Goal: Task Accomplishment & Management: Use online tool/utility

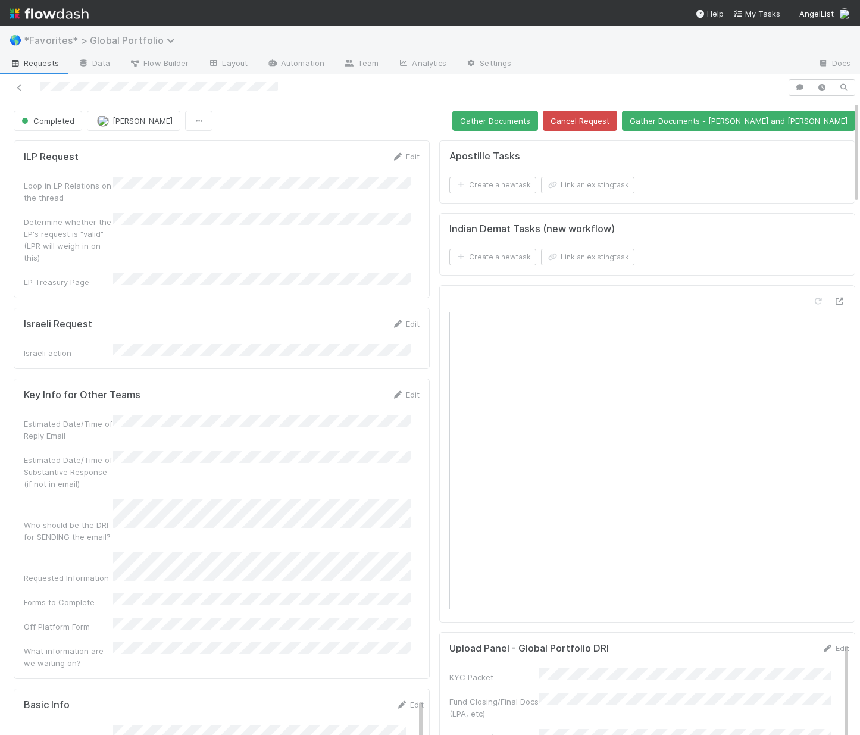
click at [132, 36] on span "*Favorites* > Global Portfolio" at bounding box center [102, 41] width 157 height 12
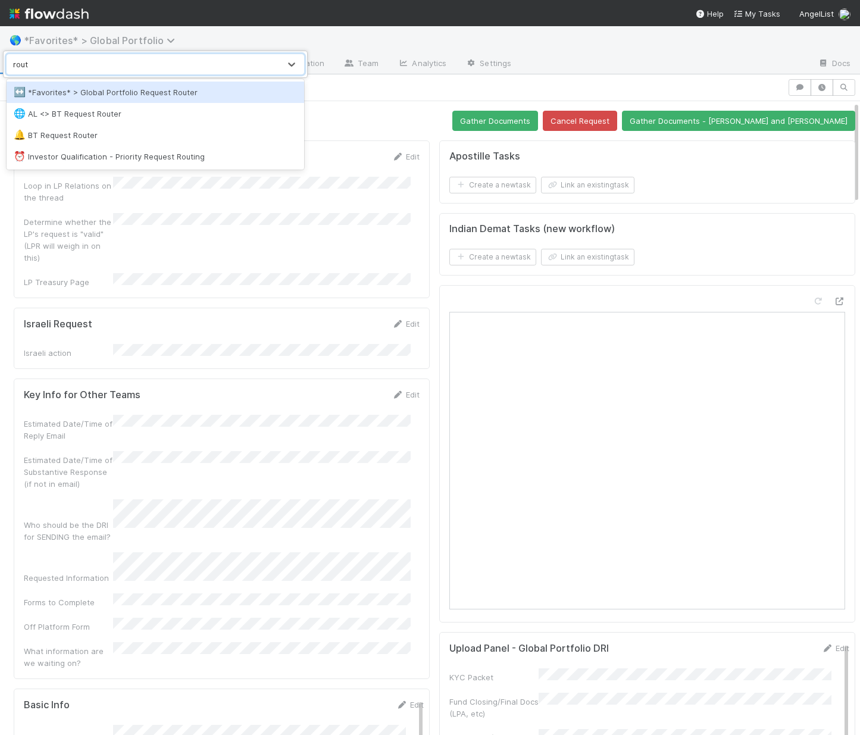
type input "route"
click at [89, 91] on div "↔️ *Favorites* > Global Portfolio Request Router" at bounding box center [155, 92] width 283 height 12
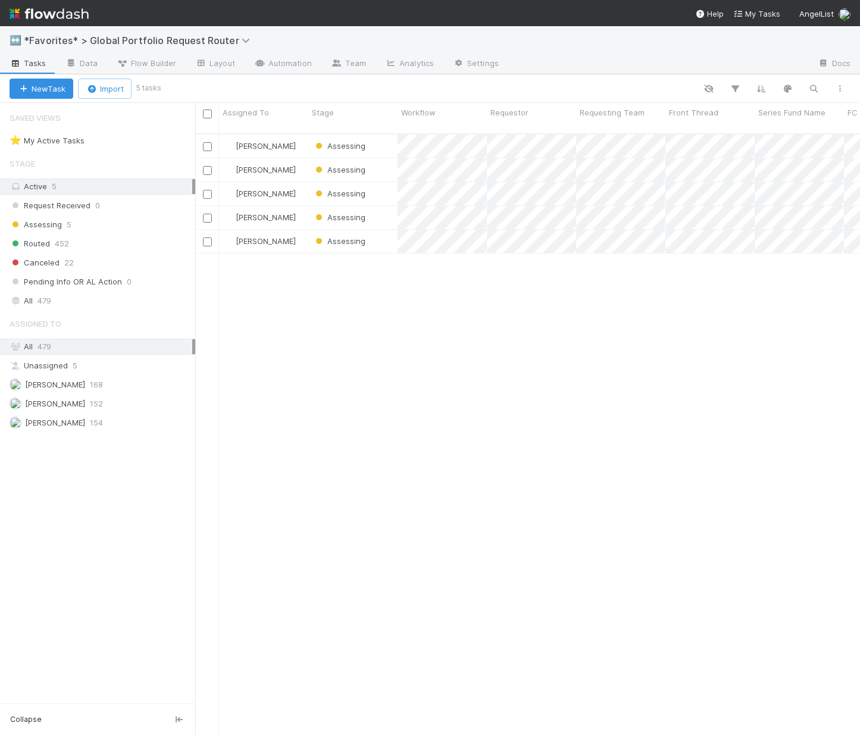
scroll to position [602, 656]
click at [284, 63] on link "Automation" at bounding box center [283, 64] width 77 height 19
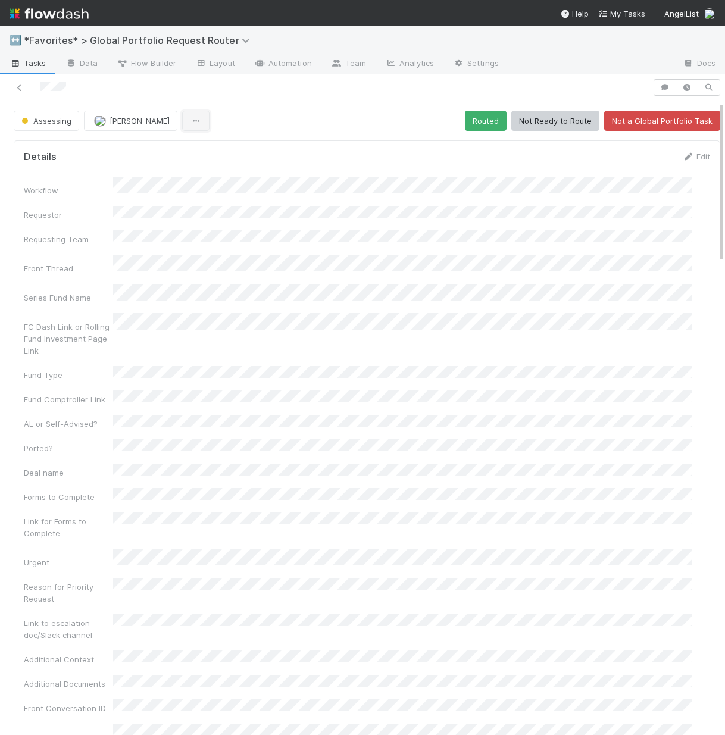
click at [188, 124] on button "button" at bounding box center [195, 121] width 27 height 20
click at [486, 280] on div "Duplicate Delete" at bounding box center [362, 367] width 725 height 735
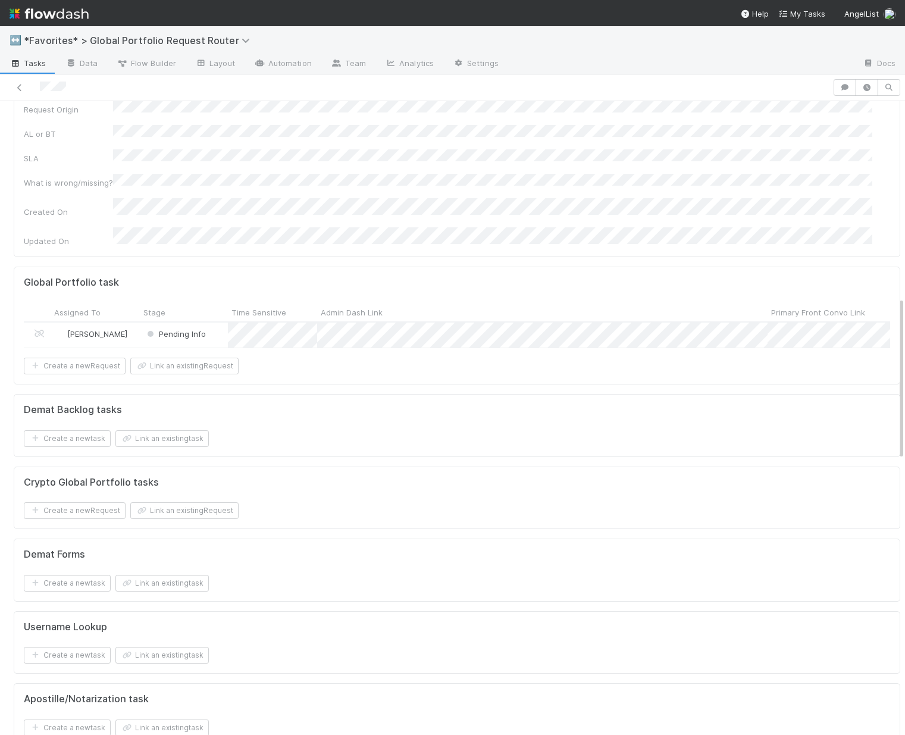
scroll to position [1299, 0]
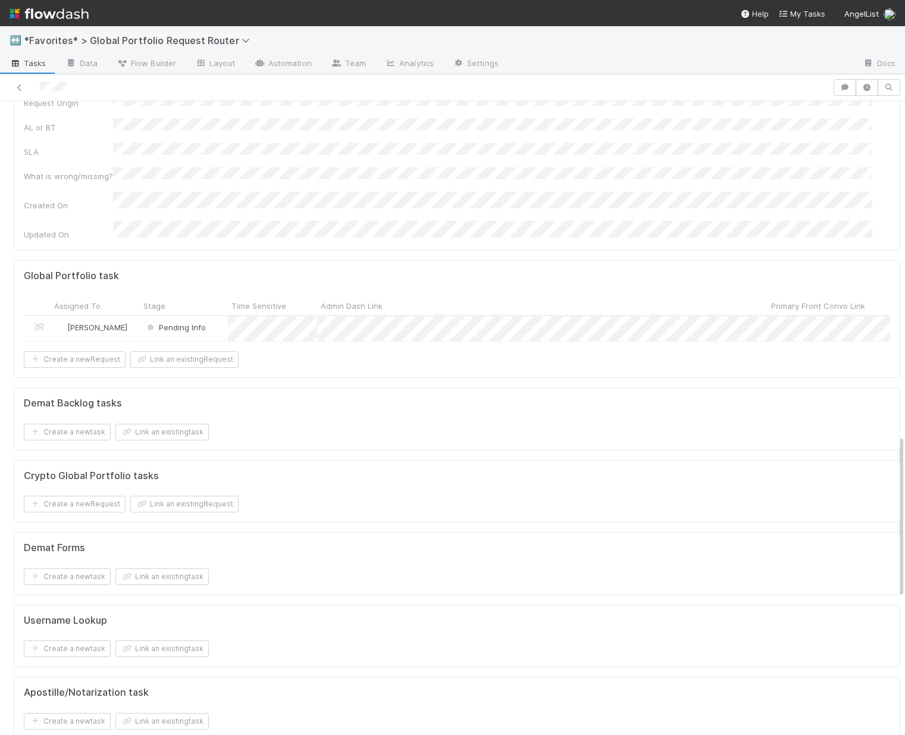
drag, startPoint x: 426, startPoint y: 214, endPoint x: 422, endPoint y: 229, distance: 15.3
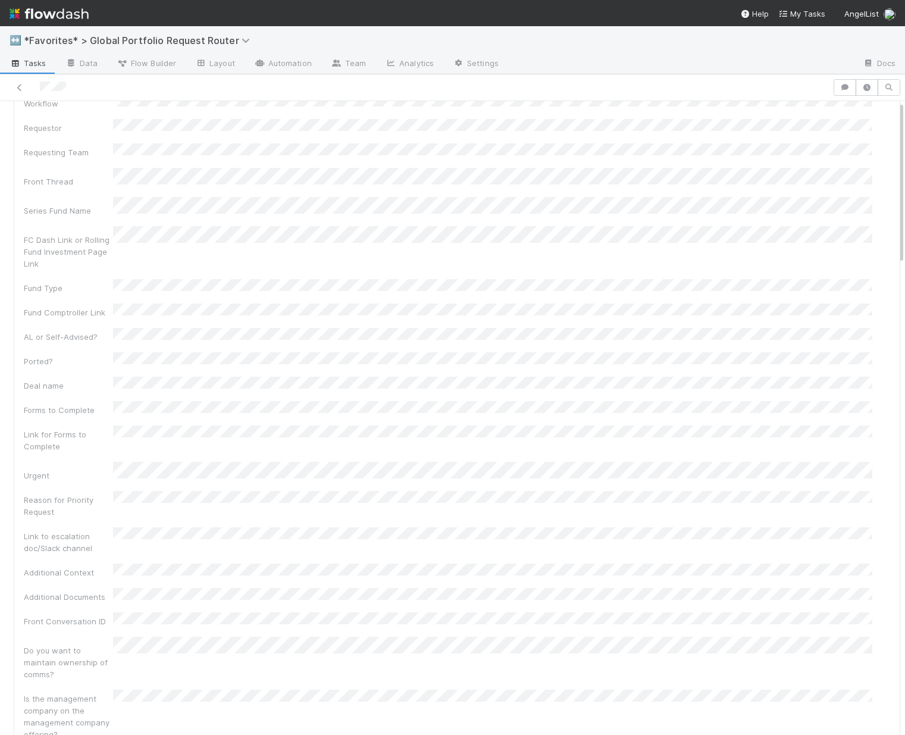
scroll to position [0, 0]
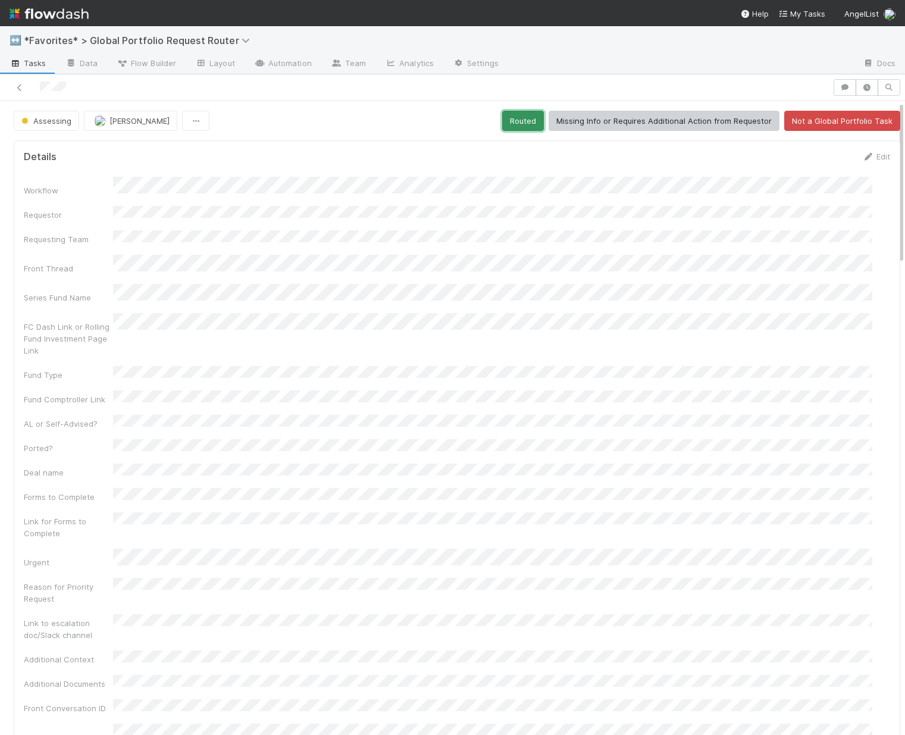
click at [518, 119] on button "Routed" at bounding box center [523, 121] width 42 height 20
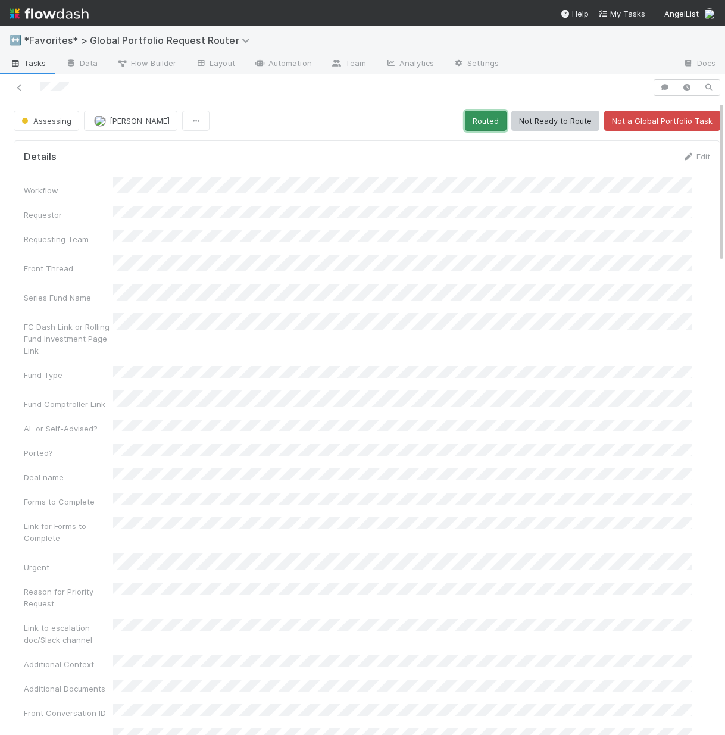
click at [474, 120] on button "Routed" at bounding box center [486, 121] width 42 height 20
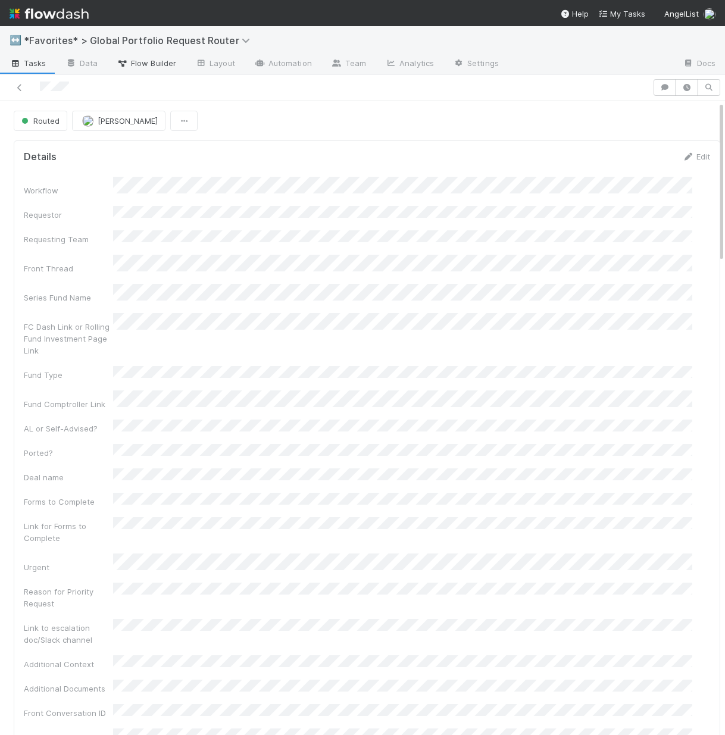
click at [148, 67] on span "Flow Builder" at bounding box center [147, 63] width 60 height 12
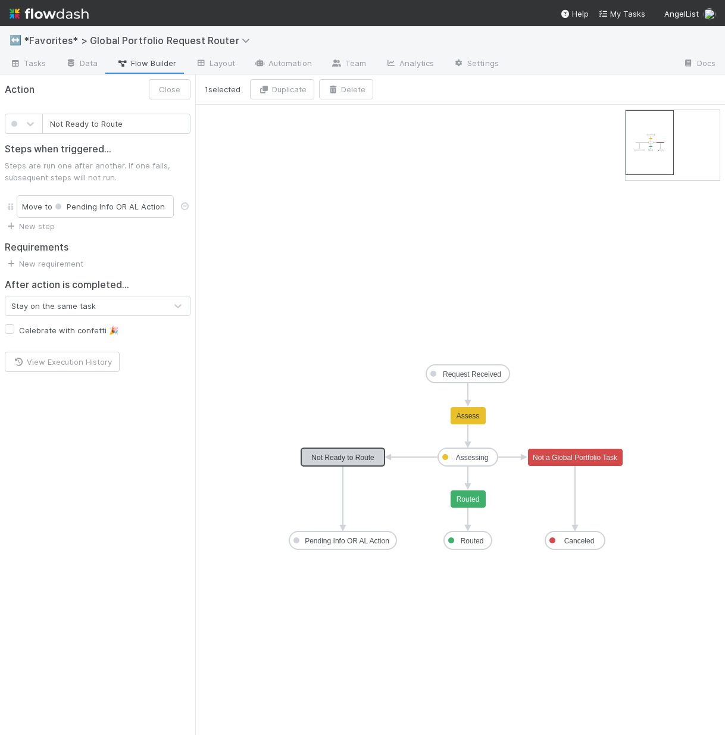
click at [348, 461] on text "Not Ready to Route" at bounding box center [342, 457] width 63 height 8
click at [41, 264] on link "New requirement" at bounding box center [44, 264] width 79 height 10
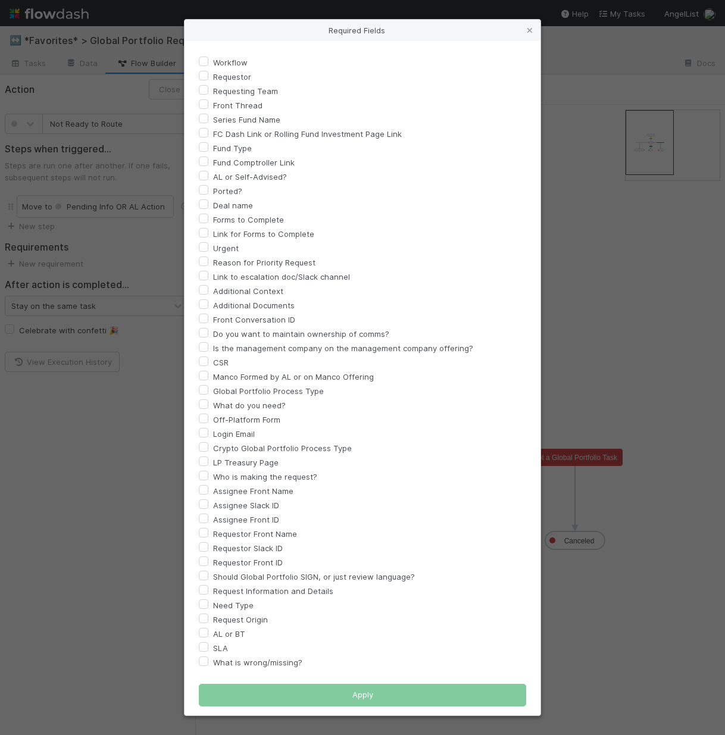
click at [237, 662] on label "What is wrong/missing?" at bounding box center [257, 662] width 89 height 14
click at [208, 662] on input "What is wrong/missing?" at bounding box center [204, 660] width 10 height 11
checkbox input "true"
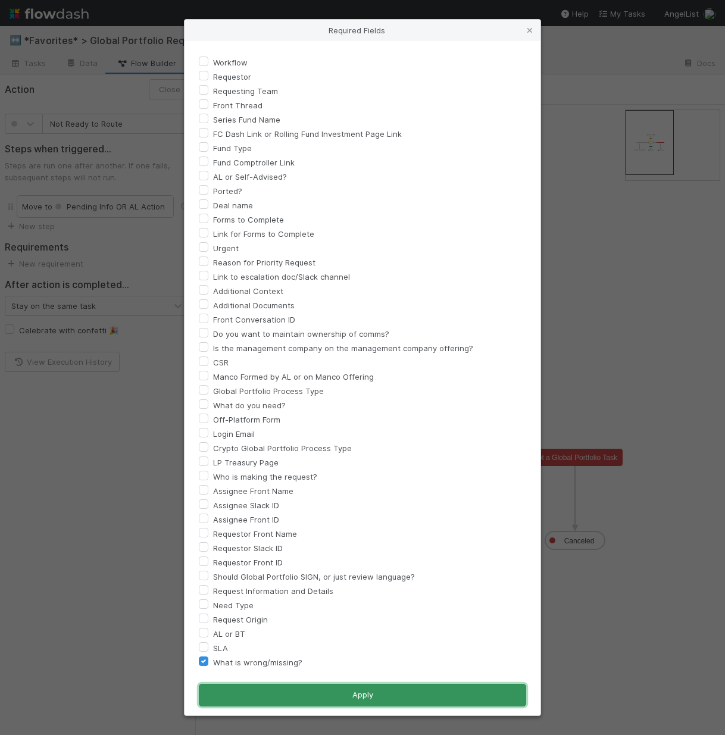
click at [359, 700] on button "Apply" at bounding box center [362, 695] width 327 height 23
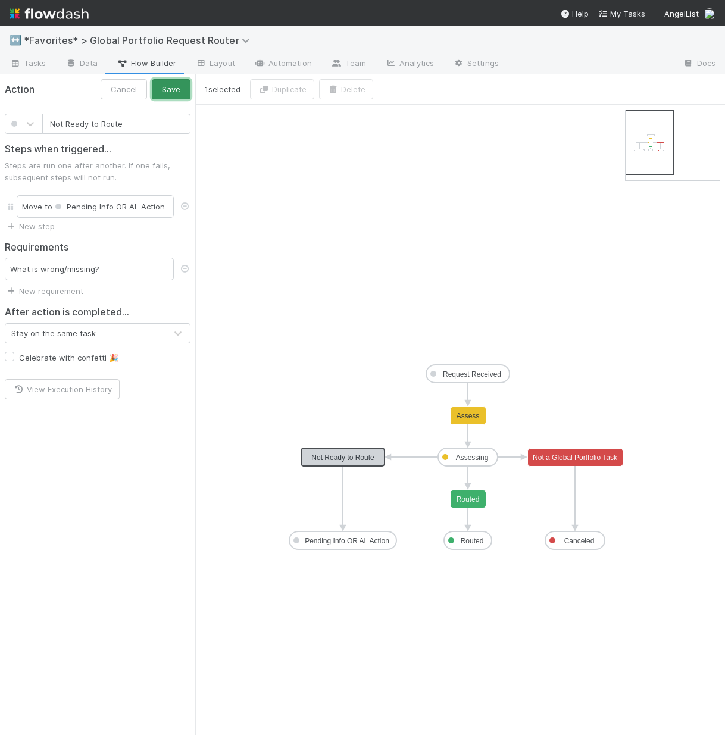
click at [180, 86] on button "Save" at bounding box center [171, 89] width 39 height 20
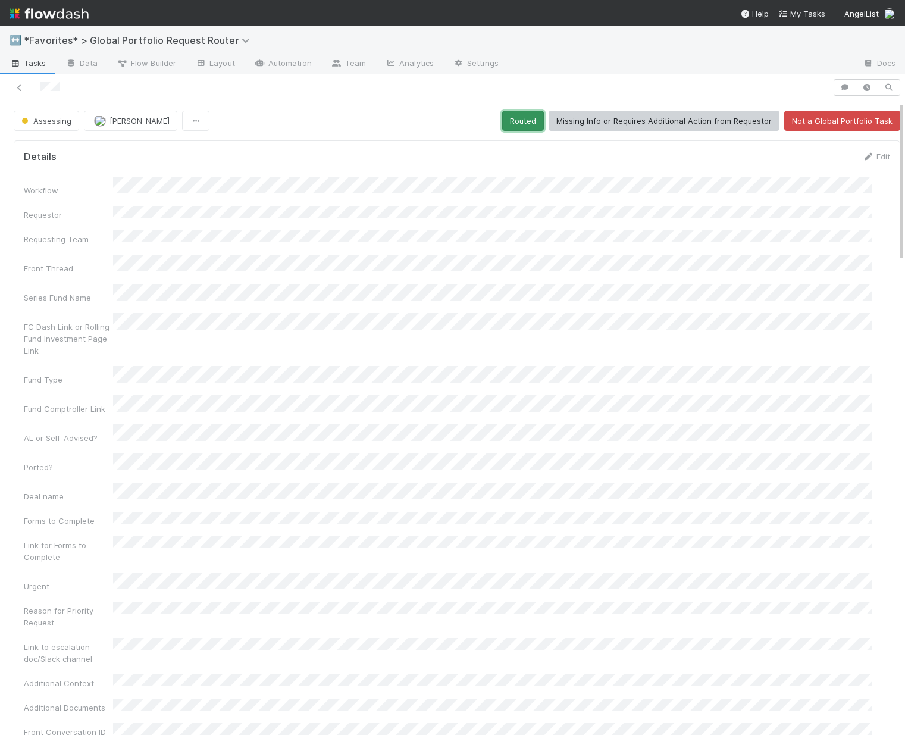
click at [514, 120] on button "Routed" at bounding box center [523, 121] width 42 height 20
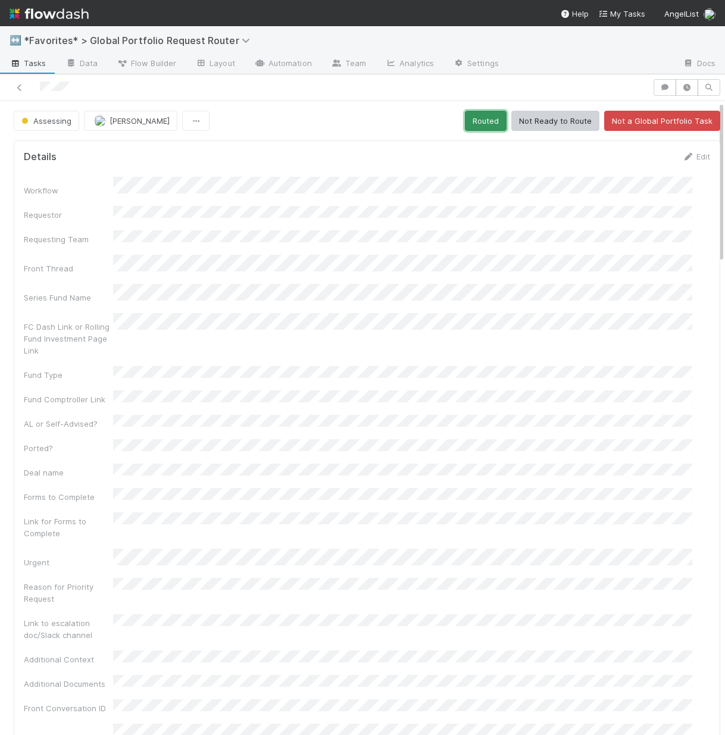
click at [483, 126] on button "Routed" at bounding box center [486, 121] width 42 height 20
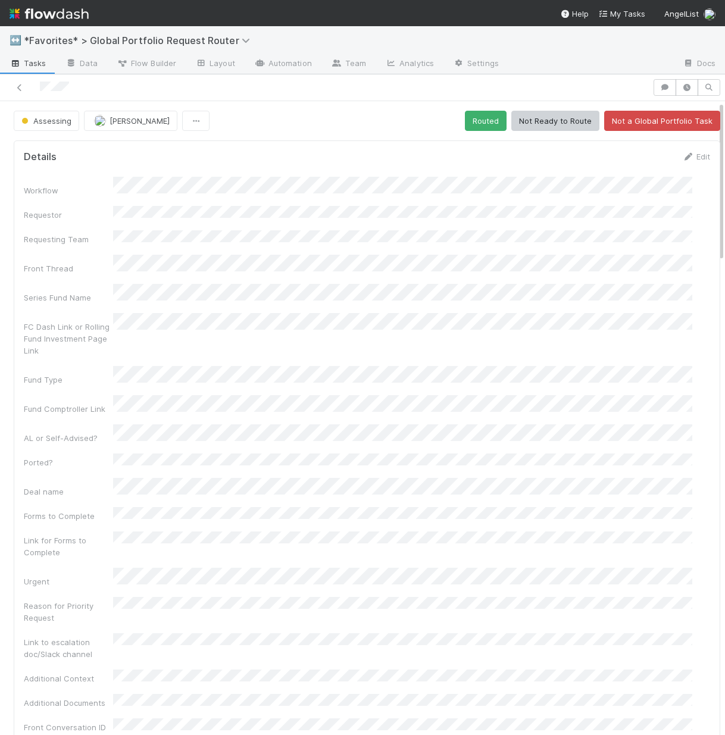
scroll to position [2, 0]
click at [472, 123] on button "Routed" at bounding box center [486, 118] width 42 height 20
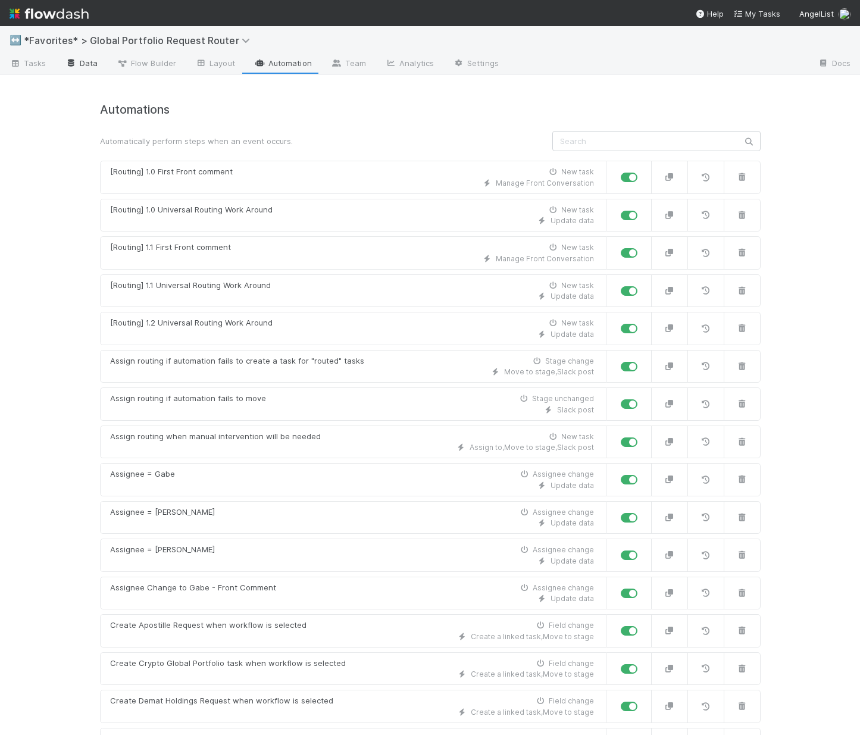
click at [94, 61] on link "Data" at bounding box center [81, 64] width 51 height 19
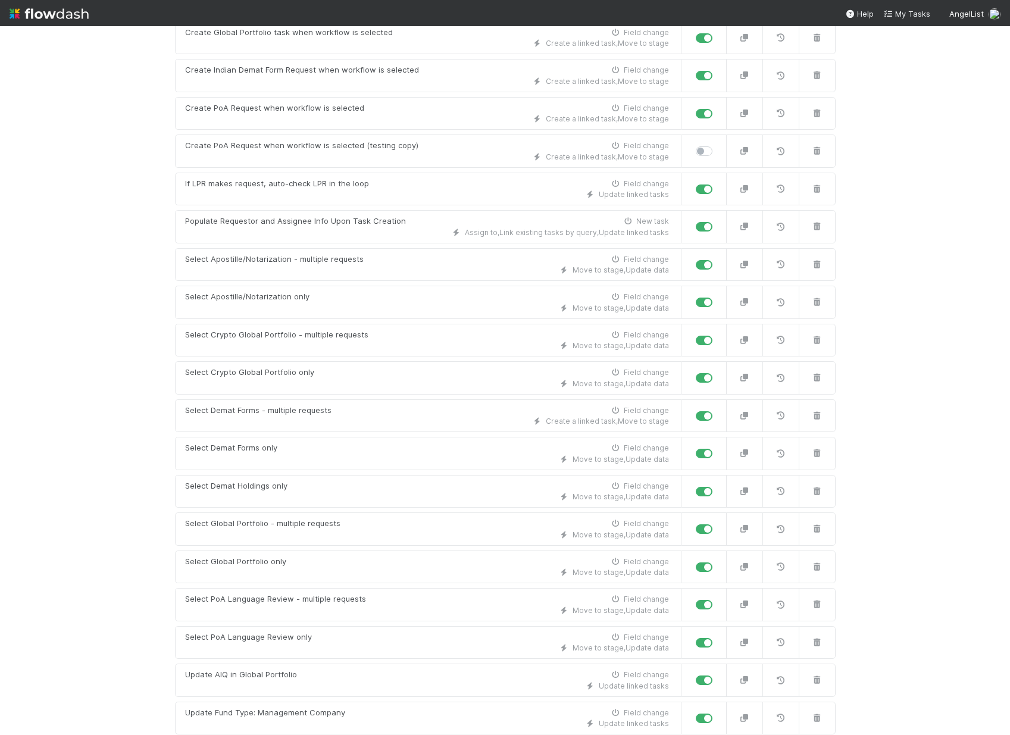
scroll to position [960, 0]
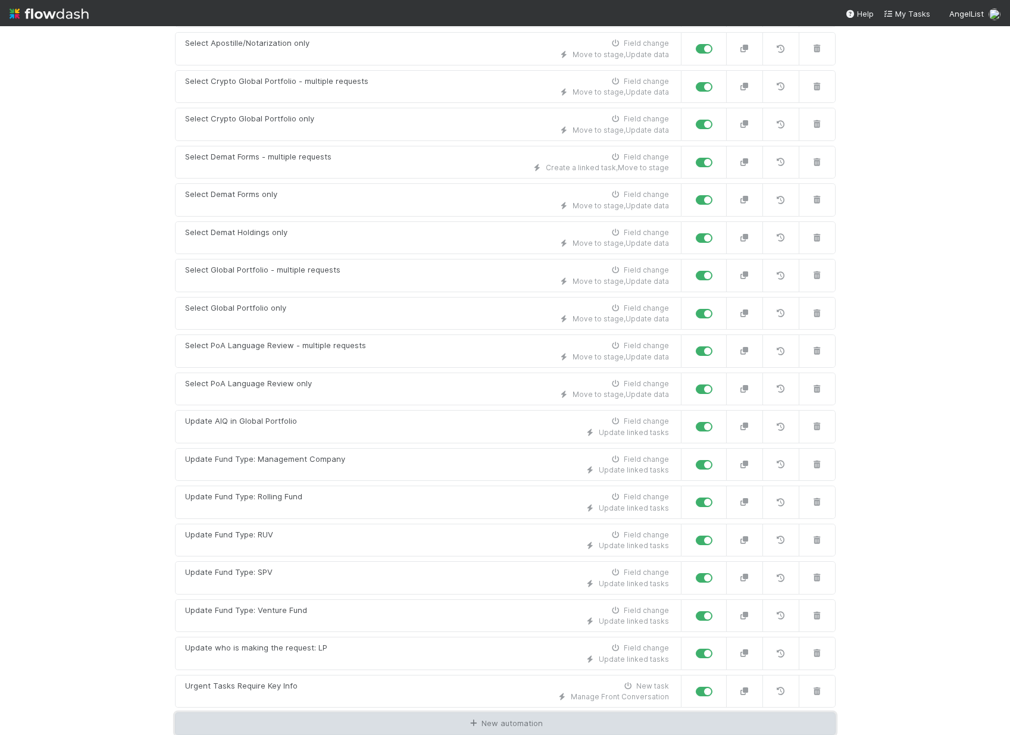
click at [334, 722] on link "New automation" at bounding box center [505, 723] width 661 height 23
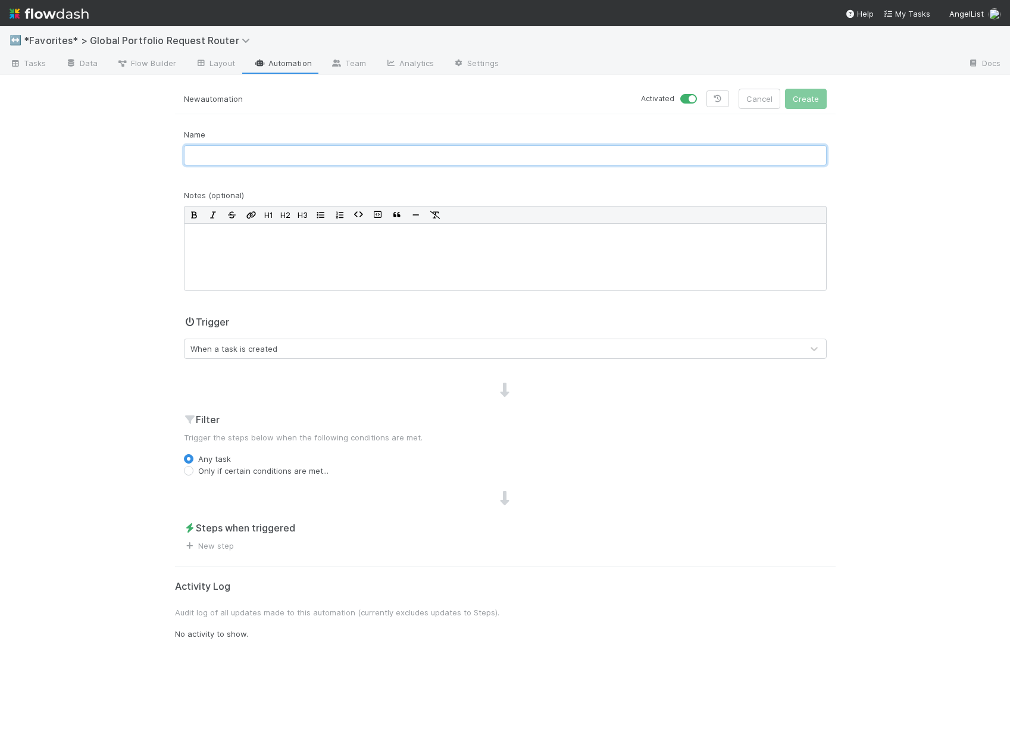
click at [307, 155] on input "text" at bounding box center [505, 155] width 643 height 20
drag, startPoint x: 398, startPoint y: 151, endPoint x: 305, endPoint y: 155, distance: 92.9
click at [305, 155] on input "Notify requestor when request can't be handled" at bounding box center [505, 155] width 643 height 20
type input "Notify requestor when request: isn't global portfolio"
click at [368, 361] on div "Trigger When a task is created" at bounding box center [505, 342] width 661 height 54
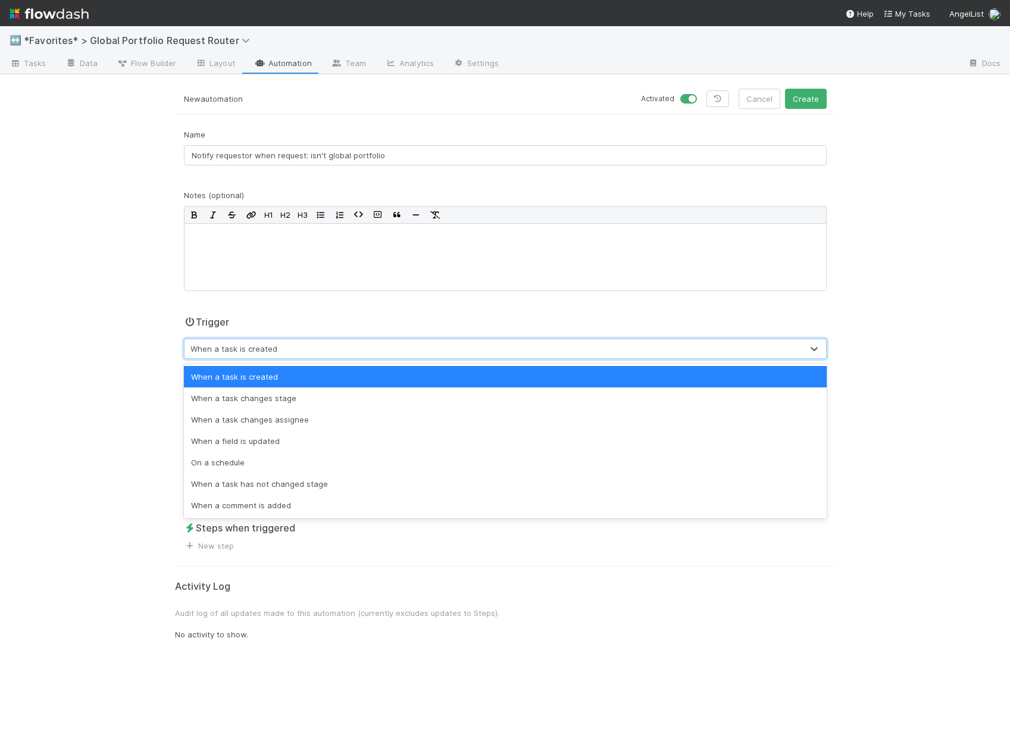
click at [302, 340] on div "When a task is created" at bounding box center [493, 348] width 618 height 19
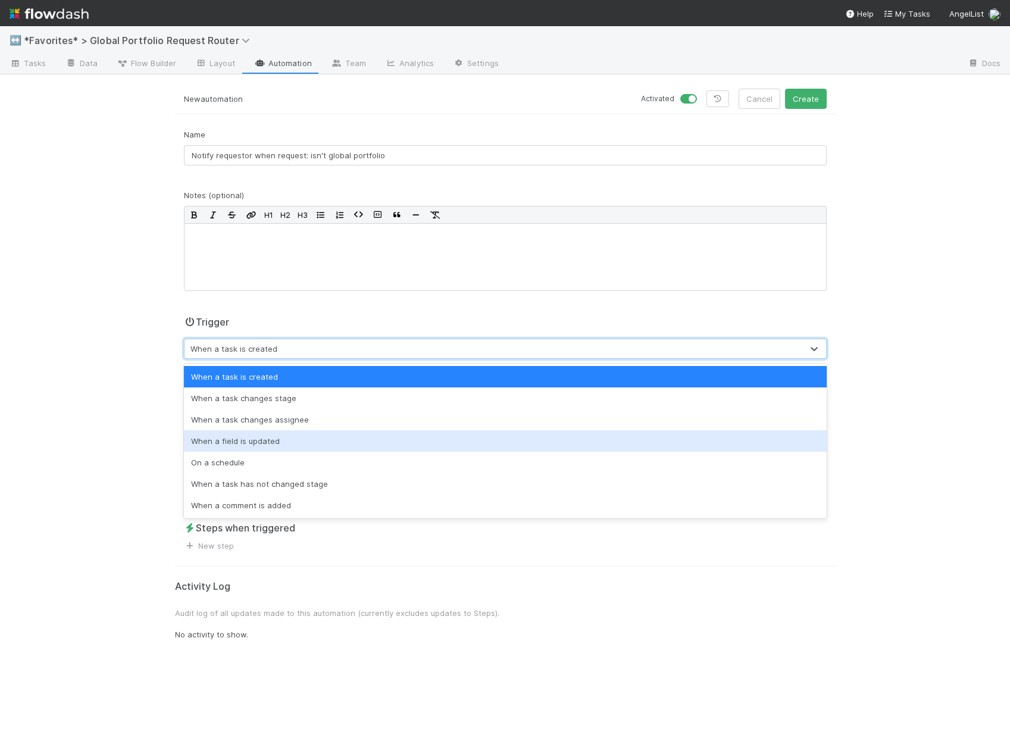
click at [255, 444] on div "When a field is updated" at bounding box center [505, 440] width 643 height 21
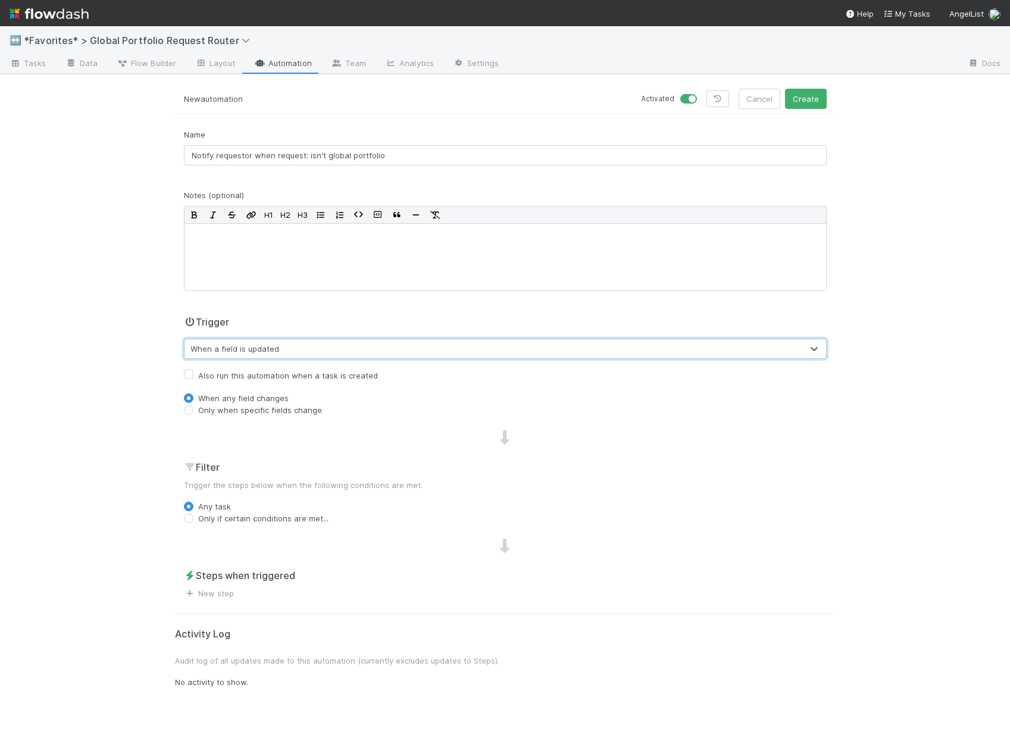
click at [243, 410] on label "Only when specific fields change" at bounding box center [260, 410] width 124 height 12
click at [193, 410] on input "Only when specific fields change" at bounding box center [189, 409] width 10 height 11
radio input "true"
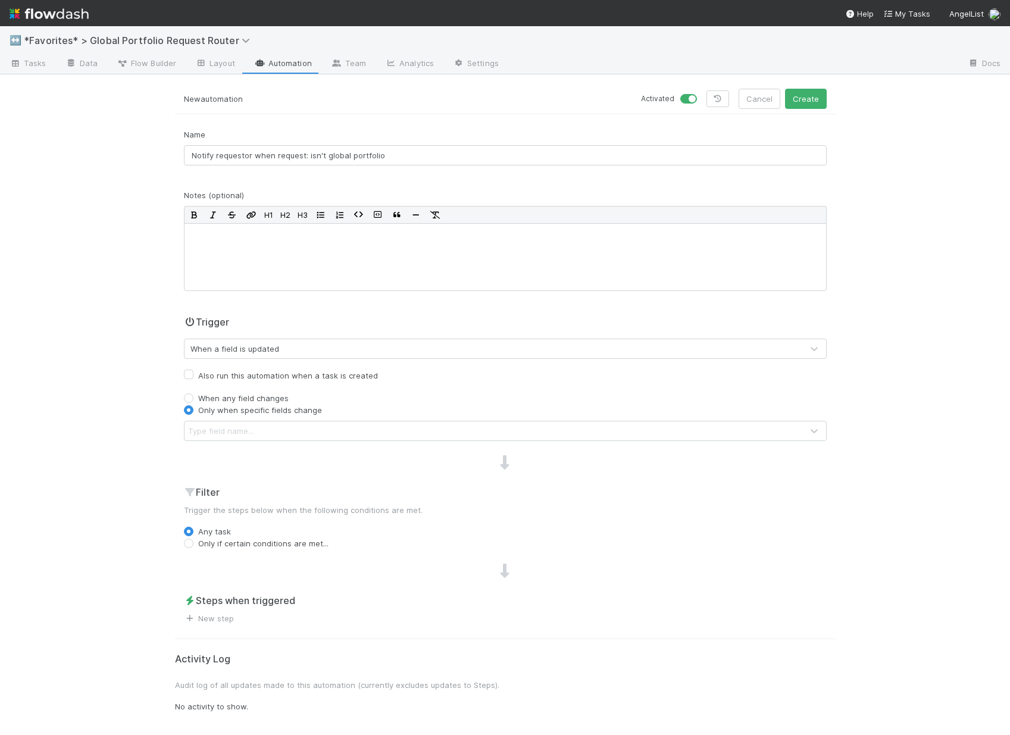
click at [233, 436] on div "Type field name..." at bounding box center [220, 431] width 65 height 12
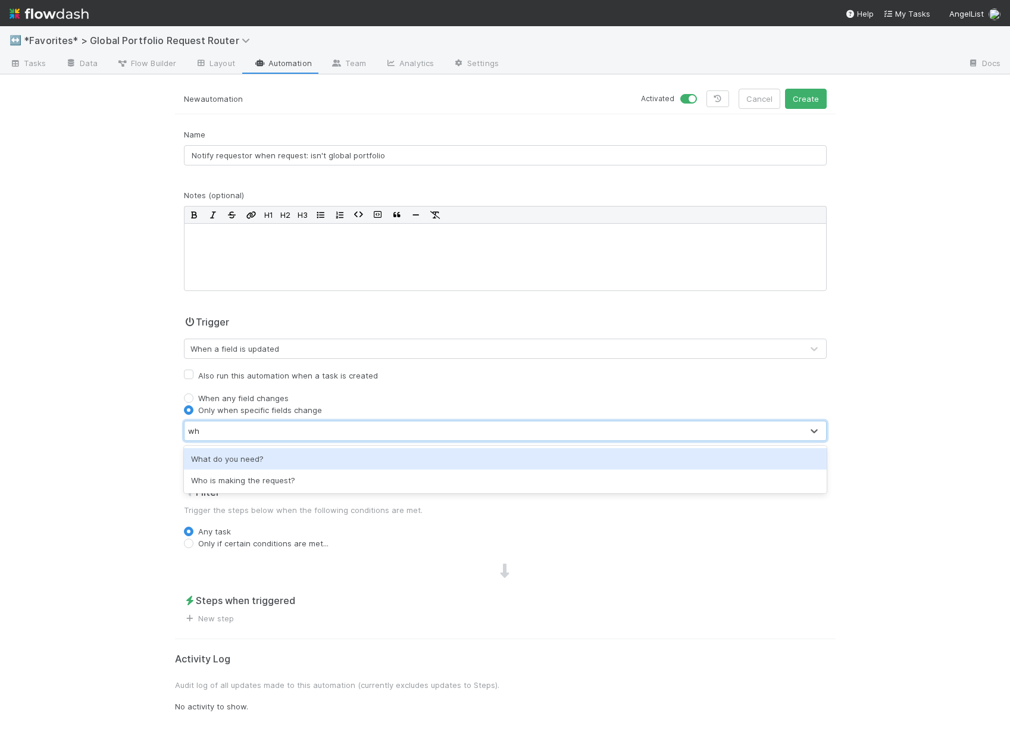
type input "w"
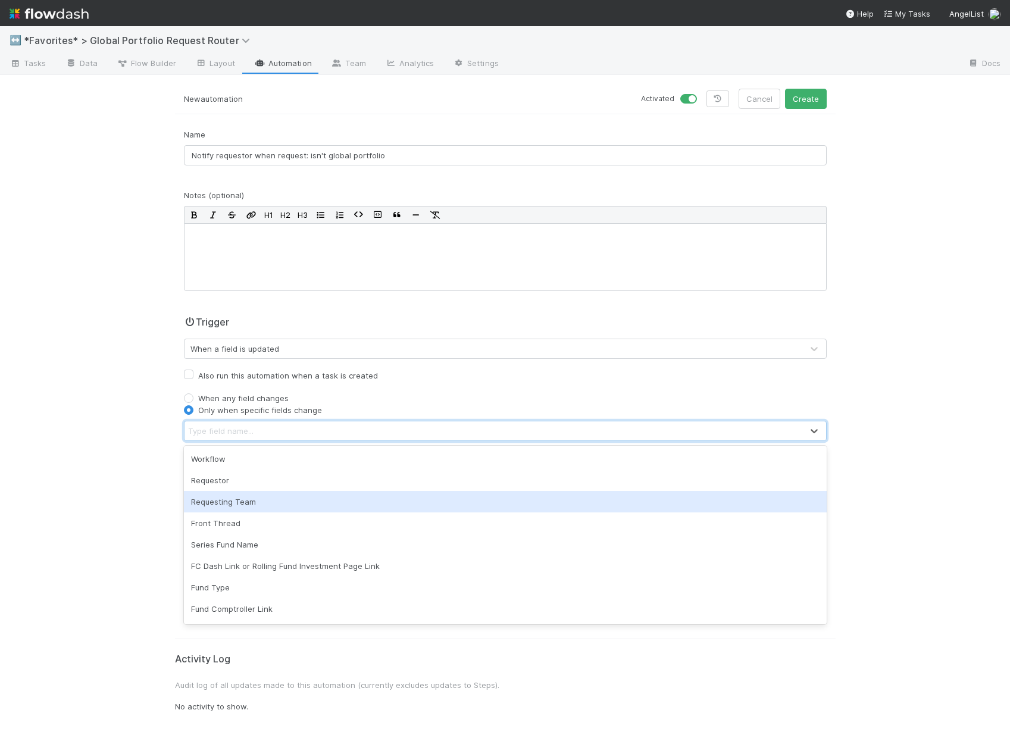
click at [137, 570] on div "↔️ *Favorites* > Global Portfolio Request Router Tasks Data Flow Builder Layout…" at bounding box center [505, 380] width 1010 height 709
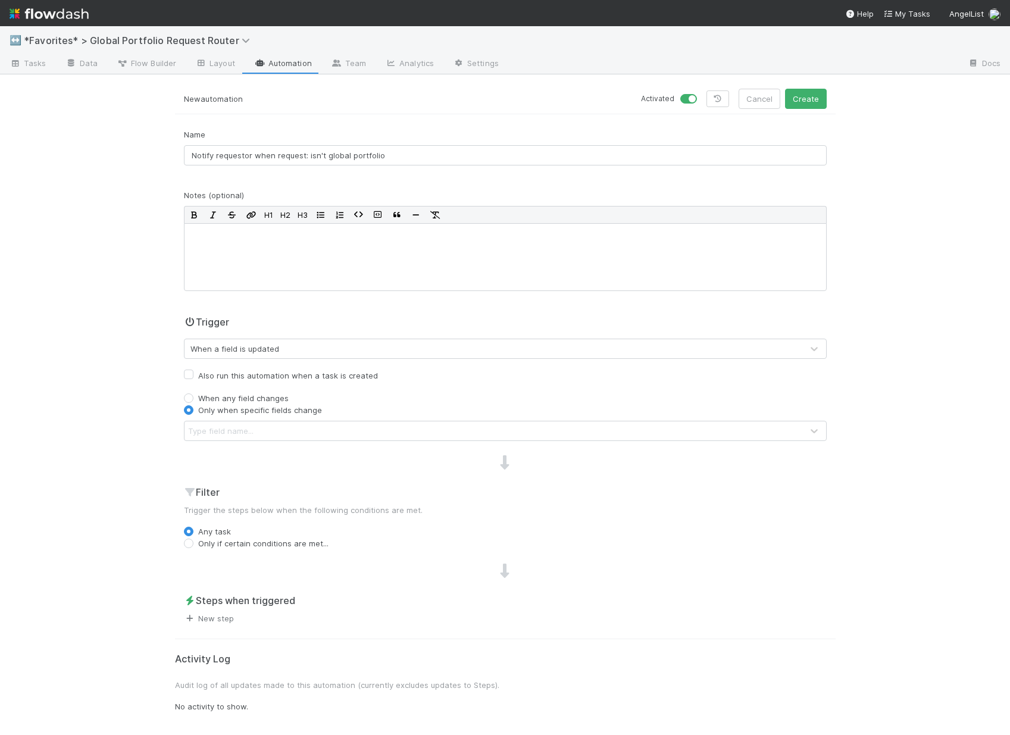
click at [201, 616] on link "New step" at bounding box center [209, 619] width 50 height 10
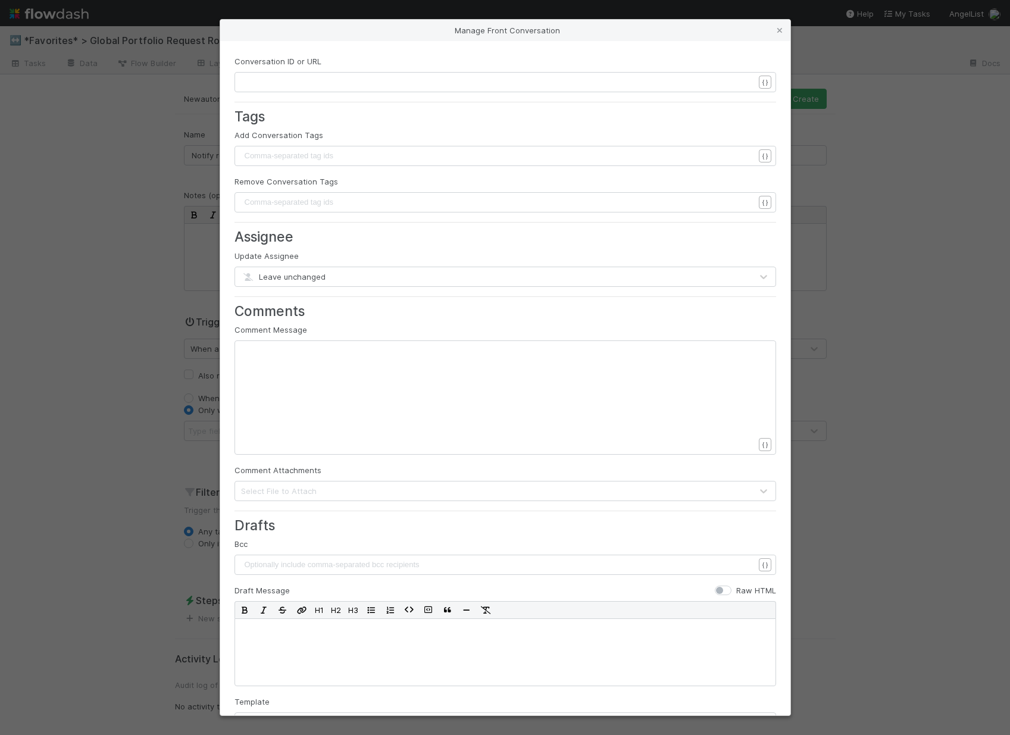
scroll to position [4, 0]
click at [321, 368] on div "xxxxxxxxxx ​" at bounding box center [513, 413] width 542 height 136
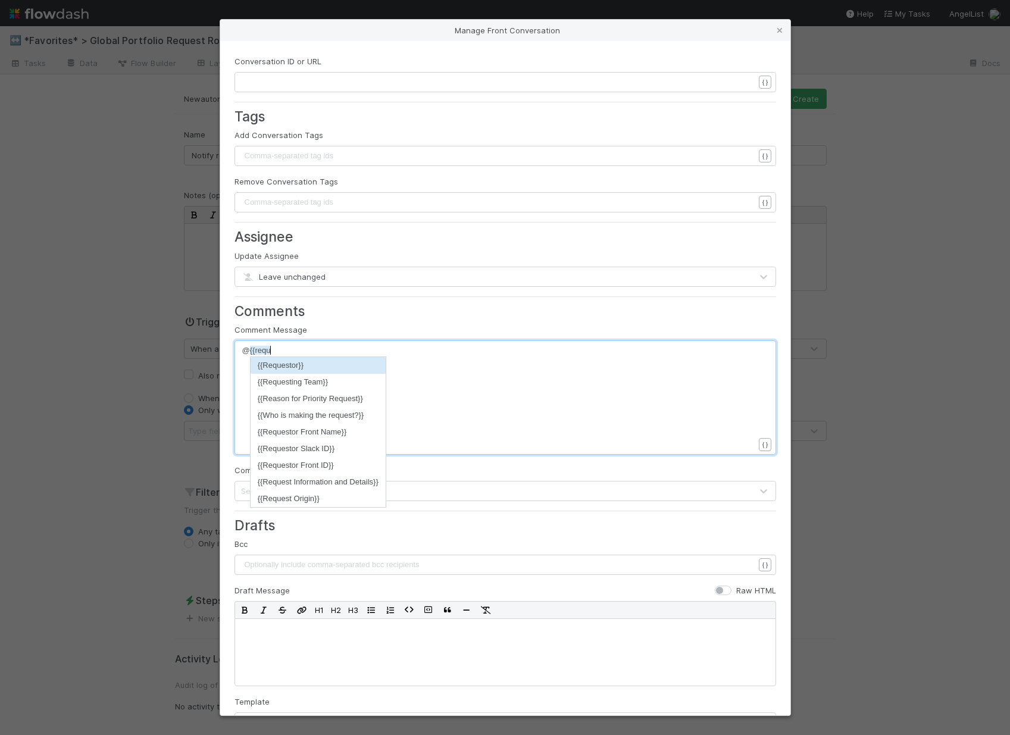
scroll to position [4, 28]
type textarea "@{{requ"
click at [316, 360] on li "{{Requestor}}" at bounding box center [318, 365] width 135 height 17
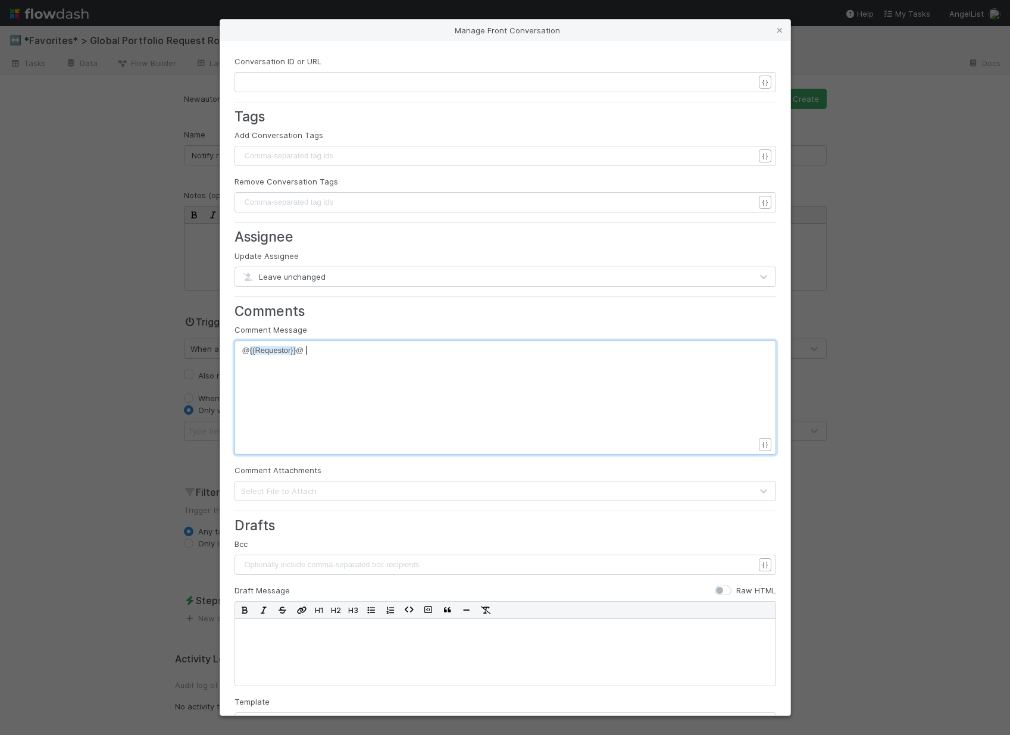
type textarea "@r"
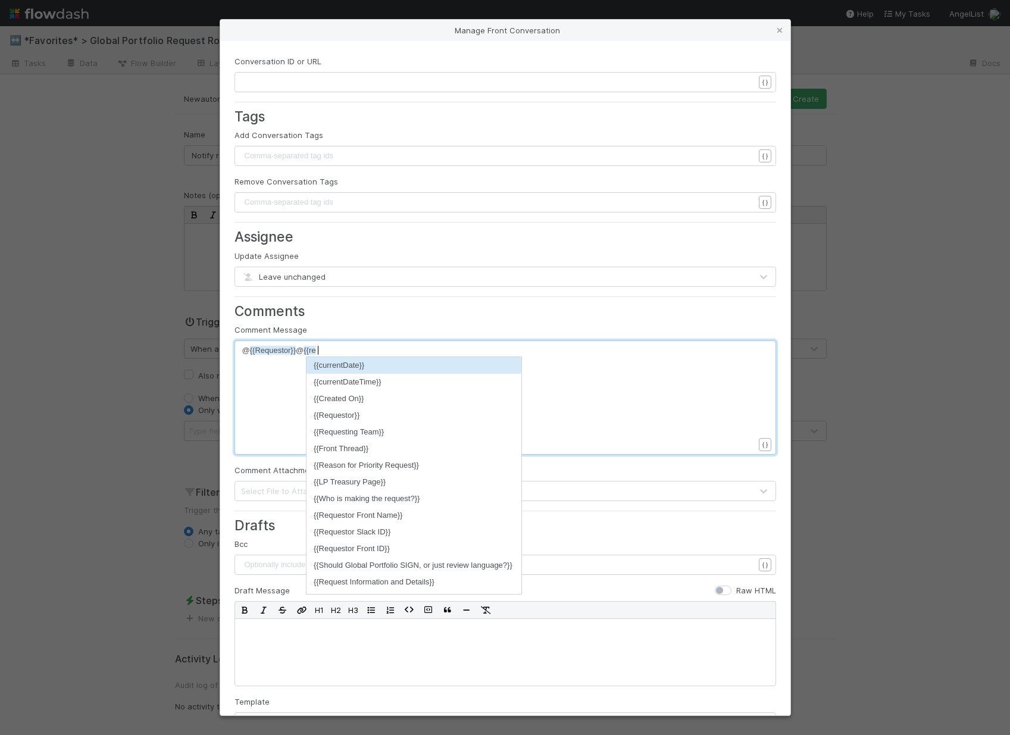
scroll to position [4, 20]
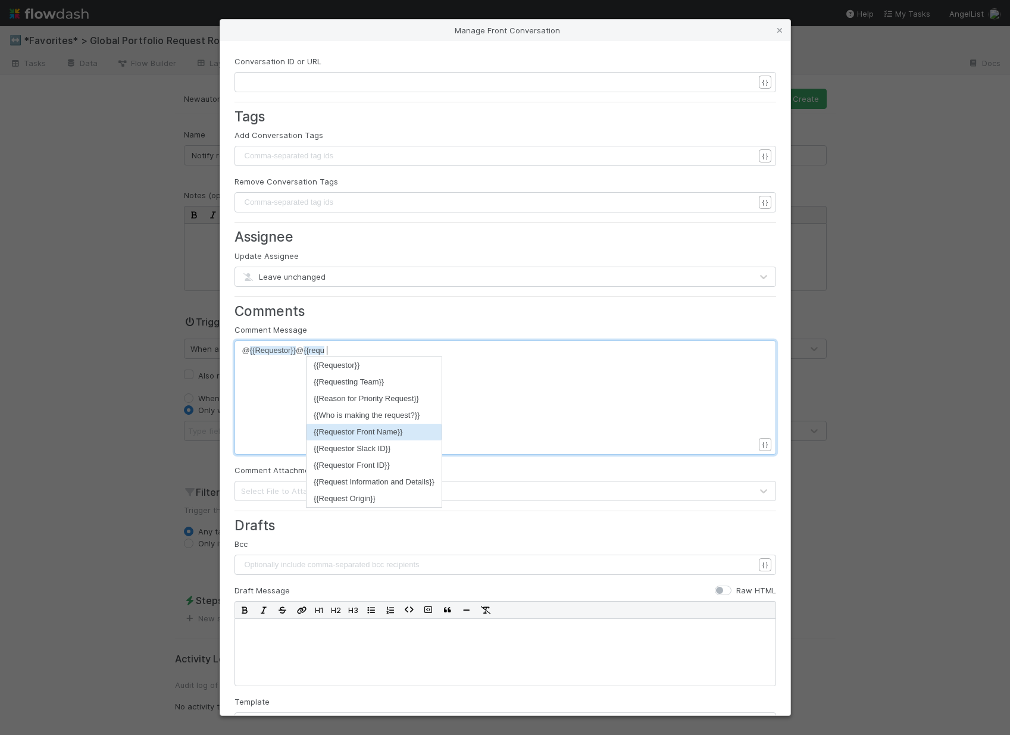
type textarea "{{requ"
click at [362, 426] on li "{{Requestor Front Name}}" at bounding box center [373, 432] width 135 height 17
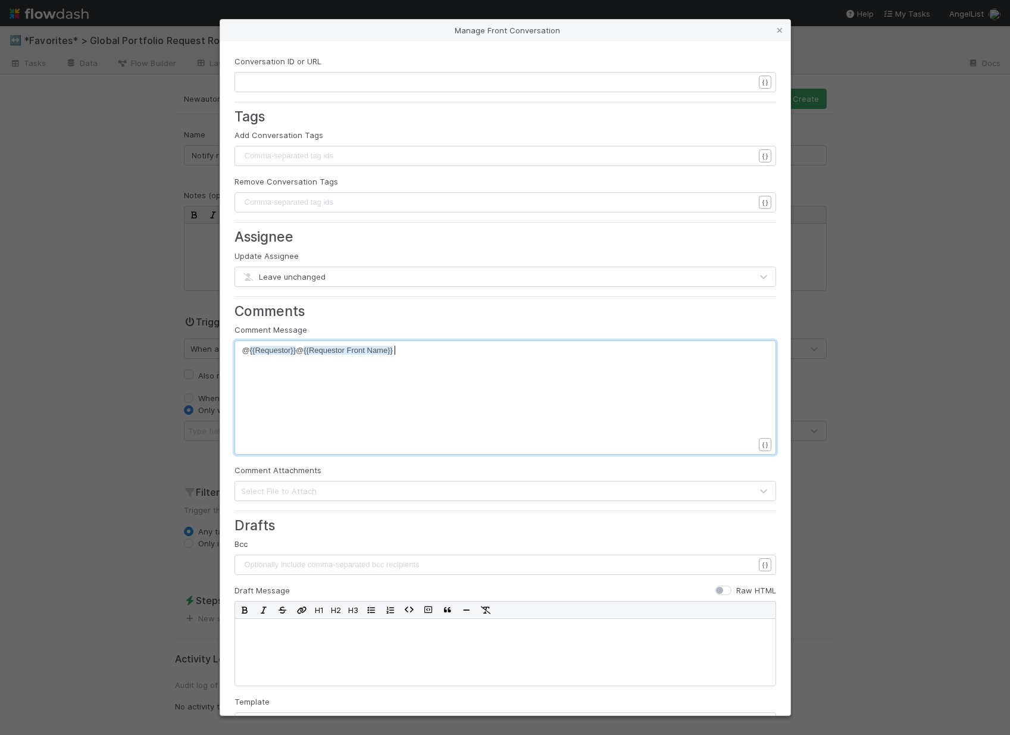
scroll to position [4, 2]
click at [672, 349] on span "@ {{Requestor}} @ {{Requestor Front Name}} This is not a Global Portfolio reque…" at bounding box center [492, 356] width 500 height 21
type textarea "You will need to re-route this to the apprio"
type textarea "opriate team for supop"
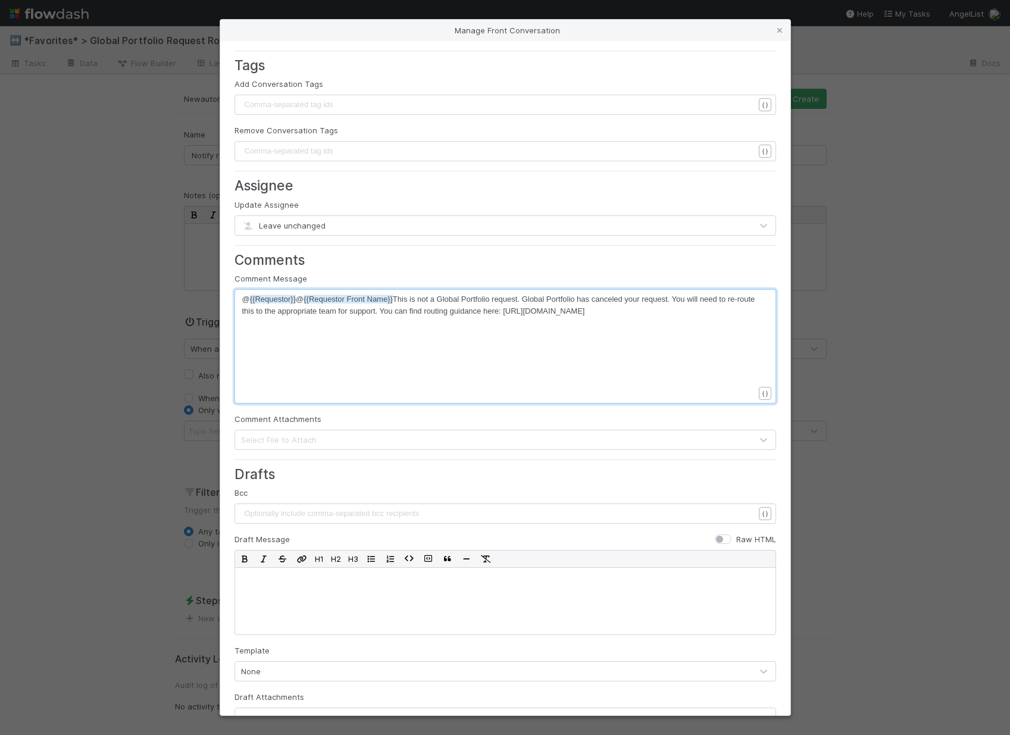
scroll to position [0, 0]
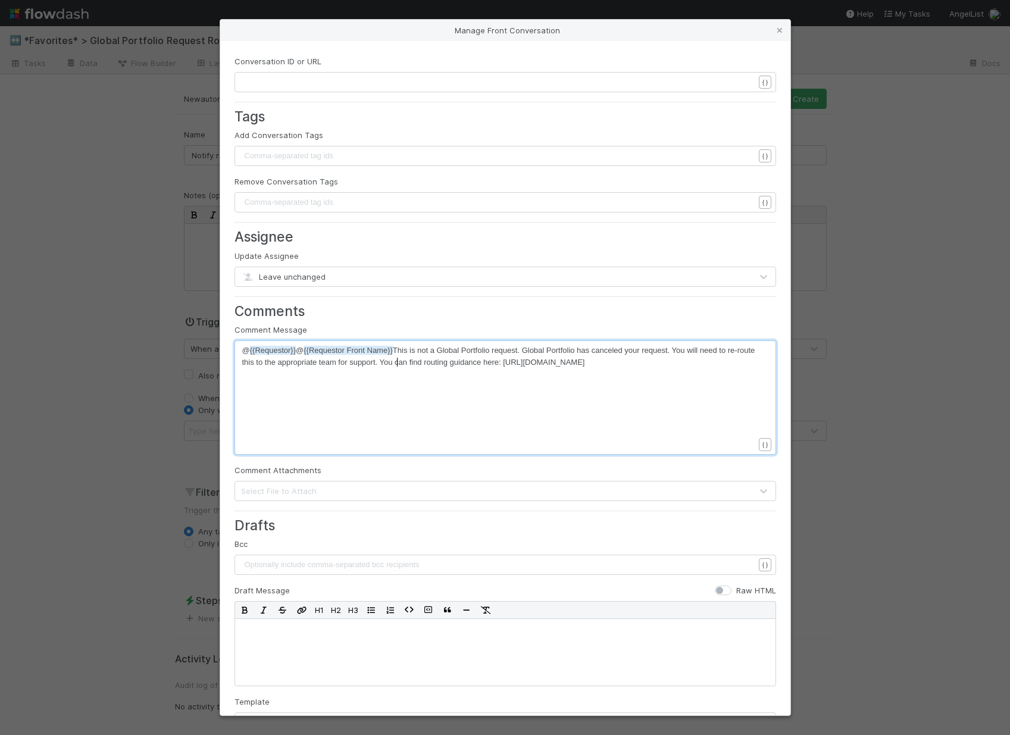
type textarea "port."
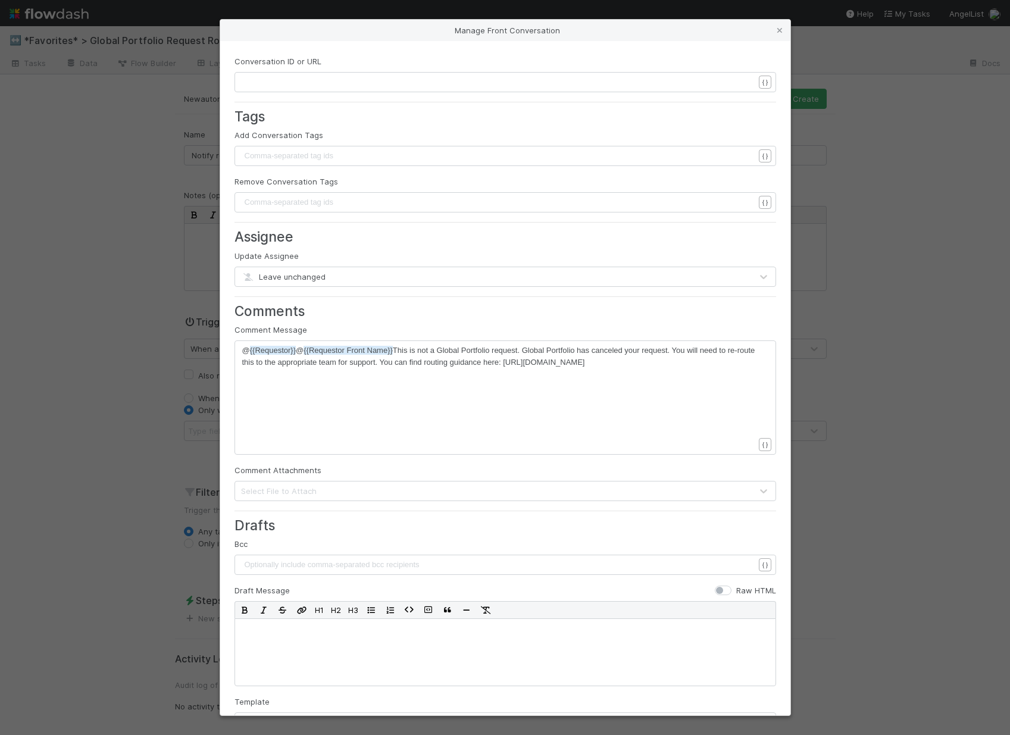
click at [281, 72] on div "​ x ​" at bounding box center [505, 82] width 542 height 20
click at [281, 83] on pre "​" at bounding box center [502, 82] width 521 height 12
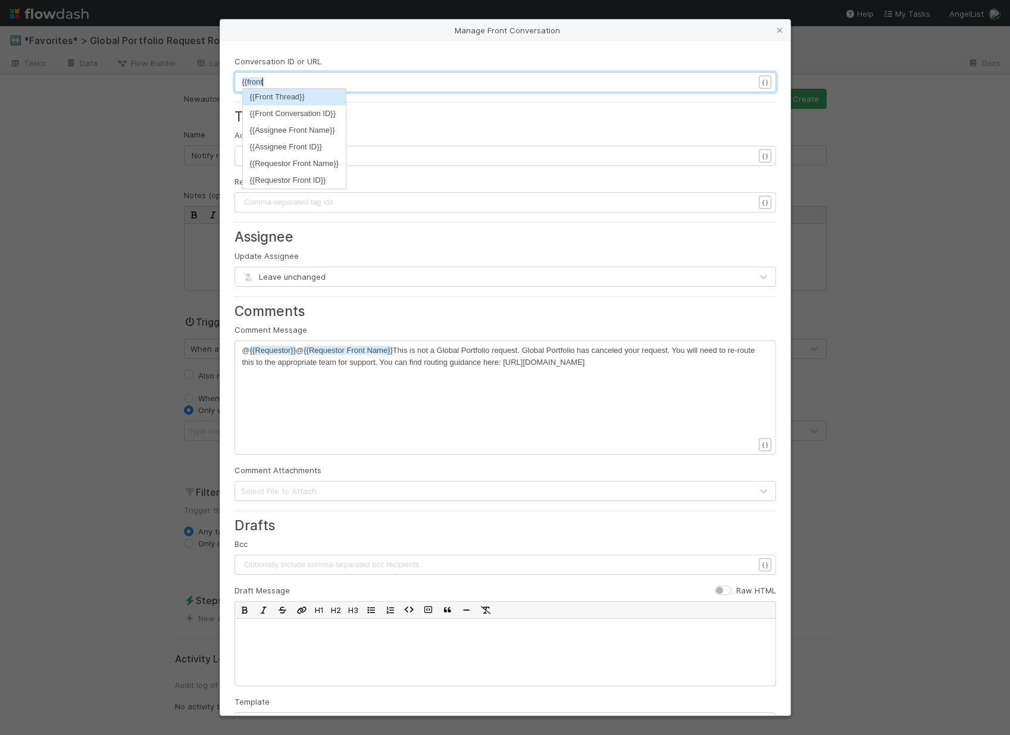
scroll to position [4, 20]
type textarea "{{front"
click at [264, 111] on li "{{Front Conversation ID}}" at bounding box center [295, 113] width 104 height 17
click at [388, 313] on h3 "Comments" at bounding box center [505, 311] width 542 height 16
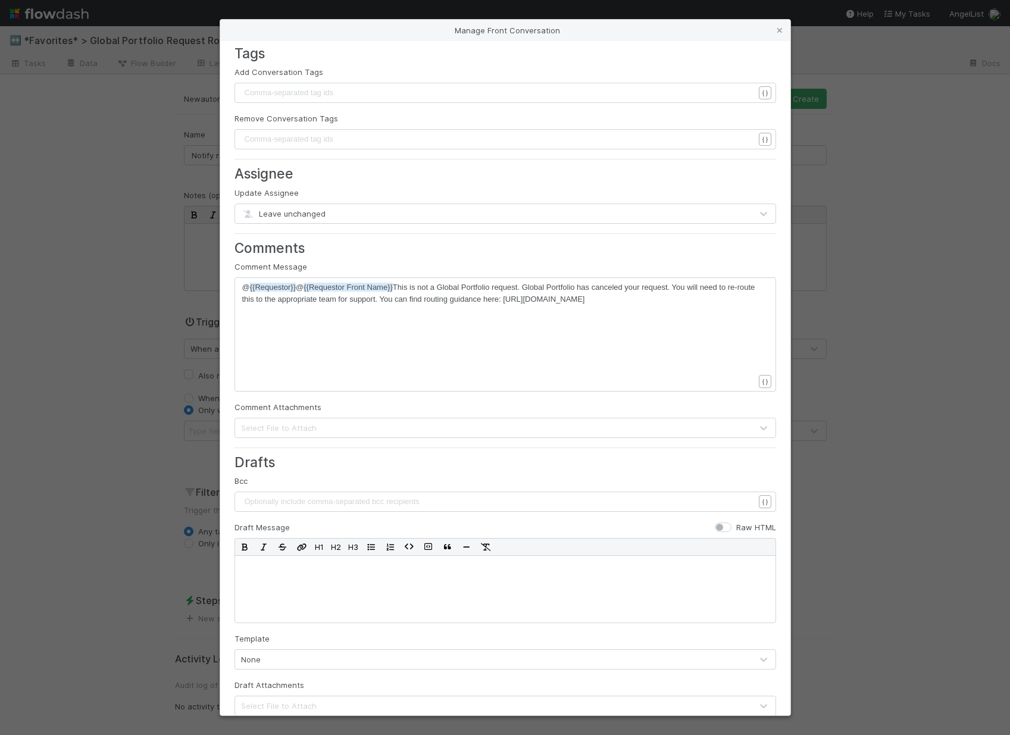
scroll to position [112, 0]
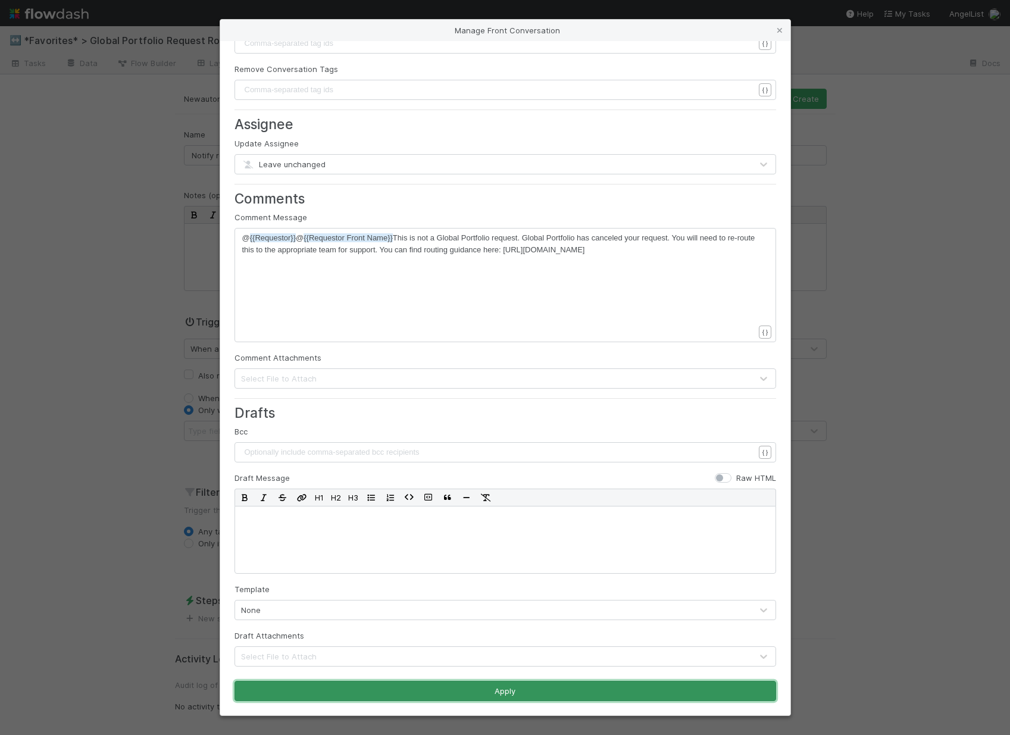
click at [395, 687] on button "Apply" at bounding box center [505, 691] width 542 height 20
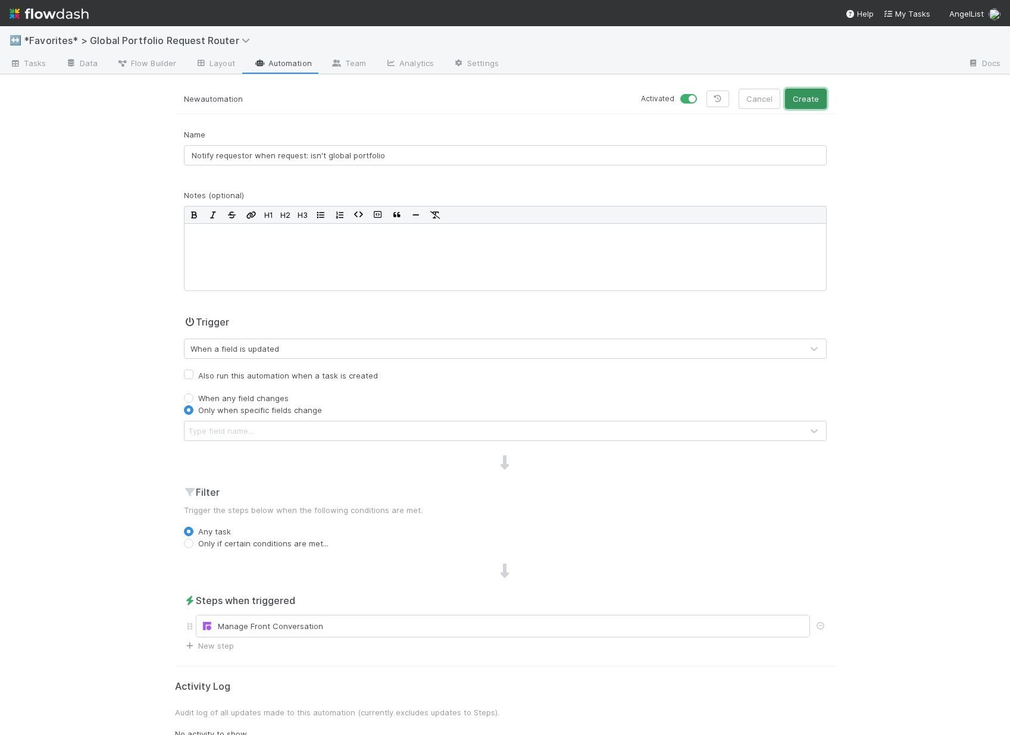
click at [809, 100] on button "Create" at bounding box center [806, 99] width 42 height 20
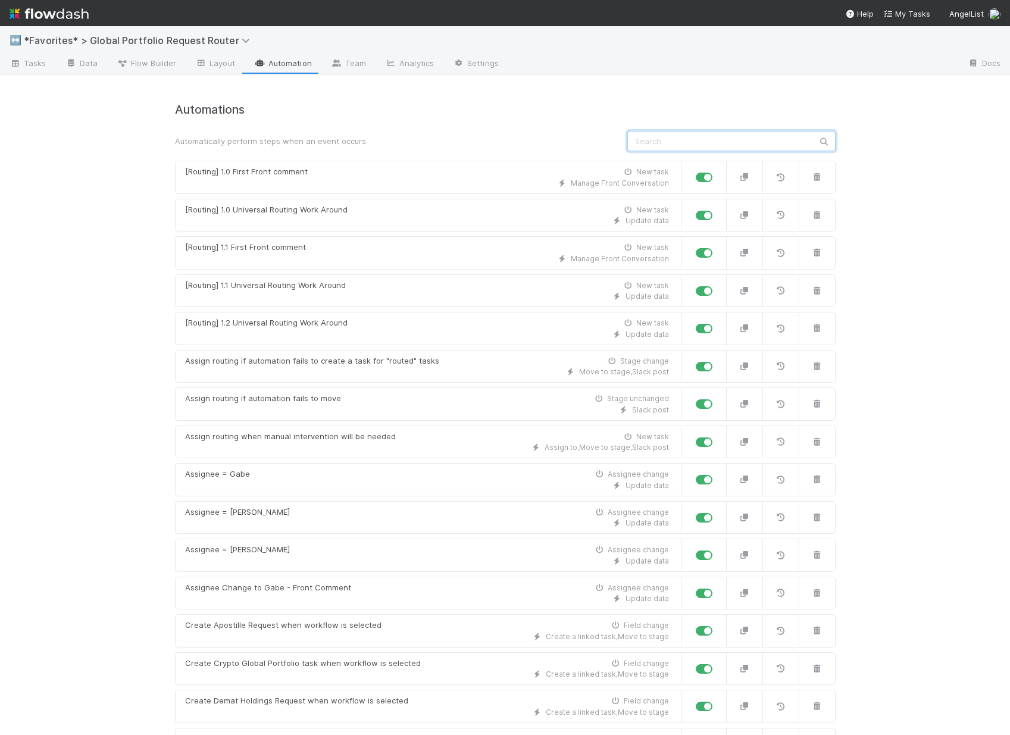
click at [655, 137] on input "text" at bounding box center [731, 141] width 208 height 20
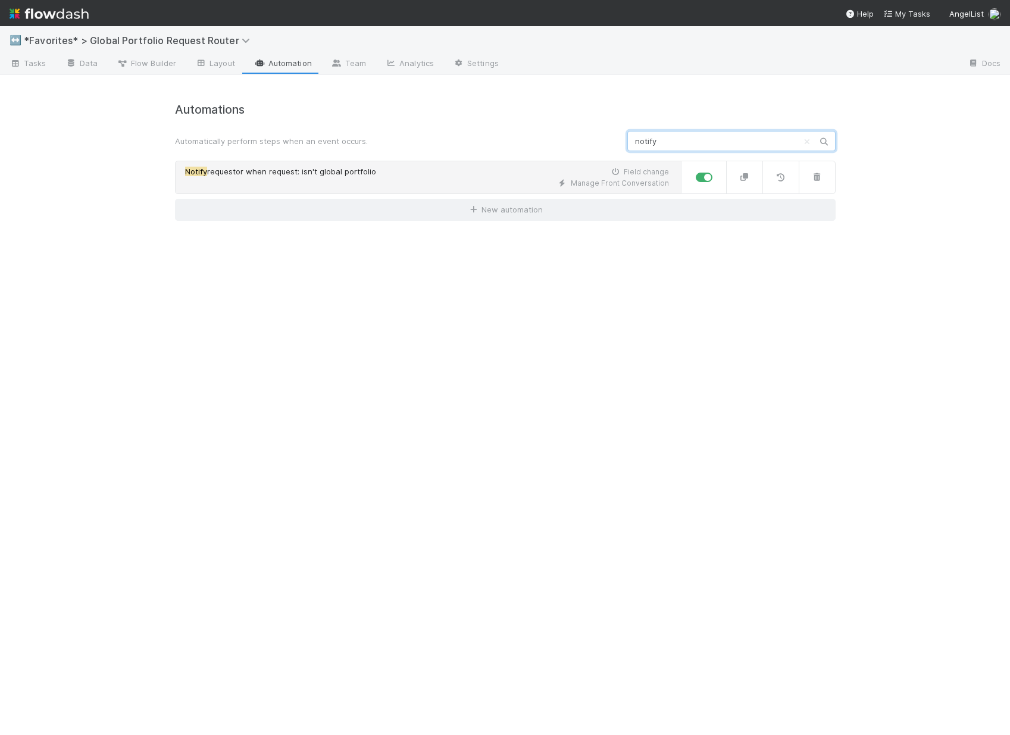
type input "notify"
click at [502, 189] on link "Notify requestor when request: isn't global portfolio Field change Manage Front…" at bounding box center [428, 177] width 506 height 33
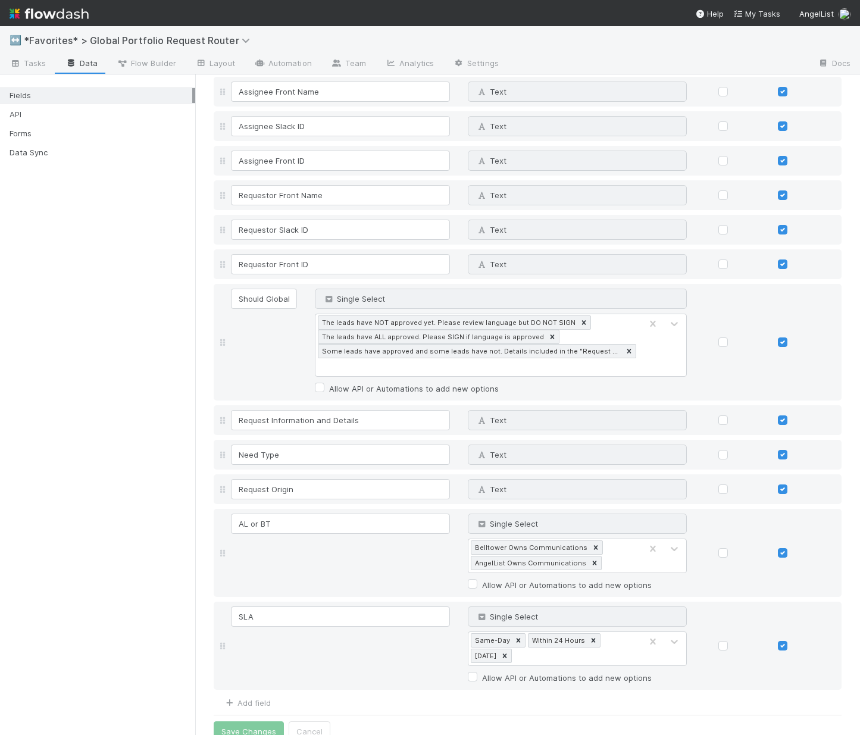
scroll to position [2197, 0]
click at [258, 693] on div "Add field" at bounding box center [242, 700] width 57 height 14
click at [258, 696] on link "Add field" at bounding box center [247, 701] width 48 height 10
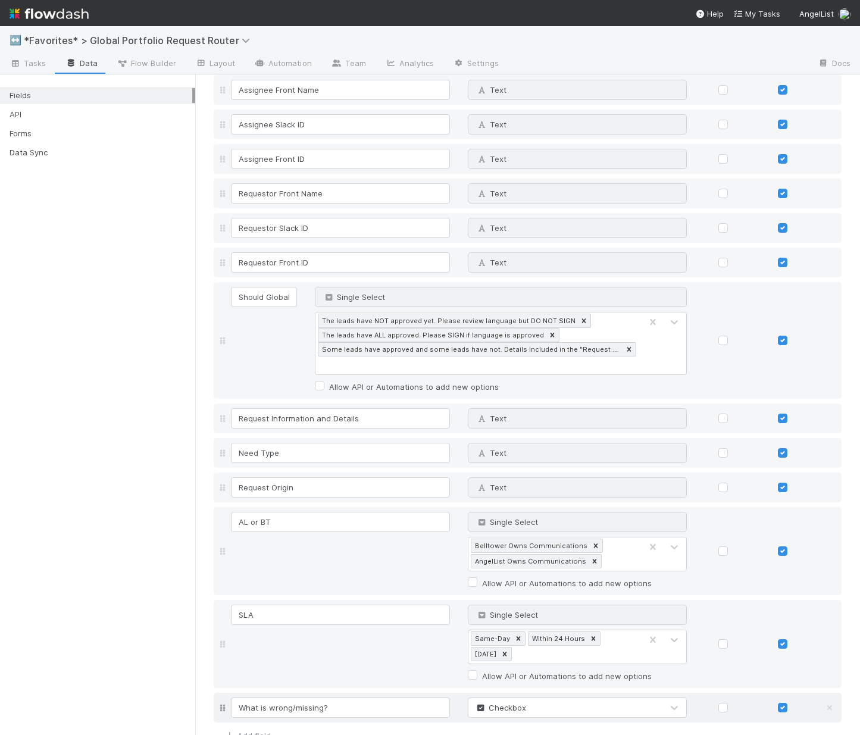
type input "What is wrong/missing?"
click at [584, 698] on div "Checkbox" at bounding box center [565, 707] width 194 height 19
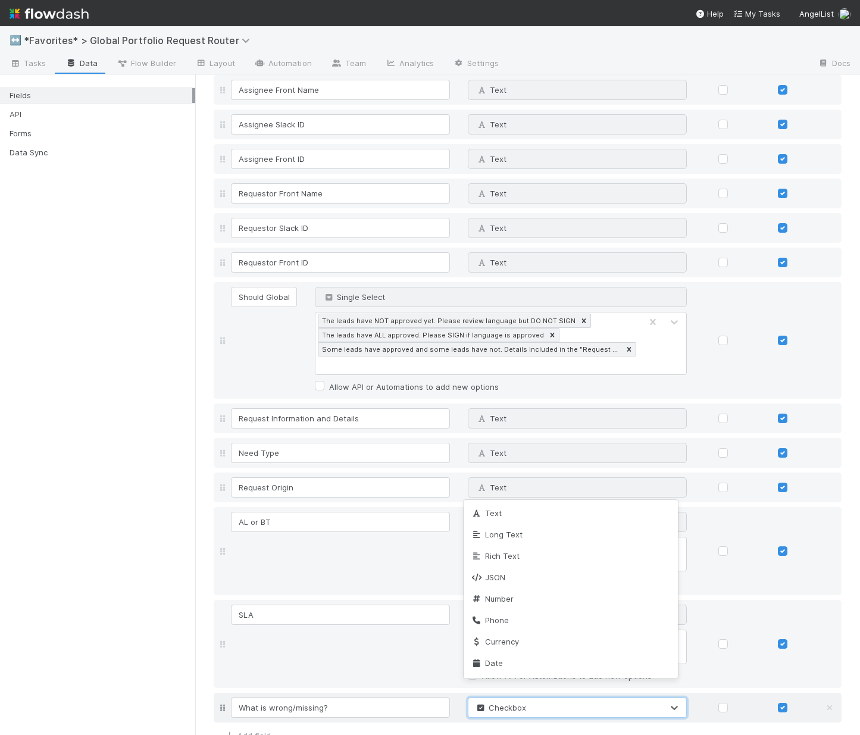
scroll to position [131, 0]
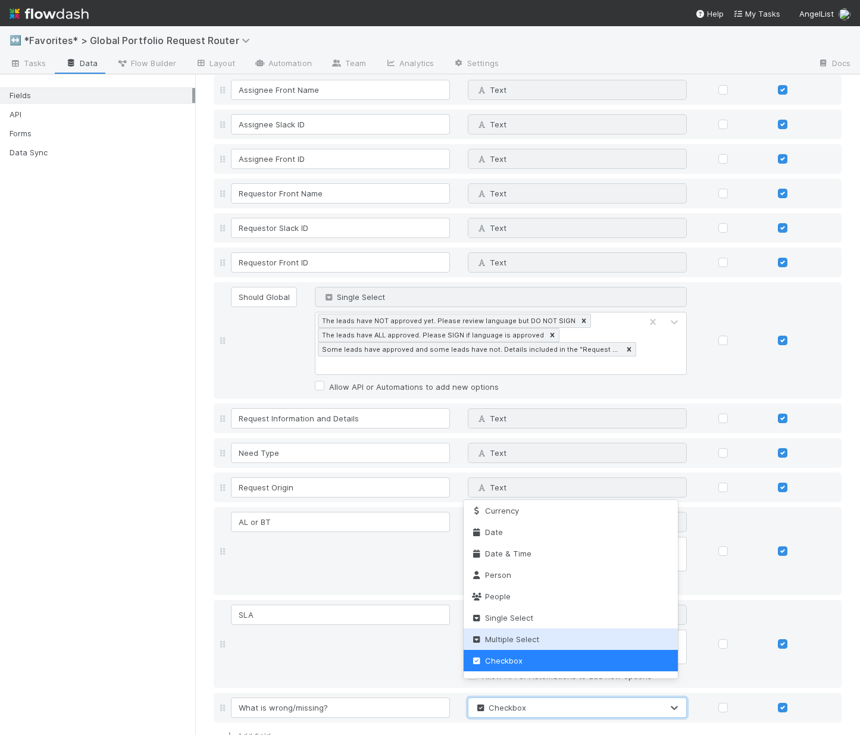
click at [569, 631] on div "Multiple Select" at bounding box center [571, 638] width 215 height 21
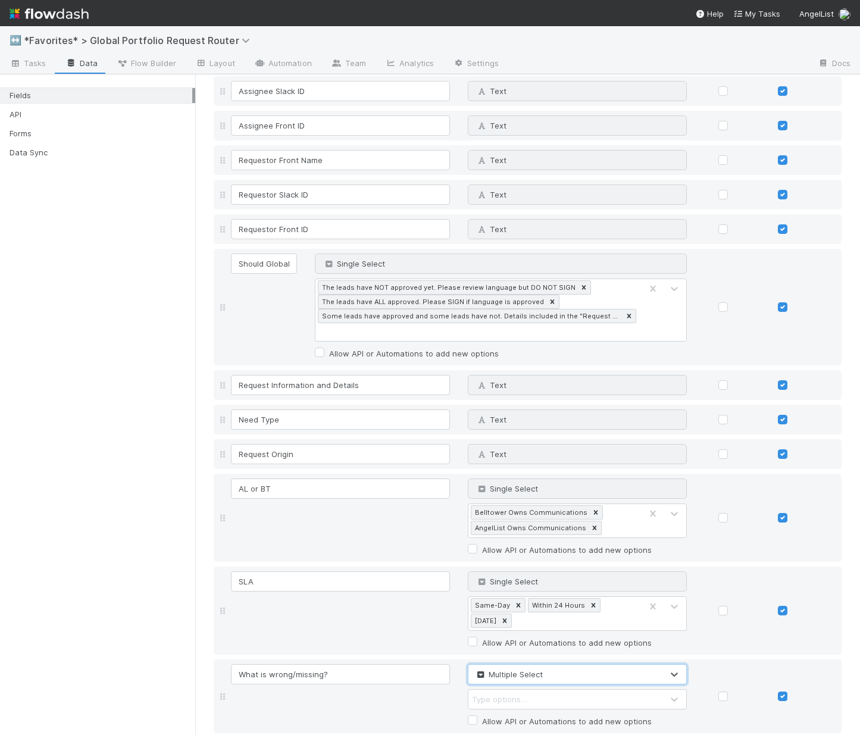
scroll to position [2276, 0]
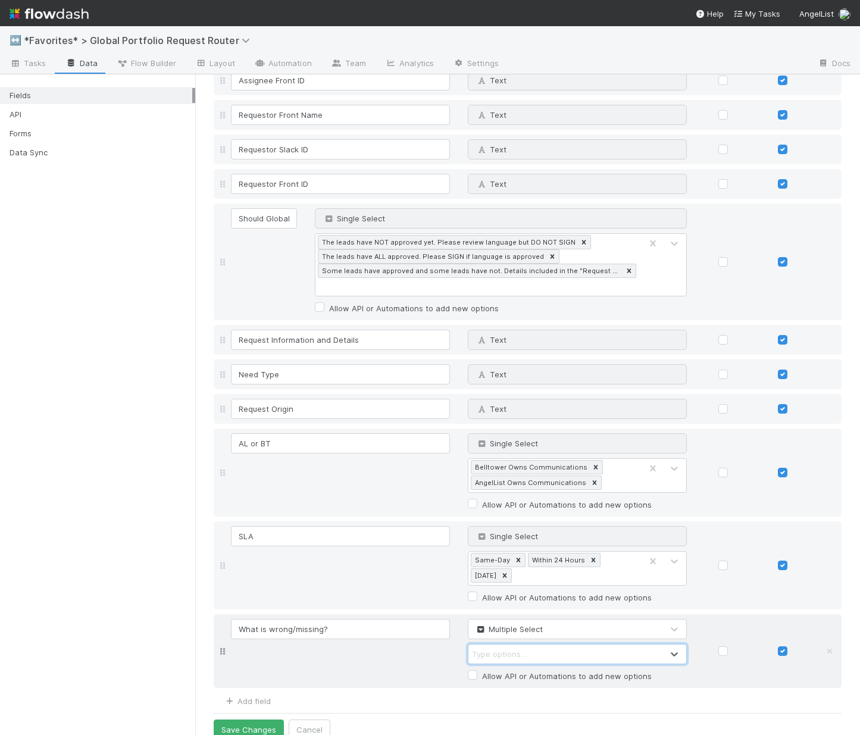
click at [522, 645] on div "Type options…" at bounding box center [565, 654] width 194 height 19
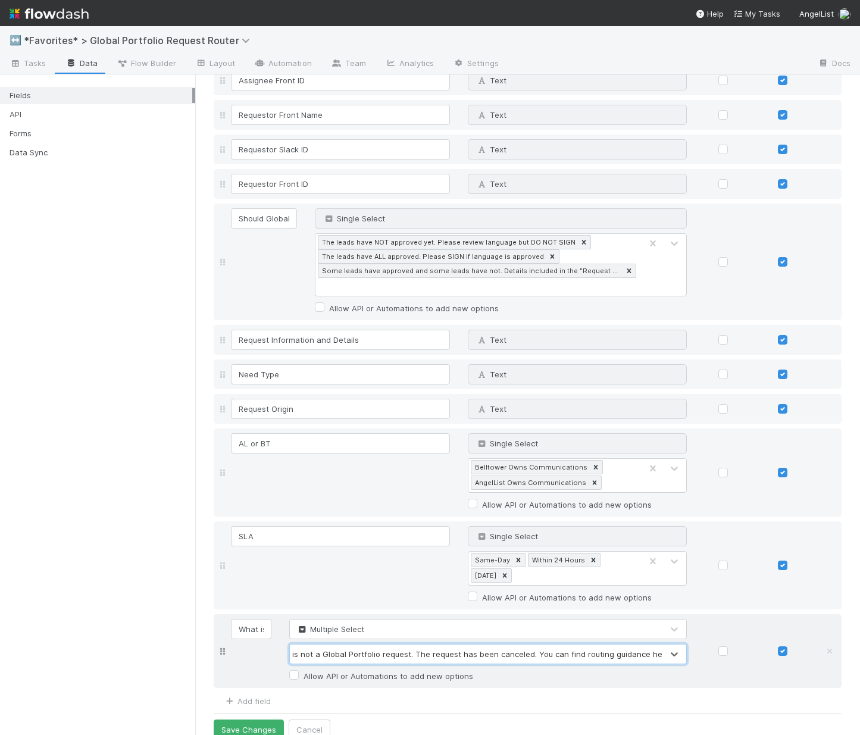
scroll to position [0, 0]
type input "This is not a Global Portfolio request. The request has been canceled. You can …"
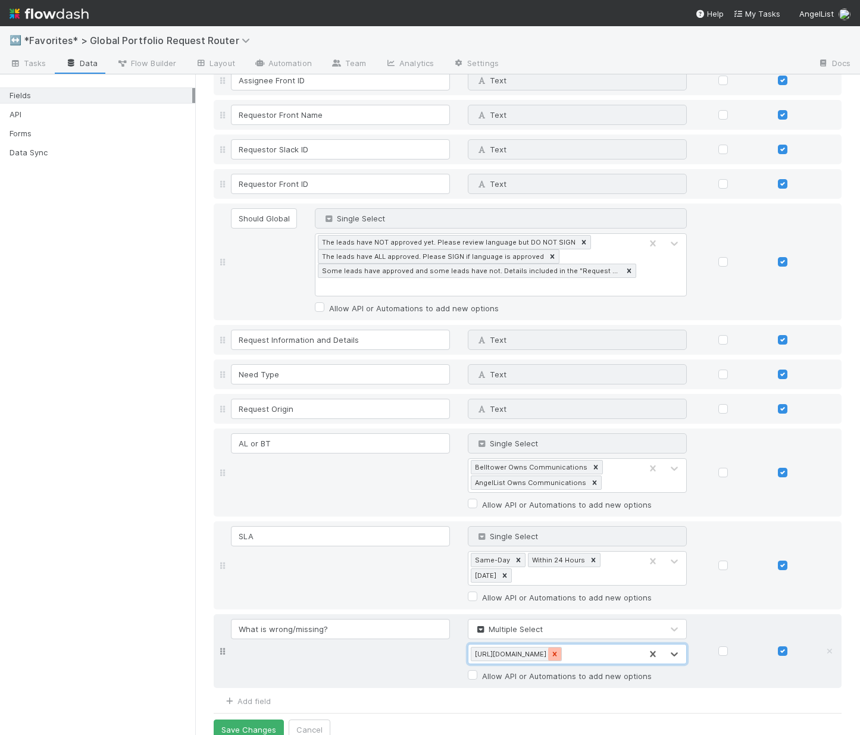
click at [559, 650] on icon at bounding box center [554, 654] width 8 height 8
type input "Not Global Portfolio"
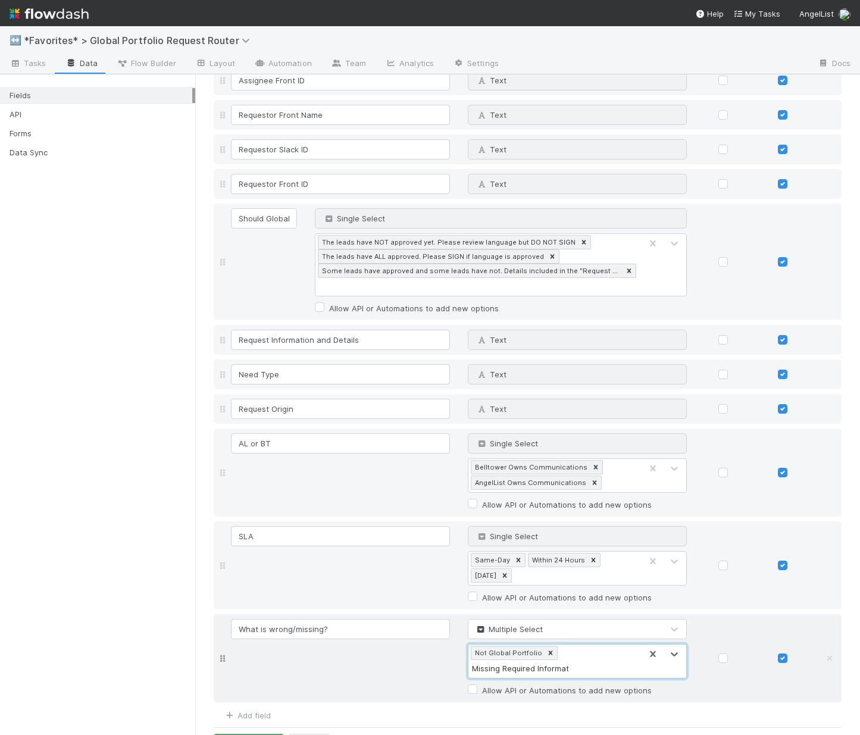
type input "Missing Required Information"
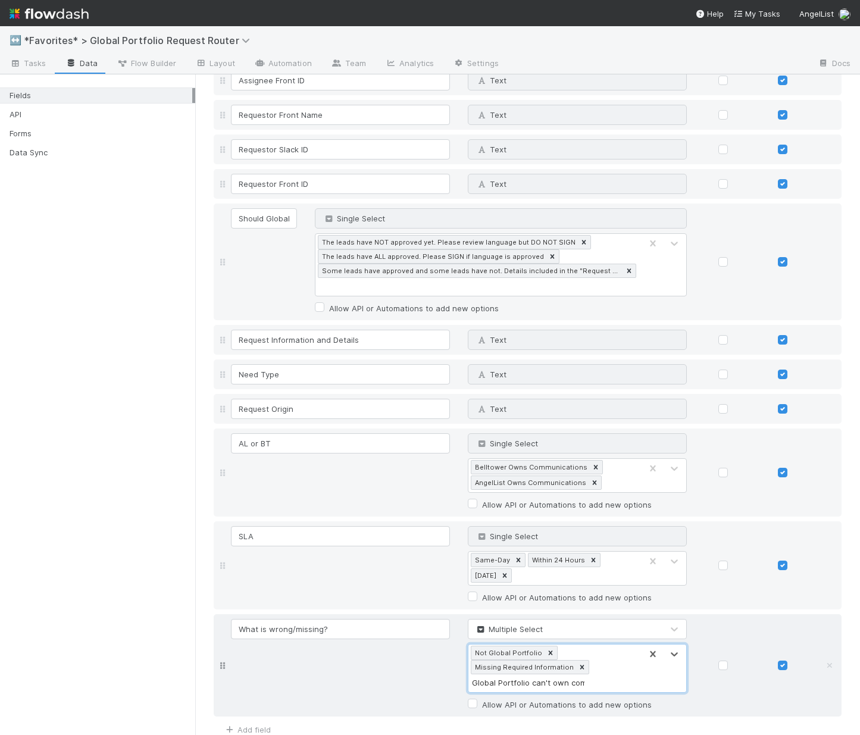
type input "Global Portfolio can't own comms"
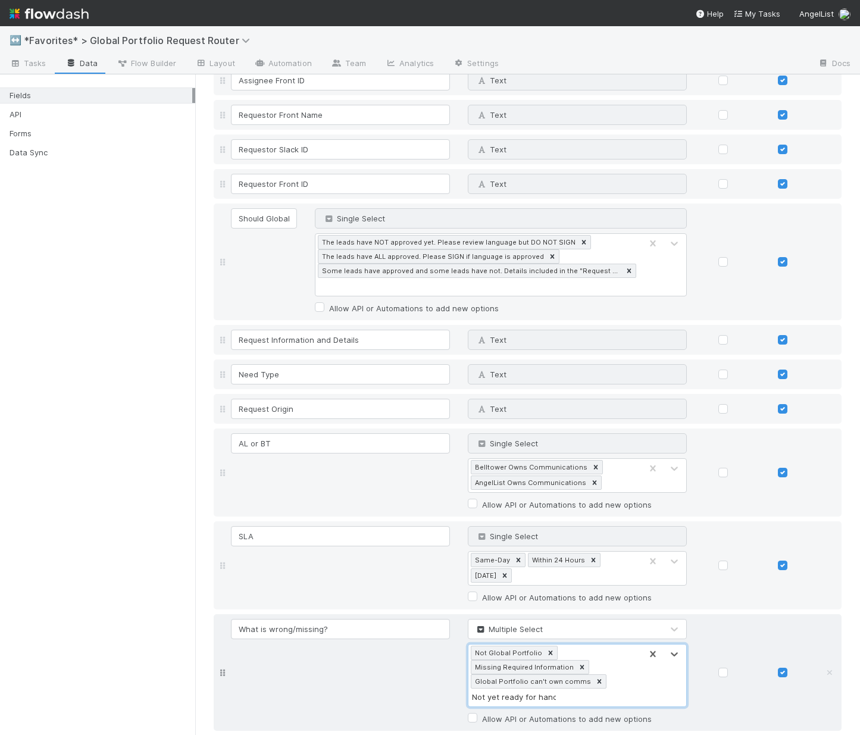
type input "Not yet ready for handoff"
type input "Only 1 request per task"
type input "Question is answered in Guru"
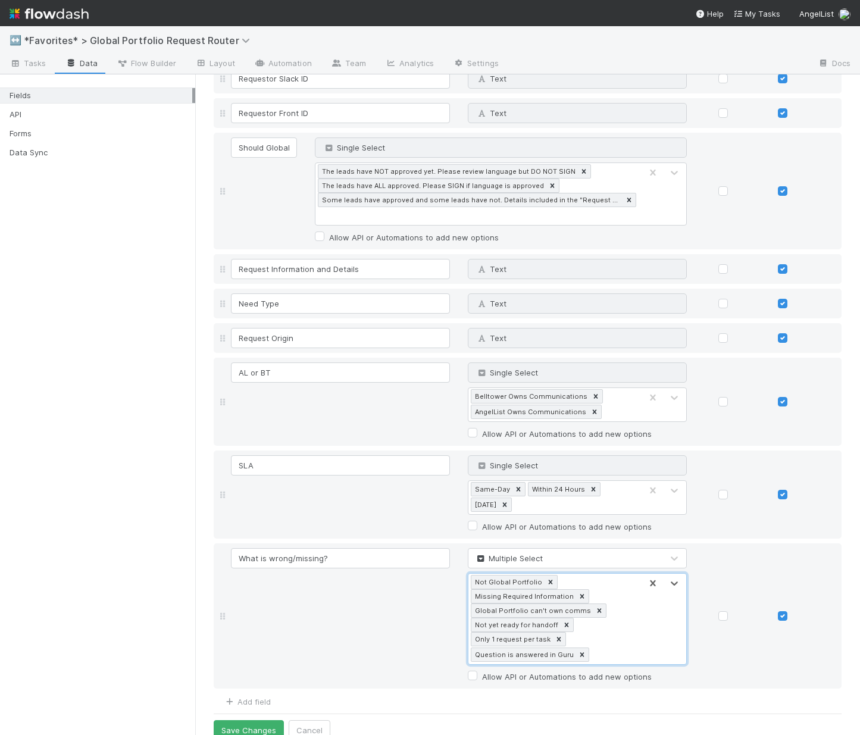
scroll to position [2347, 0]
click at [482, 669] on label "Allow API or Automations to add new options" at bounding box center [567, 676] width 170 height 14
click at [473, 669] on input "Allow API or Automations to add new options" at bounding box center [473, 674] width 10 height 11
checkbox input "true"
click at [247, 720] on button "Save Changes" at bounding box center [249, 730] width 70 height 20
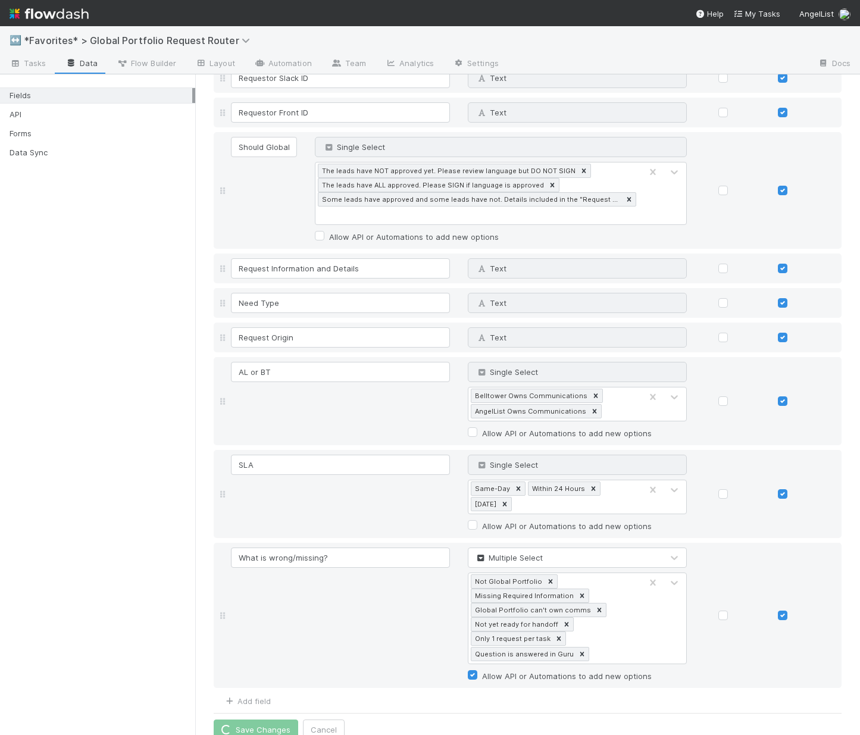
scroll to position [2379, 0]
click at [586, 640] on div "Not Global Portfolio Missing Required Information Global Portfolio can't own co…" at bounding box center [554, 618] width 173 height 90
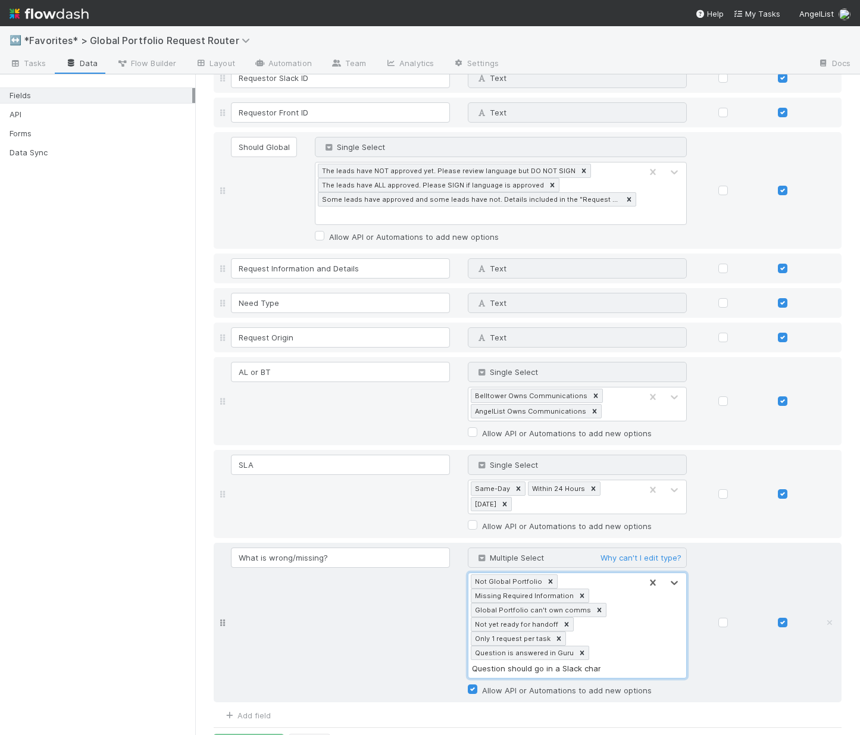
type input "Question should go in a Slack channel"
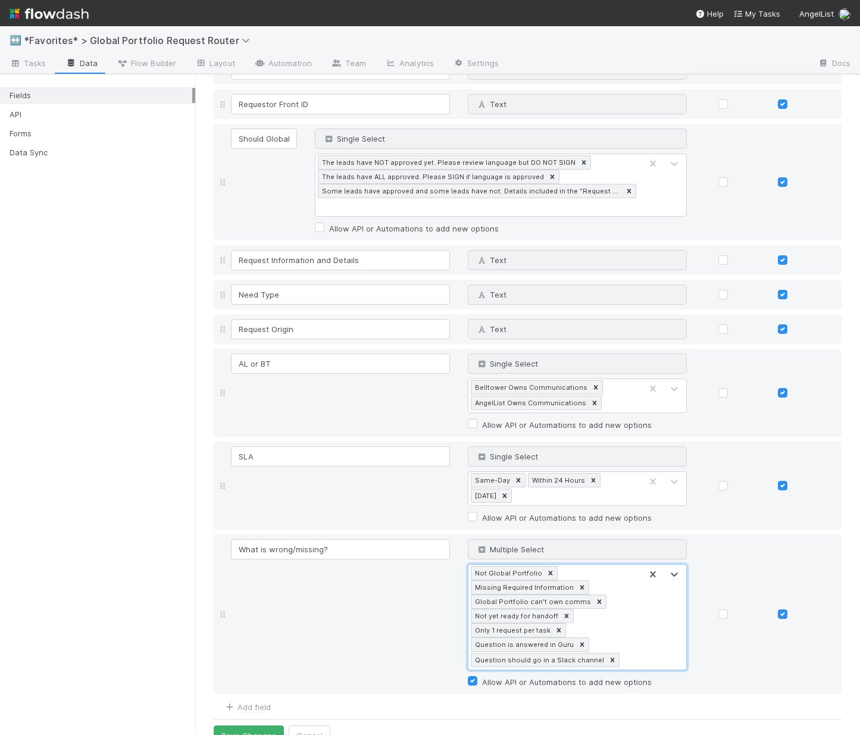
scroll to position [2394, 0]
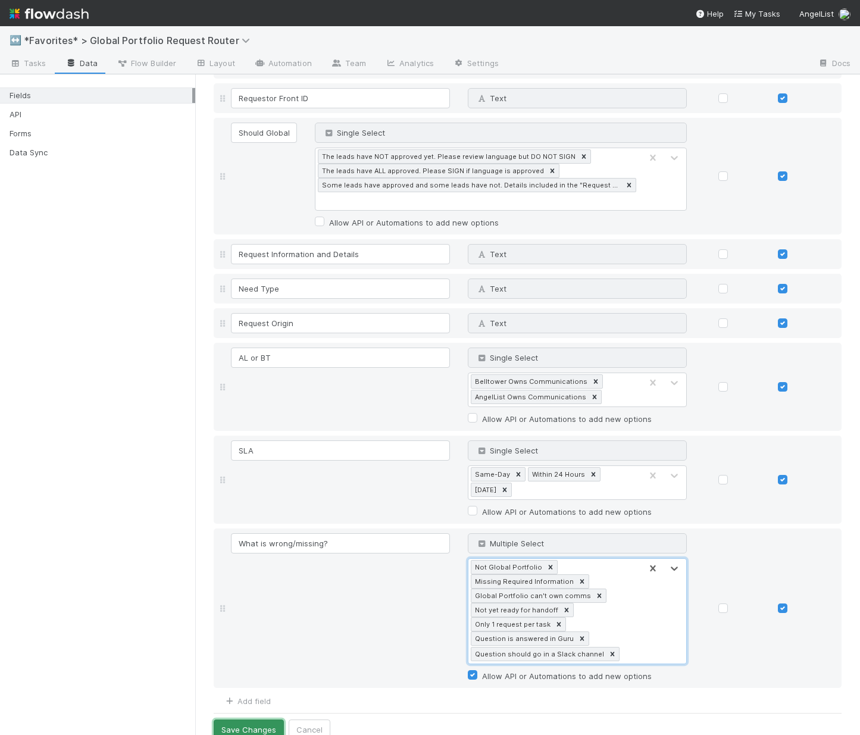
click at [244, 720] on button "Save Changes" at bounding box center [249, 730] width 70 height 20
click at [562, 606] on icon at bounding box center [566, 610] width 8 height 8
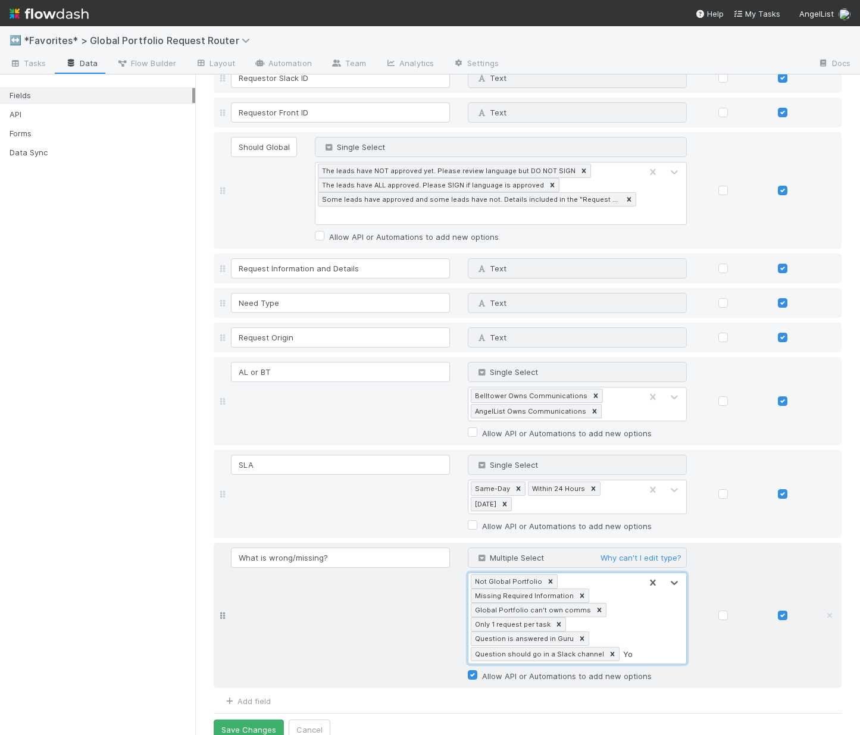
type input "Y"
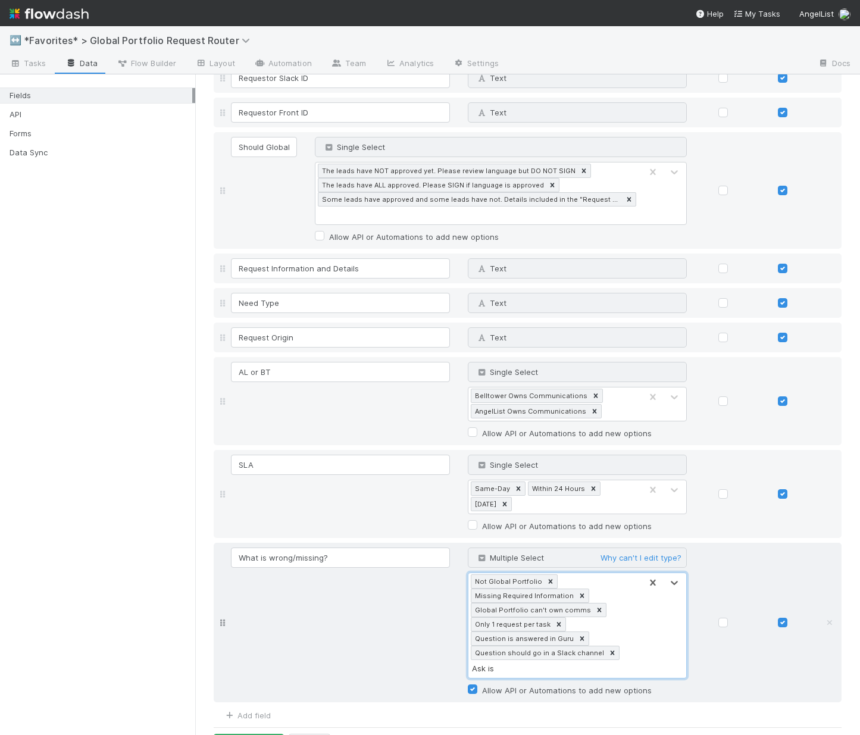
scroll to position [2394, 0]
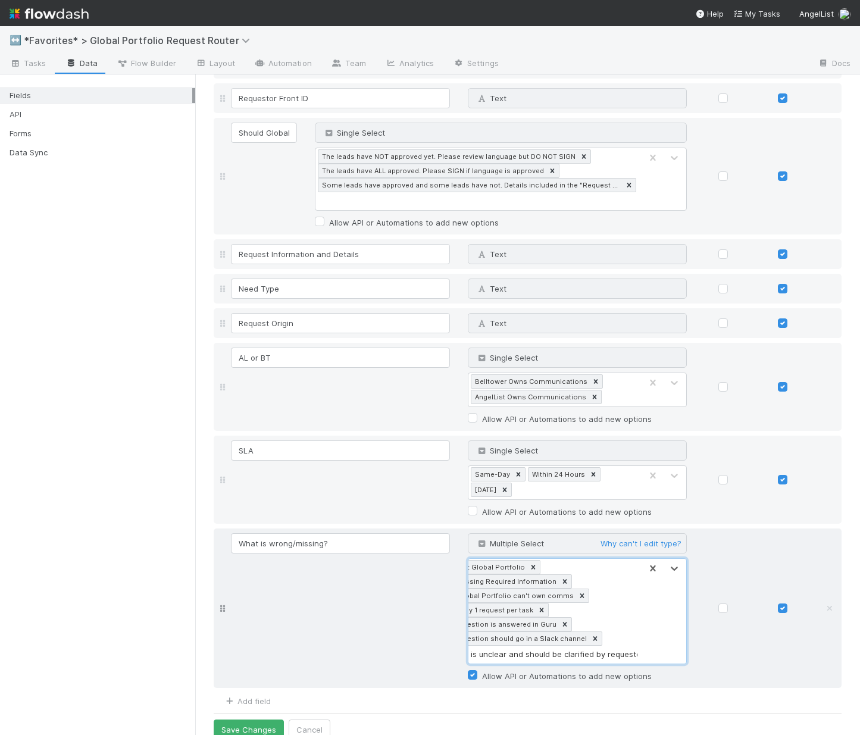
type input "Ask is unclear and should be clarified by requestor"
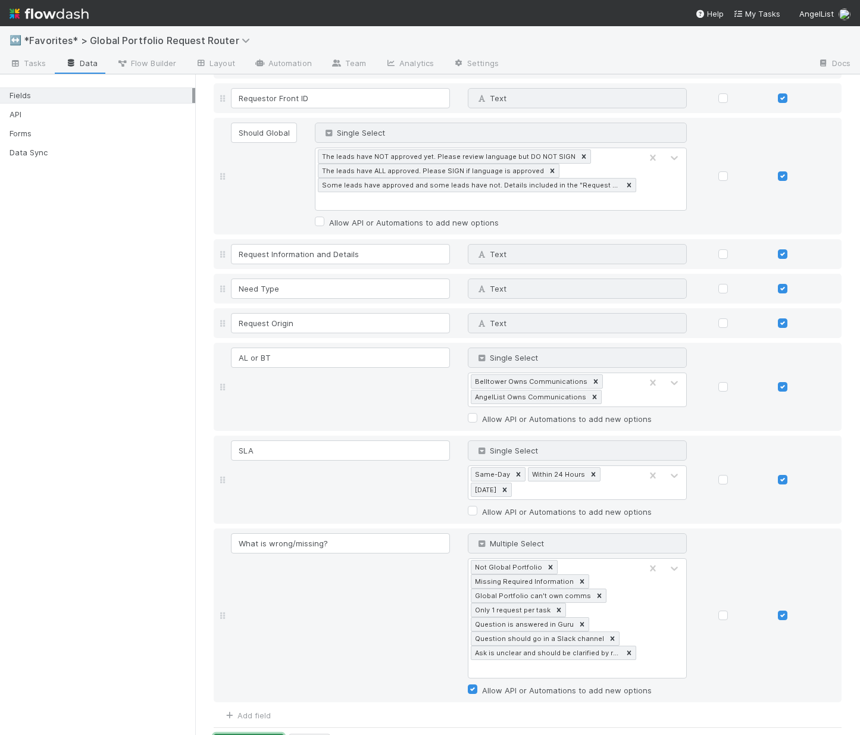
click at [245, 734] on button "Save Changes" at bounding box center [249, 744] width 70 height 20
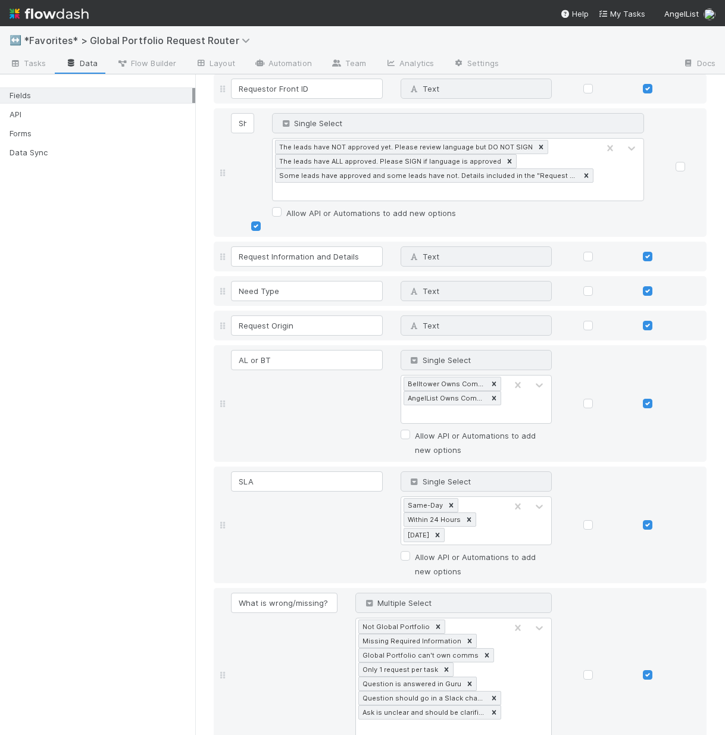
scroll to position [2797, 0]
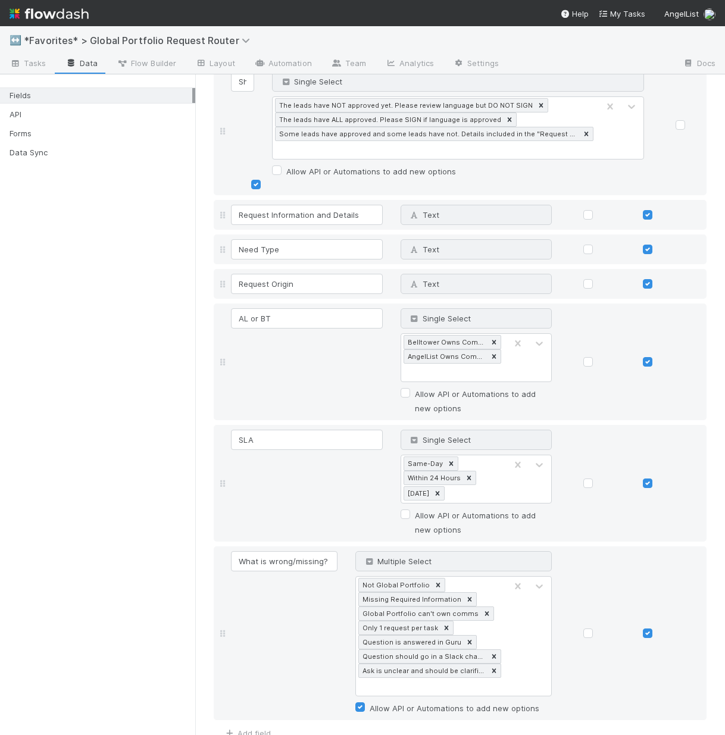
click at [417, 649] on div "Not Global Portfolio Missing Required Information Global Portfolio can't own co…" at bounding box center [431, 636] width 150 height 119
type input "Missing Required Info (rush request)"
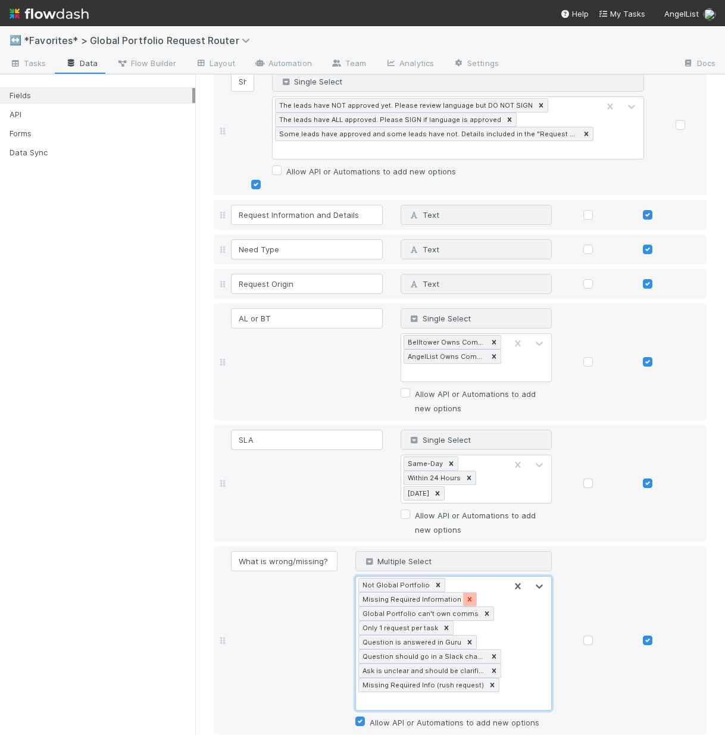
click at [463, 593] on div at bounding box center [469, 599] width 13 height 13
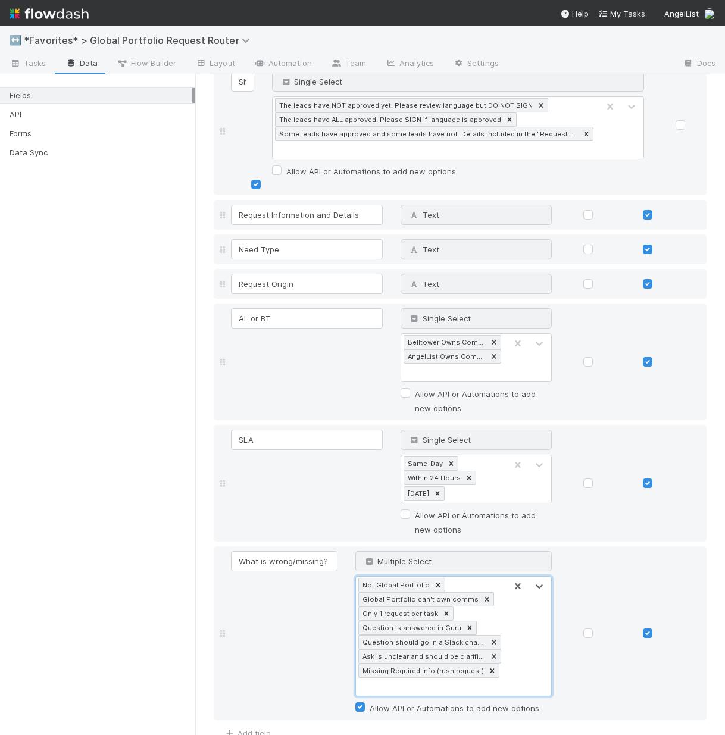
click at [49, 127] on div "Forms" at bounding box center [101, 133] width 183 height 15
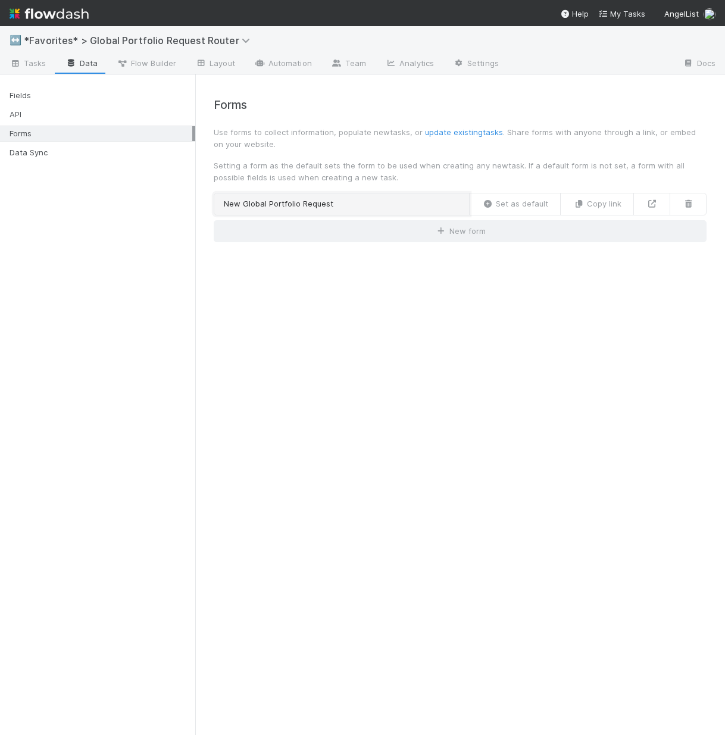
click at [365, 212] on link "New Global Portfolio Request" at bounding box center [342, 204] width 256 height 23
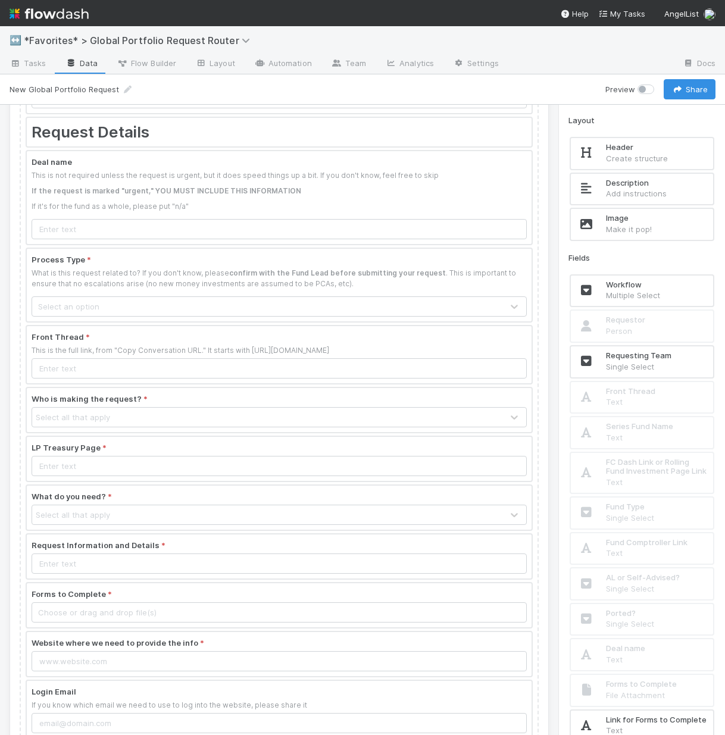
scroll to position [1121, 0]
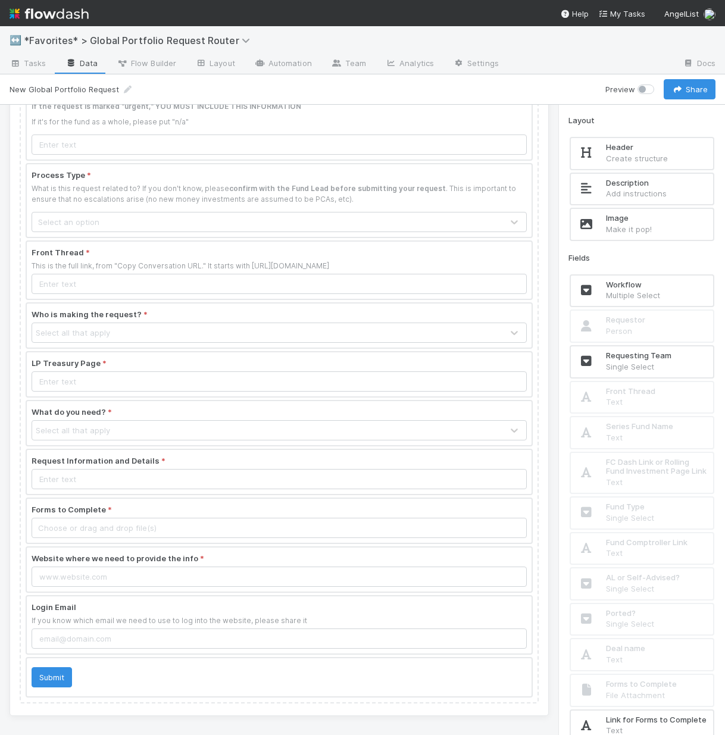
click at [103, 455] on div at bounding box center [279, 472] width 505 height 44
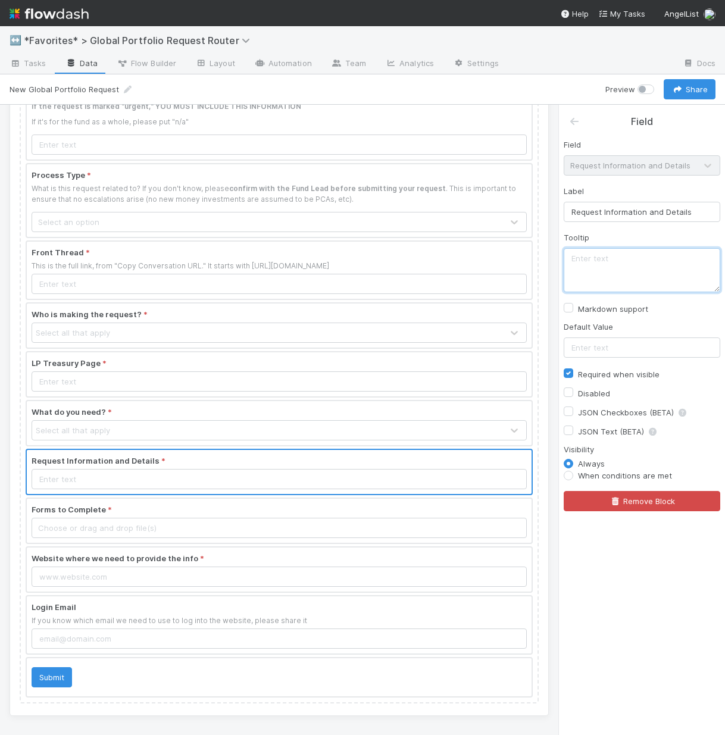
click at [624, 258] on textarea at bounding box center [642, 270] width 157 height 44
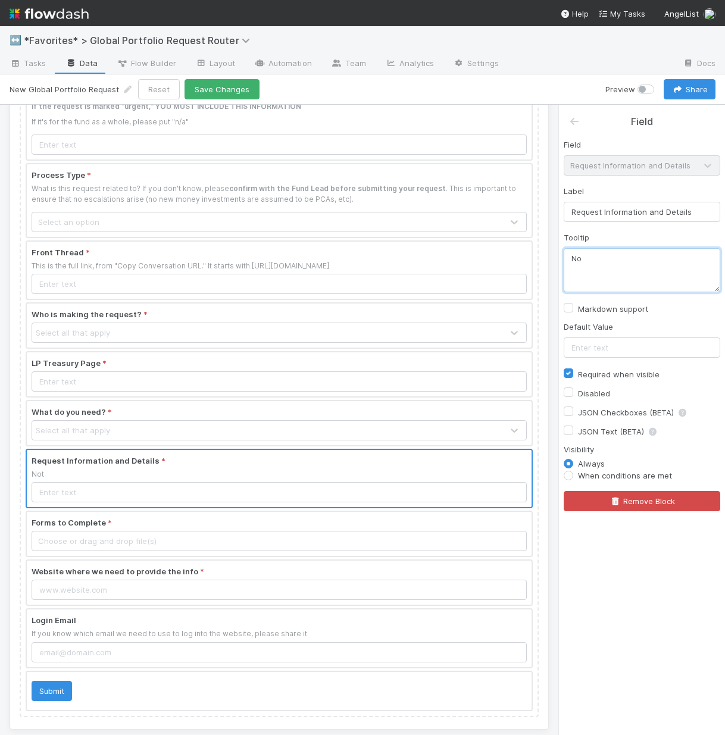
type textarea "N"
type textarea "T"
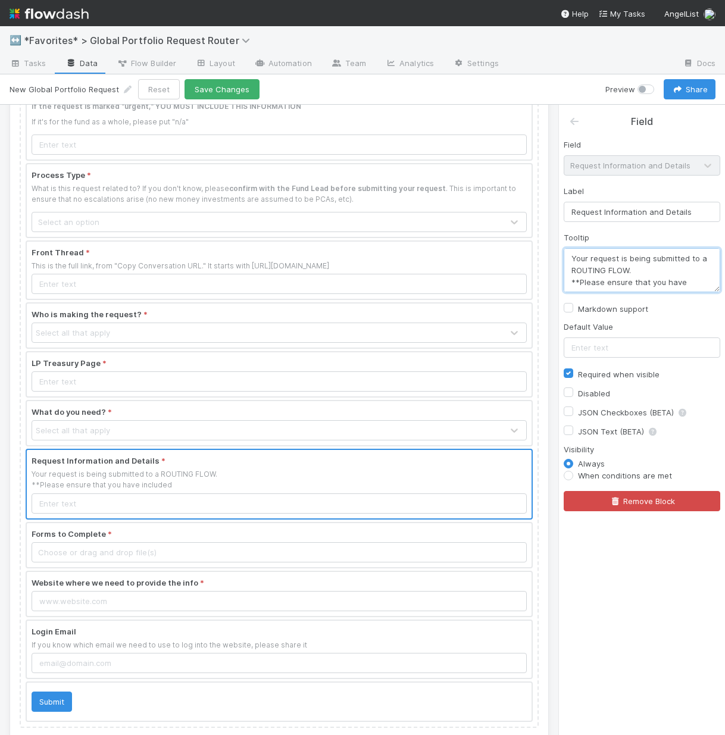
scroll to position [7, 0]
drag, startPoint x: 637, startPoint y: 262, endPoint x: 614, endPoint y: 262, distance: 22.6
click at [614, 262] on textarea "Your request is being submitted to a ROUTING FLOW. **Please ensure that you hav…" at bounding box center [642, 270] width 157 height 44
click at [672, 289] on textarea "Your request is being submitted to a ROUTING flow. **Please ensure that you hav…" at bounding box center [642, 270] width 157 height 44
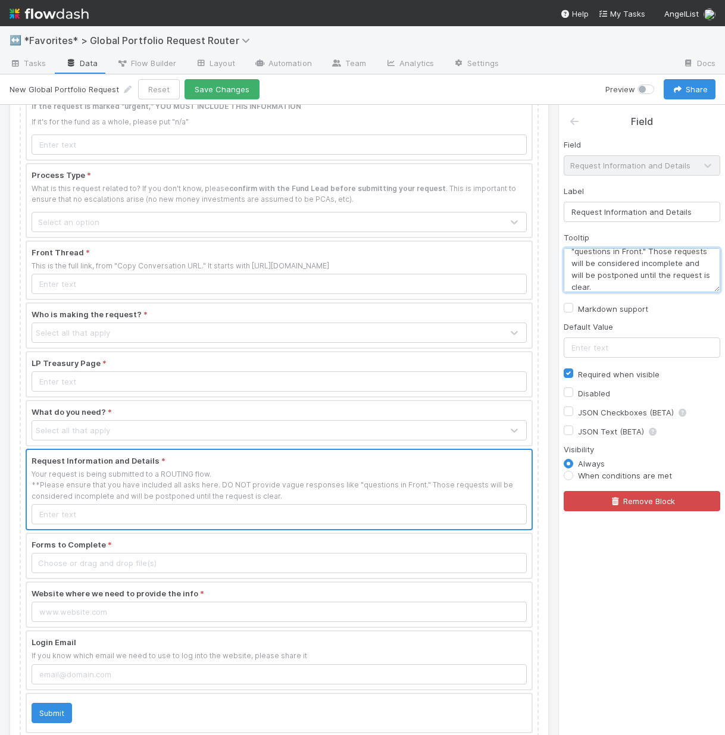
scroll to position [71, 0]
drag, startPoint x: 611, startPoint y: 287, endPoint x: 595, endPoint y: 274, distance: 21.1
click at [595, 274] on textarea "Your request is being submitted to a ROUTING flow. **Please ensure that you hav…" at bounding box center [642, 270] width 157 height 44
type textarea "Your request is being submitted to a ROUTING flow. **Please ensure that you hav…"
click at [578, 309] on label "Markdown support" at bounding box center [613, 309] width 70 height 14
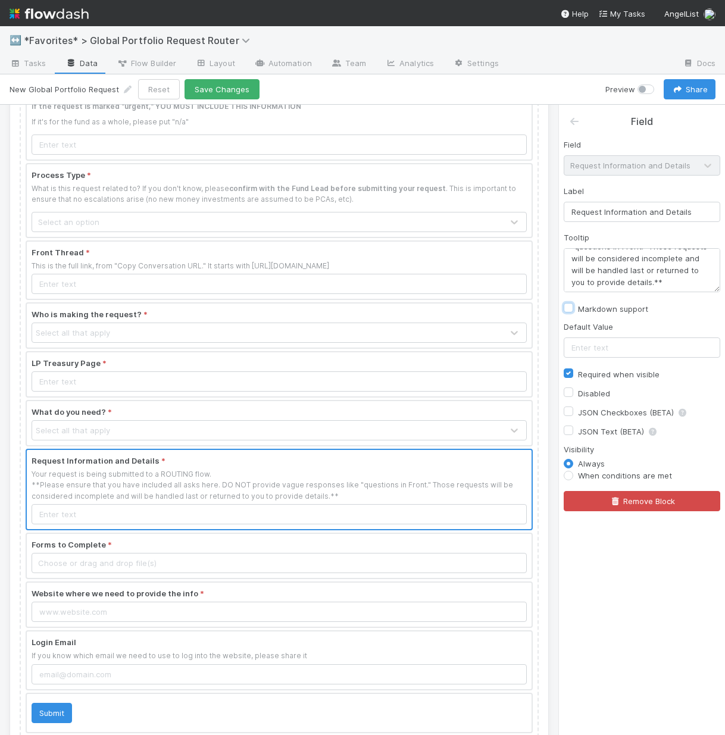
click at [569, 309] on input "Markdown support" at bounding box center [569, 307] width 10 height 11
checkbox input "true"
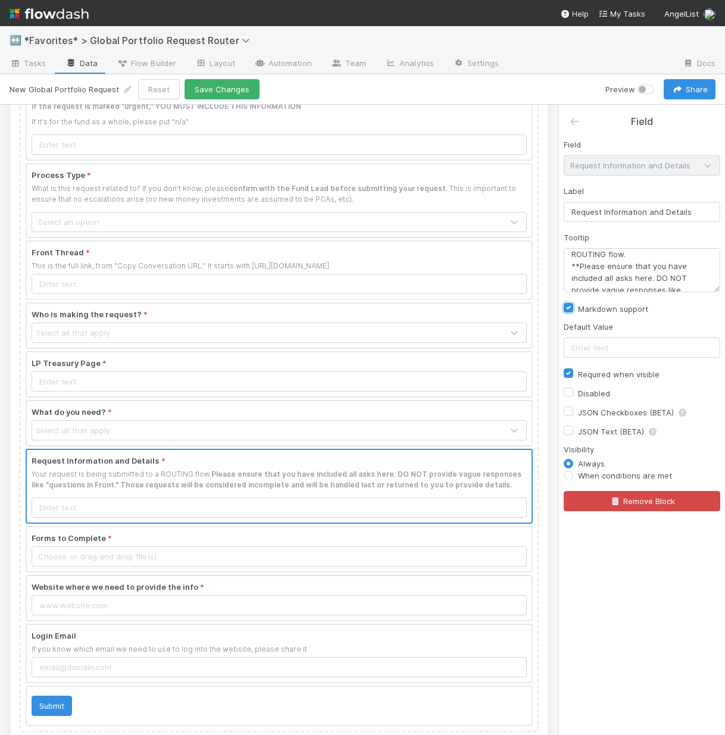
scroll to position [15, 0]
click at [651, 256] on textarea "Your request is being submitted to a ROUTING flow. **Please ensure that you hav…" at bounding box center [642, 270] width 157 height 44
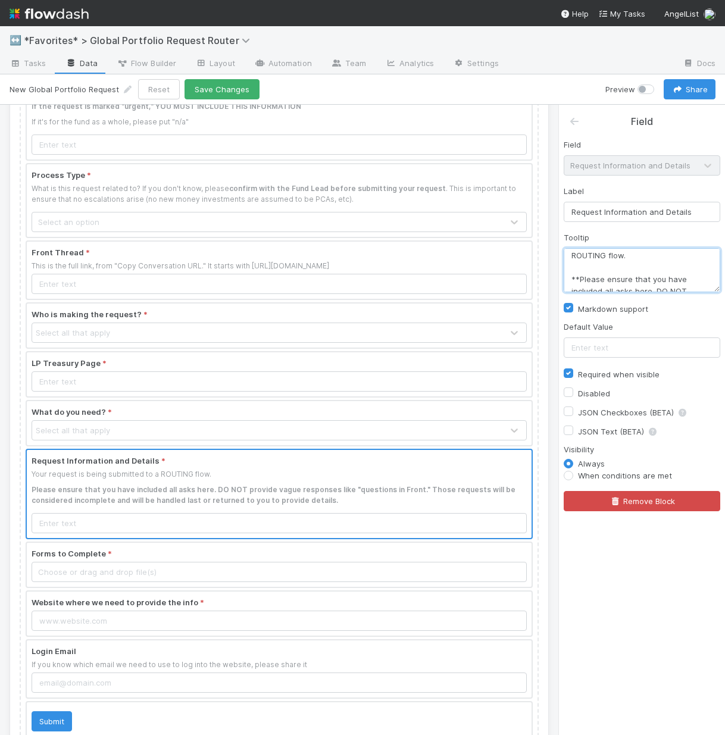
scroll to position [27, 0]
drag, startPoint x: 650, startPoint y: 268, endPoint x: 650, endPoint y: 279, distance: 10.7
click at [650, 279] on textarea "Your request is being submitted to a ROUTING flow. **Please ensure that you hav…" at bounding box center [642, 270] width 157 height 44
drag, startPoint x: 624, startPoint y: 265, endPoint x: 599, endPoint y: 265, distance: 25.6
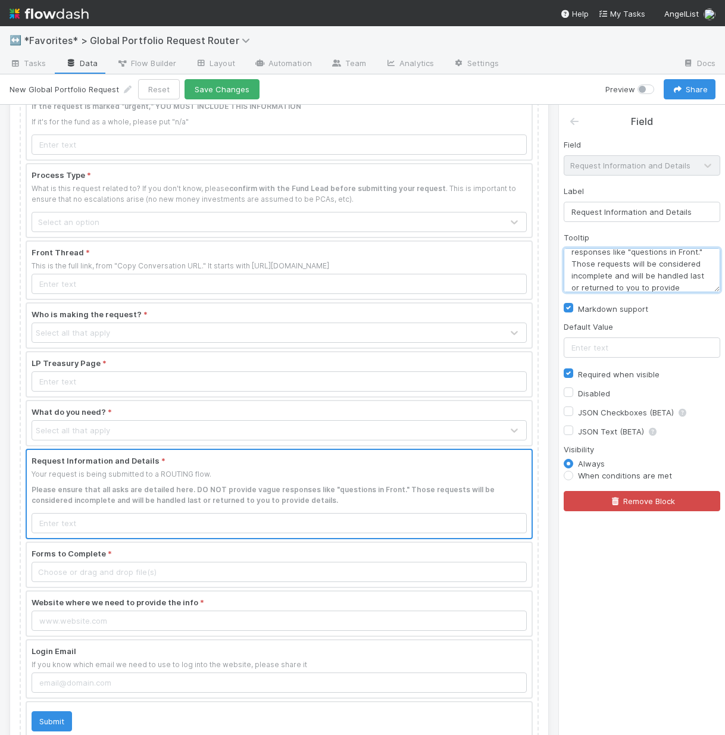
click at [599, 265] on textarea "Your request is being submitted to a ROUTING flow. **Please ensure that all ask…" at bounding box center [642, 270] width 157 height 44
click at [637, 266] on textarea "Your request is being submitted to a ROUTING flow. **Please ensure that all ask…" at bounding box center [642, 270] width 157 height 44
click at [634, 282] on textarea "Your request is being submitted to a ROUTING flow. **Please ensure that all ask…" at bounding box center [642, 270] width 157 height 44
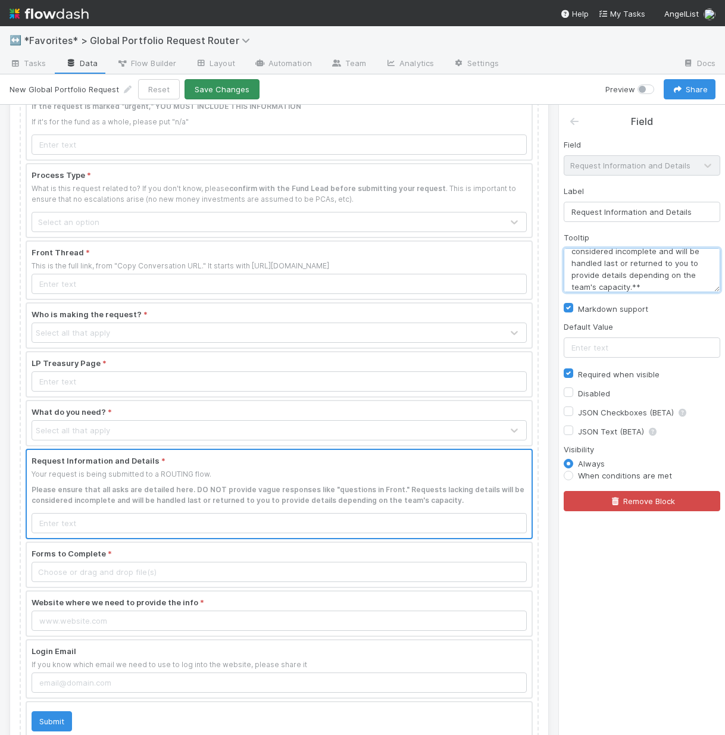
type textarea "Your request is being submitted to a ROUTING flow. **Please ensure that all ask…"
click at [219, 92] on button "Save Changes" at bounding box center [221, 89] width 75 height 20
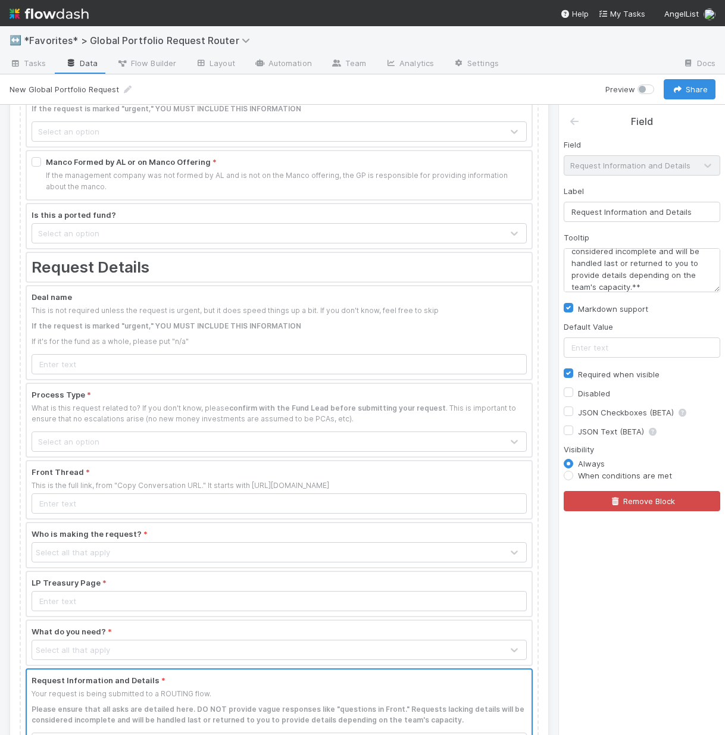
scroll to position [902, 0]
click at [202, 331] on div at bounding box center [279, 331] width 505 height 93
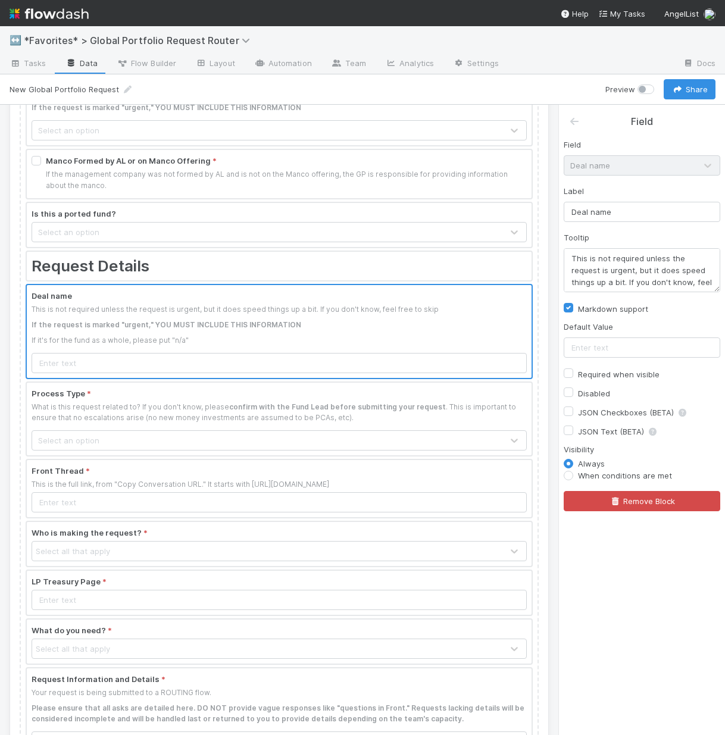
scroll to position [18, 0]
drag, startPoint x: 634, startPoint y: 280, endPoint x: 626, endPoint y: 272, distance: 11.4
click at [626, 272] on textarea "This is not required unless the request is urgent, but it does speed things up …" at bounding box center [642, 270] width 157 height 44
click at [595, 260] on textarea "This is not required unless the request is urgent, but it does speed things up …" at bounding box center [642, 270] width 157 height 44
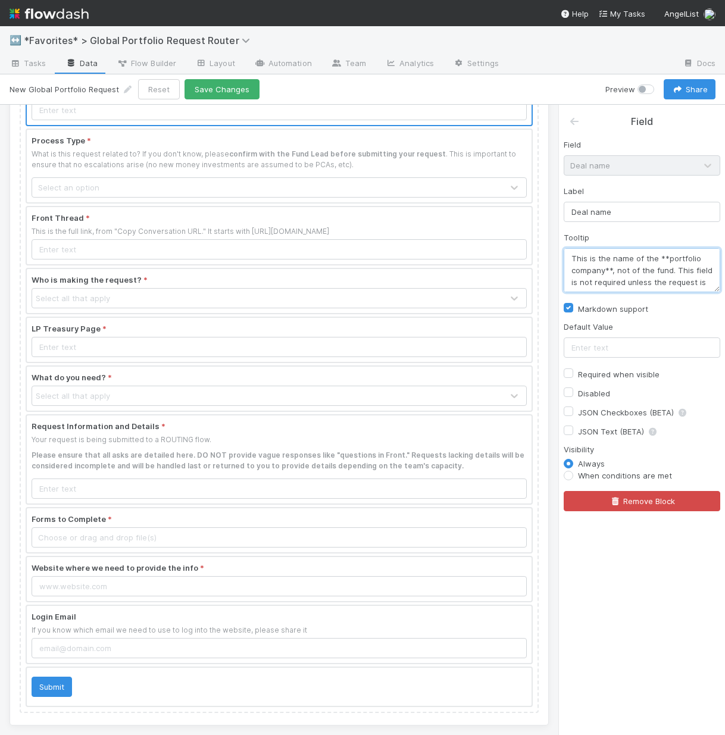
scroll to position [1156, 0]
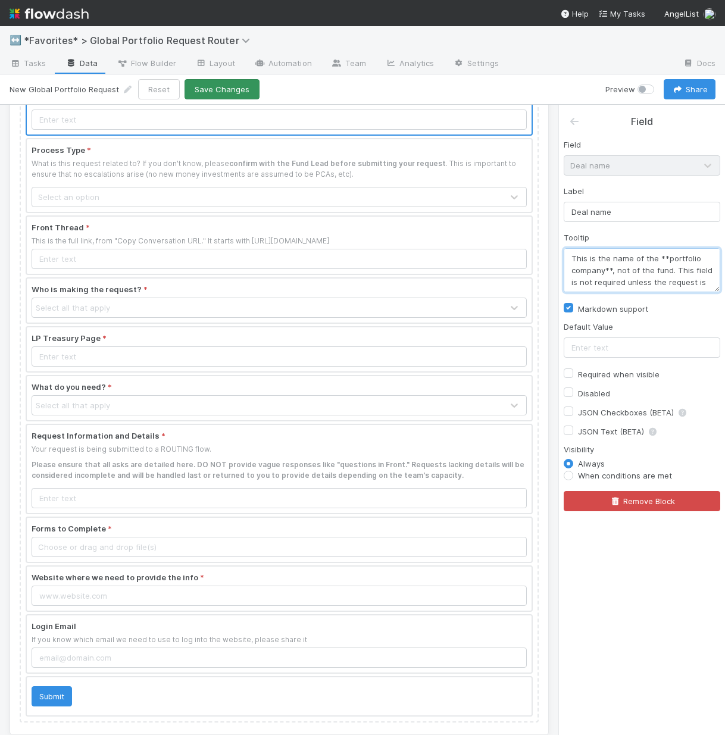
type textarea "This is the name of the **portfolio company**, not of the fund. This field is n…"
click at [228, 90] on button "Save Changes" at bounding box center [221, 89] width 75 height 20
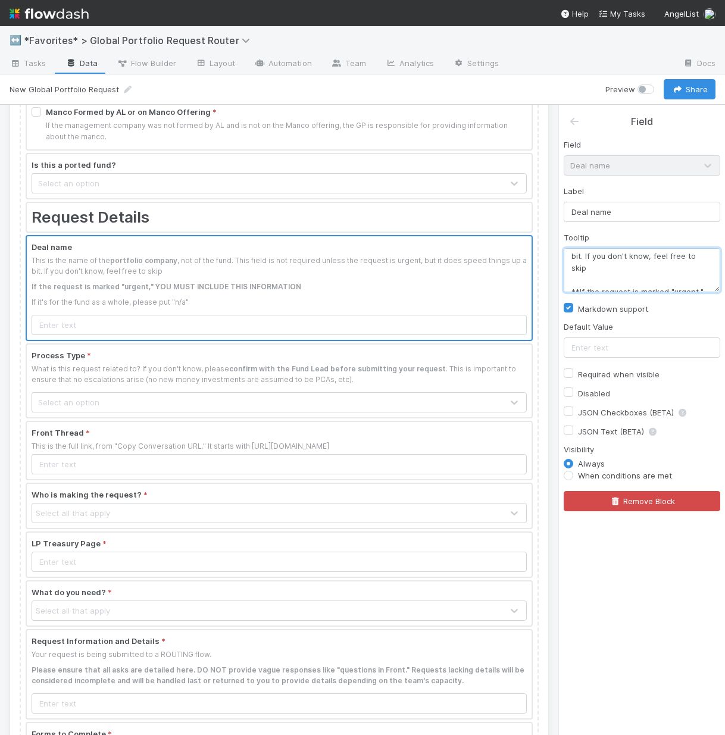
scroll to position [119, 0]
drag, startPoint x: 573, startPoint y: 258, endPoint x: 725, endPoint y: 292, distance: 155.5
click at [725, 292] on html "↔️ *Favorites* > Global Portfolio Request Router Tasks Data Flow Builder Layout…" at bounding box center [362, 367] width 725 height 735
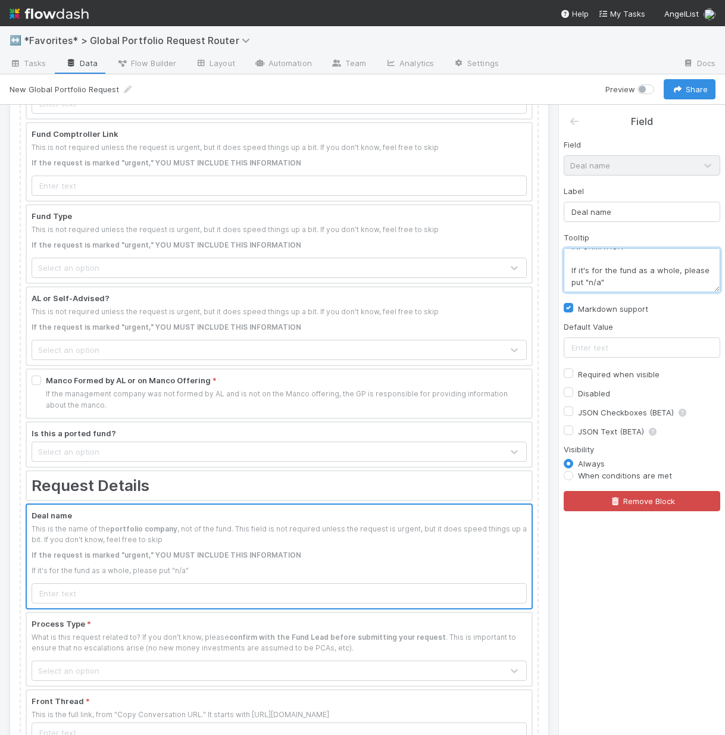
scroll to position [1175, 0]
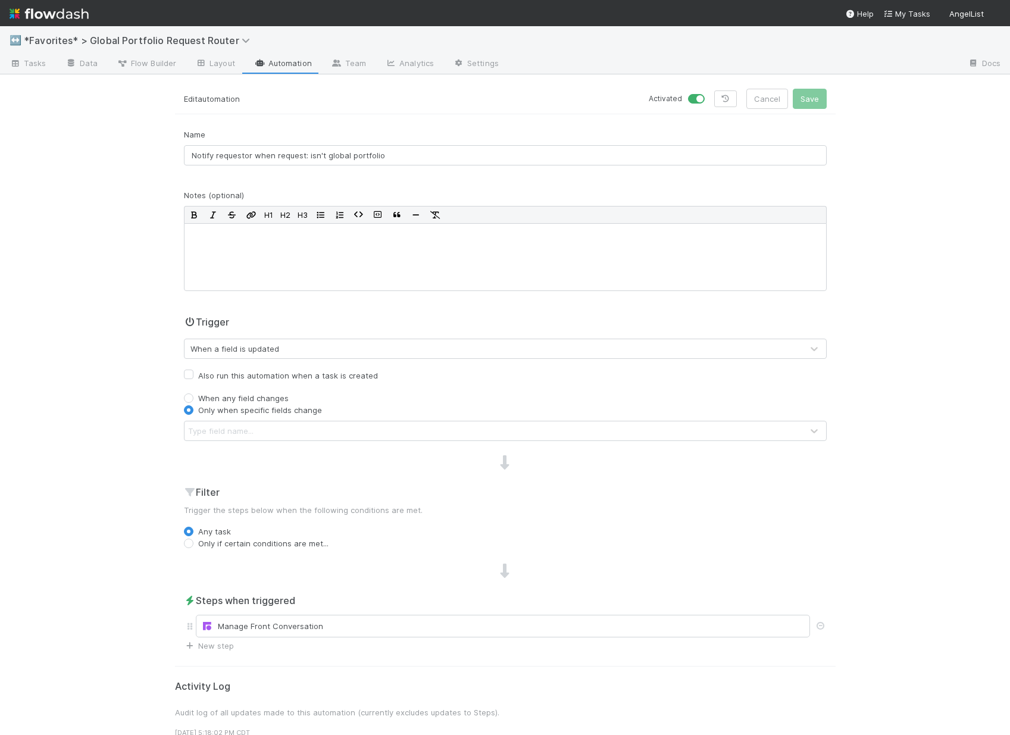
click at [223, 425] on div "Type field name..." at bounding box center [220, 431] width 65 height 12
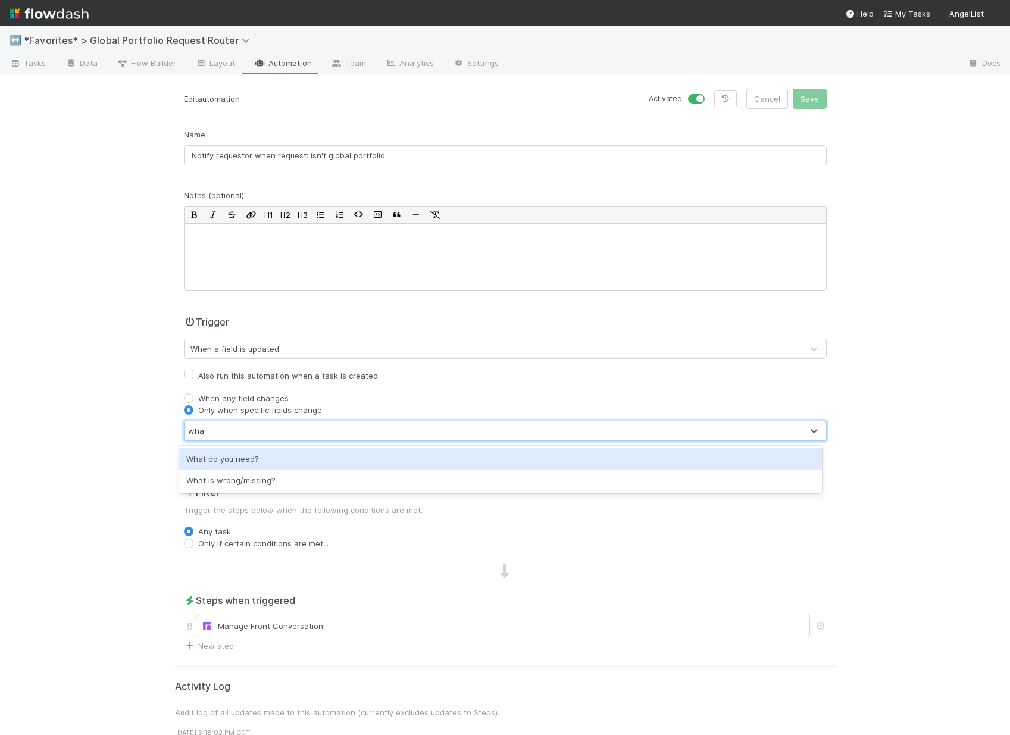
type input "what"
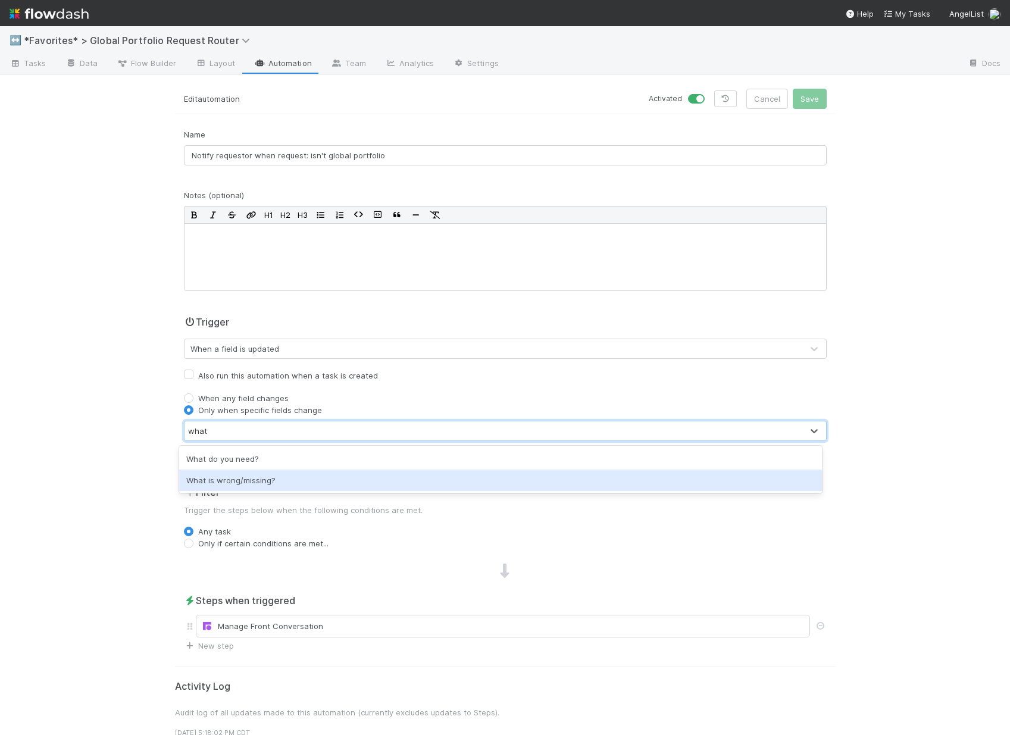
click at [263, 489] on div "What is wrong/missing?" at bounding box center [500, 480] width 643 height 21
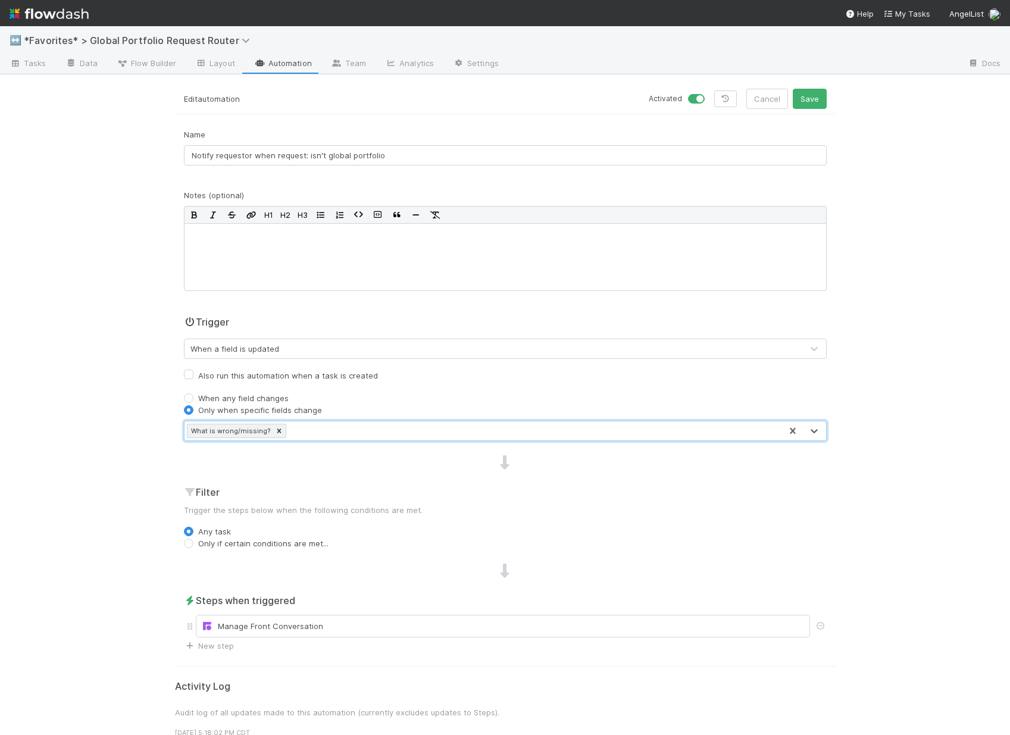
click at [201, 546] on label "Only if certain conditions are met..." at bounding box center [263, 543] width 130 height 12
click at [193, 546] on input "Only if certain conditions are met..." at bounding box center [189, 542] width 10 height 11
radio input "true"
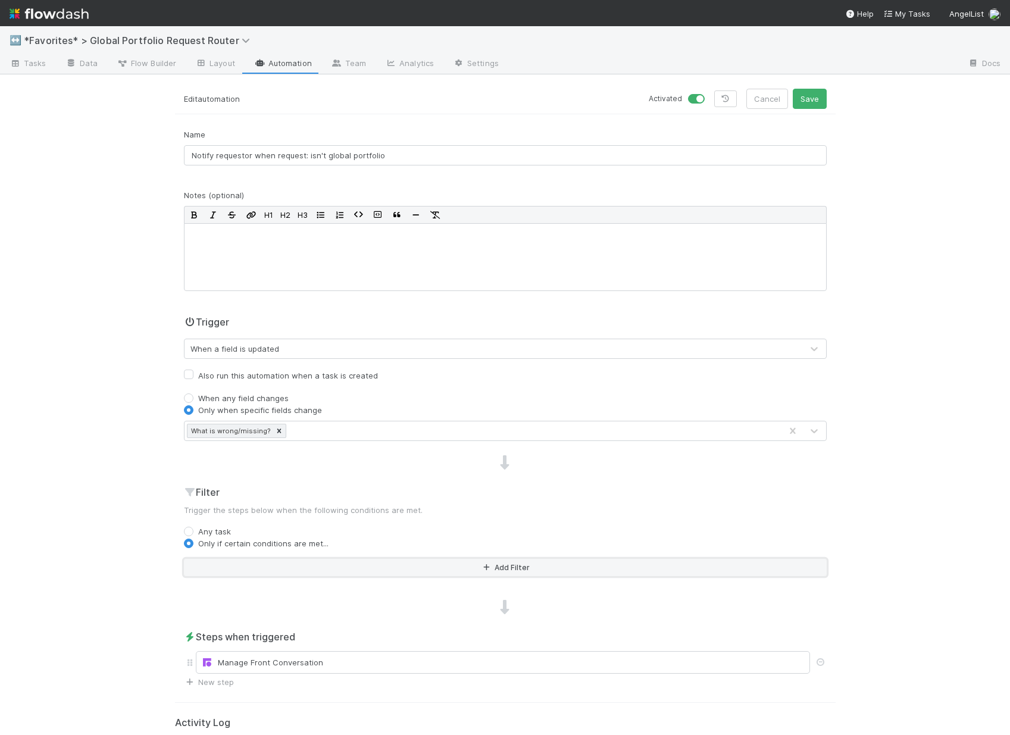
click at [291, 573] on button "Add Filter" at bounding box center [505, 567] width 643 height 17
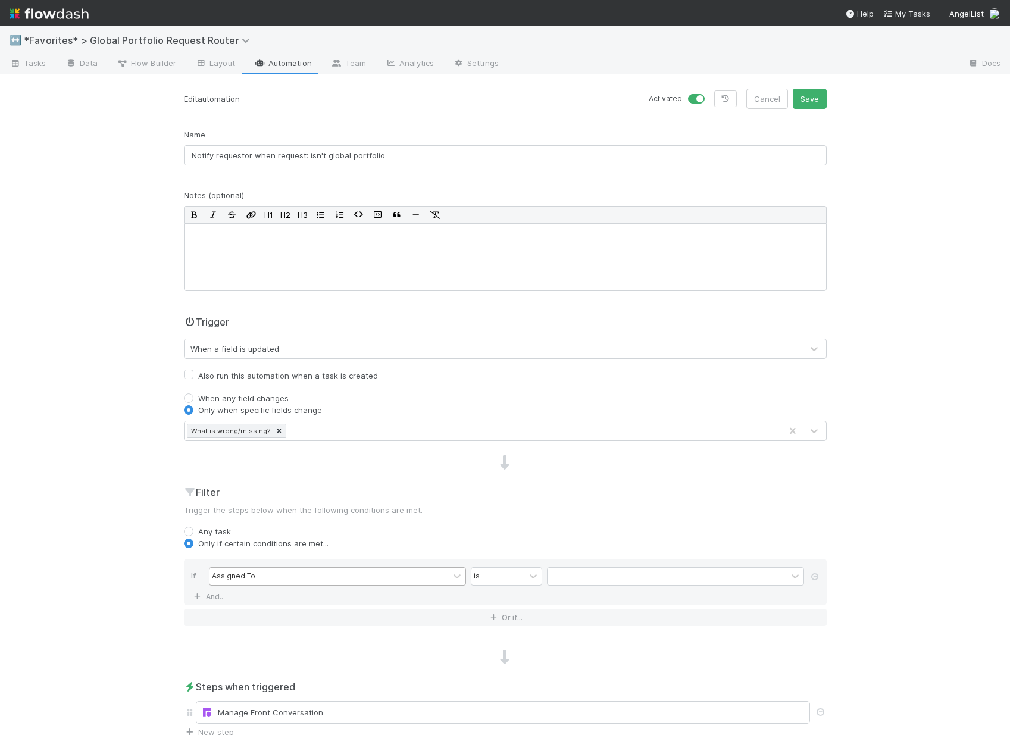
click at [281, 578] on div "Assigned To" at bounding box center [328, 576] width 239 height 17
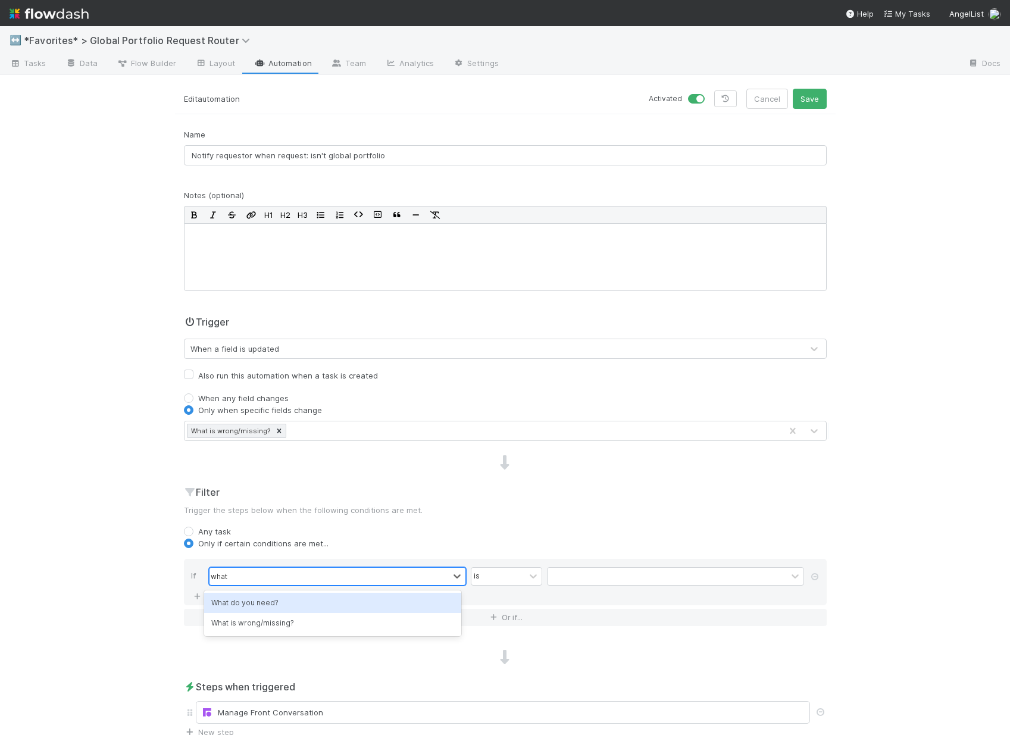
type input "what is"
click at [254, 604] on div "What is wrong/missing?" at bounding box center [332, 603] width 257 height 20
click at [597, 581] on div at bounding box center [667, 576] width 239 height 17
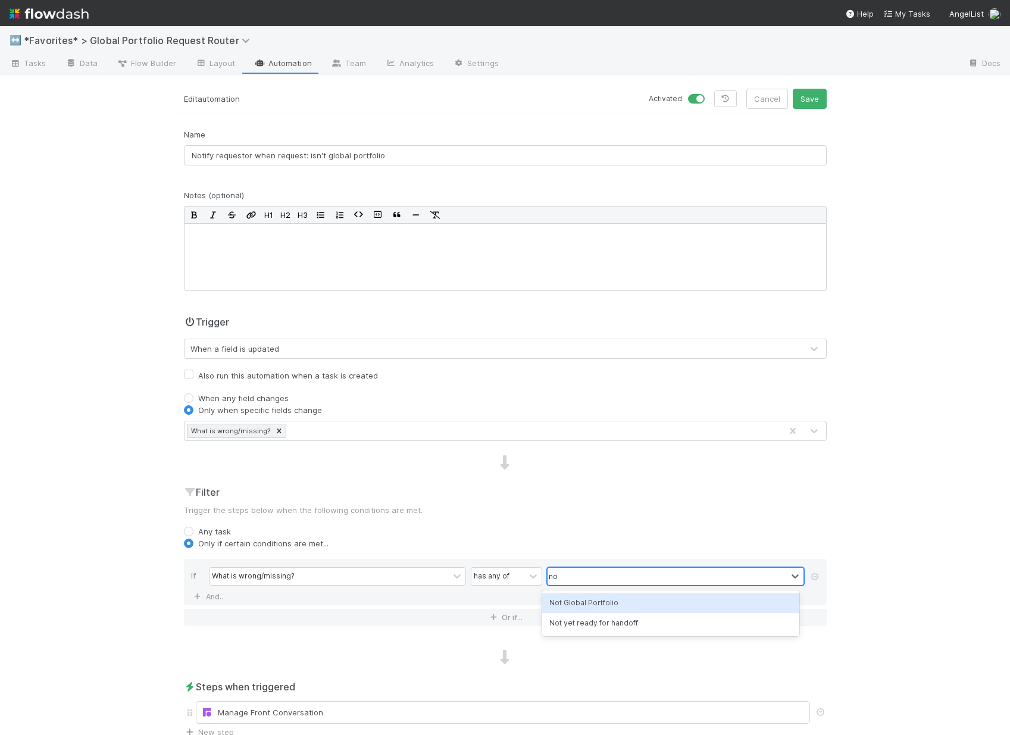
type input "not"
click at [602, 595] on div "Not Global Portfolio" at bounding box center [670, 603] width 257 height 20
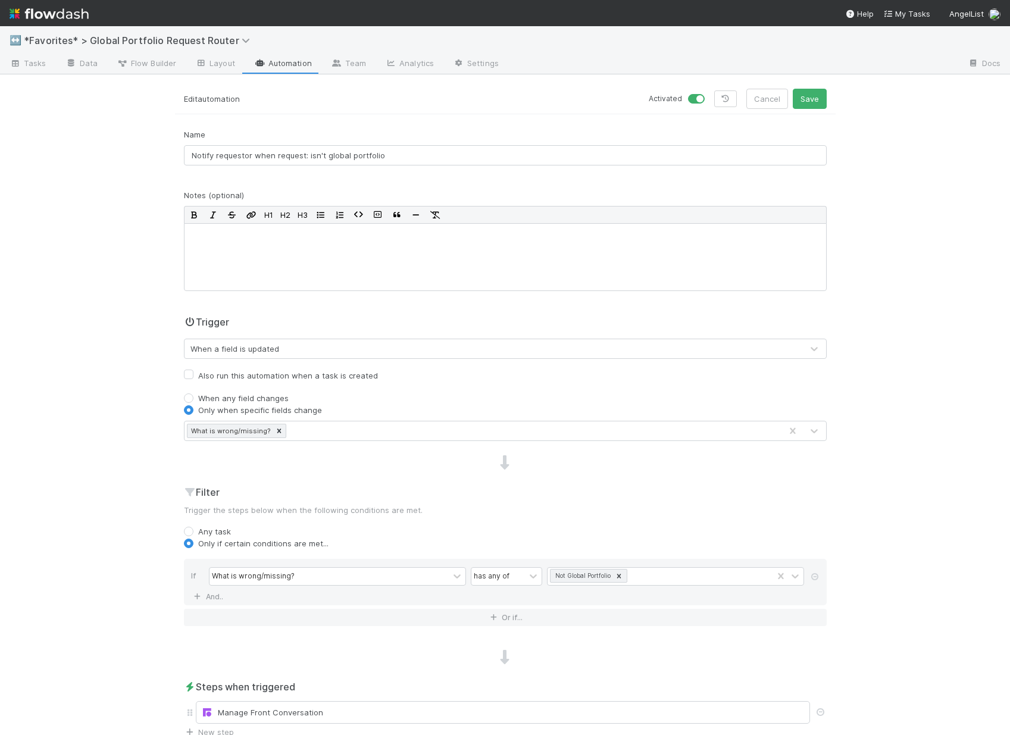
click at [645, 523] on div "Filter Trigger the steps below when the following conditions are met. Any task …" at bounding box center [505, 560] width 661 height 151
click at [804, 105] on button "Save" at bounding box center [810, 99] width 34 height 20
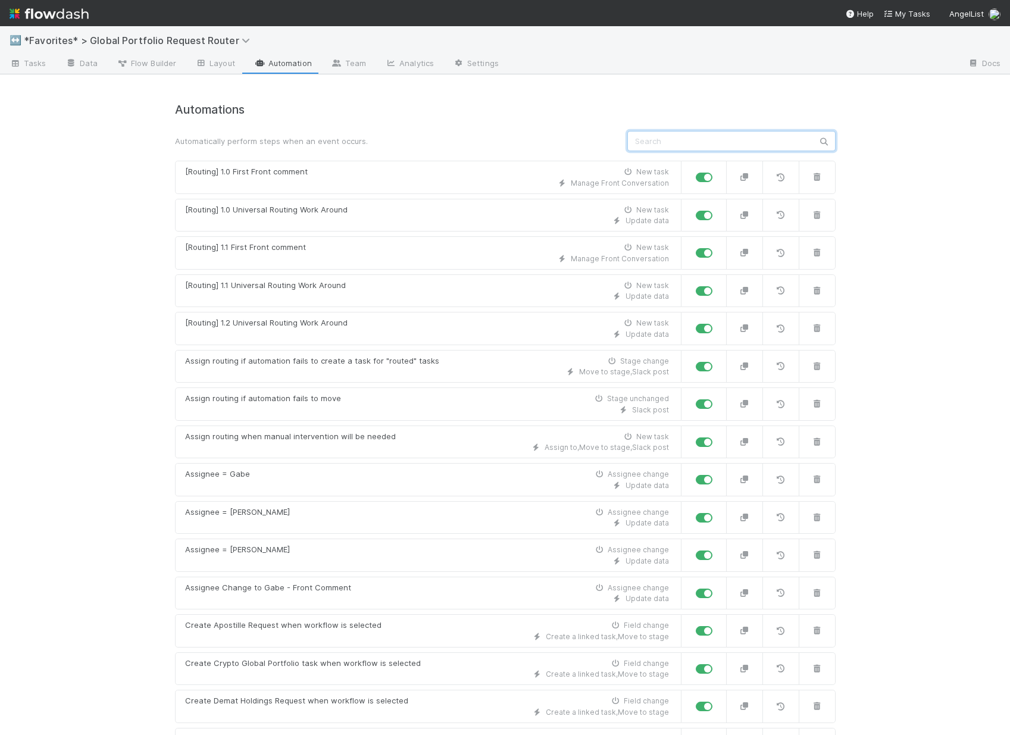
click at [674, 137] on input "text" at bounding box center [731, 141] width 208 height 20
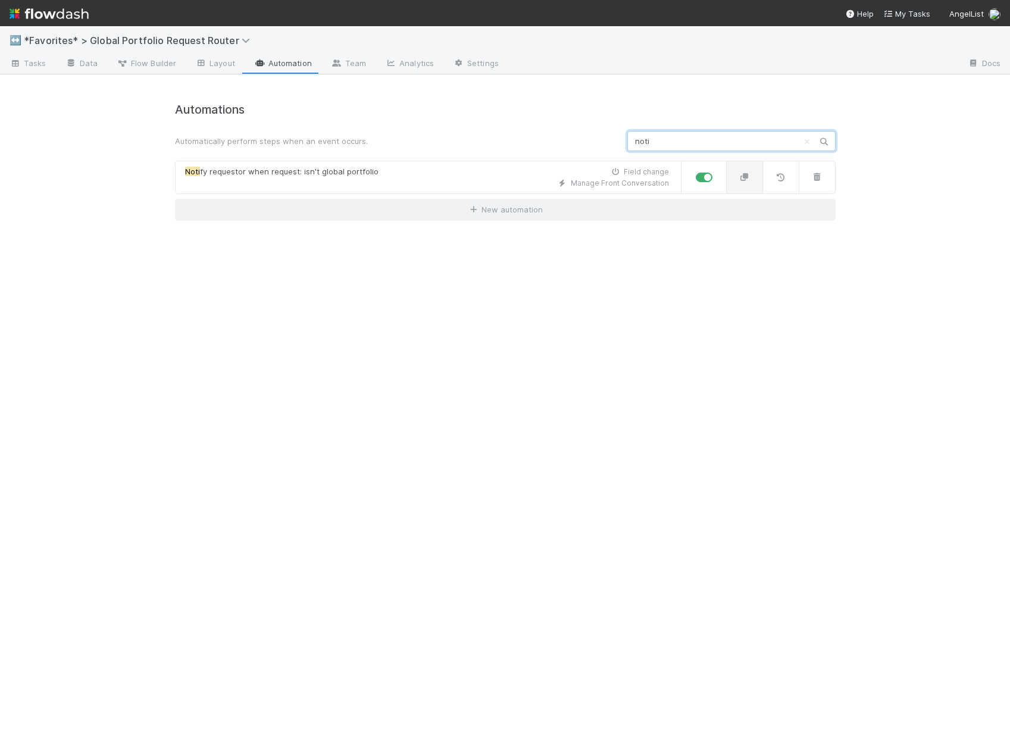
type input "noti"
click at [750, 179] on icon "button" at bounding box center [745, 177] width 12 height 8
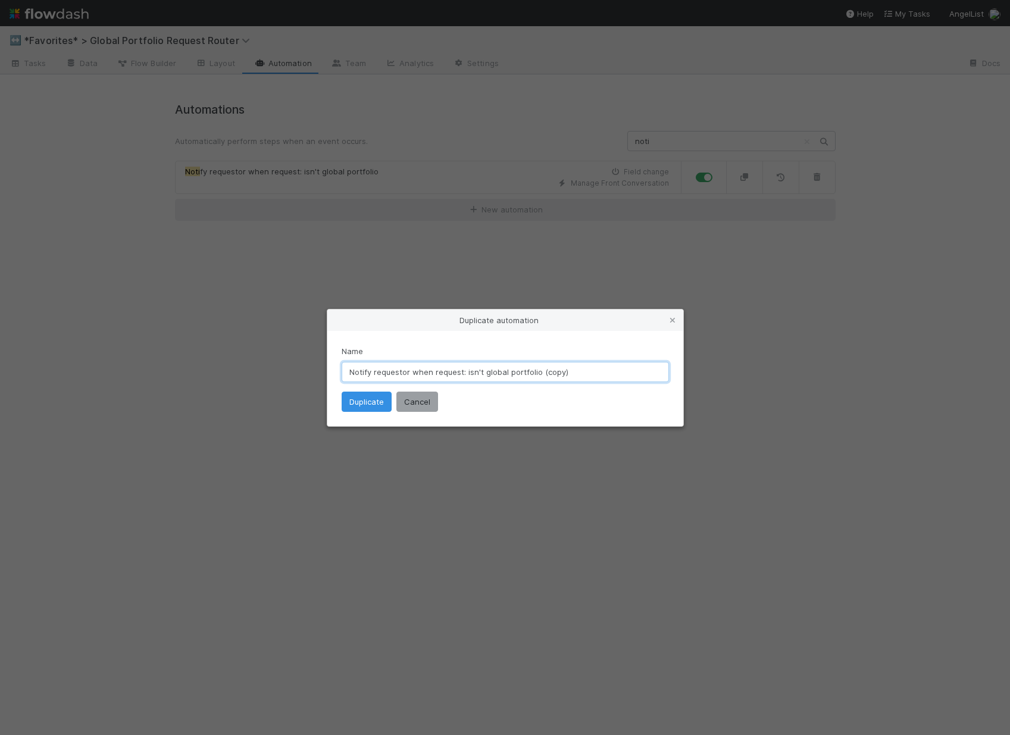
drag, startPoint x: 470, startPoint y: 372, endPoint x: 608, endPoint y: 368, distance: 138.1
click at [608, 368] on input "Notify requestor when request: isn't global portfolio (copy)" at bounding box center [505, 372] width 327 height 20
type input "Notify requestor when request: is missing required info"
click at [354, 400] on button "Duplicate" at bounding box center [367, 402] width 50 height 20
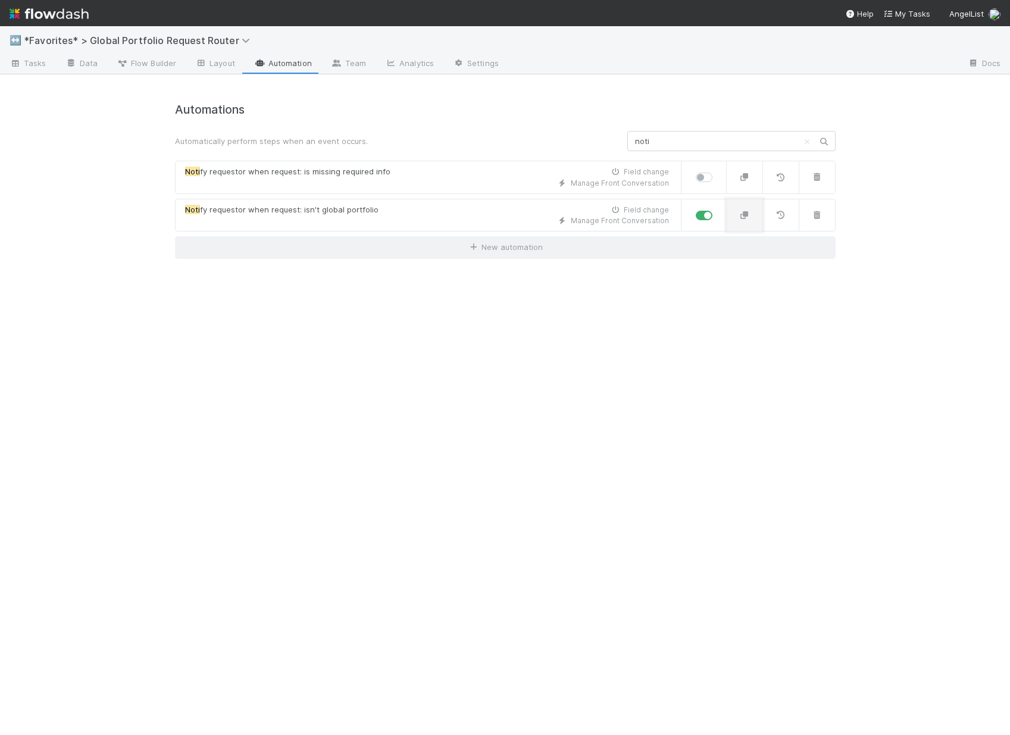
click at [747, 217] on icon "button" at bounding box center [745, 215] width 12 height 8
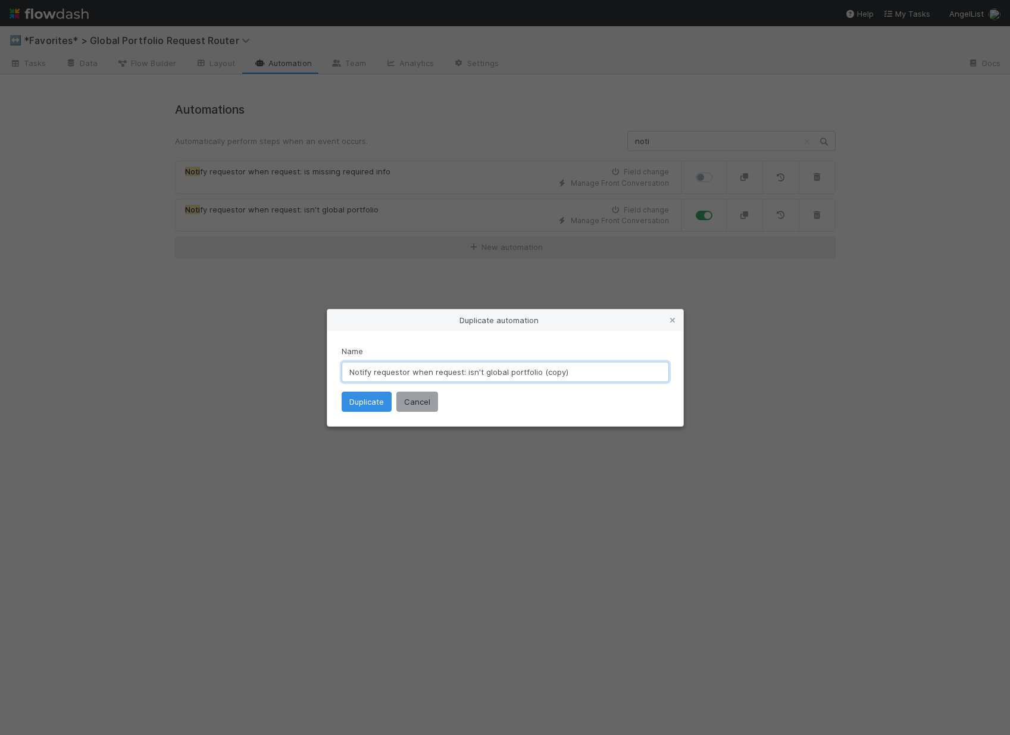
drag, startPoint x: 465, startPoint y: 371, endPoint x: 690, endPoint y: 374, distance: 225.0
click at [690, 374] on div "Duplicate automation Name Notify requestor when request: isn't global portfolio…" at bounding box center [505, 367] width 1010 height 735
type input "Notify requestor when request: asks for multiple funds but only has 1 request"
click at [356, 403] on button "Duplicate" at bounding box center [367, 402] width 50 height 20
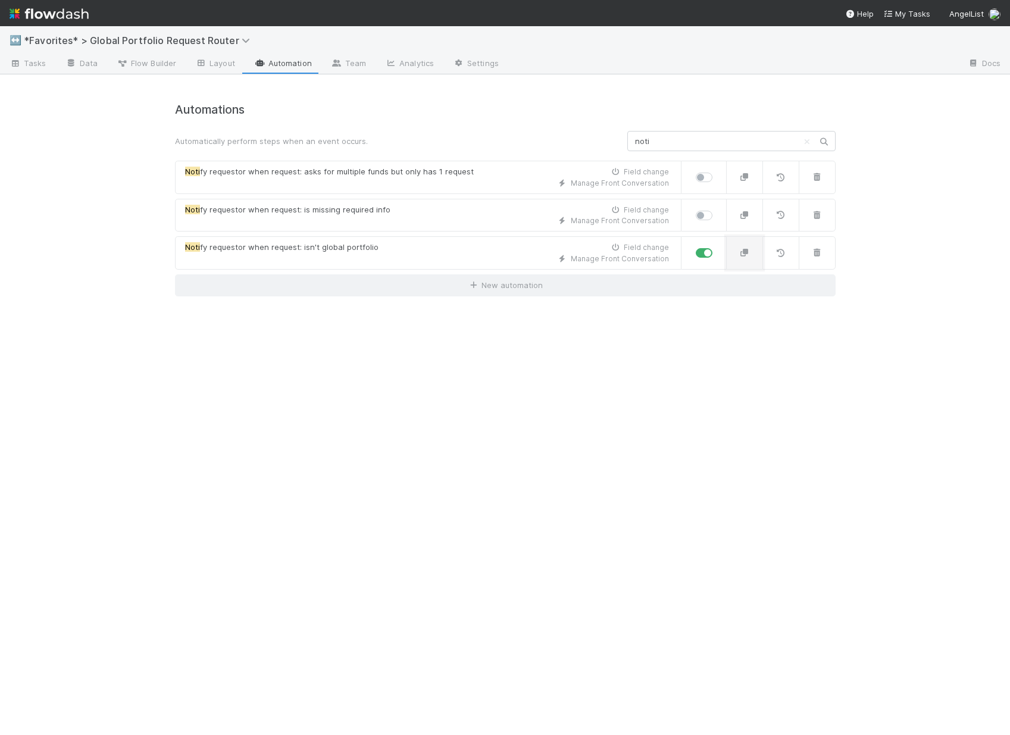
click at [740, 252] on icon "button" at bounding box center [745, 253] width 12 height 8
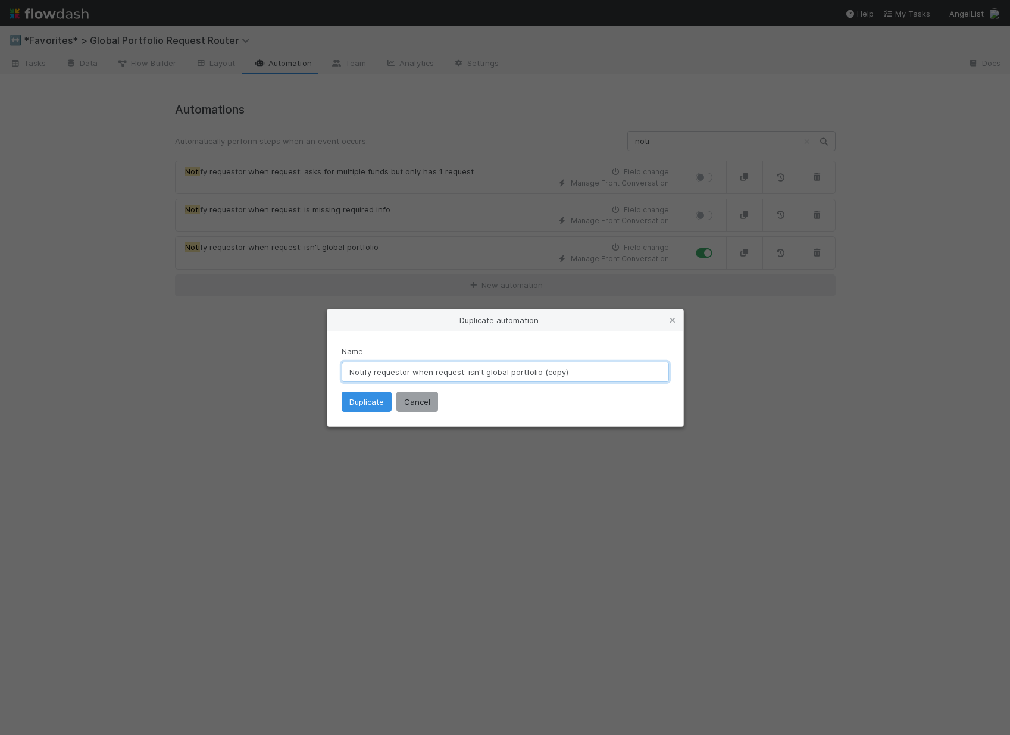
drag, startPoint x: 465, startPoint y: 368, endPoint x: 623, endPoint y: 373, distance: 157.8
click at [623, 373] on input "Notify requestor when request: isn't global portfolio (copy)" at bounding box center [505, 372] width 327 height 20
type input "Notify requestor when request: asks a question already answered in Guru"
click at [380, 406] on button "Duplicate" at bounding box center [367, 402] width 50 height 20
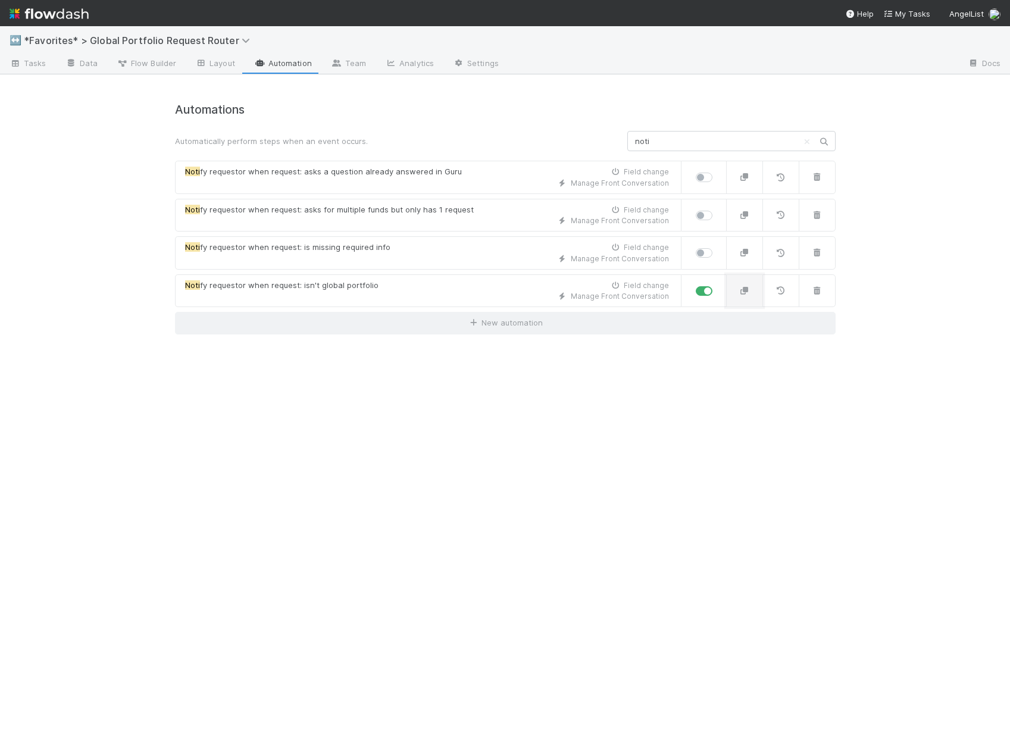
click at [756, 293] on button "button" at bounding box center [744, 290] width 37 height 33
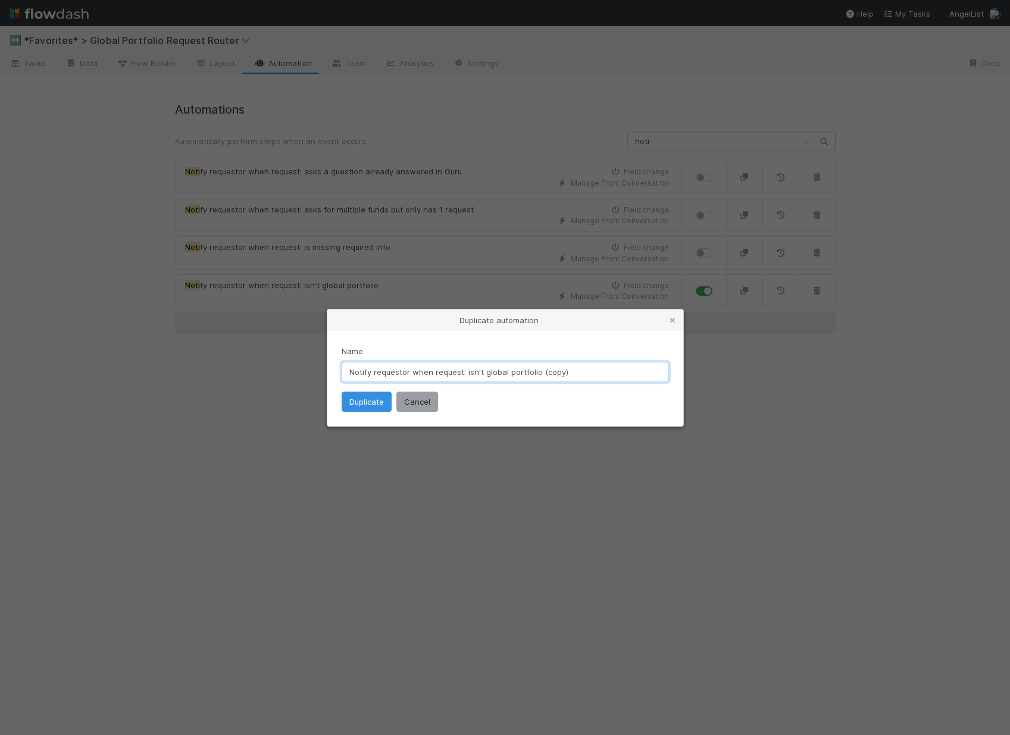
drag, startPoint x: 465, startPoint y: 371, endPoint x: 593, endPoint y: 363, distance: 128.2
click at [593, 363] on input "Notify requestor when request: isn't global portfolio (copy)" at bounding box center [505, 372] width 327 height 20
drag, startPoint x: 590, startPoint y: 368, endPoint x: 465, endPoint y: 370, distance: 125.6
click at [465, 370] on input "Notify requestor when request: isn't global portfolio (copy)" at bounding box center [505, 372] width 327 height 20
type input "Notify requestor when request: asks a question that should go in a Slack channel"
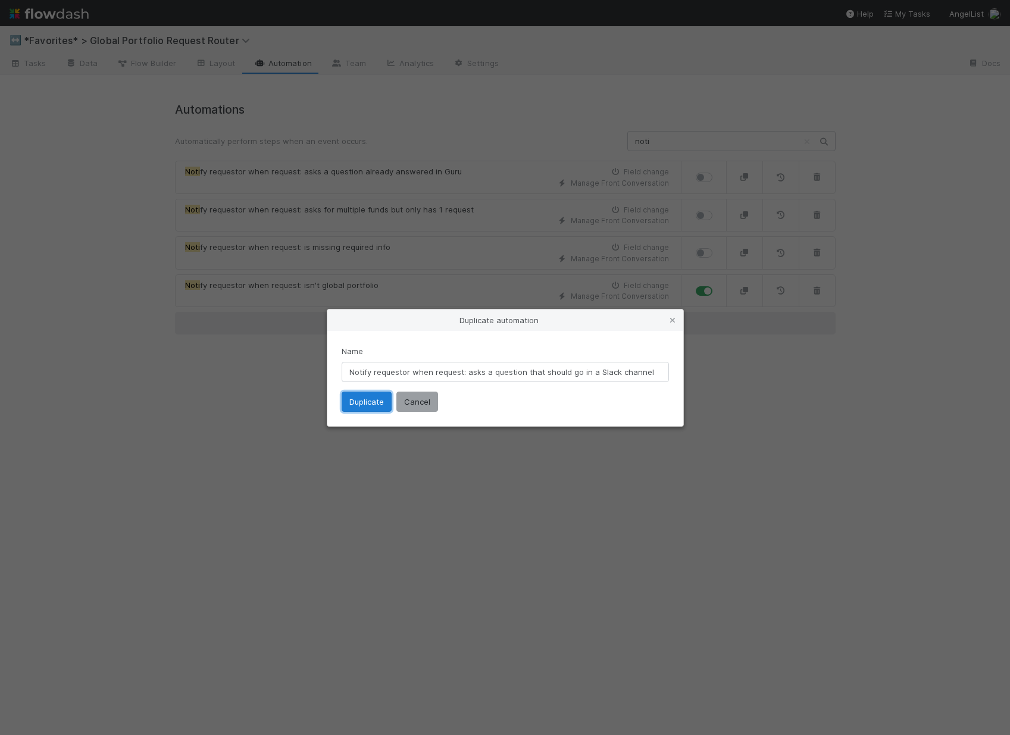
click at [369, 407] on button "Duplicate" at bounding box center [367, 402] width 50 height 20
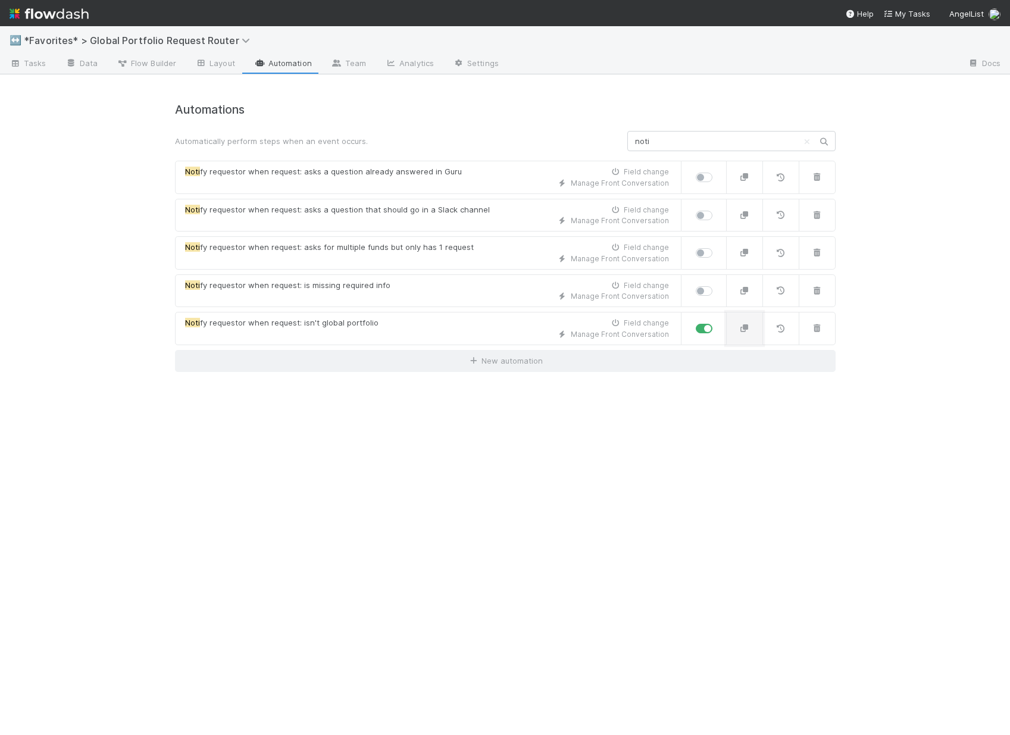
click at [749, 325] on icon "button" at bounding box center [745, 328] width 12 height 8
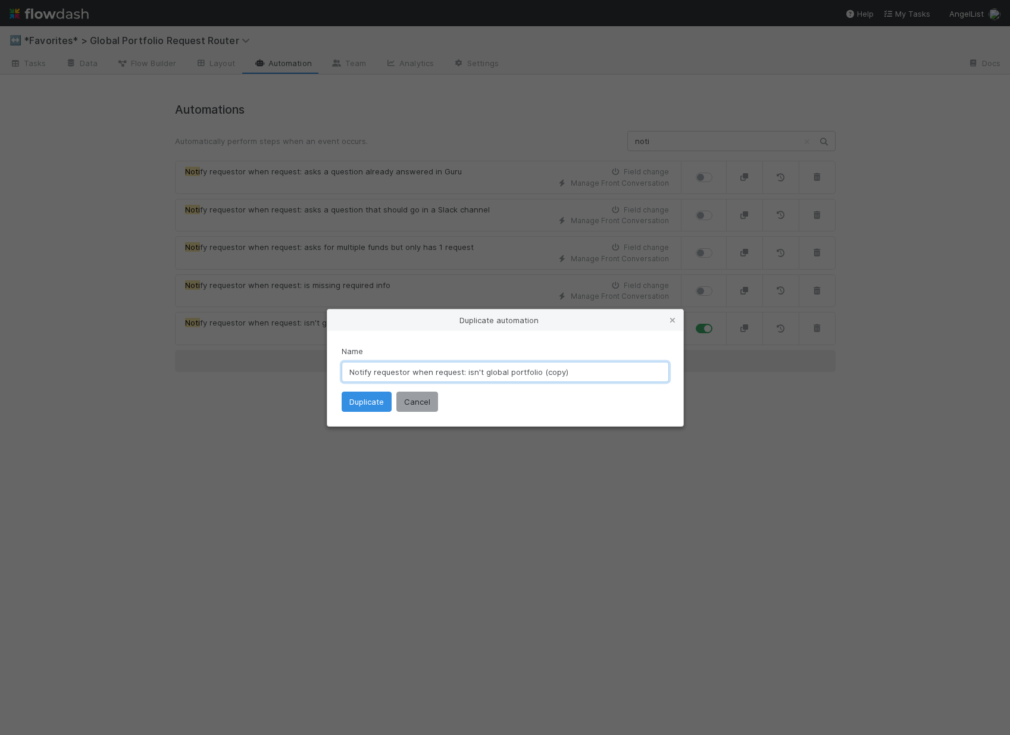
drag, startPoint x: 572, startPoint y: 374, endPoint x: 464, endPoint y: 374, distance: 107.7
click at [464, 374] on input "Notify requestor when request: isn't global portfolio (copy)" at bounding box center [505, 372] width 327 height 20
type input "Notify requestor when request: contains unclear ask(s)"
drag, startPoint x: 370, startPoint y: 402, endPoint x: 376, endPoint y: 401, distance: 6.2
click at [370, 402] on button "Duplicate" at bounding box center [367, 402] width 50 height 20
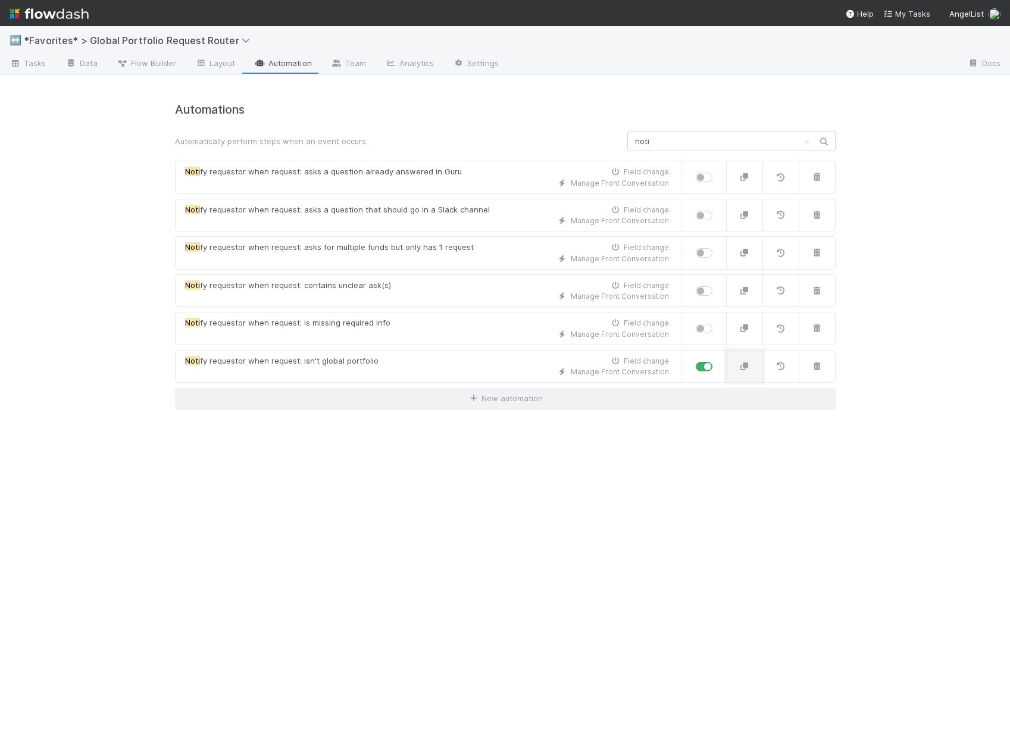
click at [742, 363] on icon "button" at bounding box center [745, 366] width 12 height 8
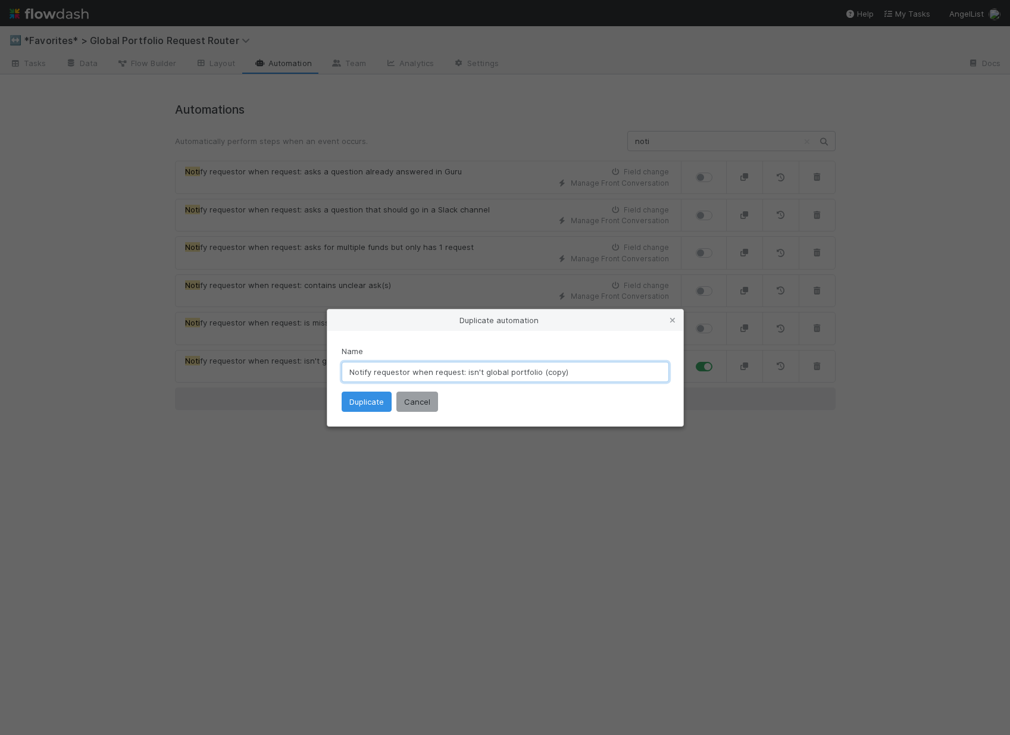
drag, startPoint x: 586, startPoint y: 370, endPoint x: 472, endPoint y: 374, distance: 113.7
click at [472, 374] on input "Notify requestor when request: isn't global portfolio (copy)" at bounding box center [505, 372] width 327 height 20
type input "Notify requestor when request: is a rush request but missing required info"
click at [355, 395] on button "Duplicate" at bounding box center [367, 402] width 50 height 20
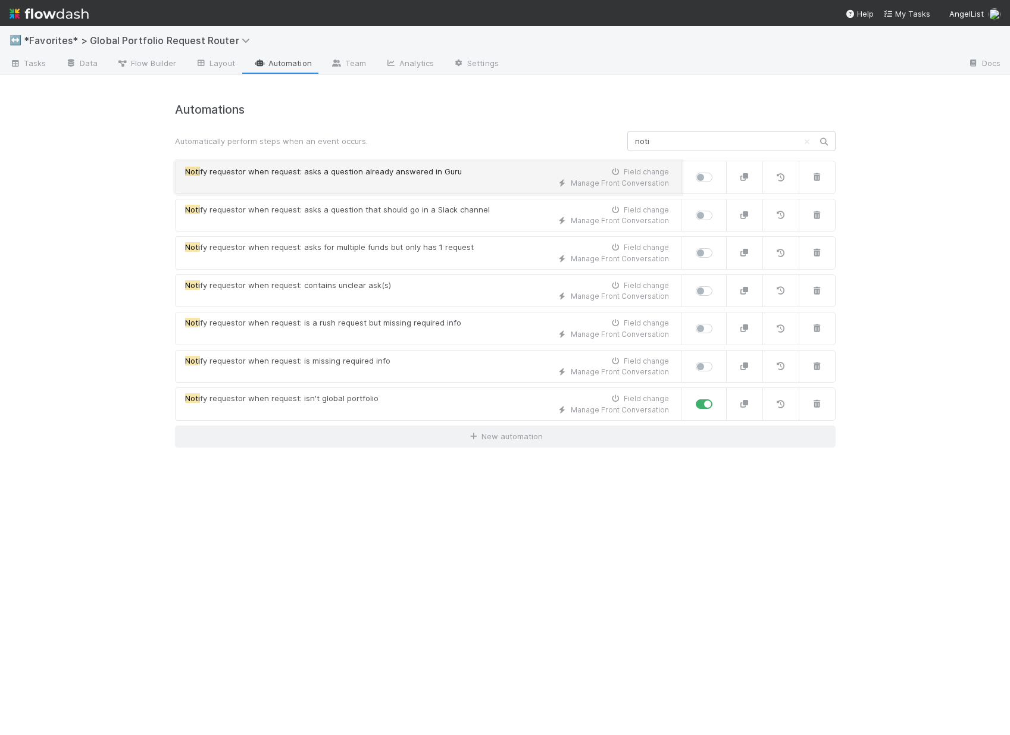
click at [427, 180] on div "Manage Front Conversation" at bounding box center [427, 183] width 484 height 11
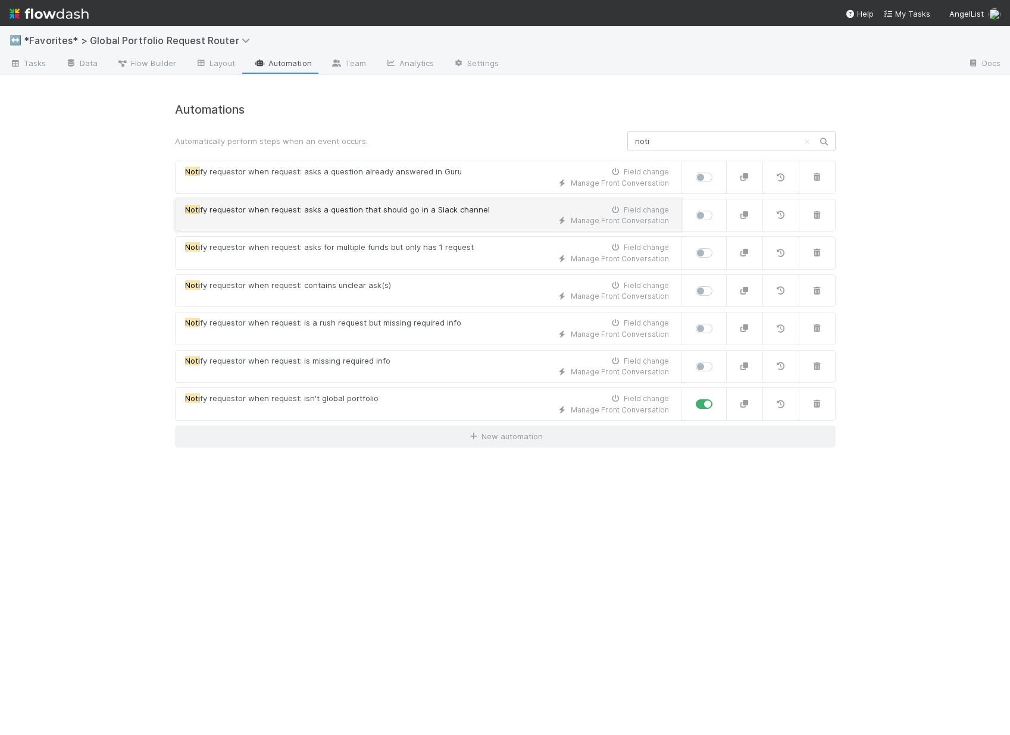
click at [411, 220] on div "Manage Front Conversation" at bounding box center [427, 220] width 484 height 11
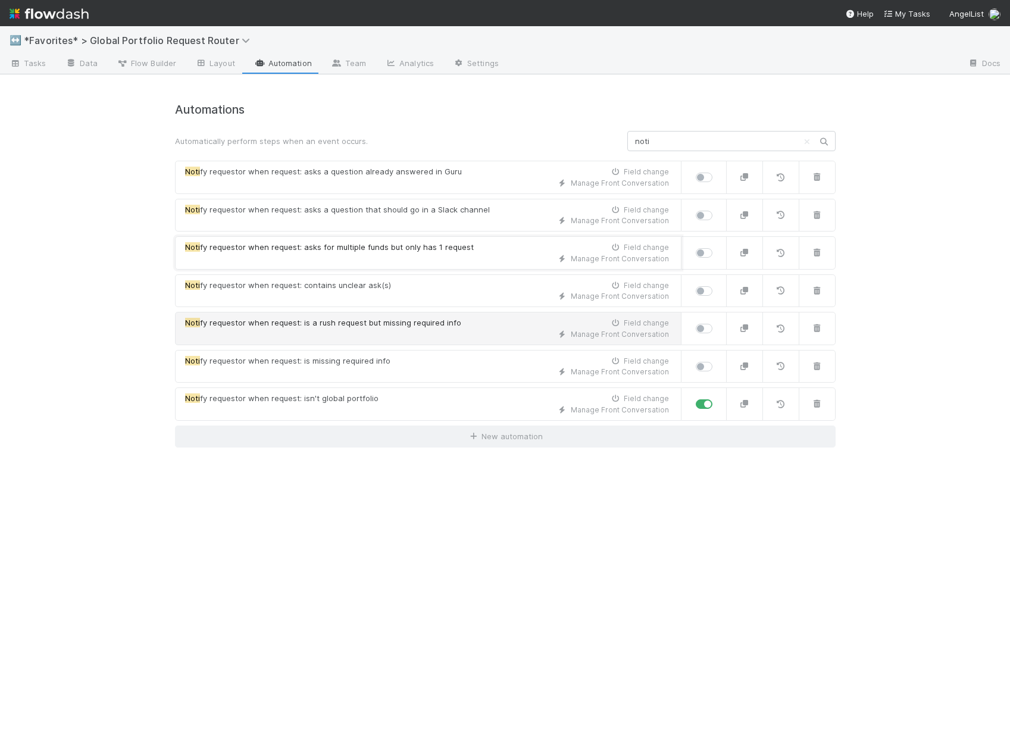
drag, startPoint x: 396, startPoint y: 266, endPoint x: 384, endPoint y: 316, distance: 51.3
click at [395, 267] on link "Noti fy requestor when request: asks for multiple funds but only has 1 request …" at bounding box center [428, 252] width 506 height 33
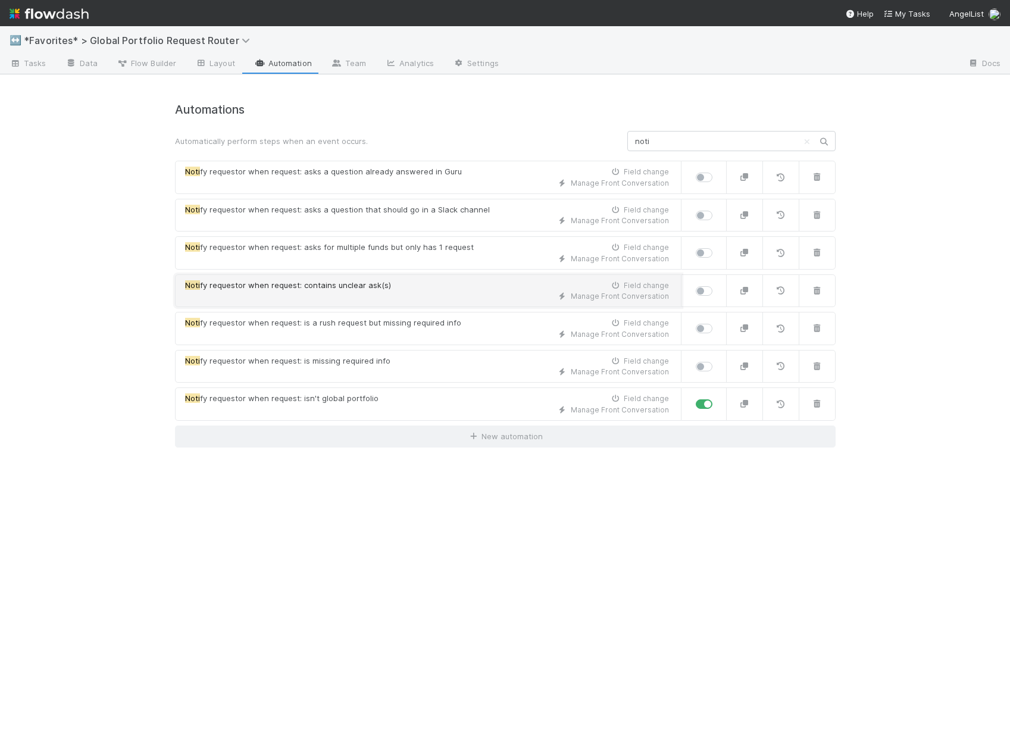
click at [367, 293] on div "Manage Front Conversation" at bounding box center [427, 296] width 484 height 11
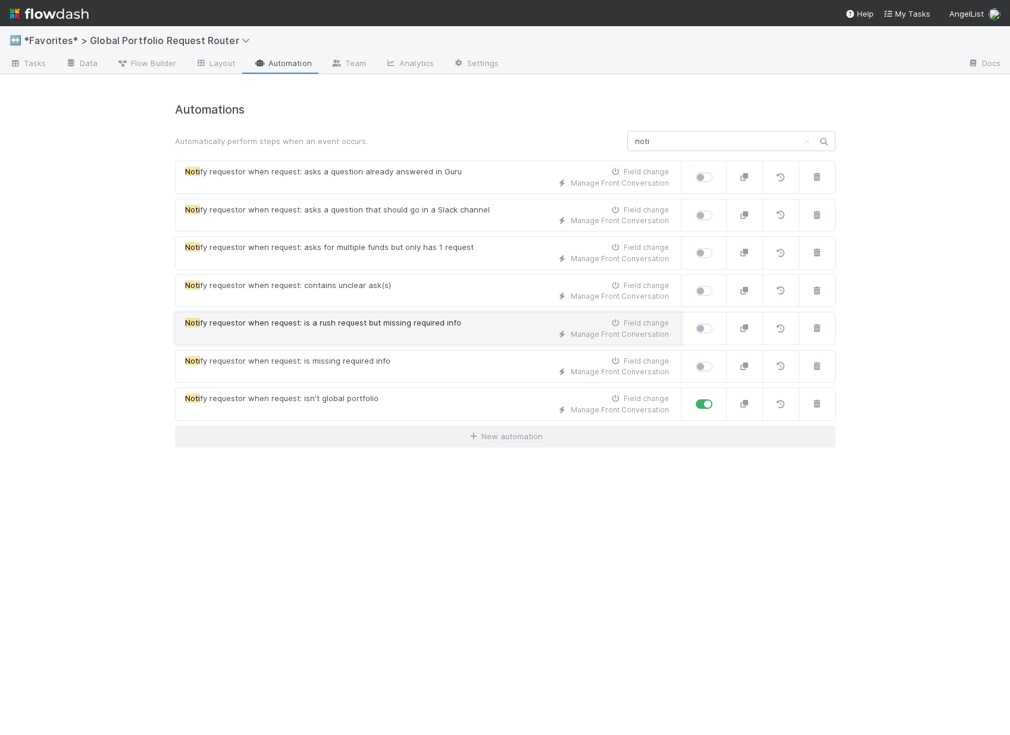
click at [368, 324] on span "fy requestor when request: is a rush request but missing required info" at bounding box center [330, 323] width 261 height 10
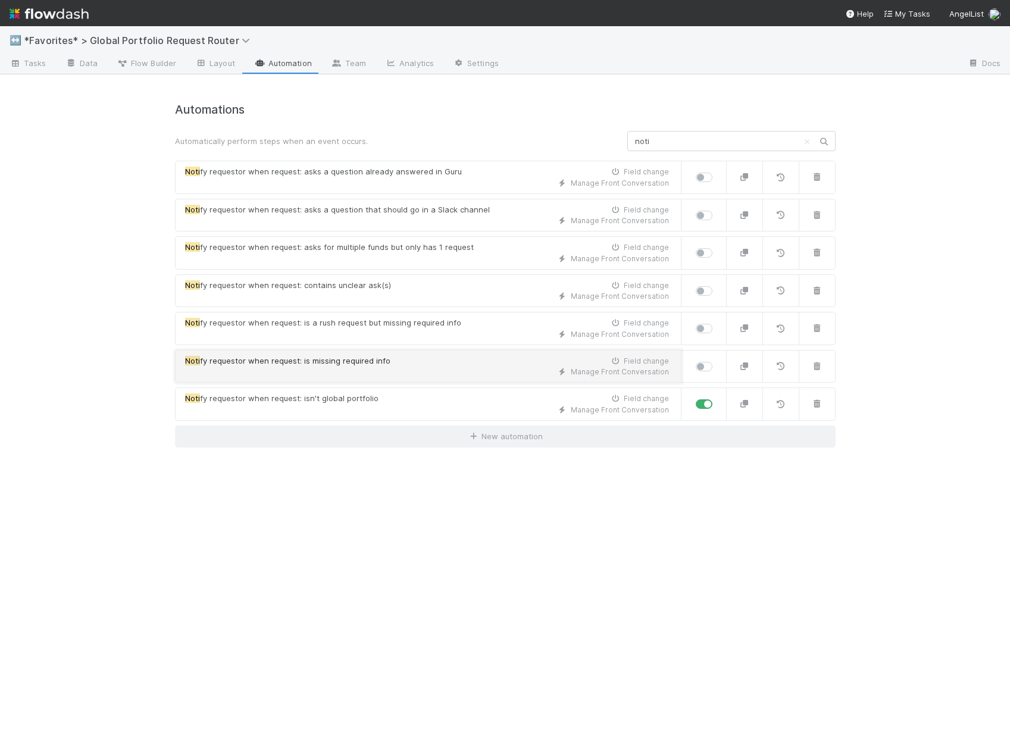
click at [351, 371] on div "Manage Front Conversation" at bounding box center [427, 372] width 484 height 11
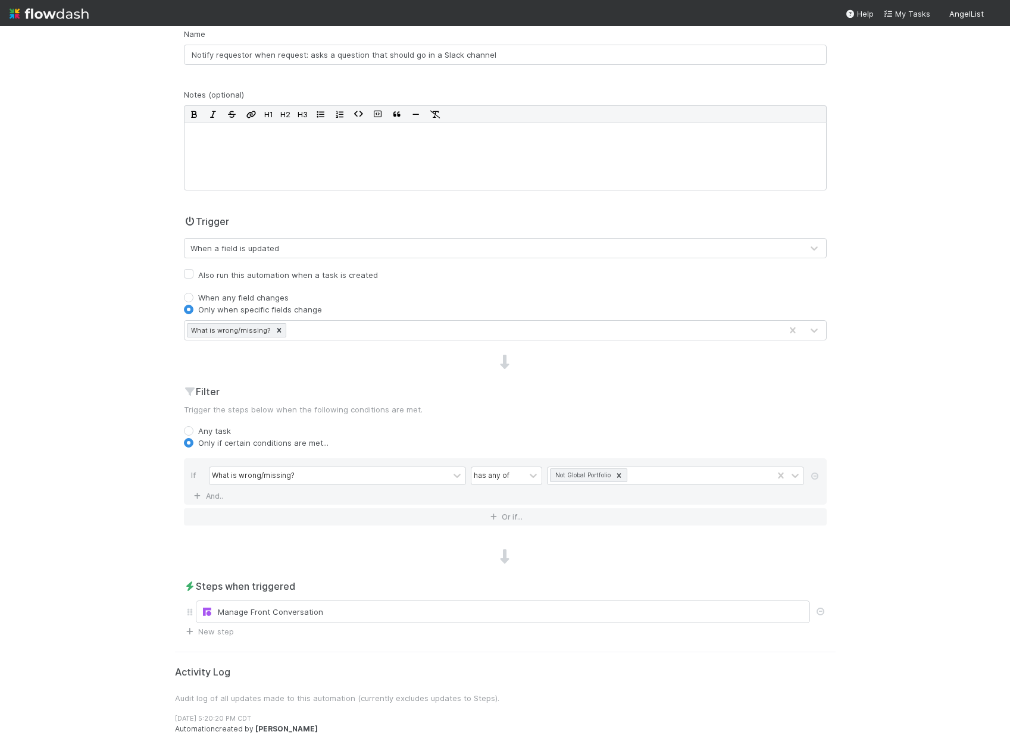
scroll to position [92, 0]
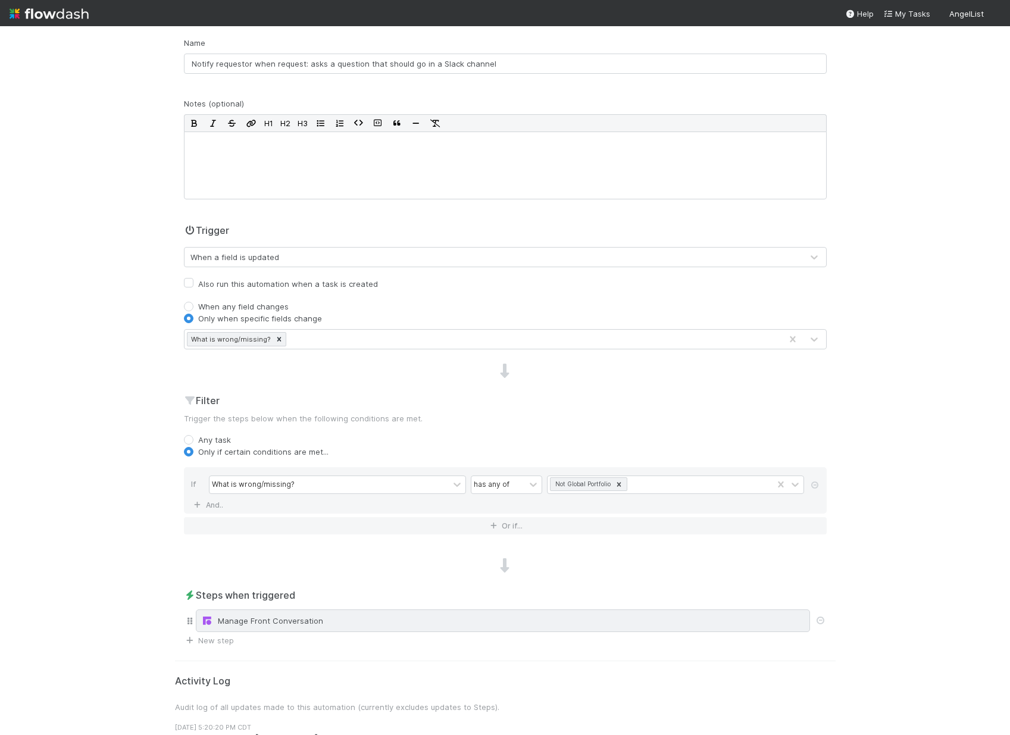
click at [324, 623] on div "Manage Front Conversation" at bounding box center [502, 621] width 603 height 12
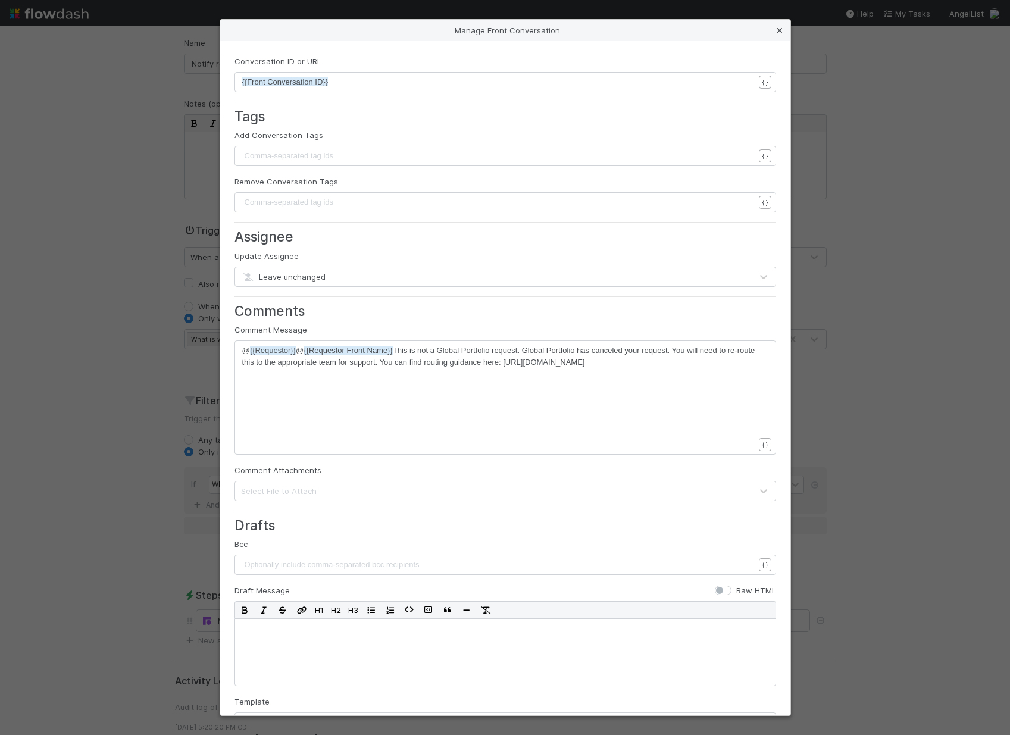
click at [783, 29] on icon at bounding box center [780, 31] width 12 height 8
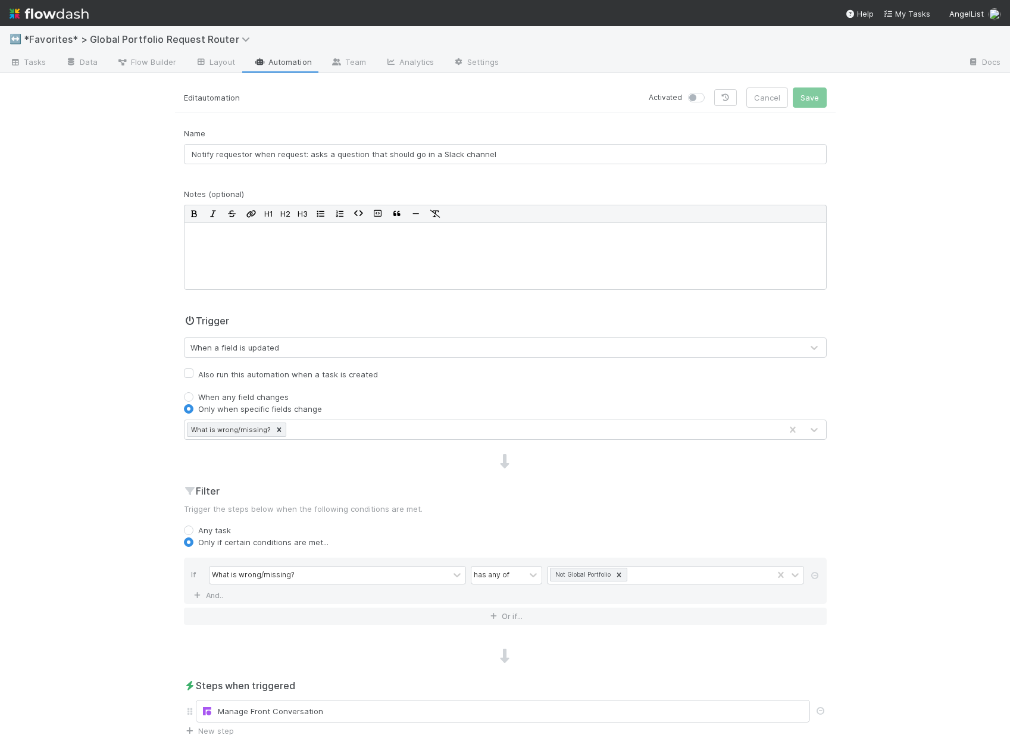
scroll to position [0, 0]
click at [619, 575] on icon at bounding box center [619, 576] width 8 height 8
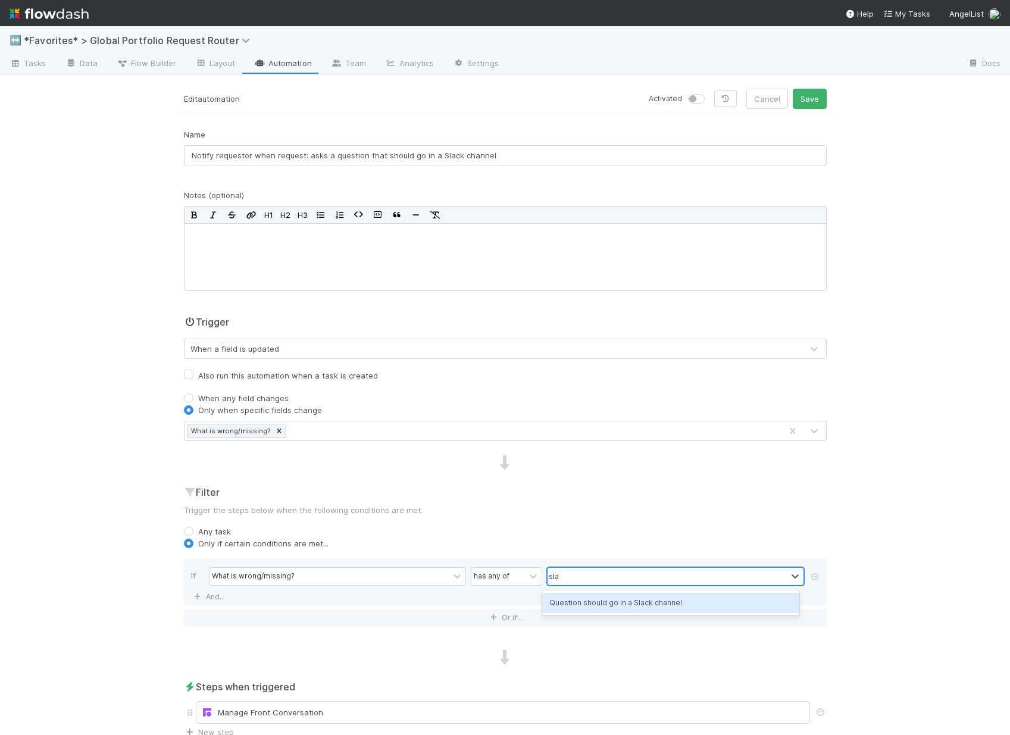
type input "slac"
click at [665, 601] on div "Question should go in a Slack channel" at bounding box center [670, 603] width 257 height 20
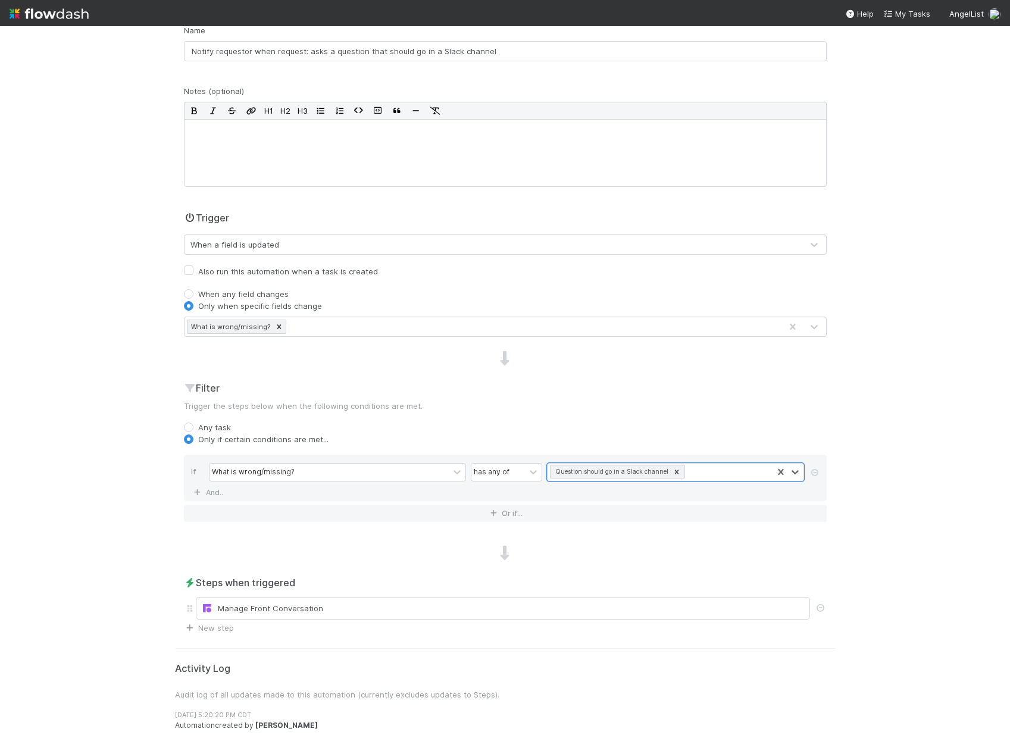
scroll to position [107, 0]
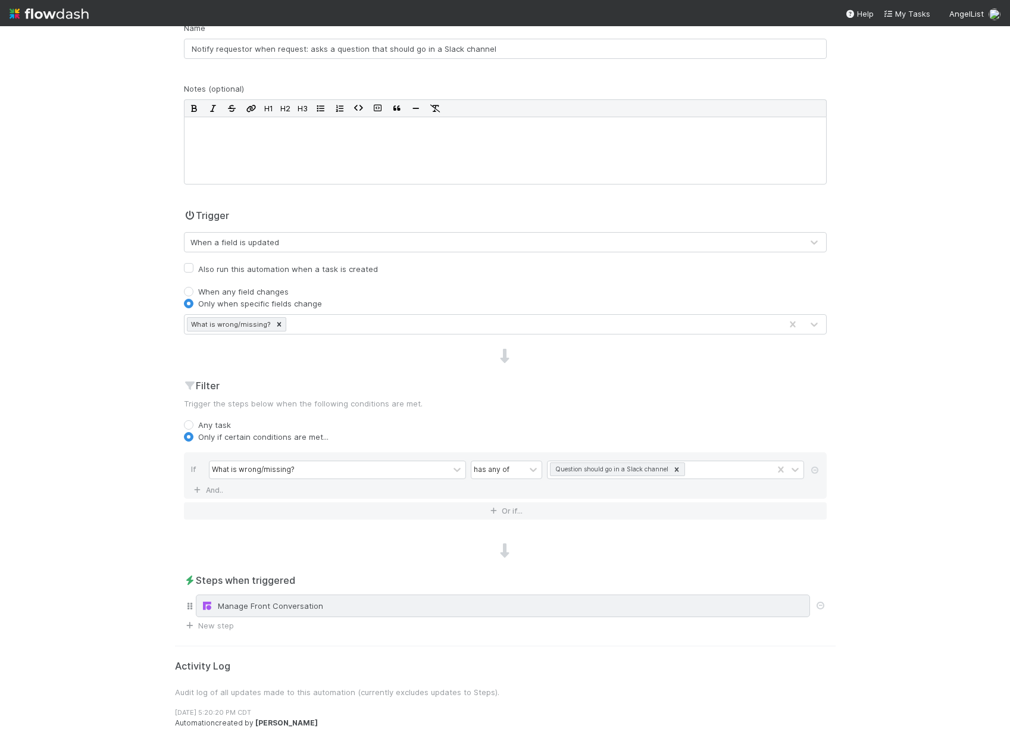
click at [328, 603] on div "Manage Front Conversation" at bounding box center [502, 606] width 603 height 12
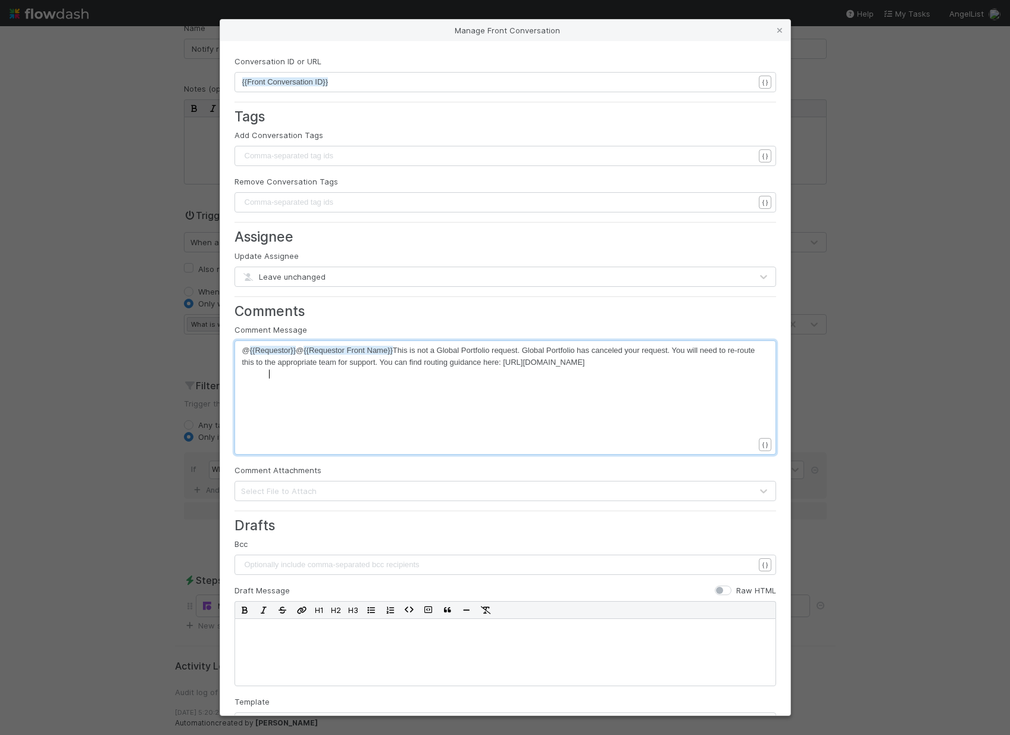
scroll to position [4, 0]
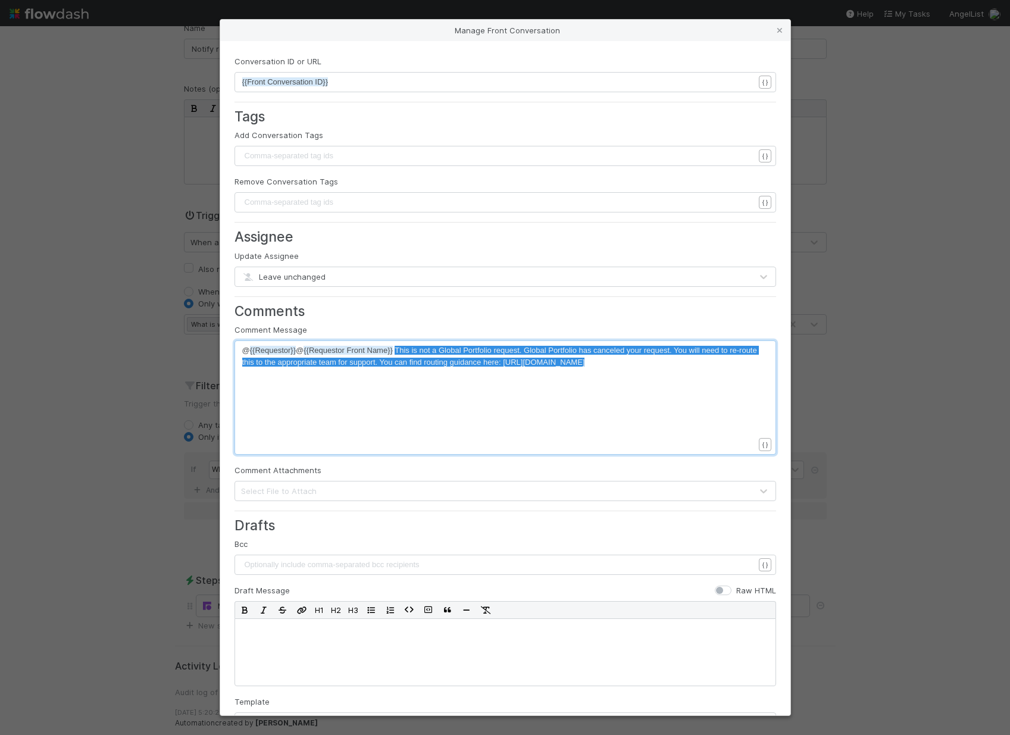
drag, startPoint x: 306, startPoint y: 377, endPoint x: 399, endPoint y: 354, distance: 95.7
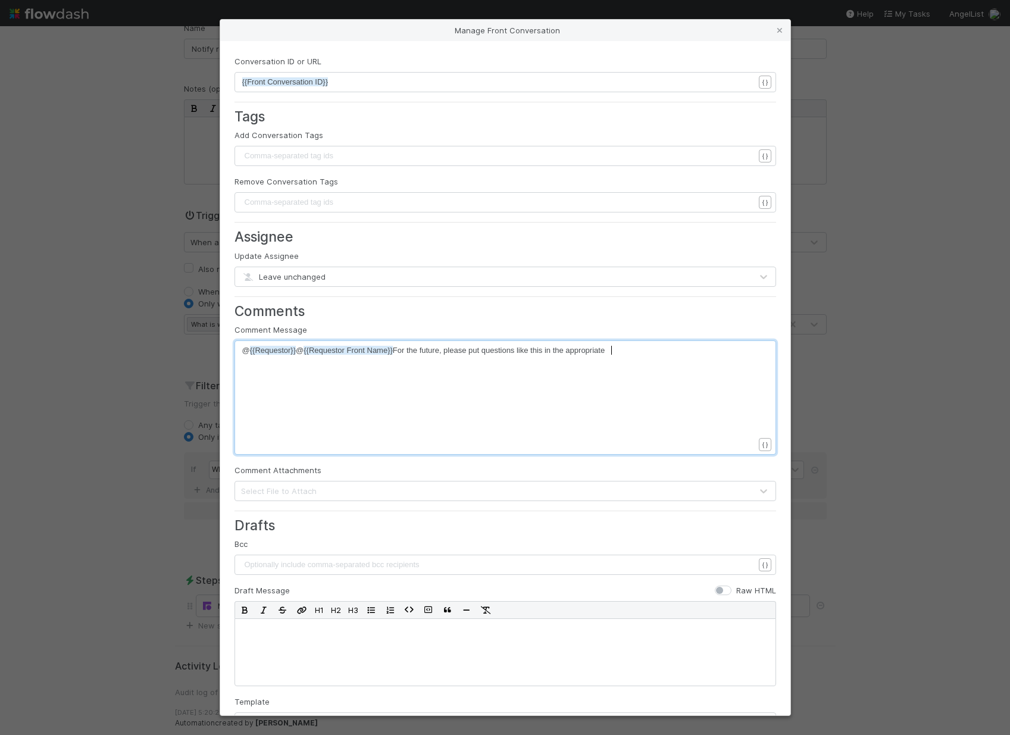
type textarea "For the future, please put questions like this in the appropriate s"
type textarea "Slack channel:"
type textarea "#global-portfolo"
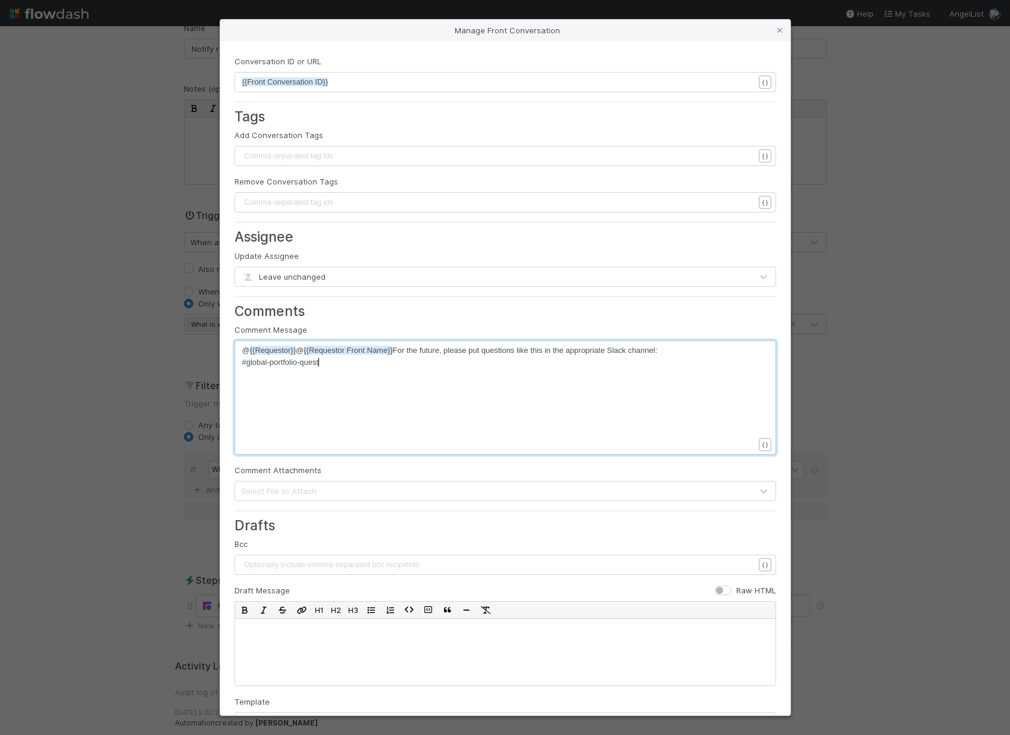
type textarea "io-questions"
type textarea "#"
type textarea "Keeping the questions int he"
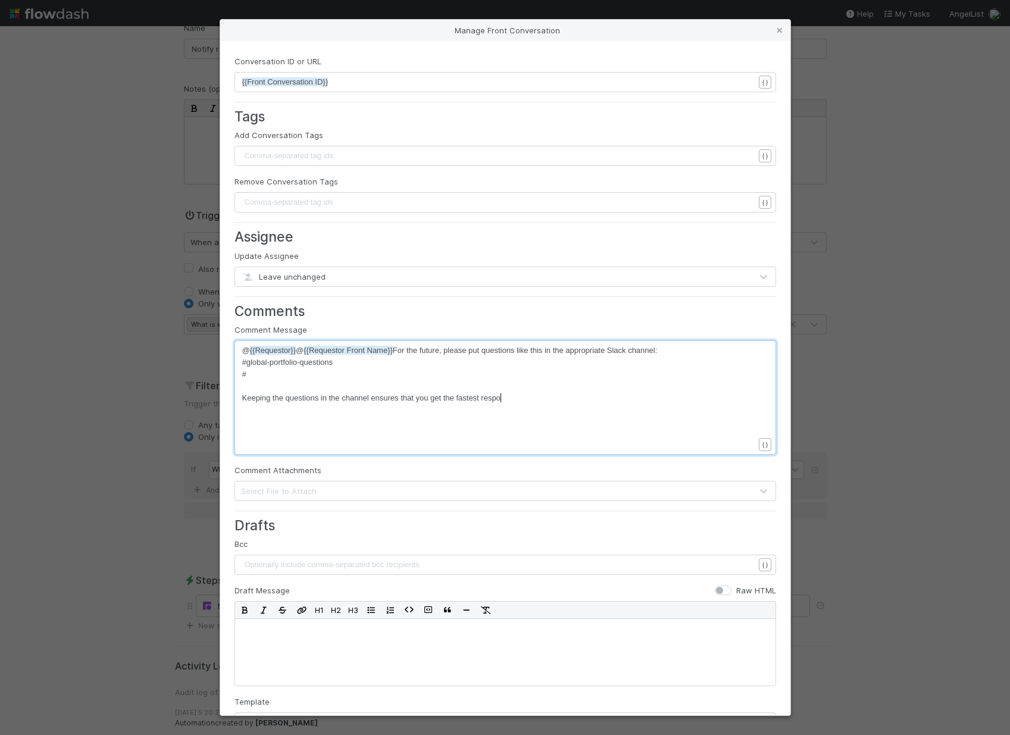
scroll to position [4, 185]
type textarea "the channel ensures that you get the fastest response"
click at [658, 352] on span "@ {{Requestor}} @ {{Requestor Front Name}} For the future, please put questions…" at bounding box center [449, 350] width 415 height 9
type textarea "and @globalportfolio"
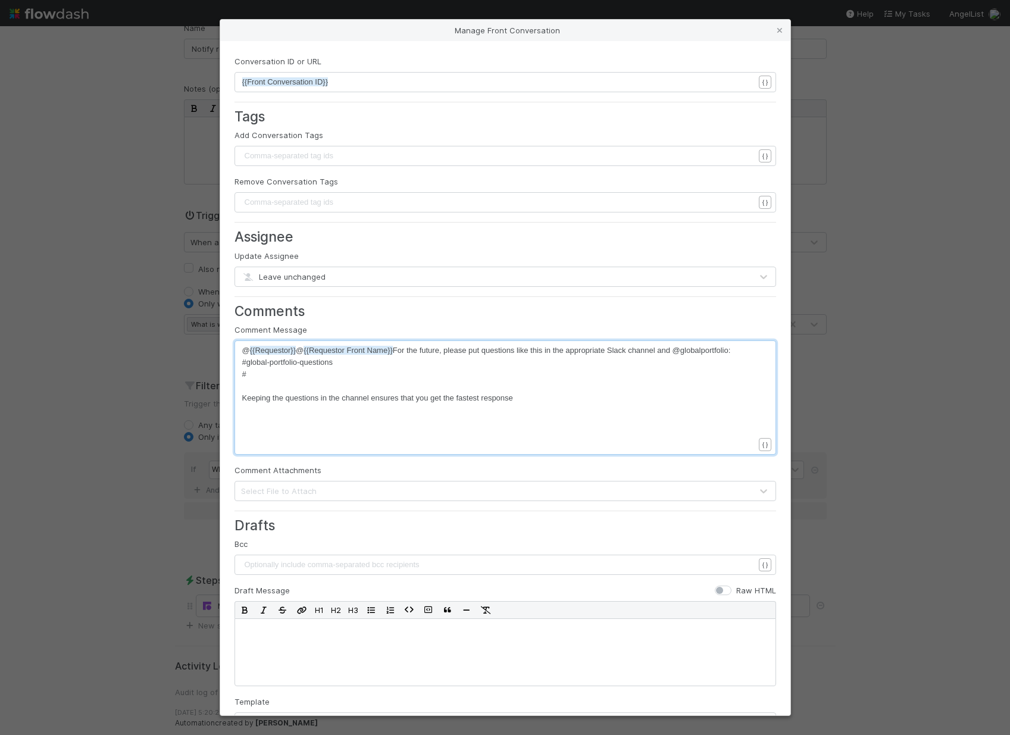
click at [683, 352] on span "@ {{Requestor}} @ {{Requestor Front Name}} For the future, please put questions…" at bounding box center [486, 350] width 489 height 9
type textarea "IOS -"
click at [532, 392] on pre "​" at bounding box center [502, 386] width 521 height 12
drag, startPoint x: 553, startPoint y: 418, endPoint x: 540, endPoint y: 412, distance: 14.4
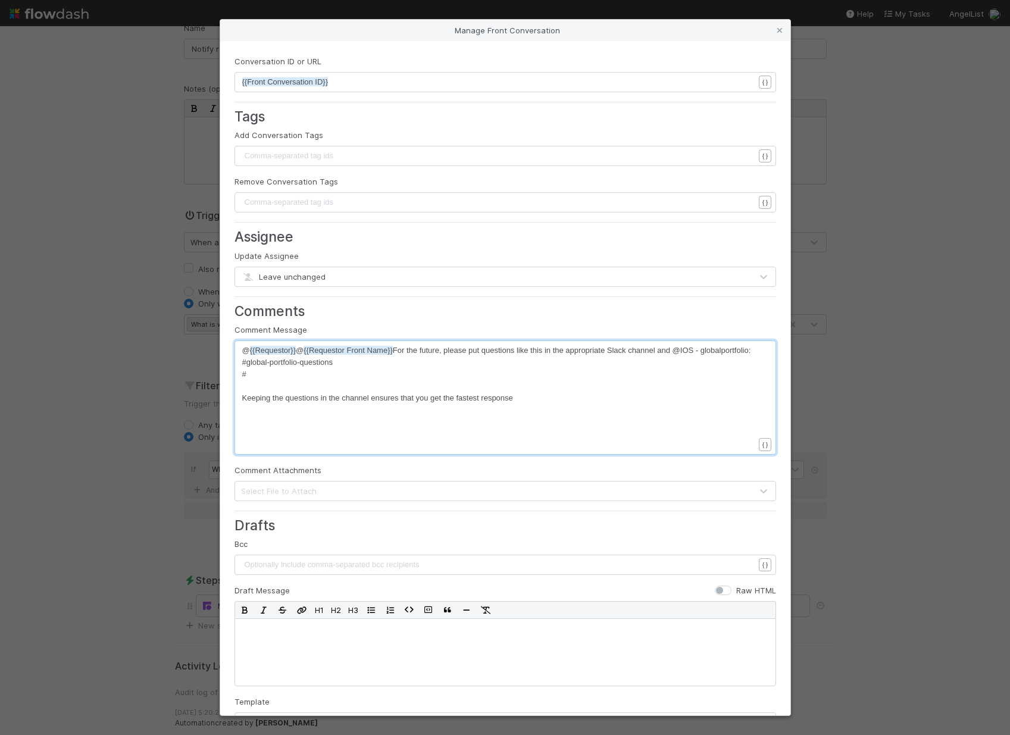
click at [543, 412] on div "x @ {{Requestor}} @ {{Requestor Front Name}} For the future, please put questio…" at bounding box center [513, 413] width 542 height 136
type textarea "because all team members see it, and also ensures that we're alb"
type textarea "ble to treat all case"
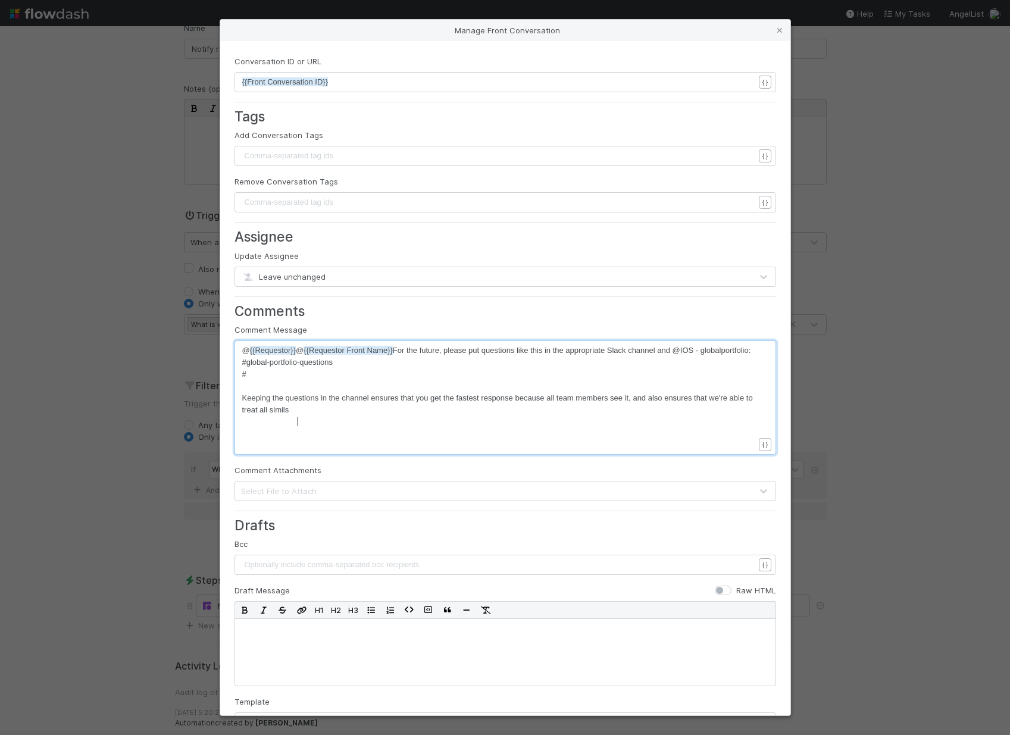
type textarea "similsr"
type textarea "ar cases"
type textarea "standardize our approach accros"
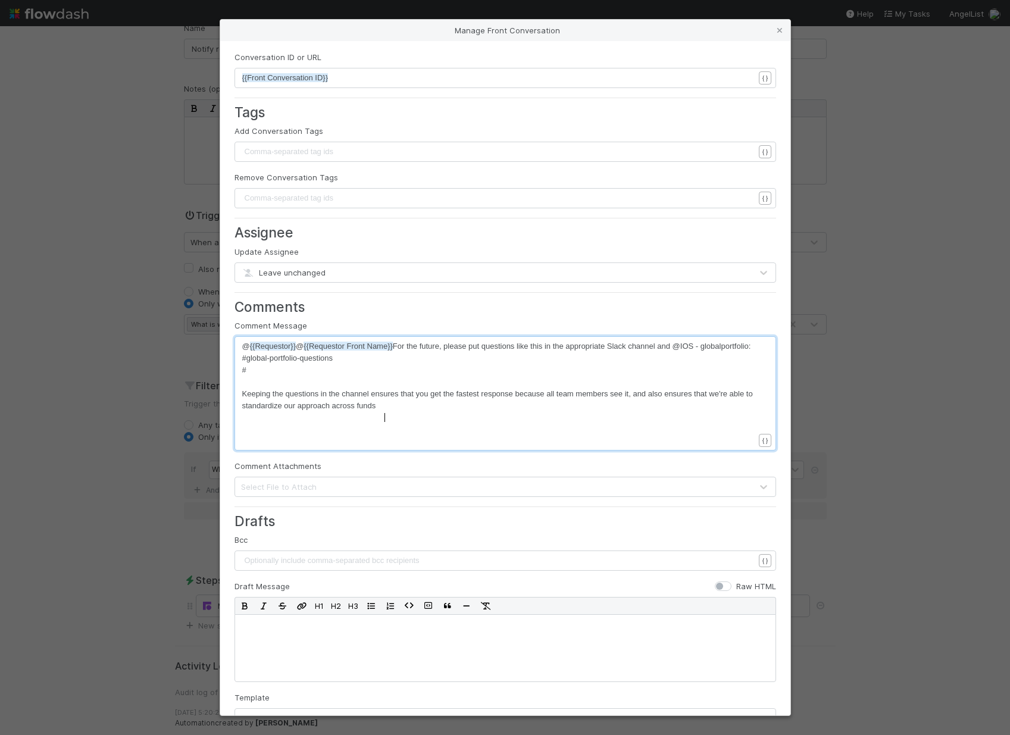
scroll to position [0, 0]
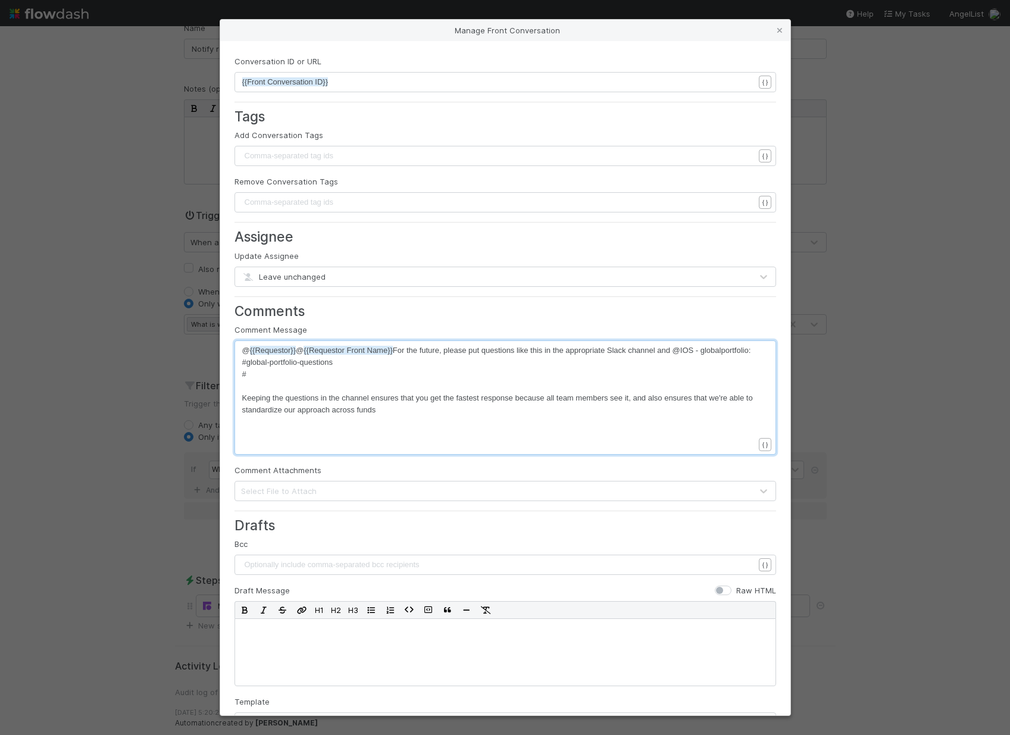
type textarea "ross funds"
click at [270, 380] on pre "#" at bounding box center [502, 374] width 521 height 12
type textarea "indian-demat-questions"
click at [472, 428] on div "x @ {{Requestor}} @ {{Requestor Front Name}} For the future, please put questio…" at bounding box center [513, 413] width 542 height 136
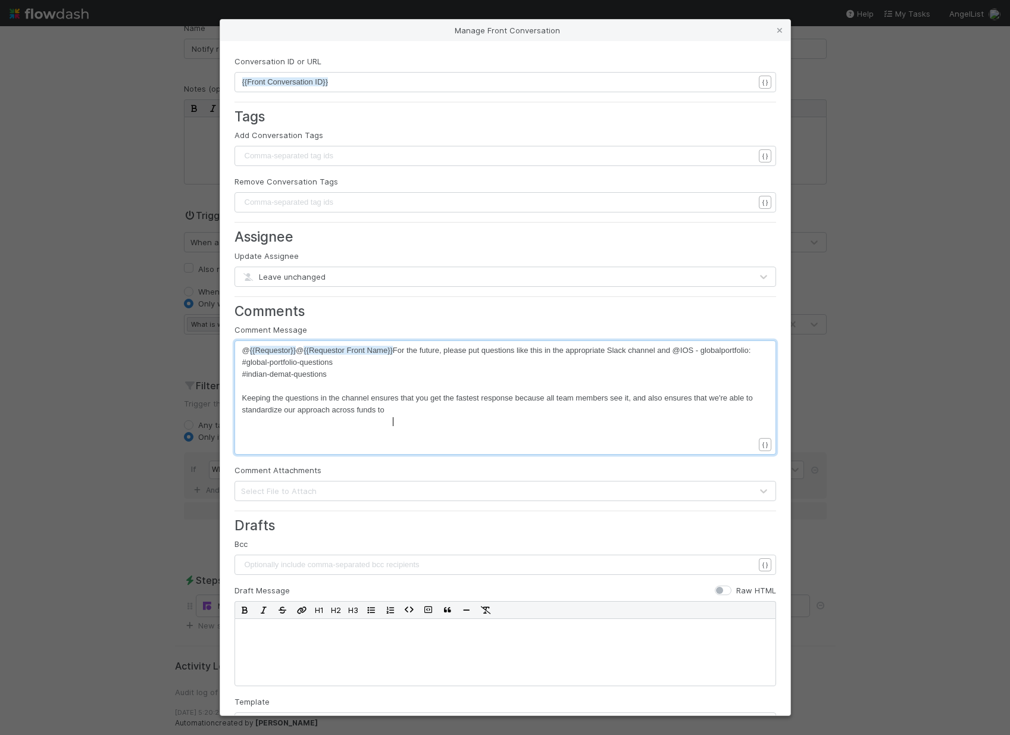
scroll to position [4, 10]
type textarea "to handle your requests faor"
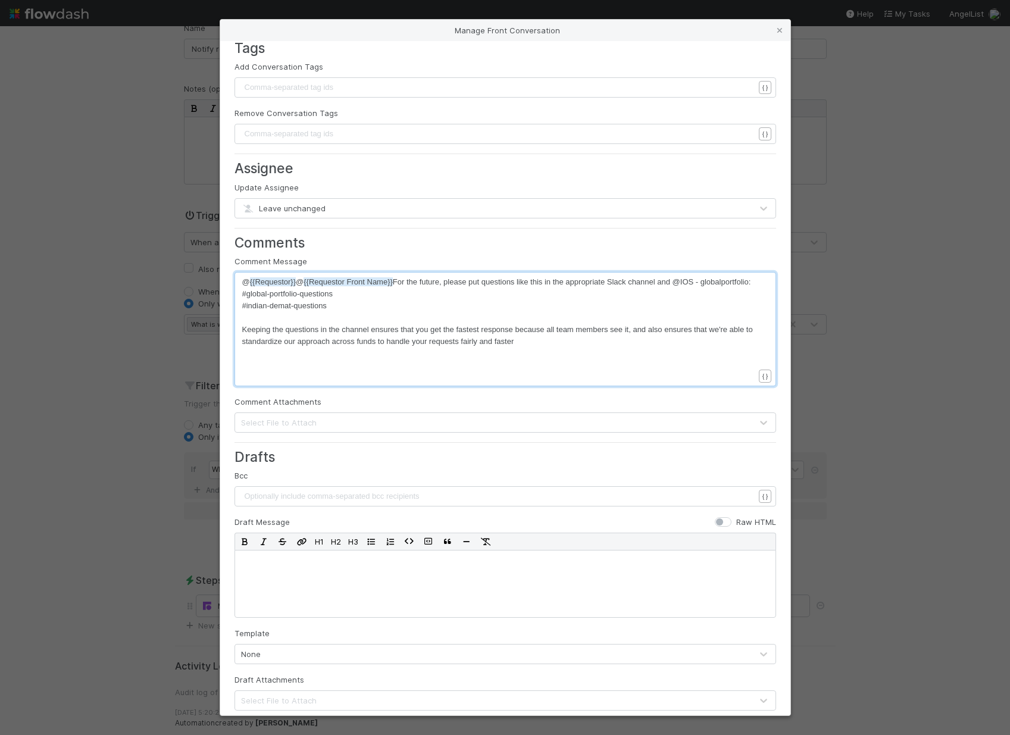
scroll to position [112, 0]
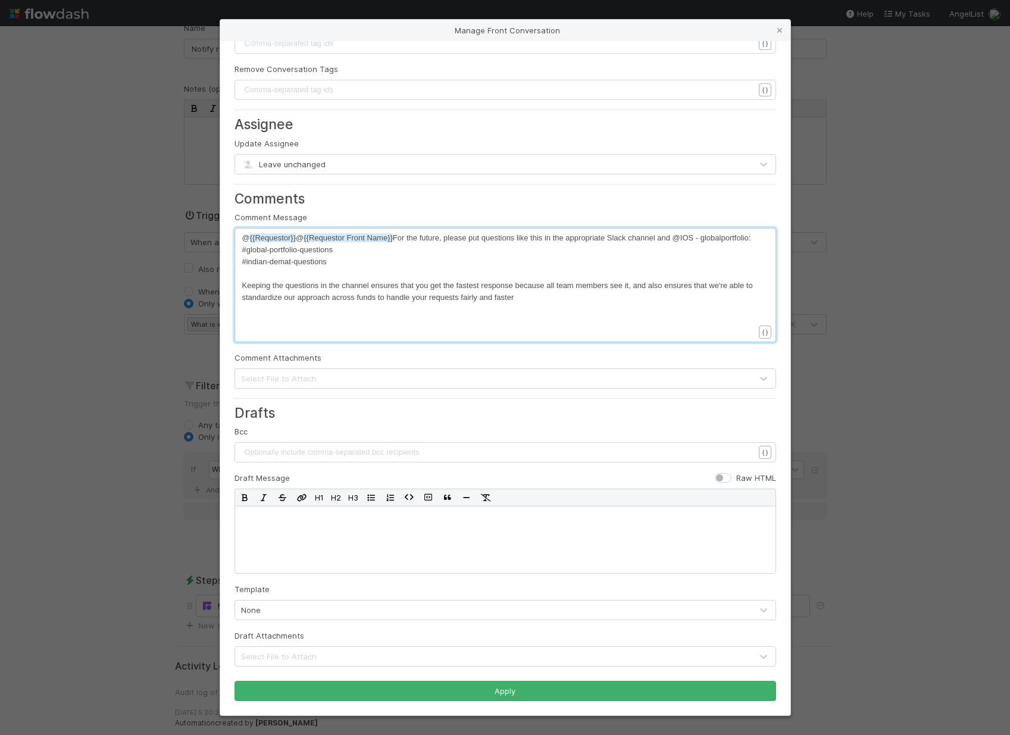
type textarea "irly and faster."
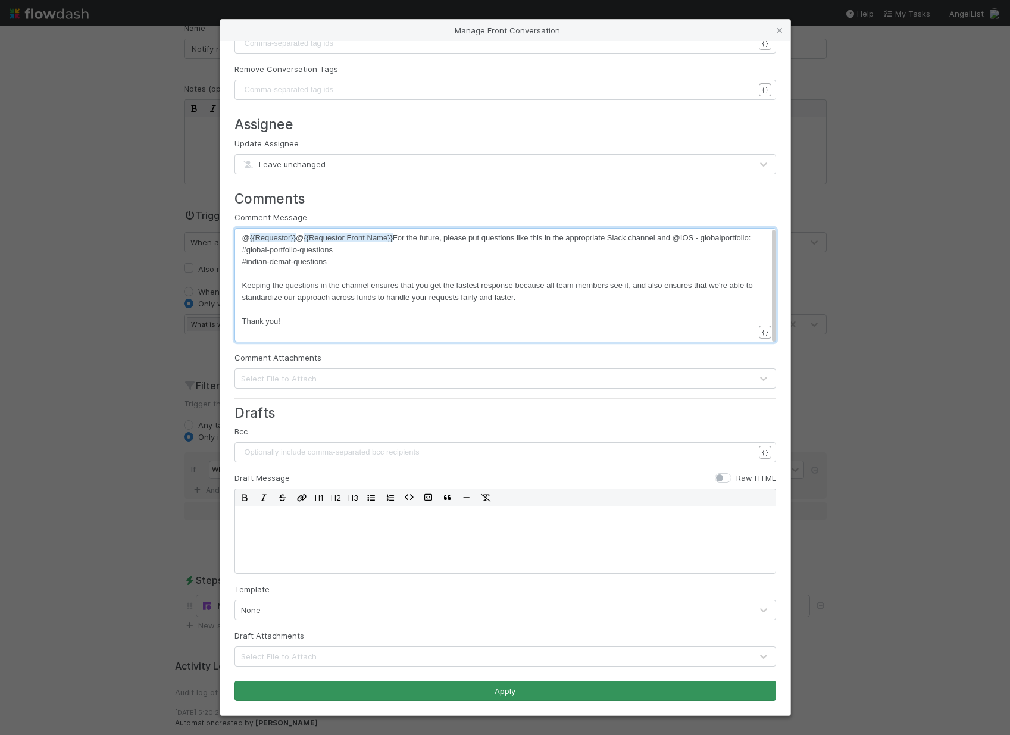
type textarea "Thank you!"
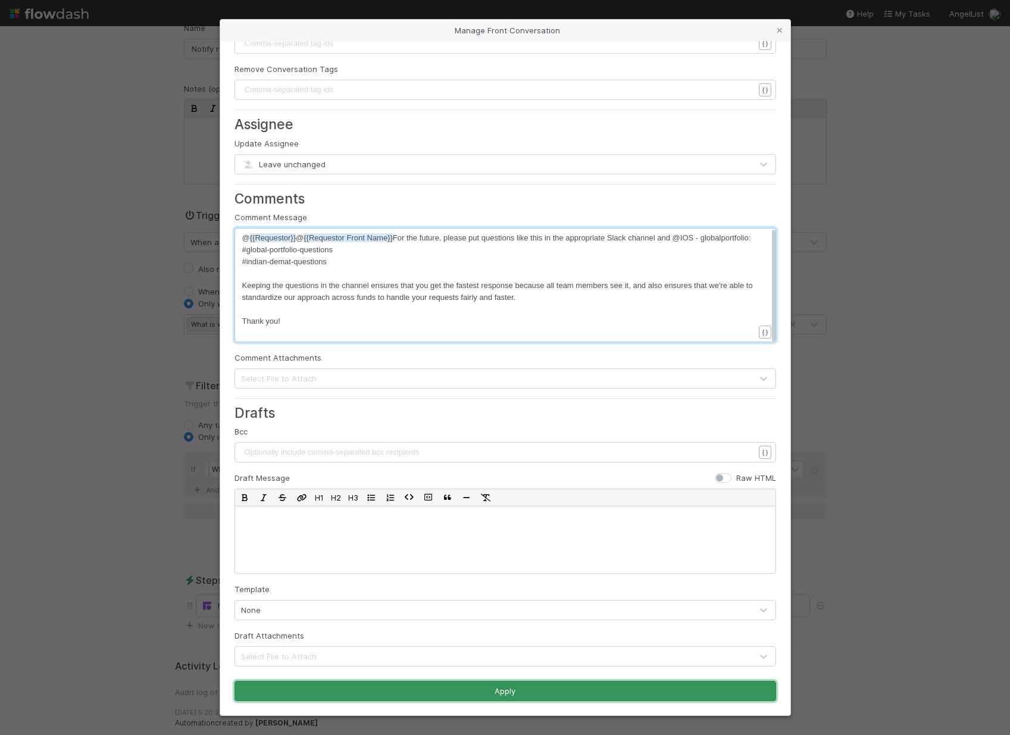
click at [679, 688] on button "Apply" at bounding box center [505, 691] width 542 height 20
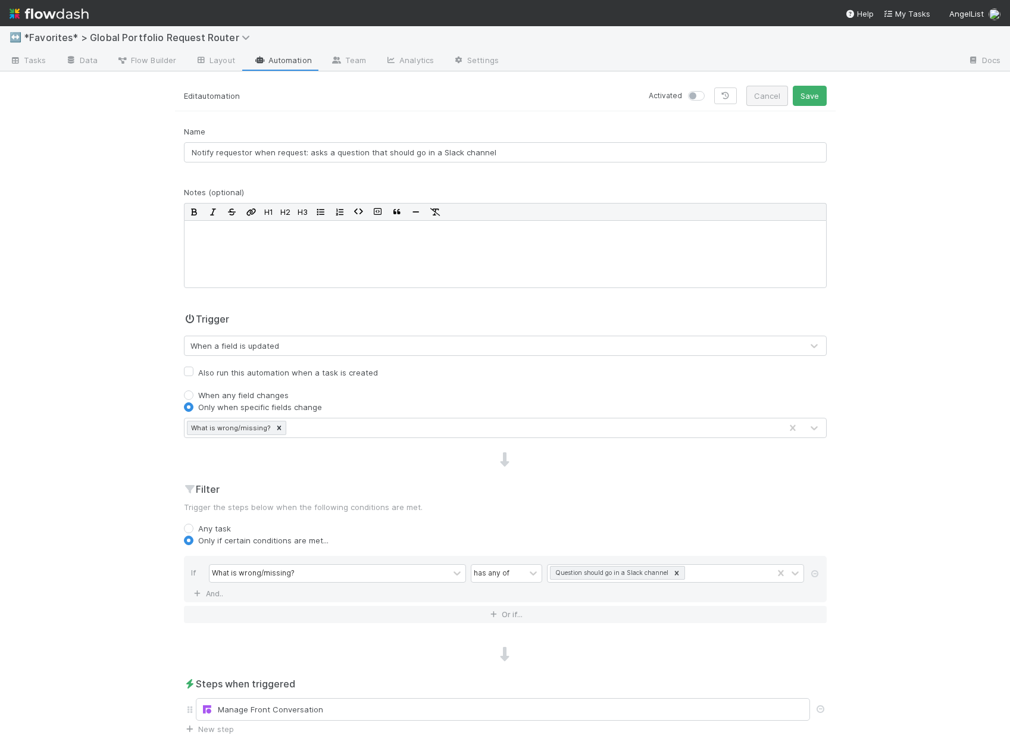
scroll to position [0, 0]
click at [709, 93] on label at bounding box center [709, 93] width 0 height 0
click at [693, 96] on input "checkbox" at bounding box center [693, 98] width 10 height 11
checkbox input "true"
click at [811, 105] on button "Save" at bounding box center [810, 99] width 34 height 20
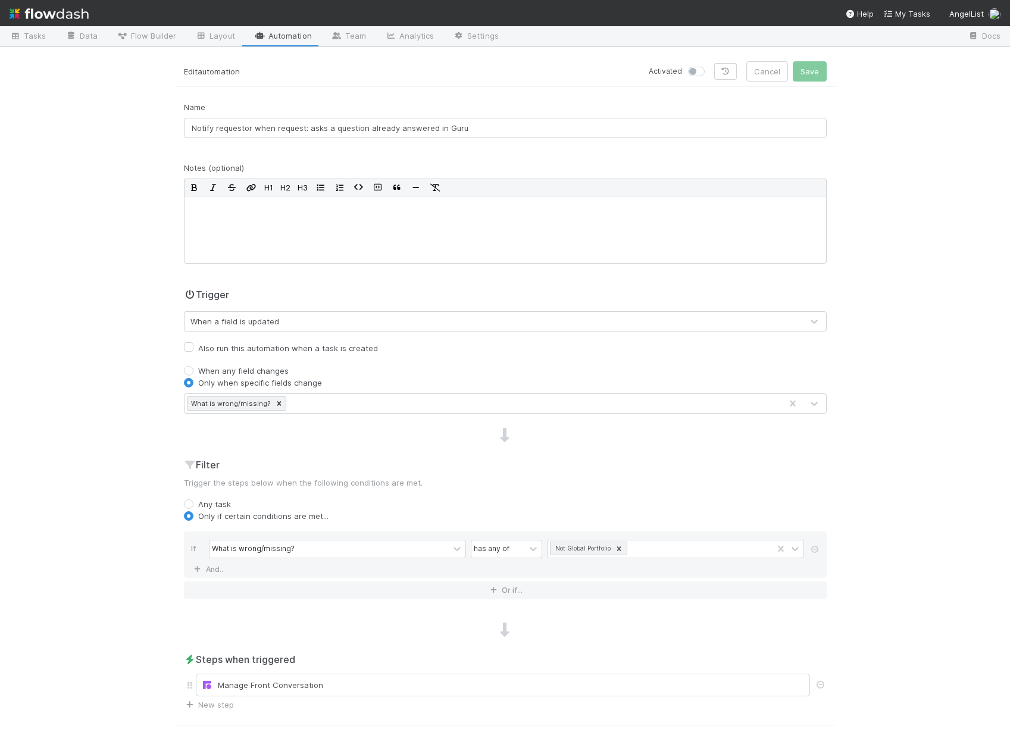
scroll to position [107, 0]
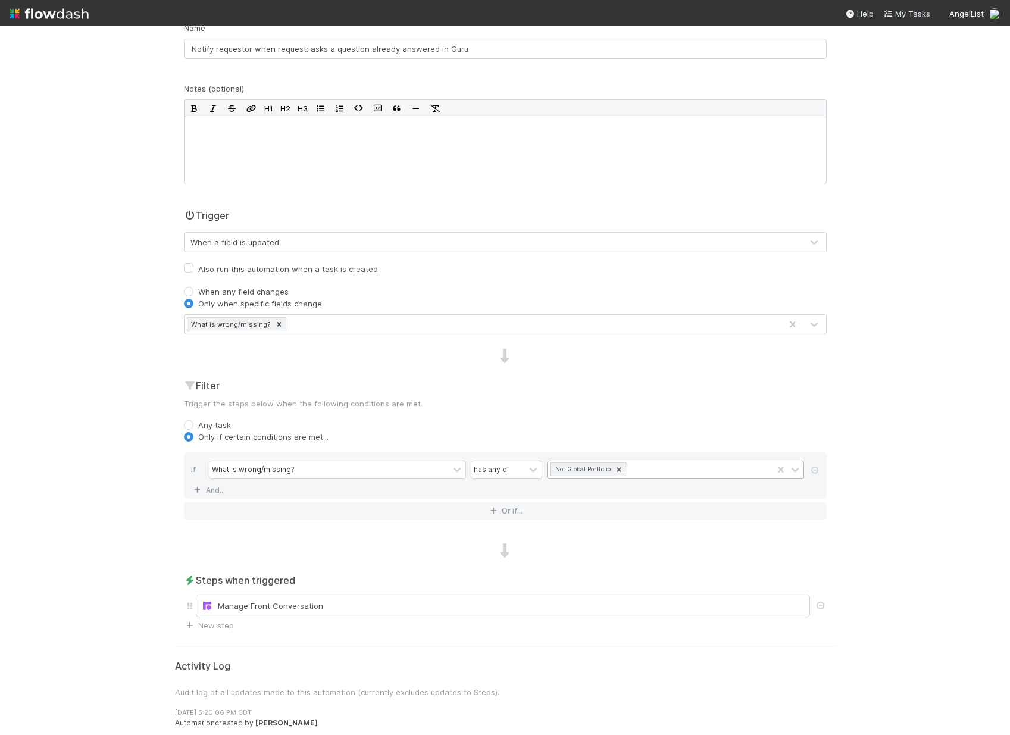
click at [617, 468] on icon at bounding box center [619, 469] width 4 height 4
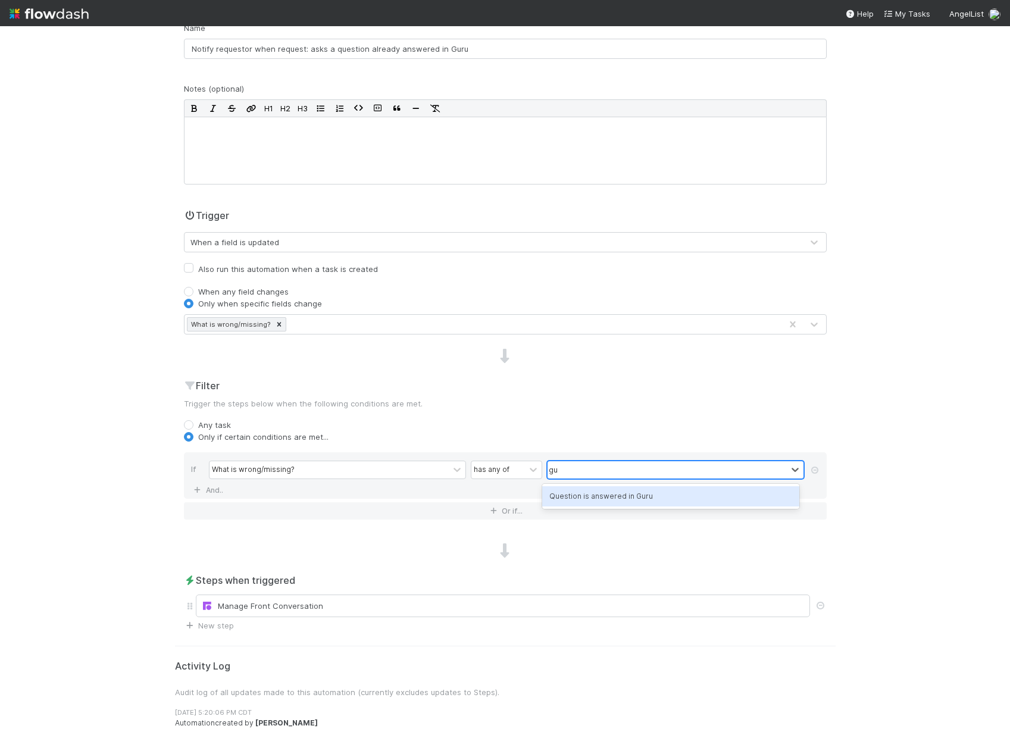
type input "guru"
click at [600, 501] on div "Question is answered in Guru" at bounding box center [670, 496] width 257 height 20
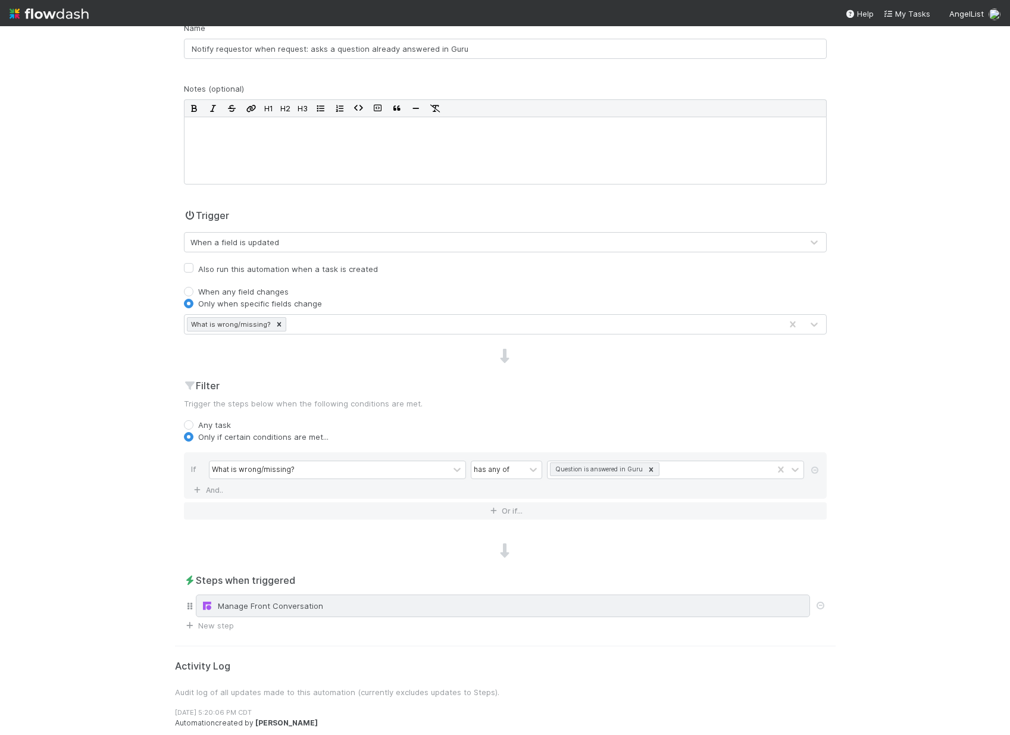
click at [343, 602] on div "Manage Front Conversation" at bounding box center [502, 606] width 603 height 12
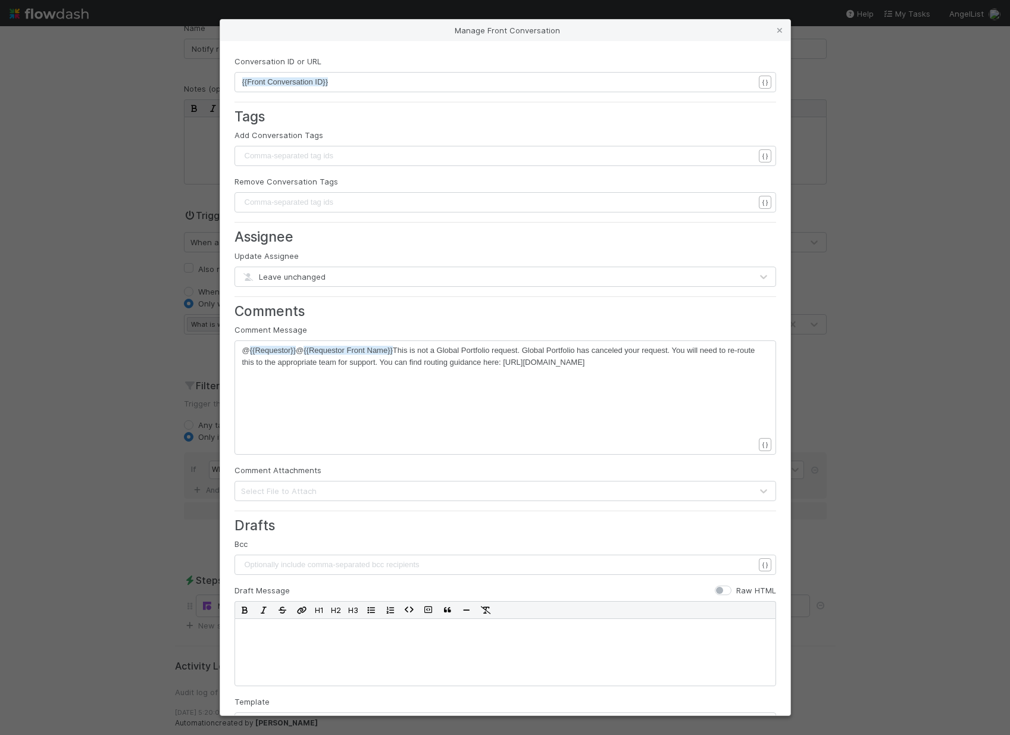
scroll to position [4, 0]
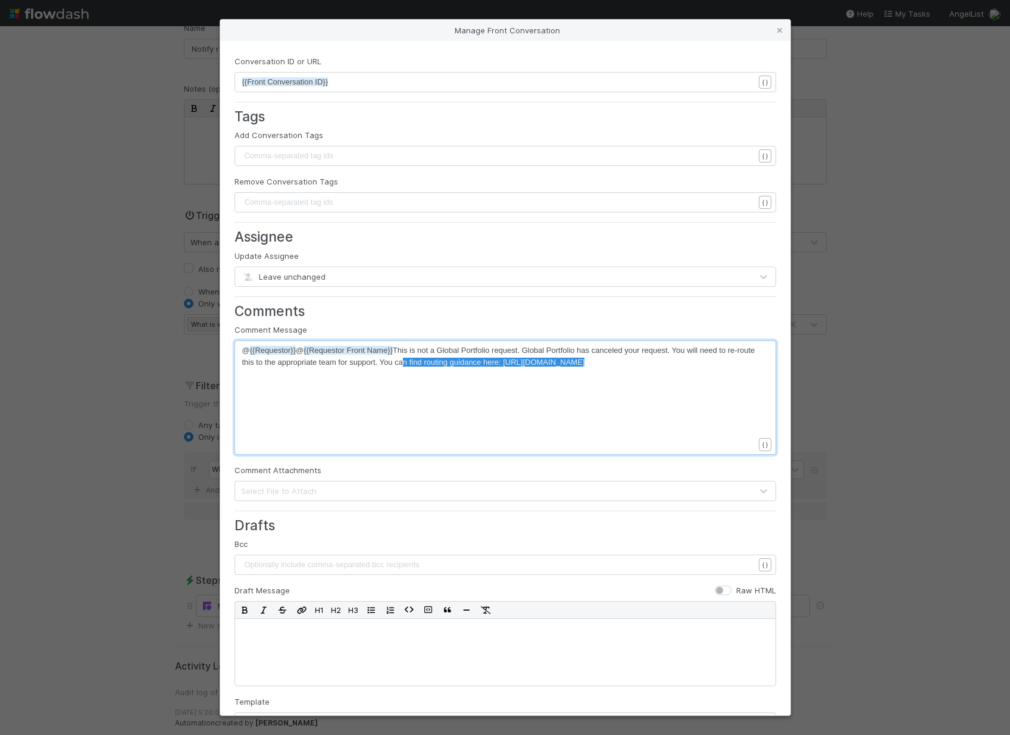
type textarea "is not a Global Portfolio request. Global Portfolio has canceled your request. …"
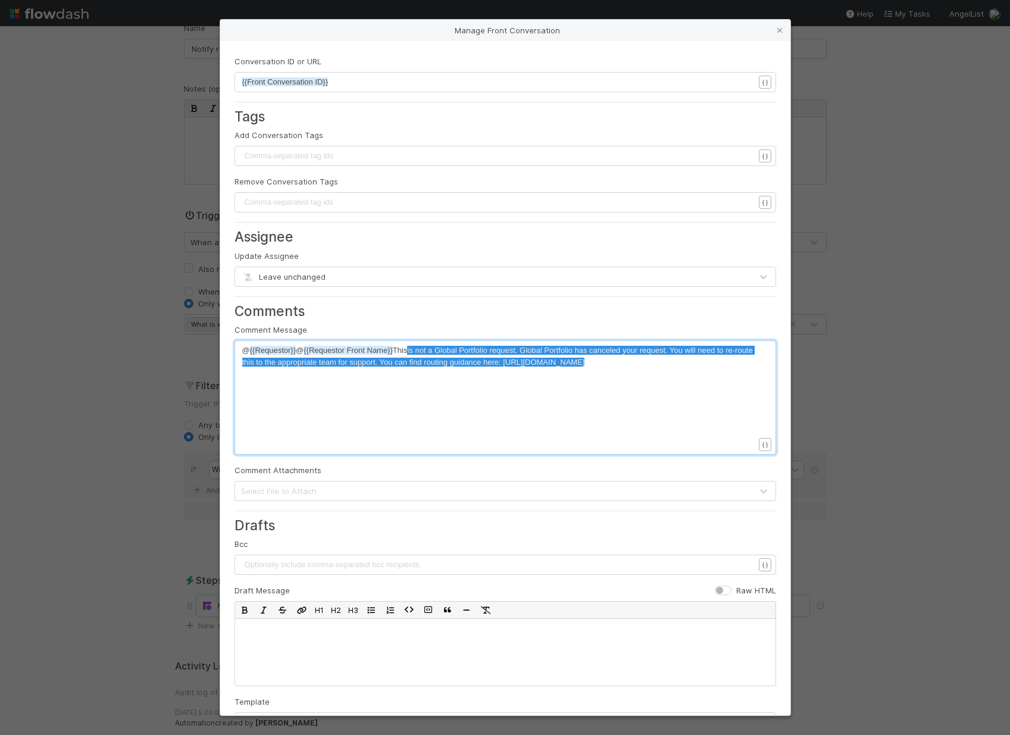
drag, startPoint x: 414, startPoint y: 377, endPoint x: 412, endPoint y: 352, distance: 25.6
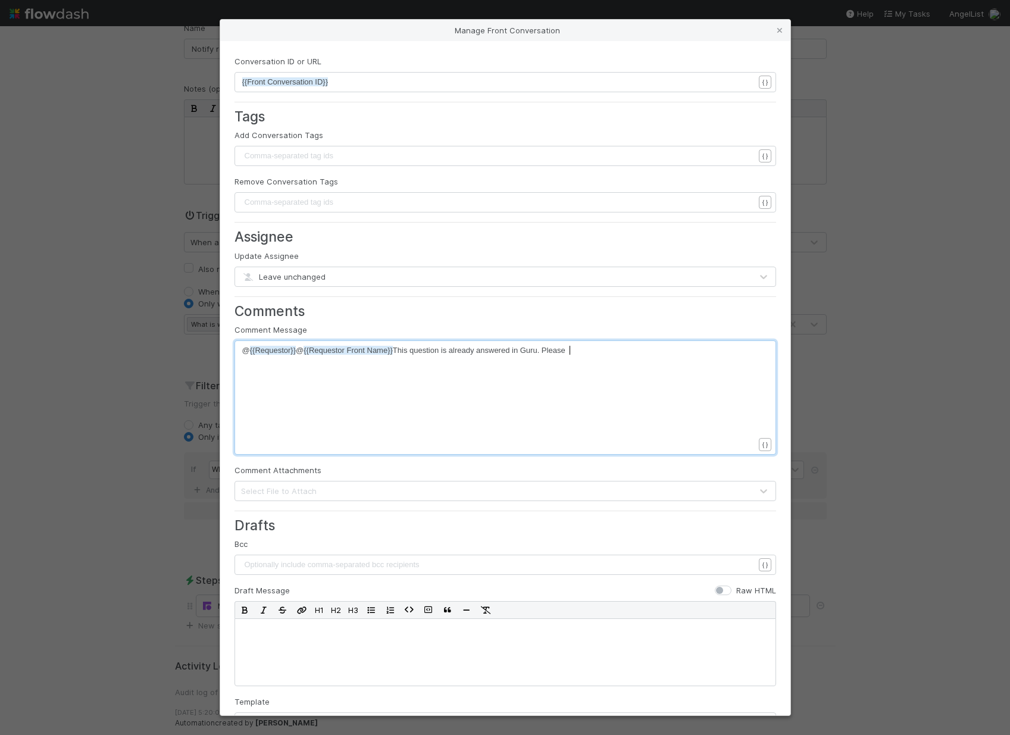
scroll to position [4, 159]
type textarea "question is already answered in Guru. Please"
type textarea "You can find resources here:"
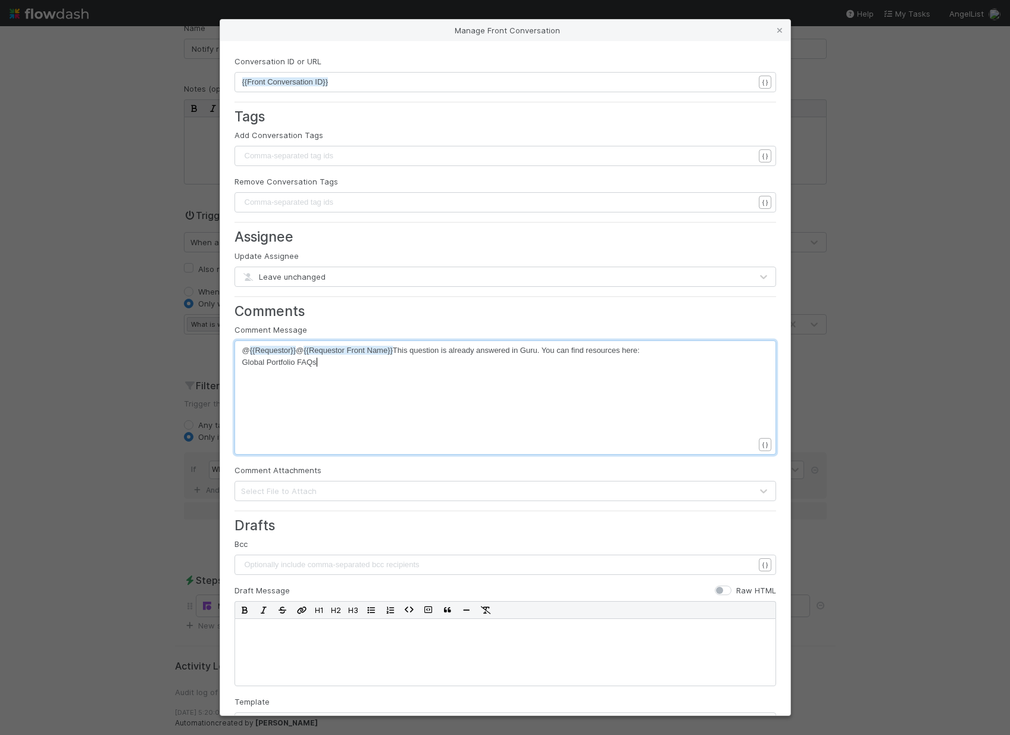
type textarea "Global Portfolio FAQs:"
click at [345, 359] on pre "Global Portfolio FAQs:" at bounding box center [502, 362] width 521 height 12
paste textarea
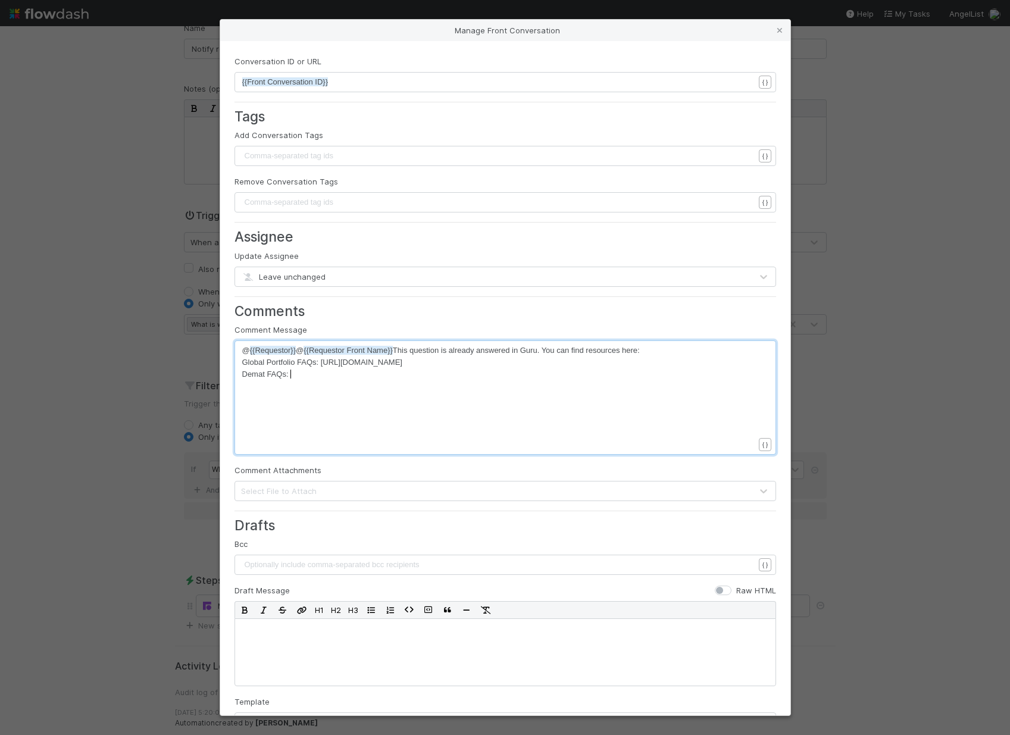
scroll to position [4, 48]
type textarea "Demat FAQs:"
type textarea "PoA Language Reviews:"
type textarea "Apostilles:"
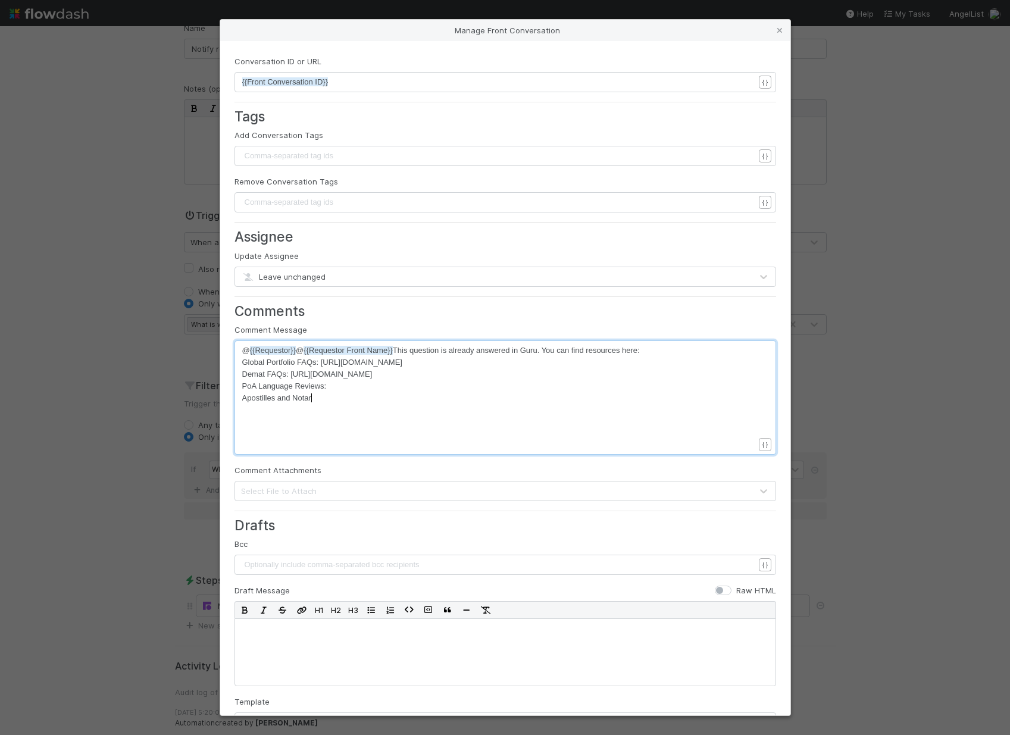
type textarea "and Notaria"
type textarea "zations:"
paste textarea
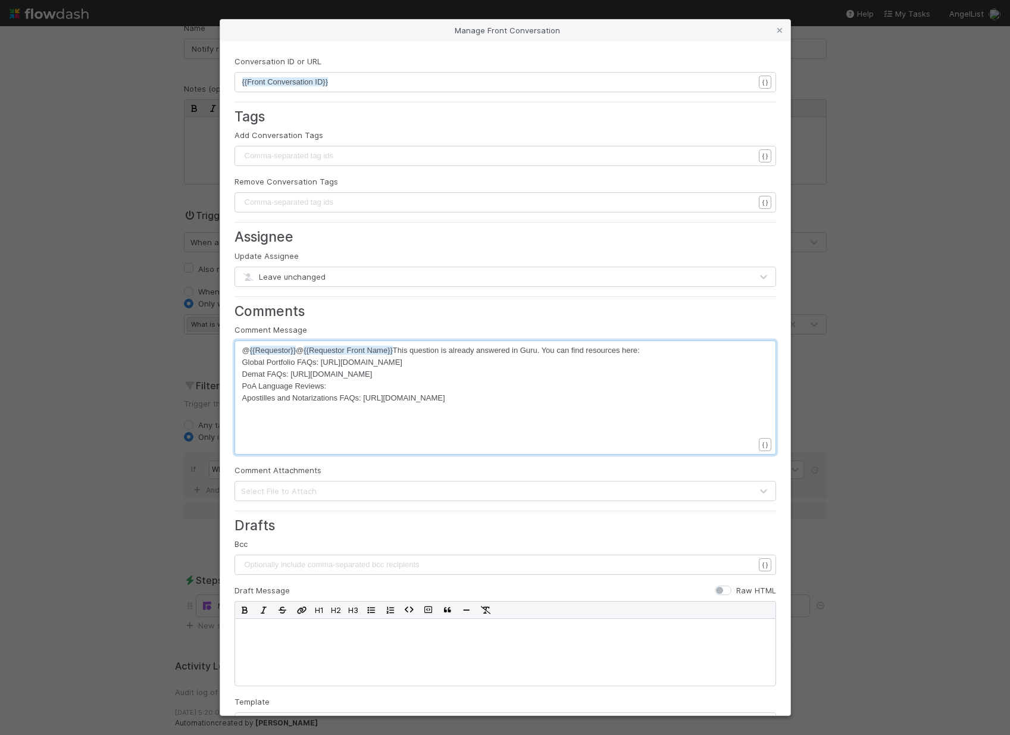
type textarea "FAQs:"
click at [328, 387] on pre "PoA Language Reviews:" at bounding box center [502, 386] width 521 height 12
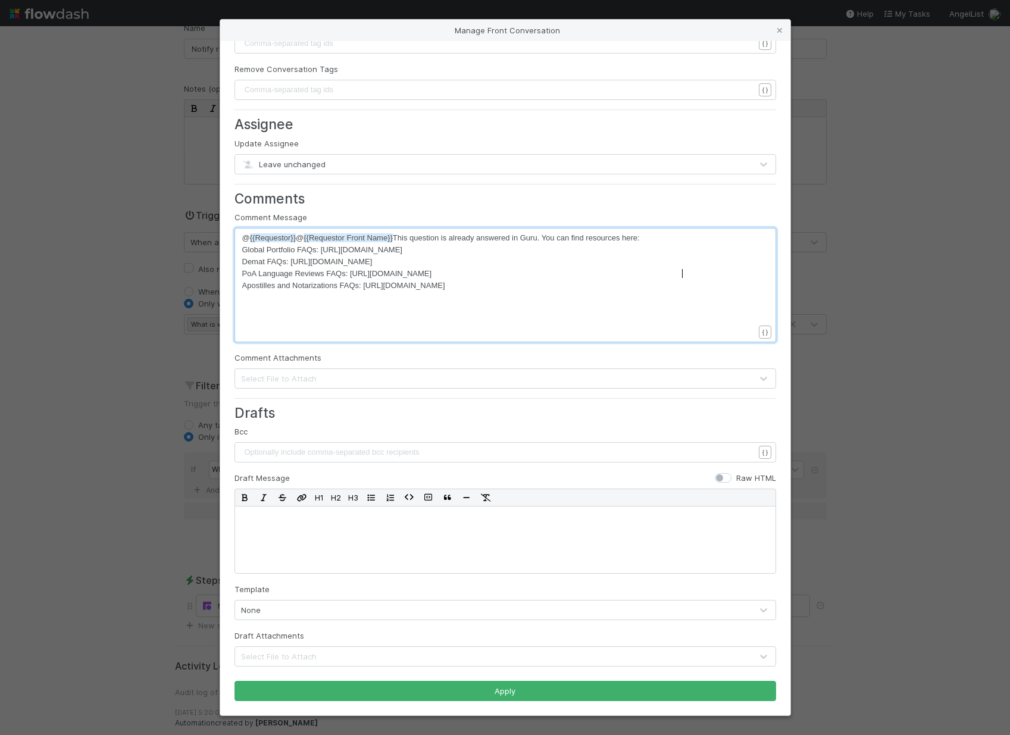
type textarea "FAQs:"
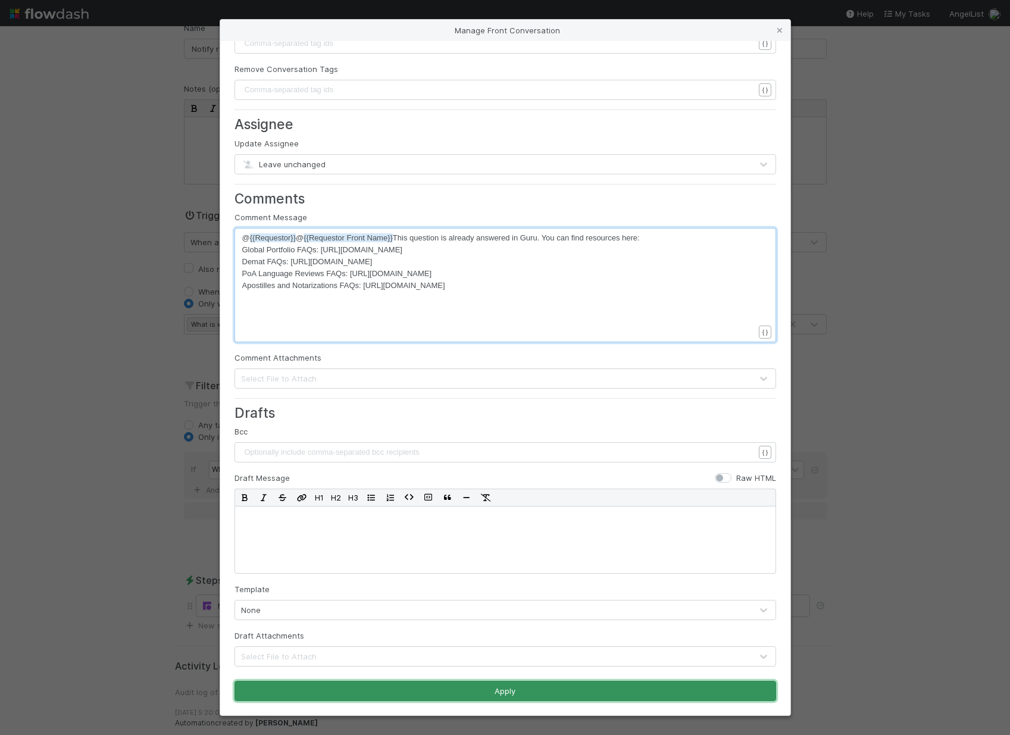
click at [457, 696] on button "Apply" at bounding box center [505, 691] width 542 height 20
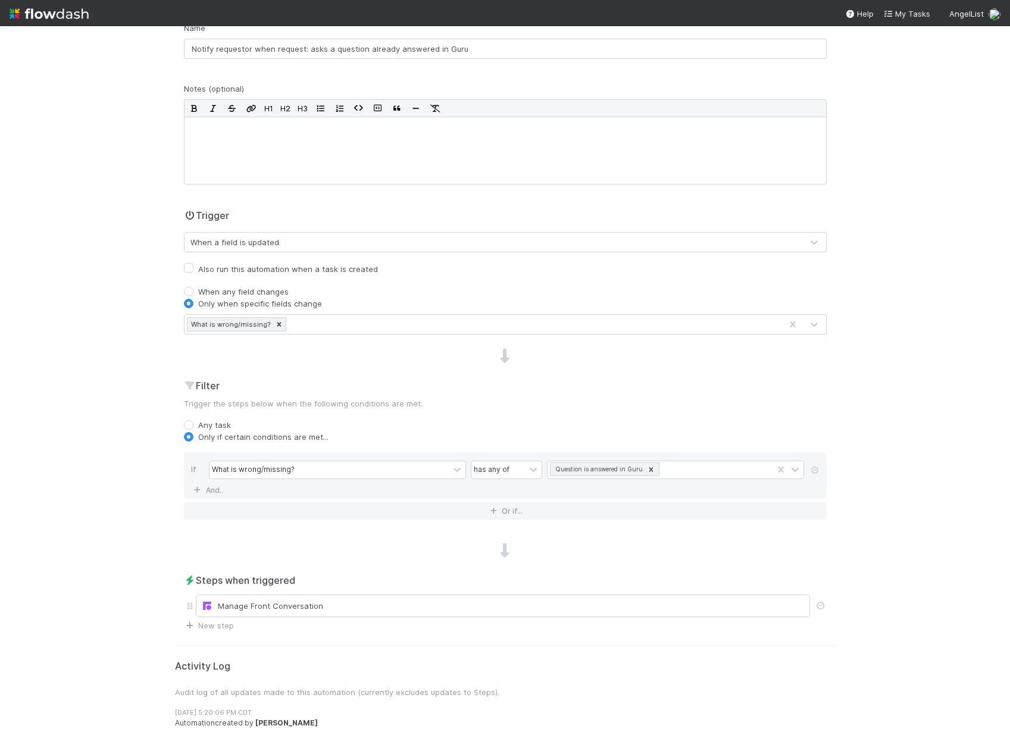
scroll to position [0, 0]
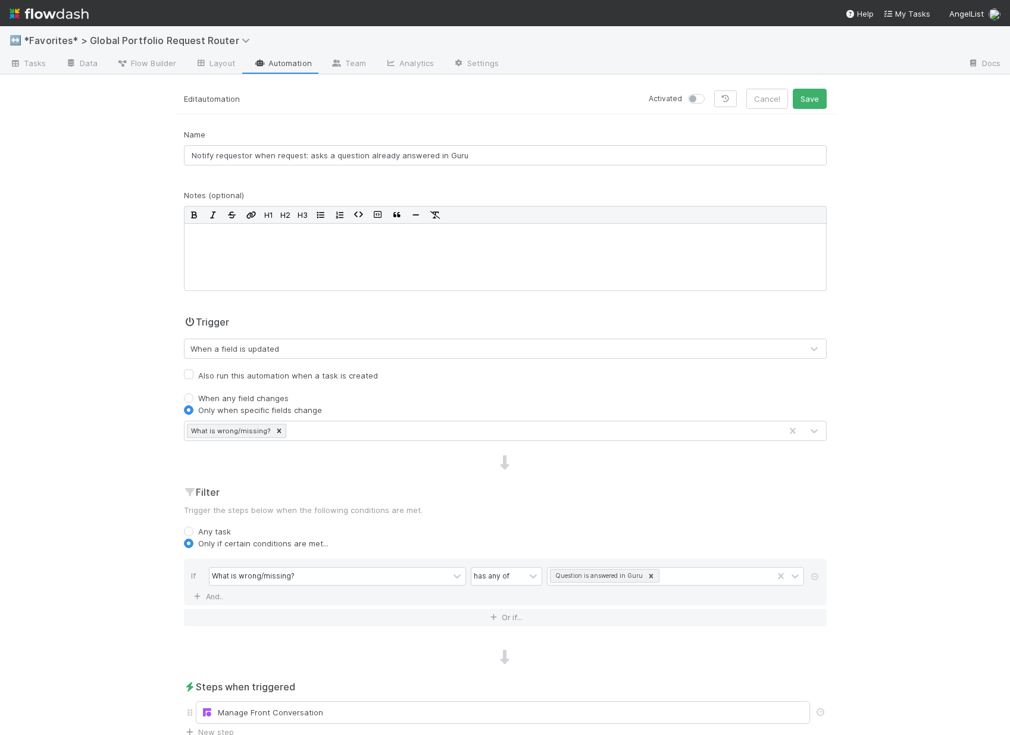
click at [709, 93] on label at bounding box center [709, 93] width 0 height 0
click at [697, 100] on input "checkbox" at bounding box center [693, 98] width 10 height 11
checkbox input "true"
drag, startPoint x: 812, startPoint y: 93, endPoint x: 864, endPoint y: 108, distance: 53.5
click at [812, 93] on button "Save" at bounding box center [810, 99] width 34 height 20
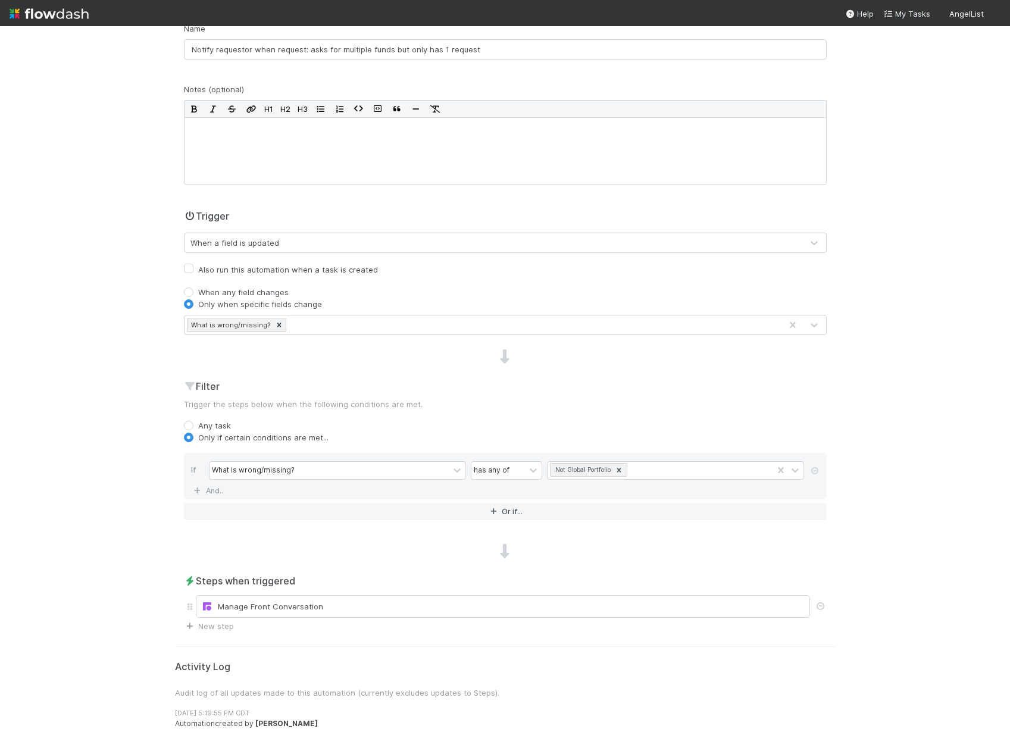
scroll to position [107, 0]
click at [615, 467] on icon at bounding box center [619, 469] width 8 height 8
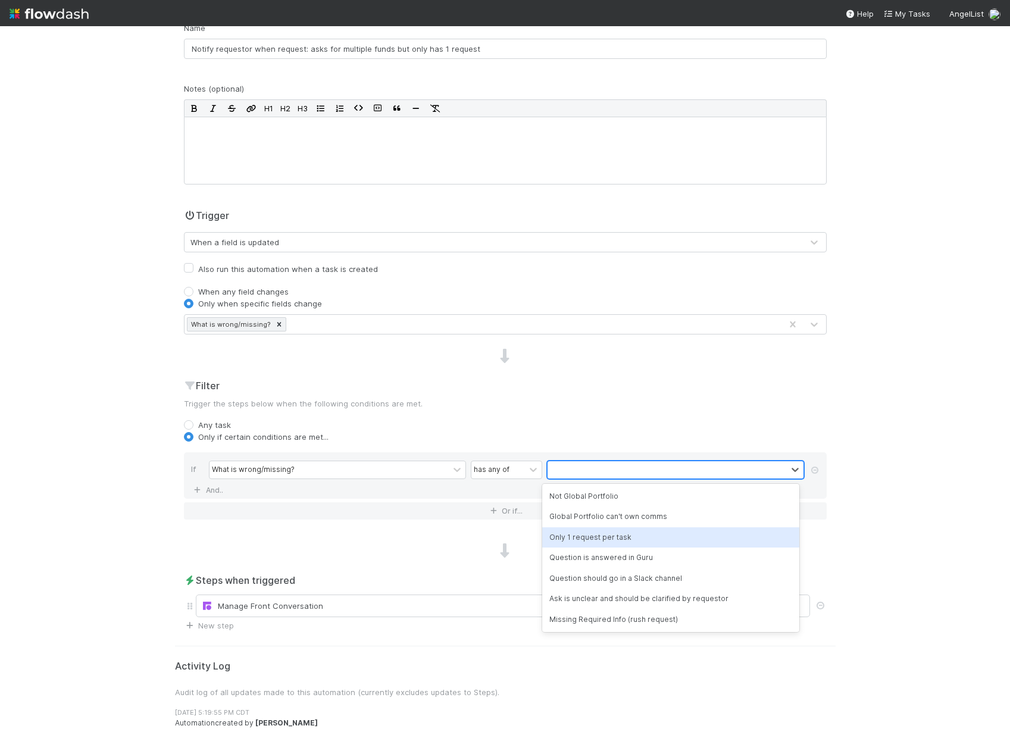
click at [639, 539] on div "Only 1 request per task" at bounding box center [670, 537] width 257 height 20
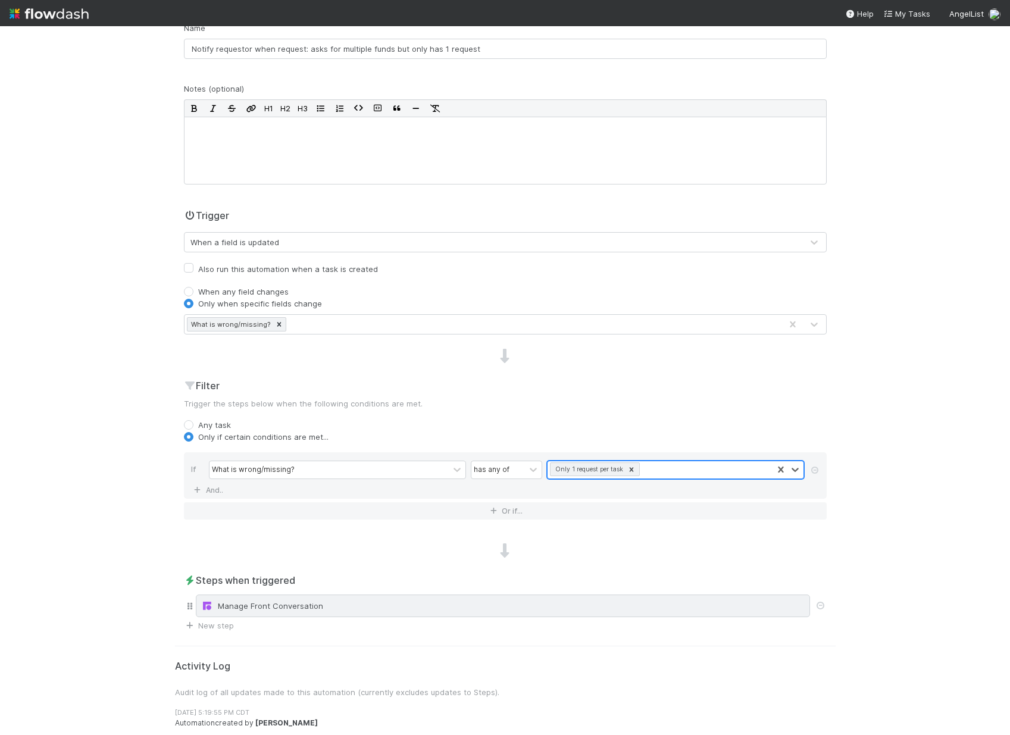
click at [386, 609] on div "Manage Front Conversation" at bounding box center [502, 606] width 603 height 12
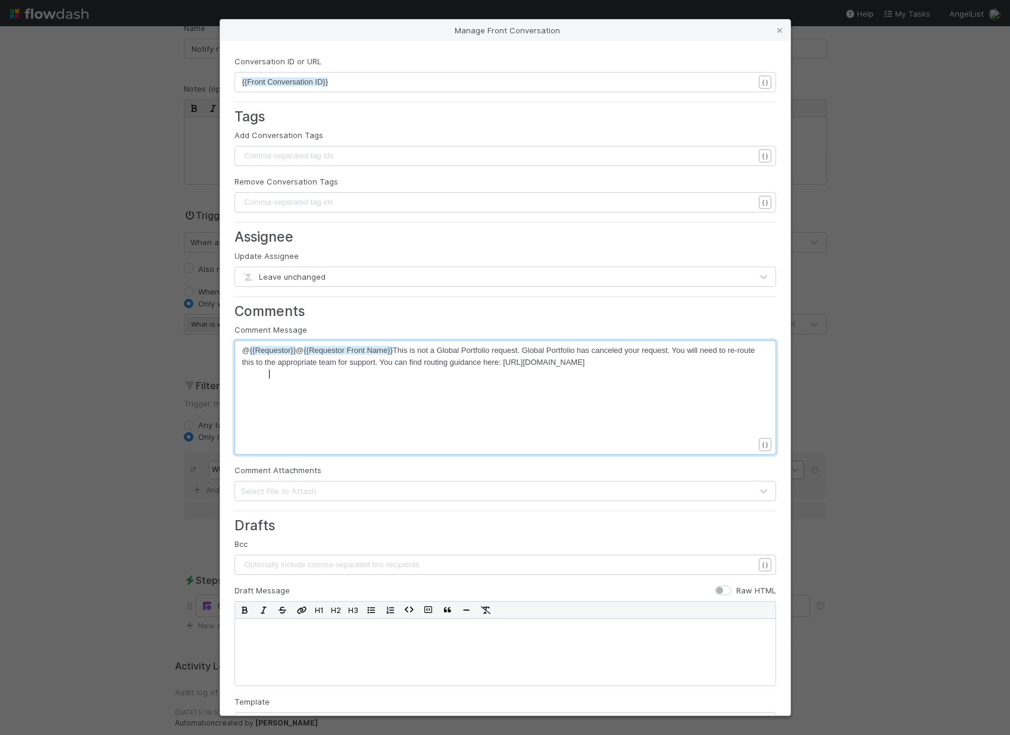
scroll to position [4, 0]
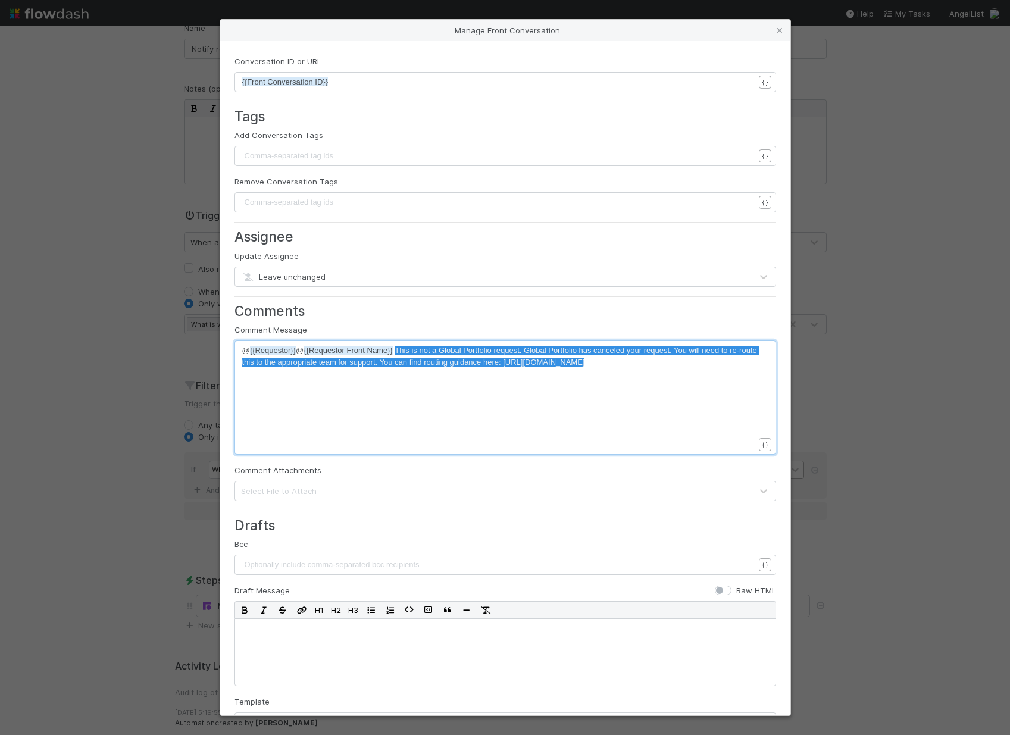
drag, startPoint x: 385, startPoint y: 372, endPoint x: 398, endPoint y: 349, distance: 26.6
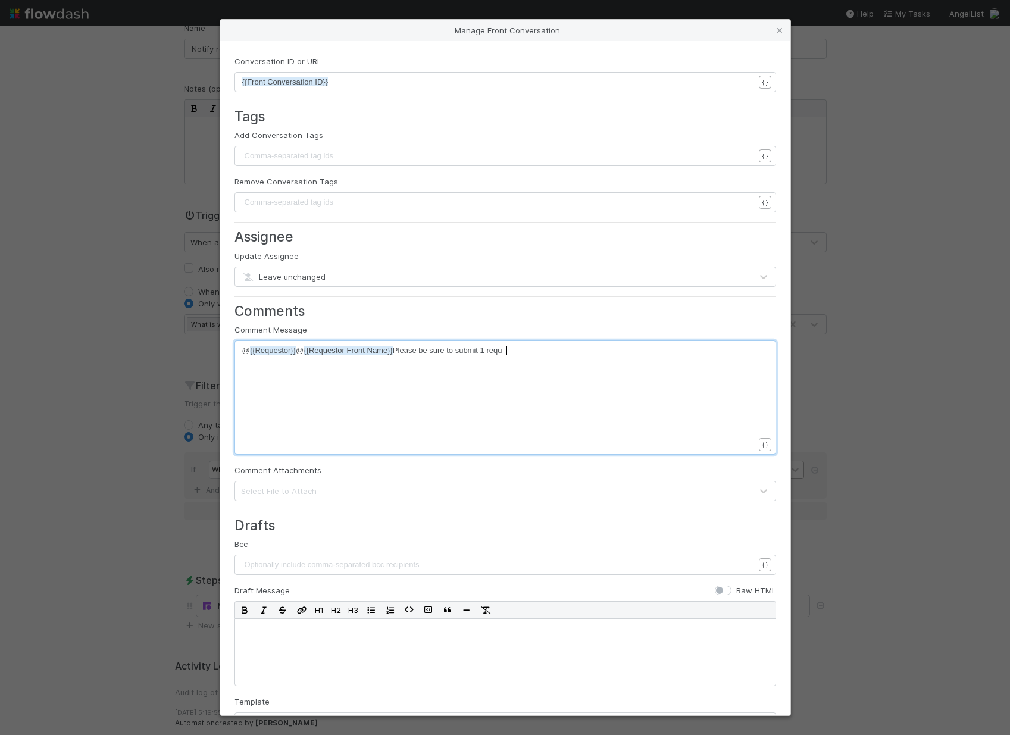
type textarea "Please be sure to submit 1 requs"
type textarea "est PER FUND. Our automations don't work otherwise, which slows us down and cre…"
type textarea "e opportunities for human error. You can submit additional requests by clicking…"
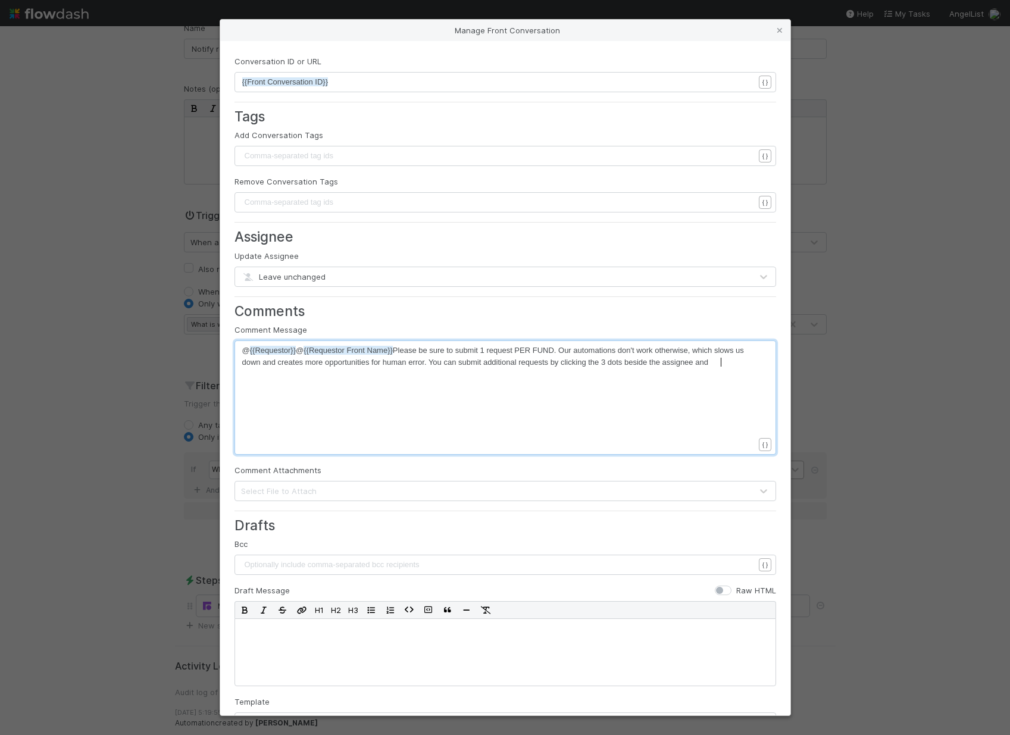
scroll to position [4, 108]
type textarea "3 dots beside the assignee and"
type textarea "clicking "Duplicate" then changing out the funds"
type textarea "'s info and submitting"
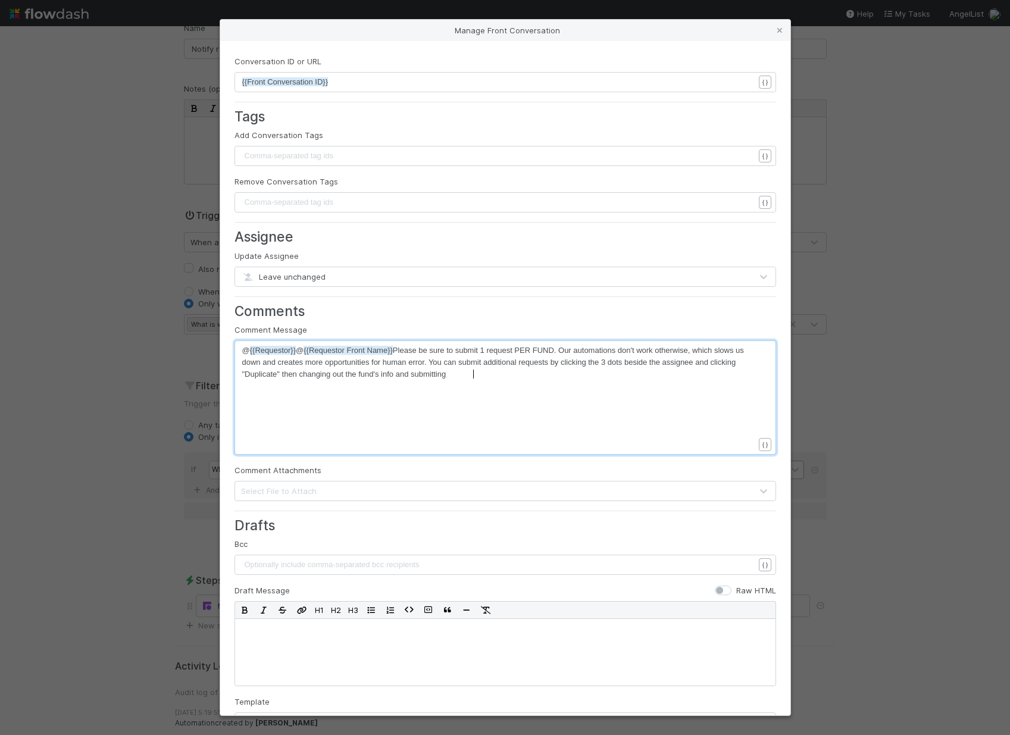
click at [468, 513] on form "Conversation ID or URL xxxxxxxxxx {{Front Conversation ID}} { } Tags Add Conver…" at bounding box center [505, 434] width 542 height 758
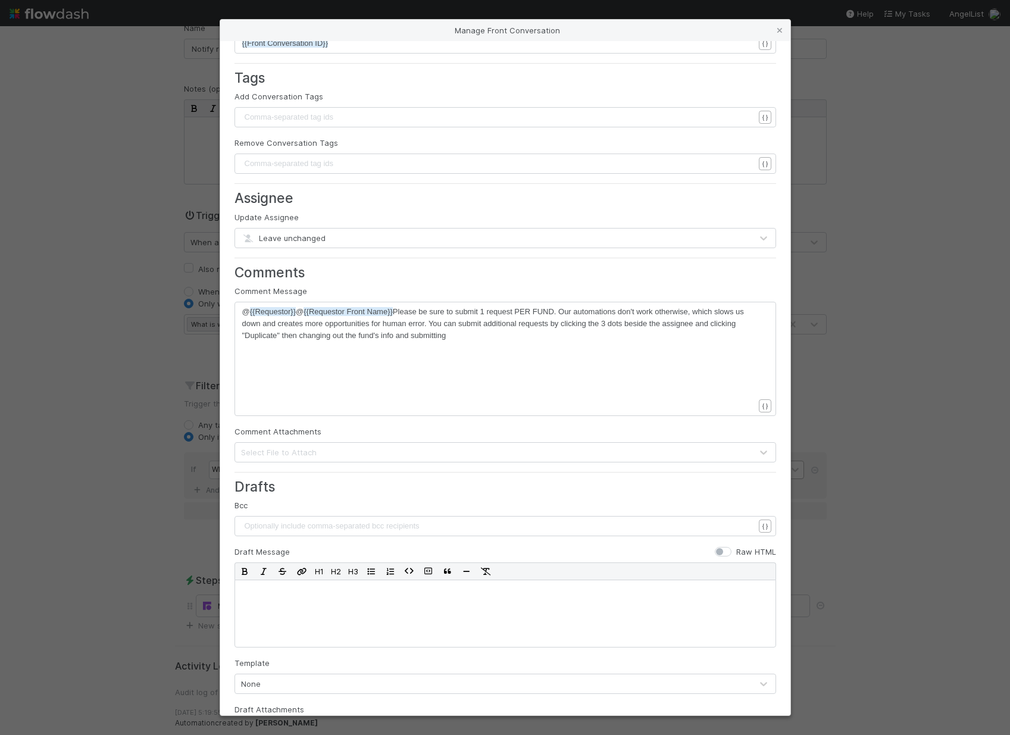
scroll to position [112, 0]
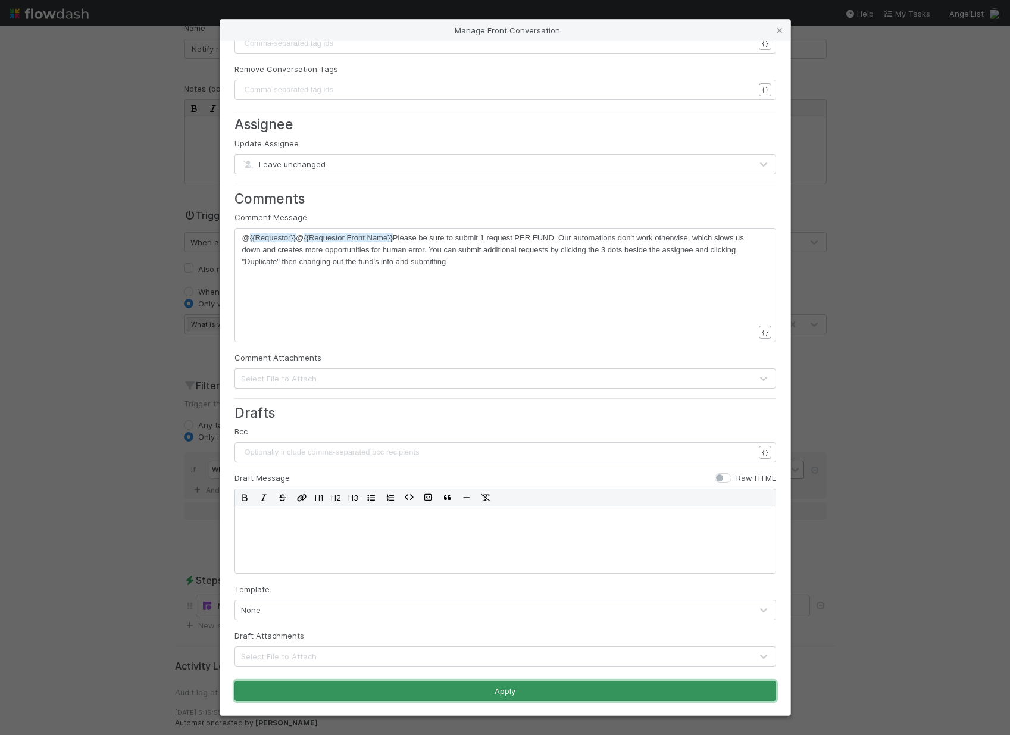
click at [330, 690] on button "Apply" at bounding box center [505, 691] width 542 height 20
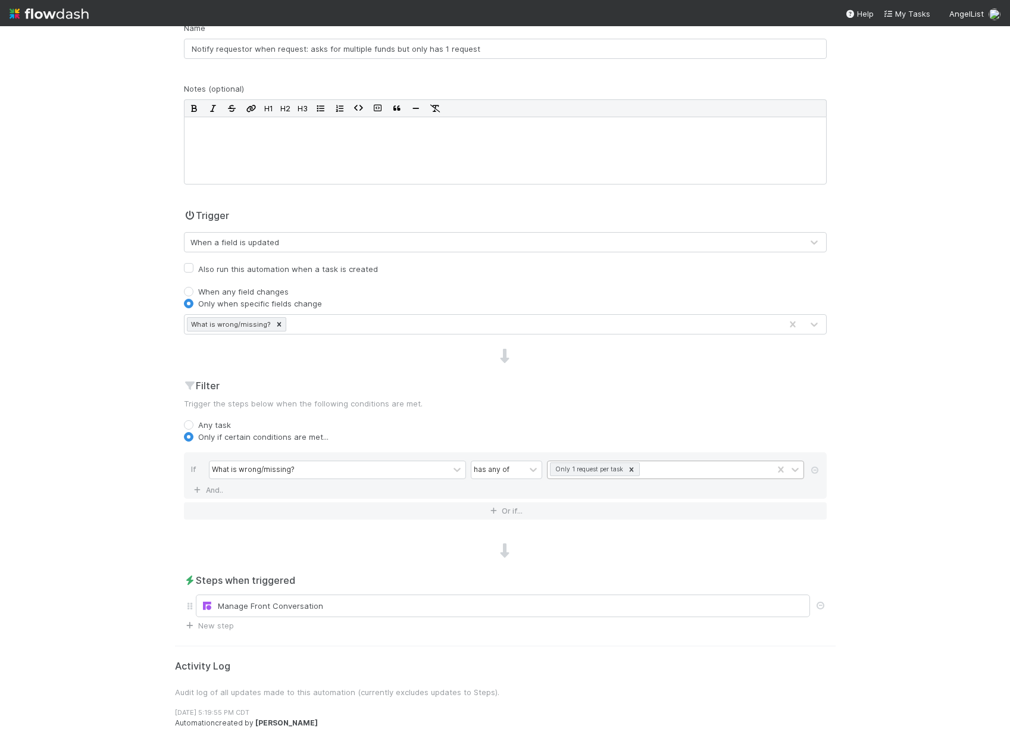
scroll to position [0, 0]
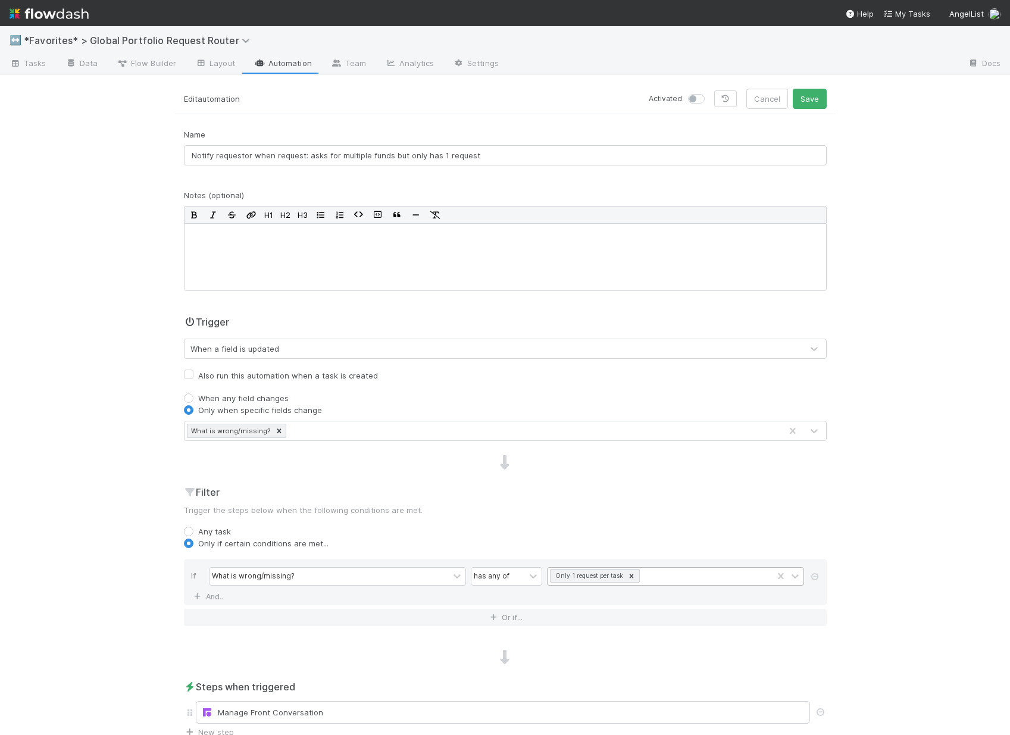
click at [709, 93] on label at bounding box center [709, 93] width 0 height 0
click at [696, 96] on input "checkbox" at bounding box center [693, 98] width 10 height 11
checkbox input "true"
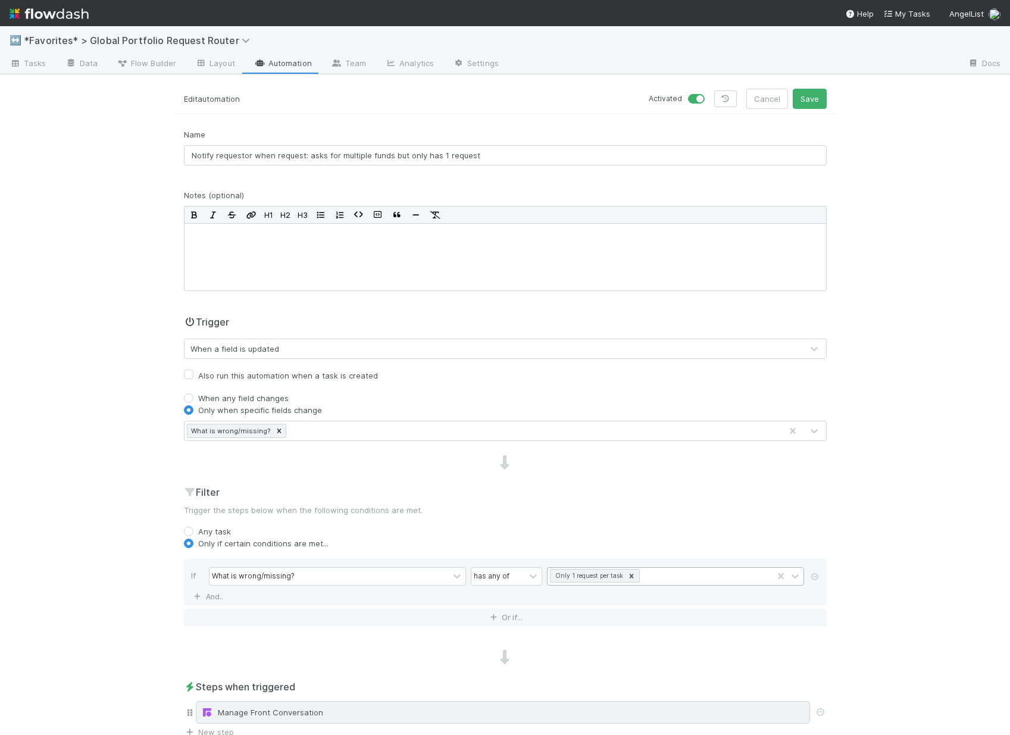
click at [401, 721] on div "Manage Front Conversation" at bounding box center [503, 712] width 614 height 23
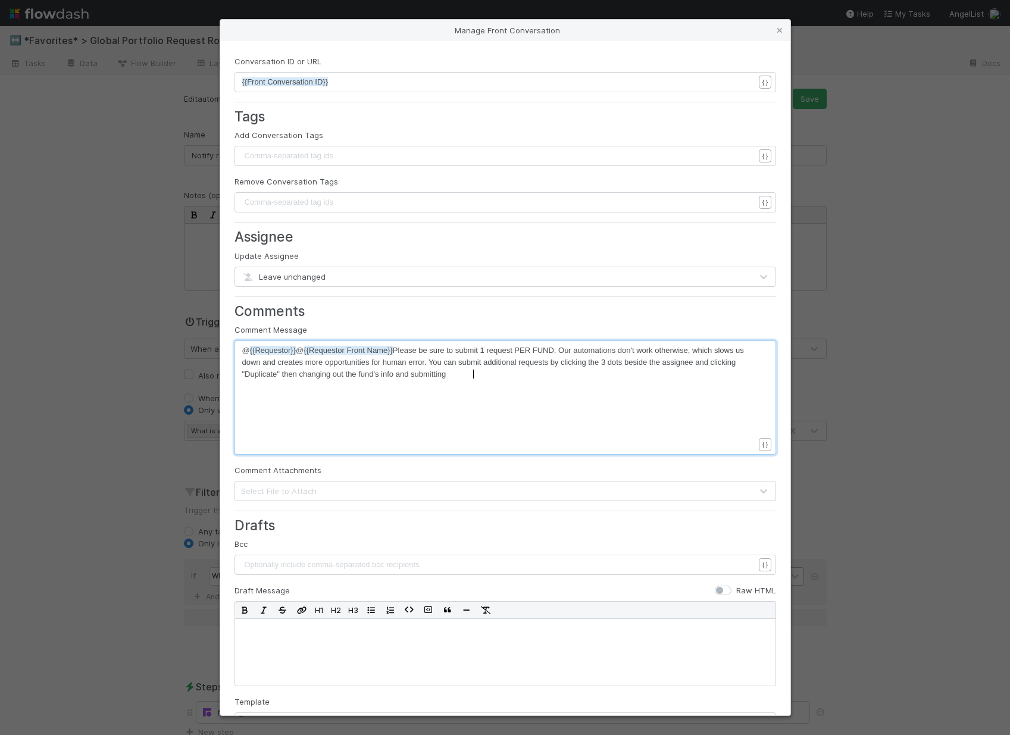
scroll to position [4, 0]
click at [479, 392] on div "xxxxxxxxxx @ {{Requestor}} @ {{Requestor Front Name}} Please be sure to submit …" at bounding box center [513, 413] width 542 height 136
type textarea "Here's your request: {{task"
click at [330, 398] on li "{{Task URL}}" at bounding box center [343, 401] width 58 height 17
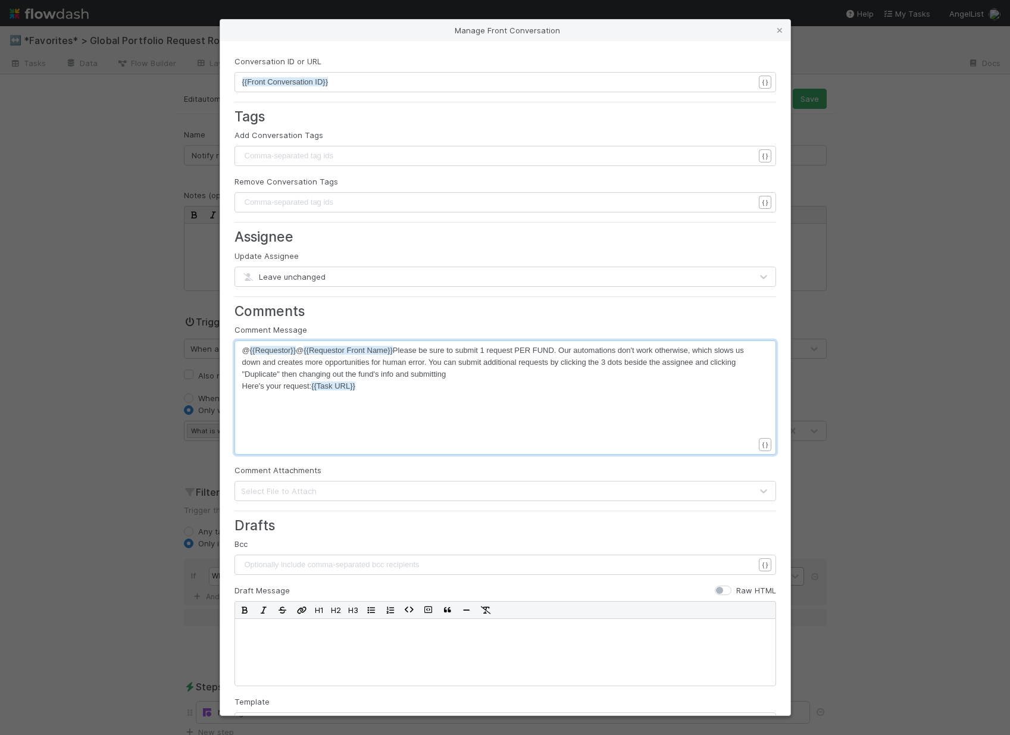
click at [242, 387] on span "Here's your request: {{Task URL}}" at bounding box center [298, 385] width 113 height 9
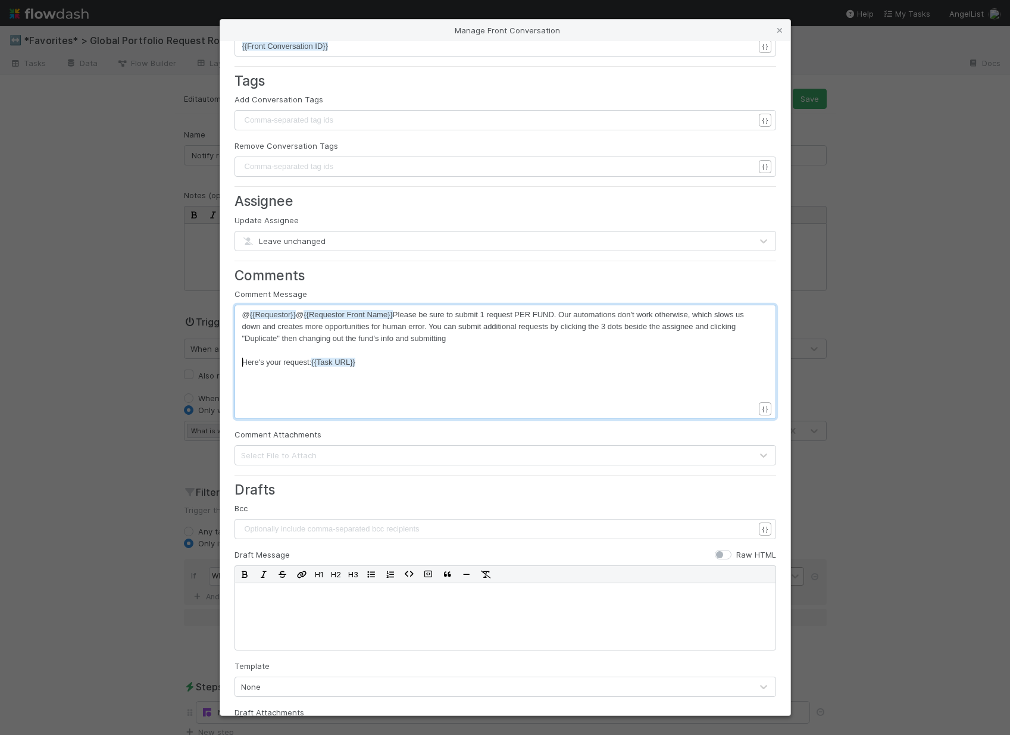
scroll to position [112, 0]
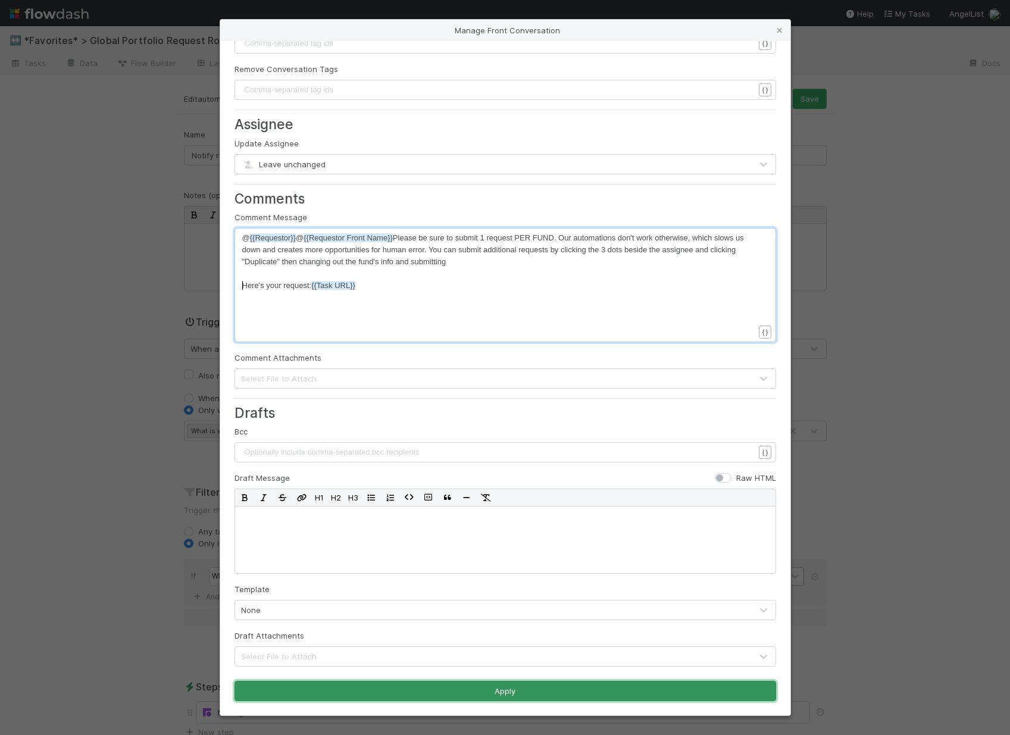
click at [393, 684] on button "Apply" at bounding box center [505, 691] width 542 height 20
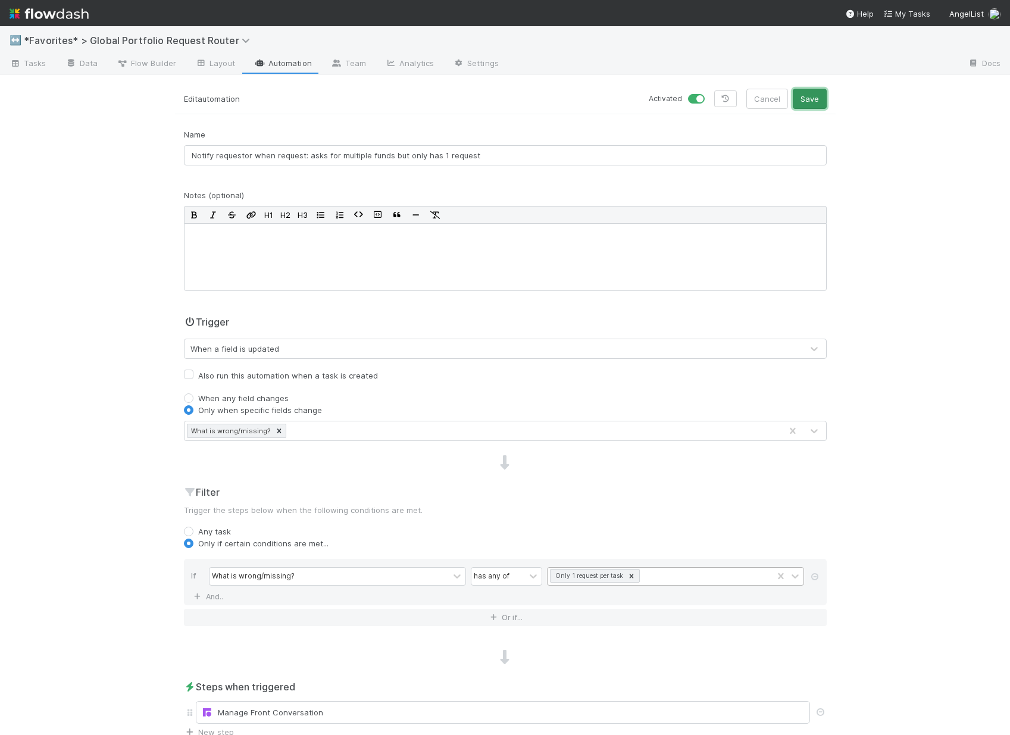
click at [805, 101] on button "Save" at bounding box center [810, 99] width 34 height 20
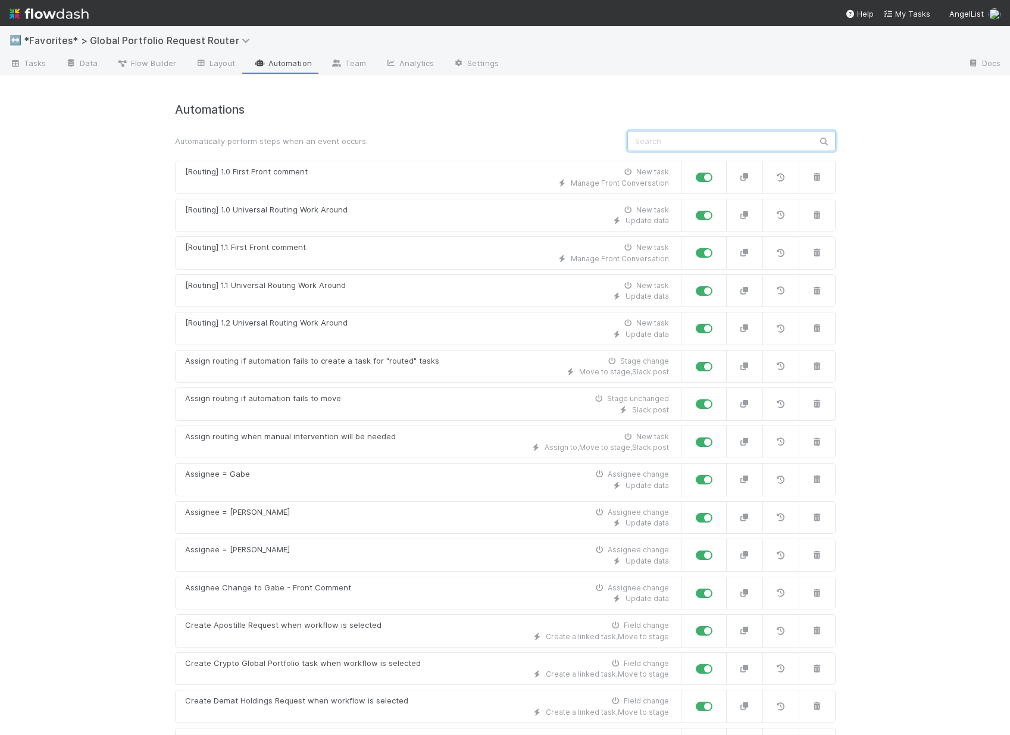
click at [736, 132] on input "text" at bounding box center [731, 141] width 208 height 20
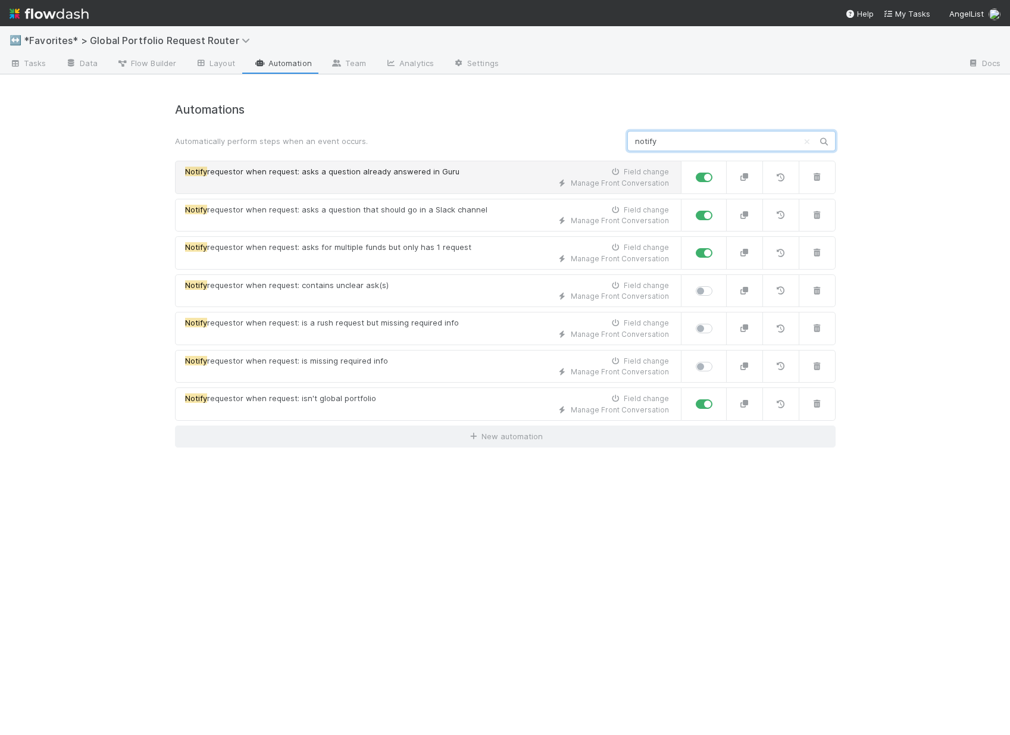
type input "notify"
click at [368, 176] on span "requestor when request: asks a question already answered in Guru" at bounding box center [333, 172] width 252 height 10
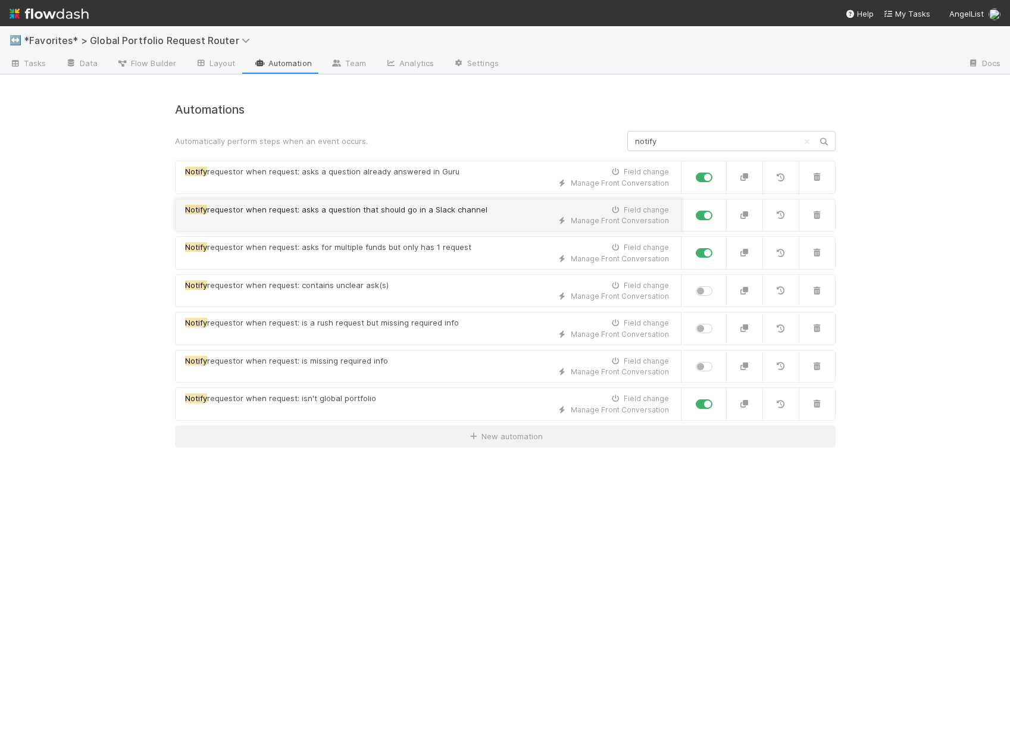
click at [372, 208] on span "requestor when request: asks a question that should go in a Slack channel" at bounding box center [347, 210] width 280 height 10
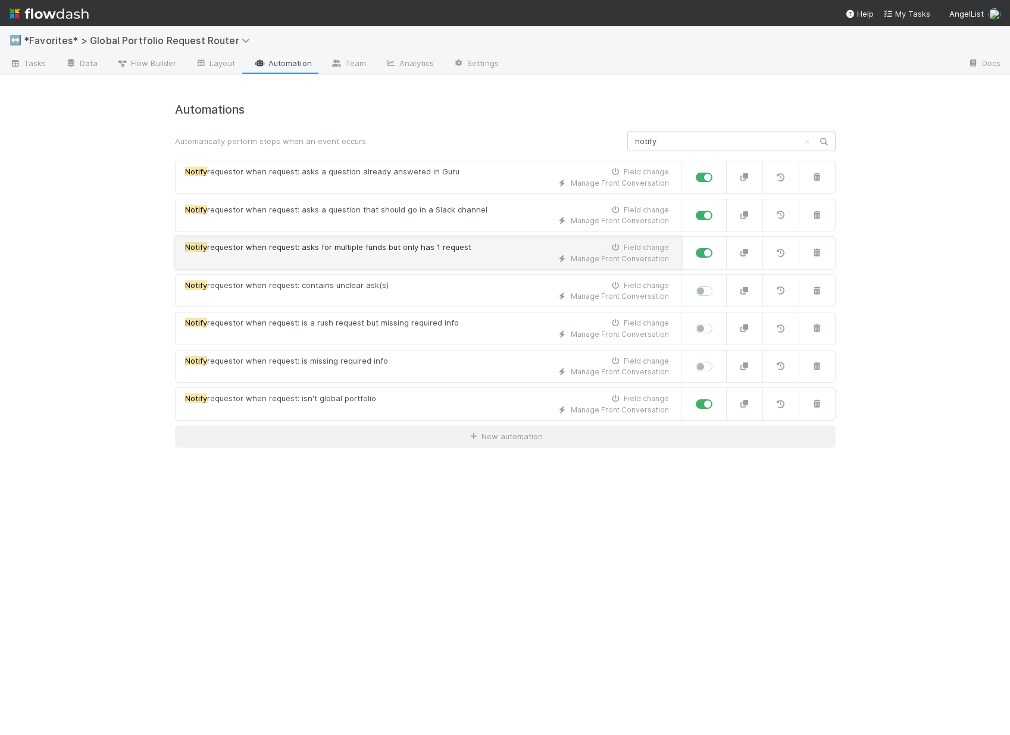
click at [346, 254] on div "Manage Front Conversation" at bounding box center [427, 259] width 484 height 11
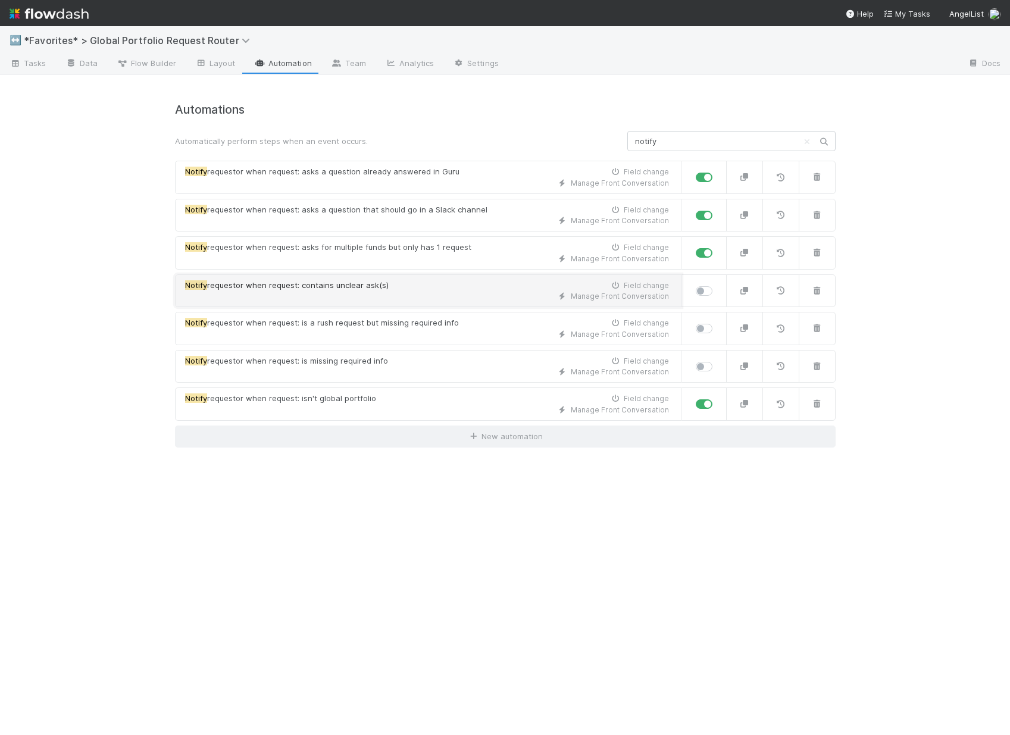
click at [323, 298] on div "Manage Front Conversation" at bounding box center [427, 296] width 484 height 11
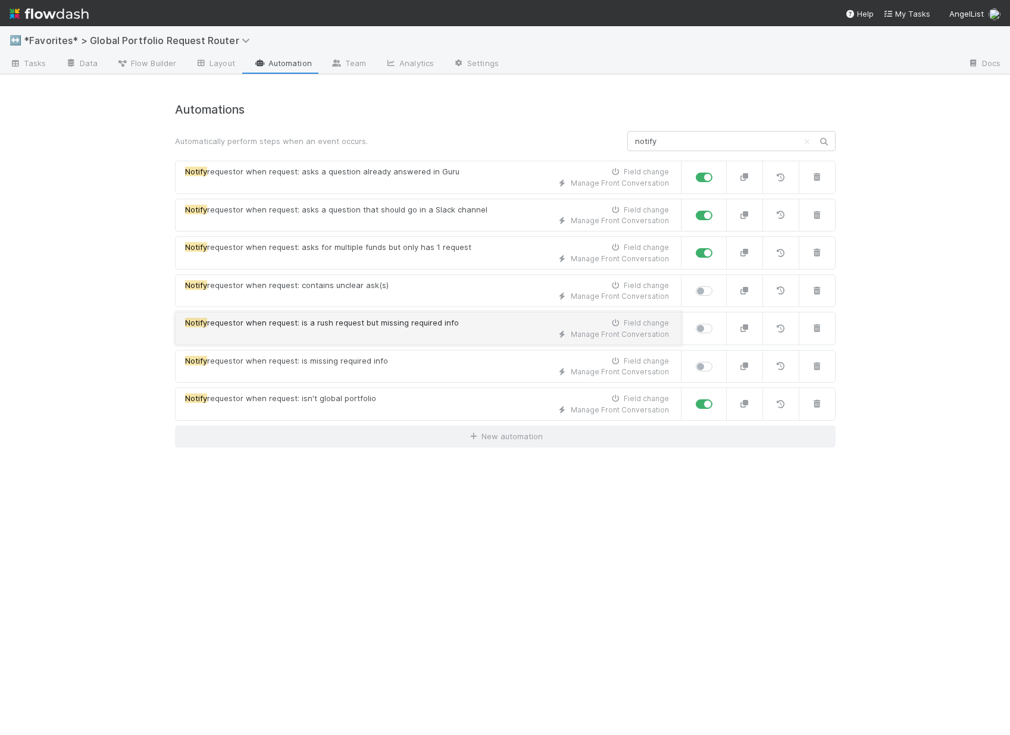
click at [324, 334] on div "Manage Front Conversation" at bounding box center [427, 334] width 484 height 11
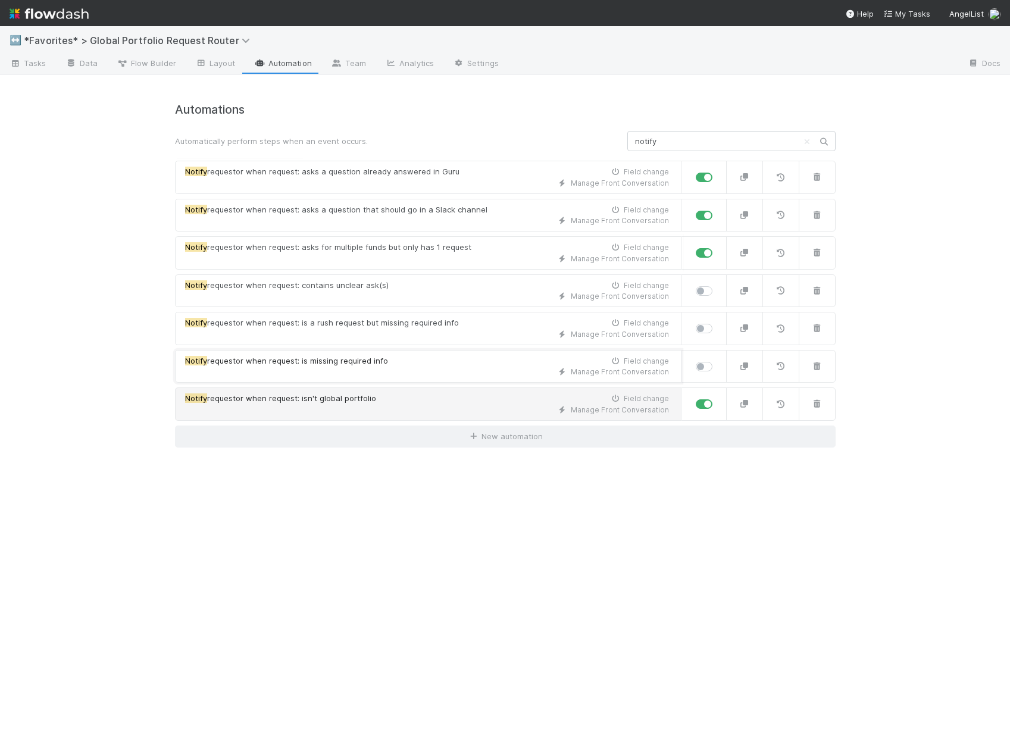
drag, startPoint x: 329, startPoint y: 373, endPoint x: 327, endPoint y: 389, distance: 16.2
click at [329, 373] on div "Manage Front Conversation" at bounding box center [427, 372] width 484 height 11
drag, startPoint x: 327, startPoint y: 414, endPoint x: 364, endPoint y: 386, distance: 46.4
click at [327, 414] on div "Manage Front Conversation" at bounding box center [427, 410] width 484 height 11
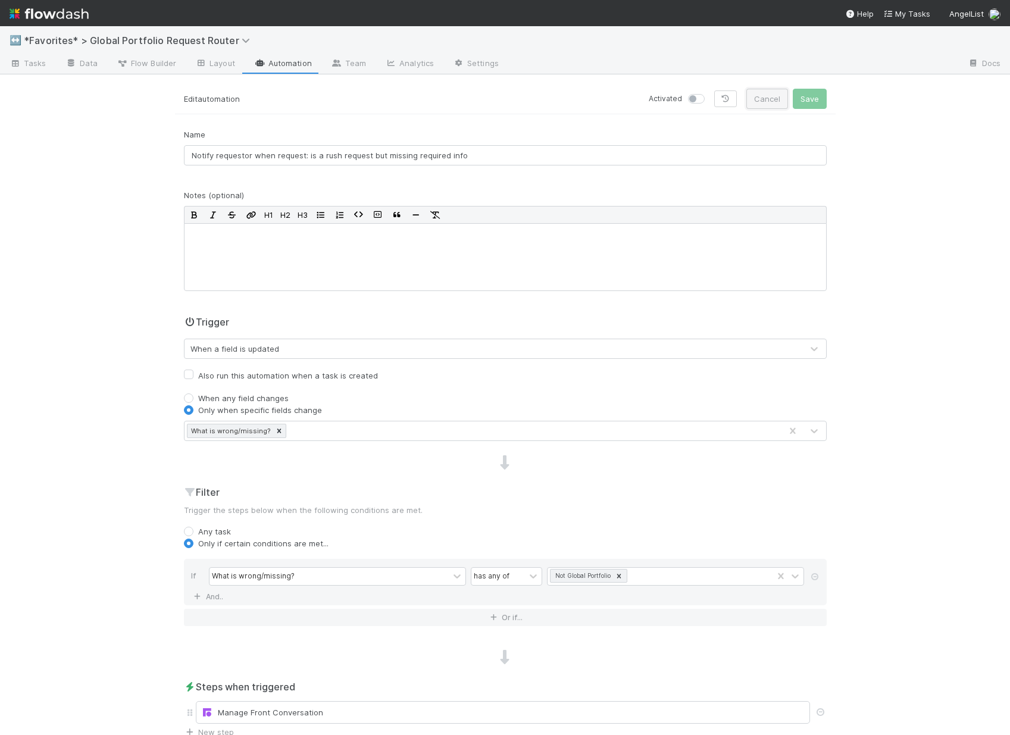
click at [764, 93] on button "Cancel" at bounding box center [767, 99] width 42 height 20
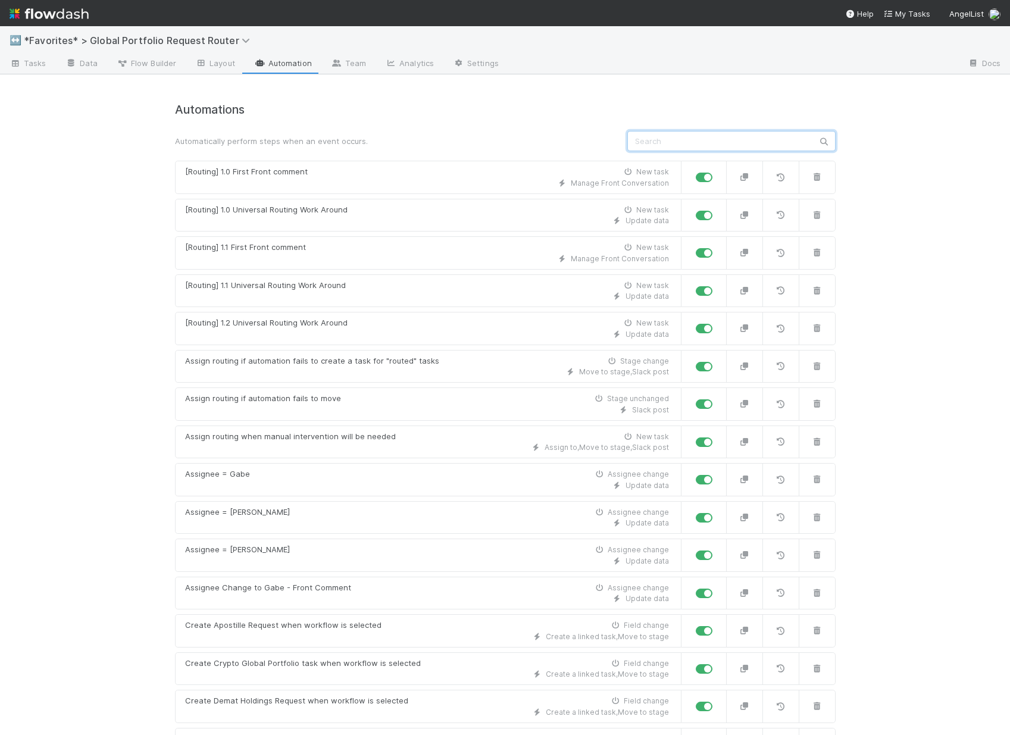
click at [683, 133] on input "text" at bounding box center [731, 141] width 208 height 20
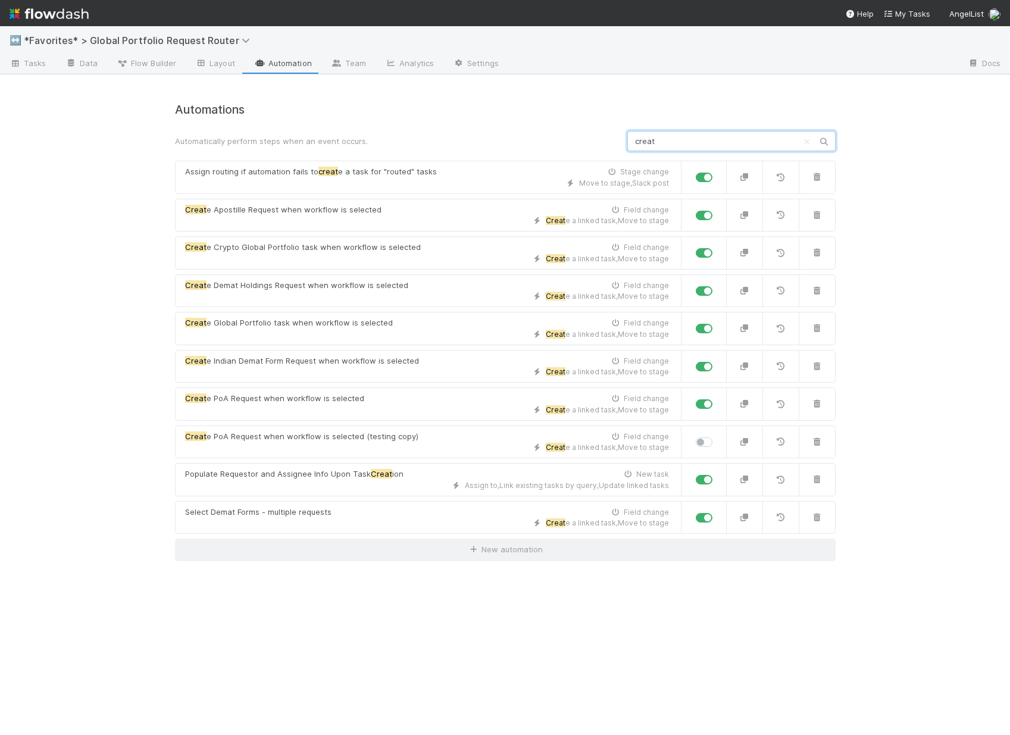
type input "creat"
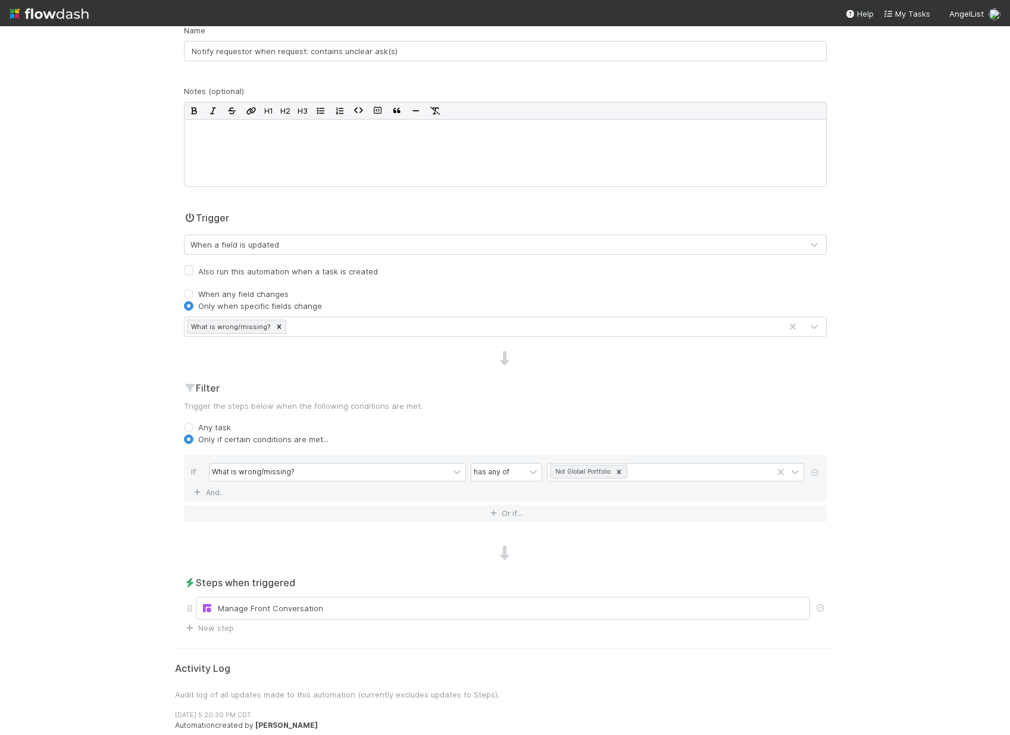
scroll to position [107, 0]
click at [617, 469] on icon at bounding box center [619, 469] width 4 height 4
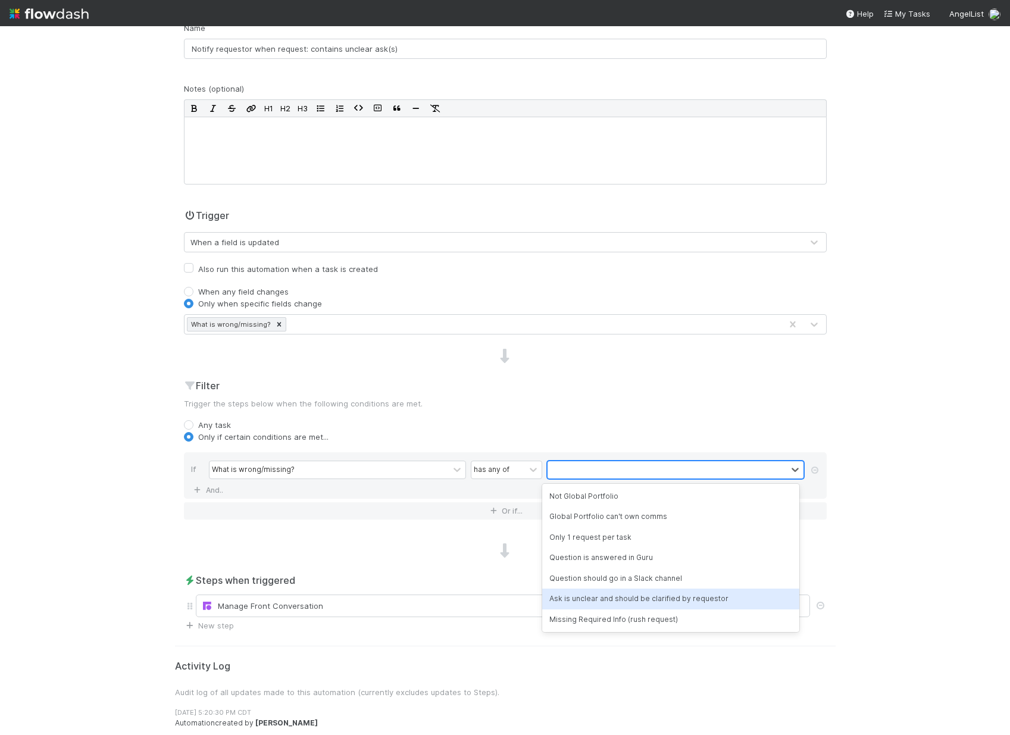
click at [662, 596] on div "Ask is unclear and should be clarified by requestor" at bounding box center [670, 599] width 257 height 20
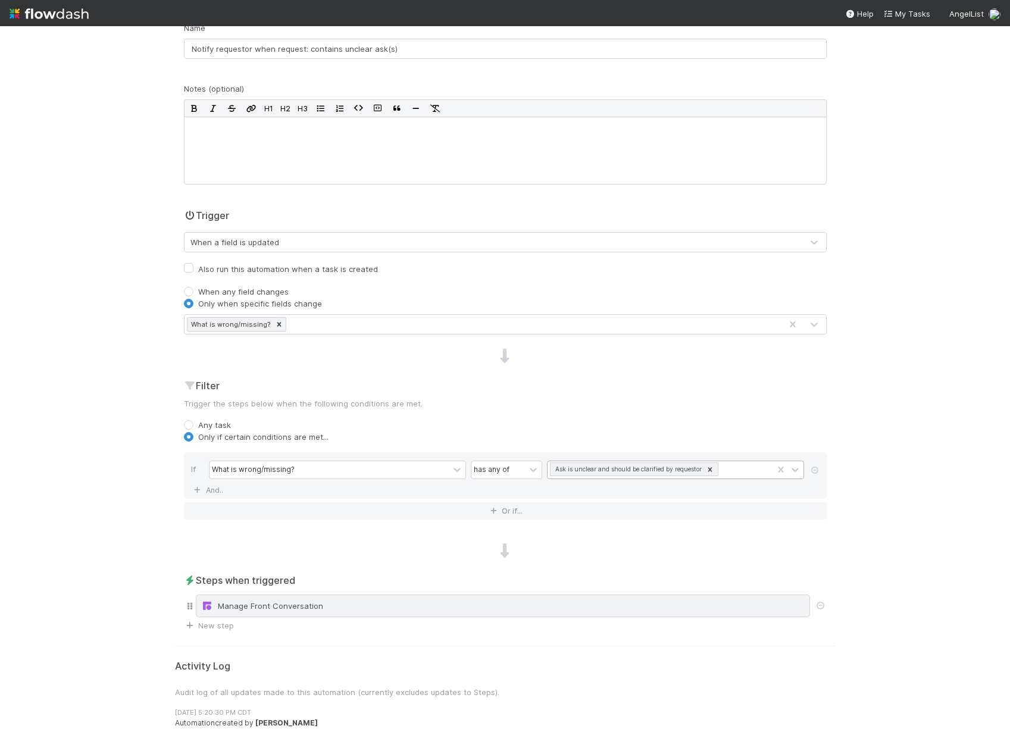
click at [304, 608] on div "Manage Front Conversation" at bounding box center [502, 606] width 603 height 12
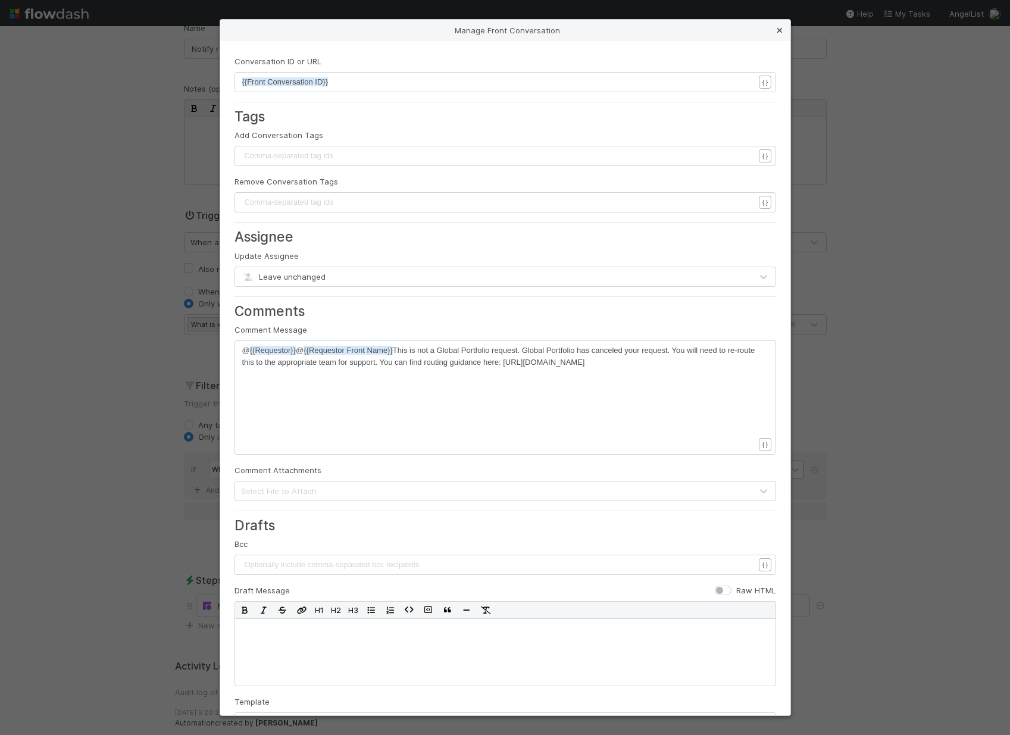
click at [781, 29] on icon at bounding box center [780, 31] width 12 height 8
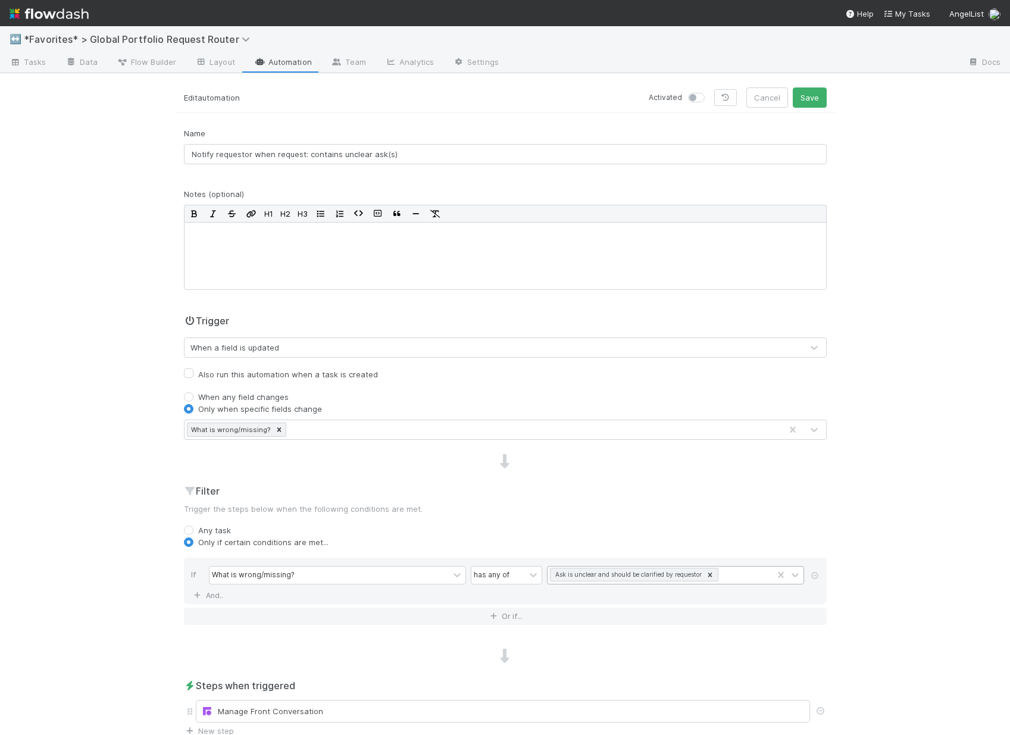
scroll to position [0, 0]
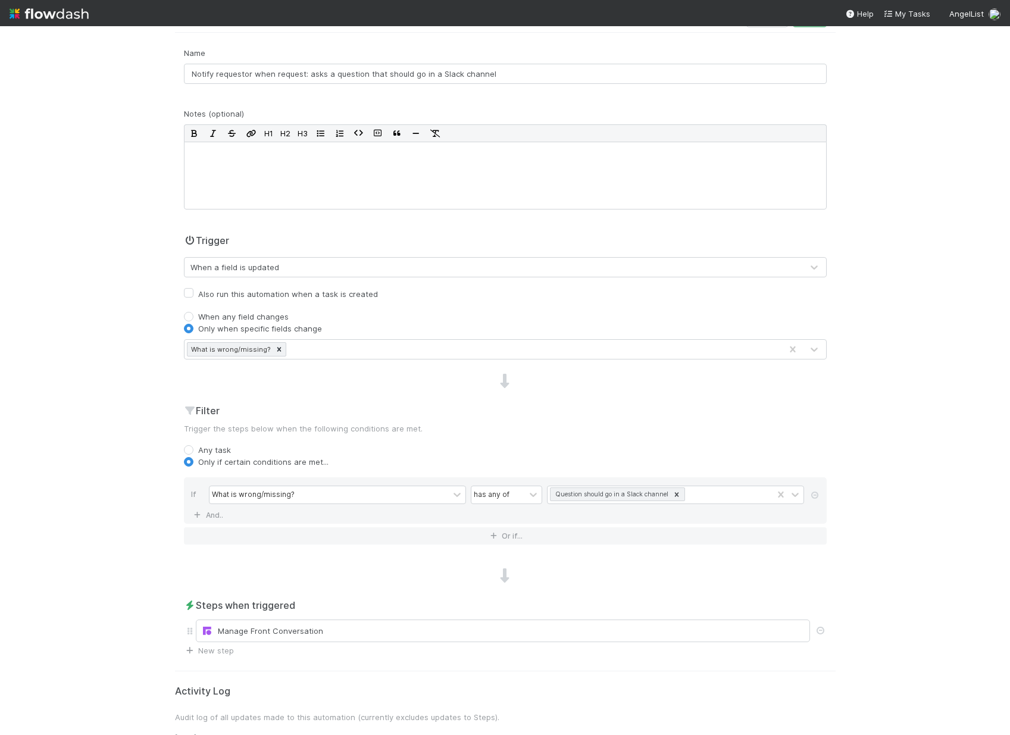
scroll to position [161, 0]
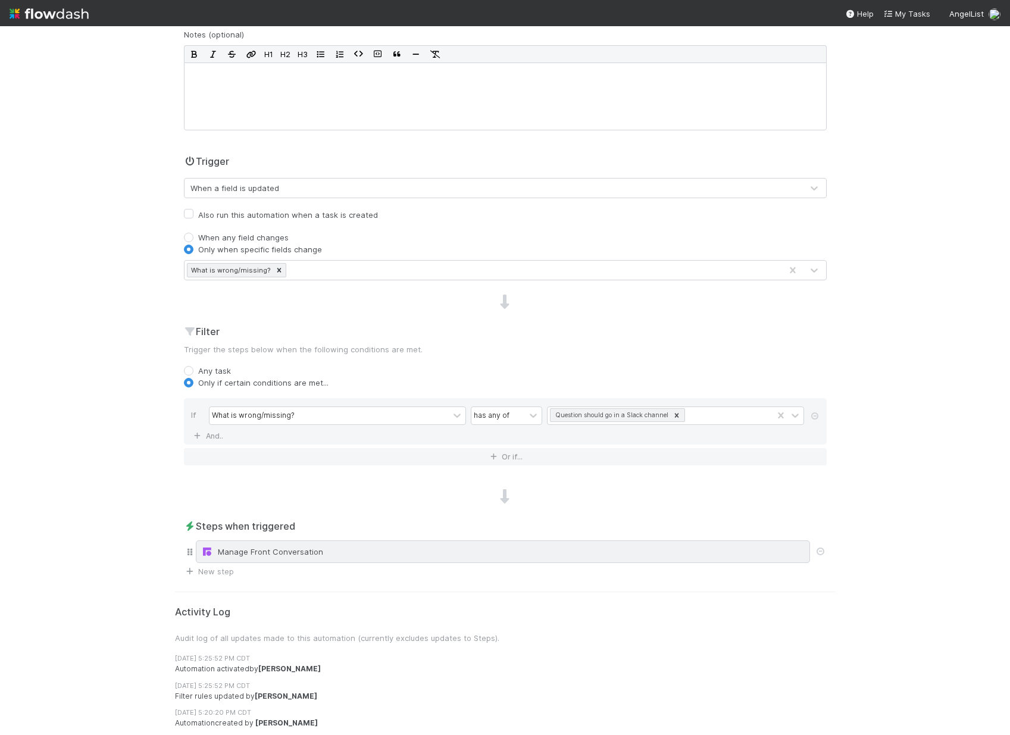
click at [333, 555] on div "Manage Front Conversation" at bounding box center [502, 552] width 603 height 12
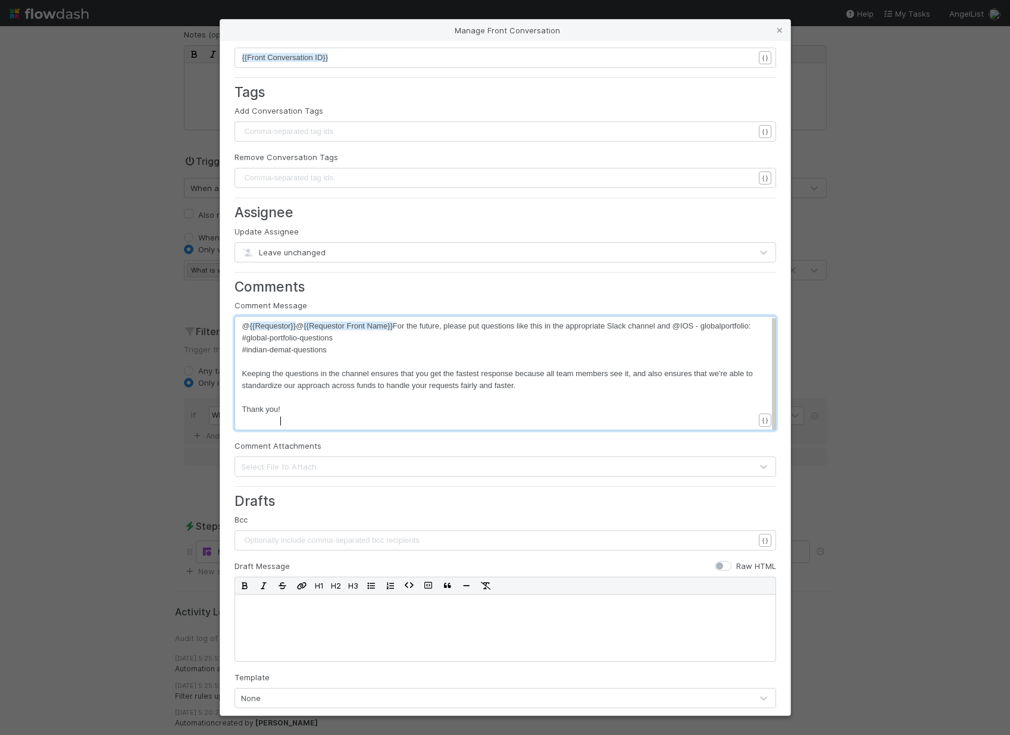
scroll to position [4, 0]
click at [349, 415] on pre "Thank you!" at bounding box center [502, 409] width 521 height 12
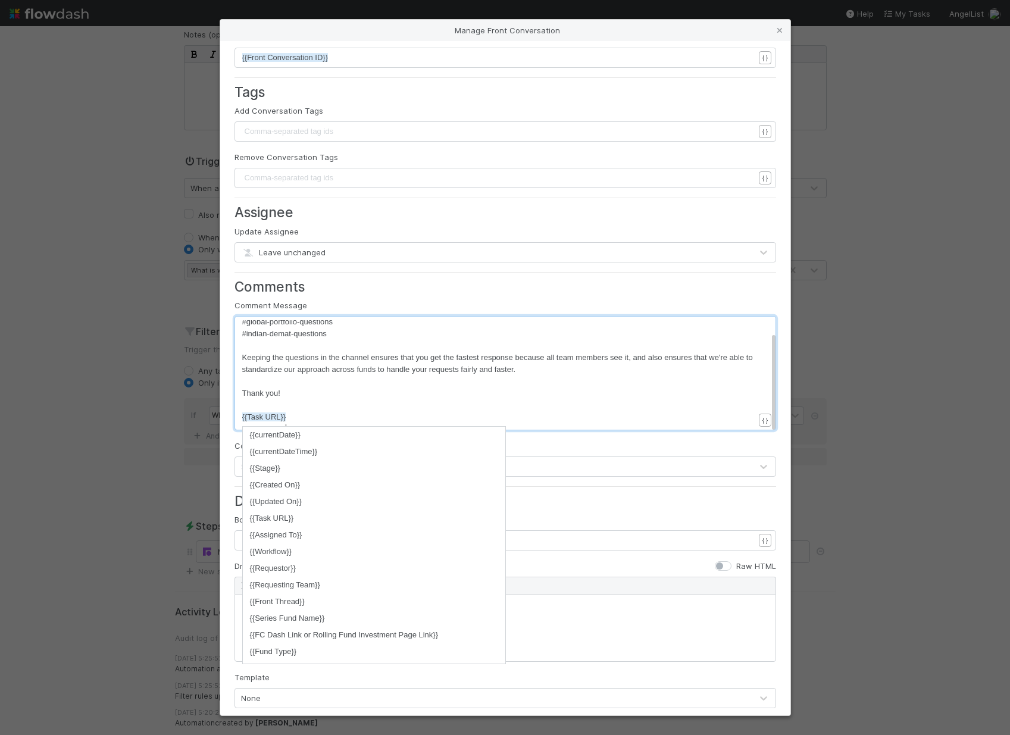
scroll to position [246, 0]
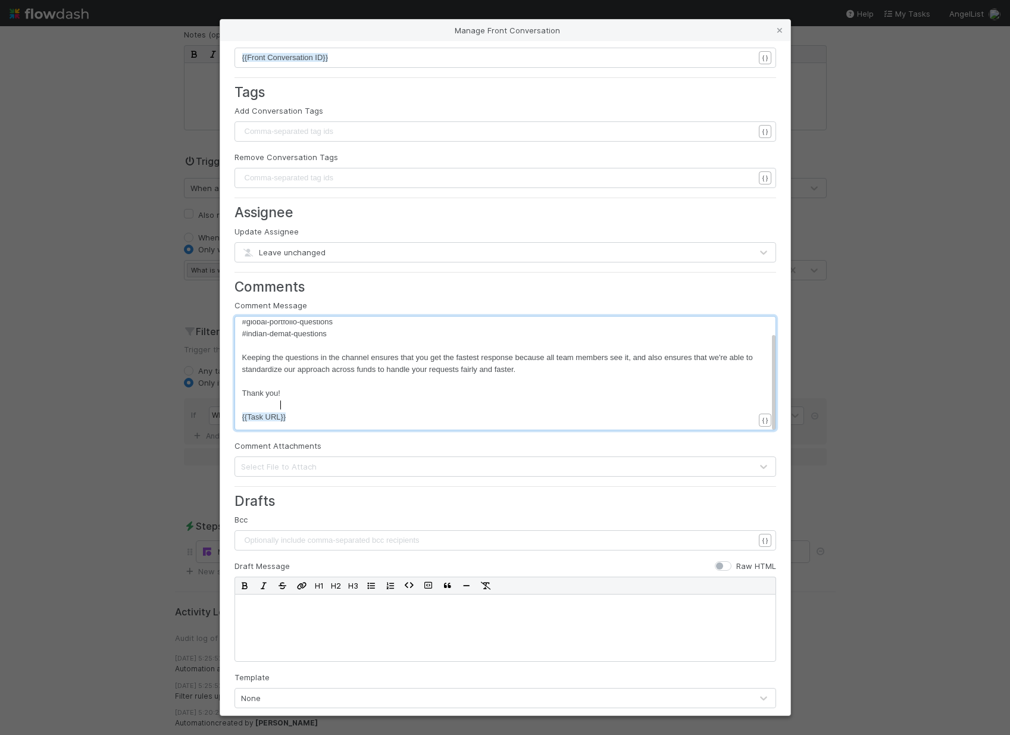
click at [648, 397] on pre "Thank you!" at bounding box center [502, 393] width 521 height 12
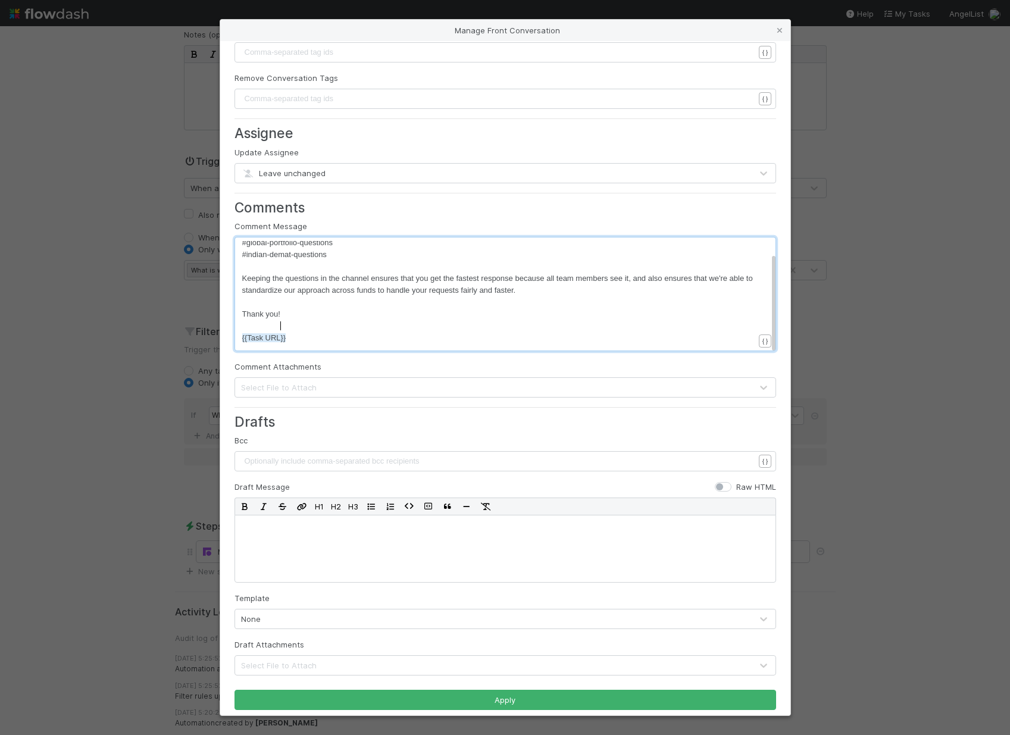
scroll to position [112, 0]
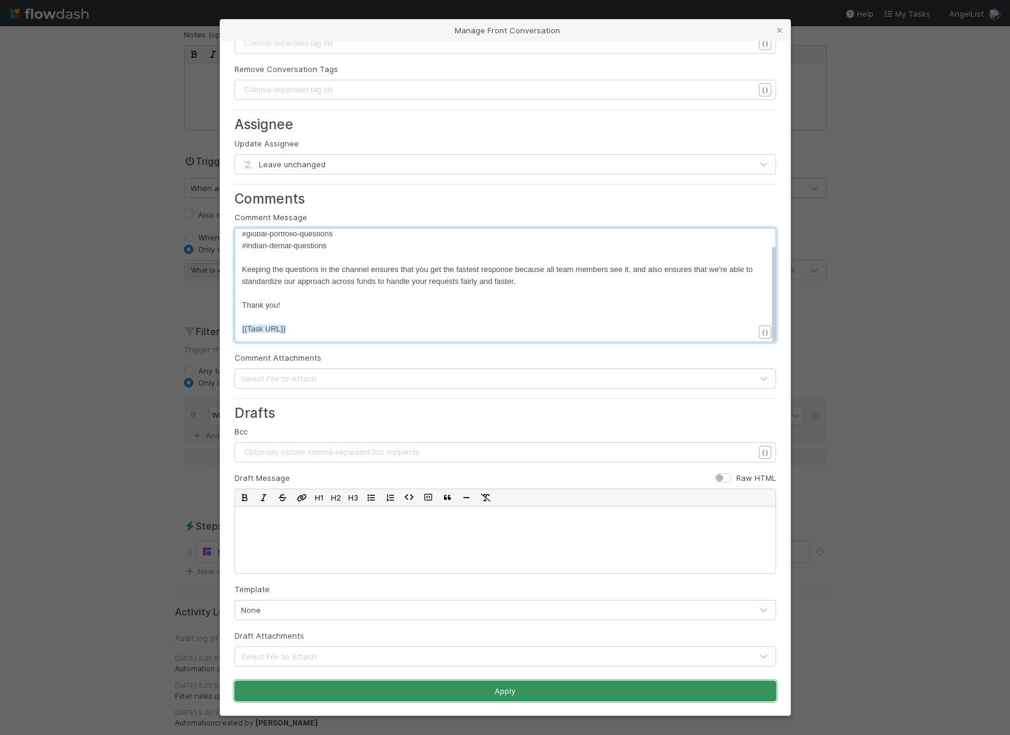
click at [477, 681] on button "Apply" at bounding box center [505, 691] width 542 height 20
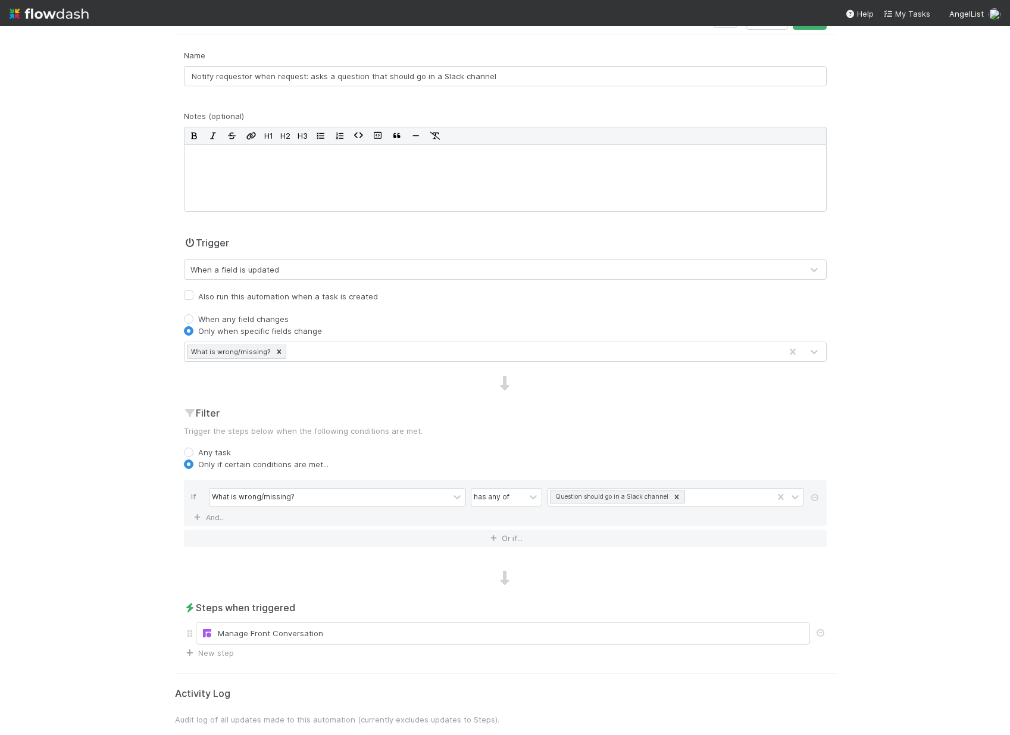
scroll to position [0, 0]
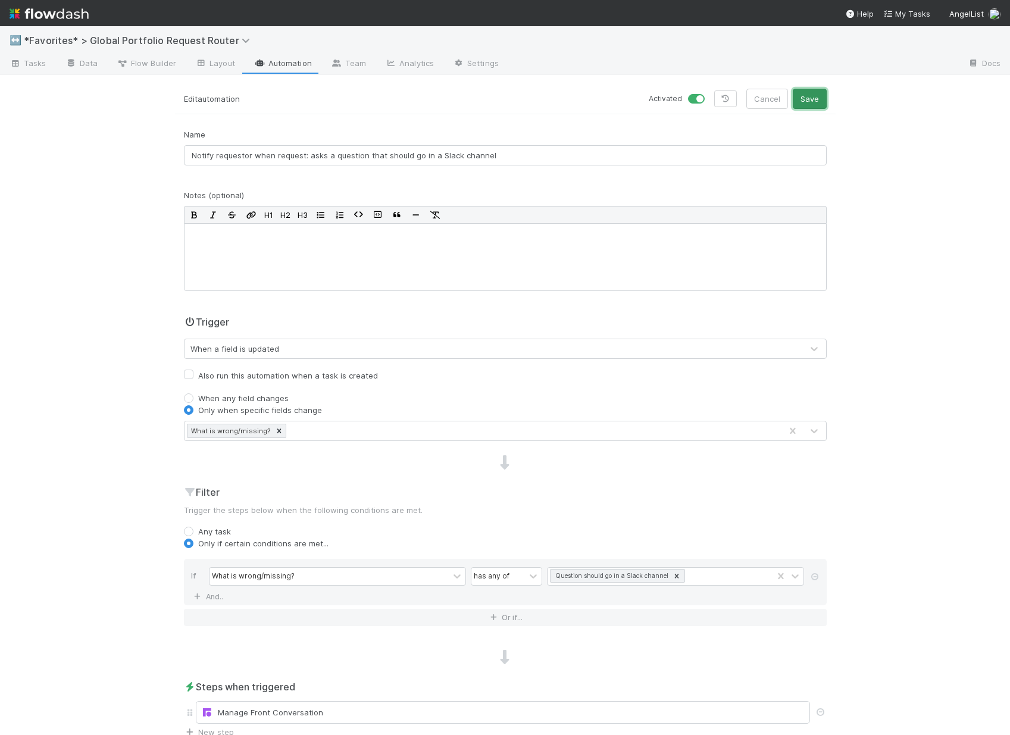
click at [805, 99] on button "Save" at bounding box center [810, 99] width 34 height 20
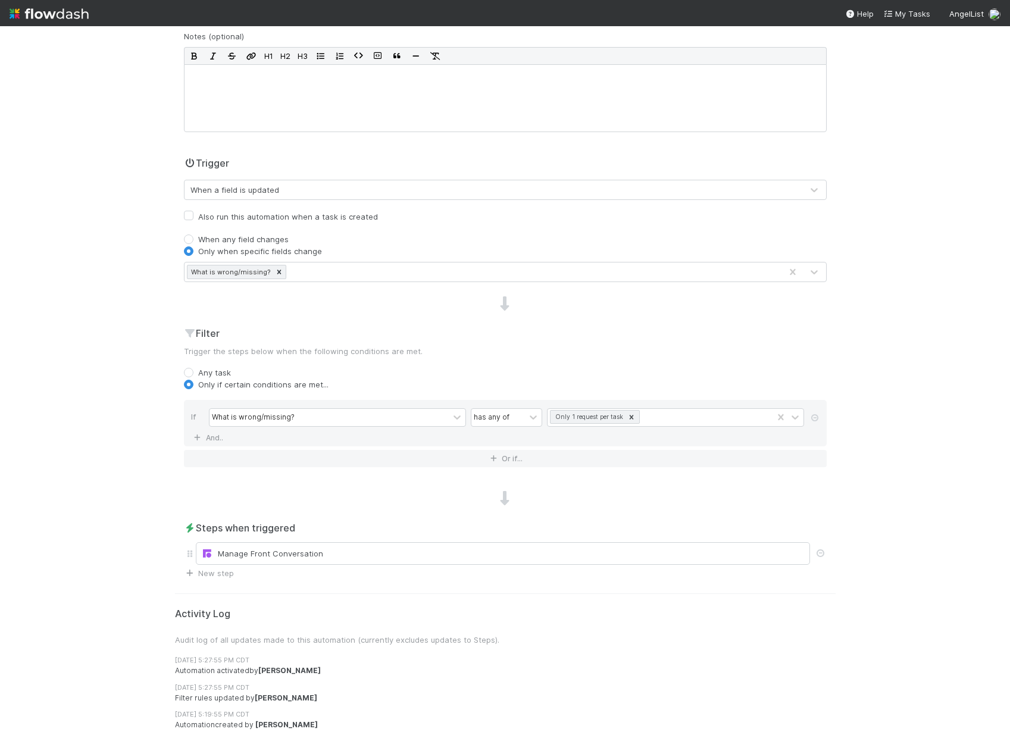
scroll to position [161, 0]
click at [342, 548] on div "Manage Front Conversation" at bounding box center [502, 552] width 603 height 12
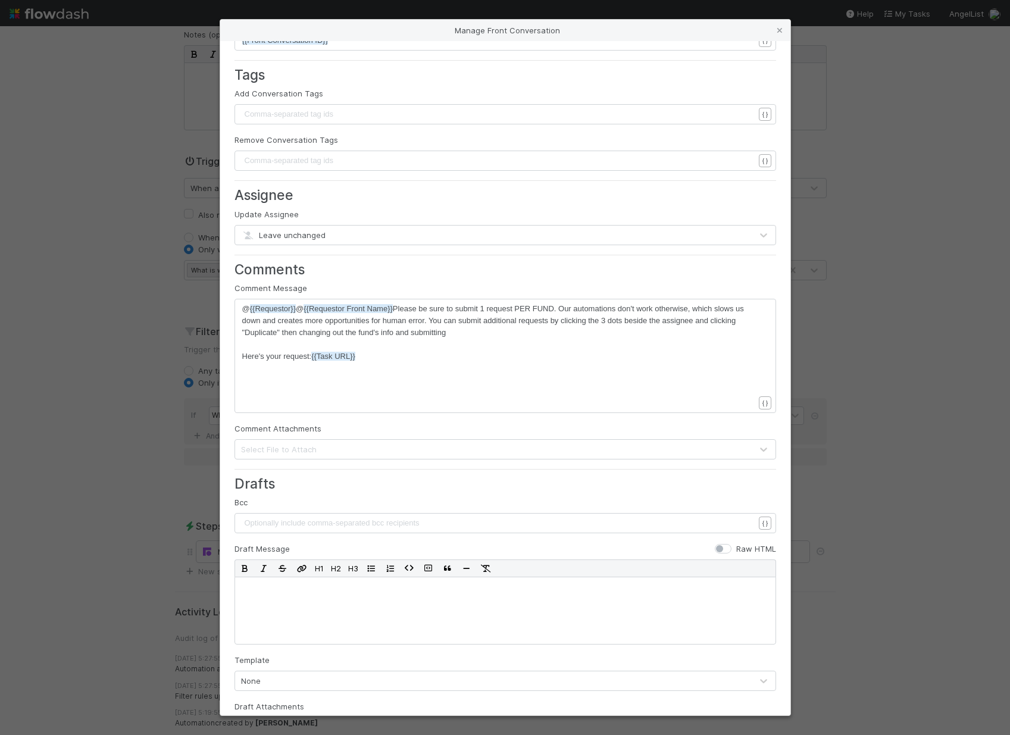
scroll to position [112, 0]
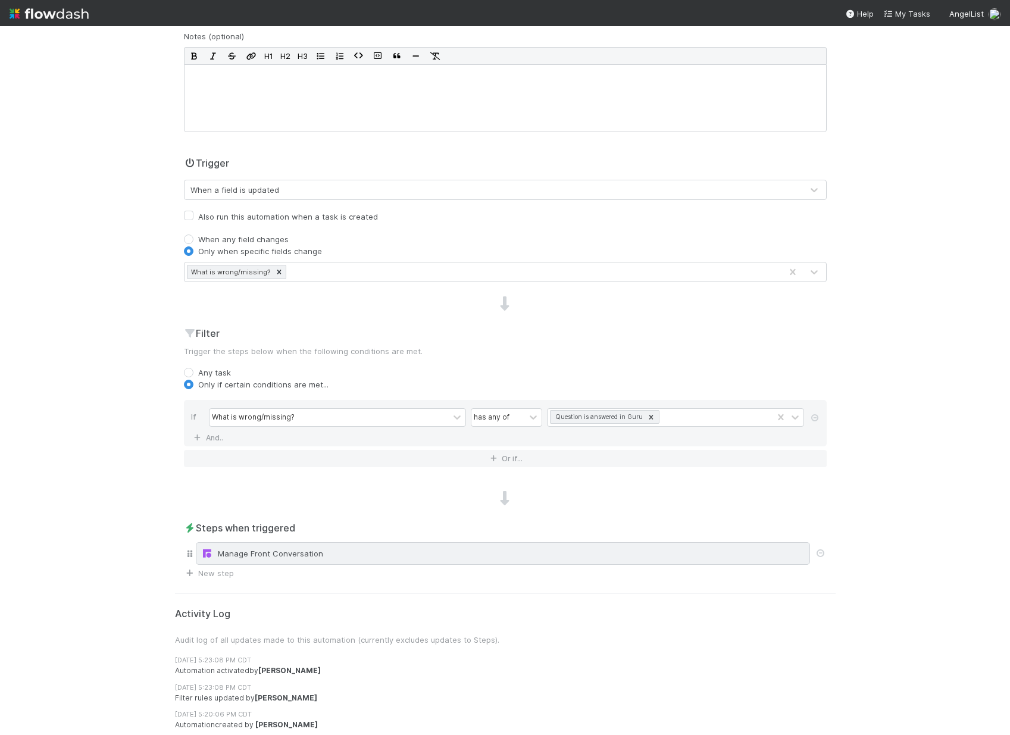
scroll to position [161, 0]
click at [381, 561] on div "Manage Front Conversation" at bounding box center [503, 551] width 614 height 23
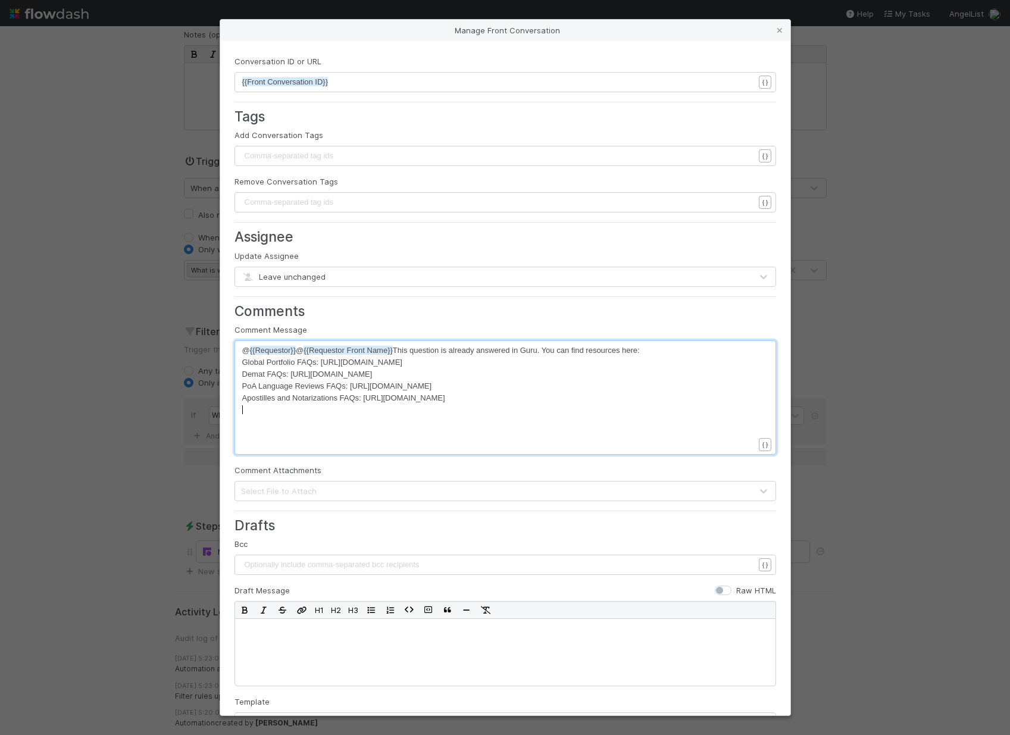
scroll to position [4, 0]
click at [283, 417] on div "xxxxxxxxxx @ {{Requestor}} @ {{Requestor Front Name}} This question is already …" at bounding box center [513, 413] width 542 height 136
type textarea "{{task"
click at [255, 443] on li "{{Task URL}}" at bounding box center [272, 436] width 58 height 17
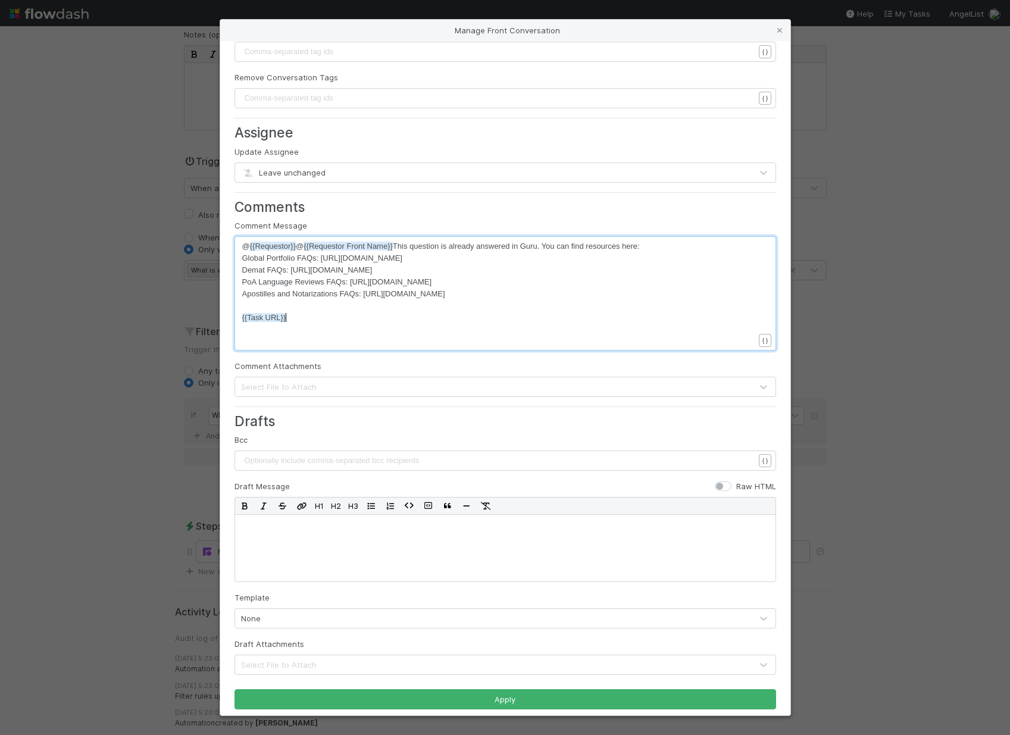
scroll to position [98, 0]
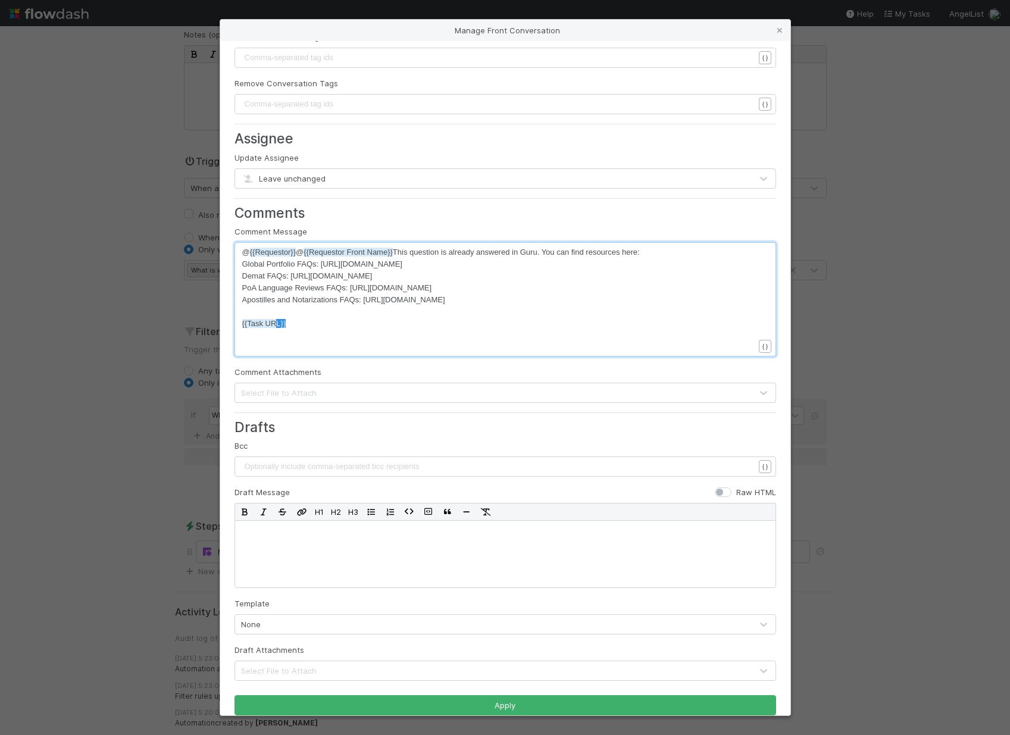
type textarea "{{Task URL}}"
drag, startPoint x: 283, startPoint y: 321, endPoint x: 236, endPoint y: 319, distance: 47.1
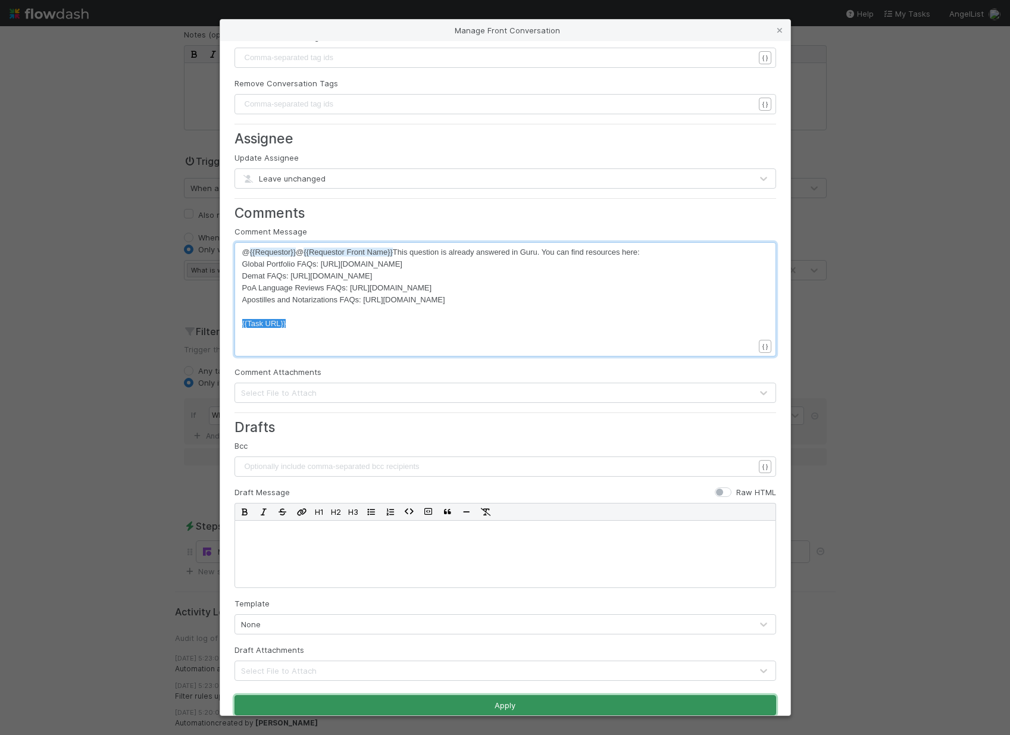
click at [495, 700] on button "Apply" at bounding box center [505, 705] width 542 height 20
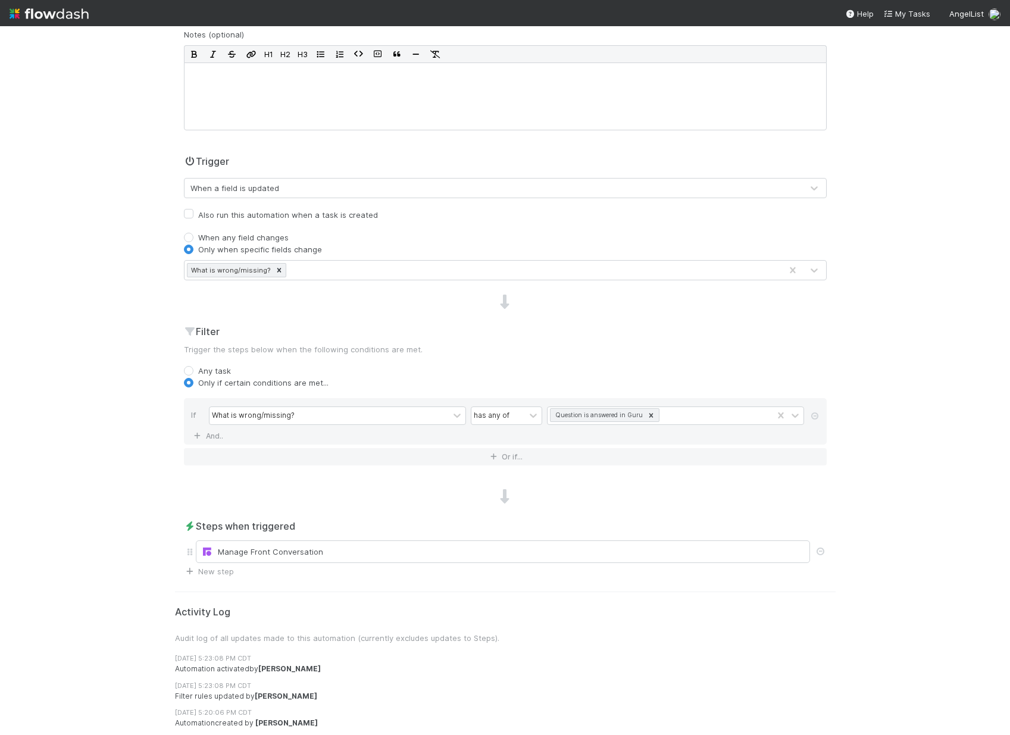
scroll to position [0, 0]
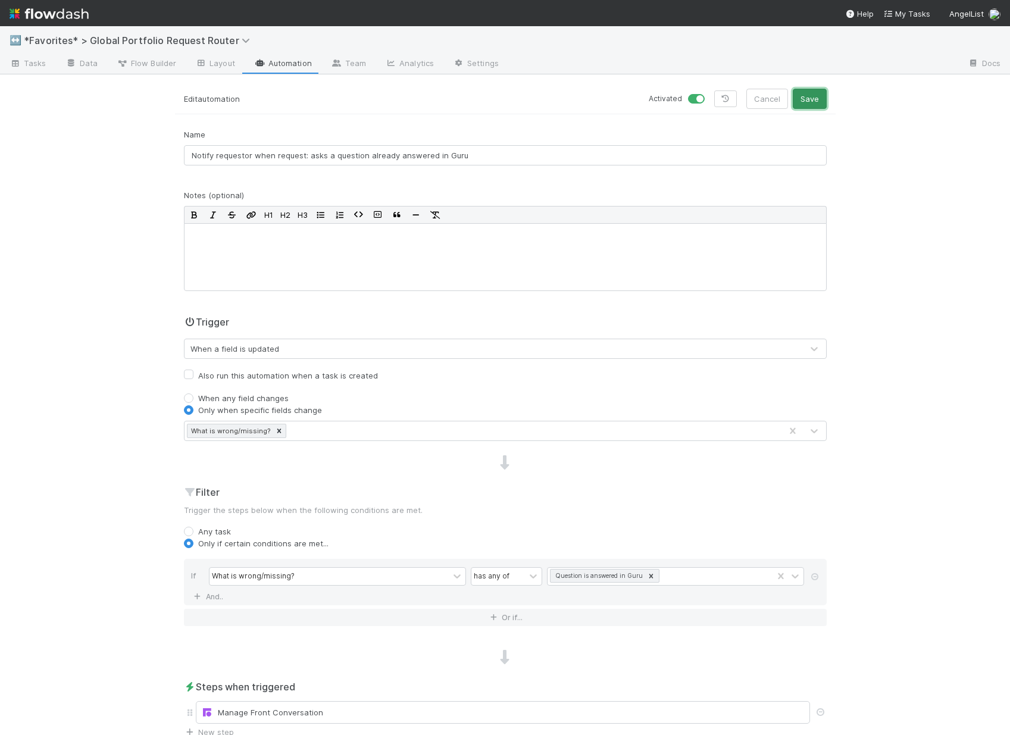
click at [804, 99] on button "Save" at bounding box center [810, 99] width 34 height 20
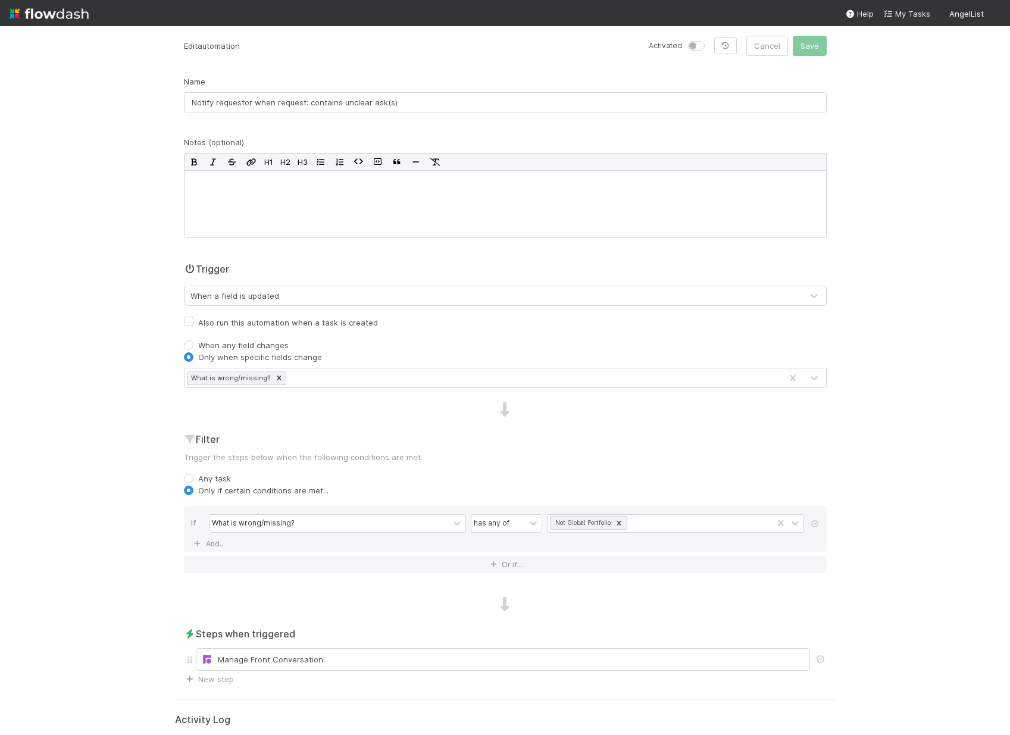
scroll to position [107, 0]
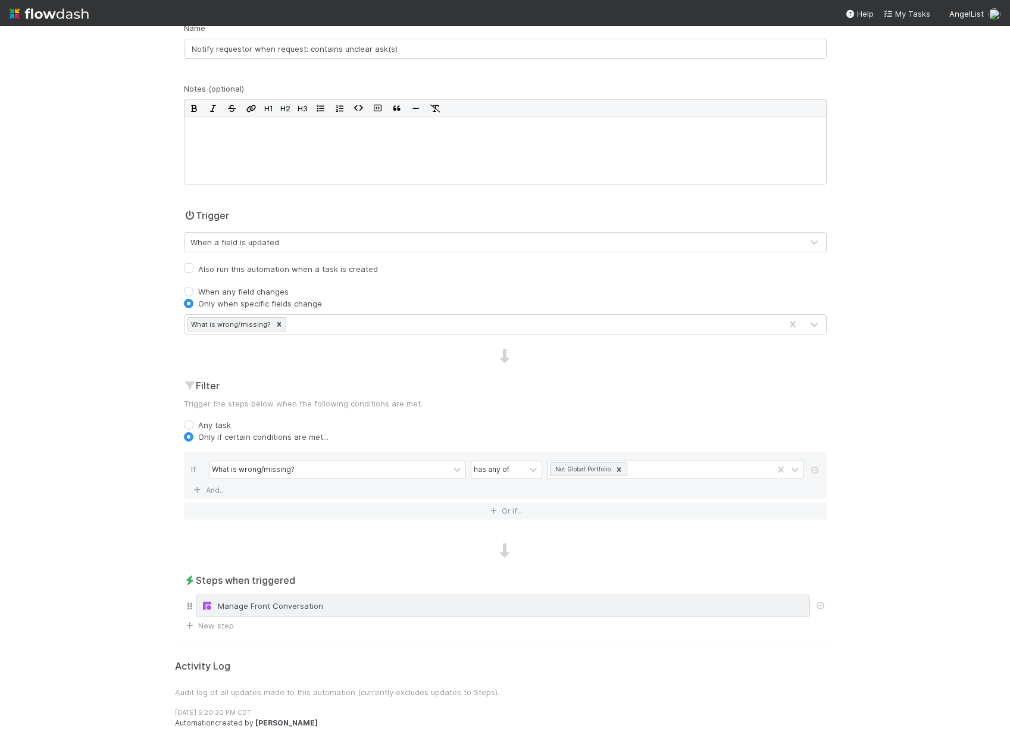
click at [346, 612] on div "Manage Front Conversation" at bounding box center [503, 606] width 614 height 23
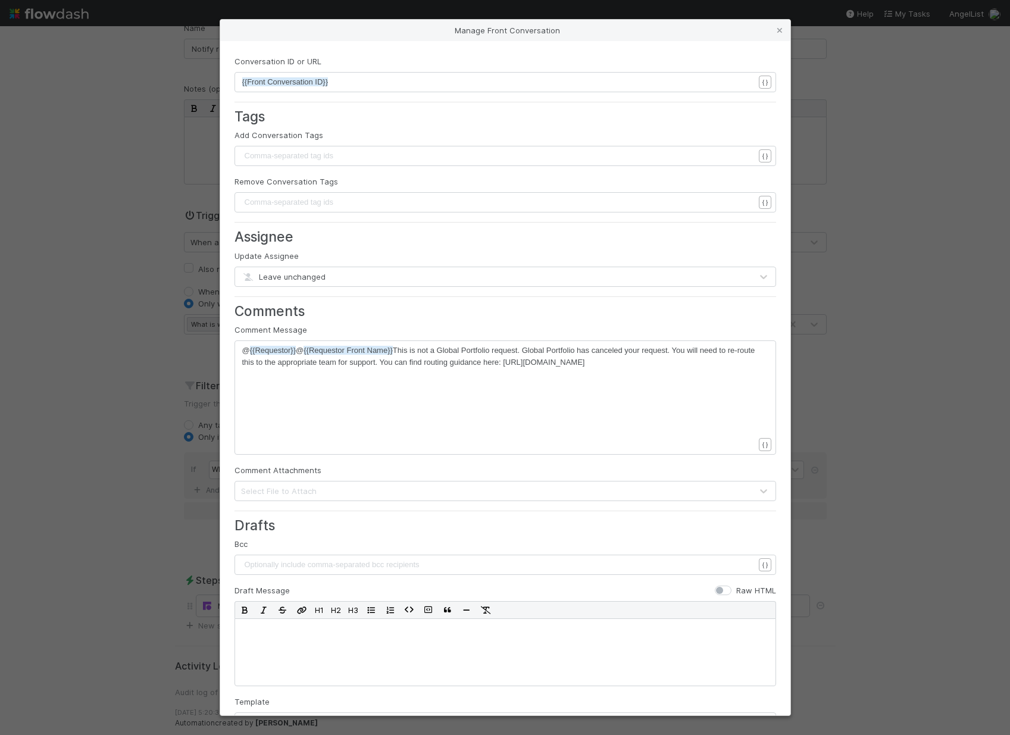
scroll to position [4, 0]
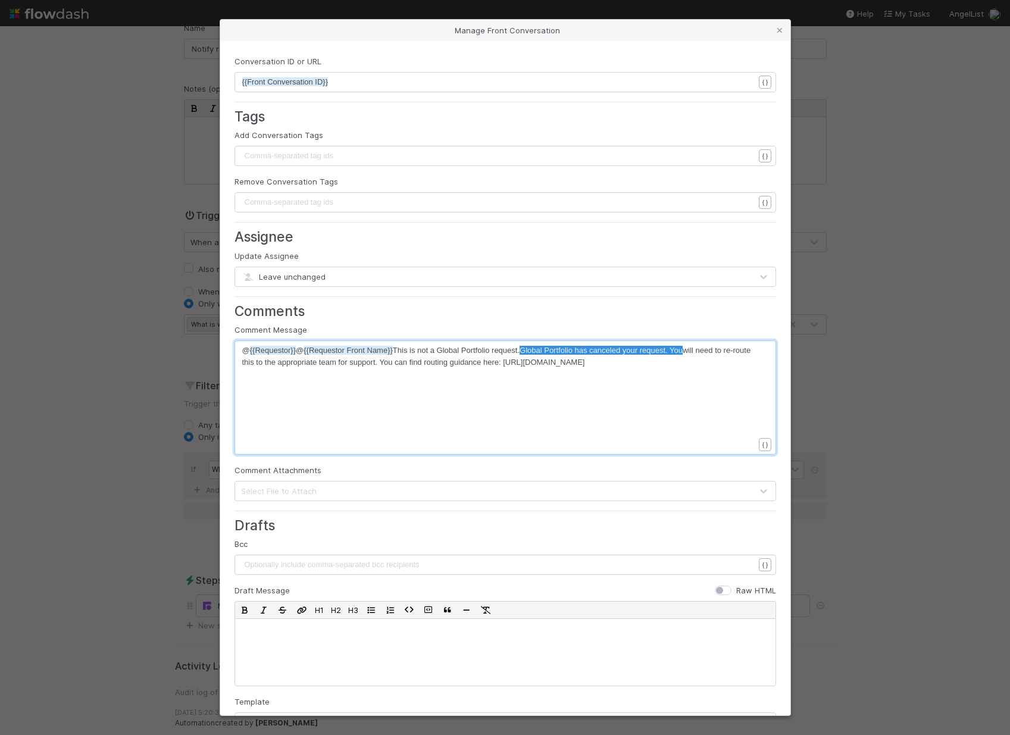
type textarea "Global Portfolio has canceled your request. Yo"
drag, startPoint x: 527, startPoint y: 349, endPoint x: 684, endPoint y: 346, distance: 157.2
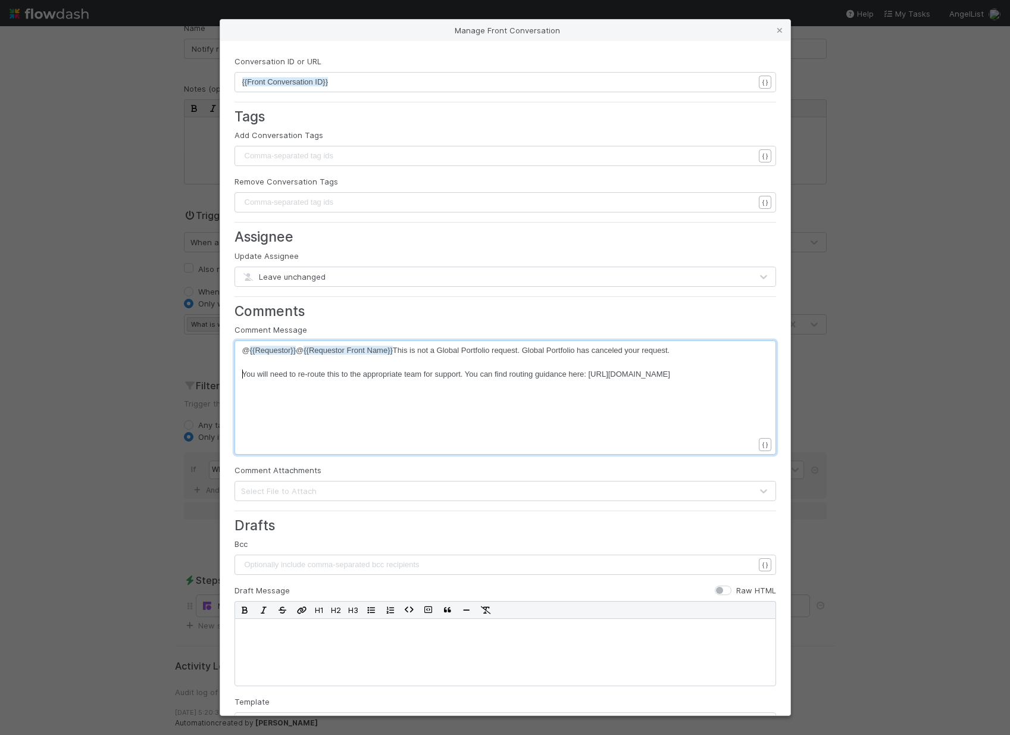
click at [696, 352] on pre "@ {{Requestor}} @ {{Requestor Front Name}} This is not a Global Portfolio reque…" at bounding box center [502, 351] width 521 height 12
paste textarea ")"
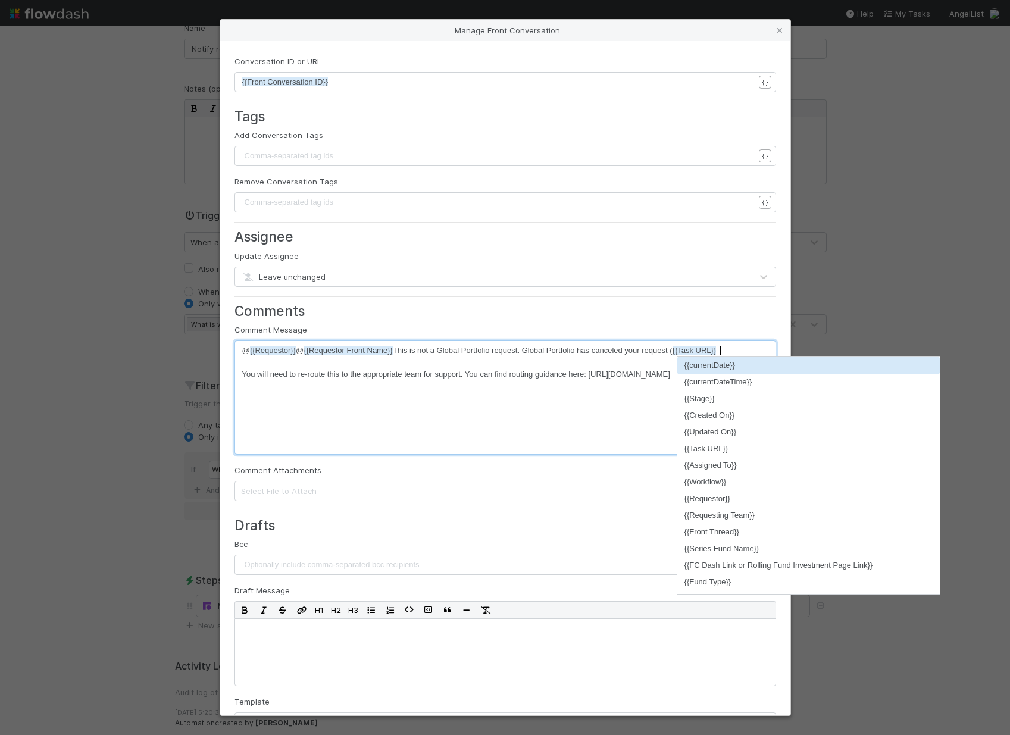
type textarea "()"
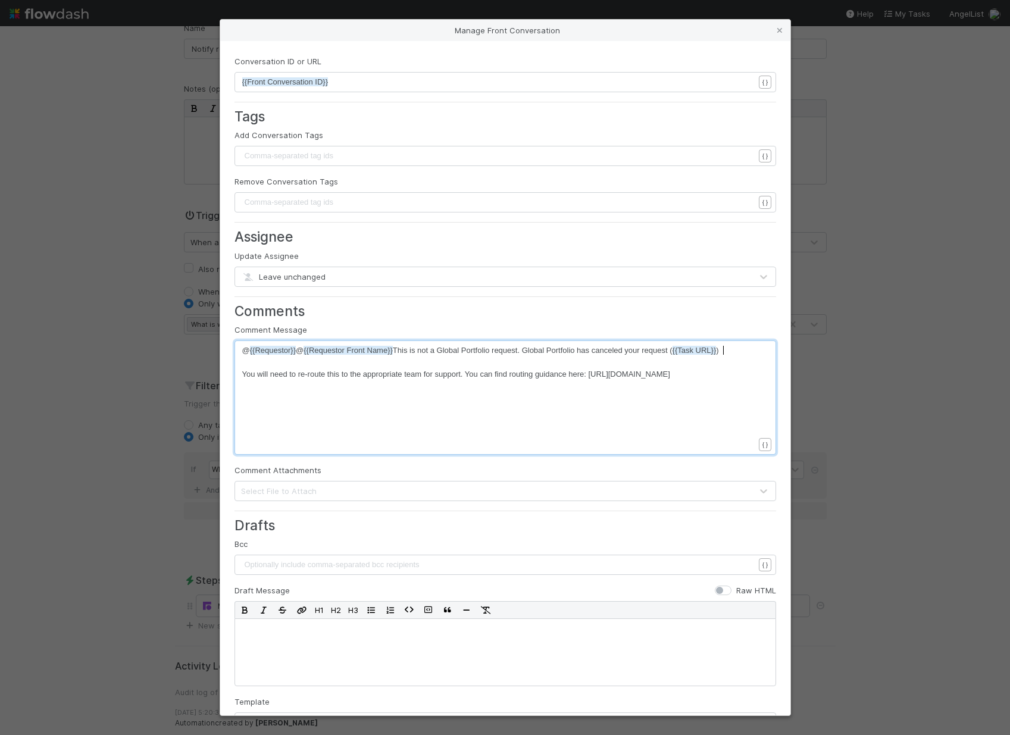
click at [273, 364] on pre "​" at bounding box center [502, 362] width 521 height 12
click at [248, 375] on span "You will need to re-route this to the appropriate team for support. You can fin…" at bounding box center [456, 374] width 428 height 9
type textarea "OU WILL NEED TO RE-ROUTE THIS TO THE APPROPRIATE TEAM FOR SUPPORT."
type textarea "ou will need to re-route this to the appropriate team for support."
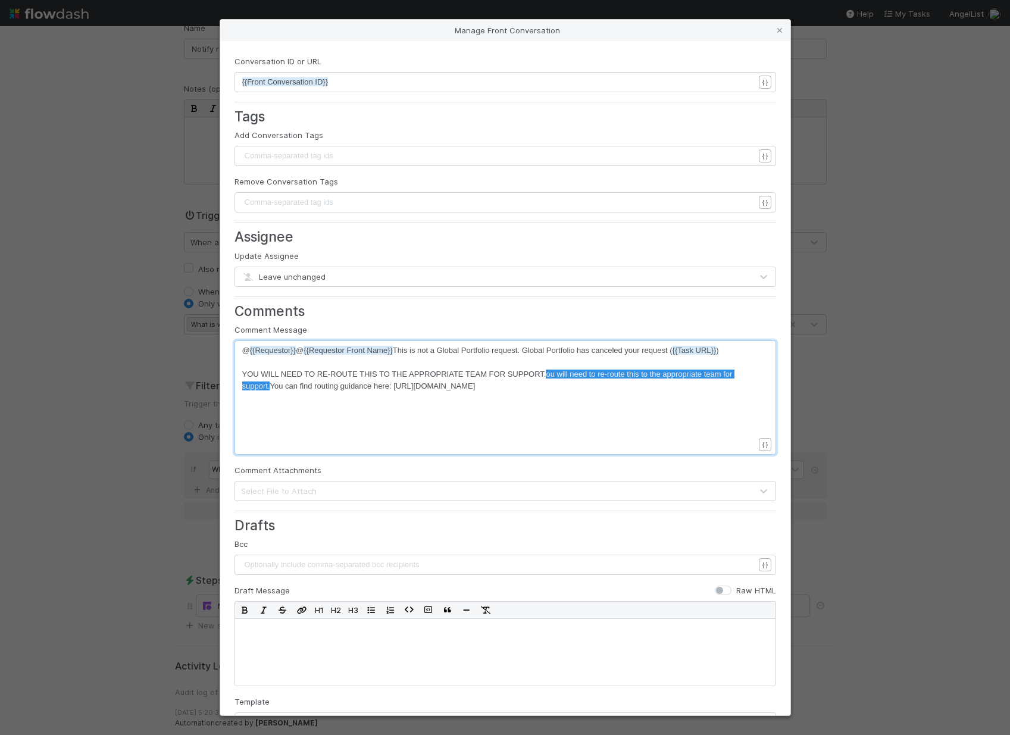
drag, startPoint x: 548, startPoint y: 374, endPoint x: 274, endPoint y: 389, distance: 274.8
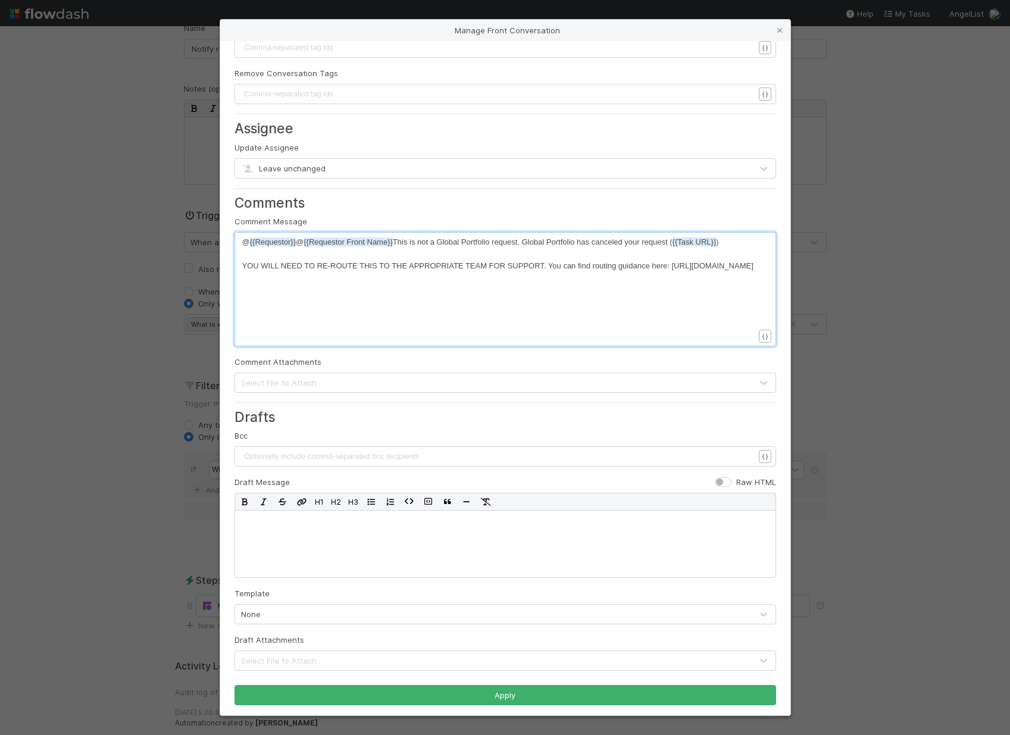
scroll to position [112, 0]
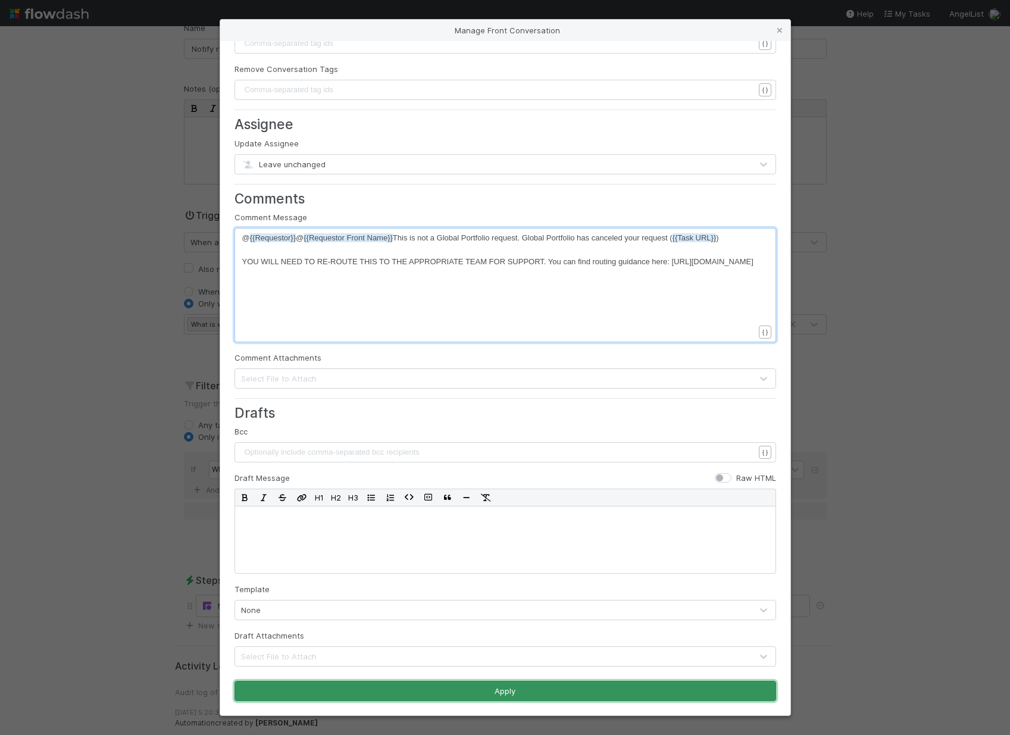
click at [466, 686] on button "Apply" at bounding box center [505, 691] width 542 height 20
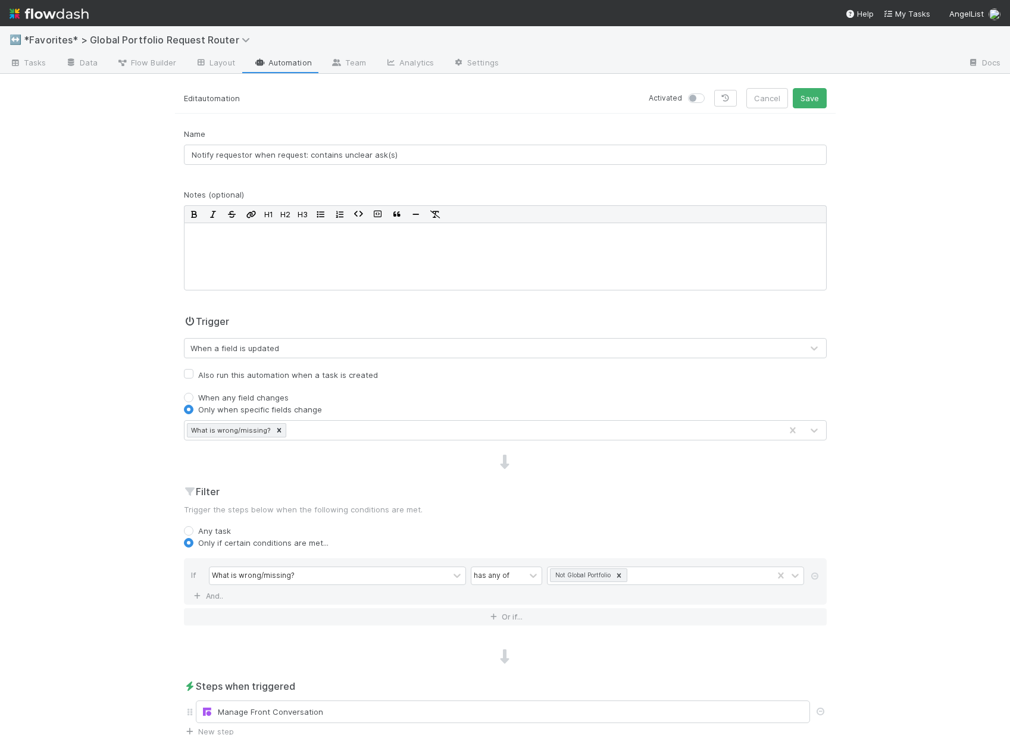
scroll to position [0, 0]
click at [709, 93] on label at bounding box center [709, 93] width 0 height 0
click at [692, 100] on input "checkbox" at bounding box center [693, 98] width 10 height 11
checkbox input "true"
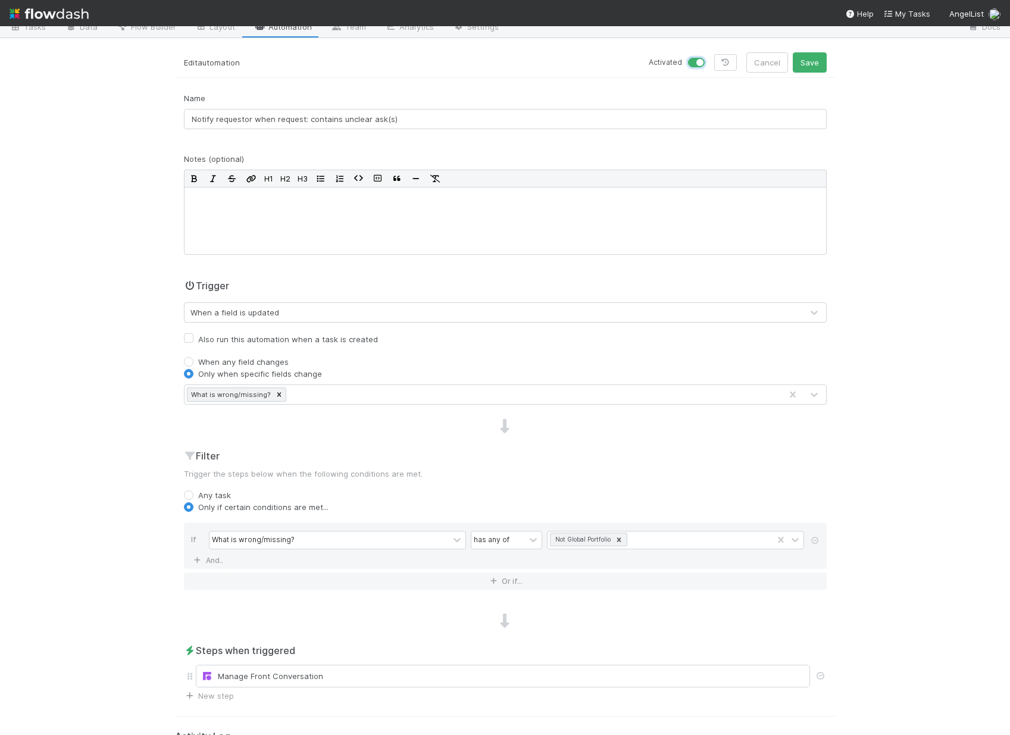
scroll to position [107, 0]
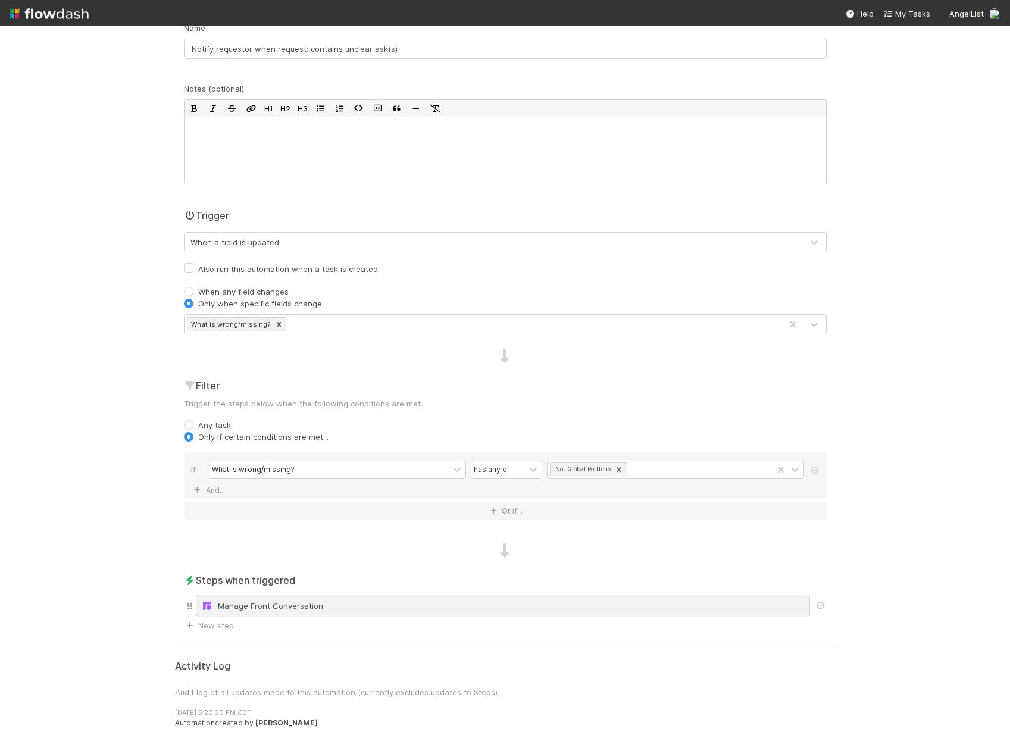
click at [421, 603] on div "Manage Front Conversation" at bounding box center [502, 606] width 603 height 12
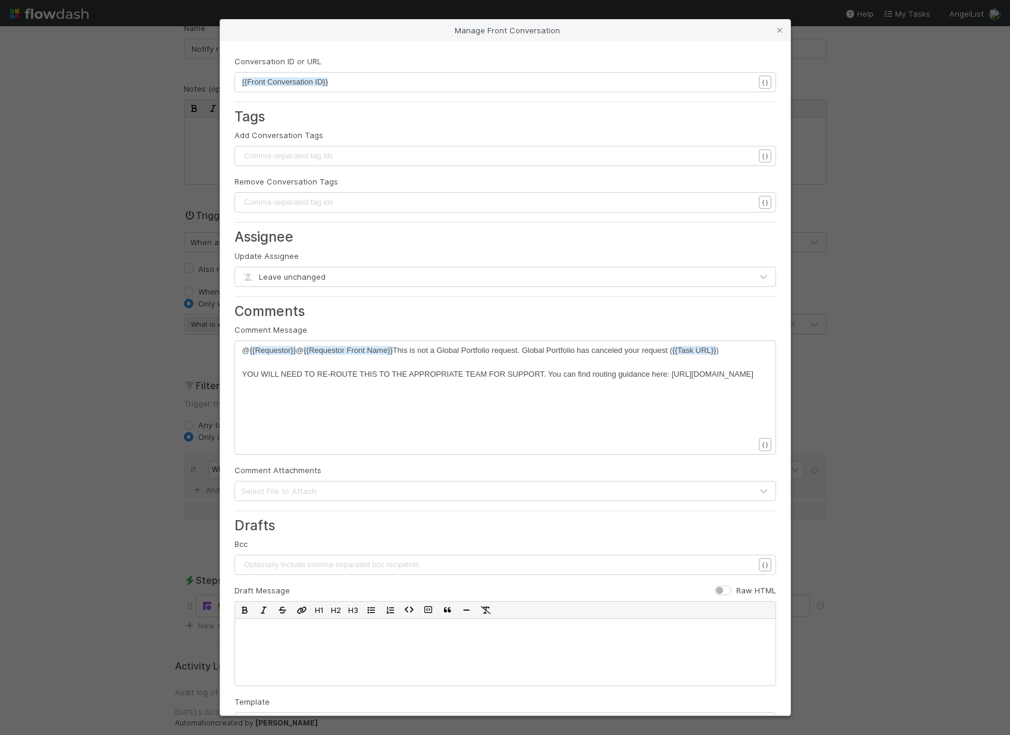
scroll to position [4, 0]
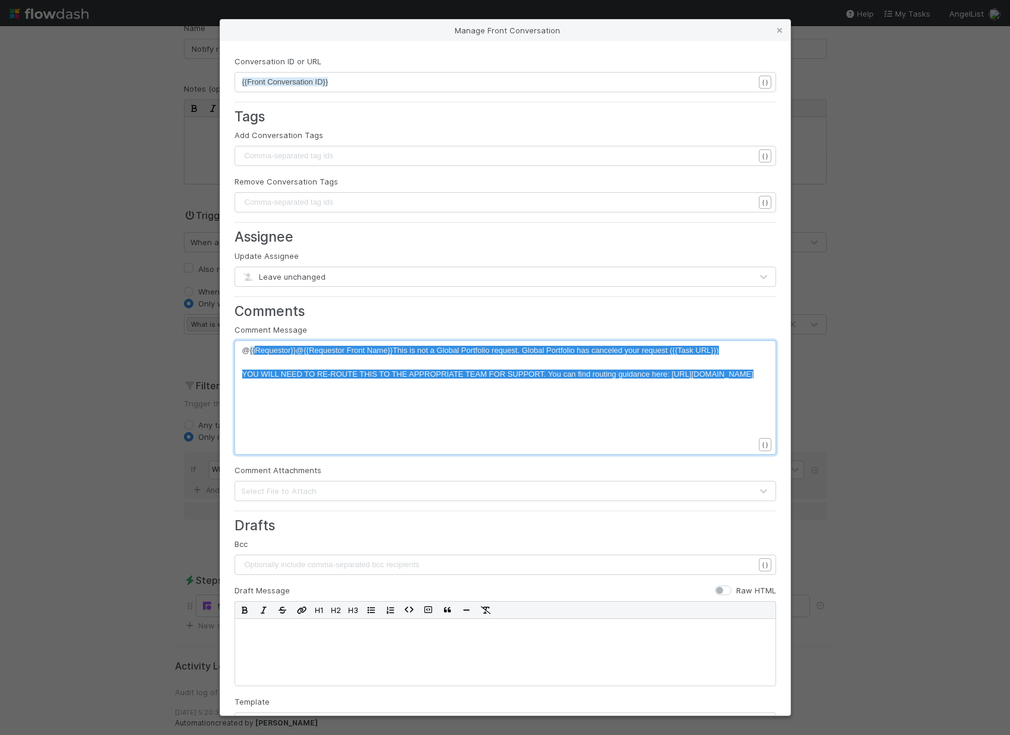
type textarea "@{{Requestor}} @{{Requestor Front Name}} This is not a Global Portfolio request…"
drag, startPoint x: 510, startPoint y: 387, endPoint x: 237, endPoint y: 348, distance: 275.4
click at [471, 429] on div "x @ {{Requestor}} @ {{Requestor Front Name}} This is not a Global Portfolio req…" at bounding box center [513, 413] width 542 height 136
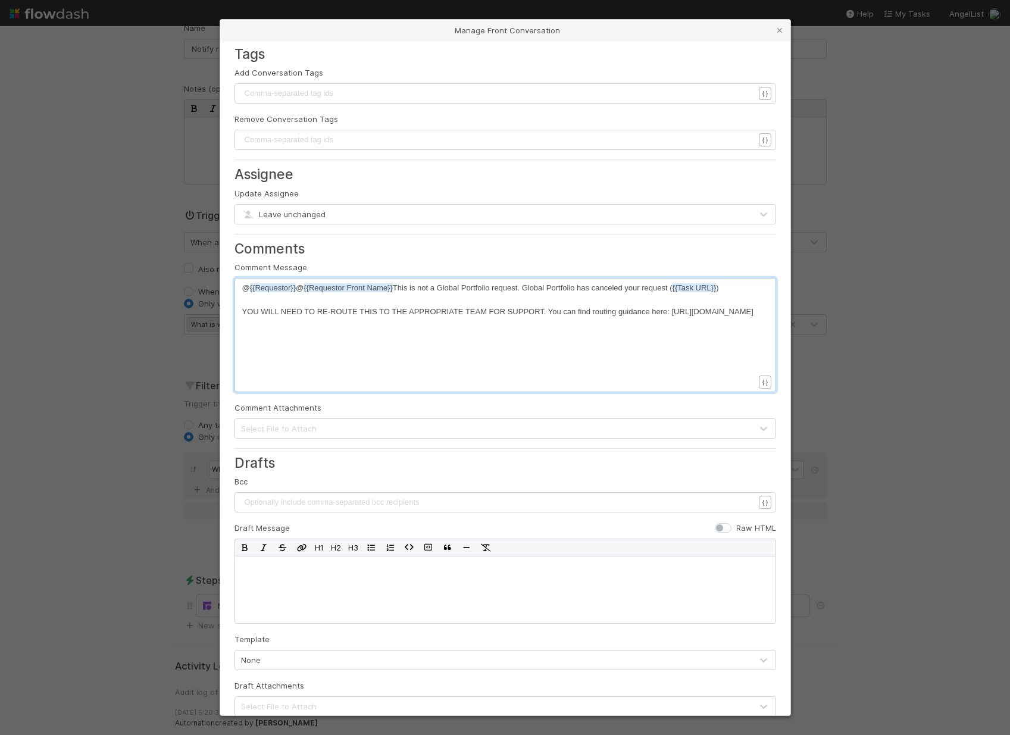
scroll to position [112, 0]
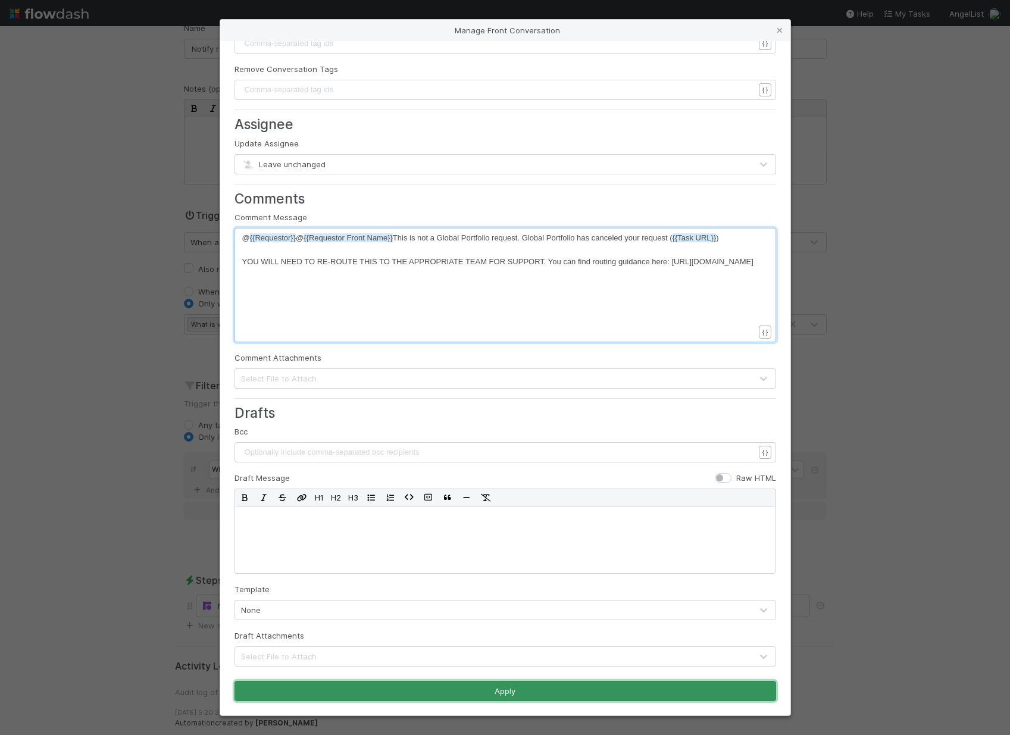
click at [499, 686] on button "Apply" at bounding box center [505, 691] width 542 height 20
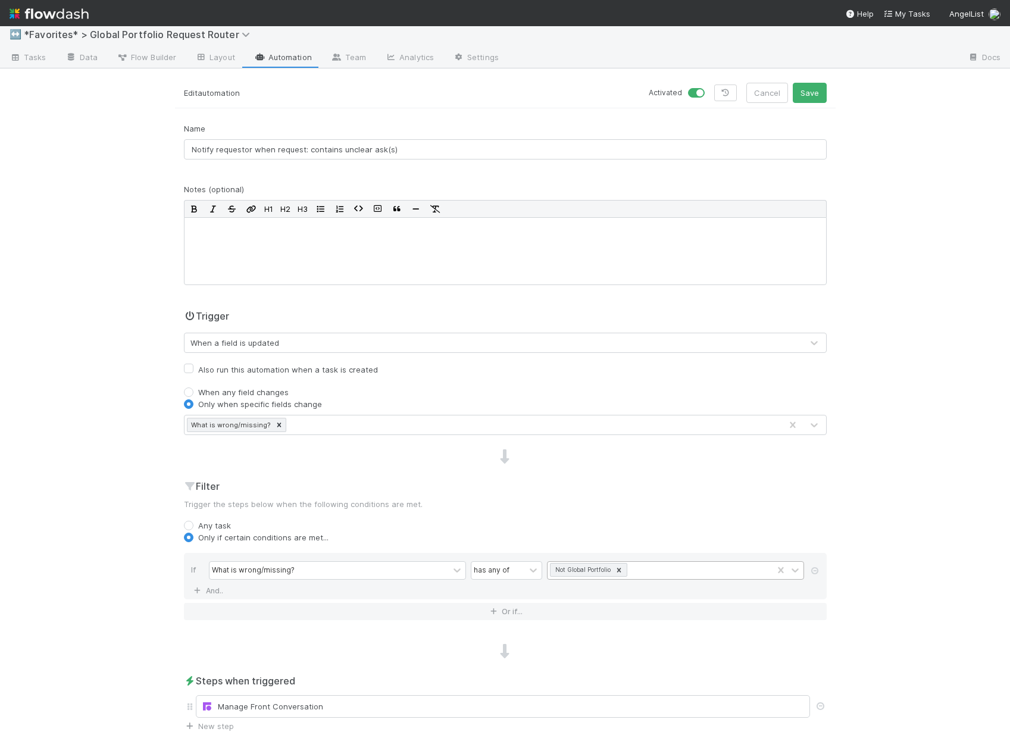
scroll to position [15, 0]
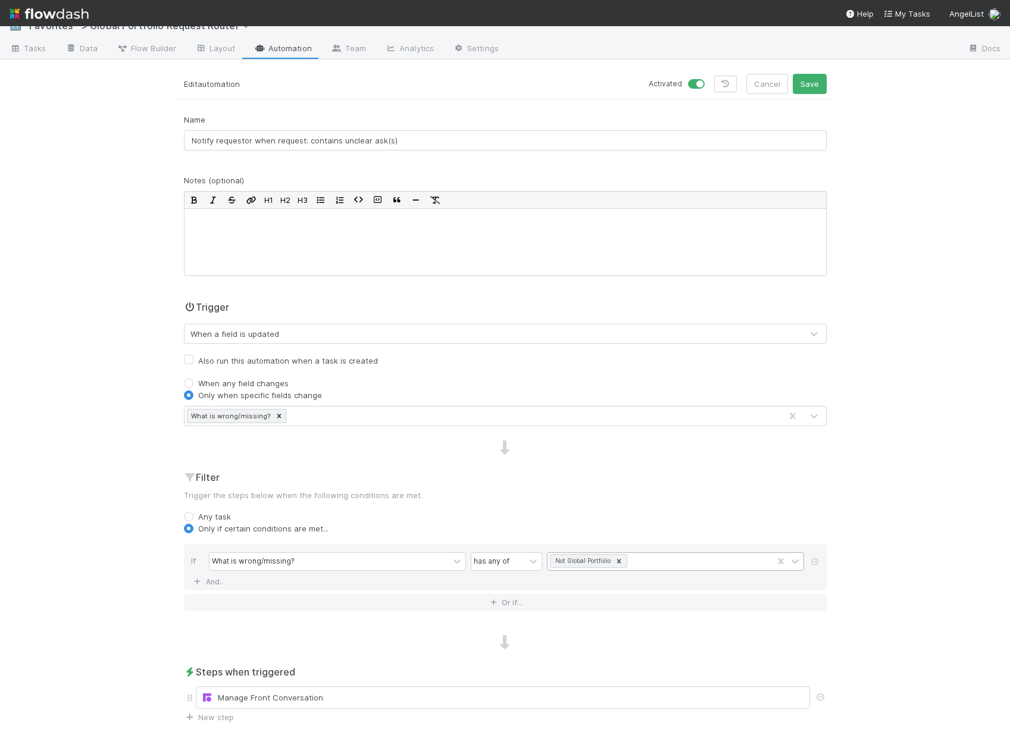
click at [615, 561] on icon at bounding box center [619, 561] width 8 height 8
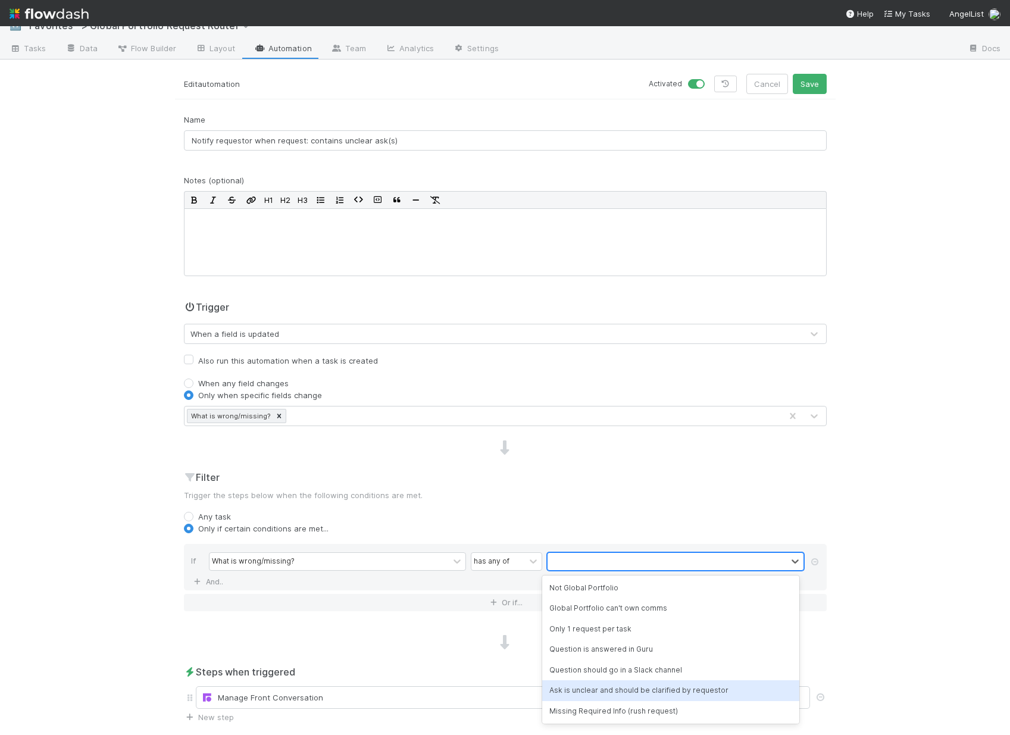
click at [730, 683] on div "Ask is unclear and should be clarified by requestor" at bounding box center [670, 690] width 257 height 20
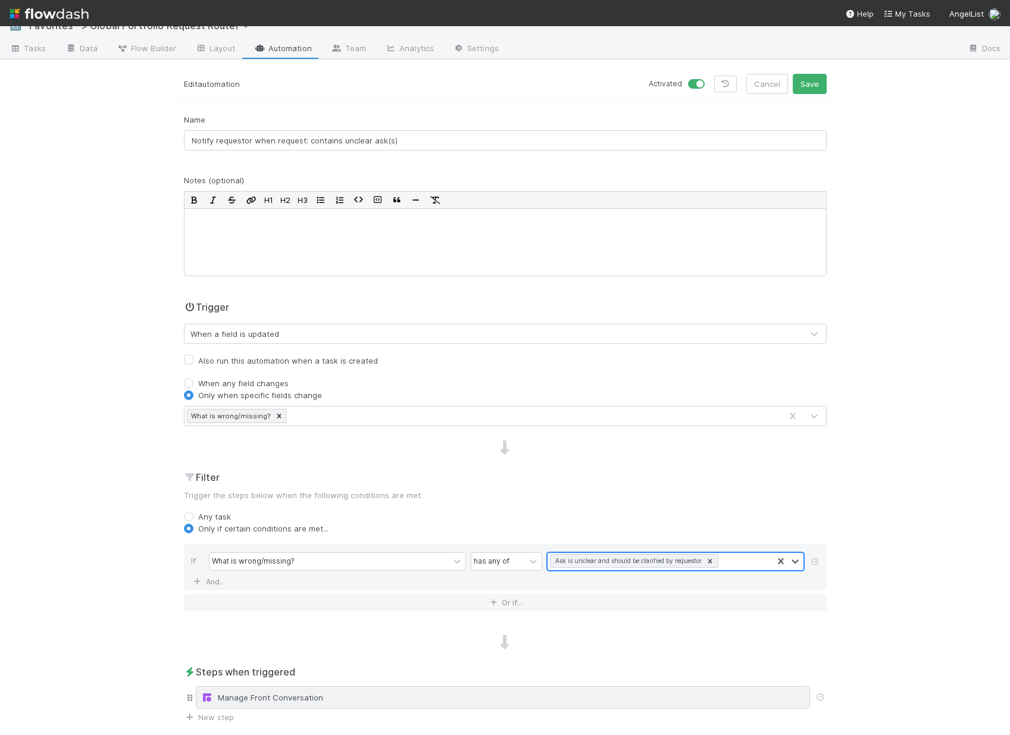
click at [306, 704] on div "Manage Front Conversation" at bounding box center [503, 697] width 614 height 23
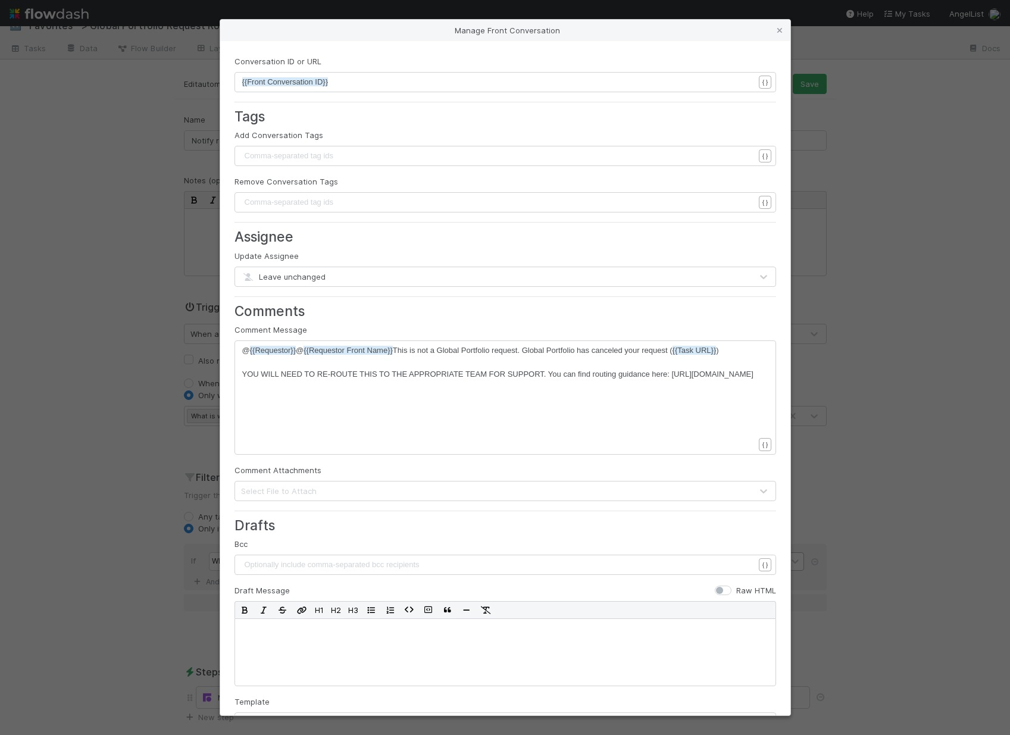
scroll to position [4, 0]
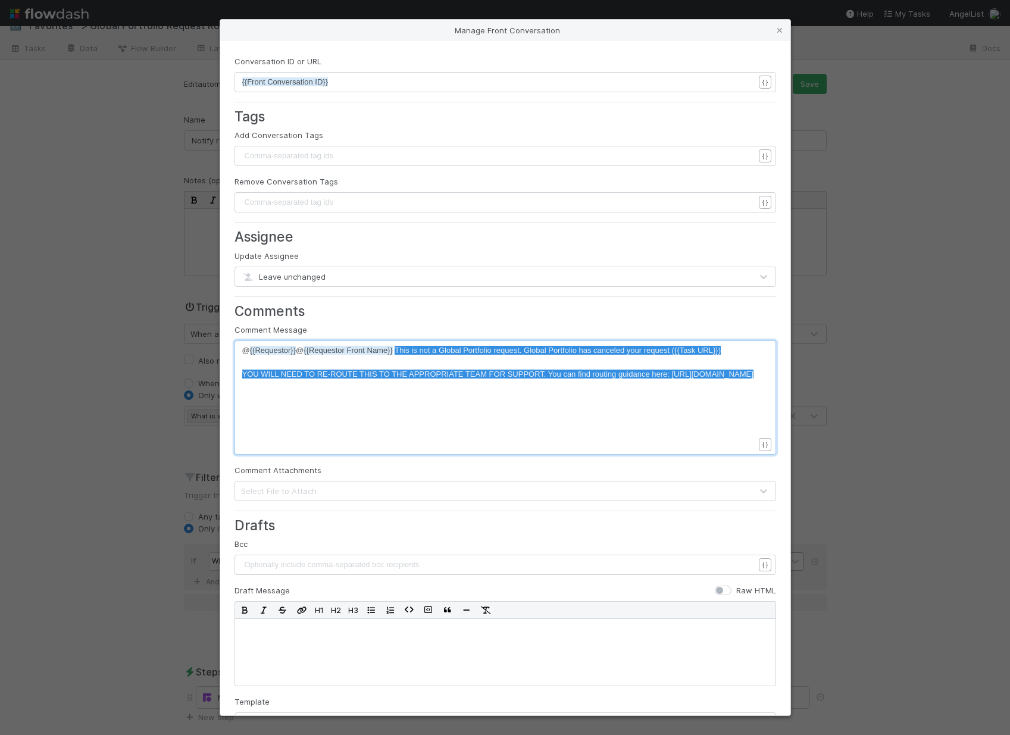
drag, startPoint x: 501, startPoint y: 387, endPoint x: 398, endPoint y: 351, distance: 109.2
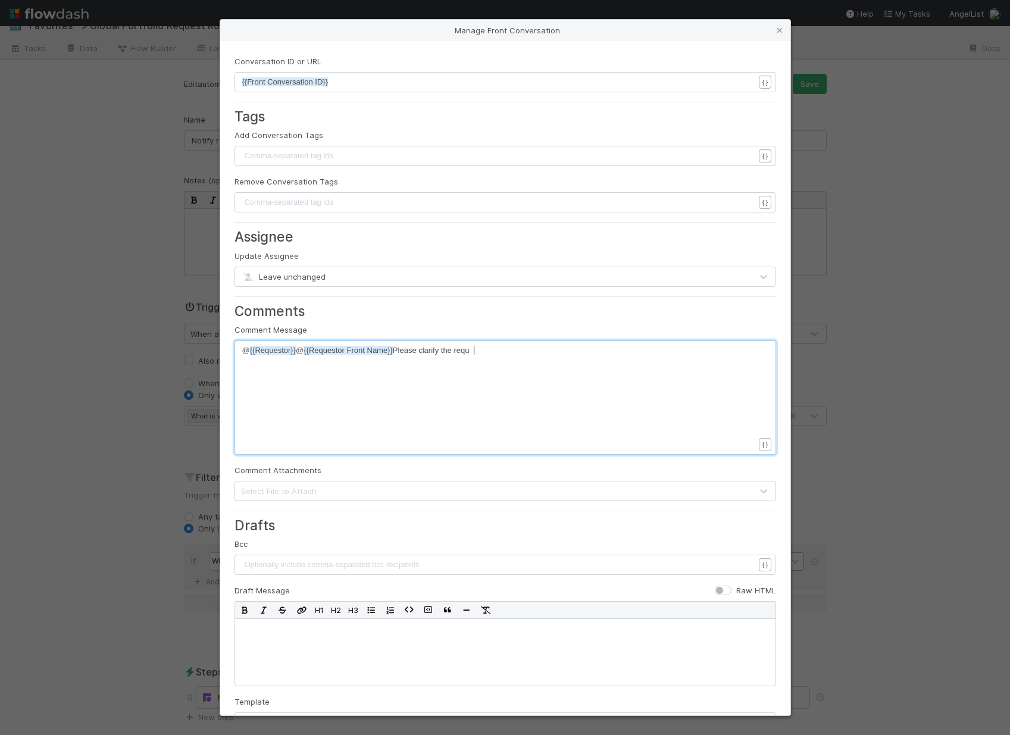
scroll to position [4, 86]
type textarea "Please clarify the request"
type textarea ". See notes bel"
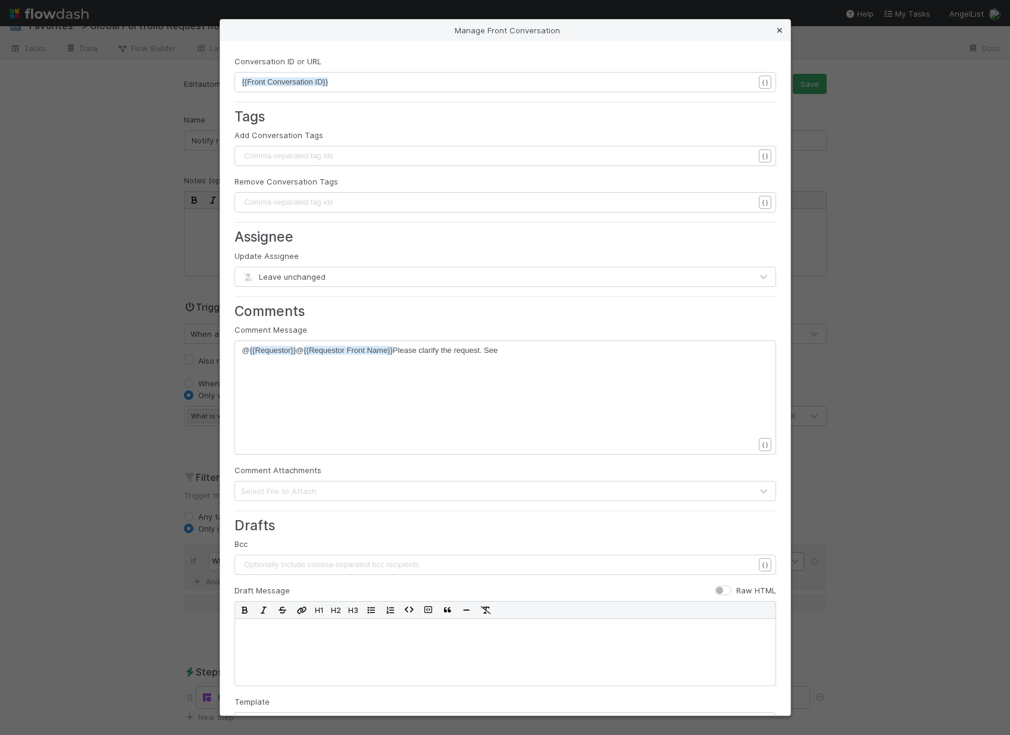
click at [780, 27] on icon at bounding box center [780, 31] width 12 height 8
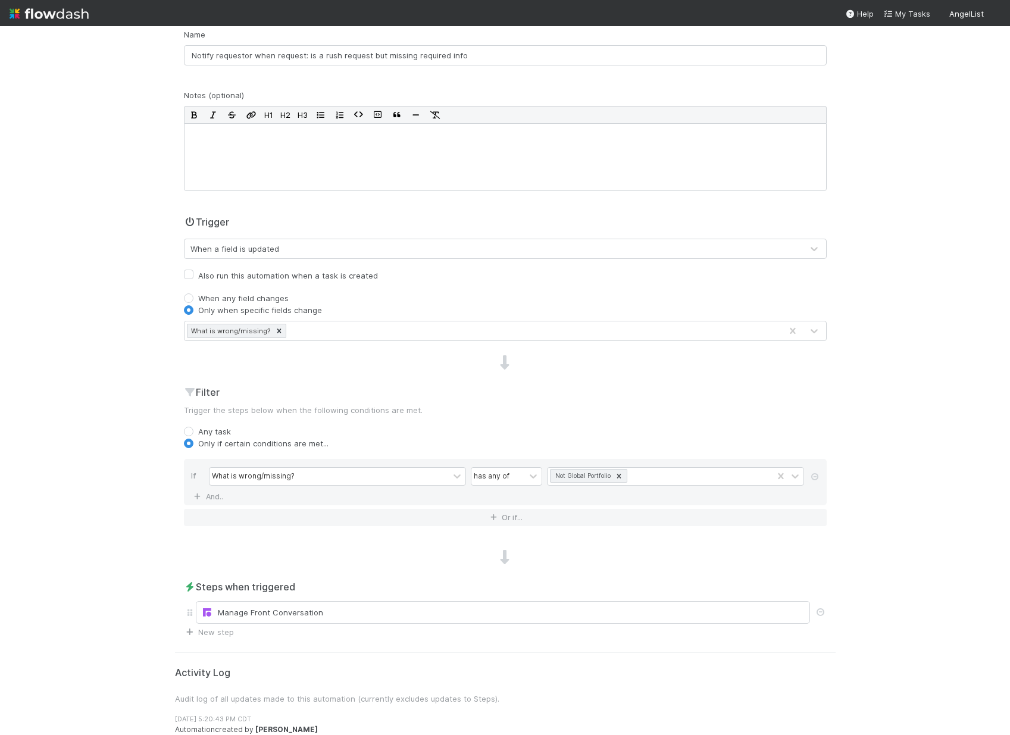
scroll to position [107, 0]
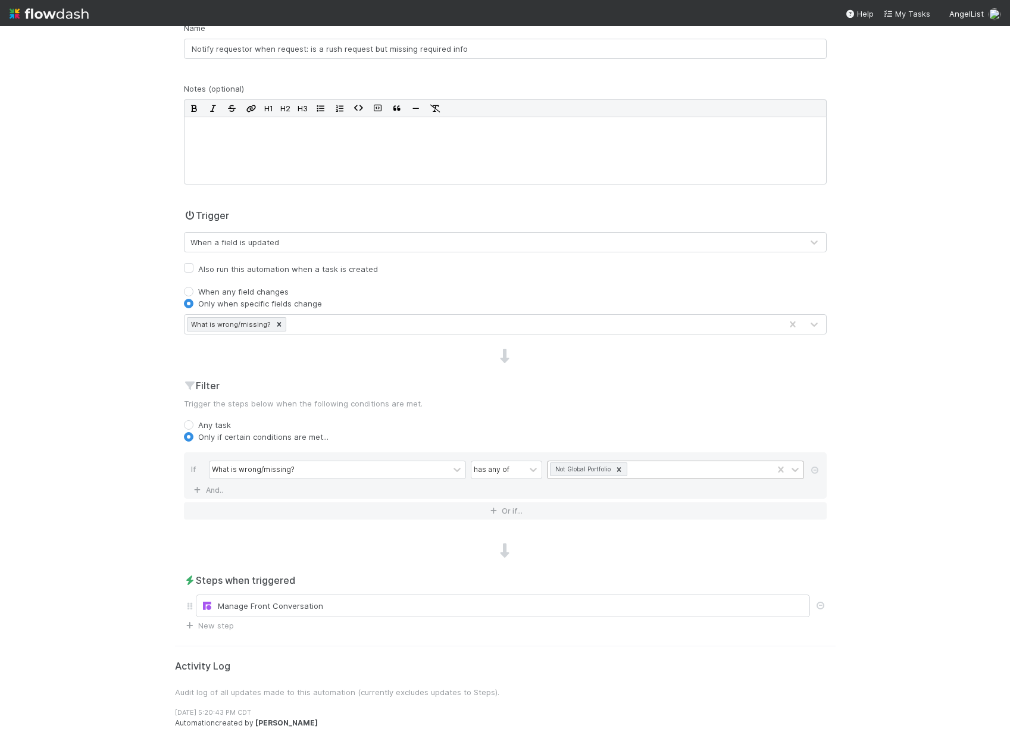
click at [621, 471] on div at bounding box center [618, 469] width 13 height 12
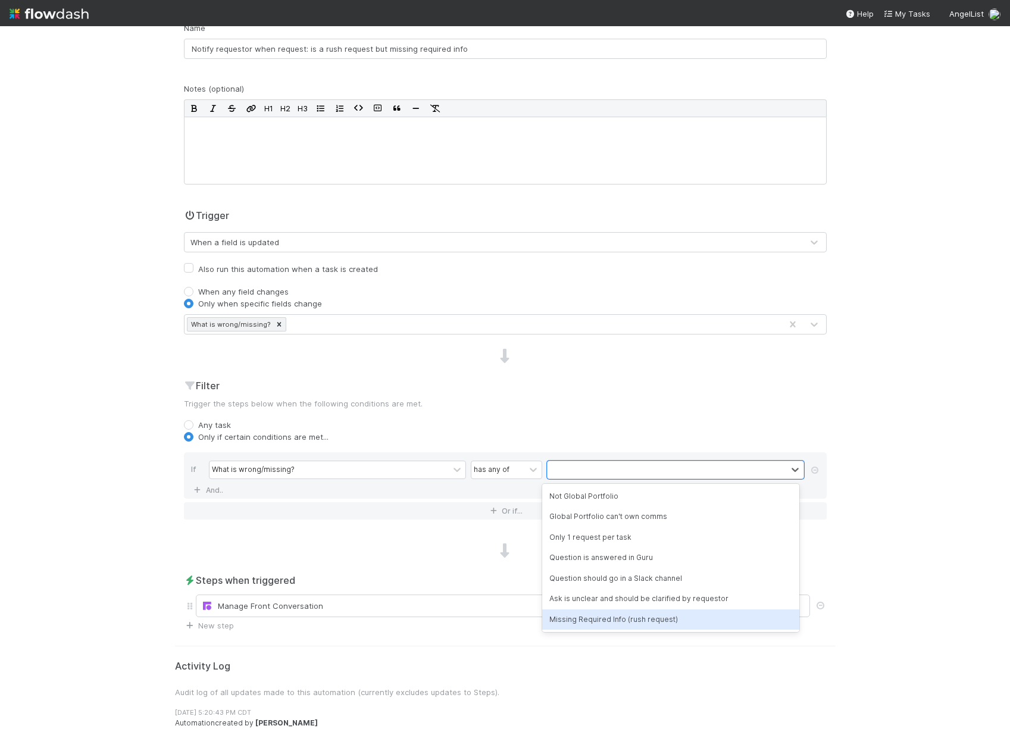
click at [629, 613] on div "Missing Required Info (rush request)" at bounding box center [670, 619] width 257 height 20
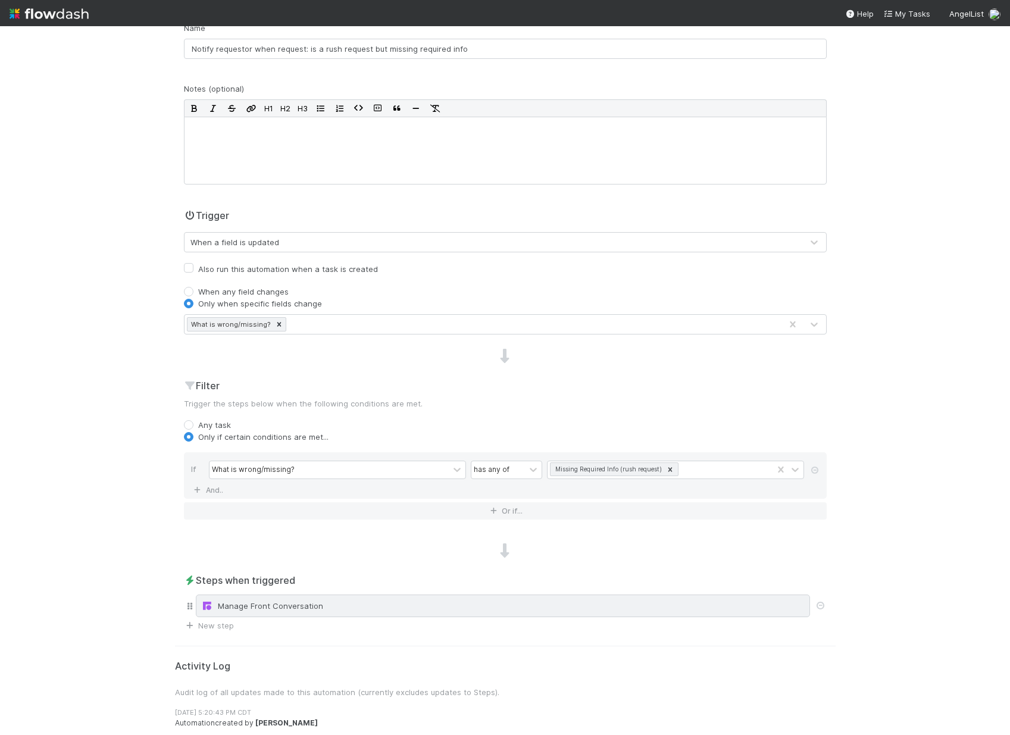
click at [374, 612] on div "Manage Front Conversation" at bounding box center [503, 606] width 614 height 23
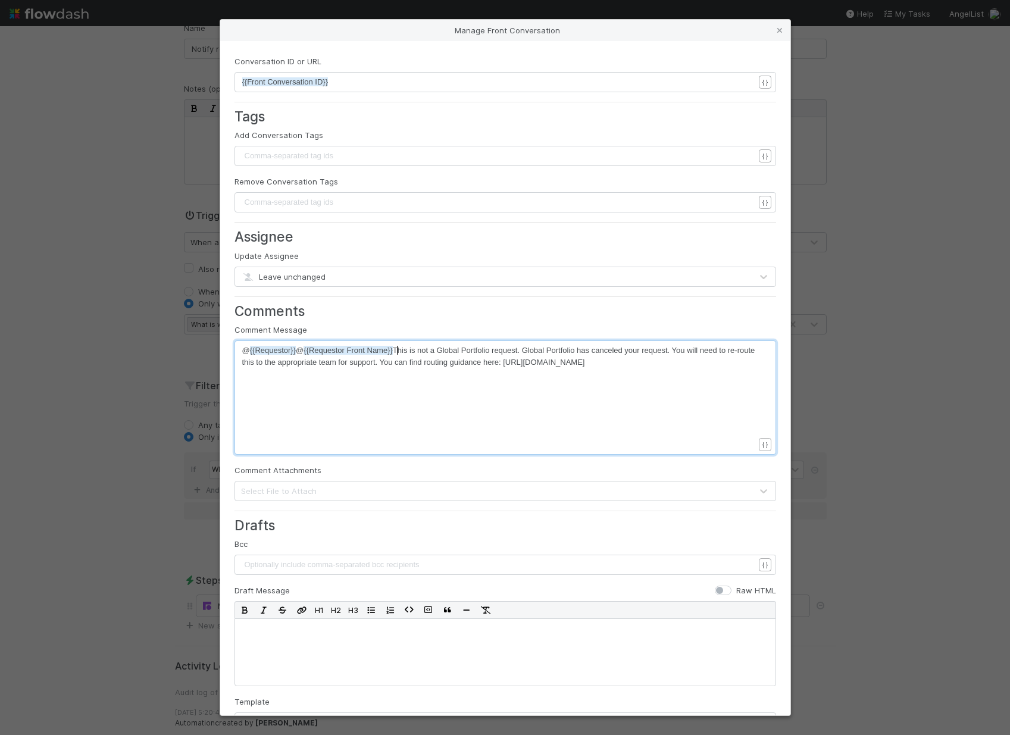
scroll to position [4, 0]
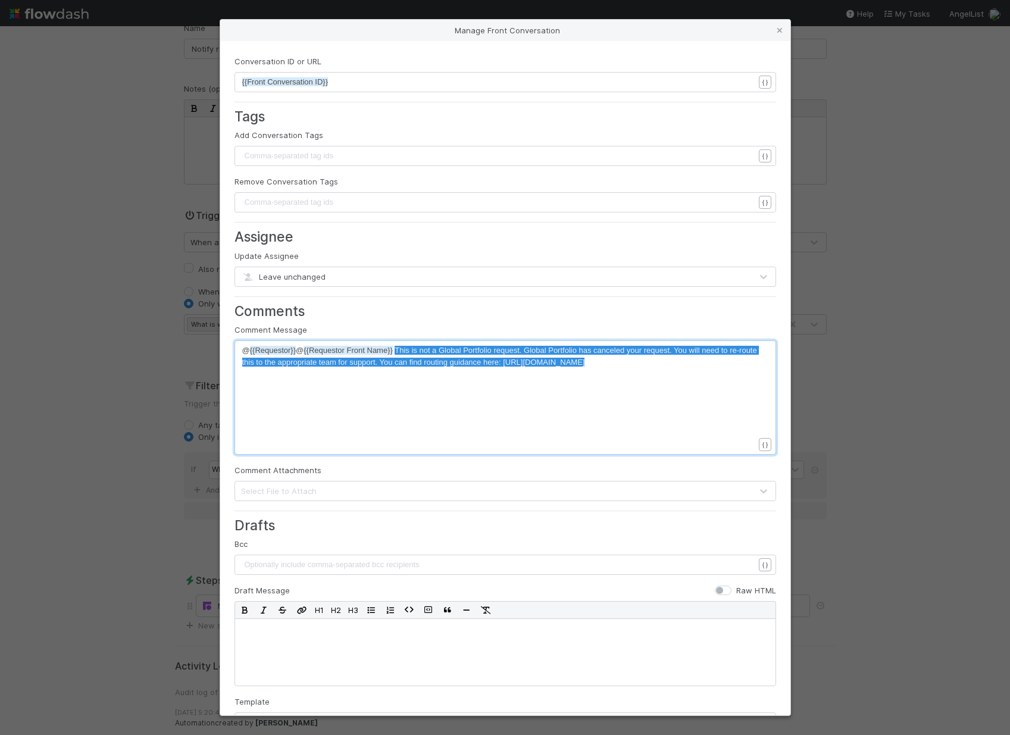
drag, startPoint x: 398, startPoint y: 351, endPoint x: 417, endPoint y: 391, distance: 44.5
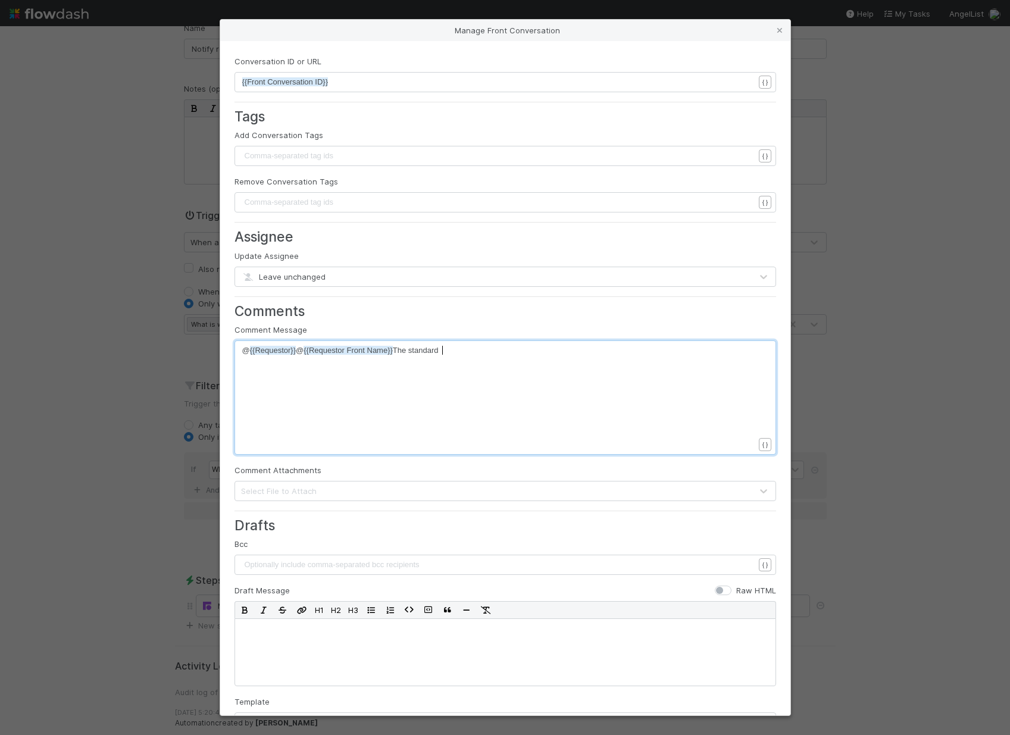
scroll to position [4, 48]
type textarea "The standard SLA for Global"
type textarea "standard"
drag, startPoint x: 446, startPoint y: 351, endPoint x: 413, endPoint y: 349, distance: 32.8
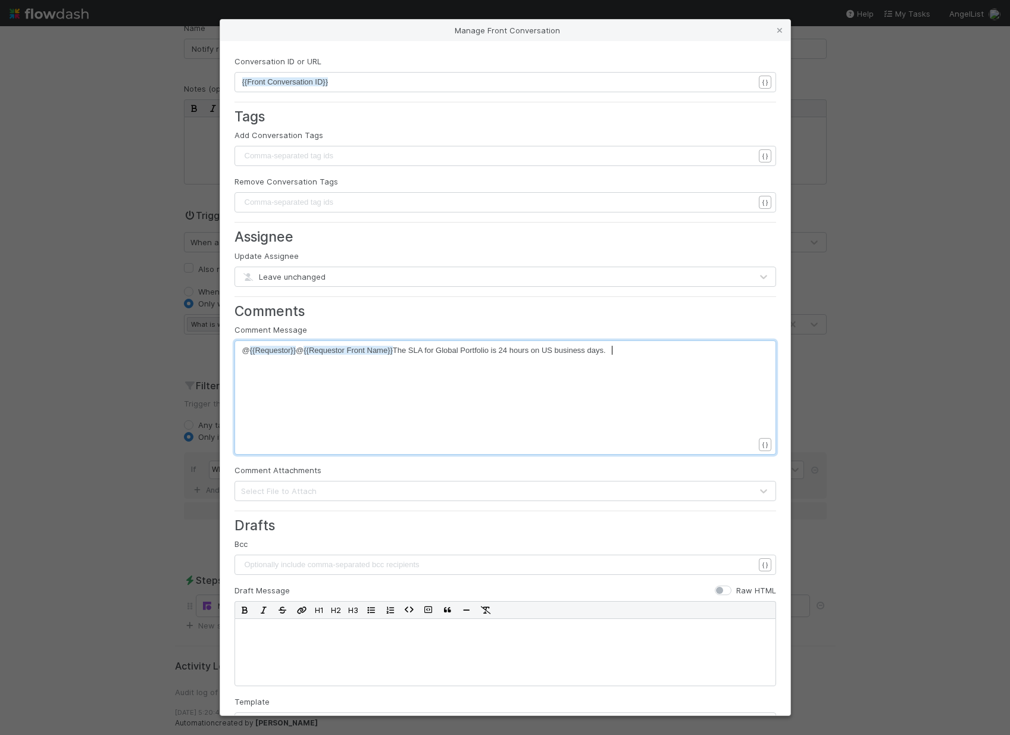
scroll to position [4, 147]
type textarea "Portfolio is 24 hours on US business days. In order"
type textarea "You have requested a rush. Your task will not be considered for routing until y…"
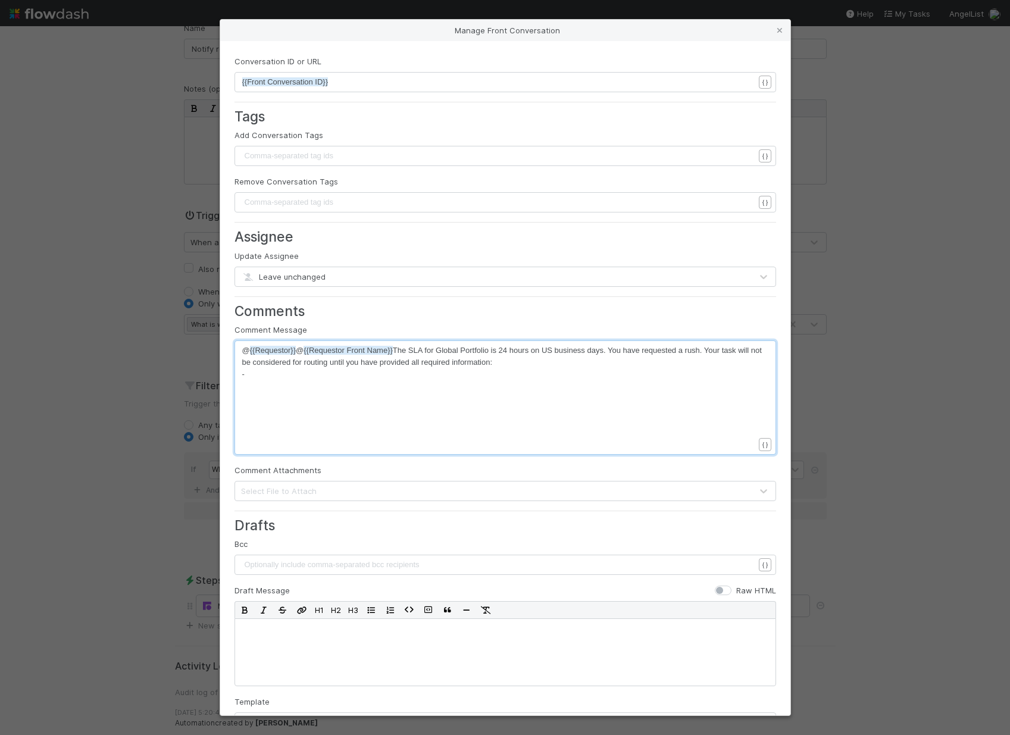
type textarea "-"
type textarea "information required for rush requests:"
type textarea "FC"
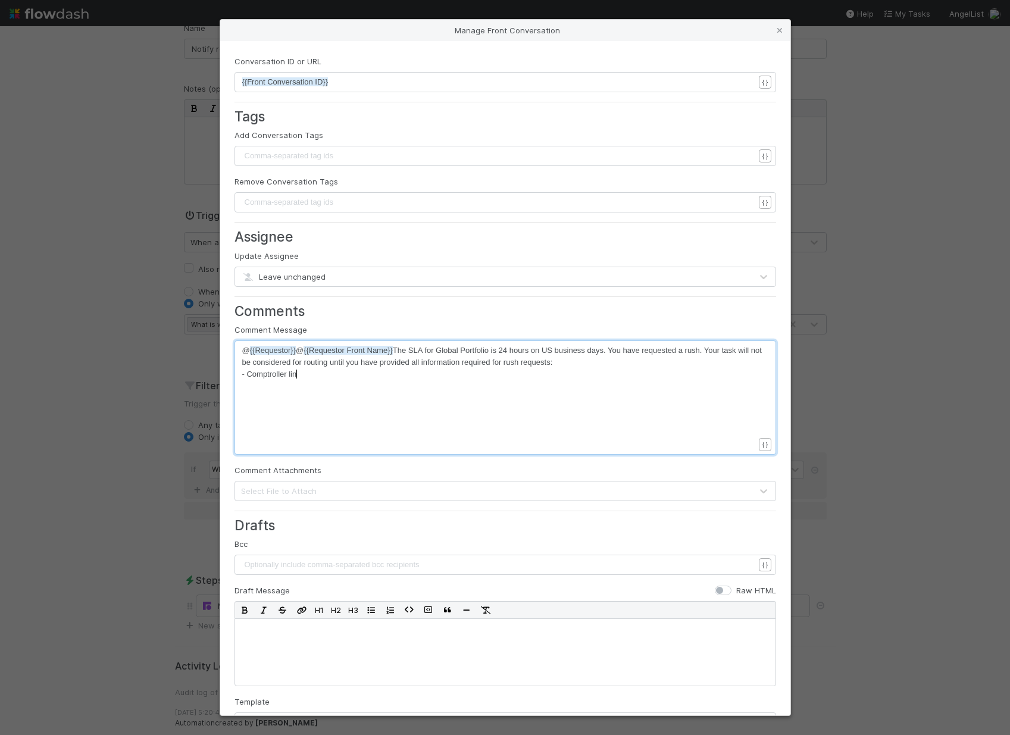
scroll to position [4, 53]
type textarea "Comptroller link"
click at [246, 373] on span "- Comptroller link" at bounding box center [271, 374] width 58 height 9
type textarea "Fund"
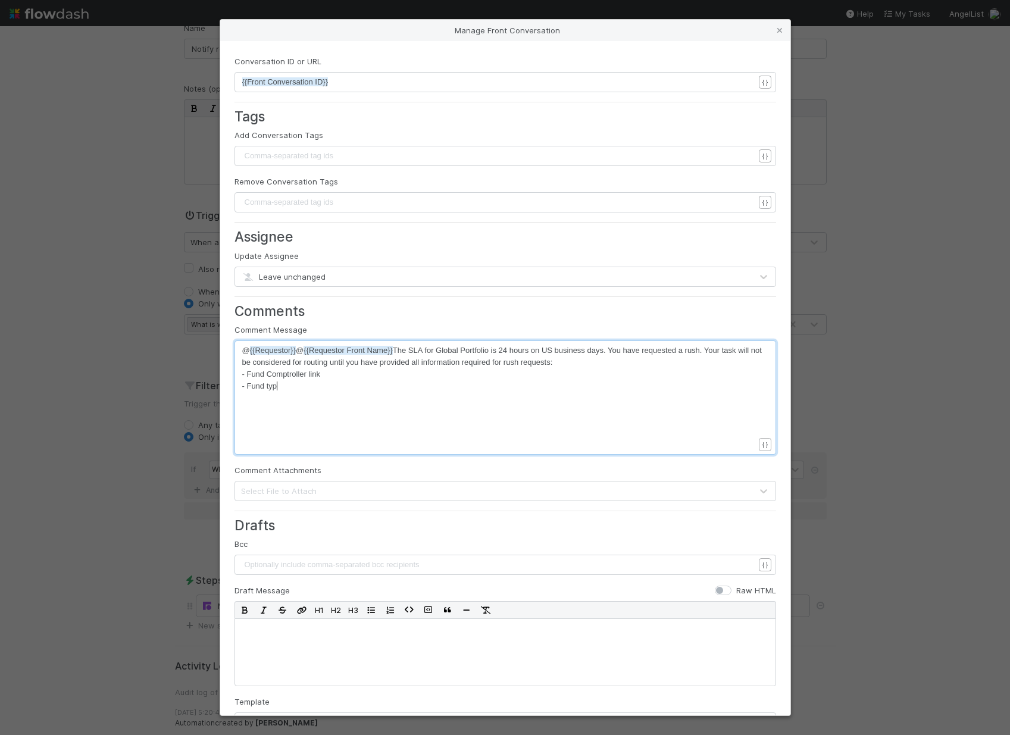
type textarea "- Fund type"
type textarea "- AL-advised or Self-advised"
type textarea "- Deal name"
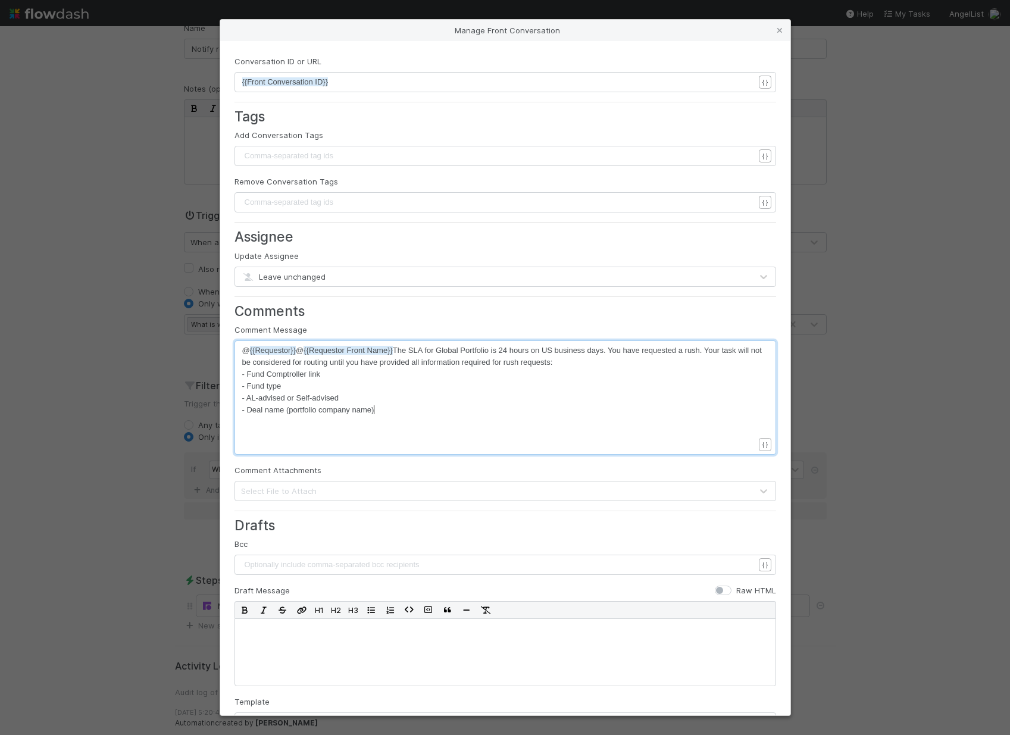
type textarea "(portfolio company name)"
type textarea "You can update your request here: {{task"
click at [384, 451] on li "{{Task URL}}" at bounding box center [392, 448] width 58 height 17
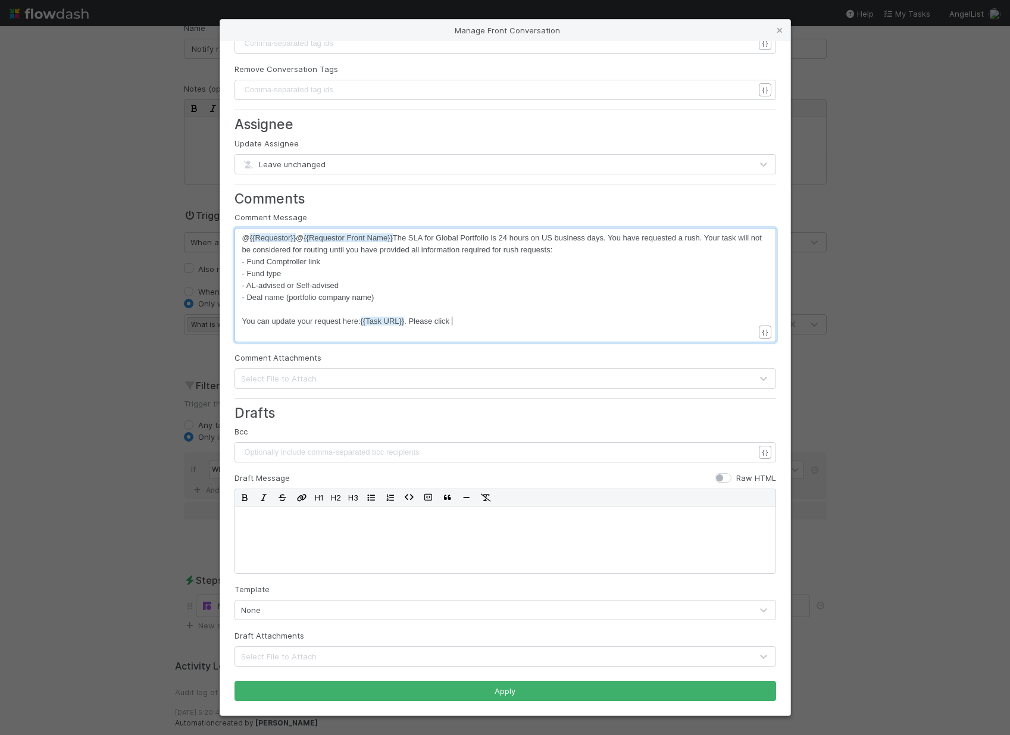
scroll to position [4, 47]
type textarea ". Please click"
paste textarea """
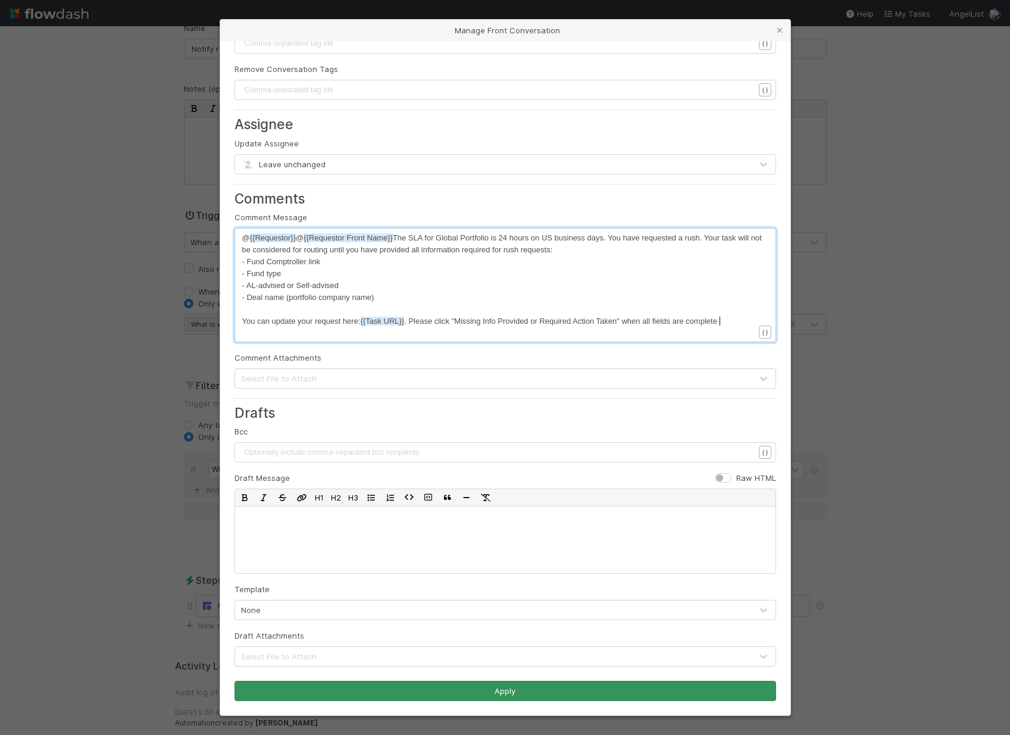
type textarea """ when all fields are complete"
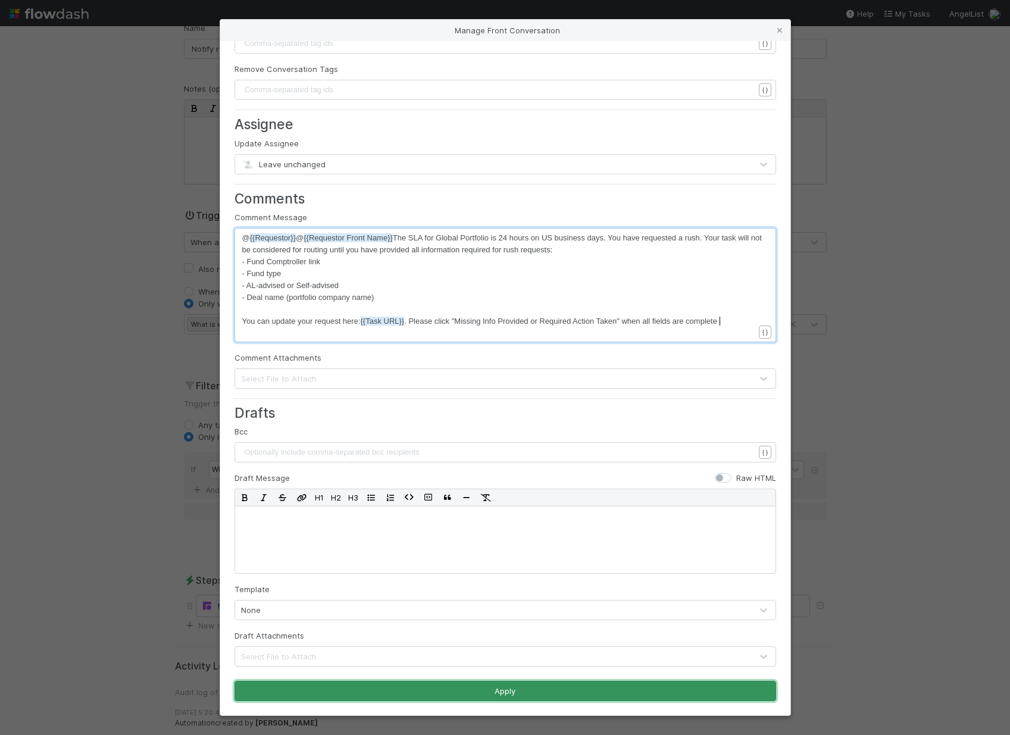
click at [562, 687] on button "Apply" at bounding box center [505, 691] width 542 height 20
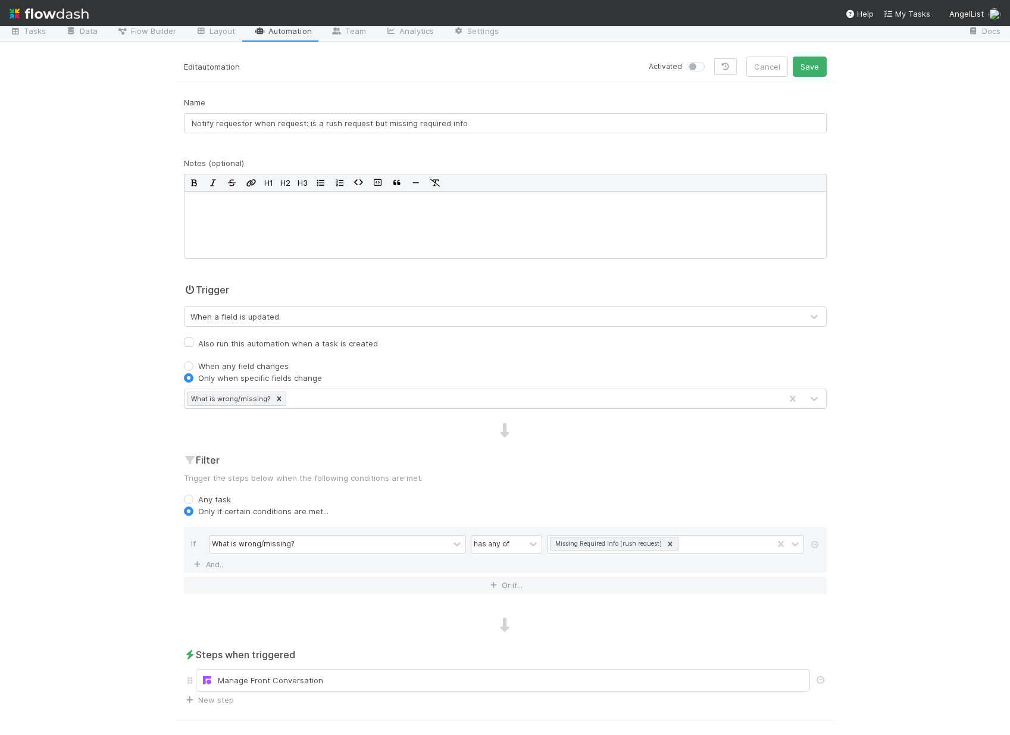
scroll to position [0, 0]
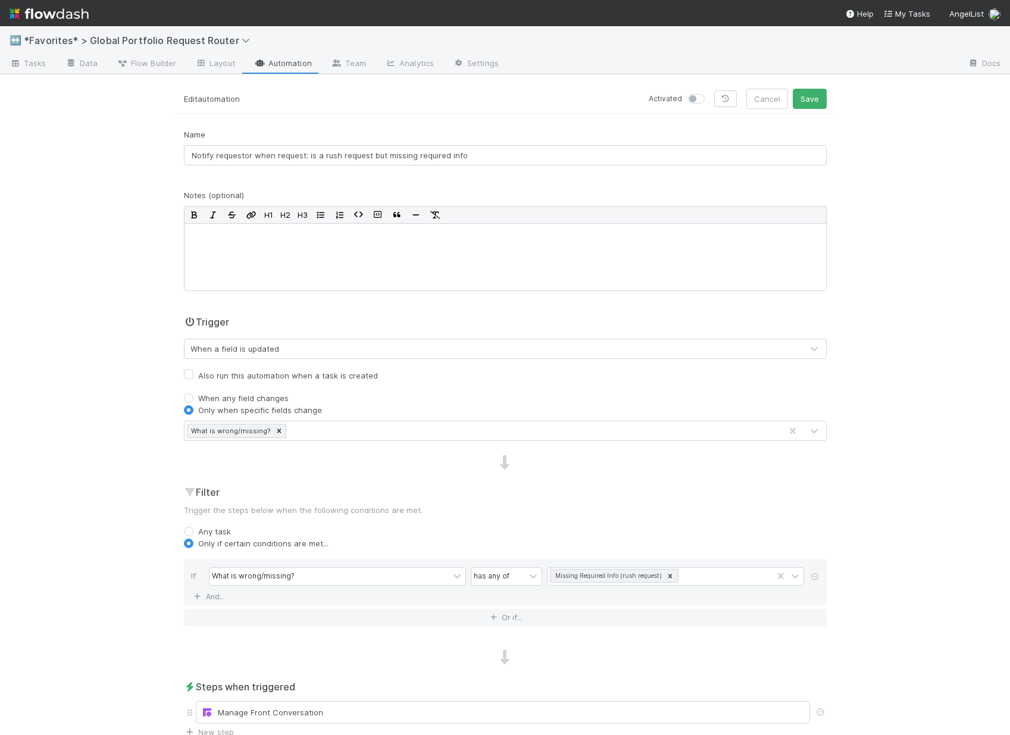
click at [709, 93] on label at bounding box center [709, 93] width 0 height 0
click at [694, 99] on input "checkbox" at bounding box center [693, 98] width 10 height 11
checkbox input "true"
click at [803, 103] on button "Save" at bounding box center [810, 99] width 34 height 20
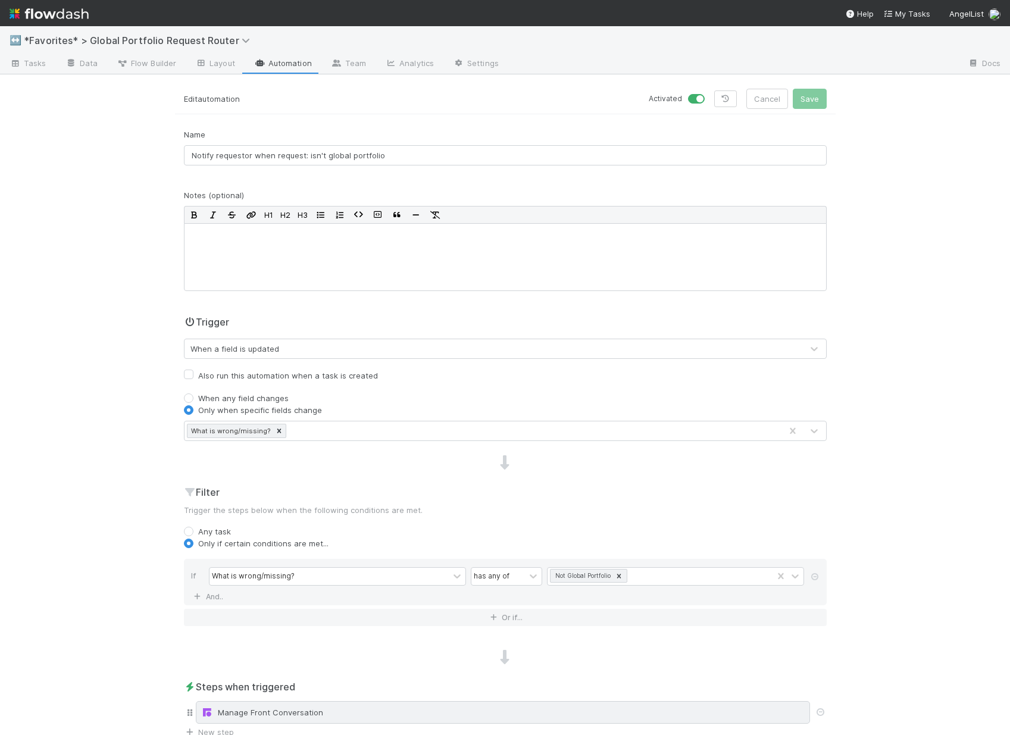
click at [627, 706] on div "Manage Front Conversation" at bounding box center [502, 712] width 603 height 12
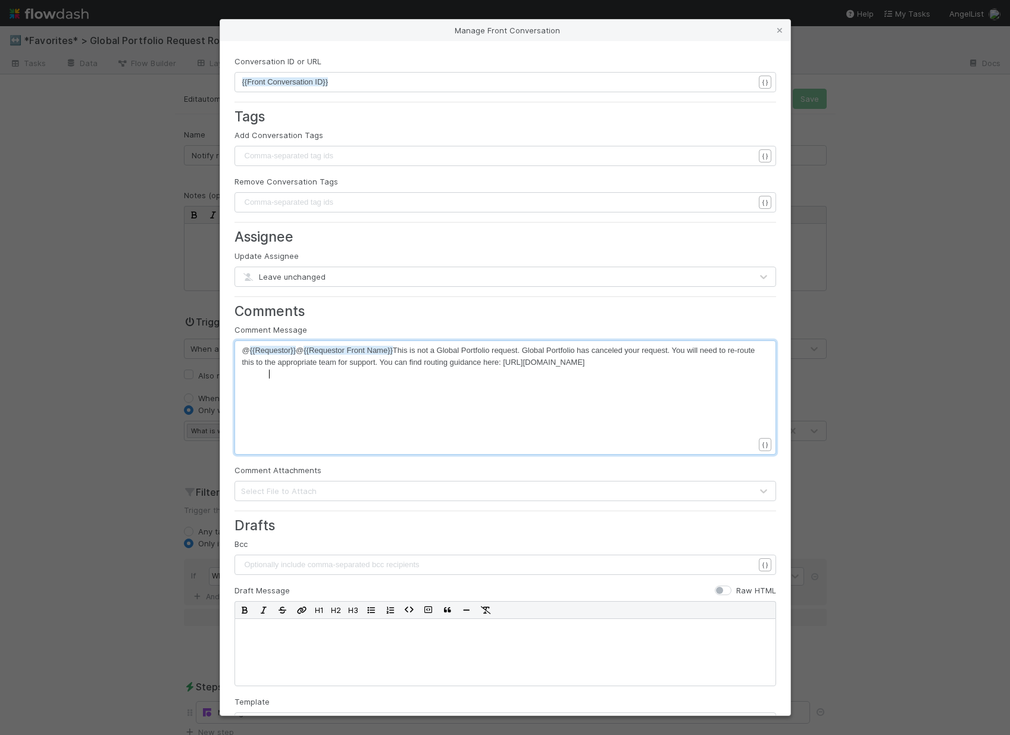
scroll to position [4, 0]
type textarea "@{{Requestor}} @{{Requestor Front Name}} This is not a Global Portfolio request…"
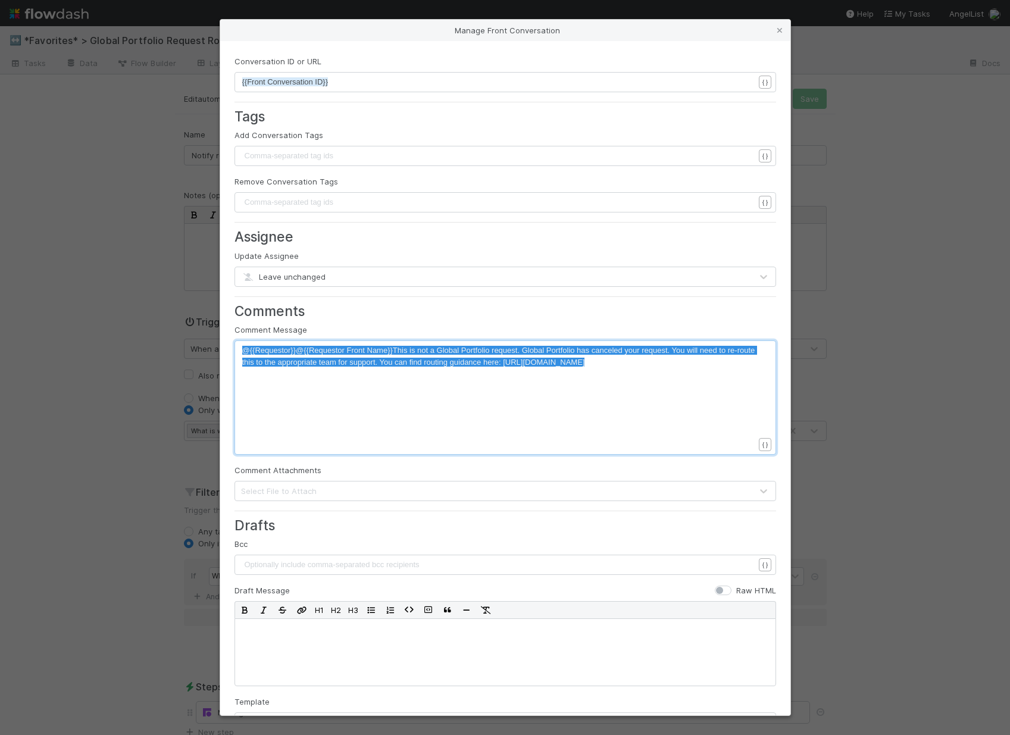
drag, startPoint x: 303, startPoint y: 379, endPoint x: 230, endPoint y: 342, distance: 81.4
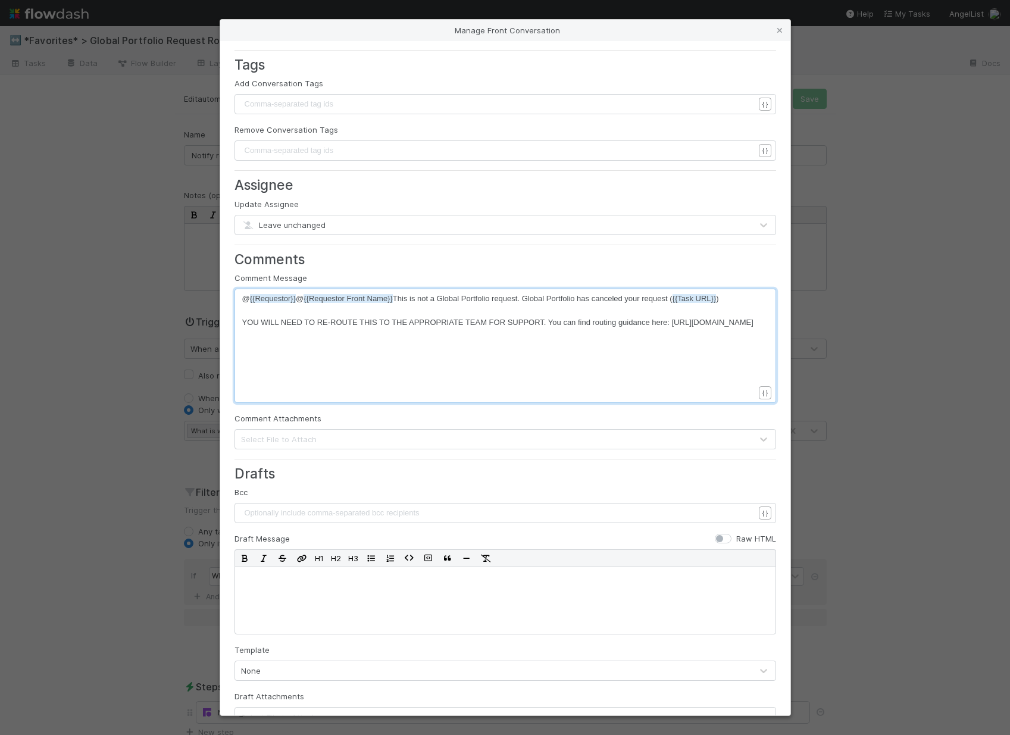
scroll to position [112, 0]
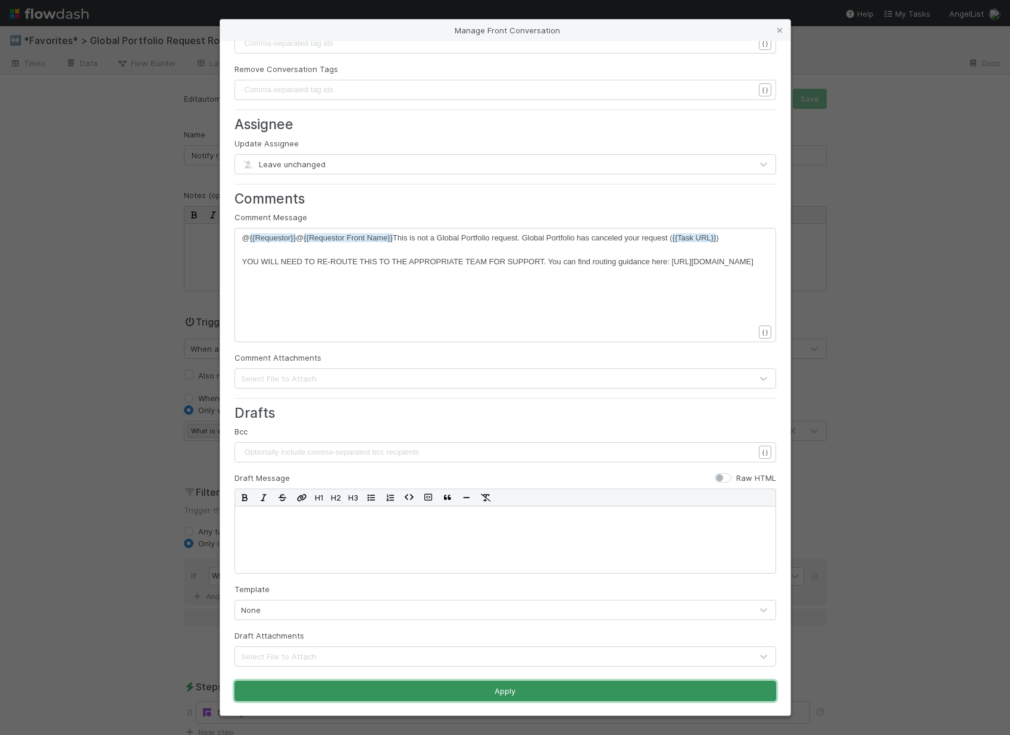
click at [511, 692] on button "Apply" at bounding box center [505, 691] width 542 height 20
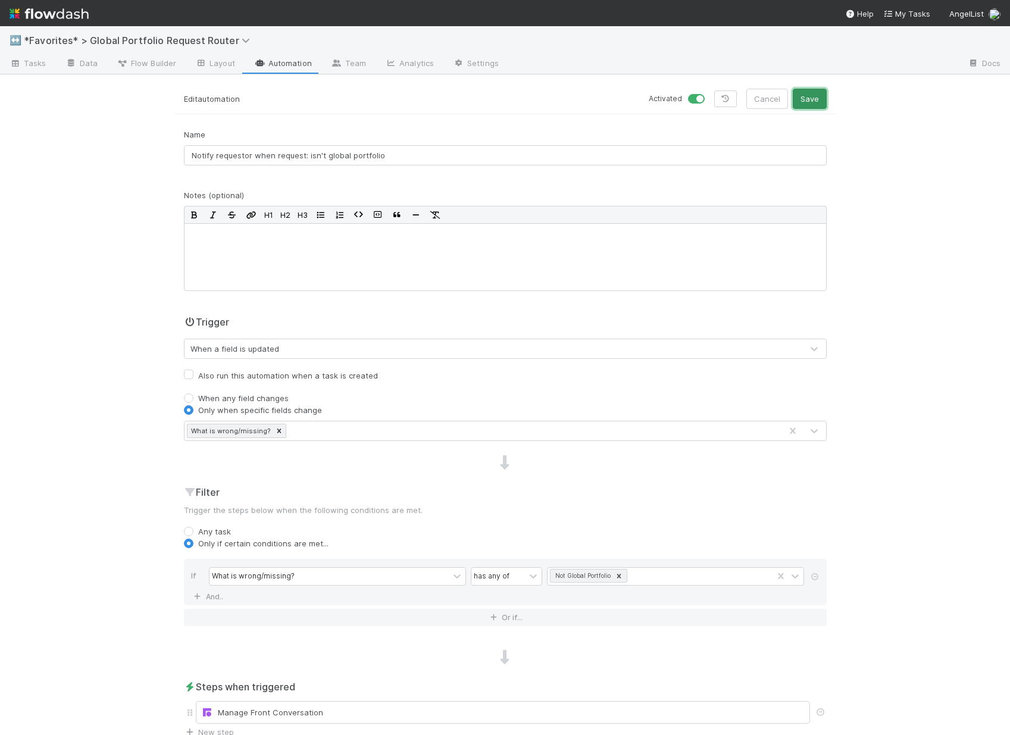
click at [807, 103] on button "Save" at bounding box center [810, 99] width 34 height 20
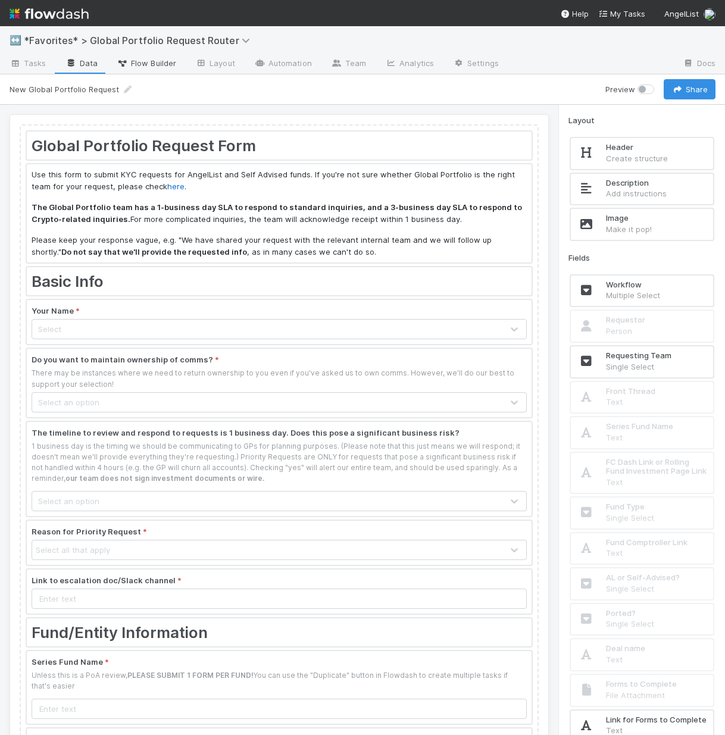
click at [154, 64] on span "Flow Builder" at bounding box center [147, 63] width 60 height 12
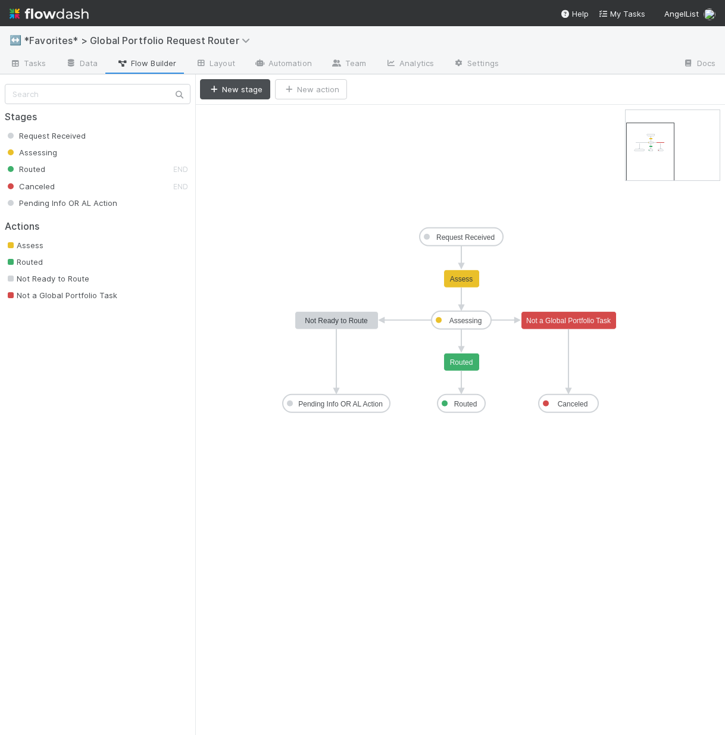
drag, startPoint x: 635, startPoint y: 145, endPoint x: 636, endPoint y: 157, distance: 12.0
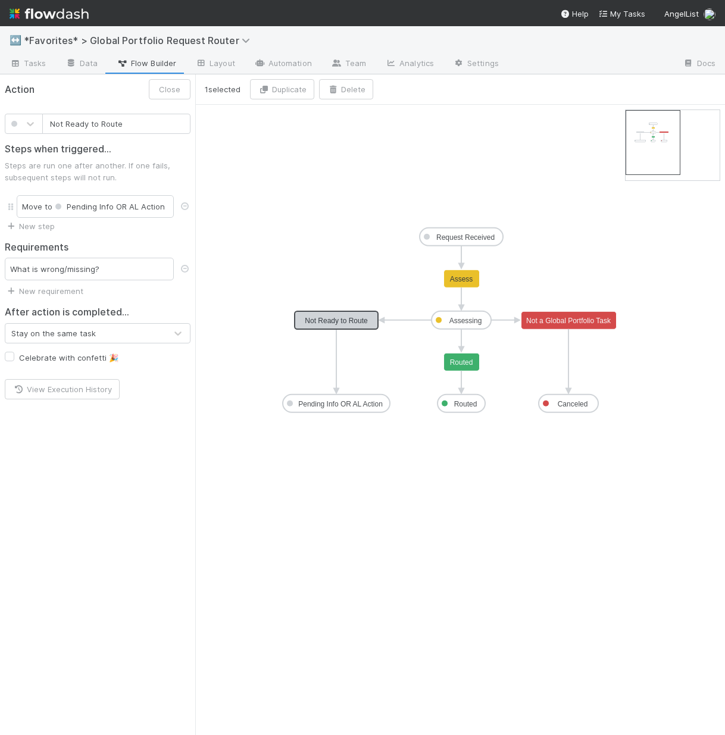
click at [370, 314] on rect at bounding box center [336, 320] width 83 height 18
click at [31, 227] on link "New step" at bounding box center [30, 226] width 50 height 10
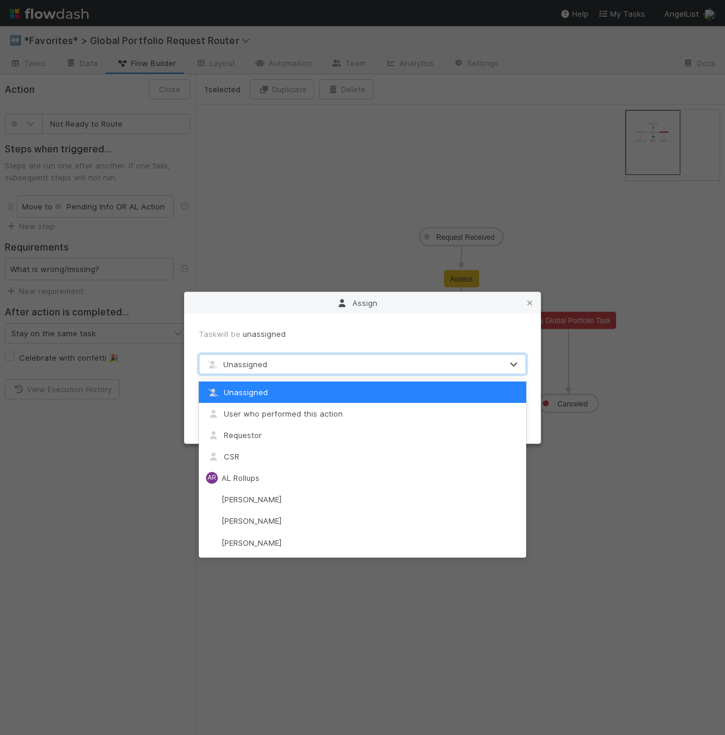
click at [315, 360] on div "Unassigned" at bounding box center [350, 364] width 302 height 19
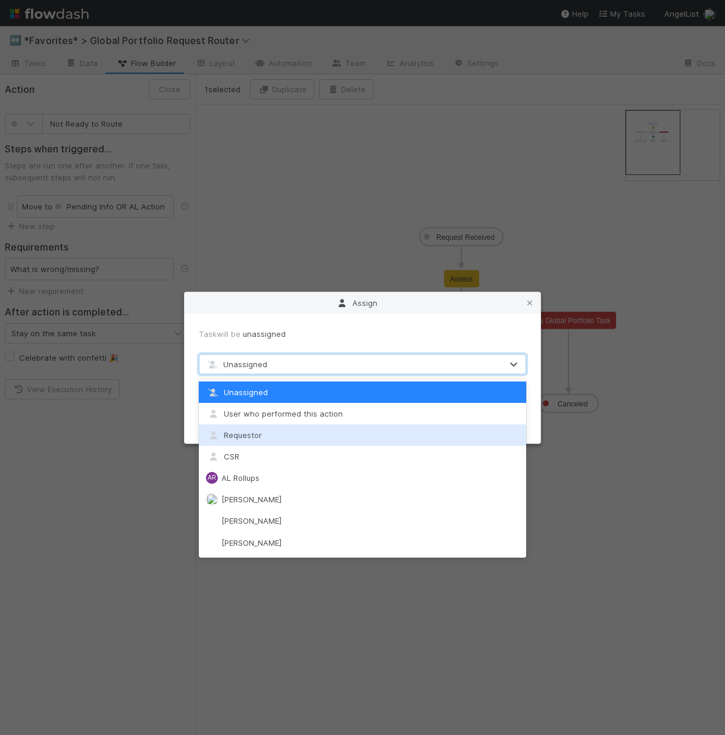
click at [303, 430] on div "Requestor" at bounding box center [362, 434] width 327 height 21
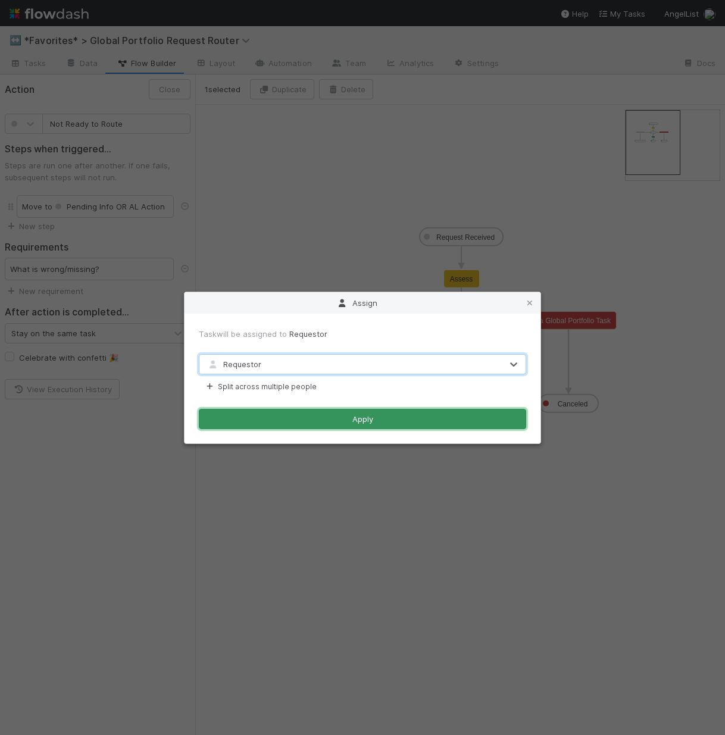
click at [299, 421] on button "Apply" at bounding box center [362, 419] width 327 height 20
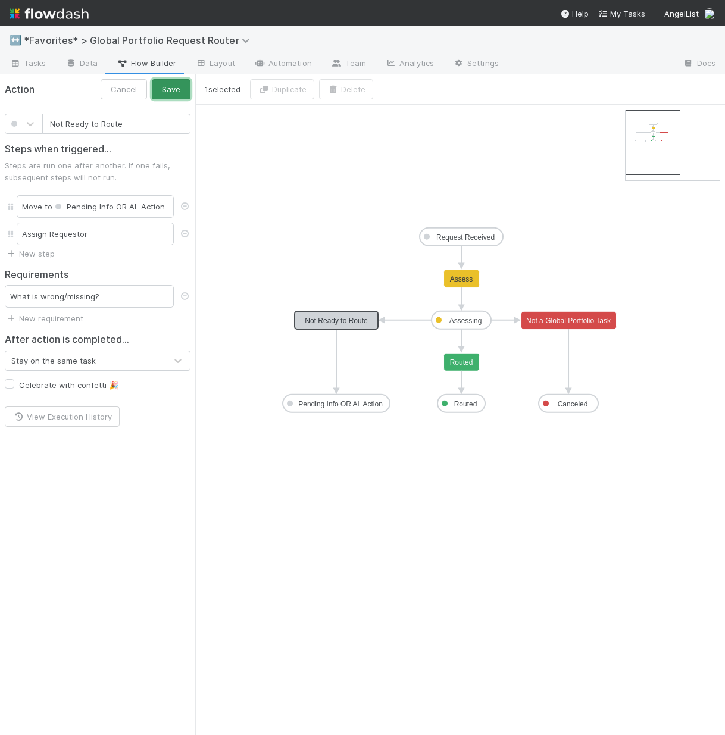
click at [175, 87] on button "Save" at bounding box center [171, 89] width 39 height 20
click at [173, 82] on button "Close" at bounding box center [170, 89] width 42 height 20
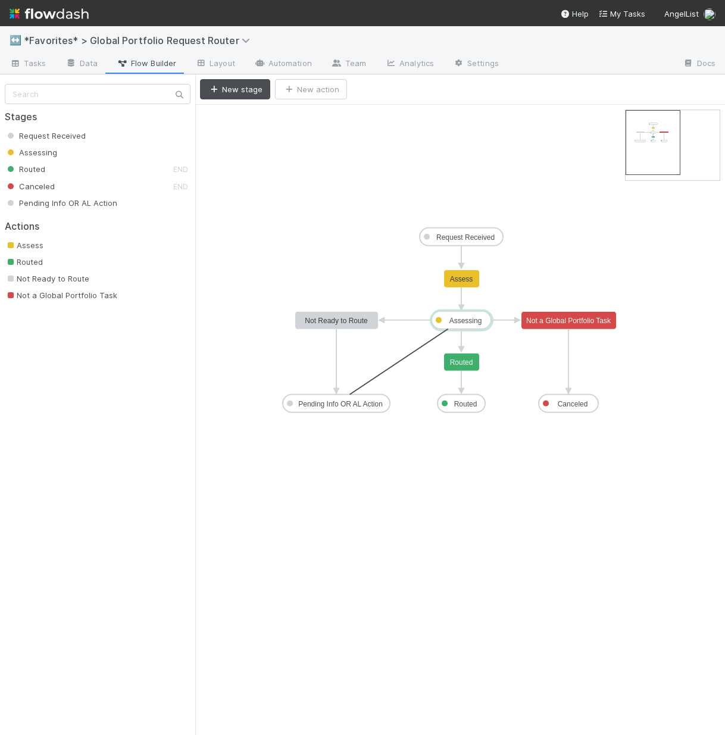
drag, startPoint x: 335, startPoint y: 410, endPoint x: 446, endPoint y: 324, distance: 140.8
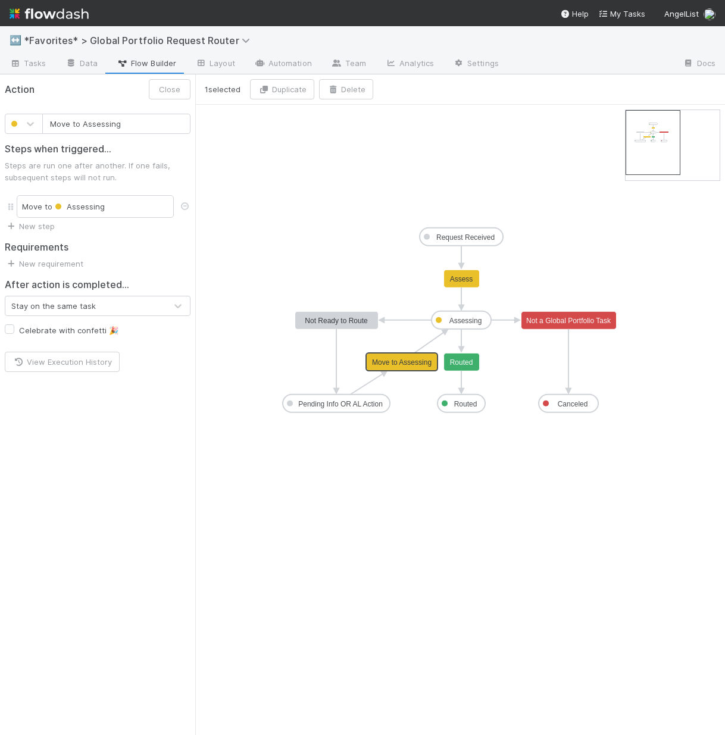
click at [405, 359] on text "Move to Assessing" at bounding box center [402, 362] width 60 height 8
type input "Not Ready to Route"
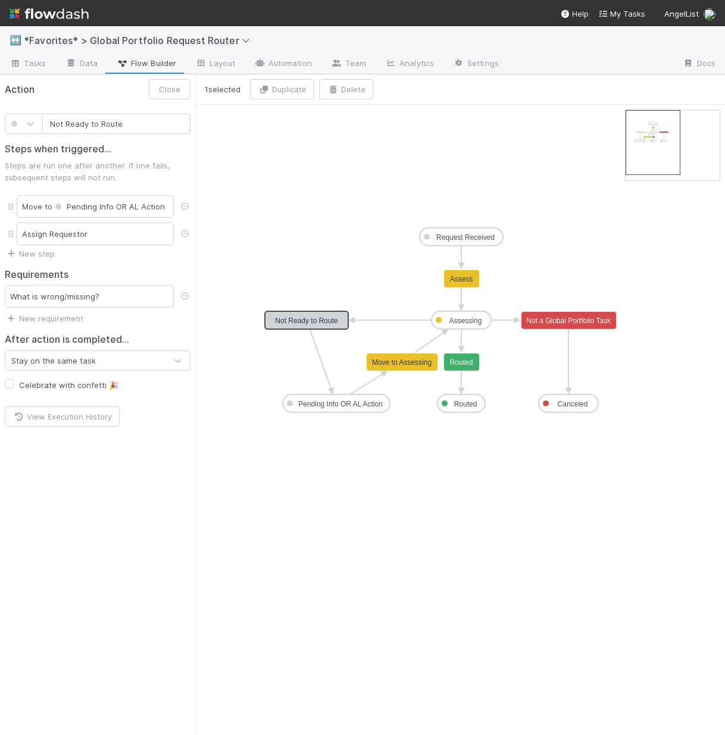
drag, startPoint x: 318, startPoint y: 318, endPoint x: 287, endPoint y: 318, distance: 31.5
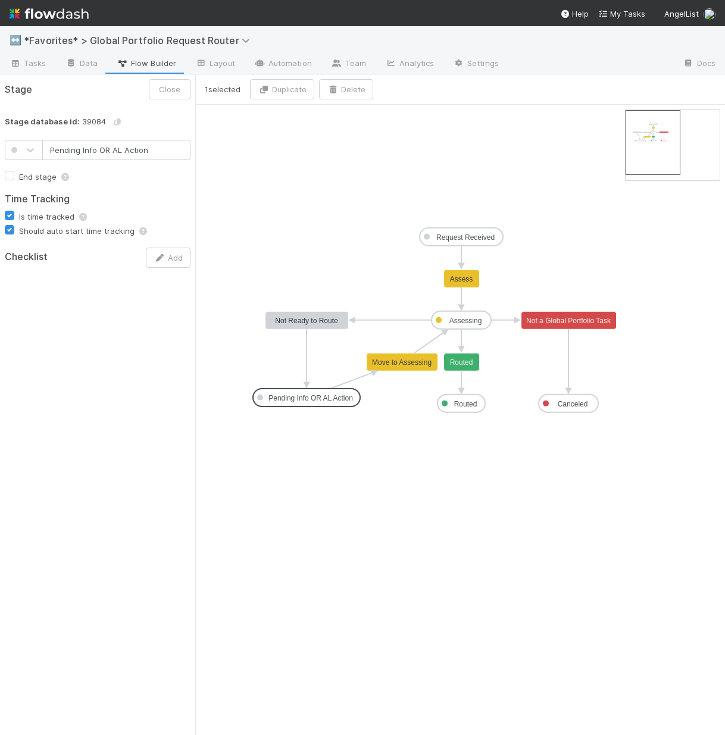
drag, startPoint x: 327, startPoint y: 400, endPoint x: 299, endPoint y: 396, distance: 28.8
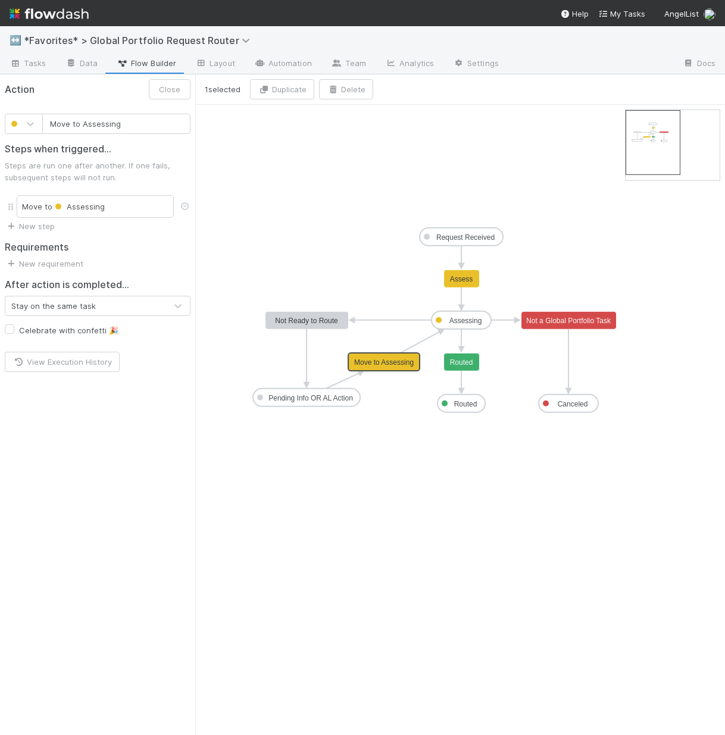
drag, startPoint x: 408, startPoint y: 364, endPoint x: 389, endPoint y: 361, distance: 19.3
drag, startPoint x: 126, startPoint y: 124, endPoint x: 0, endPoint y: 86, distance: 131.4
click at [0, 94] on form "Action Close Move to Assessing Steps when triggered... Steps are run one after …" at bounding box center [97, 225] width 195 height 302
click at [26, 126] on icon at bounding box center [30, 124] width 12 height 12
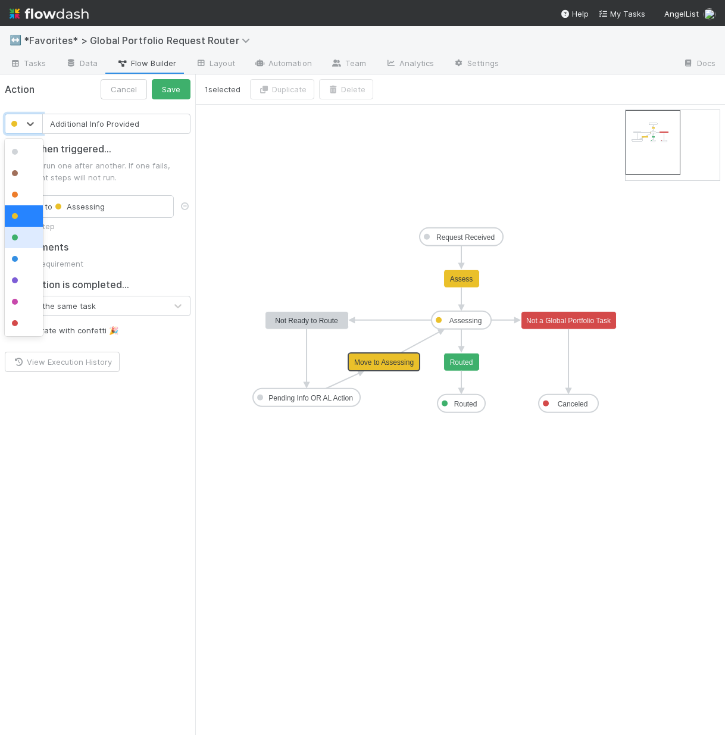
click at [21, 245] on div at bounding box center [24, 237] width 38 height 21
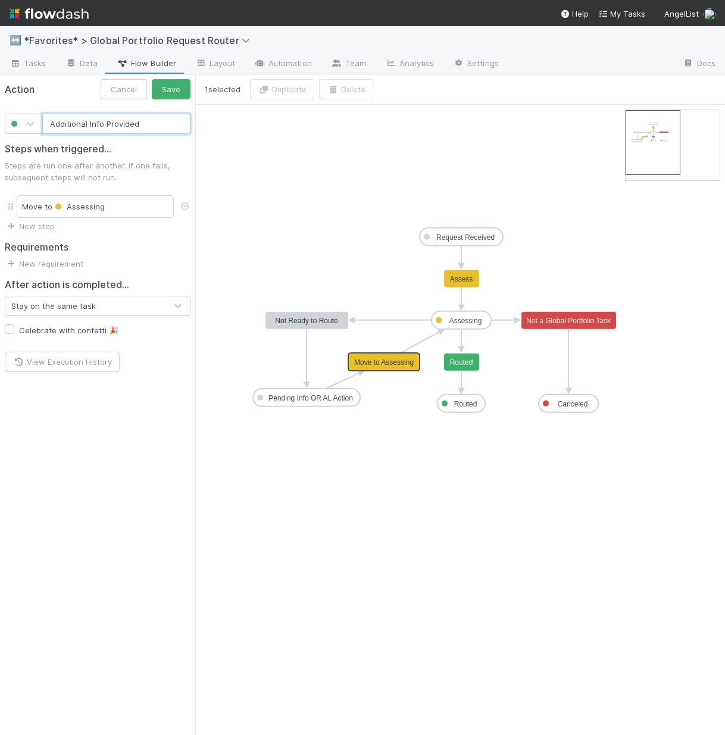
drag, startPoint x: 86, startPoint y: 119, endPoint x: 0, endPoint y: 110, distance: 86.8
click at [0, 111] on div "Additional Info Provided" at bounding box center [97, 119] width 195 height 30
click at [137, 115] on input "Missing Info Provided" at bounding box center [116, 124] width 148 height 20
click at [136, 121] on input "Missing Info Provided" at bounding box center [116, 124] width 148 height 20
click at [37, 228] on link "New step" at bounding box center [30, 226] width 50 height 10
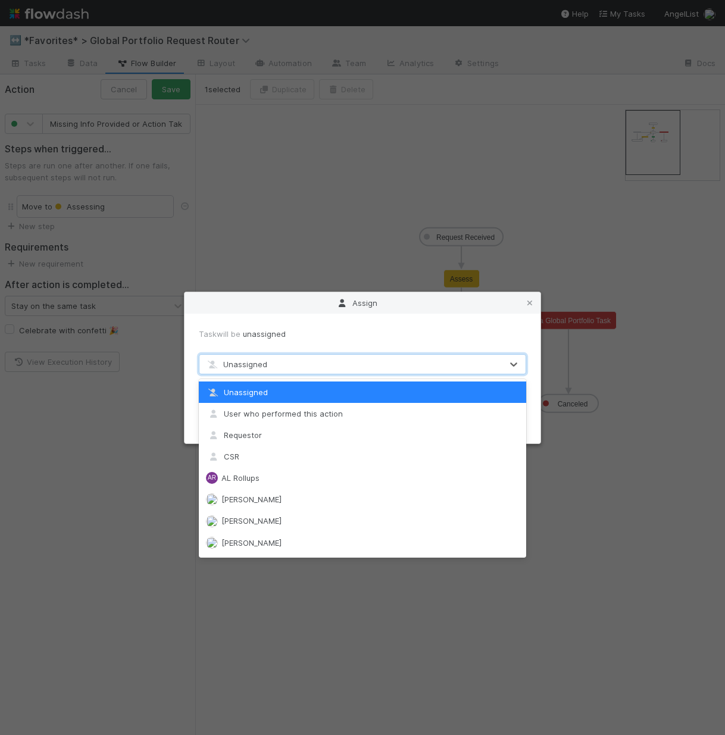
click at [385, 365] on div "Unassigned" at bounding box center [350, 364] width 302 height 19
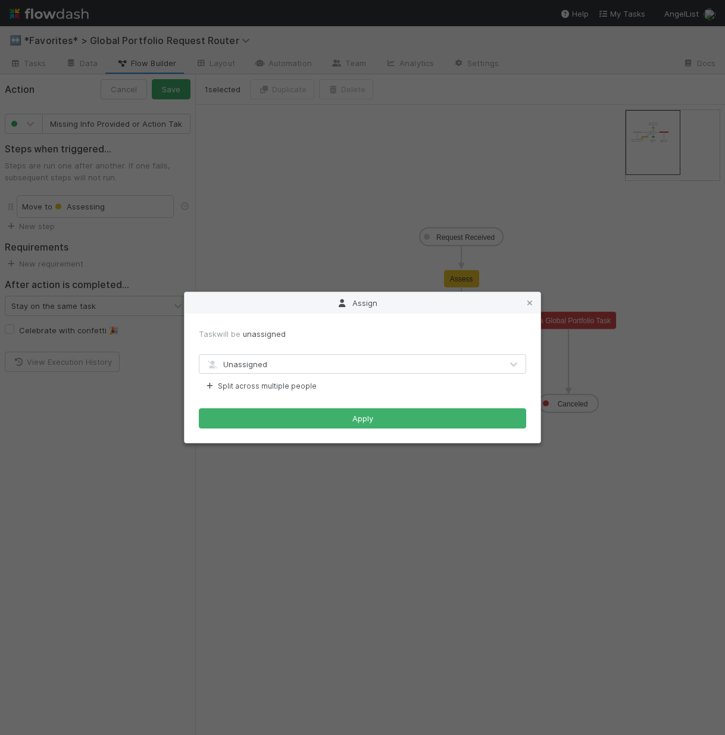
click at [502, 331] on div "Task will be unassigned" at bounding box center [362, 334] width 327 height 12
click at [534, 302] on icon at bounding box center [530, 303] width 12 height 8
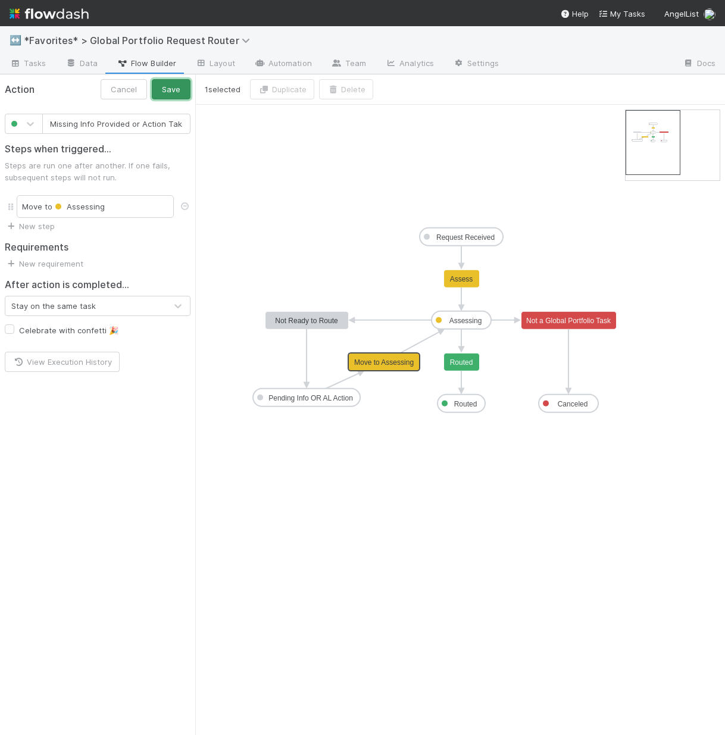
click at [182, 90] on button "Save" at bounding box center [171, 89] width 39 height 20
type input "Assess"
click at [466, 277] on text "Assess" at bounding box center [461, 279] width 23 height 8
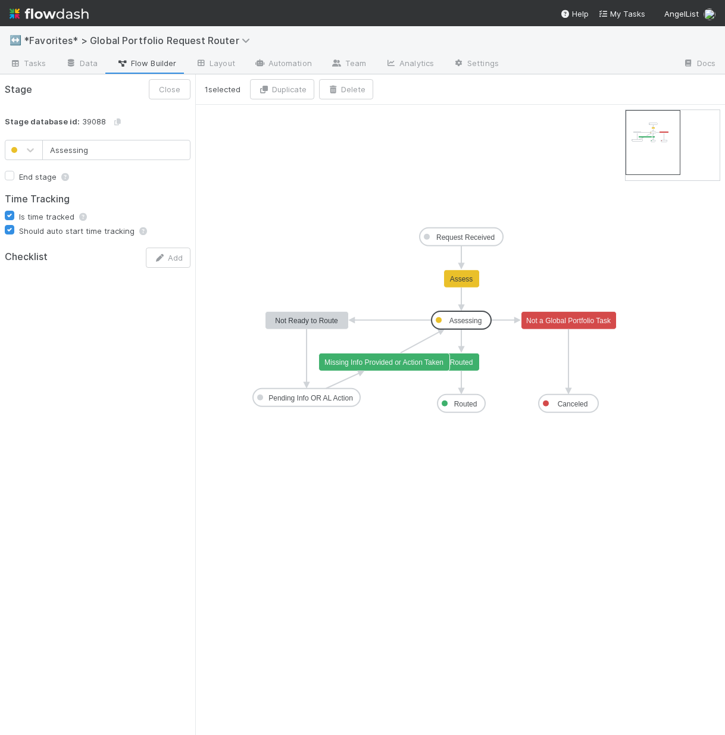
click at [475, 318] on text "Assessing" at bounding box center [465, 321] width 33 height 8
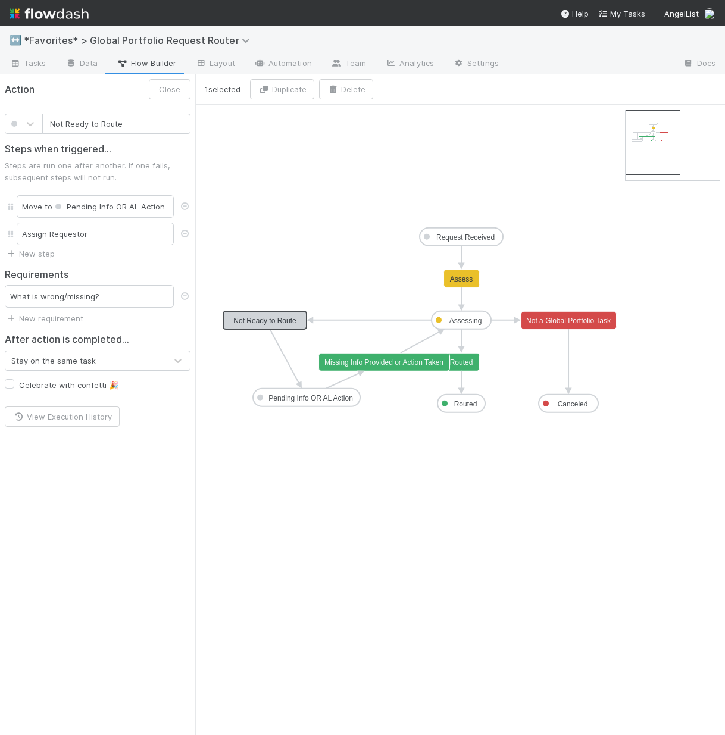
drag, startPoint x: 304, startPoint y: 321, endPoint x: 260, endPoint y: 319, distance: 44.1
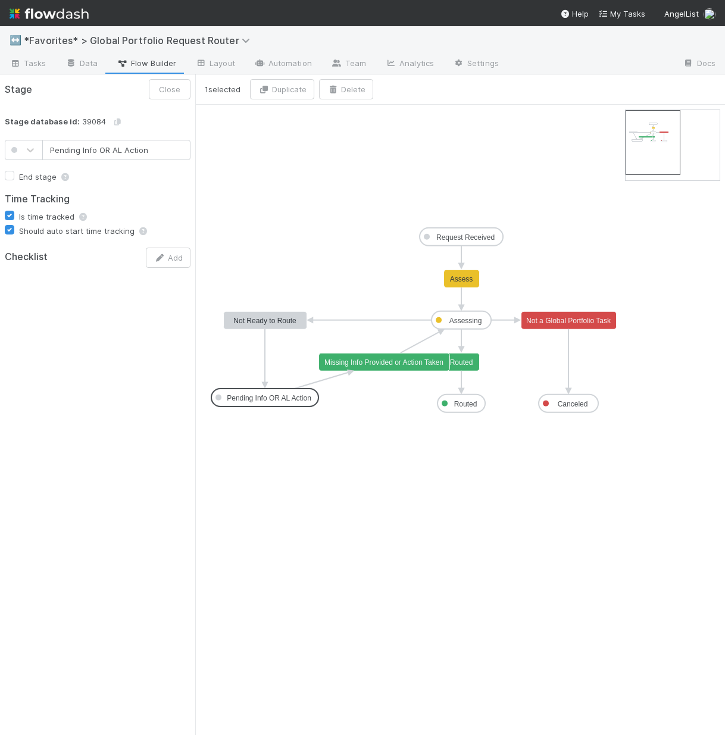
drag, startPoint x: 317, startPoint y: 396, endPoint x: 273, endPoint y: 395, distance: 44.1
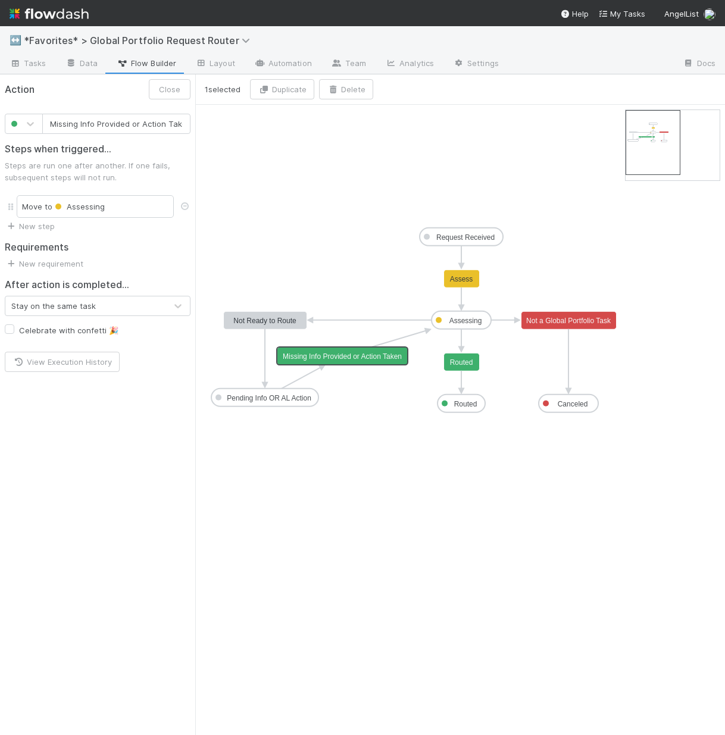
scroll to position [0, 5]
drag, startPoint x: 365, startPoint y: 367, endPoint x: 344, endPoint y: 367, distance: 21.4
click at [137, 121] on input "Missing Info Provided or Action Taken" at bounding box center [116, 124] width 148 height 20
click at [165, 83] on button "Save" at bounding box center [171, 89] width 39 height 20
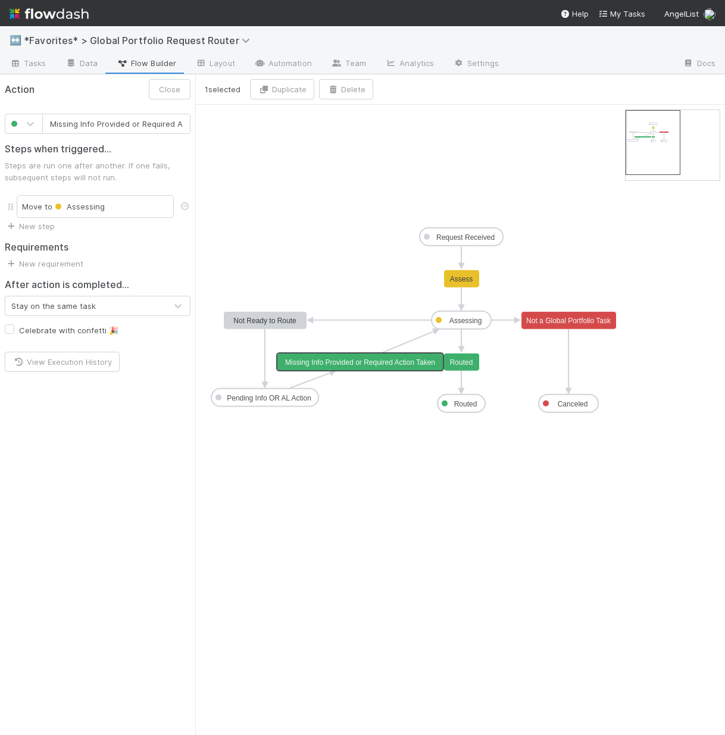
type input "Not Ready to Route"
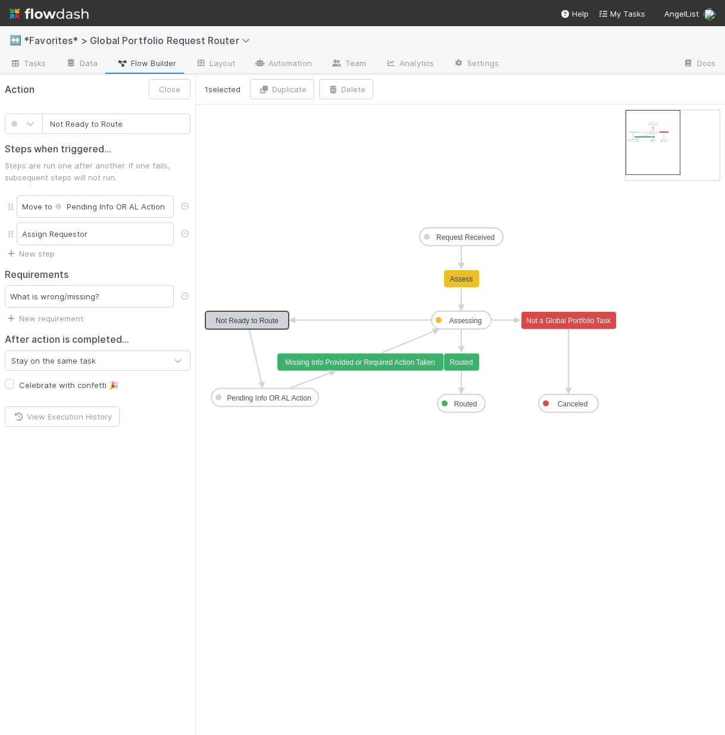
drag, startPoint x: 280, startPoint y: 317, endPoint x: 261, endPoint y: 315, distance: 19.2
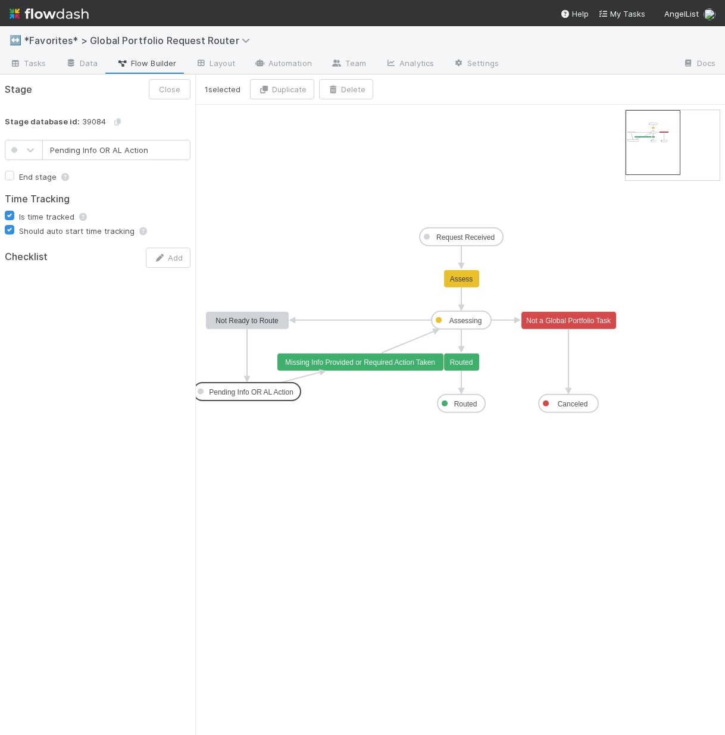
drag, startPoint x: 286, startPoint y: 401, endPoint x: 266, endPoint y: 394, distance: 21.3
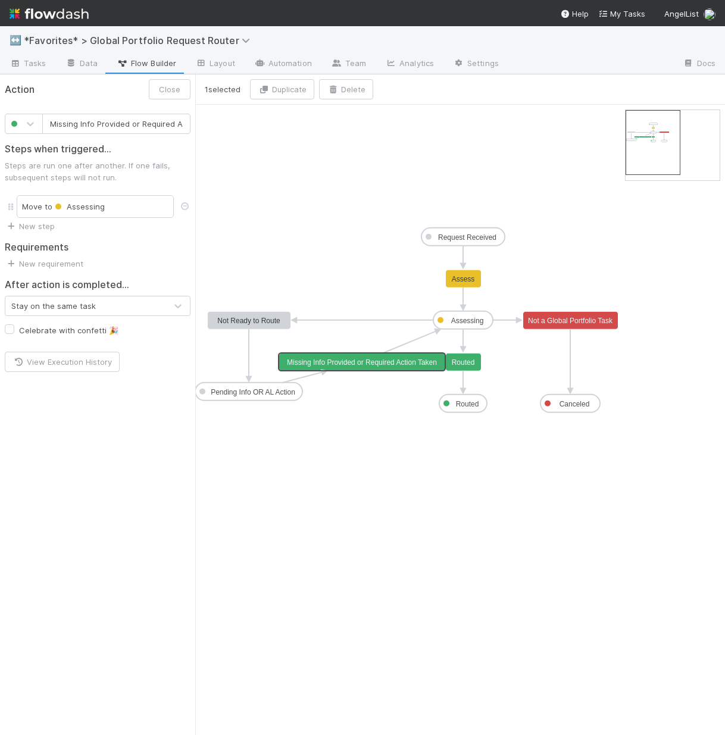
scroll to position [0, 40]
drag, startPoint x: 368, startPoint y: 363, endPoint x: 349, endPoint y: 361, distance: 18.6
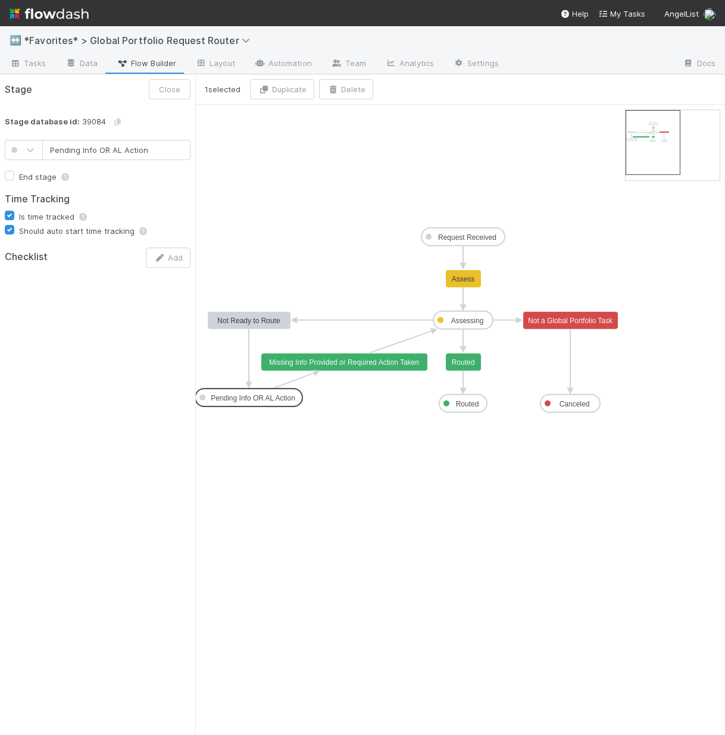
drag, startPoint x: 281, startPoint y: 396, endPoint x: 280, endPoint y: 403, distance: 7.4
click at [241, 317] on text "Not Ready to Route" at bounding box center [248, 321] width 63 height 8
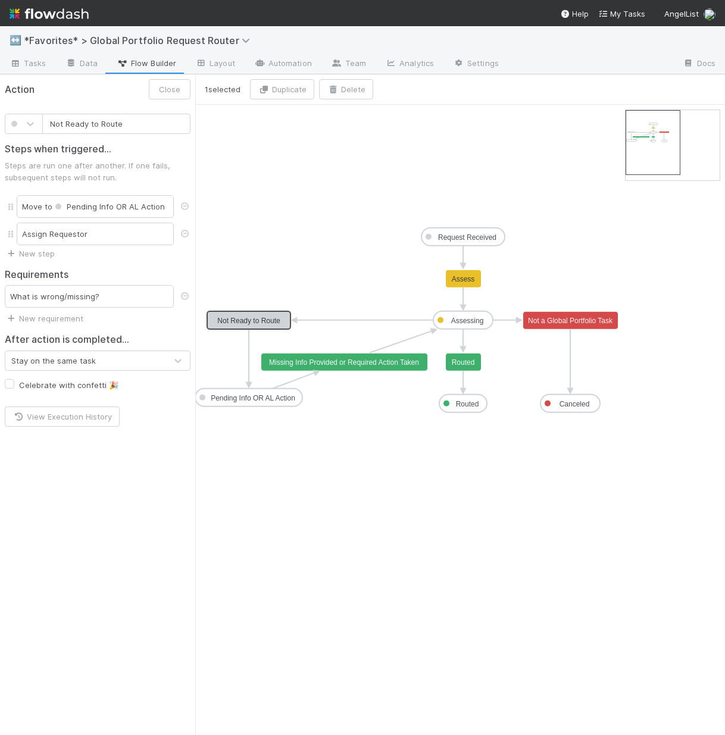
drag, startPoint x: 131, startPoint y: 125, endPoint x: 2, endPoint y: 43, distance: 153.0
click at [0, 48] on div "↔️ *Favorites* > Global Portfolio Request Router Tasks Data Flow Builder Layout…" at bounding box center [362, 380] width 725 height 709
type input "Missing Info or Requires Additional Action from Requestor"
click at [180, 95] on button "Save" at bounding box center [171, 89] width 39 height 20
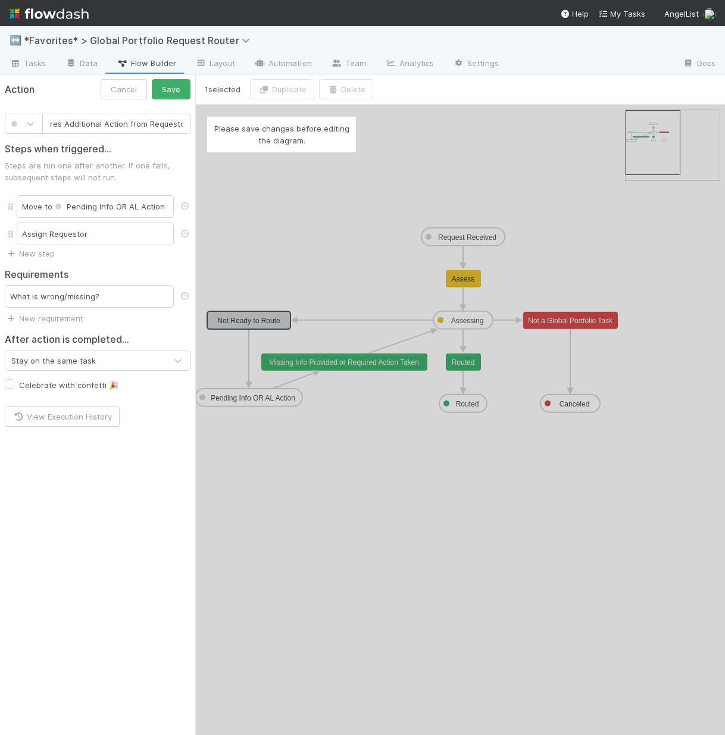
scroll to position [0, 0]
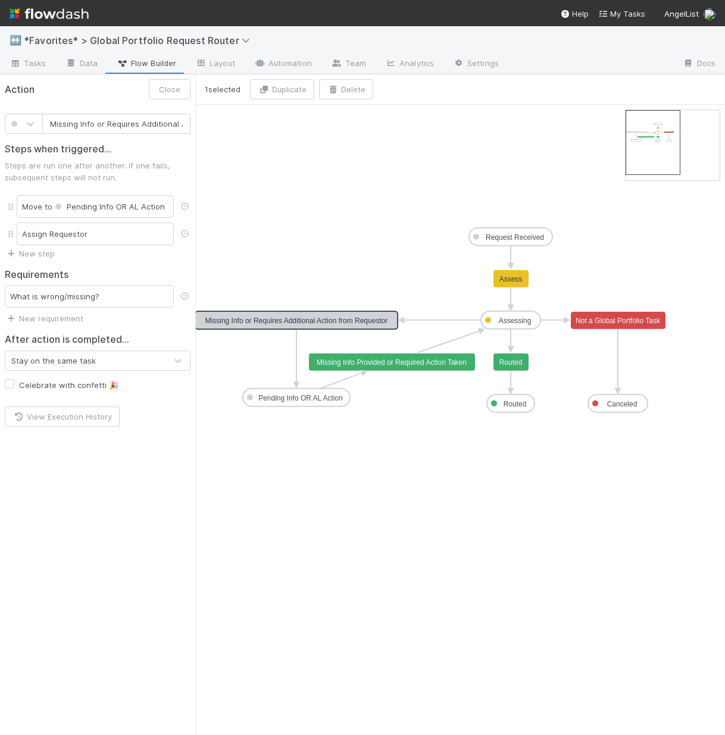
click at [306, 398] on text "Pending Info OR AL Action" at bounding box center [300, 398] width 85 height 8
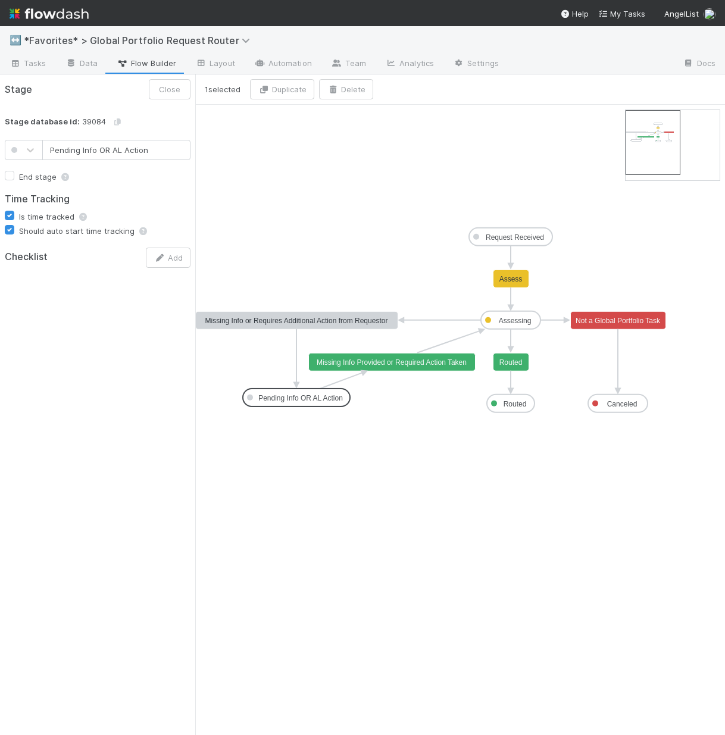
click at [120, 152] on input "Pending Info OR AL Action" at bounding box center [116, 150] width 148 height 20
type input "Pending Info OR Other Team Action"
click at [165, 95] on button "Save" at bounding box center [171, 89] width 39 height 20
click at [391, 362] on text "Missing Info Provided or Required Action Taken" at bounding box center [392, 362] width 150 height 8
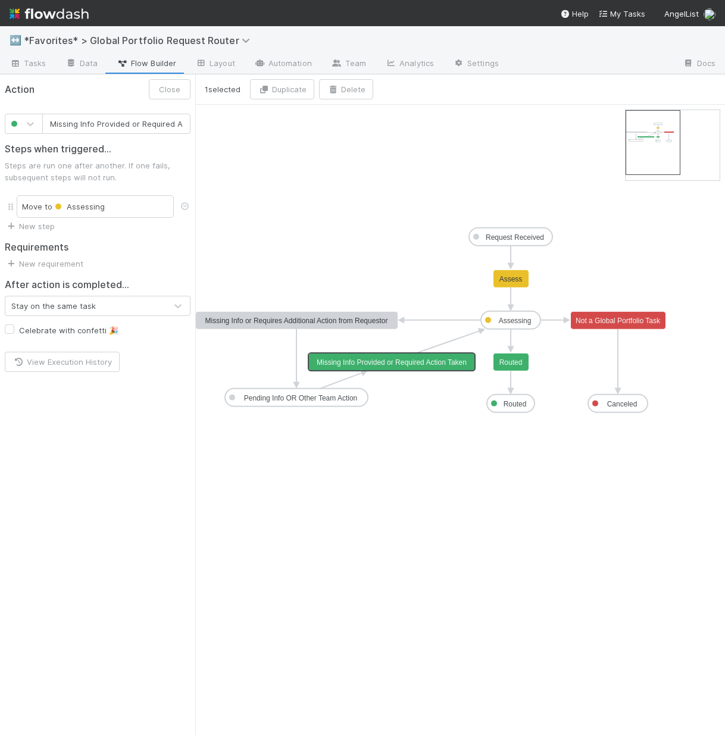
drag, startPoint x: 134, startPoint y: 118, endPoint x: 0, endPoint y: 115, distance: 134.0
click at [0, 115] on div "Missing Info Provided or Required Action Taken" at bounding box center [97, 119] width 195 height 30
type input "Missing Info or Requires Additional Action from Requestor"
click at [308, 324] on text "Missing Info or Requires Additional Action from Requestor" at bounding box center [296, 321] width 183 height 8
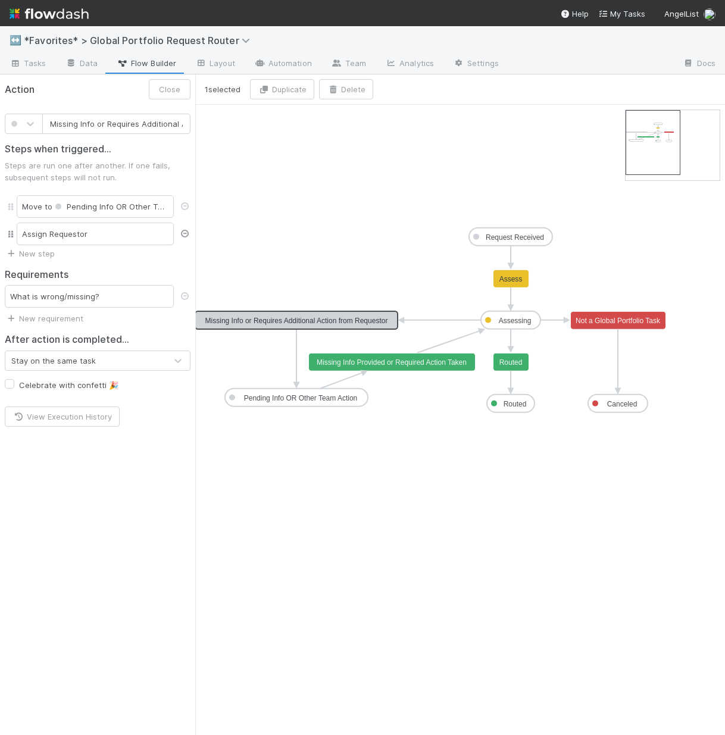
click at [182, 234] on icon at bounding box center [185, 234] width 12 height 8
click at [169, 89] on button "Save" at bounding box center [171, 89] width 39 height 20
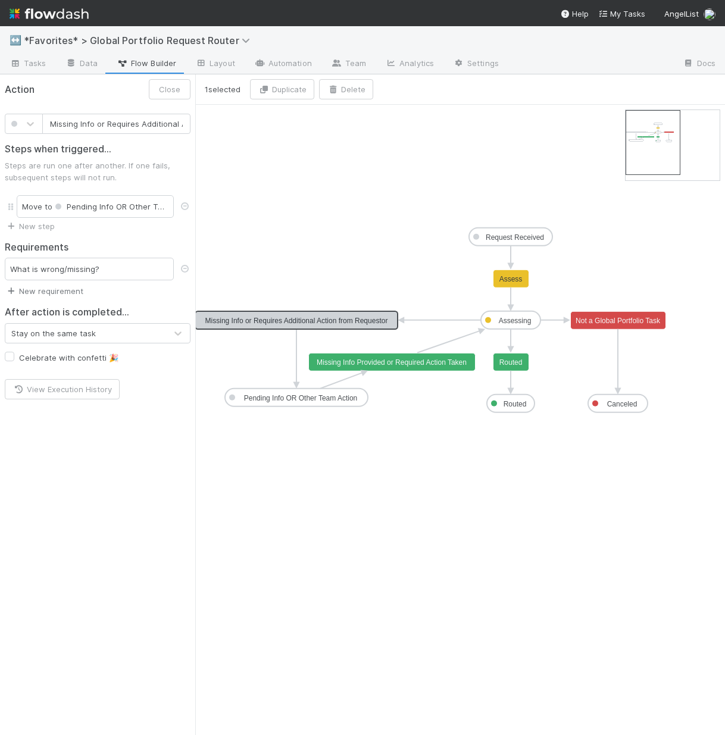
click at [56, 289] on link "New requirement" at bounding box center [44, 291] width 79 height 10
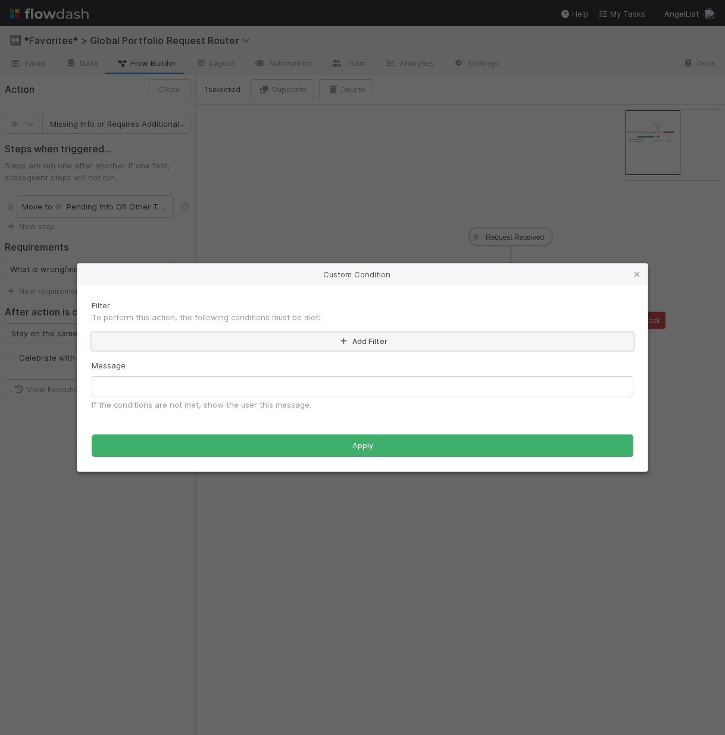
click at [253, 334] on button "Add Filter" at bounding box center [363, 341] width 542 height 17
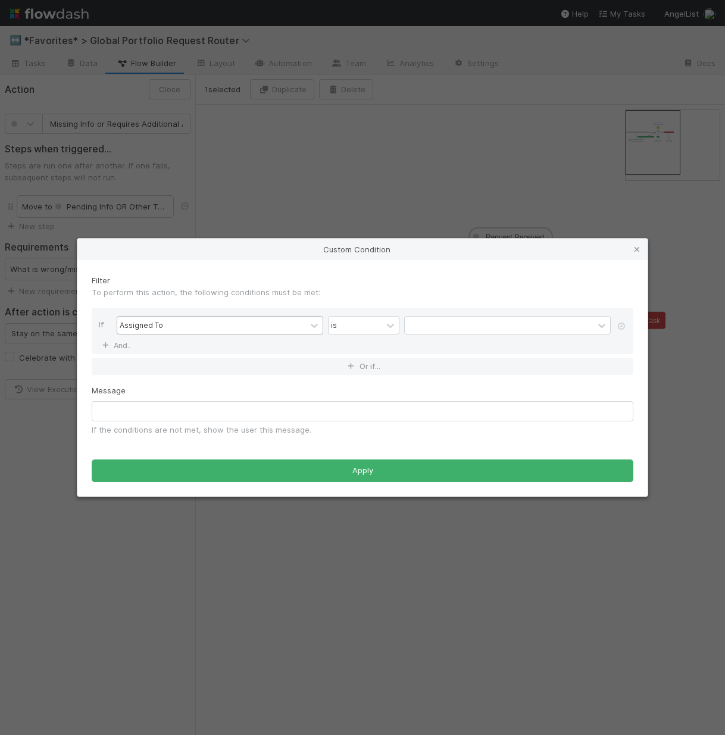
click at [250, 329] on div "Assigned To" at bounding box center [211, 325] width 189 height 17
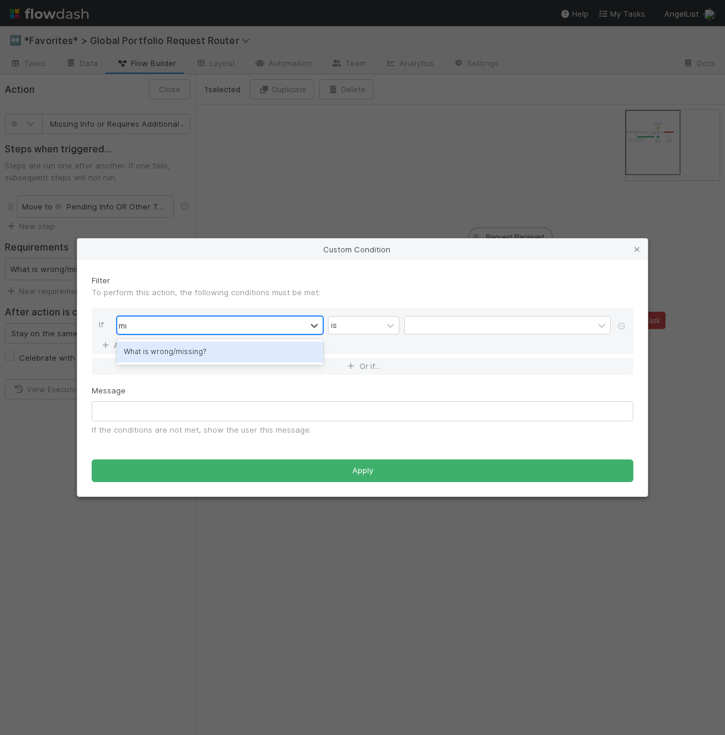
type input "miss"
click at [263, 348] on div "What is wrong/missing?" at bounding box center [220, 352] width 207 height 20
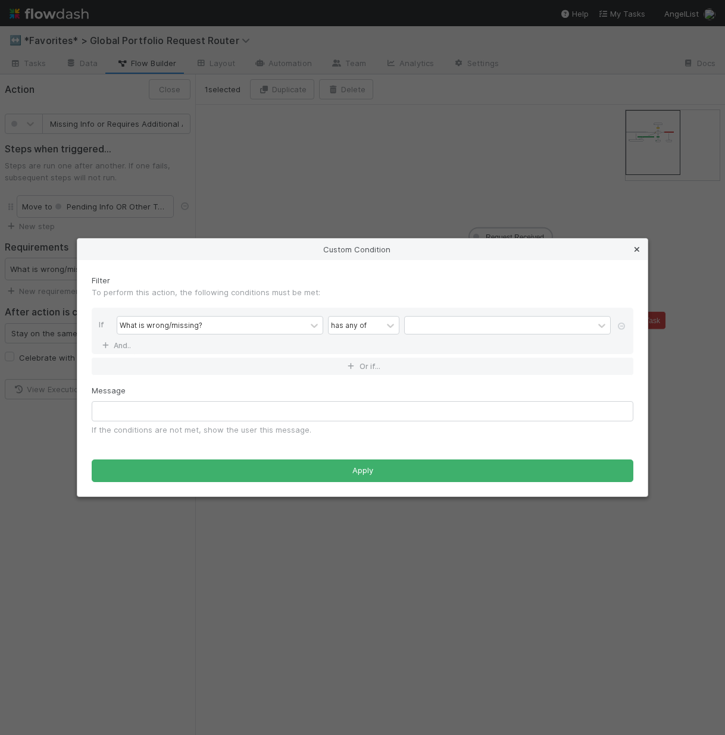
click at [633, 252] on icon at bounding box center [637, 250] width 12 height 8
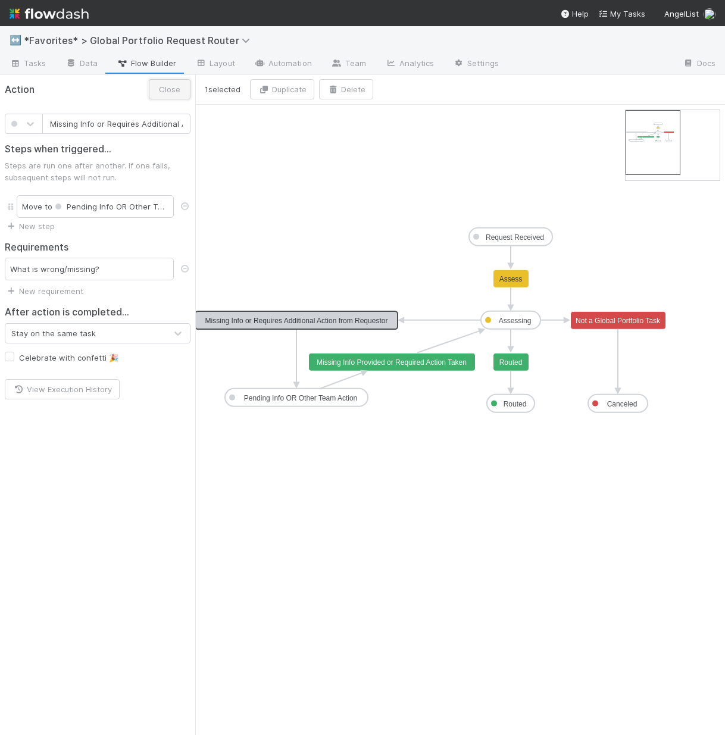
click at [173, 90] on button "Close" at bounding box center [170, 89] width 42 height 20
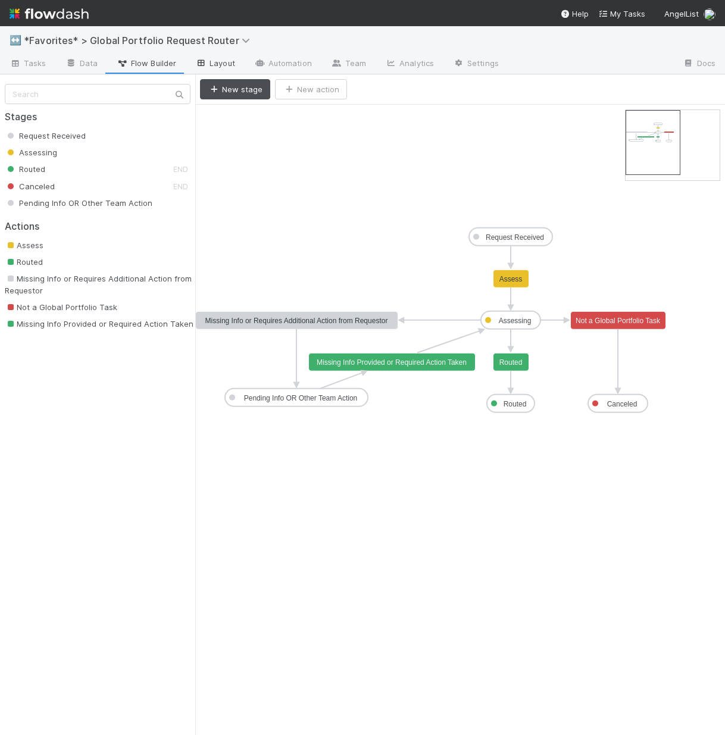
click at [205, 64] on link "Layout" at bounding box center [215, 64] width 59 height 19
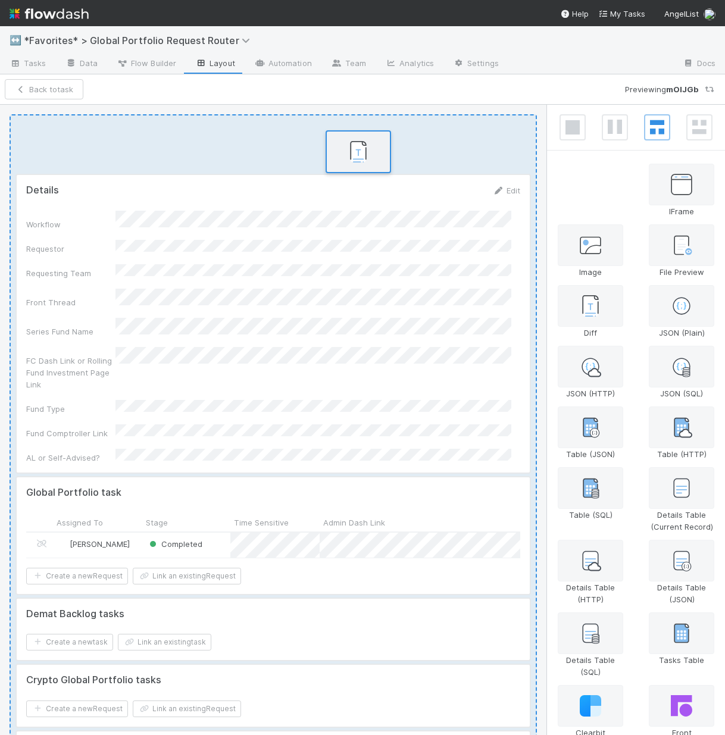
drag, startPoint x: 589, startPoint y: 195, endPoint x: 348, endPoint y: 158, distance: 243.8
click at [348, 158] on div "Details Edit Workflow Requestor Requesting Team Front Thread Series Fund Name F…" at bounding box center [362, 420] width 725 height 630
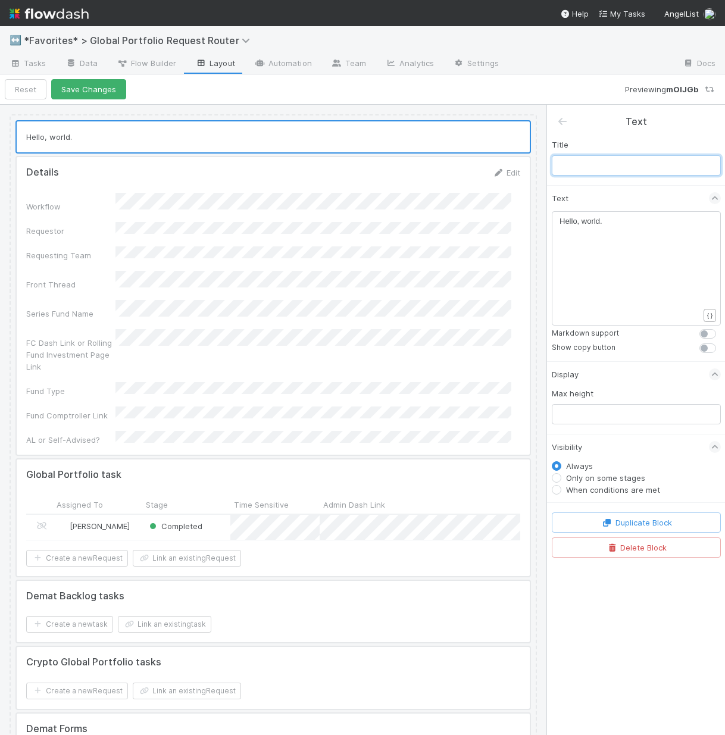
click at [645, 164] on input "text" at bounding box center [636, 165] width 169 height 20
type input "M"
click at [606, 165] on input "text" at bounding box center [636, 165] width 169 height 20
drag, startPoint x: 612, startPoint y: 221, endPoint x: 449, endPoint y: 181, distance: 168.0
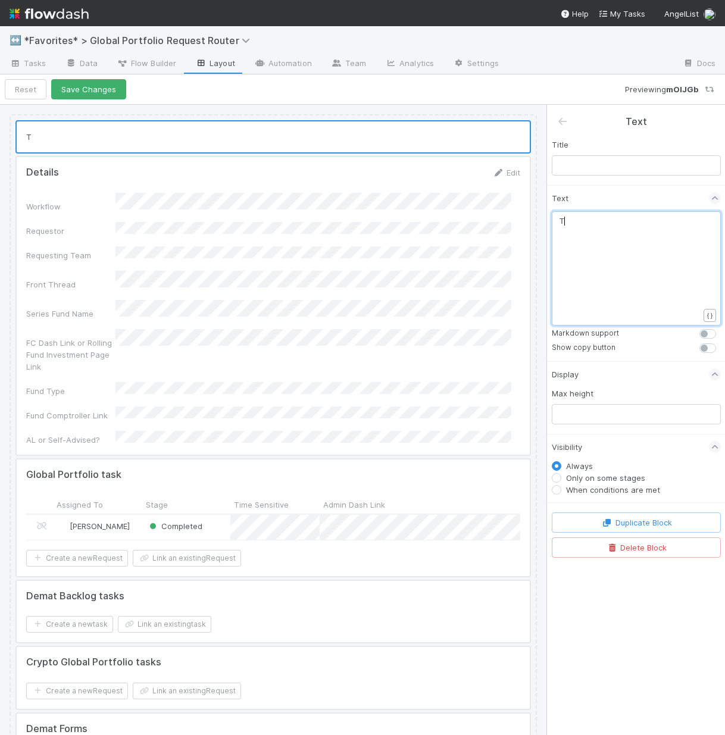
type textarea "The"
type textarea "You must add"
click at [566, 490] on label "When conditions are met" at bounding box center [613, 490] width 94 height 12
click at [558, 490] on input "When conditions are met" at bounding box center [557, 489] width 10 height 11
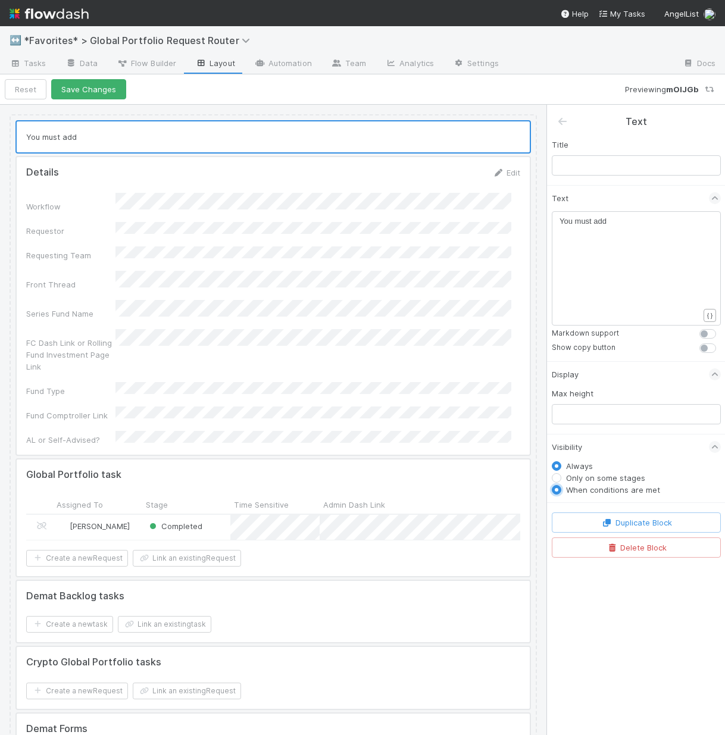
radio input "true"
radio input "false"
click at [620, 518] on div at bounding box center [636, 521] width 169 height 7
click at [625, 512] on button "Add Filter" at bounding box center [636, 509] width 169 height 17
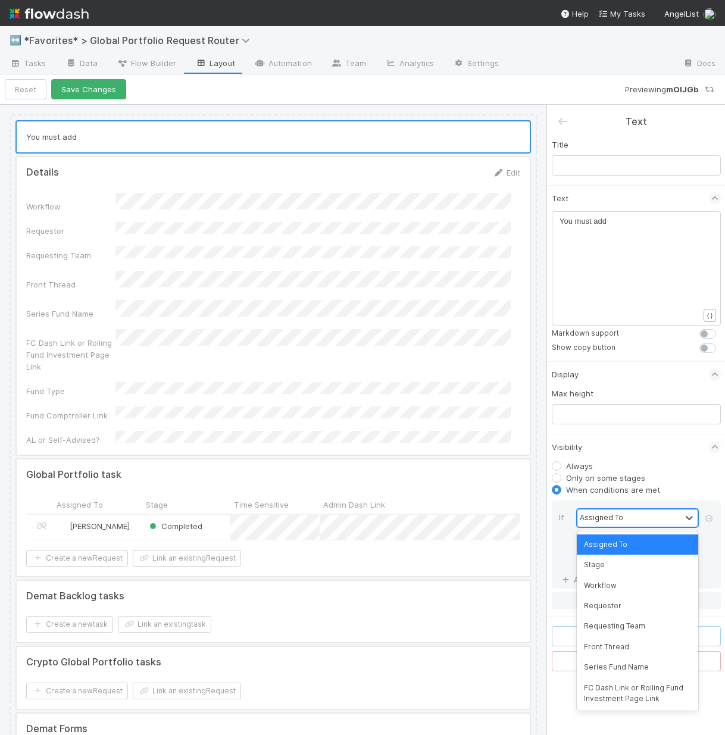
click at [621, 516] on div "Assigned To" at bounding box center [601, 517] width 43 height 11
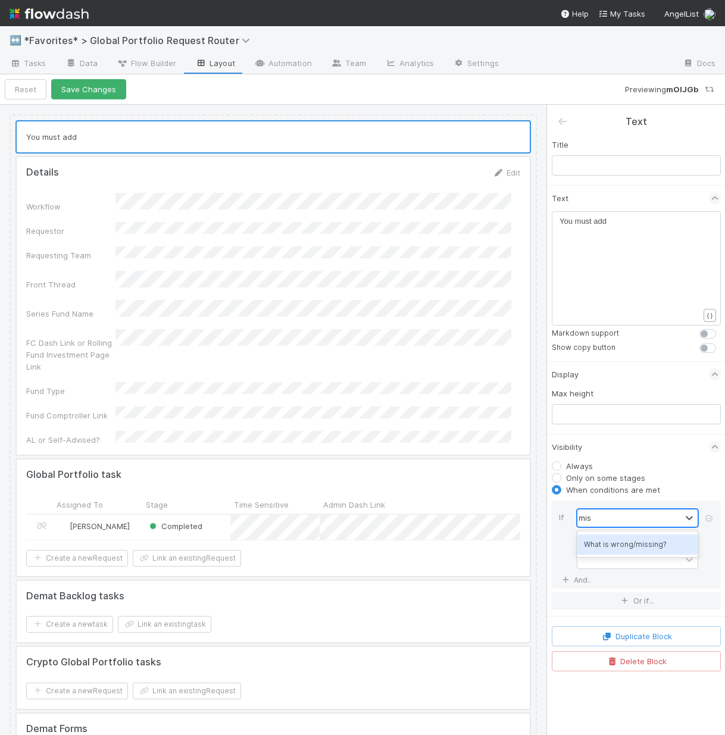
type input "miss"
click at [643, 545] on div "What is wrong/missing?" at bounding box center [637, 544] width 121 height 20
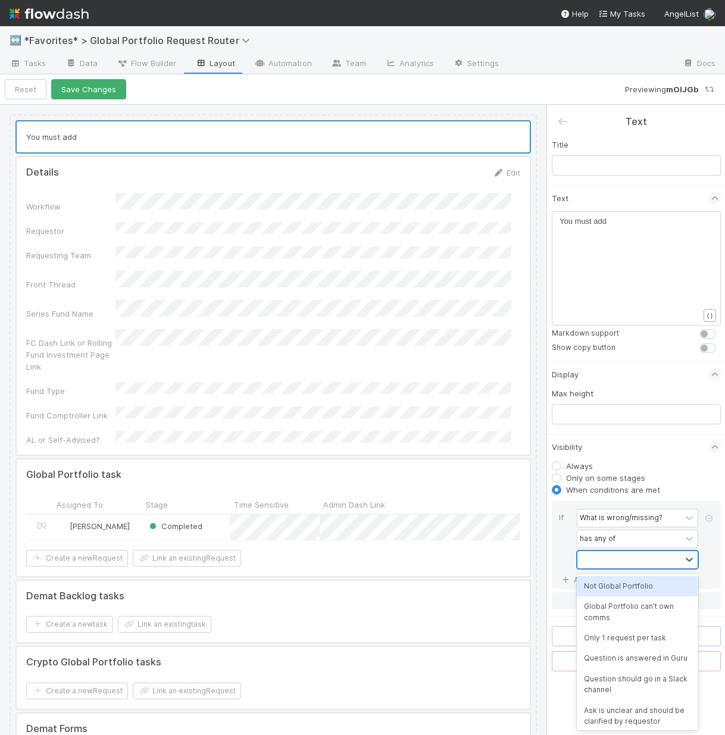
click at [628, 562] on div at bounding box center [629, 559] width 104 height 17
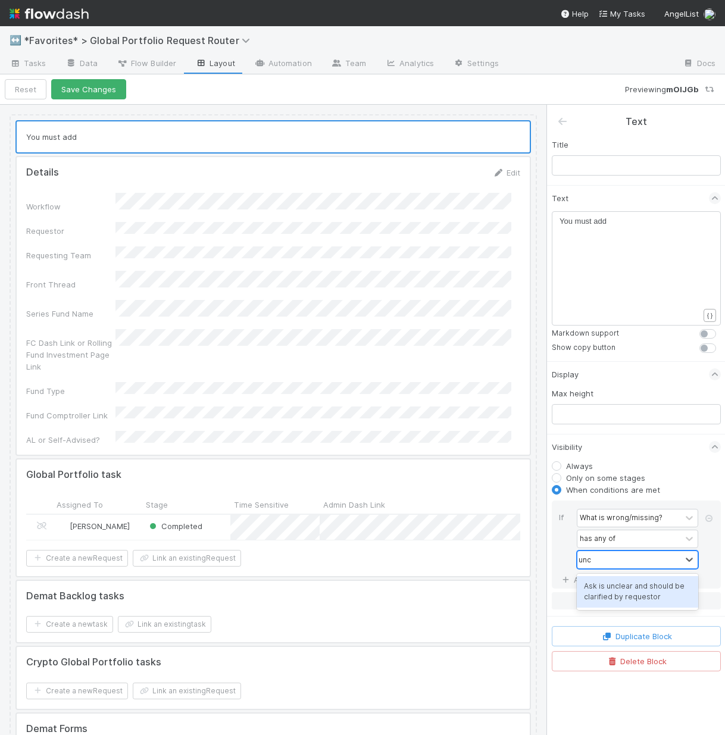
type input "uncl"
click at [675, 592] on div "Ask is unclear and should be clarified by requestor" at bounding box center [637, 592] width 121 height 32
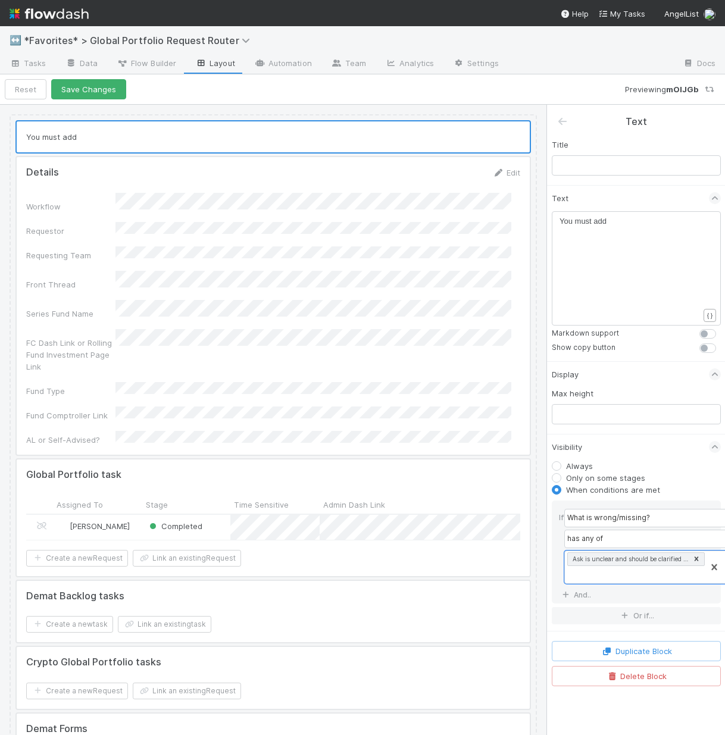
click at [662, 234] on div "x You must add" at bounding box center [643, 283] width 169 height 136
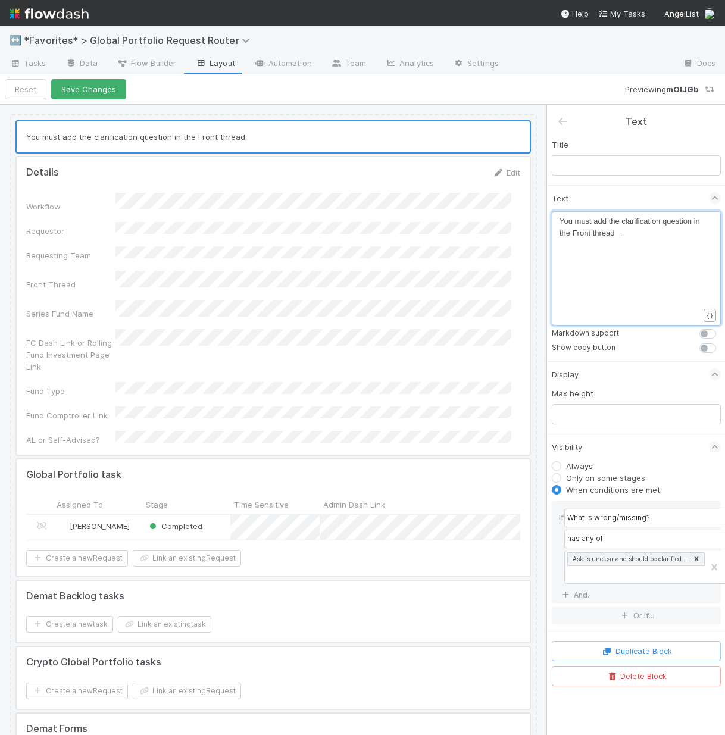
type textarea "the clarification question in the Front thread!"
drag, startPoint x: 608, startPoint y: 221, endPoint x: 386, endPoint y: 192, distance: 223.9
type textarea "Add"
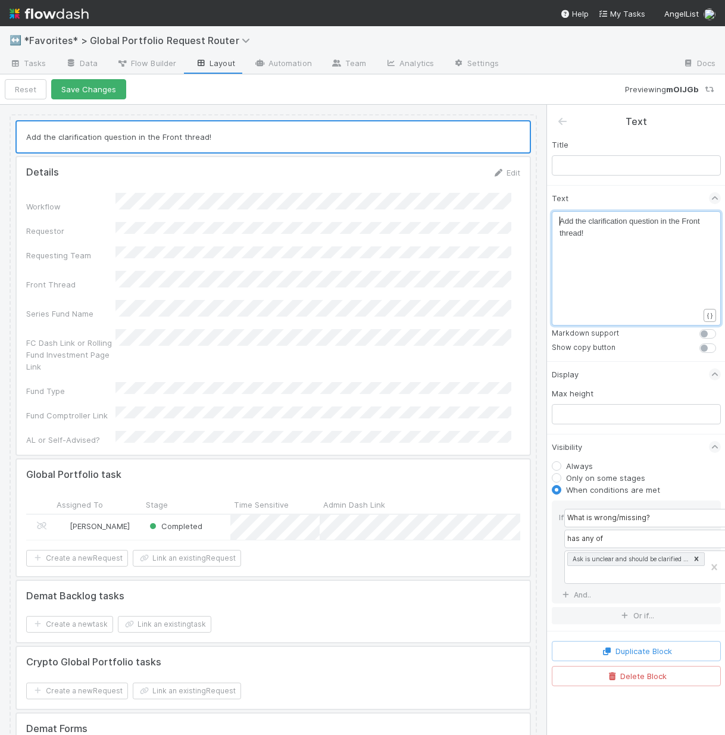
click at [561, 220] on span "Add the clarification question in the Front thread!" at bounding box center [630, 227] width 142 height 21
type textarea "**"
click at [659, 240] on div "x **Add the clarification question in the Front thread!" at bounding box center [643, 283] width 169 height 136
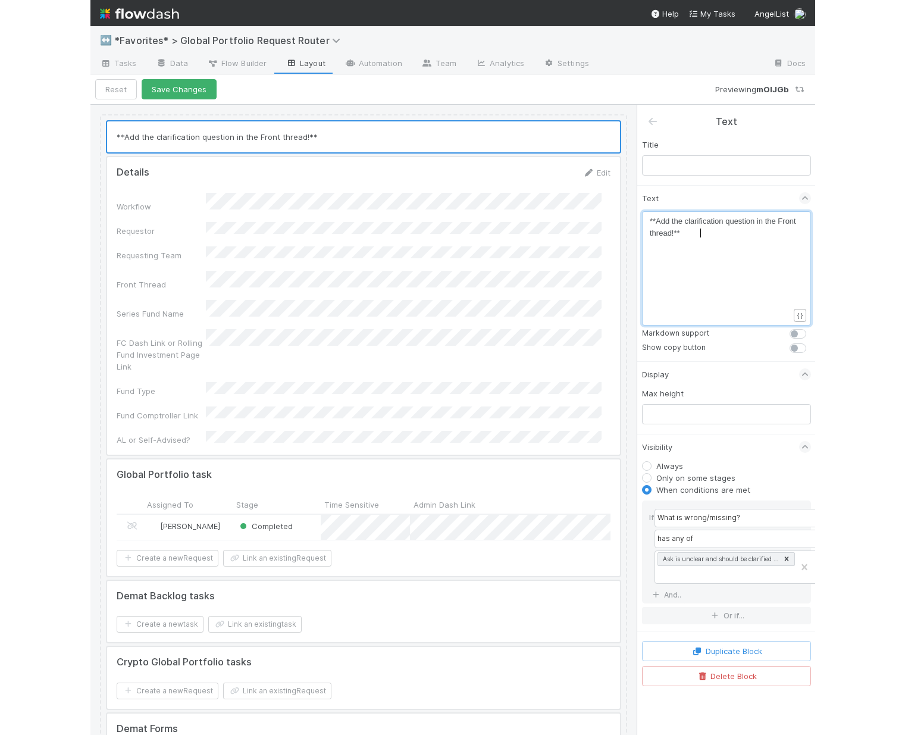
scroll to position [4, 5]
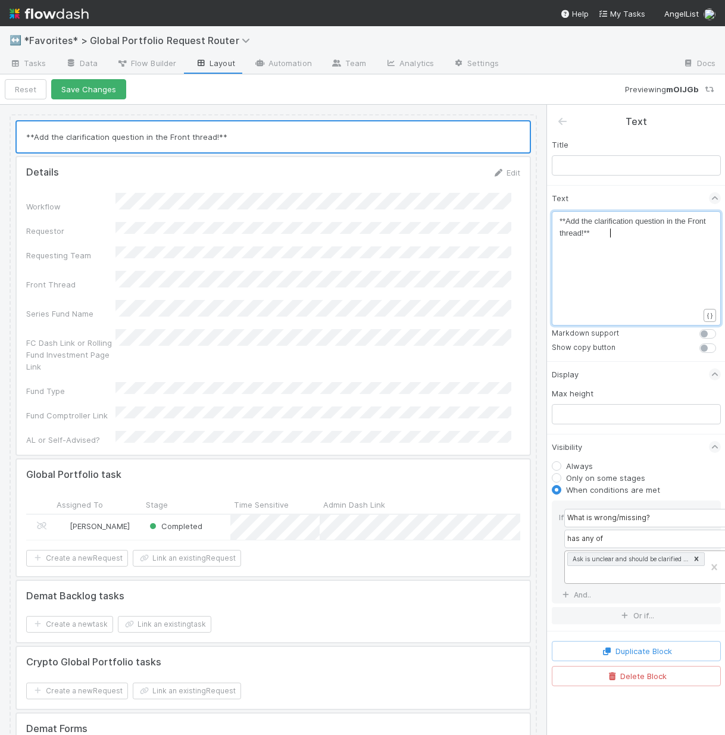
type textarea "**"
click at [721, 328] on label at bounding box center [721, 328] width 0 height 0
click at [709, 331] on input "checkbox" at bounding box center [704, 333] width 10 height 11
checkbox input "true"
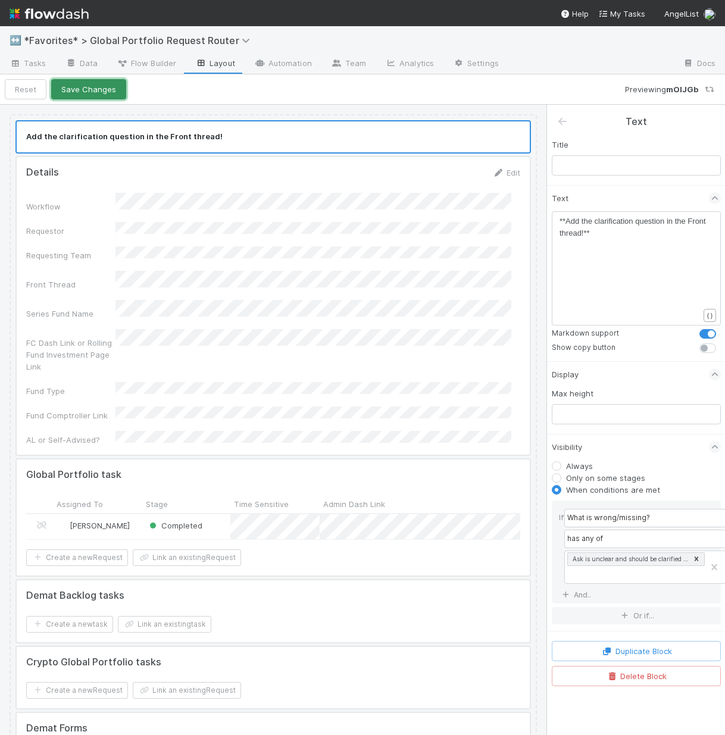
click at [111, 90] on button "Save Changes" at bounding box center [88, 89] width 75 height 20
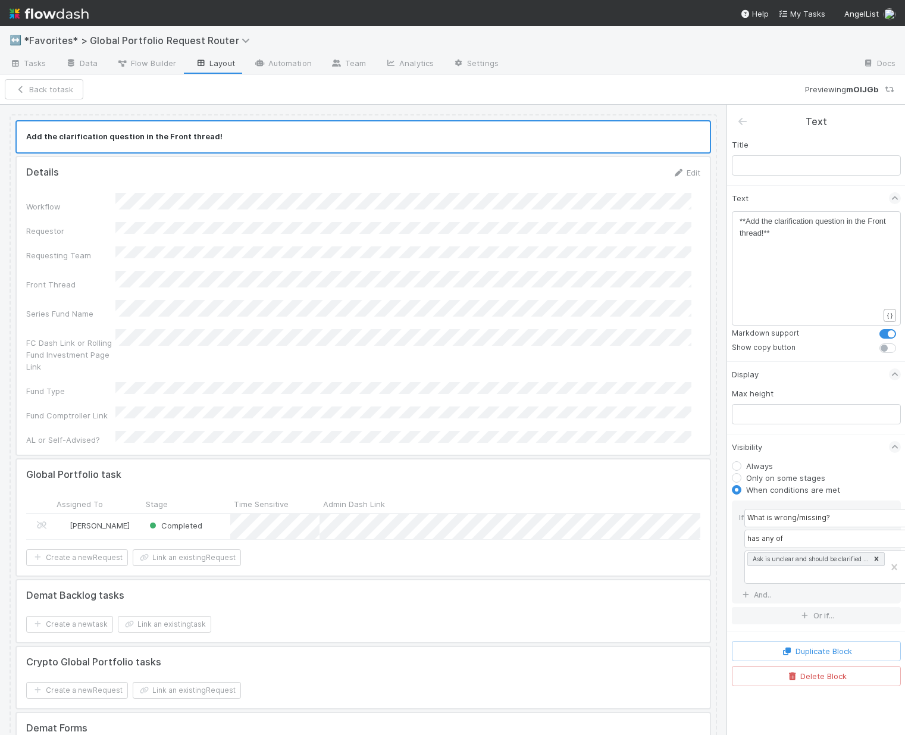
click at [67, 33] on span "*Favorites* > Global Portfolio Request Router" at bounding box center [145, 40] width 242 height 14
click at [66, 35] on span "*Favorites* > Global Portfolio Request Router" at bounding box center [140, 41] width 232 height 12
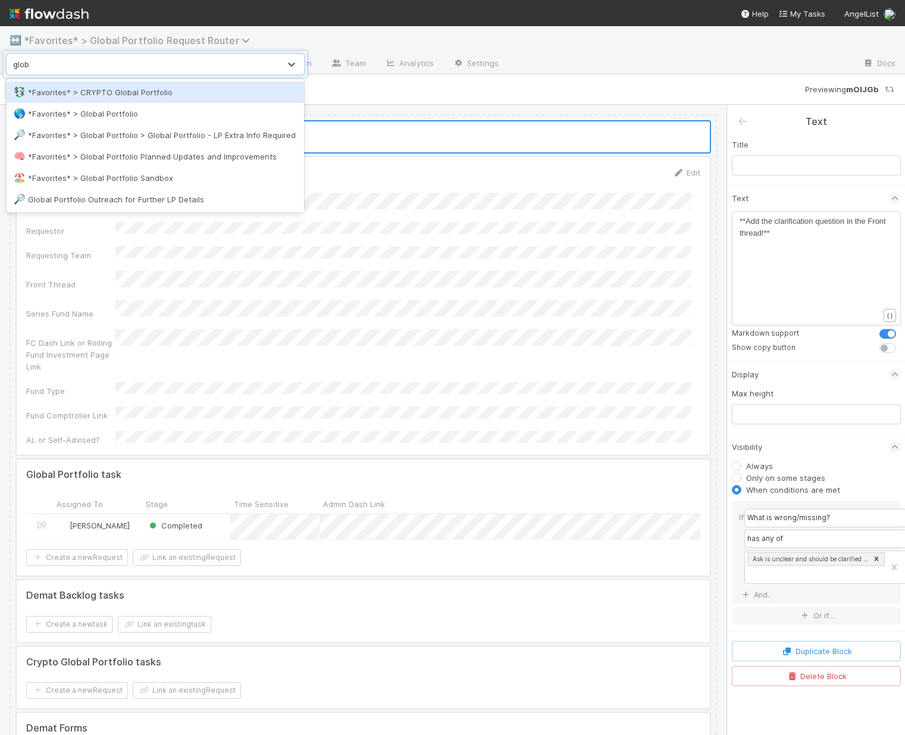
type input "globa"
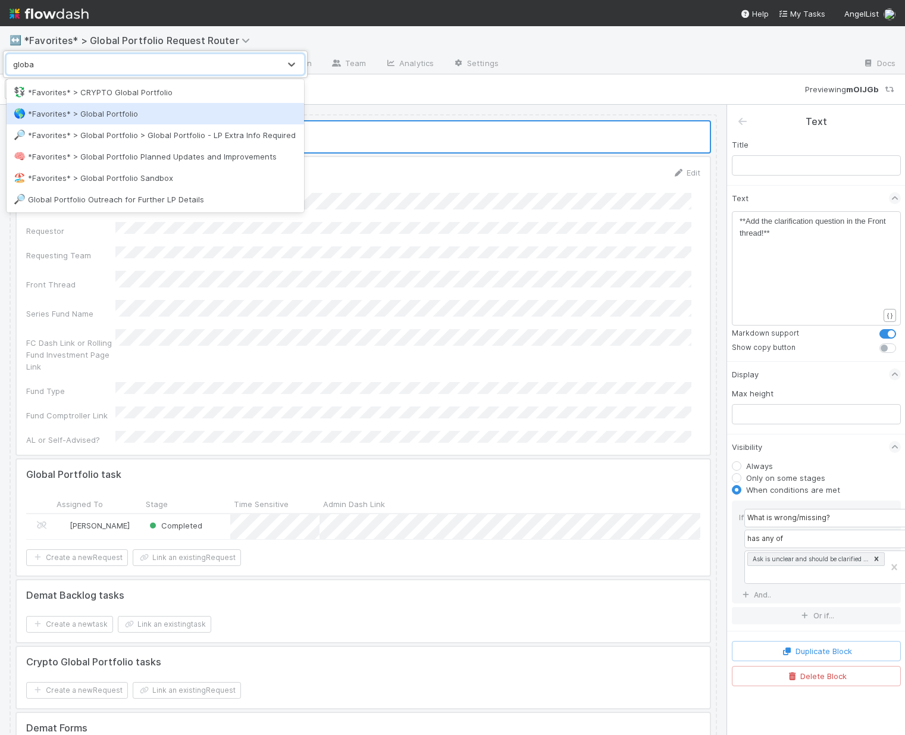
click at [86, 121] on div "🌎 *Favorites* > Global Portfolio" at bounding box center [156, 113] width 298 height 21
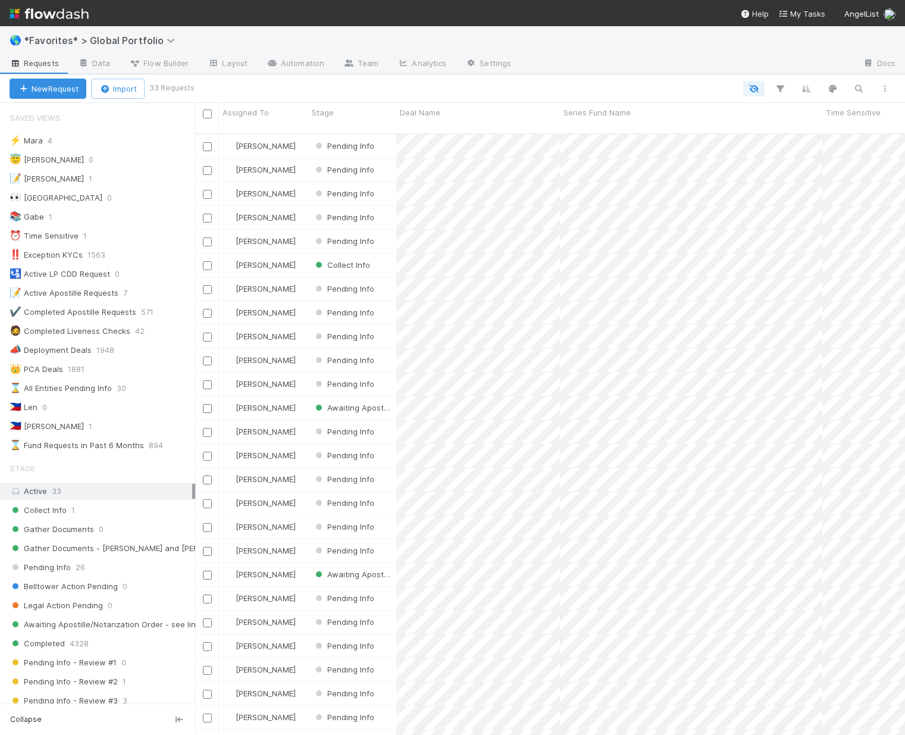
scroll to position [602, 701]
click at [99, 512] on div "Collect Info 1" at bounding box center [103, 510] width 186 height 15
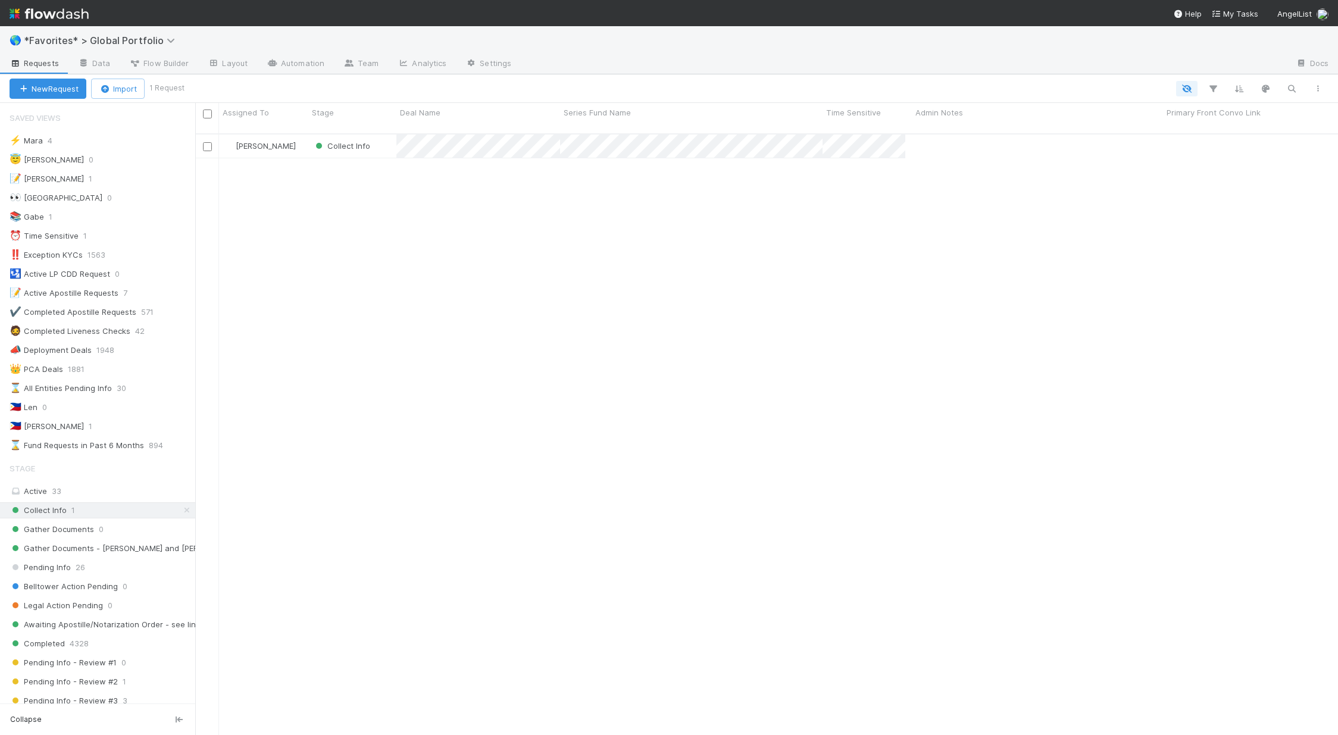
scroll to position [602, 1134]
click at [52, 428] on div "🇵🇭 Michael 1" at bounding box center [103, 426] width 186 height 15
click at [181, 509] on icon at bounding box center [187, 510] width 12 height 8
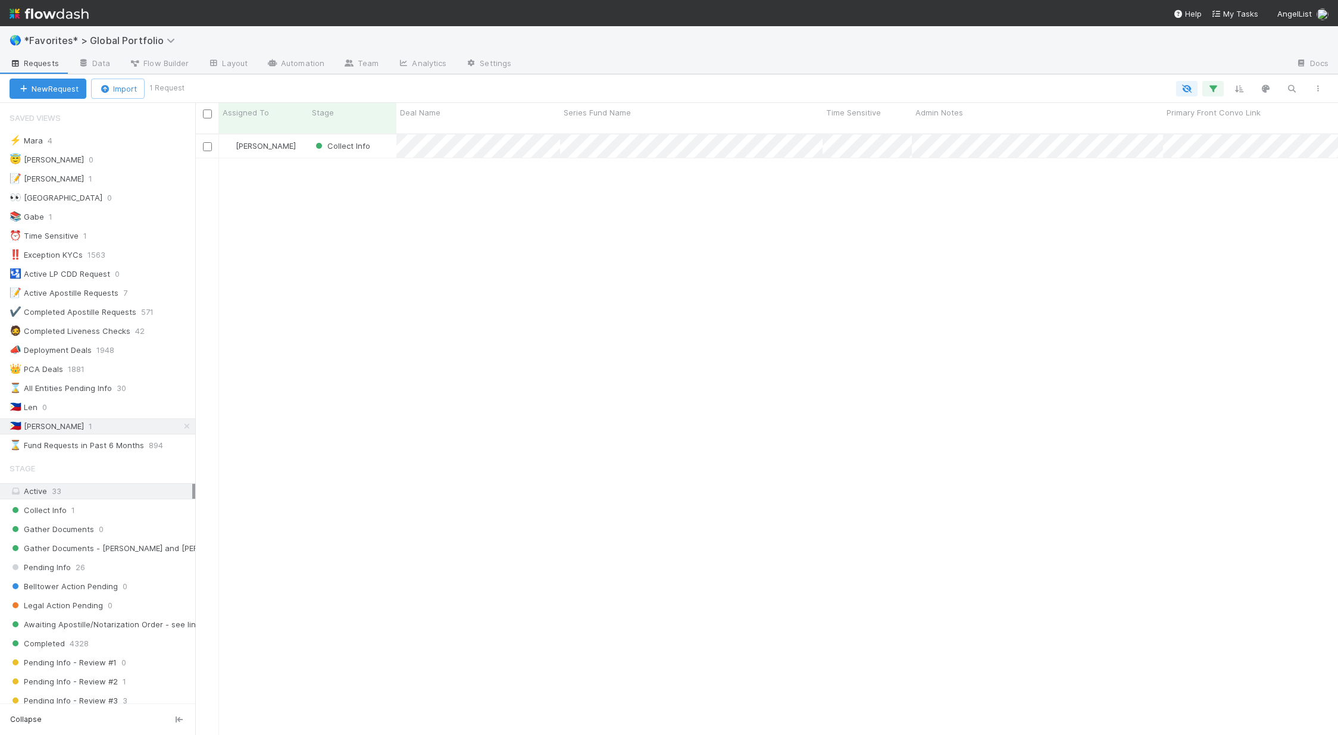
scroll to position [602, 1134]
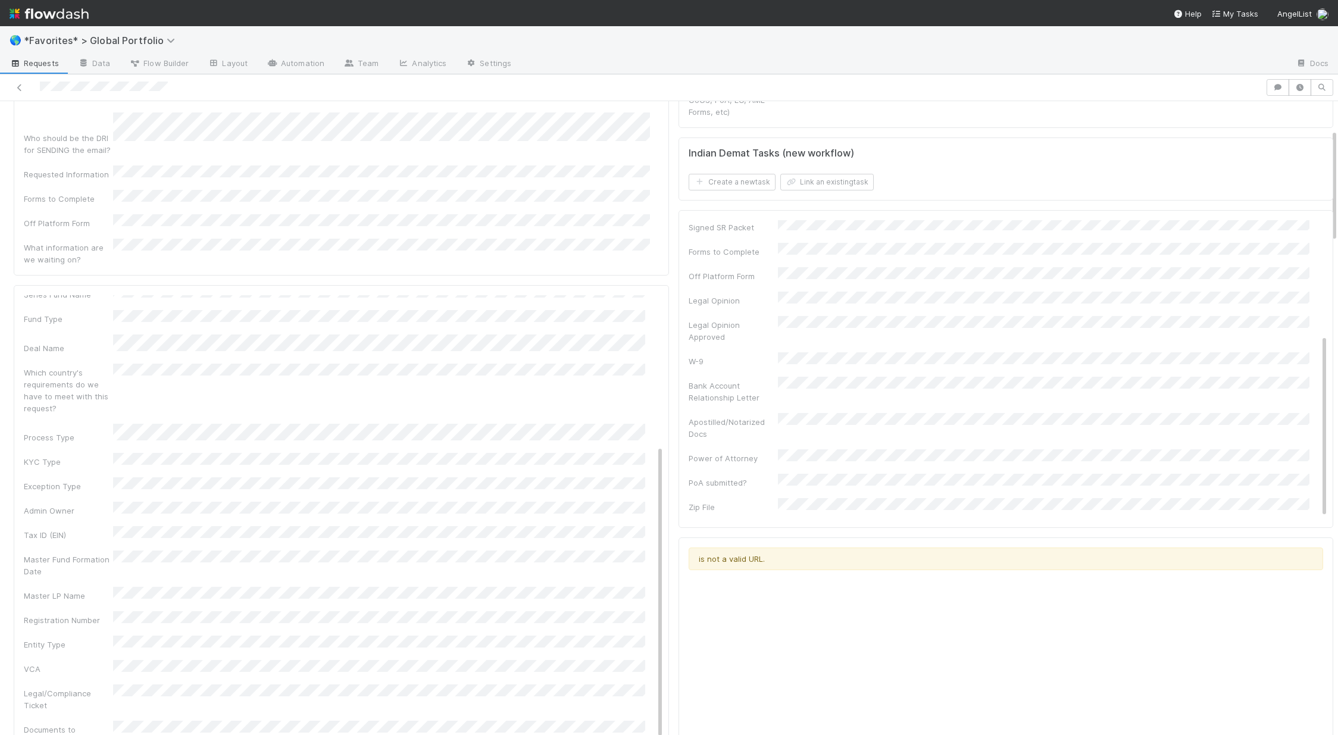
scroll to position [6, 0]
drag, startPoint x: 24, startPoint y: 476, endPoint x: 66, endPoint y: 461, distance: 44.6
click at [77, 467] on div "Admin Notes Possible Duplicate task Primary Front Convo Link Additional Front C…" at bounding box center [343, 684] width 639 height 738
click at [54, 510] on div "Series Fund Name" at bounding box center [68, 516] width 89 height 12
click at [127, 507] on div "Series Fund Name" at bounding box center [343, 514] width 639 height 15
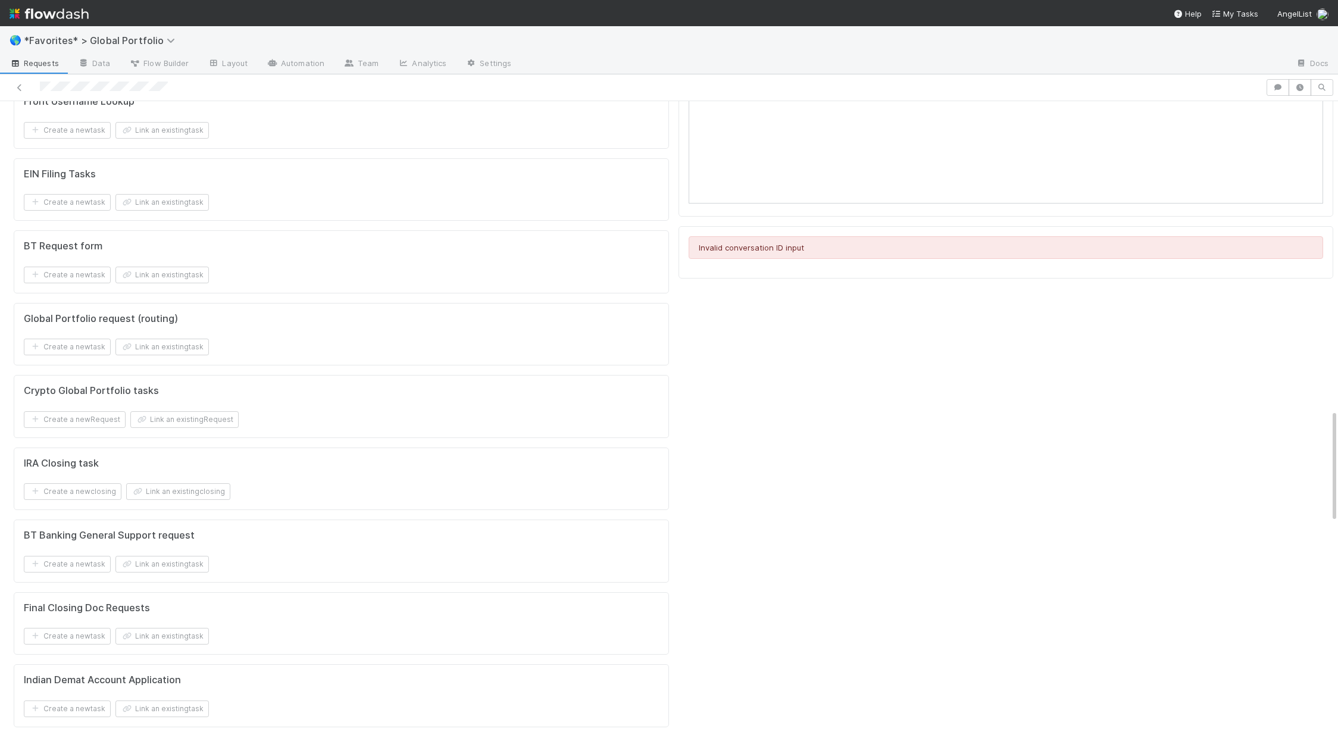
scroll to position [1693, 0]
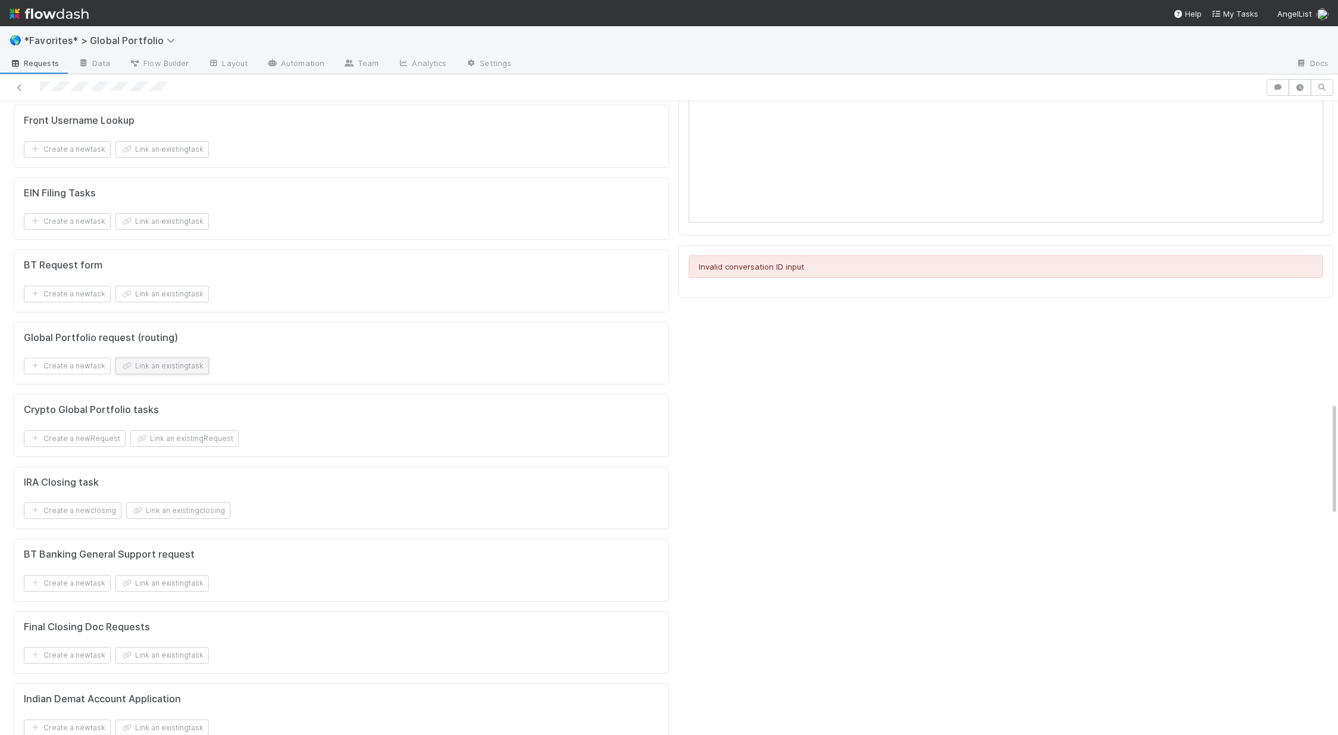
click at [176, 358] on button "Link an existing task" at bounding box center [161, 366] width 93 height 17
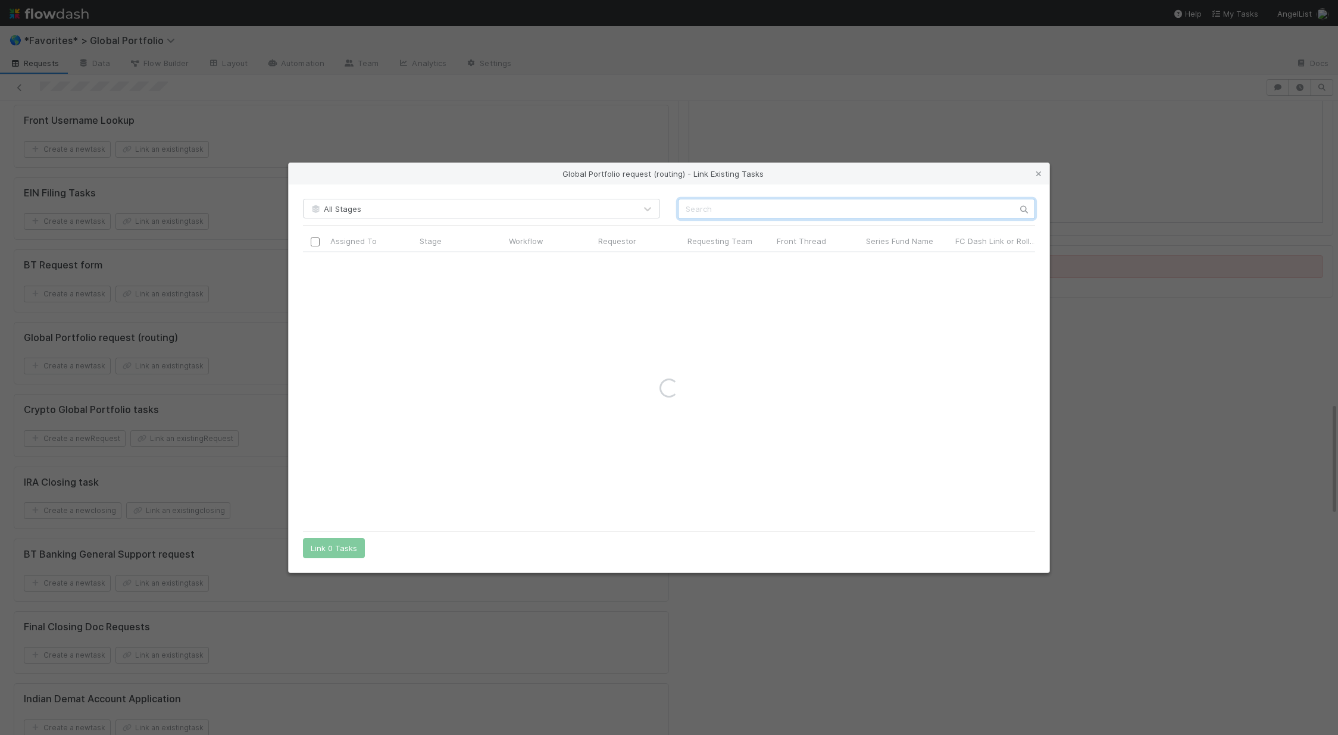
click at [724, 206] on input "text" at bounding box center [856, 209] width 357 height 20
type input "valar atomics"
click at [724, 174] on icon at bounding box center [1039, 174] width 12 height 8
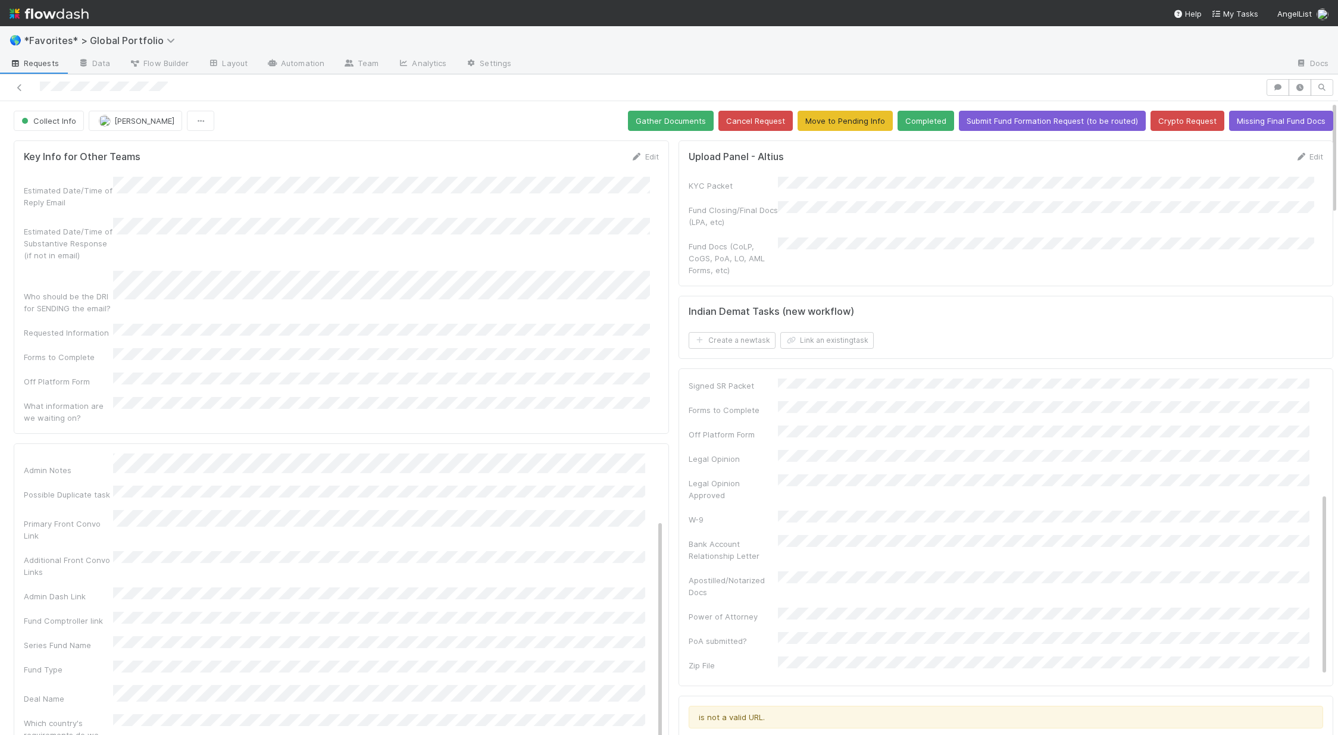
scroll to position [0, 0]
click at [640, 157] on link "Edit" at bounding box center [645, 157] width 28 height 10
click at [590, 164] on button "Save" at bounding box center [595, 161] width 34 height 20
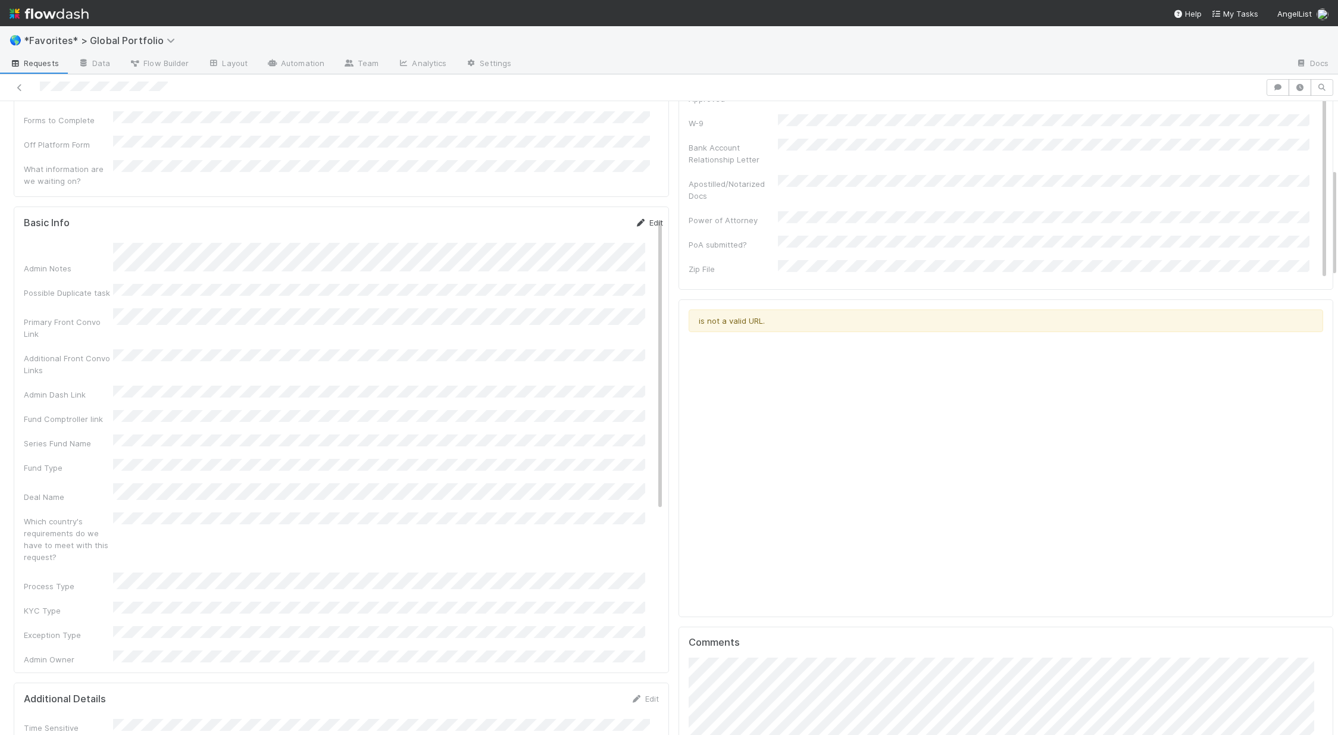
click at [635, 219] on icon at bounding box center [641, 223] width 12 height 8
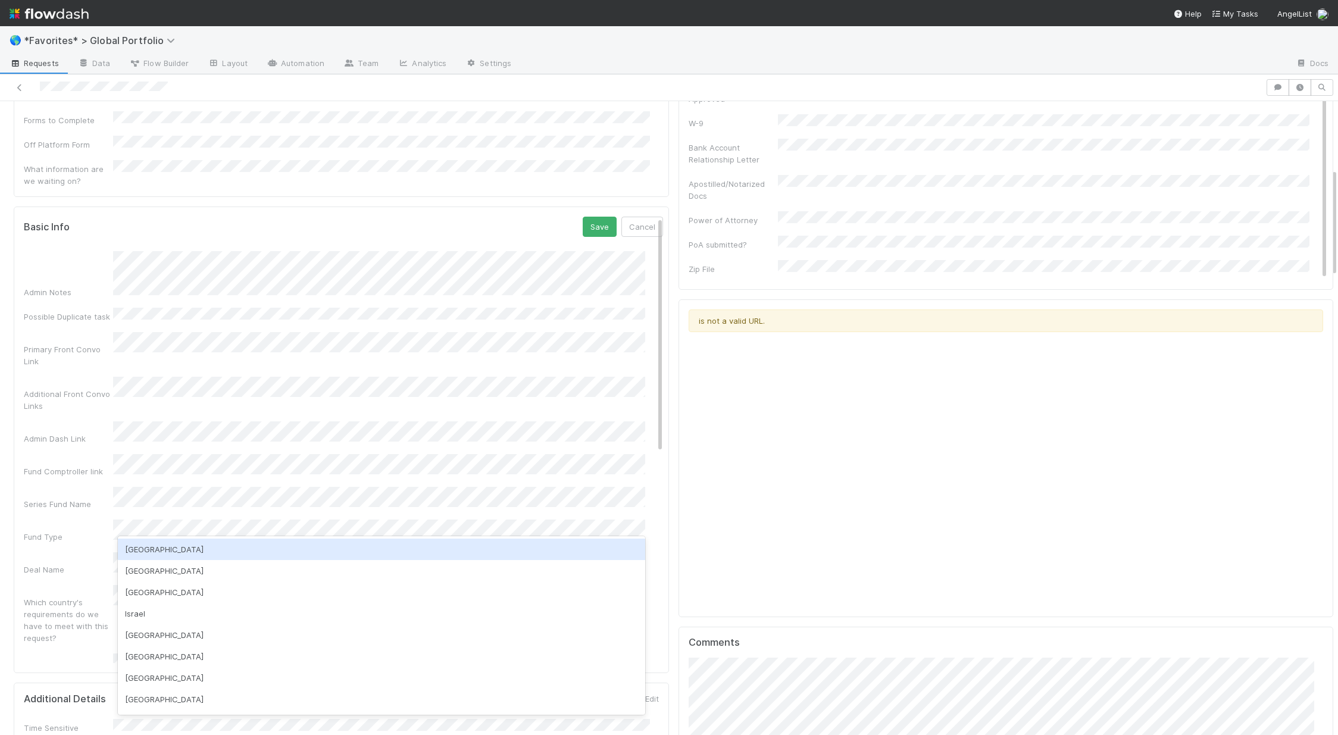
click at [180, 549] on div "USA" at bounding box center [381, 549] width 527 height 21
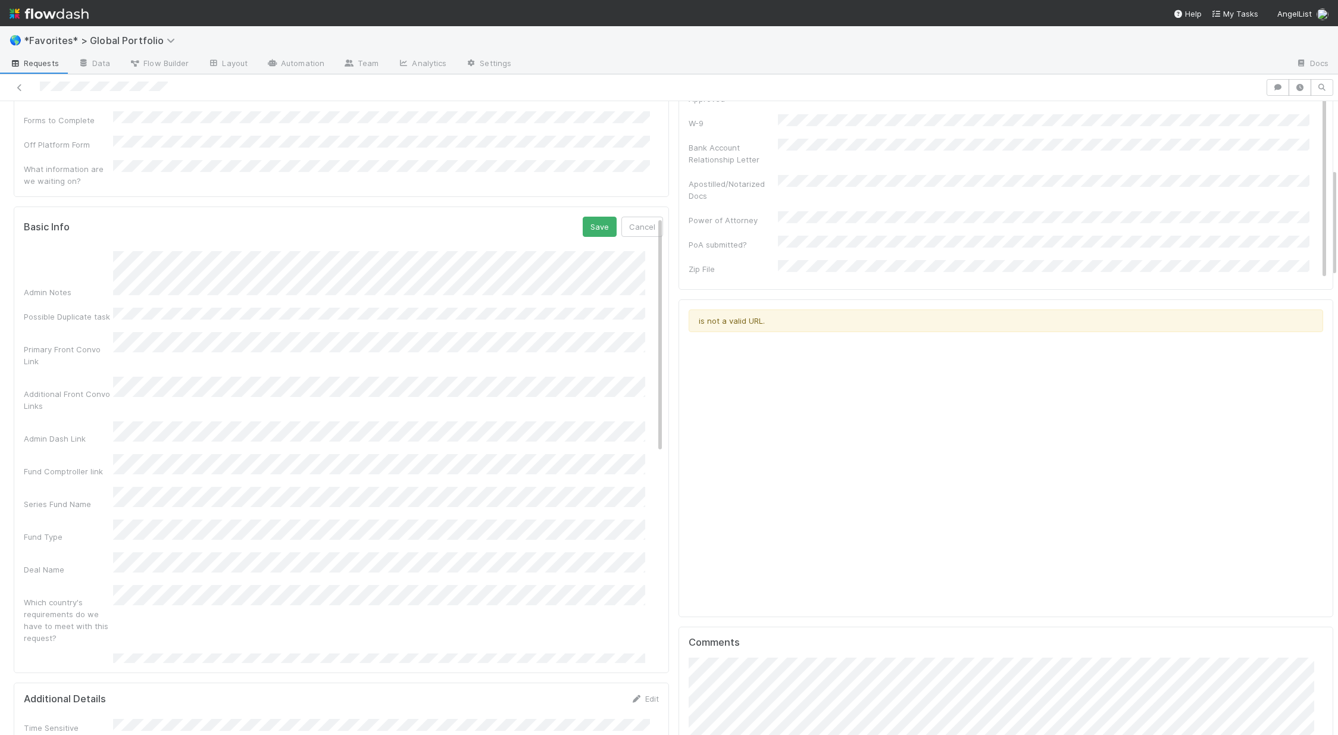
click at [76, 596] on div "Which country's requirements do we have to meet with this request?" at bounding box center [68, 620] width 89 height 48
click at [589, 217] on button "Save" at bounding box center [600, 227] width 34 height 20
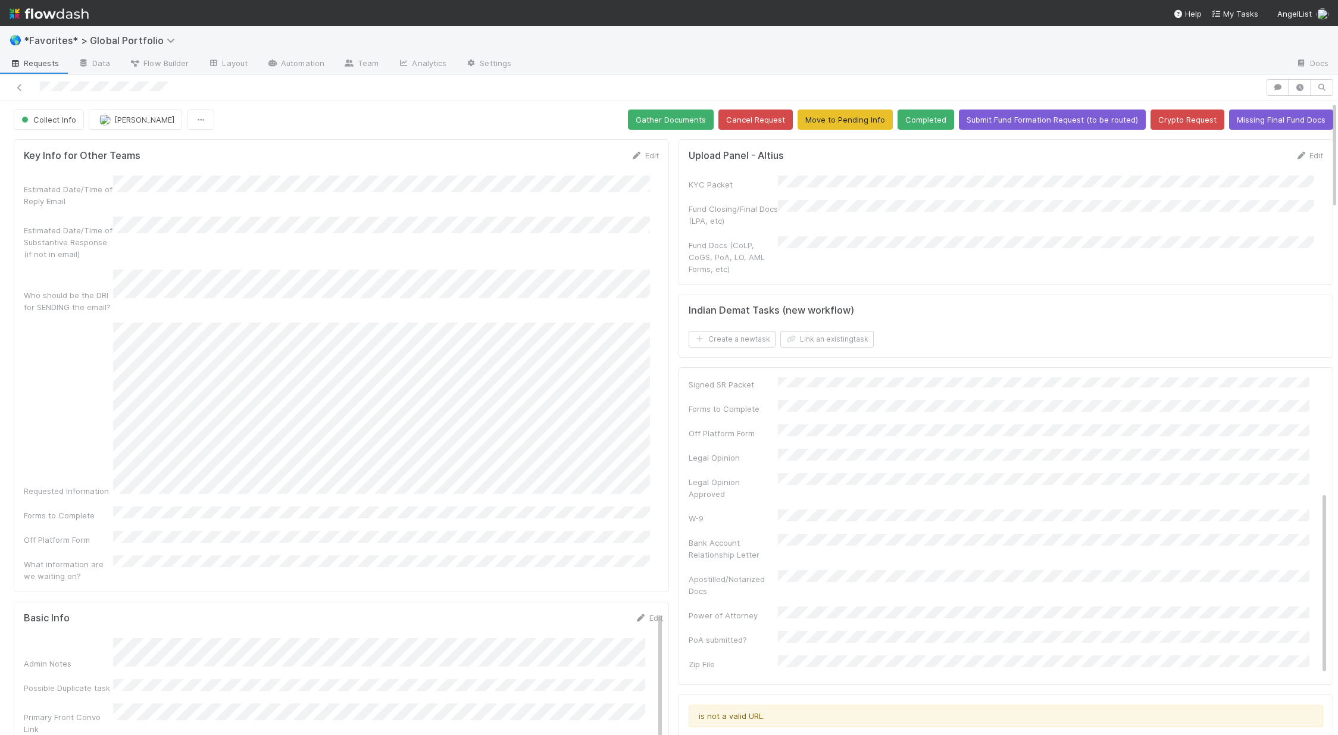
scroll to position [0, 0]
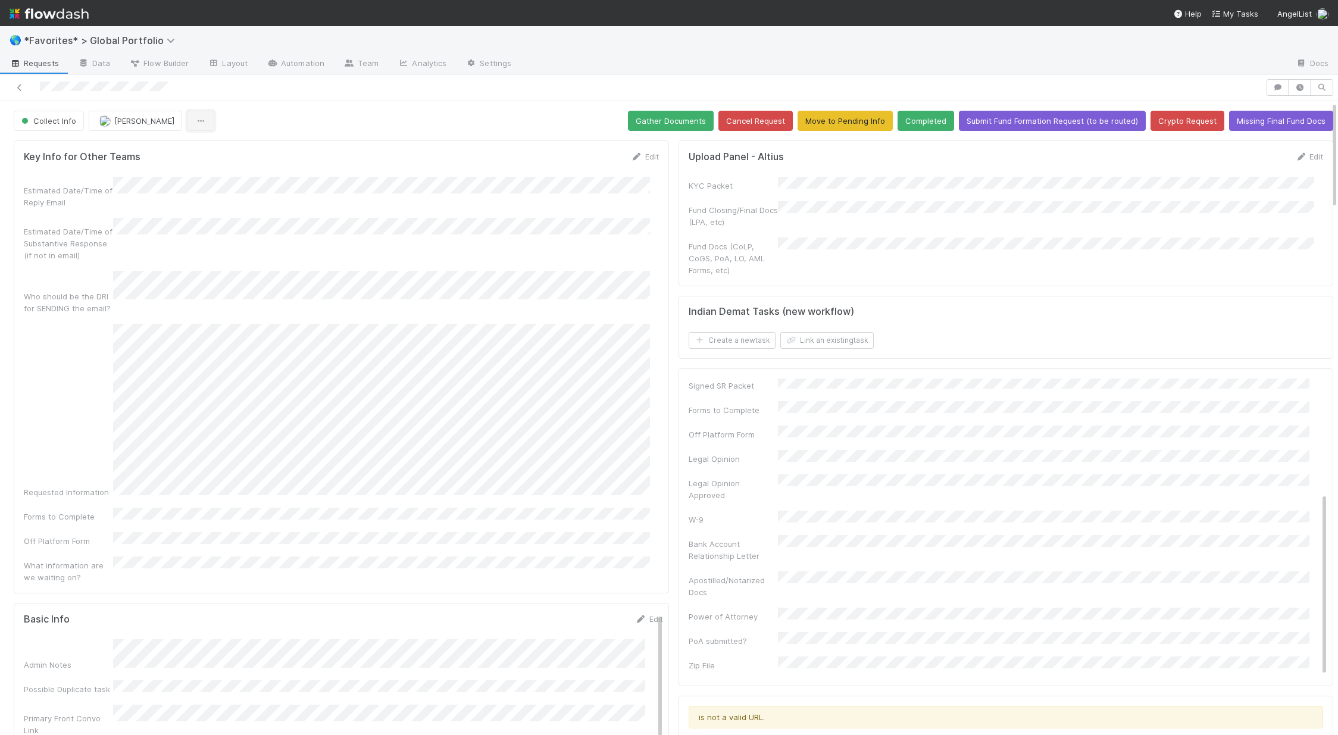
click at [208, 121] on button "button" at bounding box center [200, 121] width 27 height 20
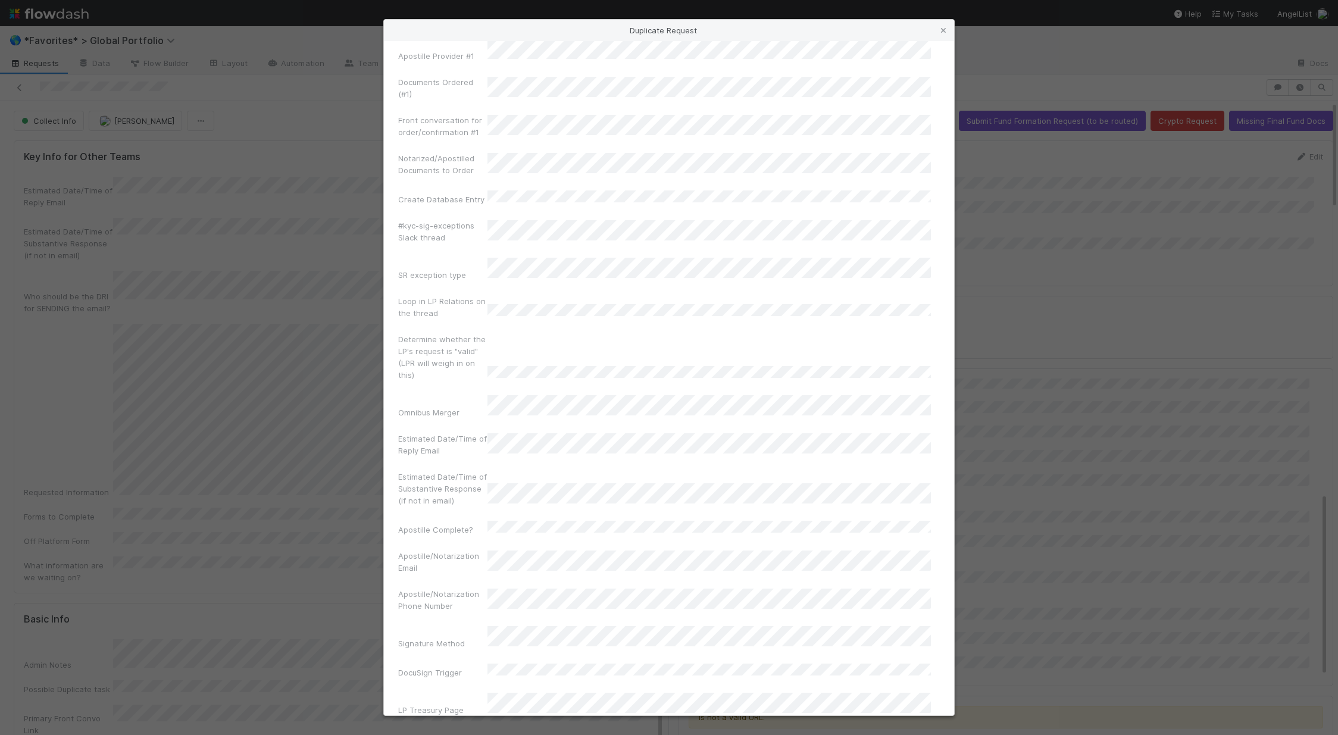
scroll to position [8017, 0]
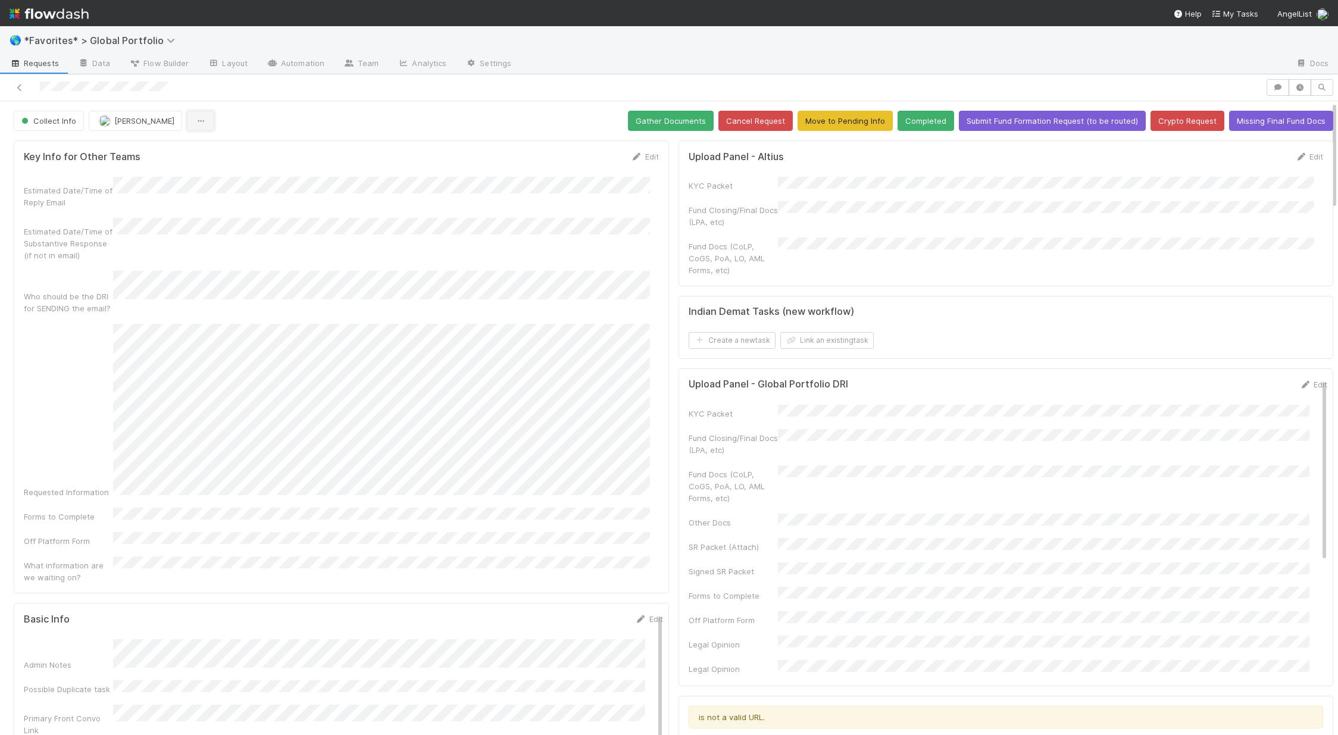
click at [195, 120] on icon "button" at bounding box center [201, 121] width 12 height 8
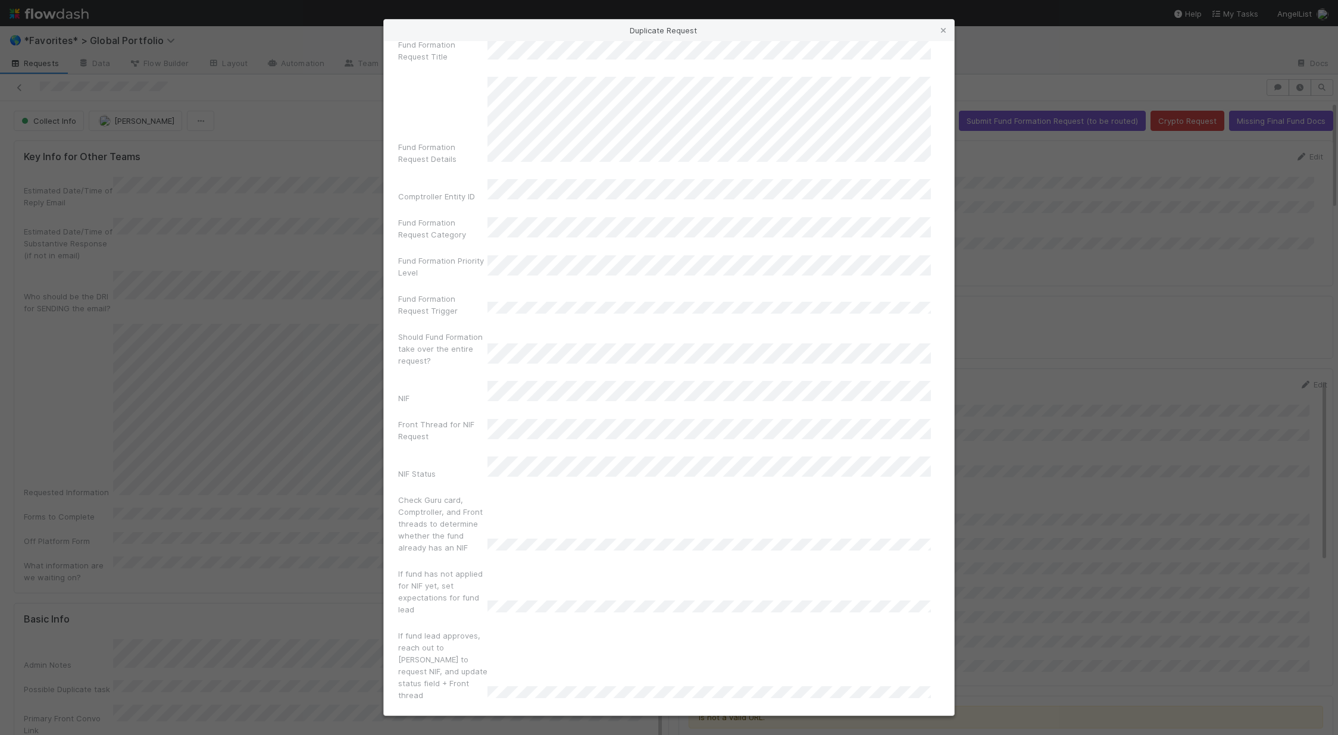
scroll to position [8017, 0]
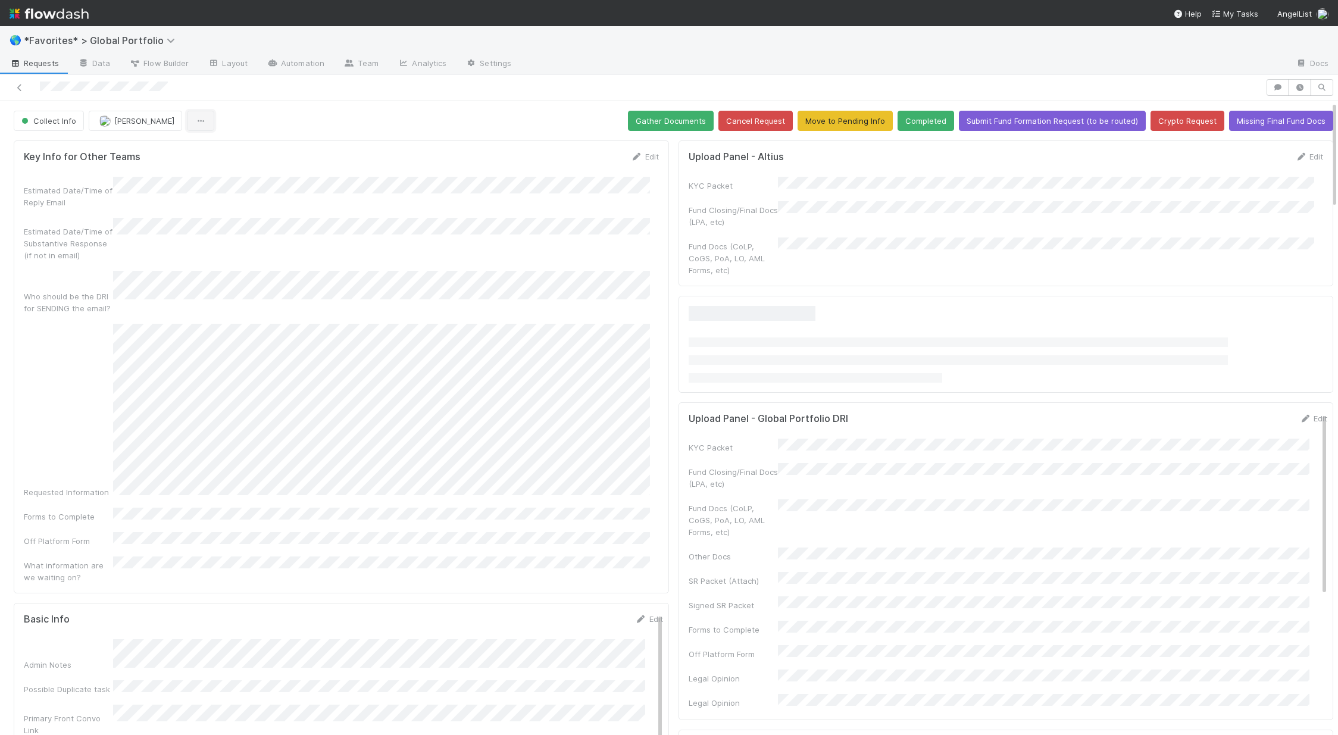
click at [206, 117] on icon "button" at bounding box center [201, 121] width 12 height 8
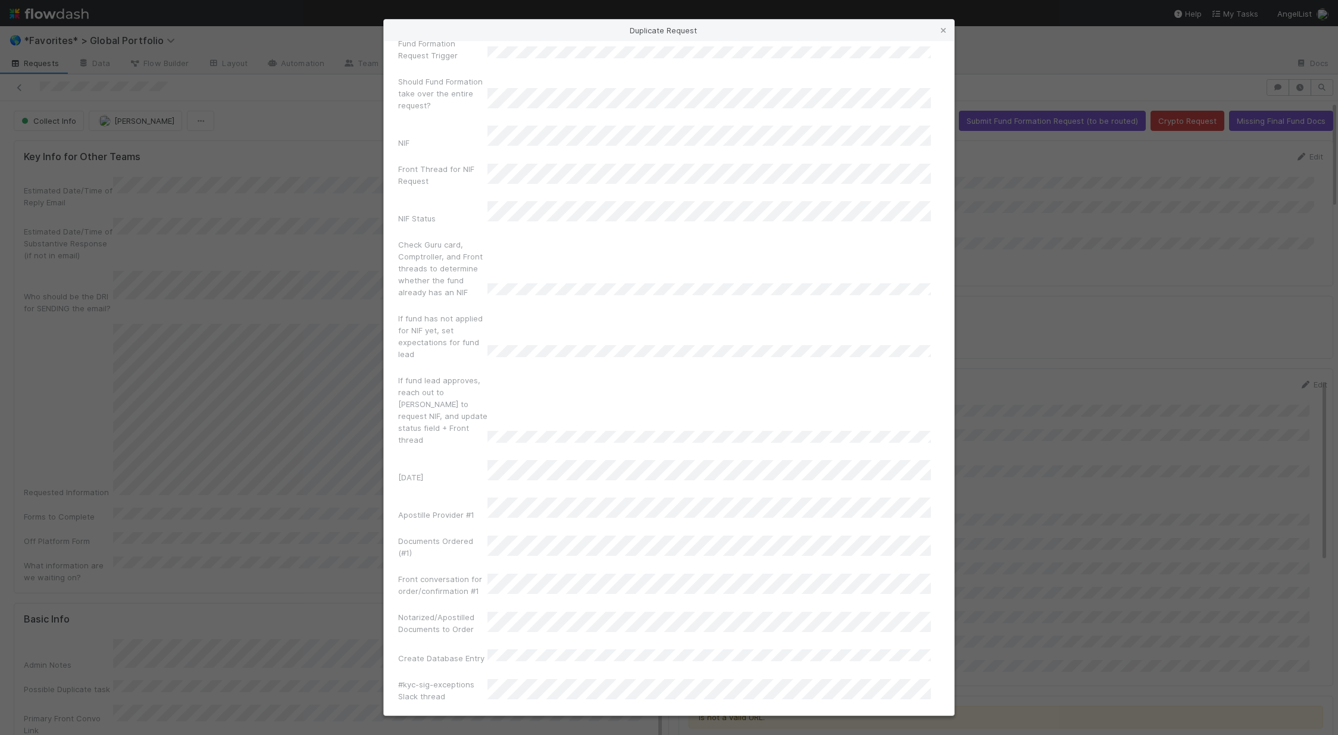
scroll to position [8017, 0]
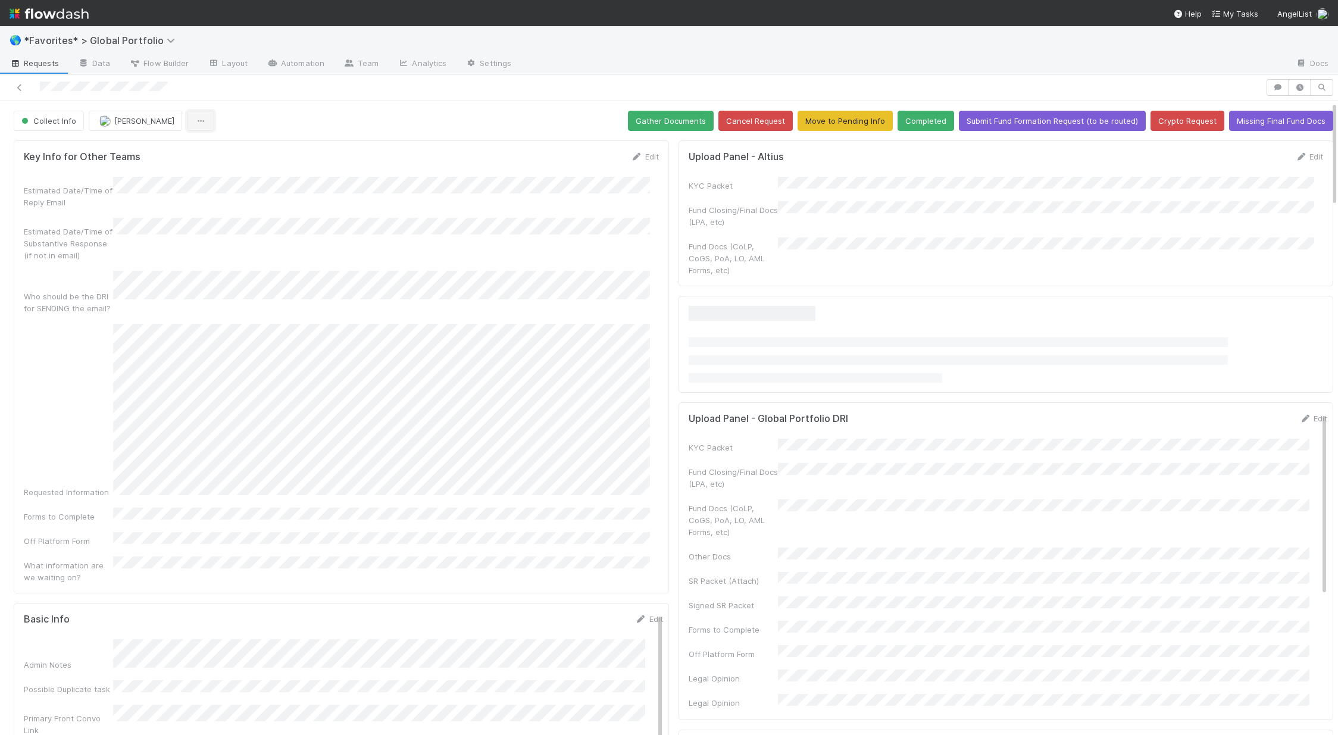
click at [199, 118] on icon "button" at bounding box center [201, 121] width 12 height 8
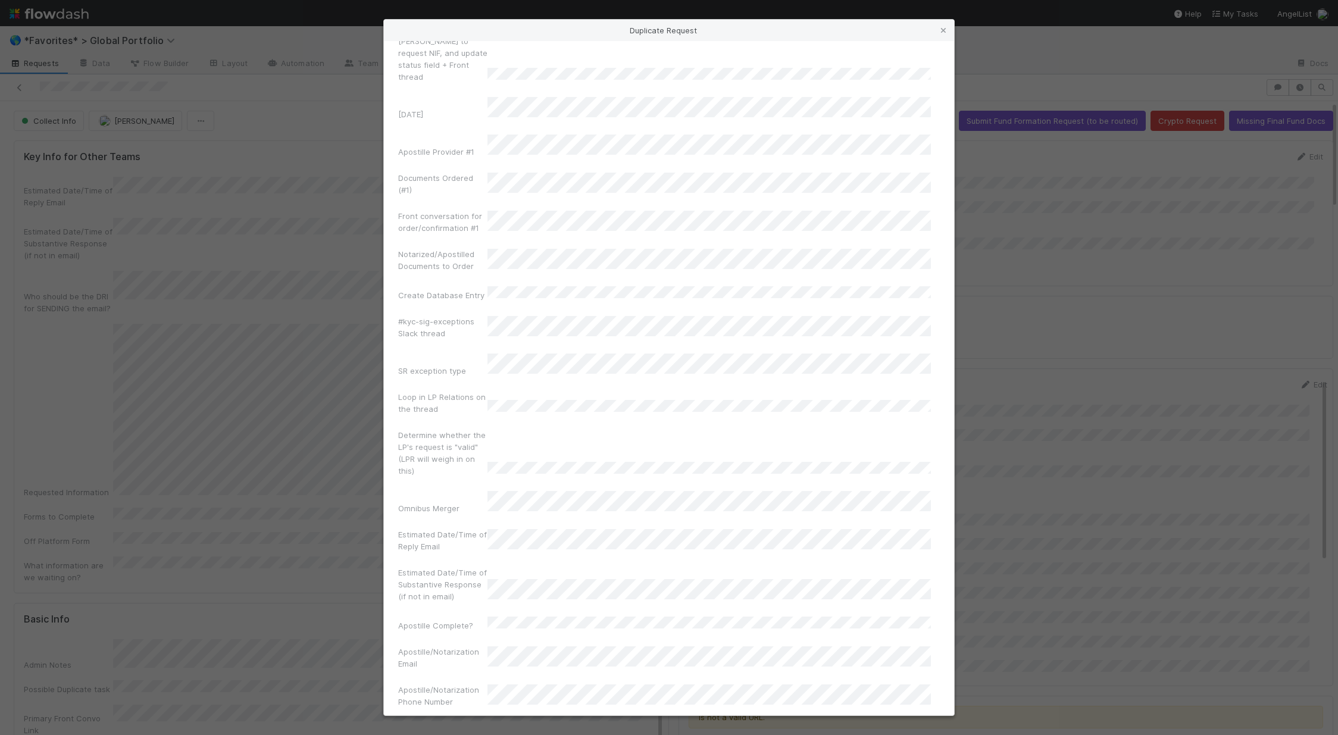
scroll to position [8017, 0]
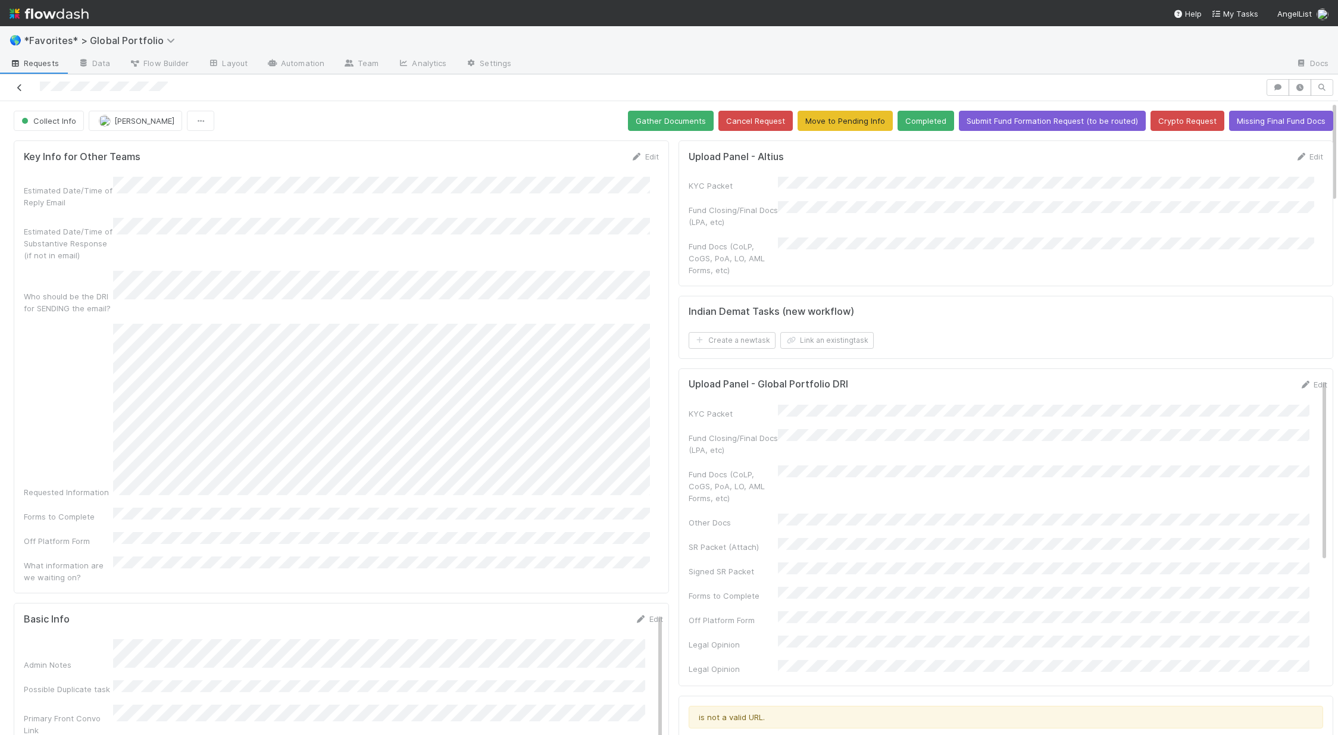
click at [23, 87] on icon at bounding box center [20, 88] width 12 height 8
click at [202, 123] on icon "button" at bounding box center [201, 121] width 12 height 8
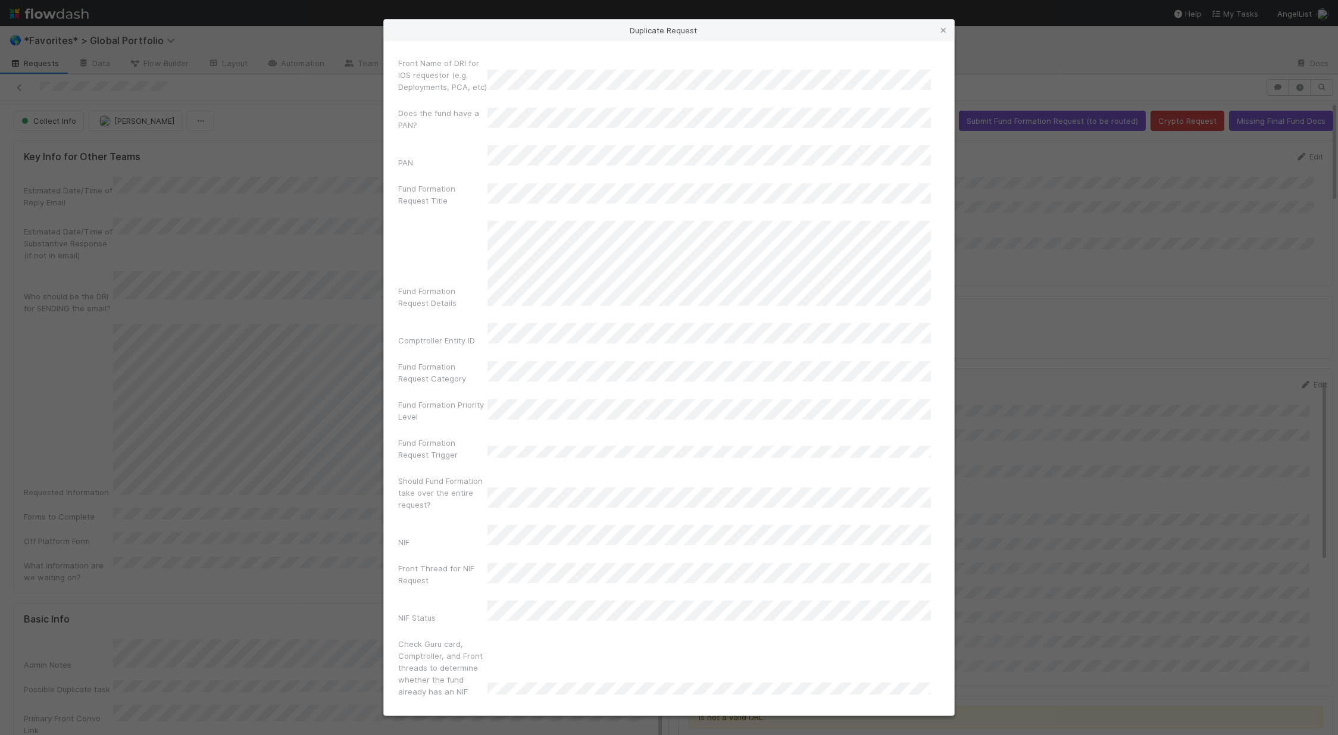
scroll to position [8017, 0]
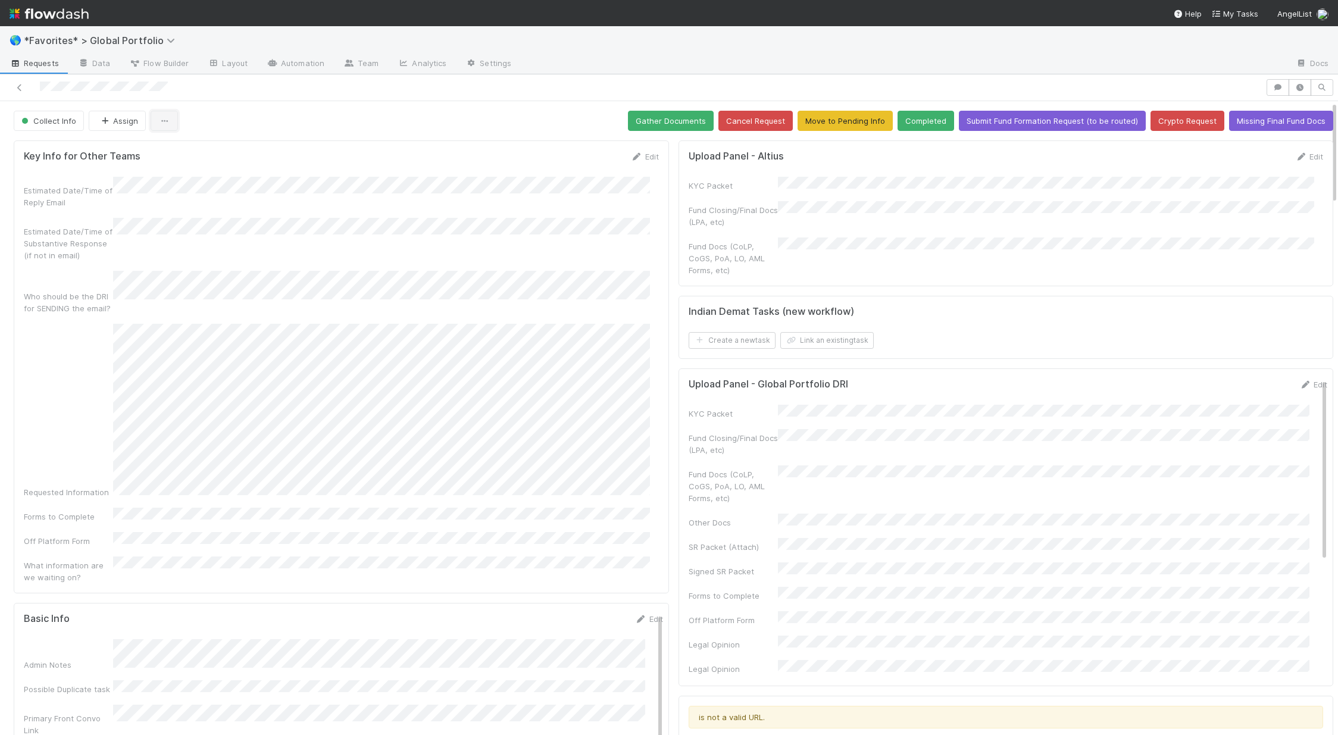
click at [161, 122] on icon "button" at bounding box center [164, 121] width 12 height 8
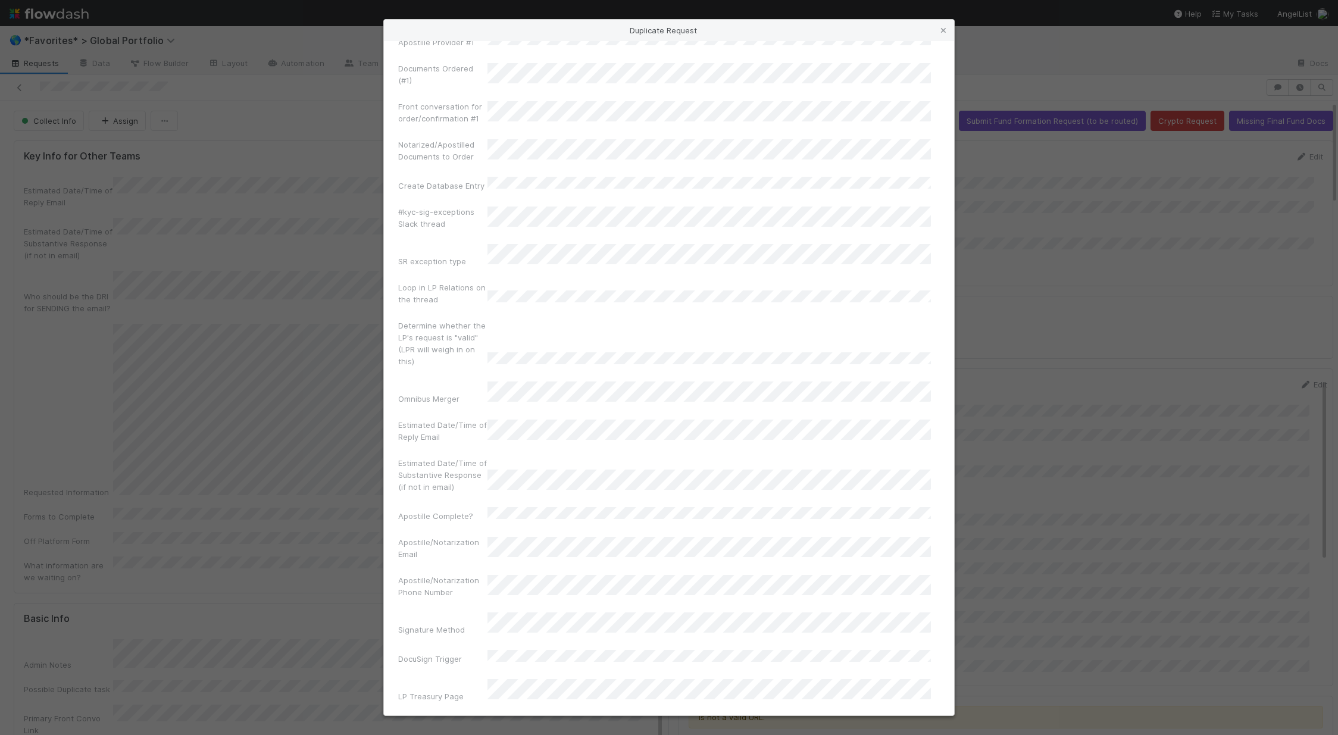
scroll to position [8017, 0]
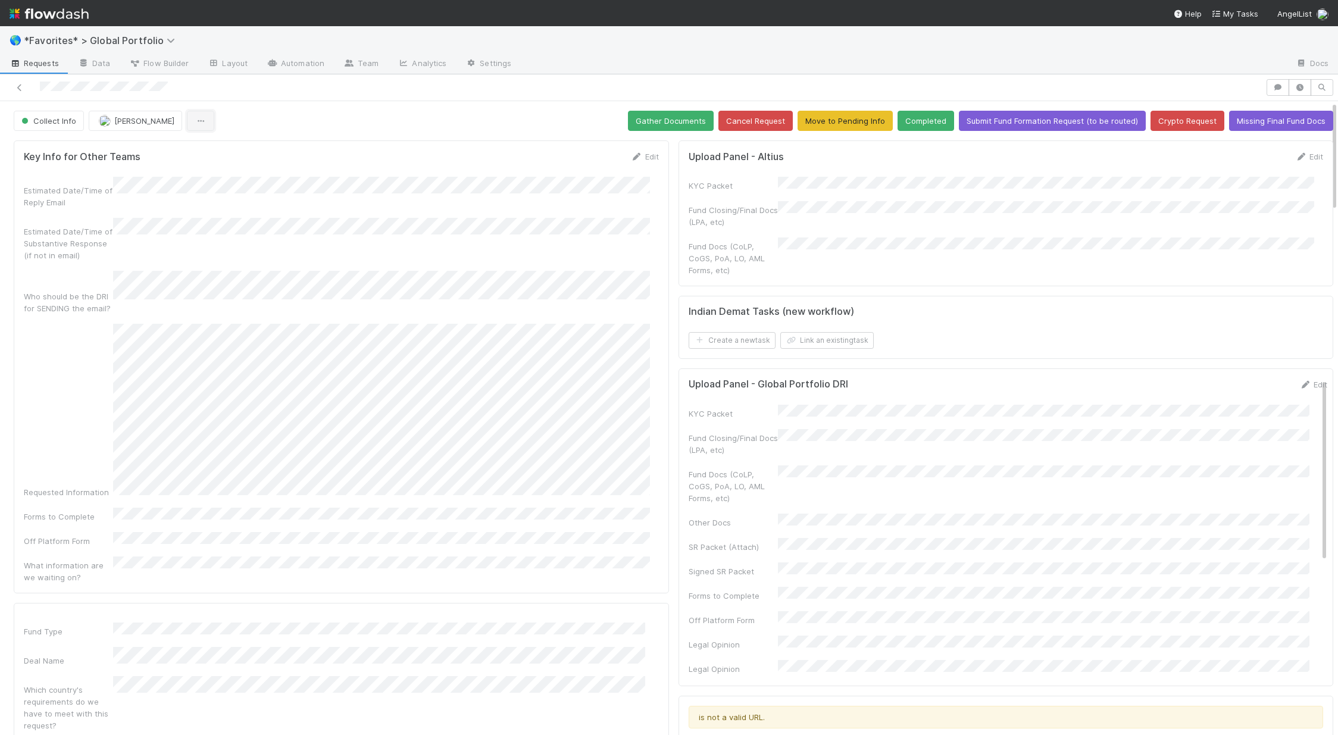
click at [195, 120] on button "button" at bounding box center [200, 121] width 27 height 20
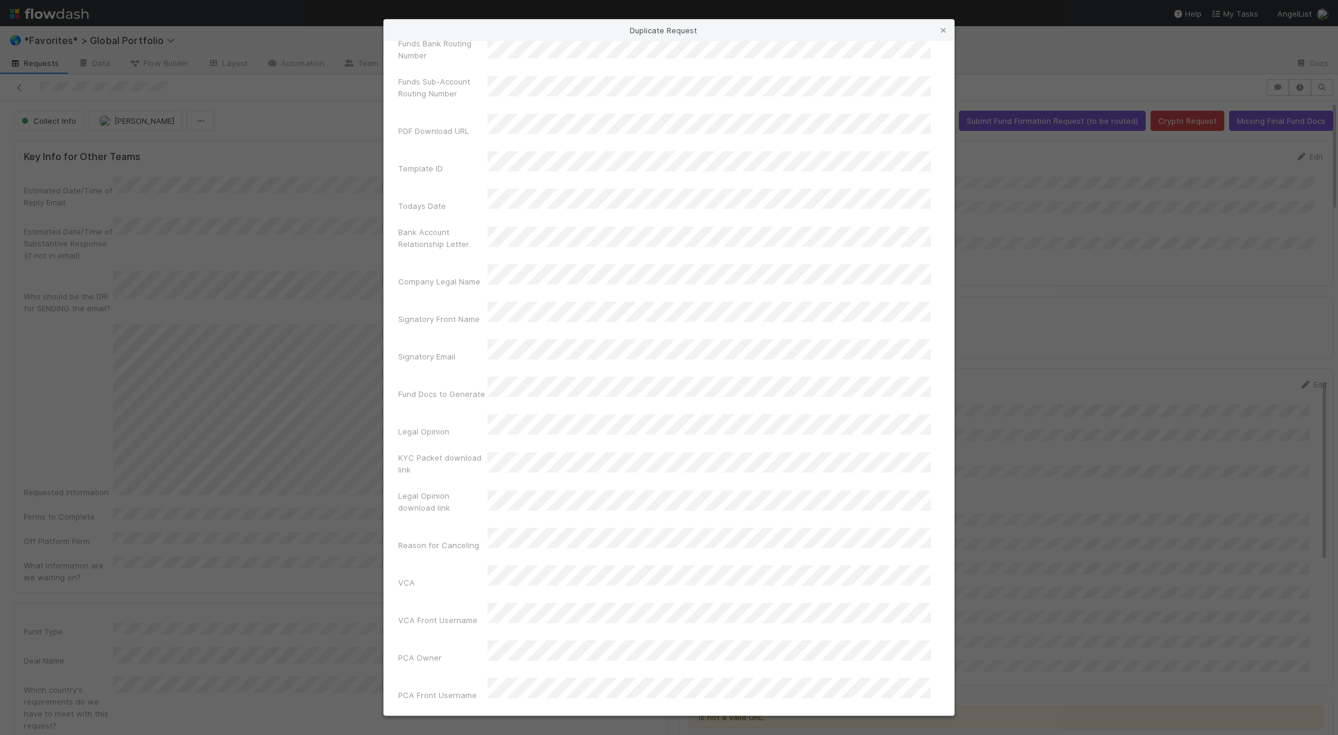
scroll to position [8017, 0]
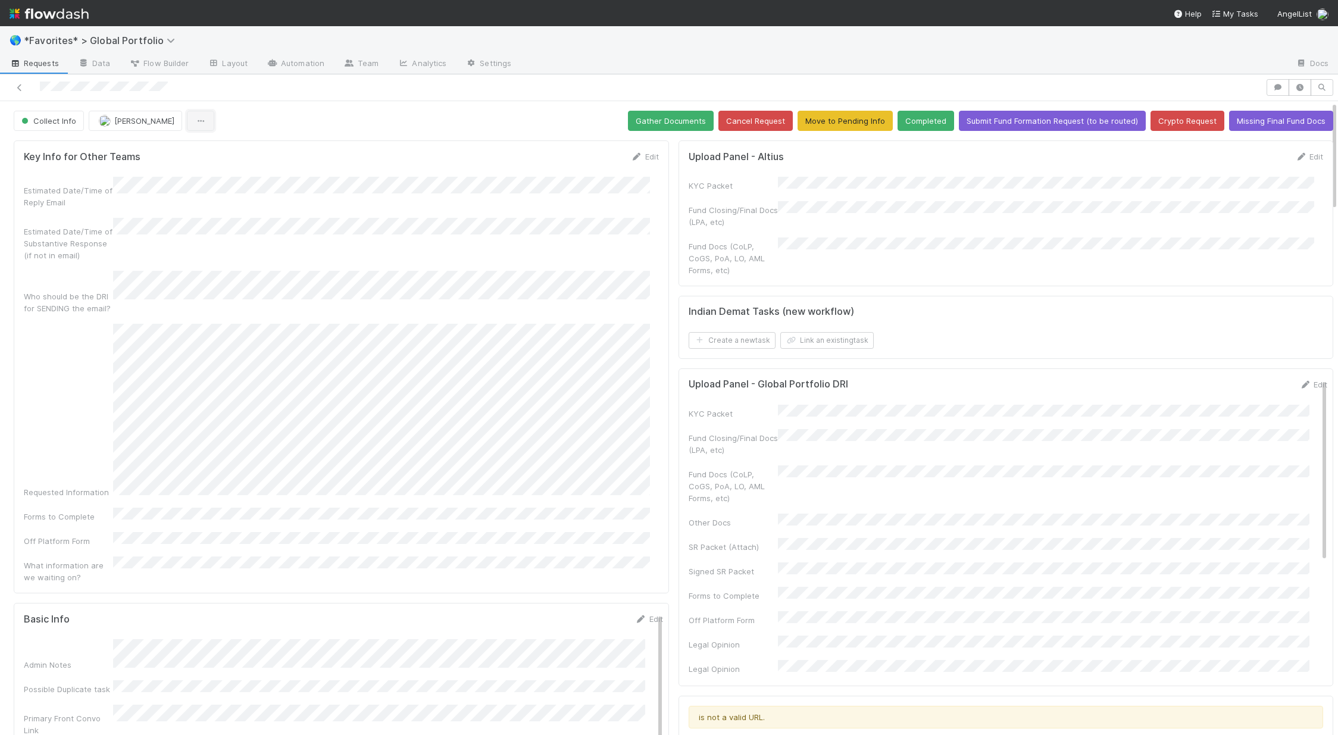
click at [201, 120] on icon "button" at bounding box center [201, 121] width 12 height 8
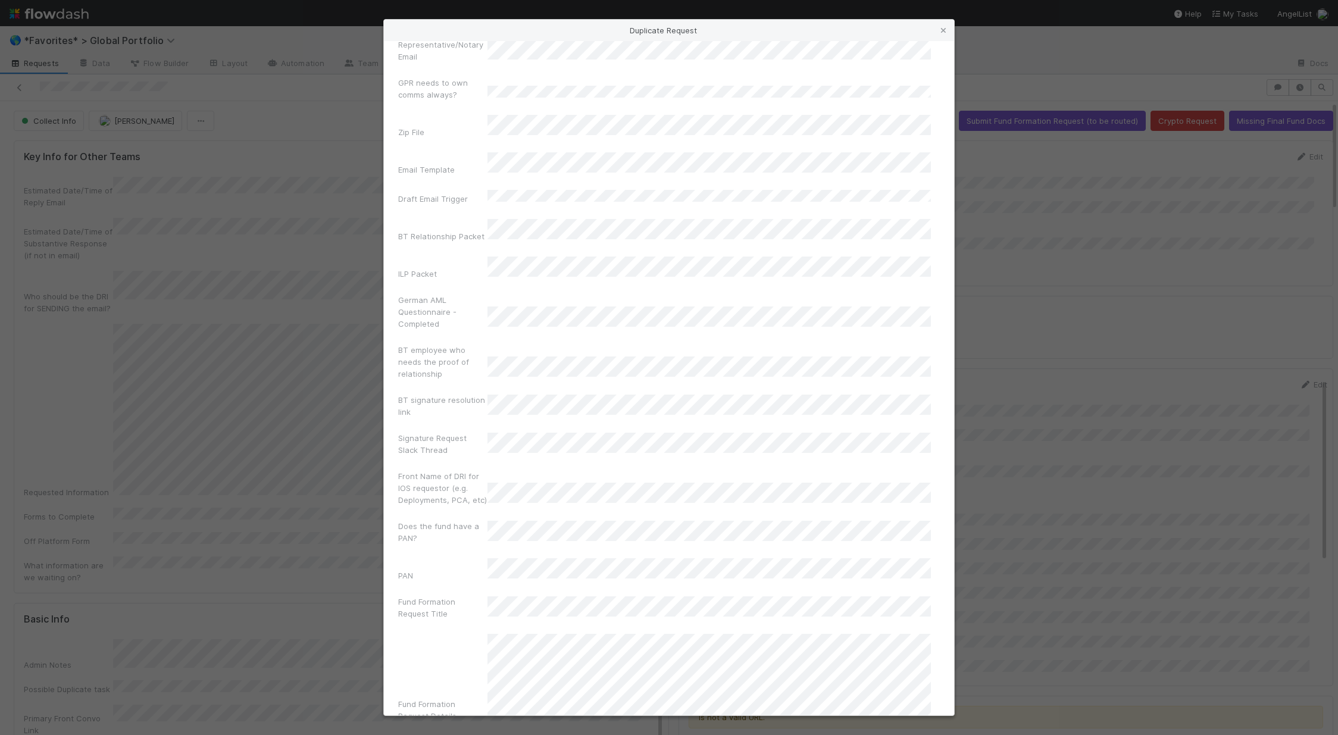
scroll to position [8017, 0]
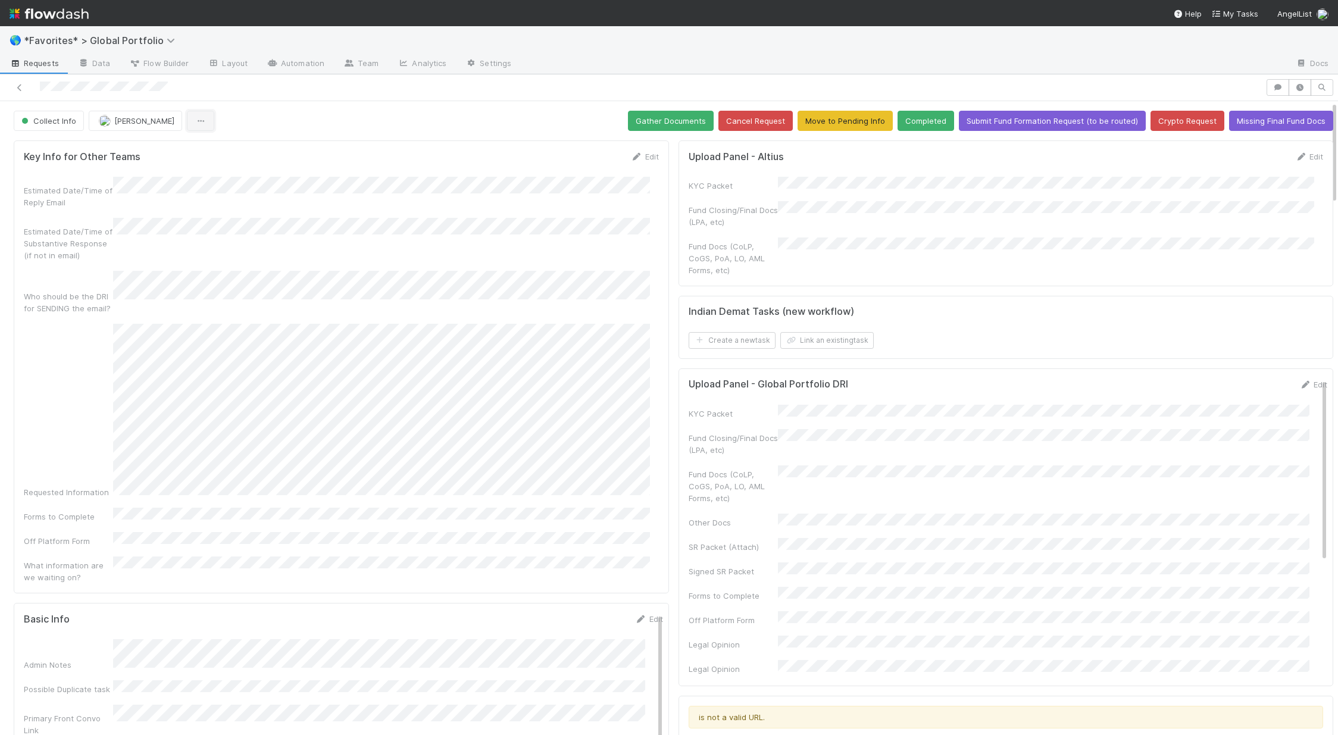
click at [202, 126] on button "button" at bounding box center [200, 121] width 27 height 20
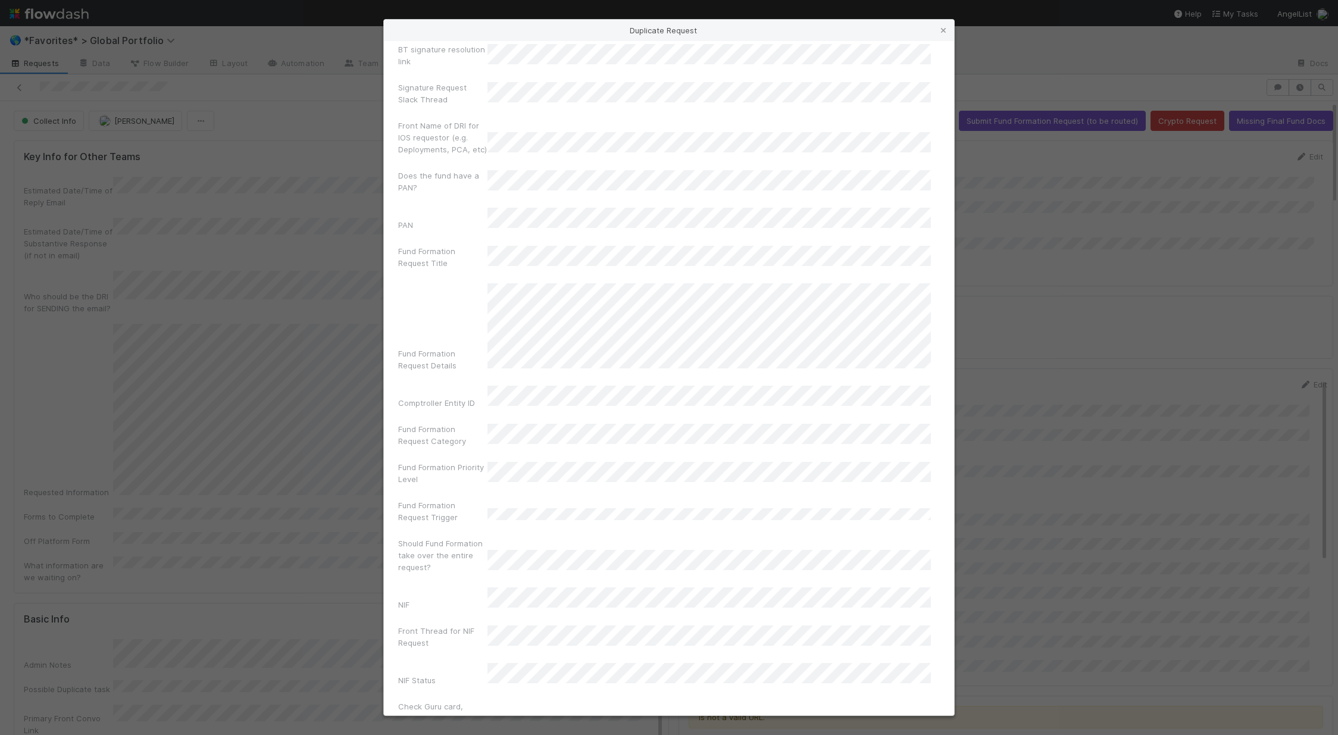
scroll to position [8017, 0]
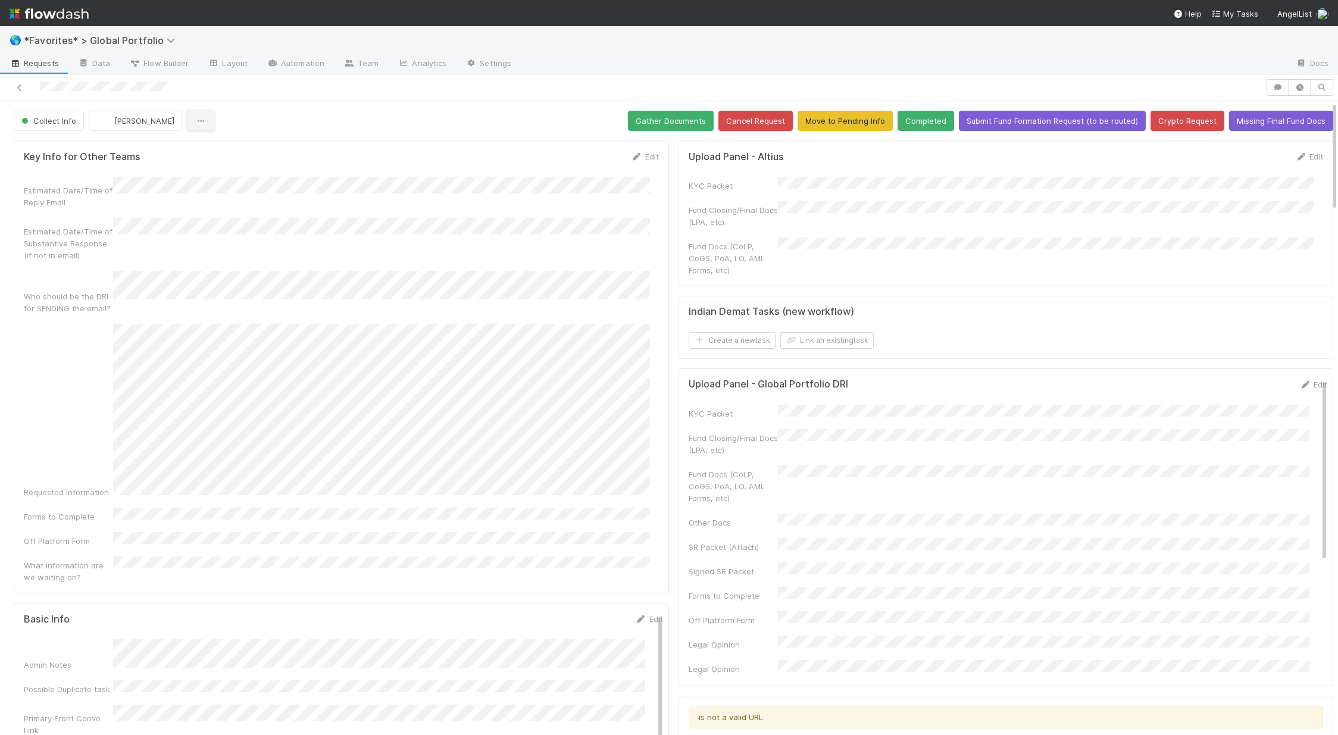
click at [198, 120] on icon "button" at bounding box center [201, 121] width 12 height 8
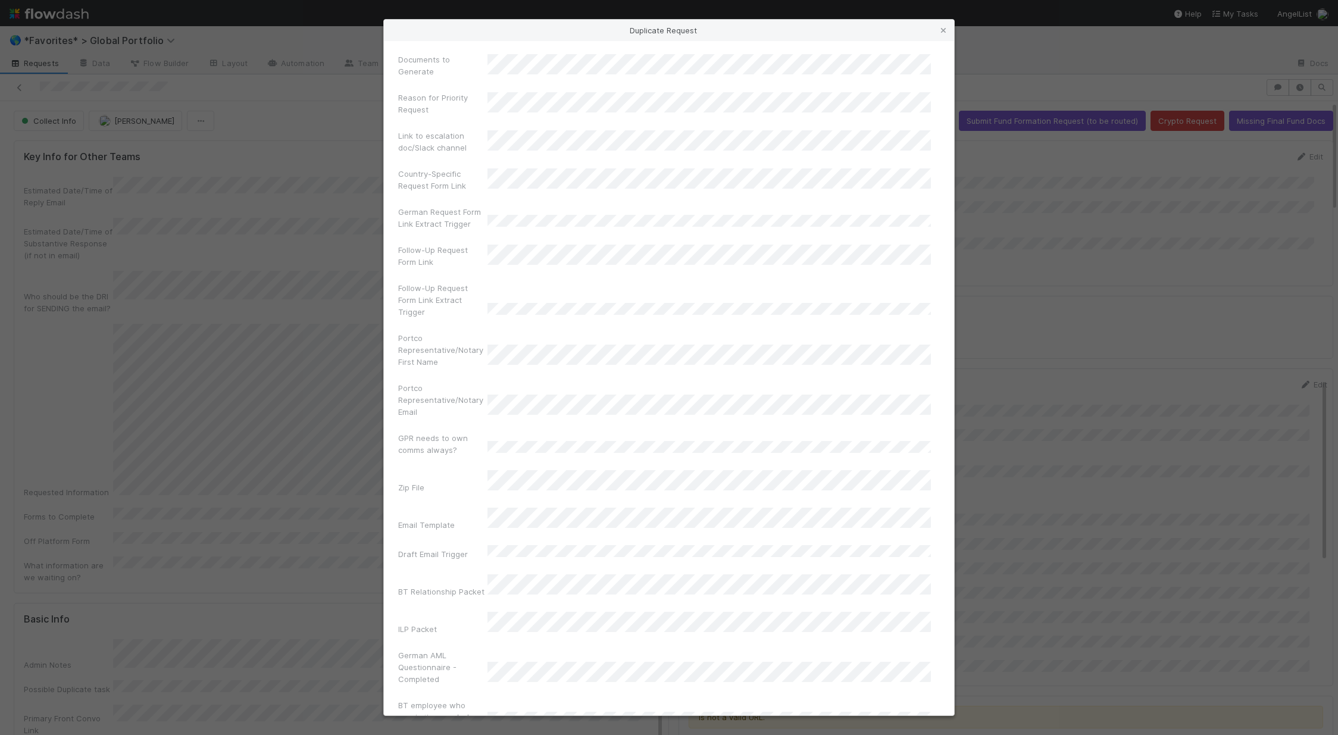
scroll to position [8017, 0]
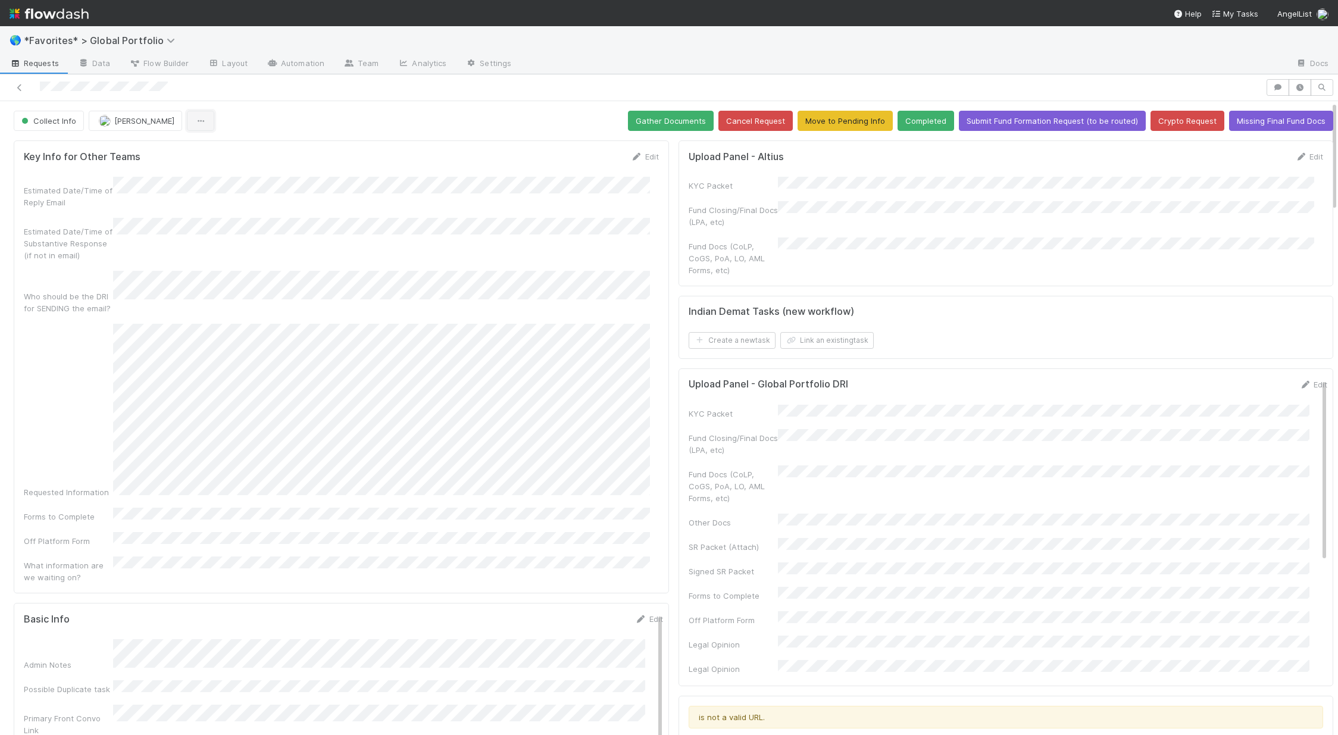
click at [205, 112] on button "button" at bounding box center [200, 121] width 27 height 20
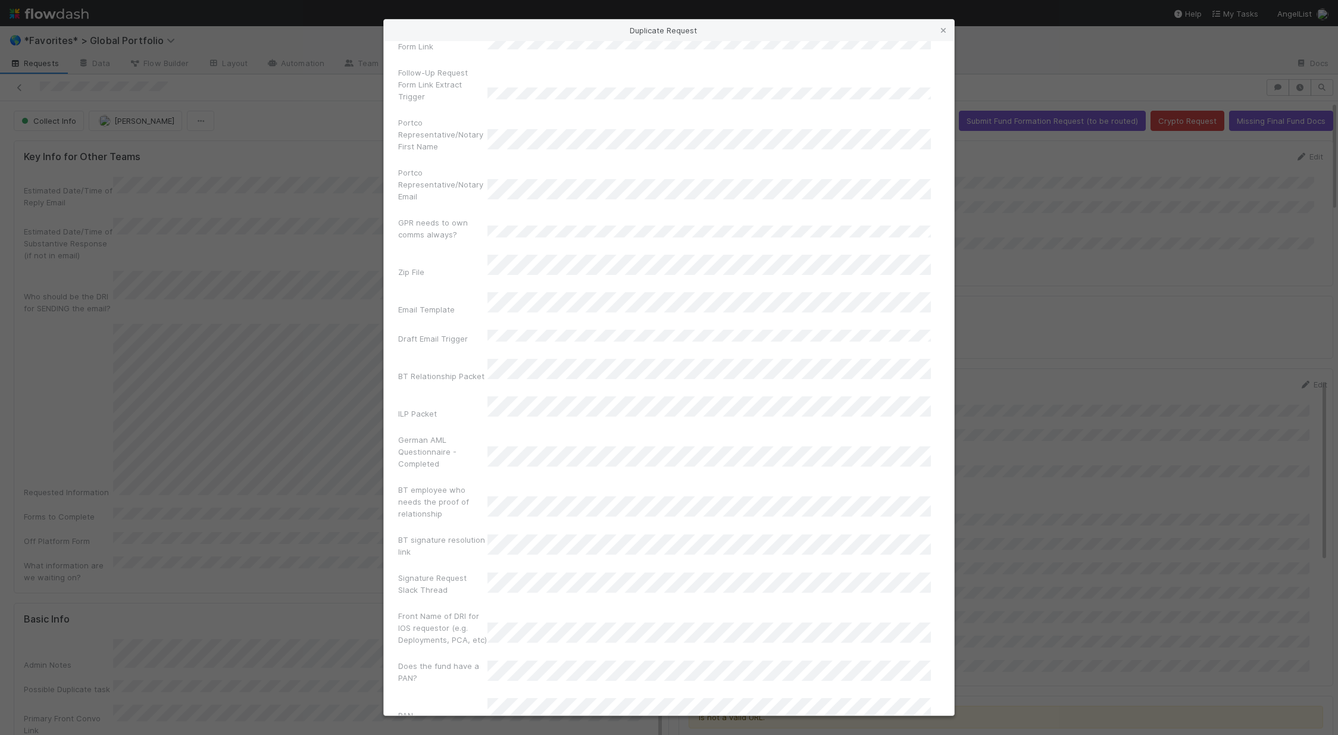
scroll to position [8017, 0]
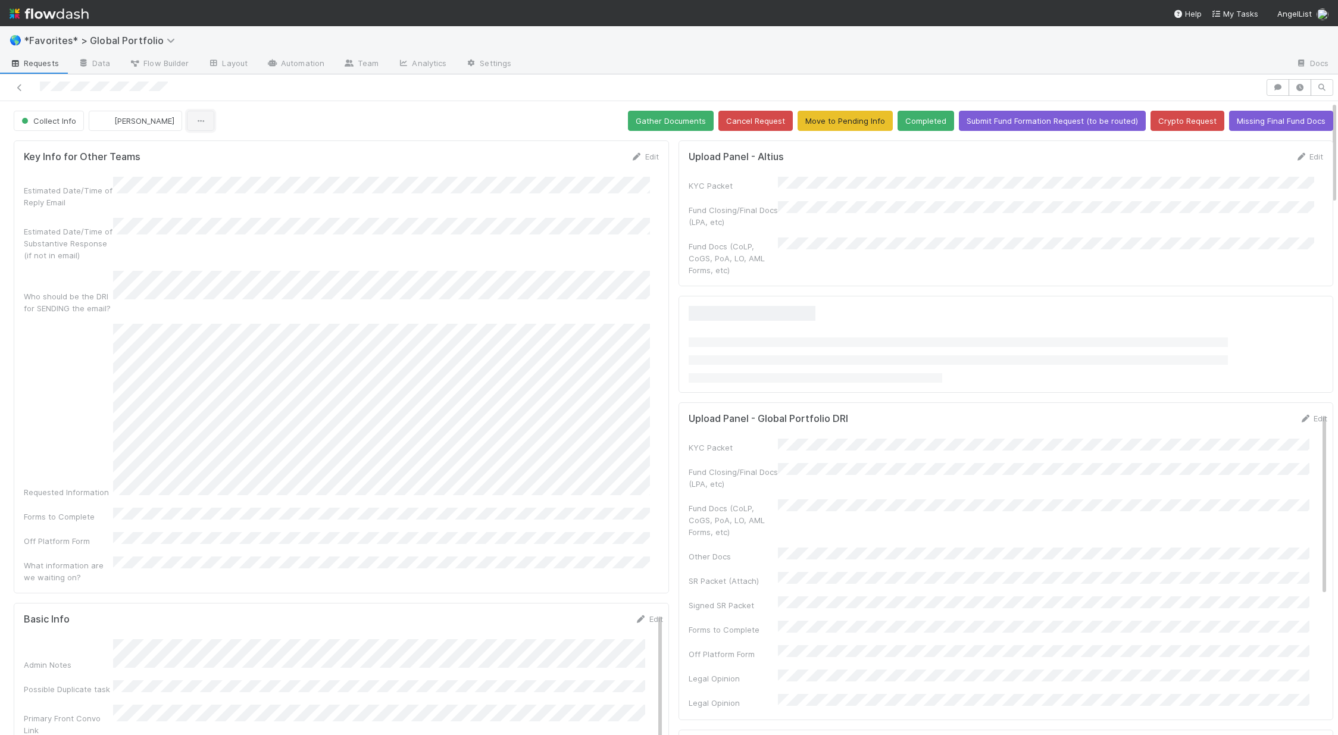
click at [204, 121] on button "button" at bounding box center [200, 121] width 27 height 20
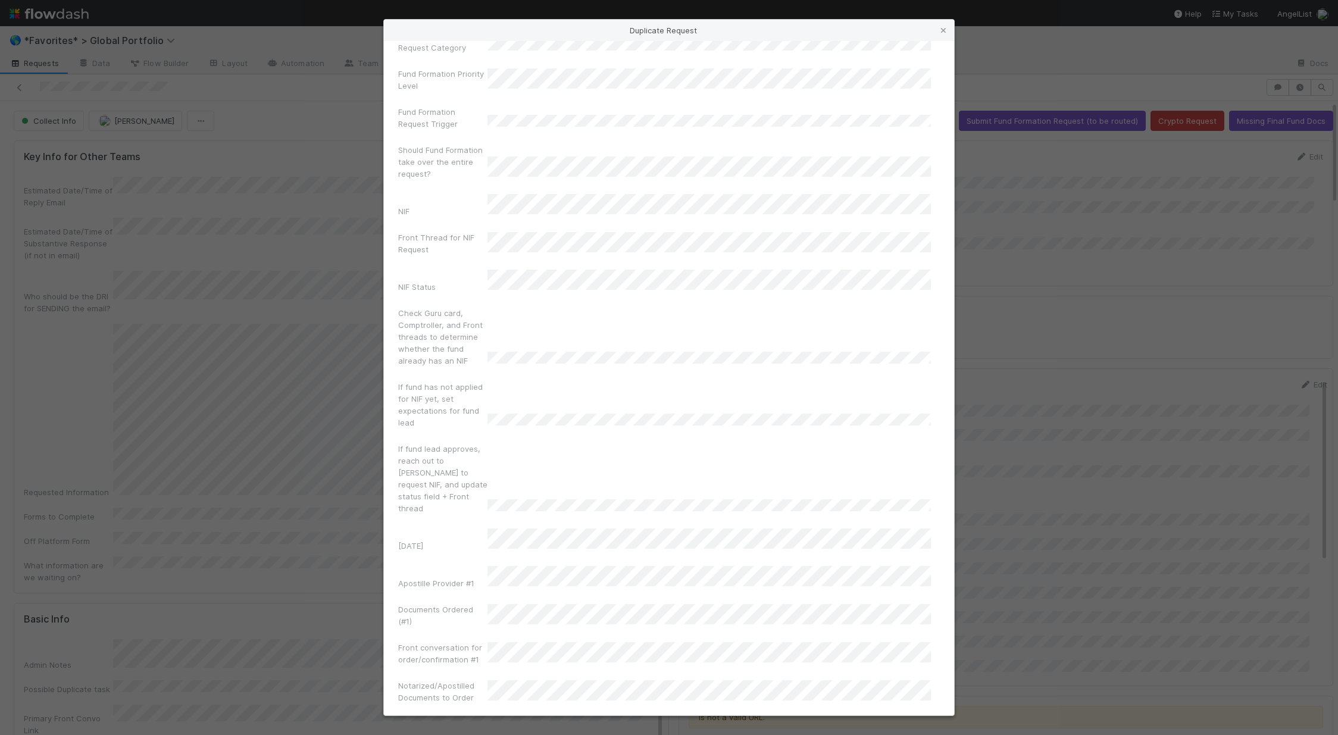
scroll to position [8017, 0]
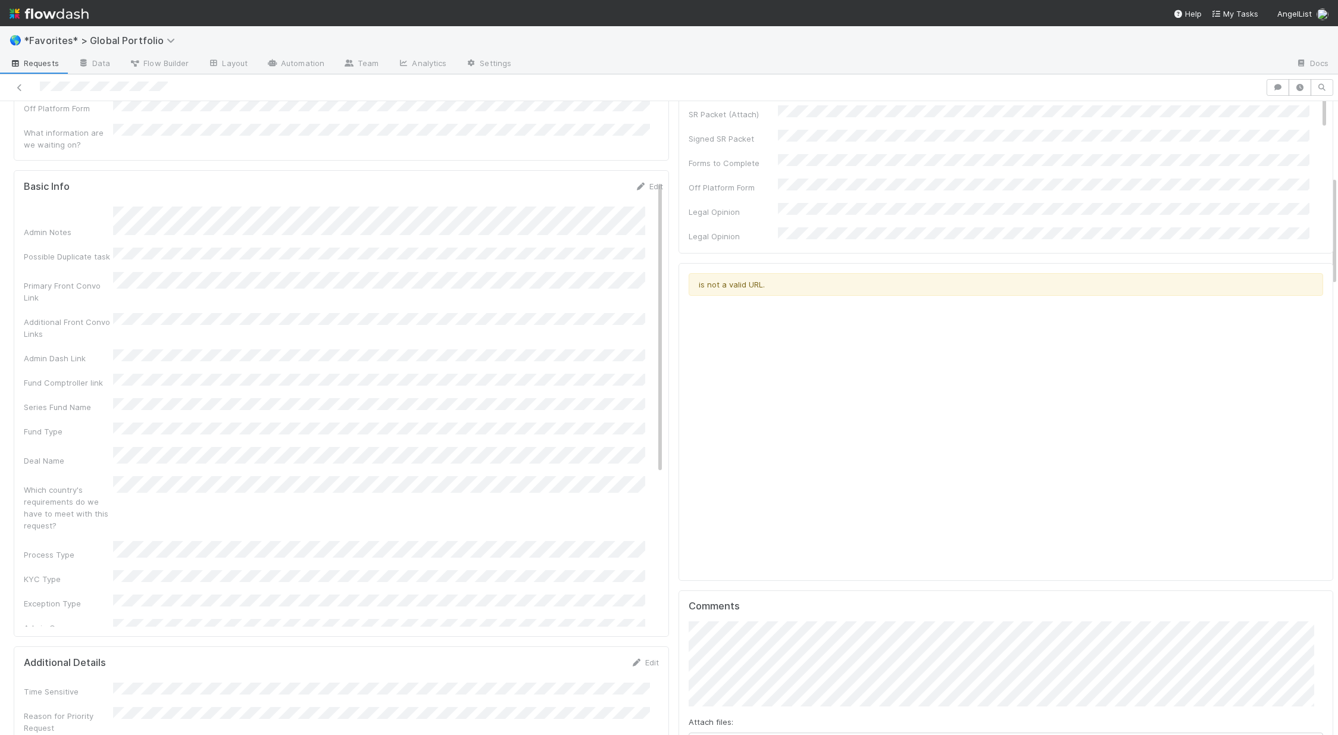
scroll to position [432, 0]
click at [637, 182] on link "Edit" at bounding box center [649, 187] width 28 height 10
drag, startPoint x: 21, startPoint y: 367, endPoint x: 110, endPoint y: 370, distance: 88.1
click at [110, 370] on div "Basic Info Save Cancel Admin Notes Possible Duplicate task Primary Front Convo …" at bounding box center [341, 404] width 655 height 467
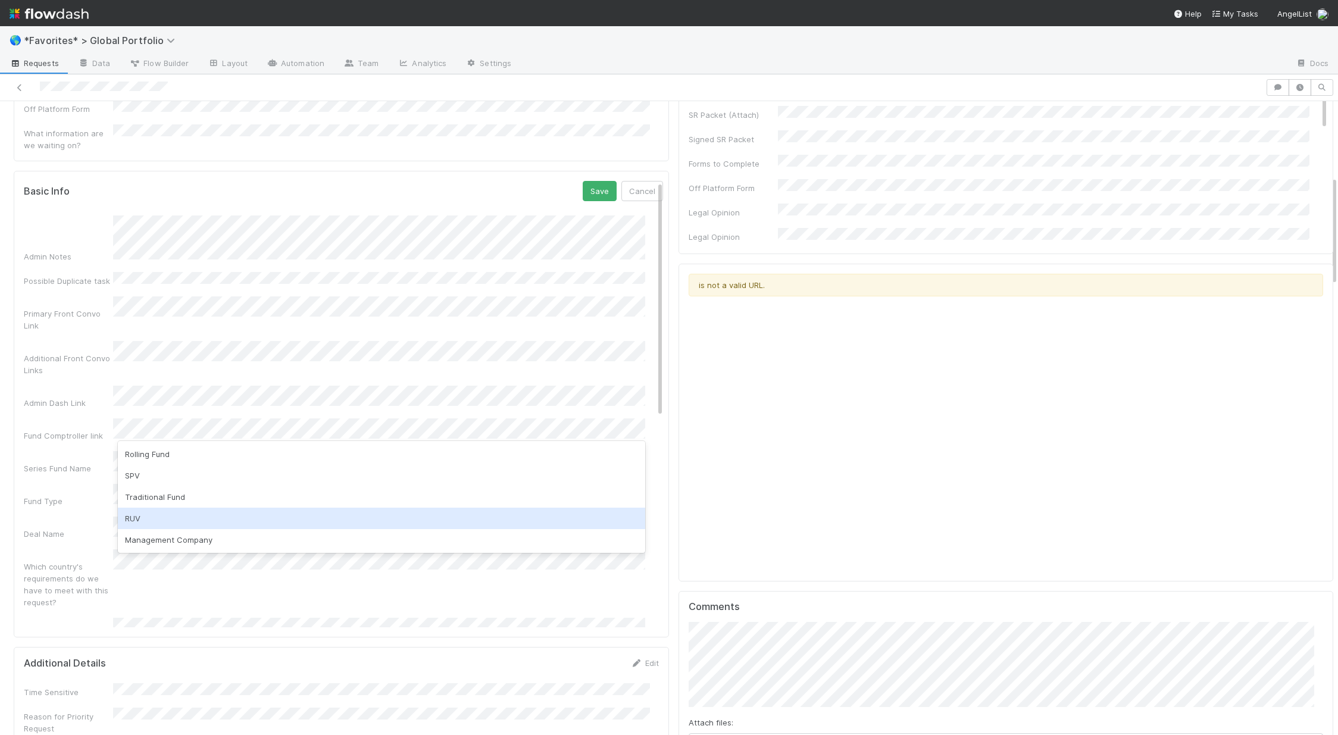
click at [155, 517] on div "RUV" at bounding box center [381, 518] width 527 height 21
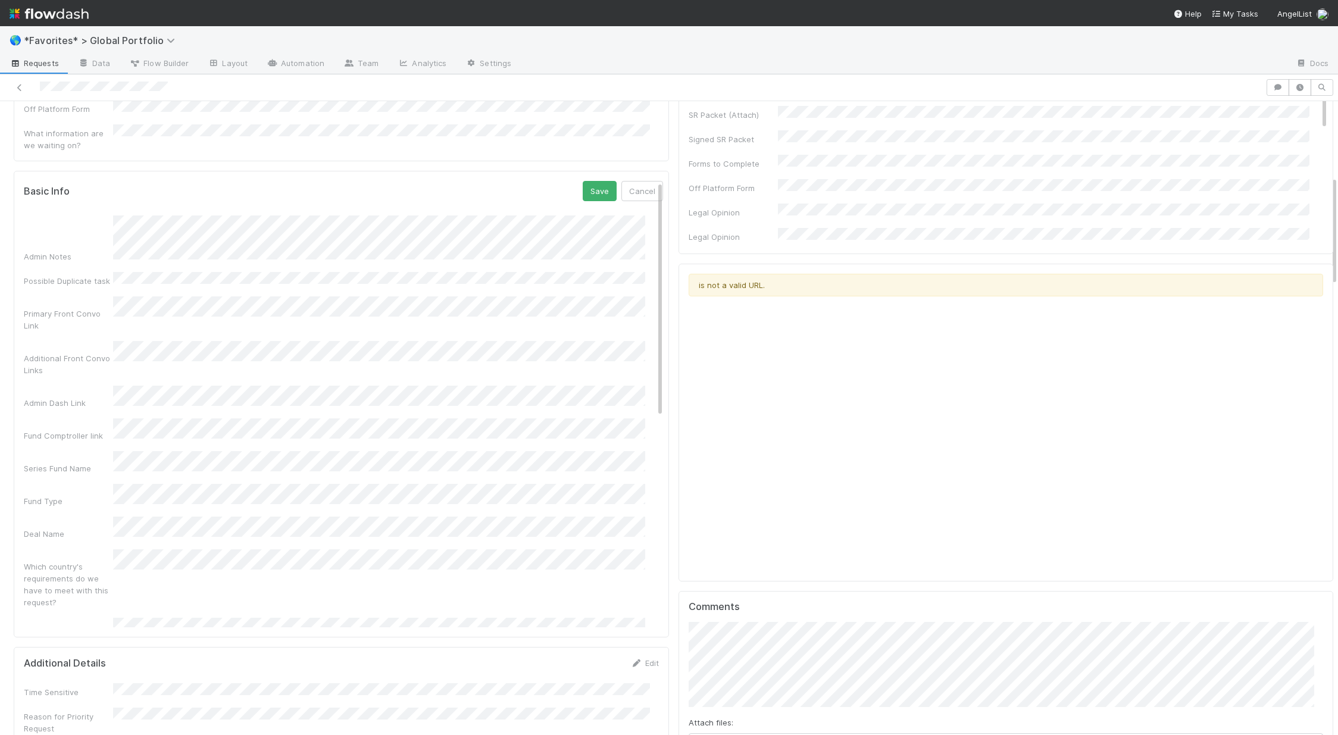
click at [43, 495] on div "Fund Type" at bounding box center [68, 501] width 89 height 12
drag, startPoint x: 68, startPoint y: 416, endPoint x: 100, endPoint y: 415, distance: 31.6
click at [68, 506] on div "Admin Owner" at bounding box center [68, 512] width 89 height 12
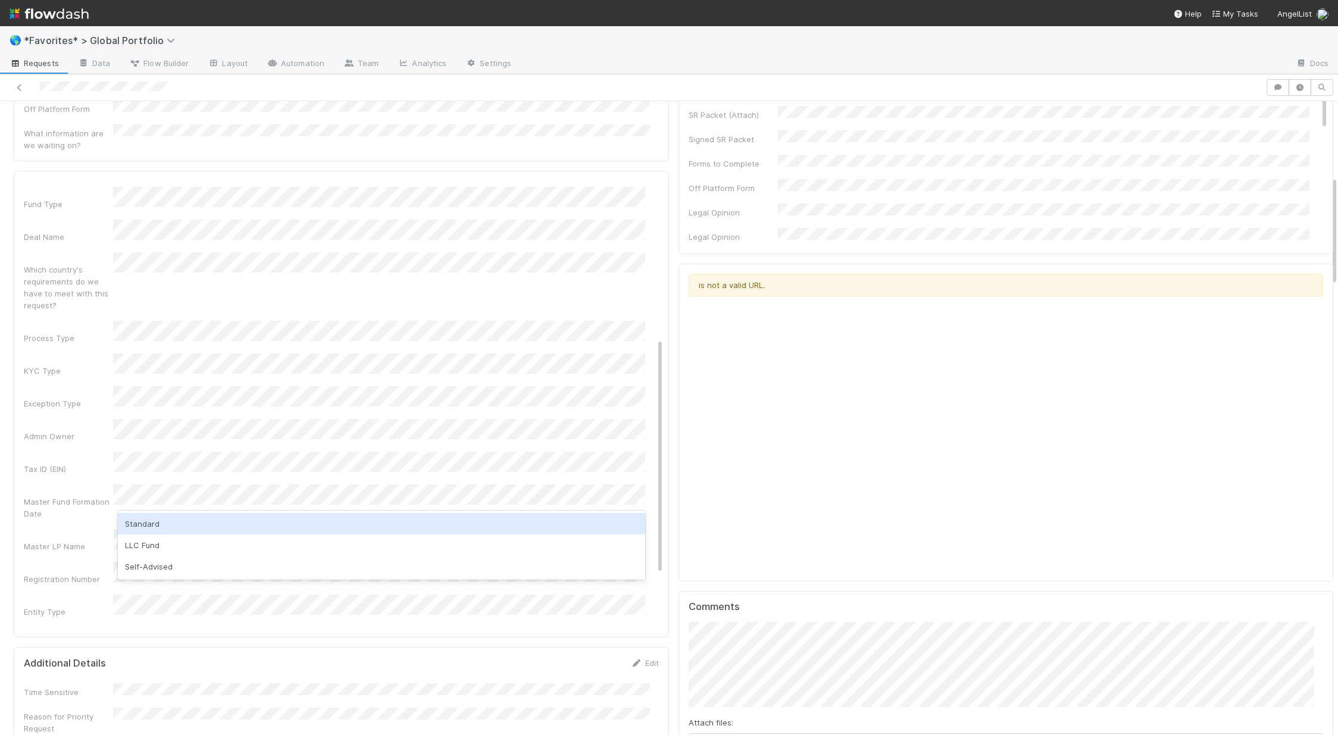
click at [158, 524] on div "Standard" at bounding box center [381, 523] width 527 height 21
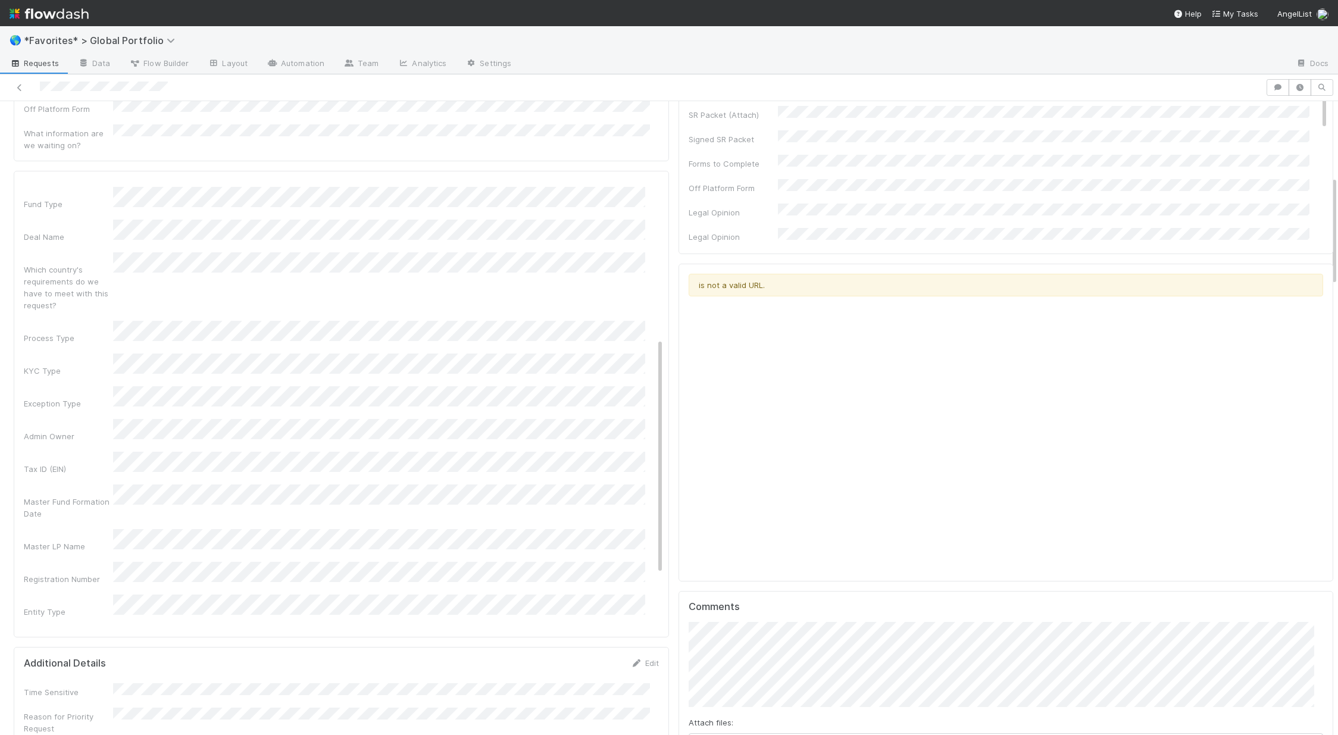
click at [89, 606] on div "Entity Type" at bounding box center [68, 612] width 89 height 12
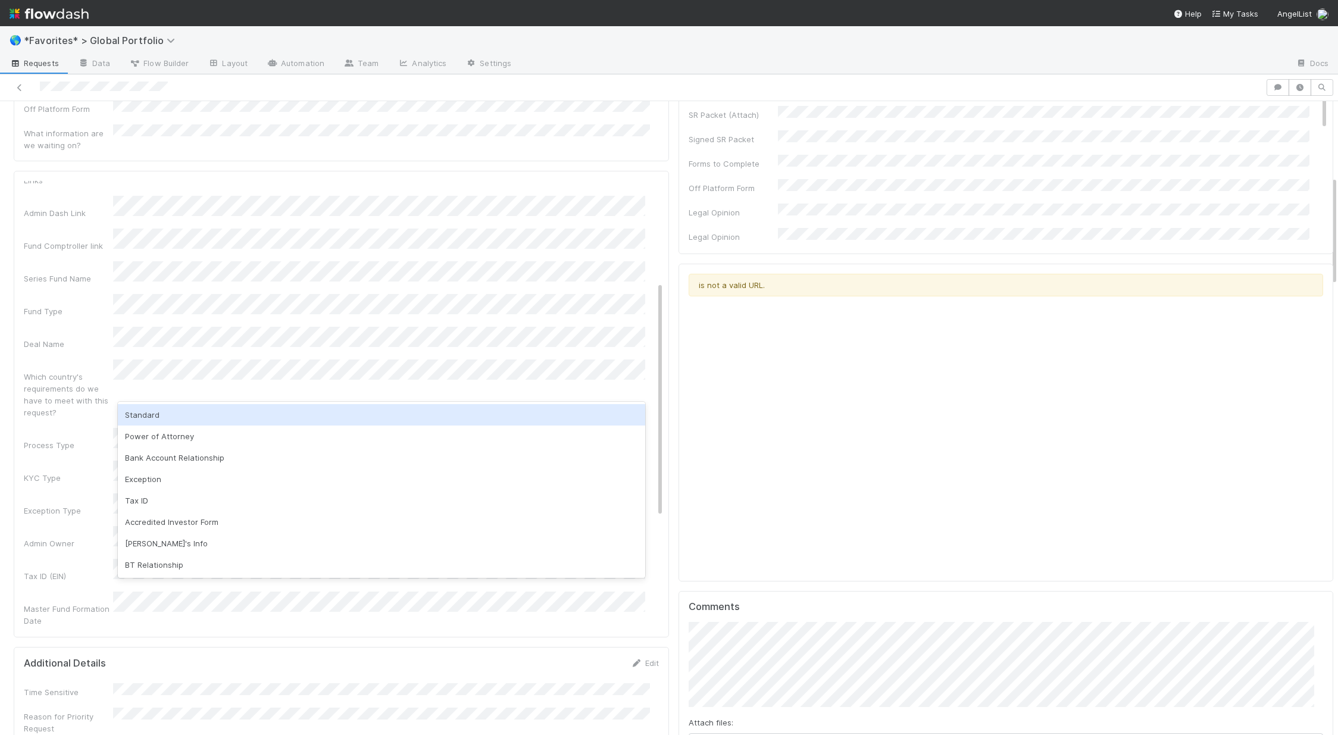
click at [168, 411] on div "Standard" at bounding box center [381, 414] width 527 height 21
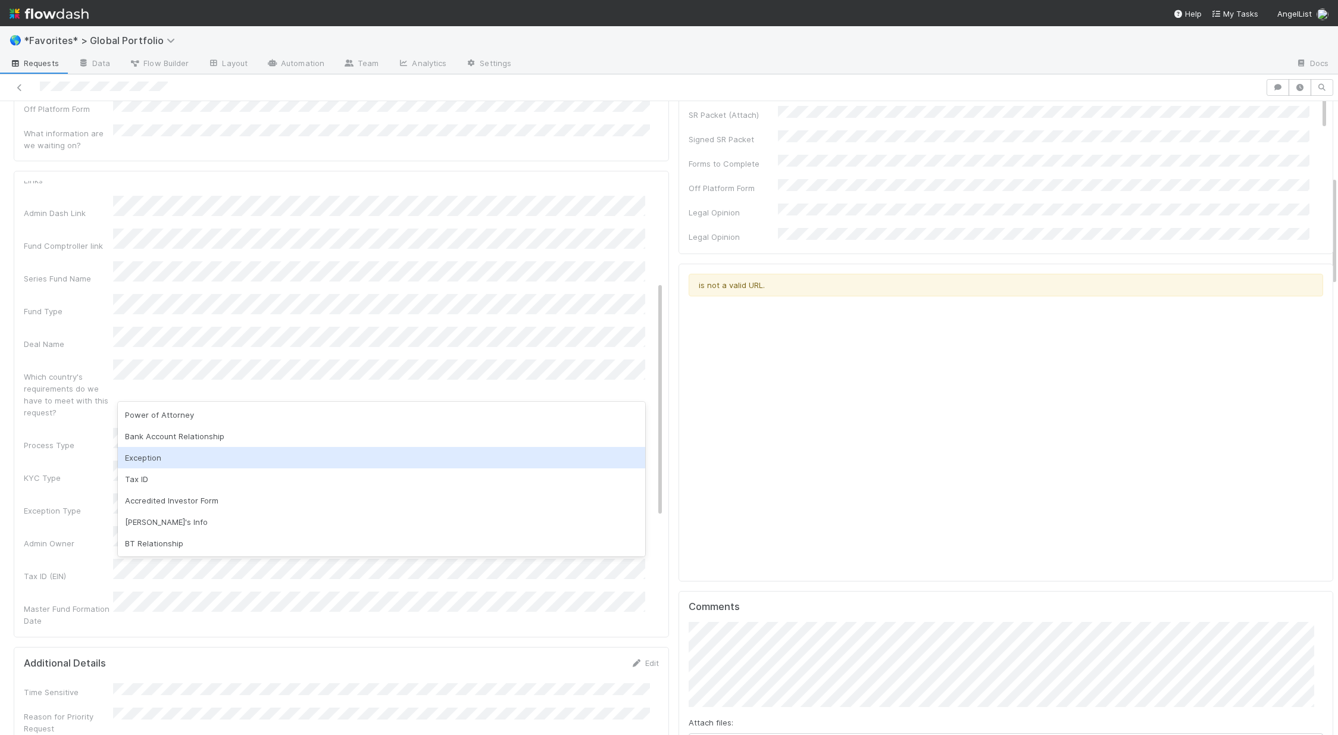
click at [168, 456] on div "Exception" at bounding box center [381, 457] width 527 height 21
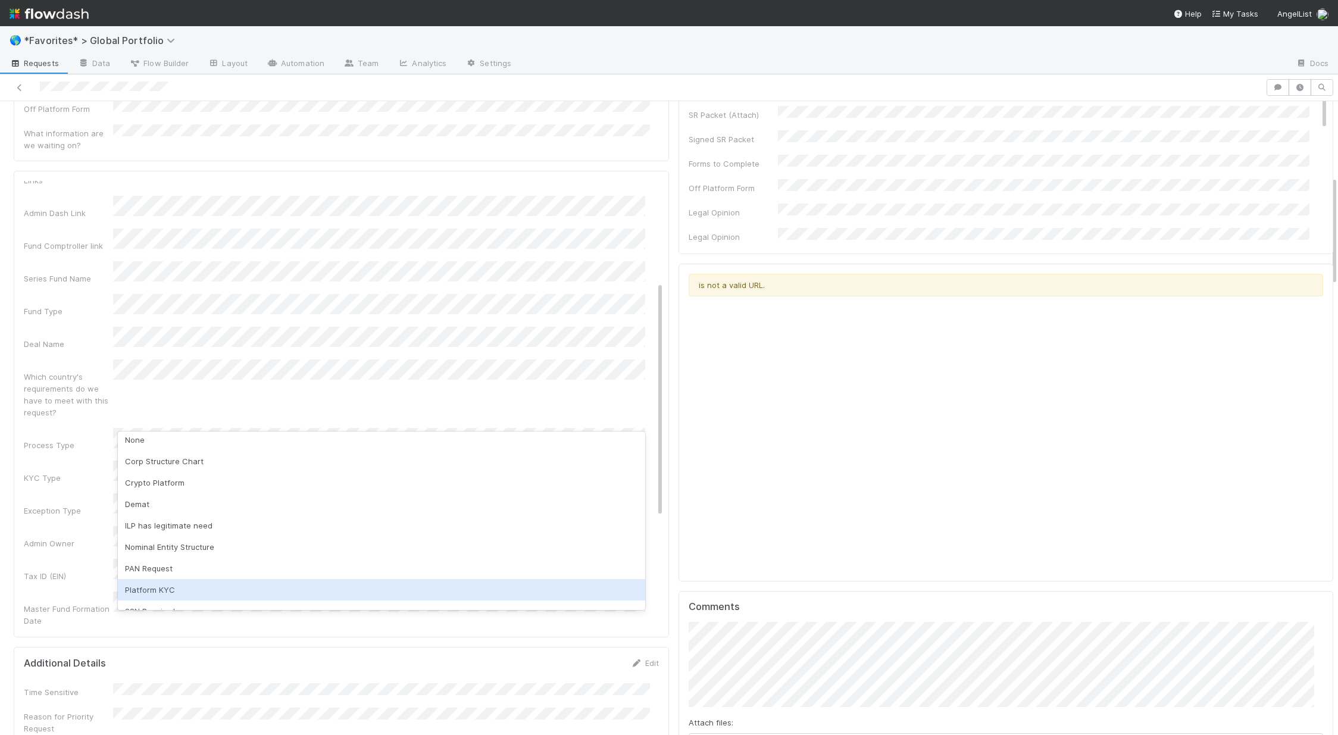
scroll to position [62, 0]
click at [129, 596] on div "Other" at bounding box center [381, 596] width 527 height 21
click at [76, 493] on div "Admin Notes Possible Duplicate task Primary Front Convo Link Additional Front C…" at bounding box center [343, 487] width 639 height 922
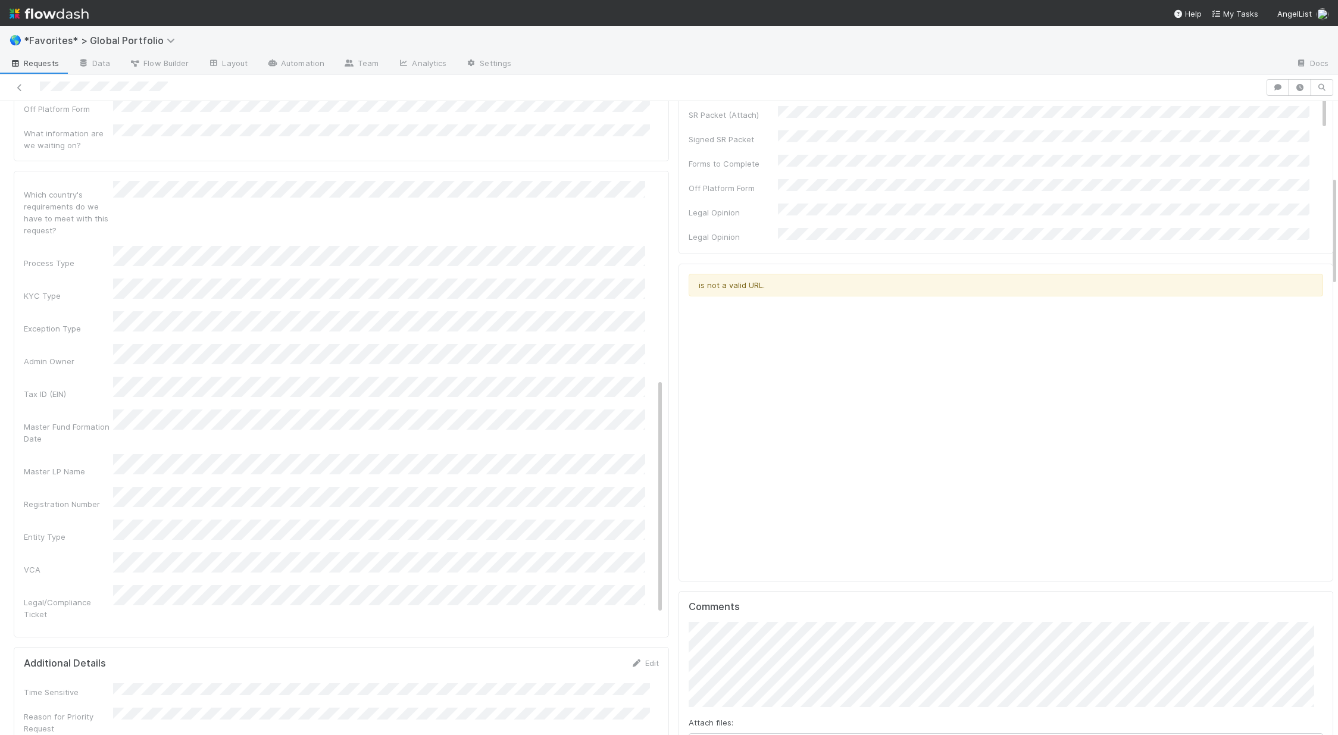
scroll to position [373, 0]
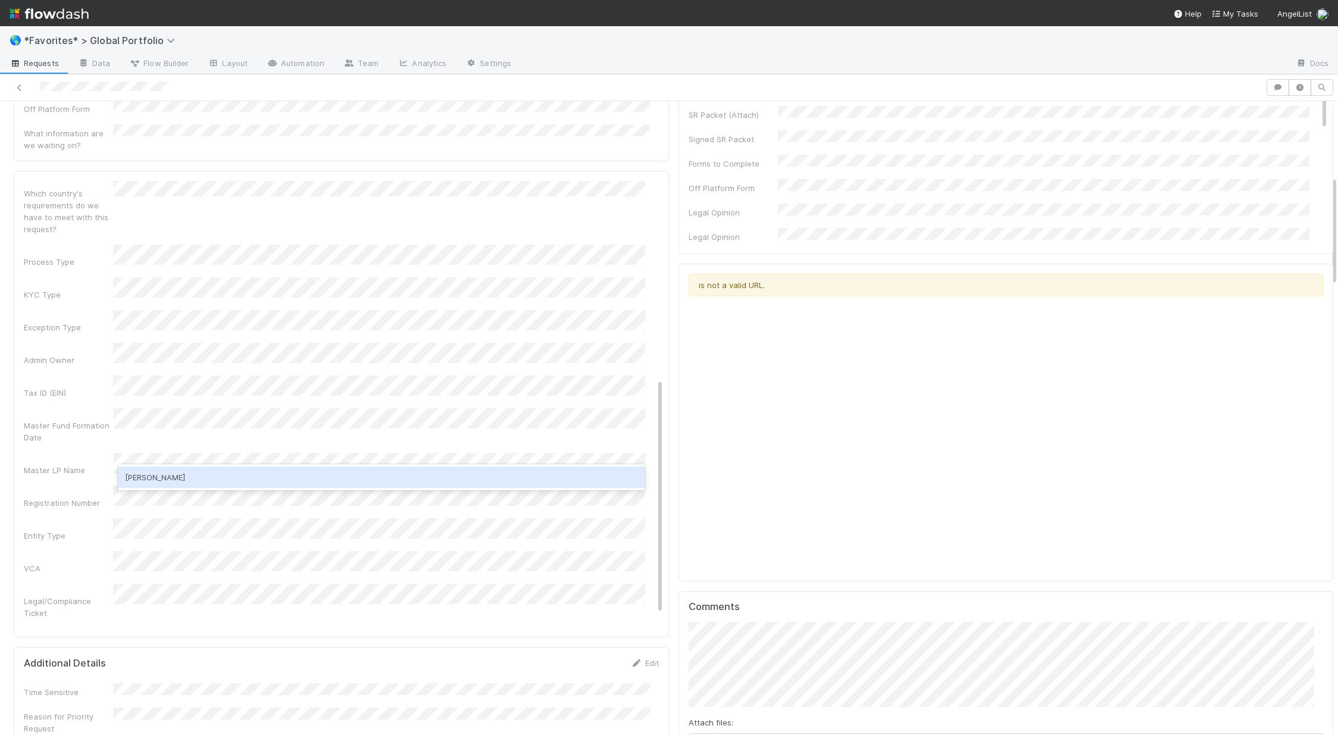
click at [163, 470] on div "Josh Webster" at bounding box center [381, 477] width 527 height 21
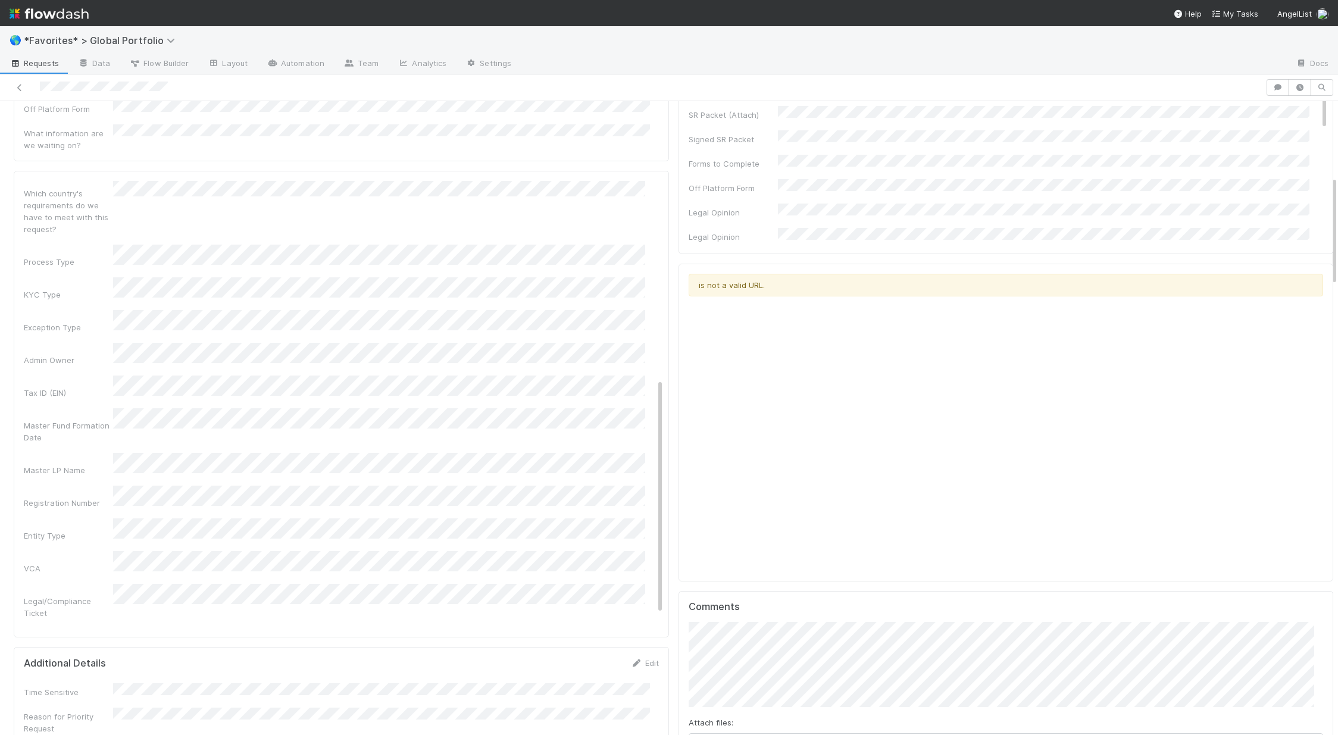
click at [47, 562] on div "VCA" at bounding box center [68, 568] width 89 height 12
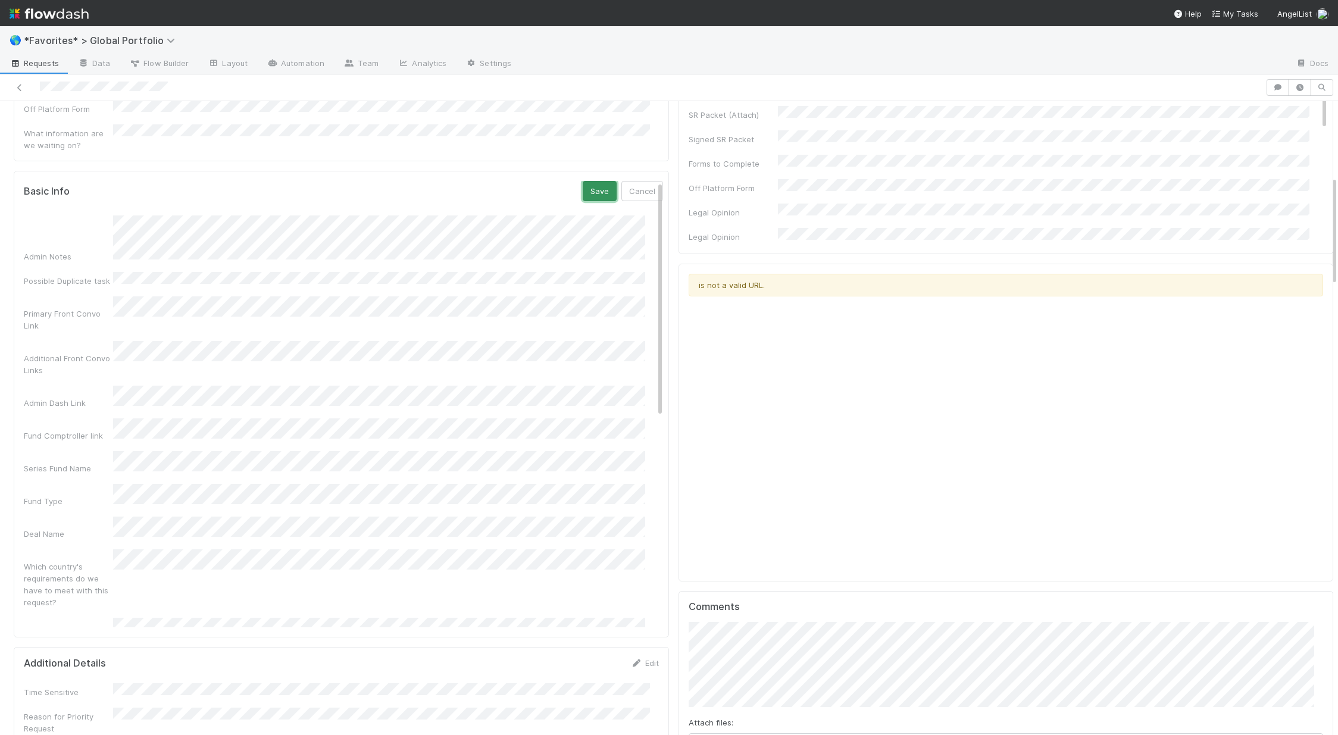
click at [587, 181] on button "Save" at bounding box center [600, 191] width 34 height 20
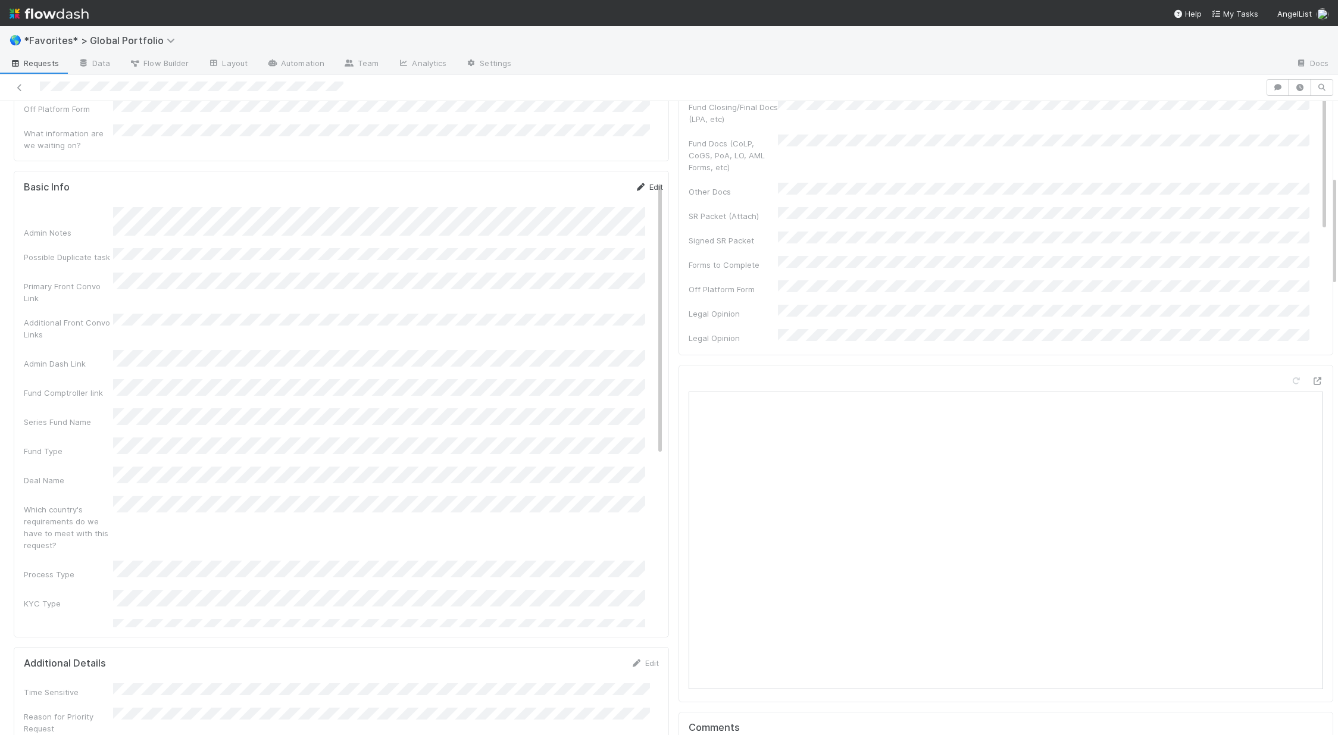
click at [636, 182] on link "Edit" at bounding box center [649, 187] width 28 height 10
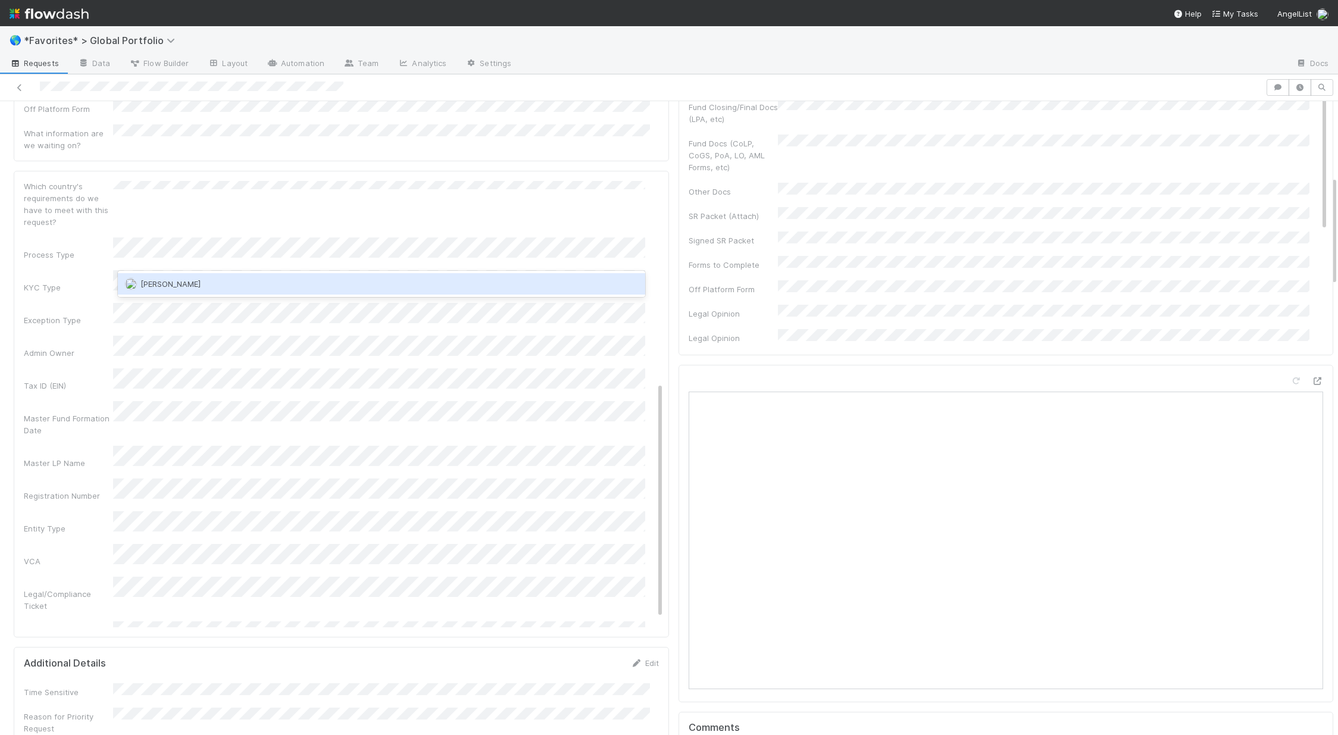
click at [201, 284] on span "Jemma Cunningham" at bounding box center [170, 284] width 60 height 10
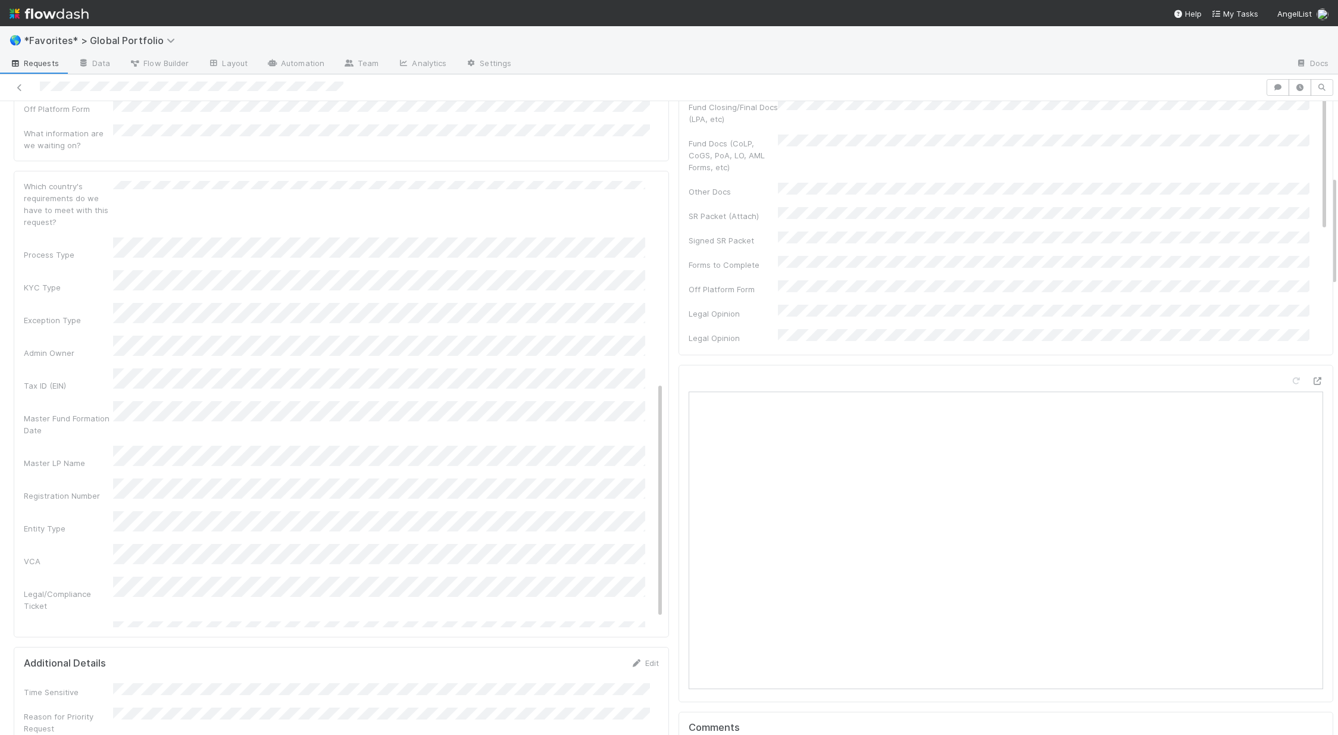
click at [80, 490] on div "Registration Number" at bounding box center [68, 496] width 89 height 12
click at [587, 181] on button "Save" at bounding box center [600, 191] width 34 height 20
click at [641, 182] on link "Edit" at bounding box center [649, 187] width 28 height 10
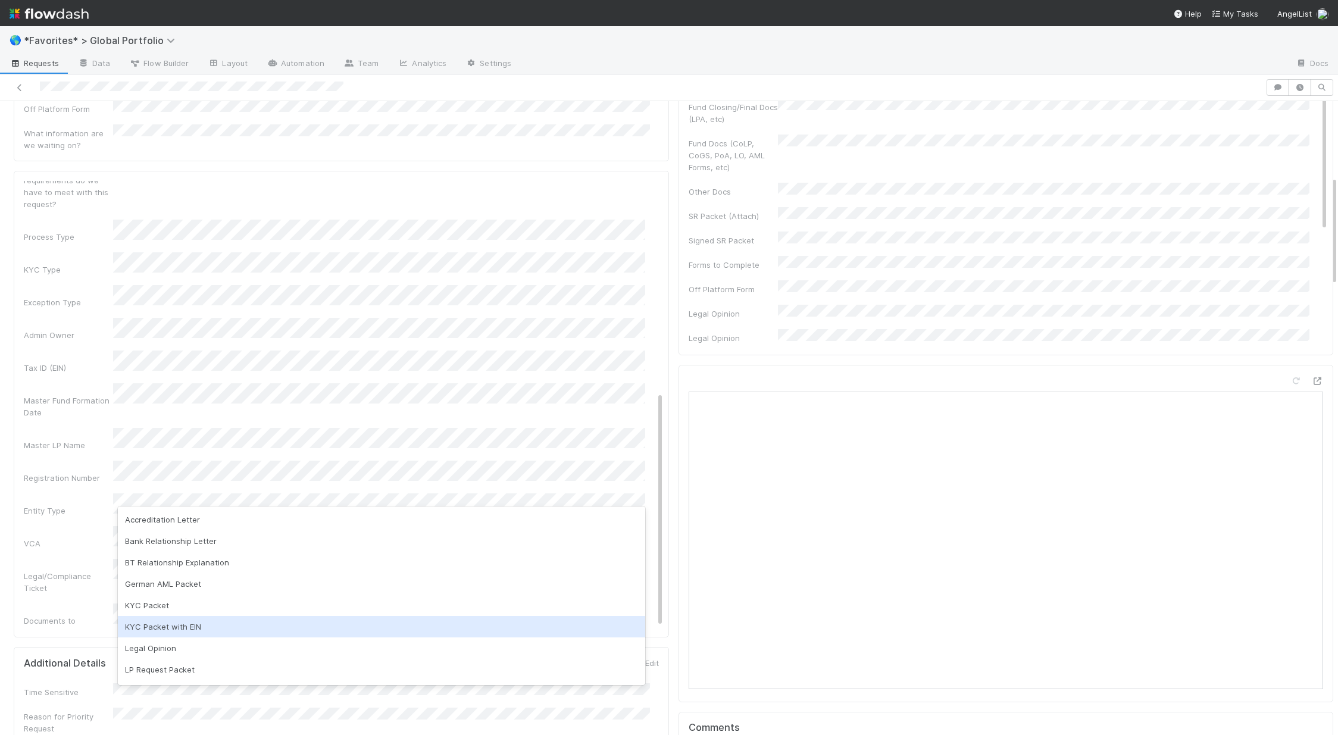
click at [174, 627] on div "KYC Packet with EIN" at bounding box center [381, 626] width 527 height 21
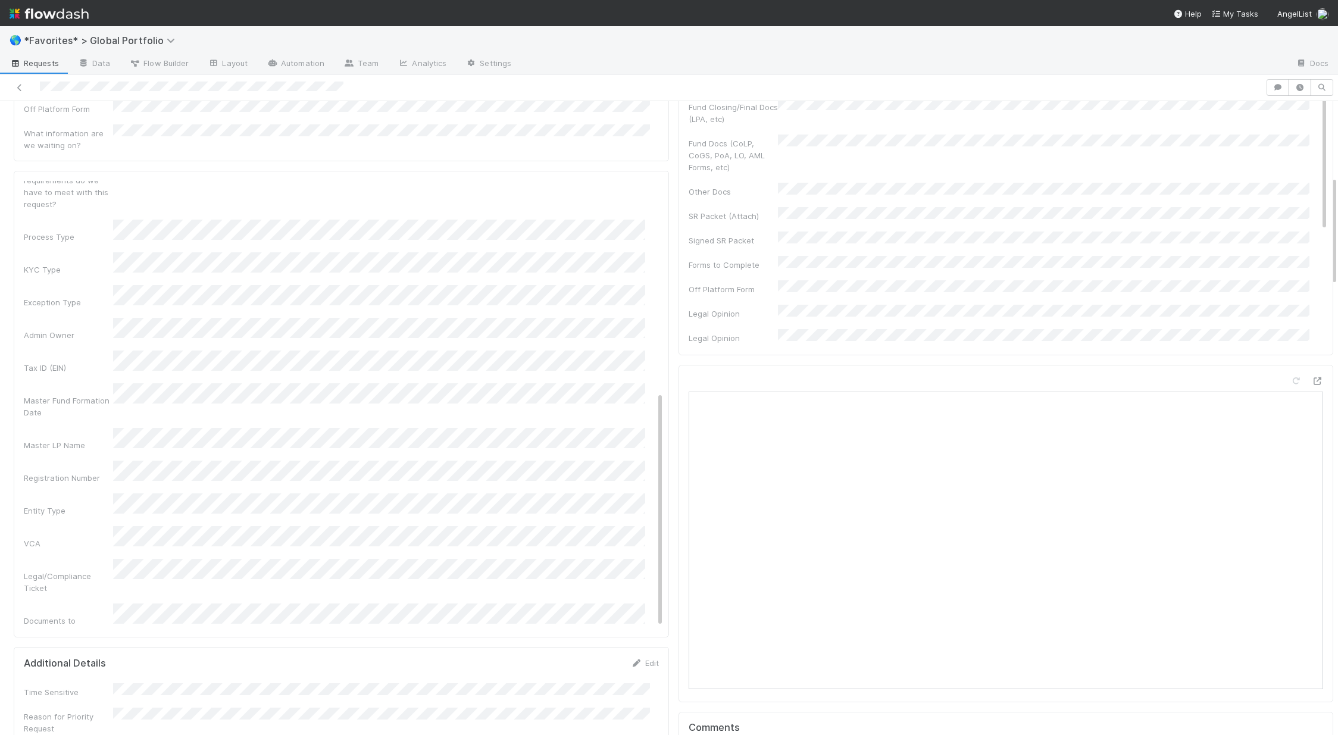
click at [104, 704] on div "Could have been self-served if shelf/data room solution existed?" at bounding box center [68, 722] width 89 height 36
click at [583, 181] on button "Save" at bounding box center [600, 191] width 34 height 20
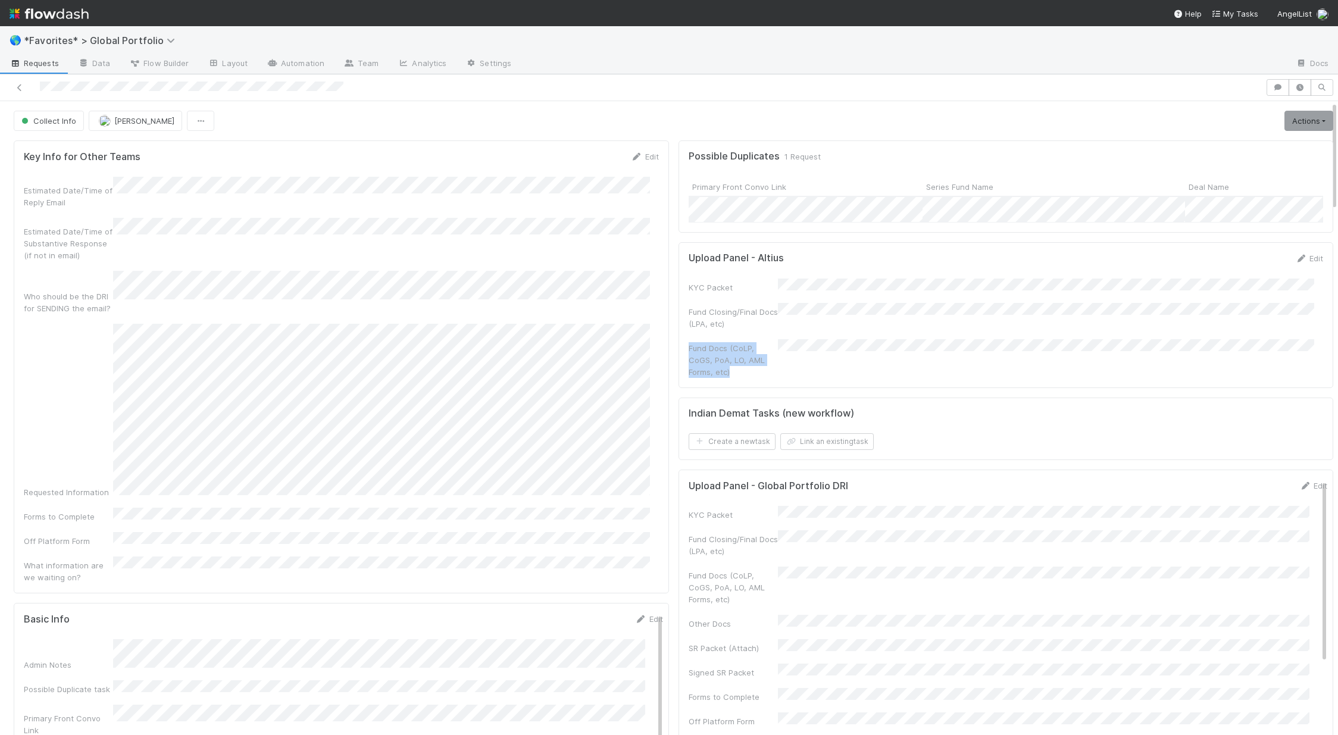
drag, startPoint x: 680, startPoint y: 352, endPoint x: 950, endPoint y: 365, distance: 270.5
click at [724, 365] on div "Fund Docs (CoLP, CoGS, PoA, LO, AML Forms, etc)" at bounding box center [1006, 358] width 635 height 39
click at [724, 383] on div "Upload Panel - Altius Edit KYC Packet Fund Closing/Final Docs (LPA, etc) Fund D…" at bounding box center [1005, 315] width 655 height 146
click at [724, 263] on link "Edit" at bounding box center [1309, 259] width 28 height 10
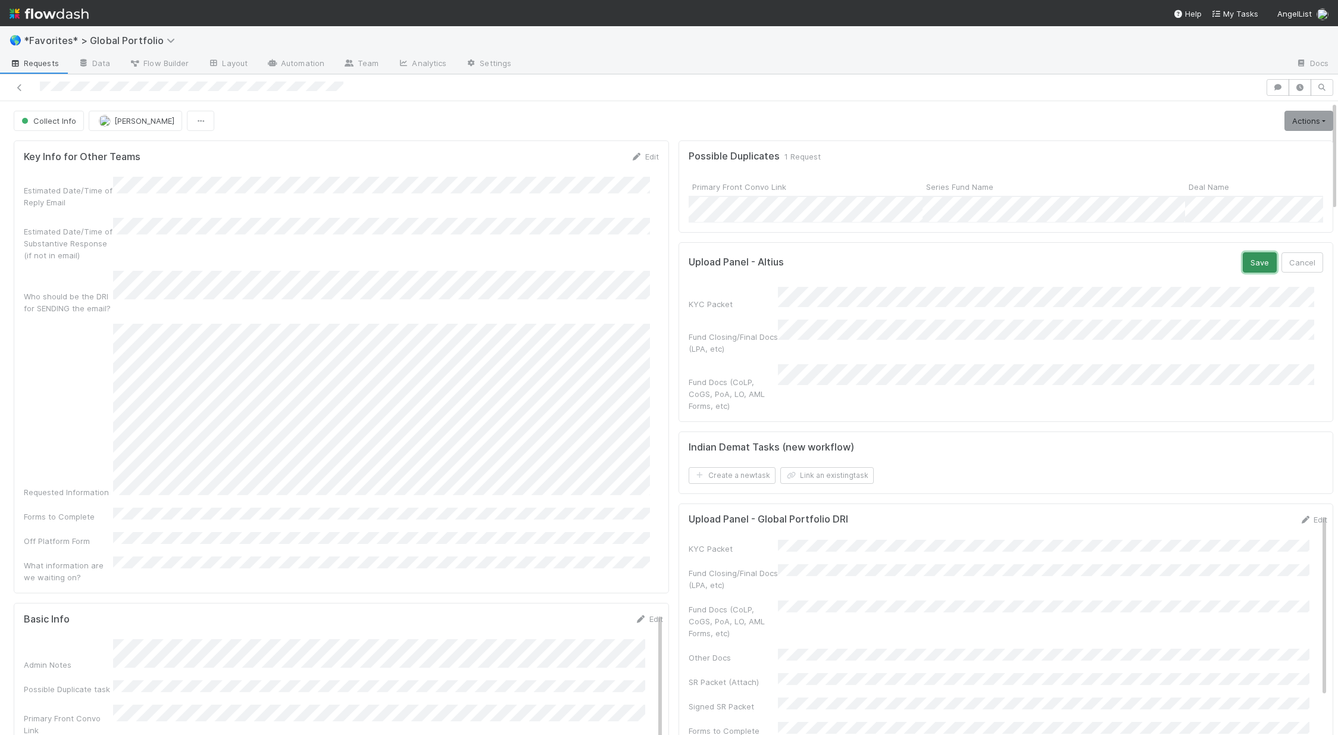
click at [724, 273] on button "Save" at bounding box center [1260, 262] width 34 height 20
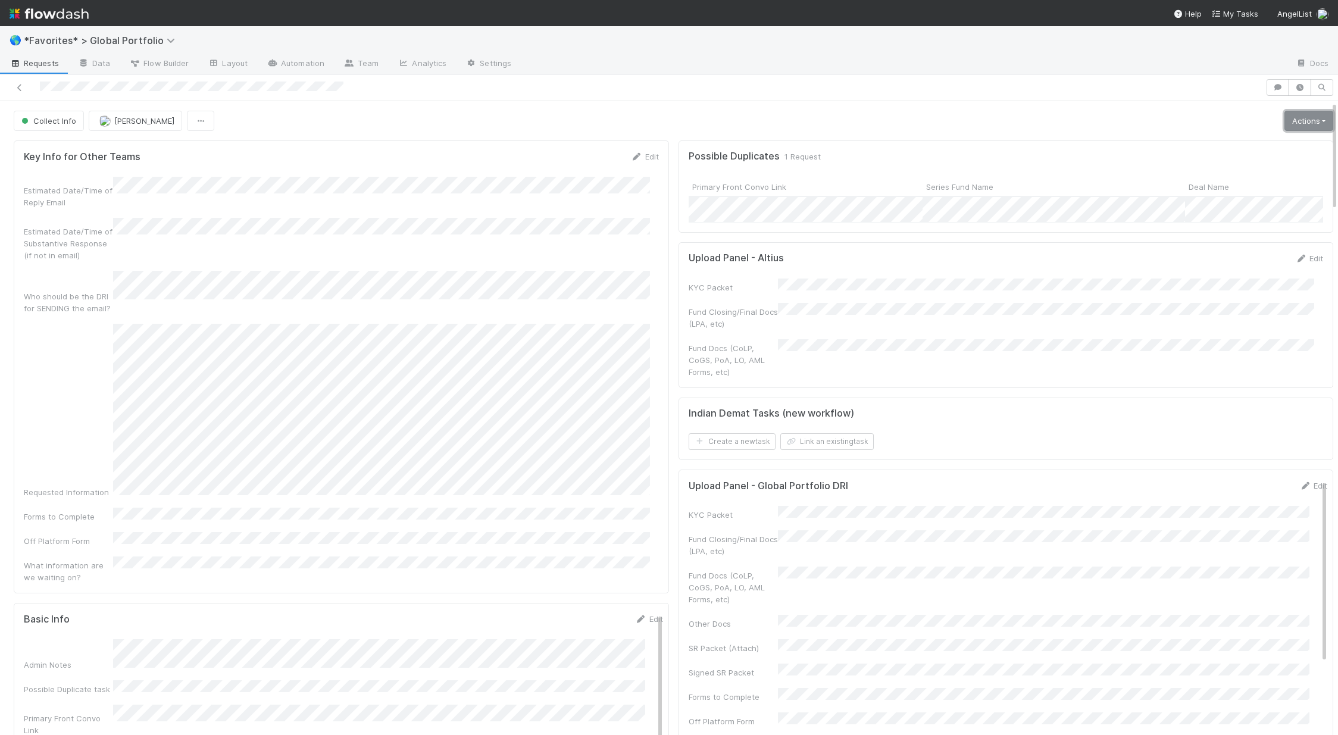
click at [724, 123] on link "Actions" at bounding box center [1308, 121] width 49 height 20
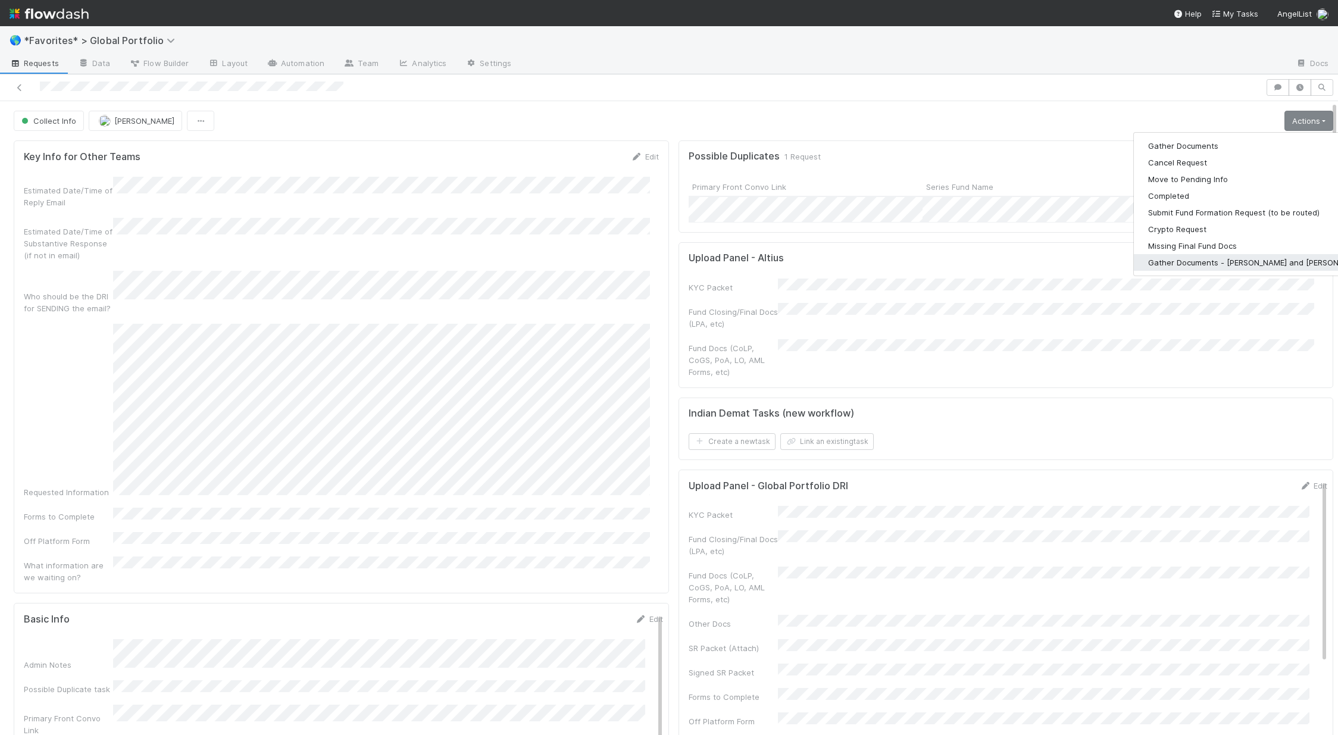
click at [724, 265] on button "Gather Documents - [PERSON_NAME] and [PERSON_NAME]" at bounding box center [1257, 262] width 246 height 17
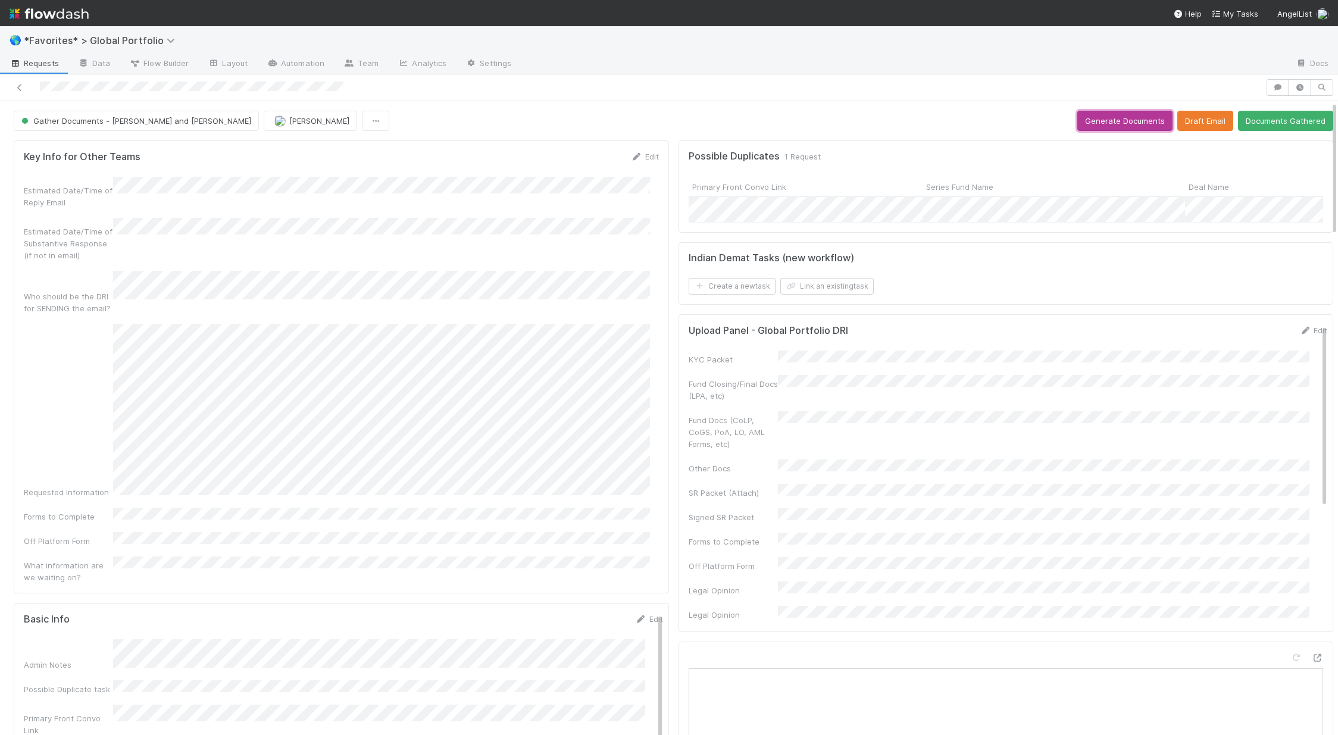
click at [724, 126] on button "Generate Documents" at bounding box center [1124, 121] width 95 height 20
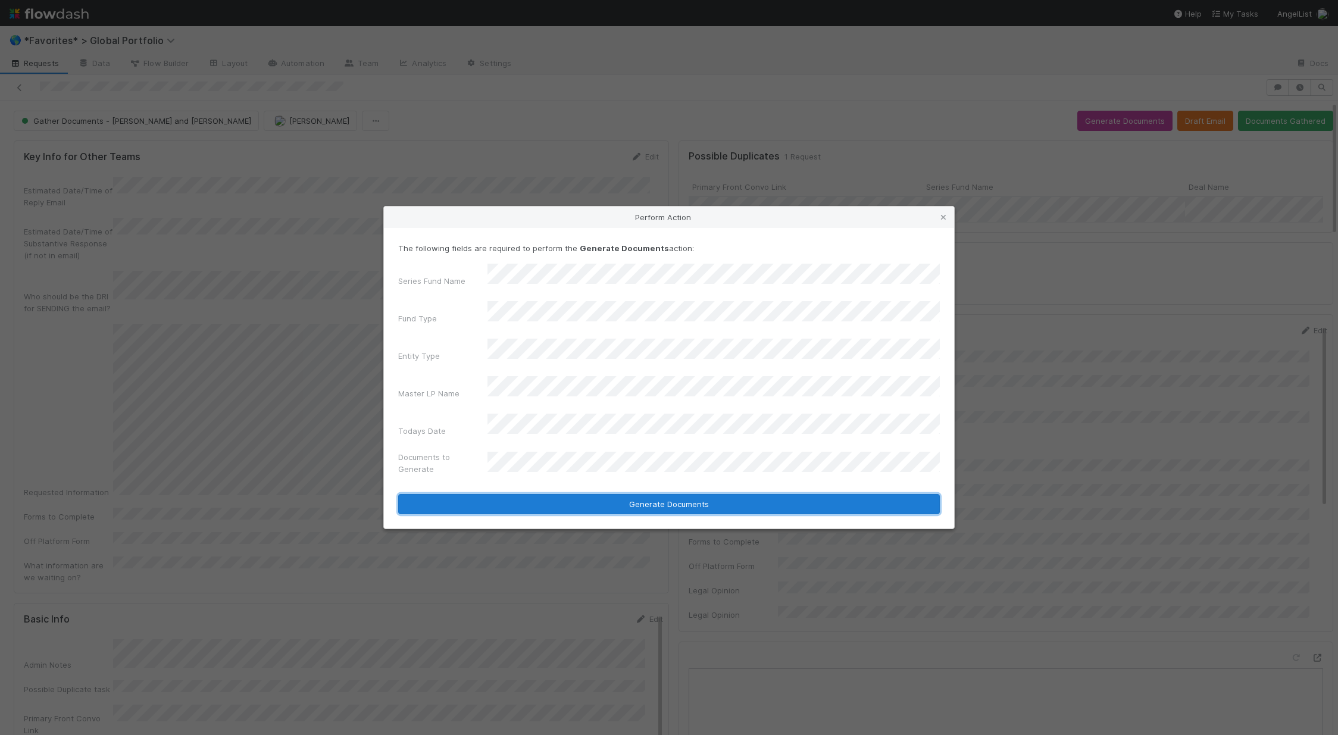
click at [647, 494] on button "Generate Documents" at bounding box center [669, 504] width 542 height 20
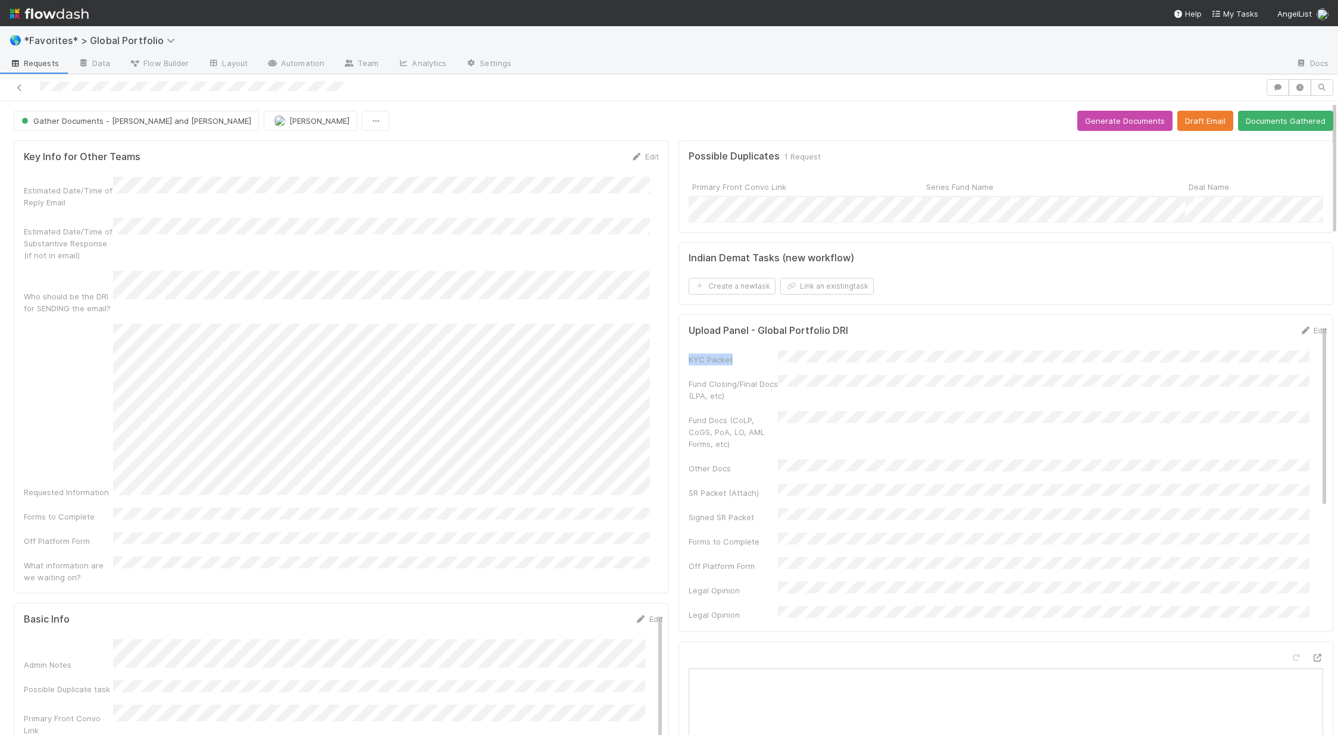
click at [724, 368] on div "Upload Panel - Global Portfolio DRI Edit KYC Packet Fund Closing/Final Docs (LP…" at bounding box center [1005, 473] width 655 height 318
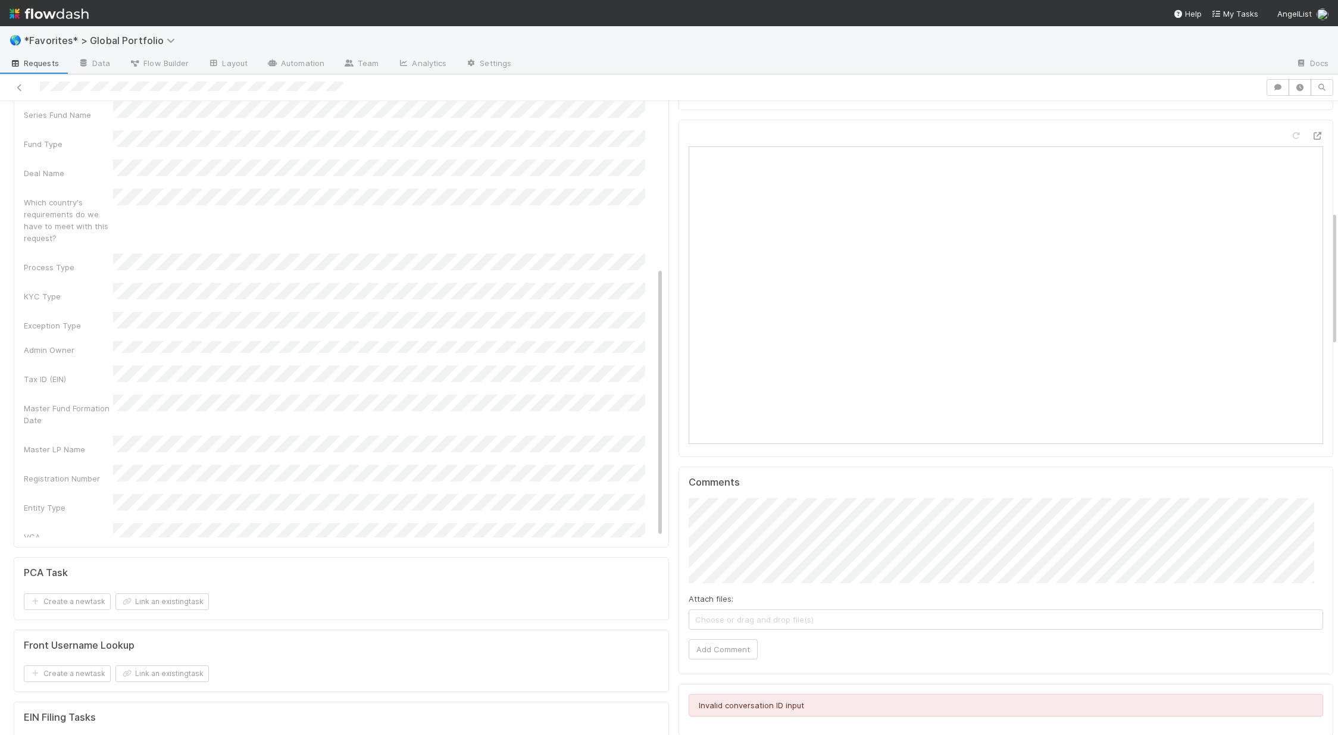
scroll to position [291, 0]
click at [271, 420] on div "Key Info for Other Teams Edit Estimated Date/Time of Reply Email Estimated Date…" at bounding box center [341, 449] width 665 height 1671
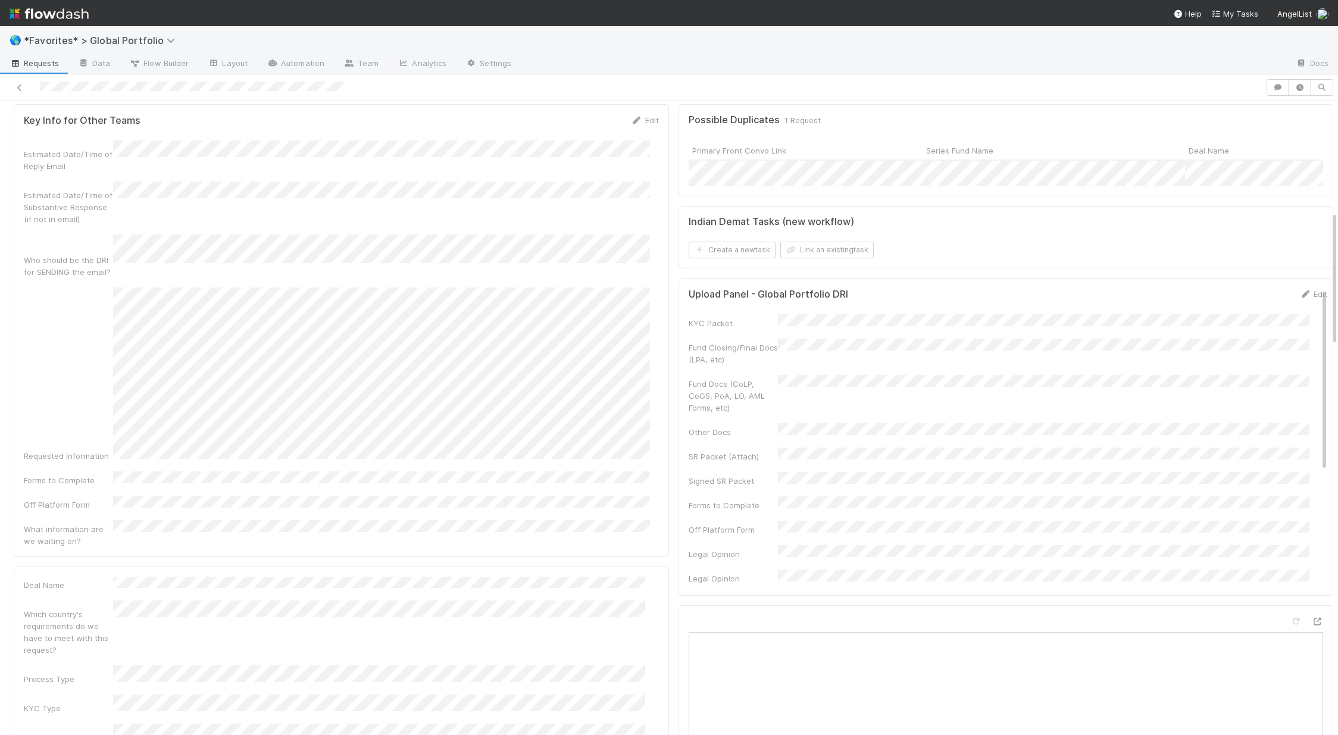
scroll to position [0, 0]
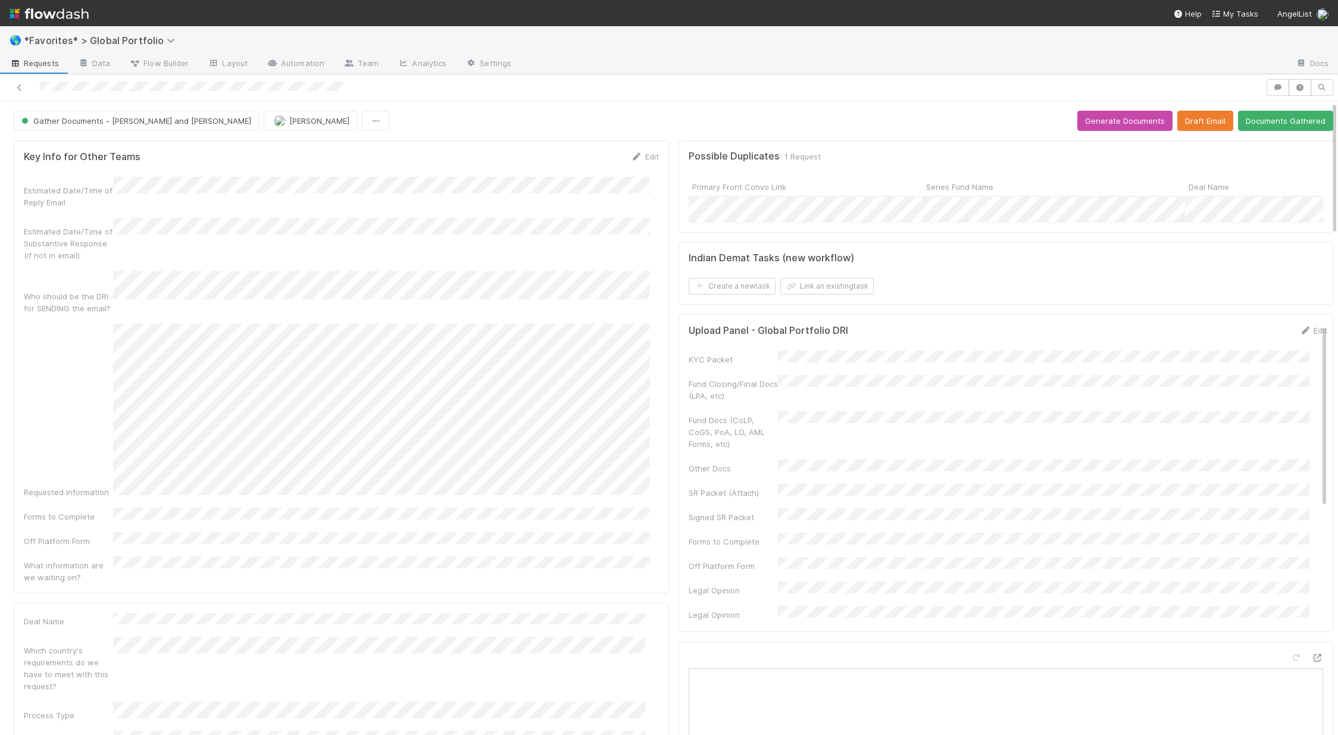
drag, startPoint x: 1245, startPoint y: 297, endPoint x: 1281, endPoint y: 225, distance: 80.4
click at [724, 295] on div "Create a new task Link an existing task" at bounding box center [1006, 286] width 635 height 17
click at [724, 121] on button "Documents Gathered" at bounding box center [1285, 121] width 95 height 20
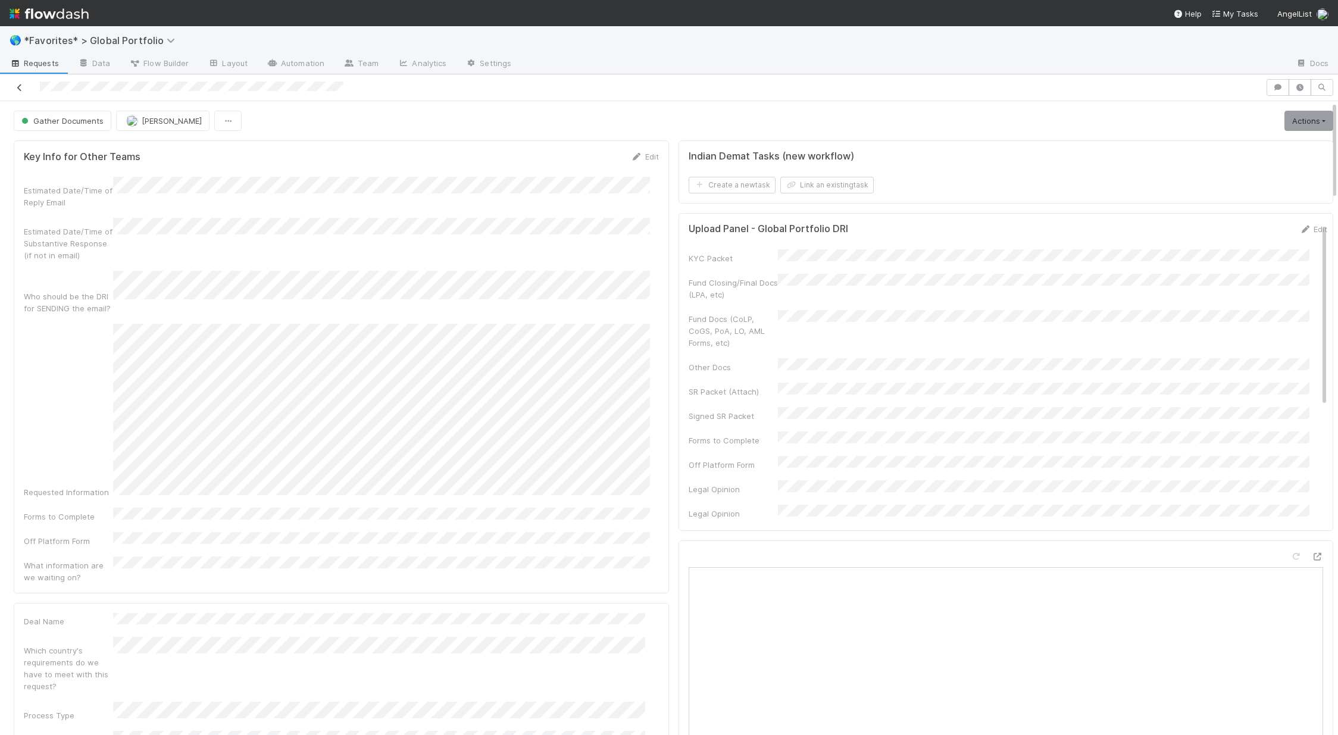
click at [20, 88] on icon at bounding box center [20, 88] width 12 height 8
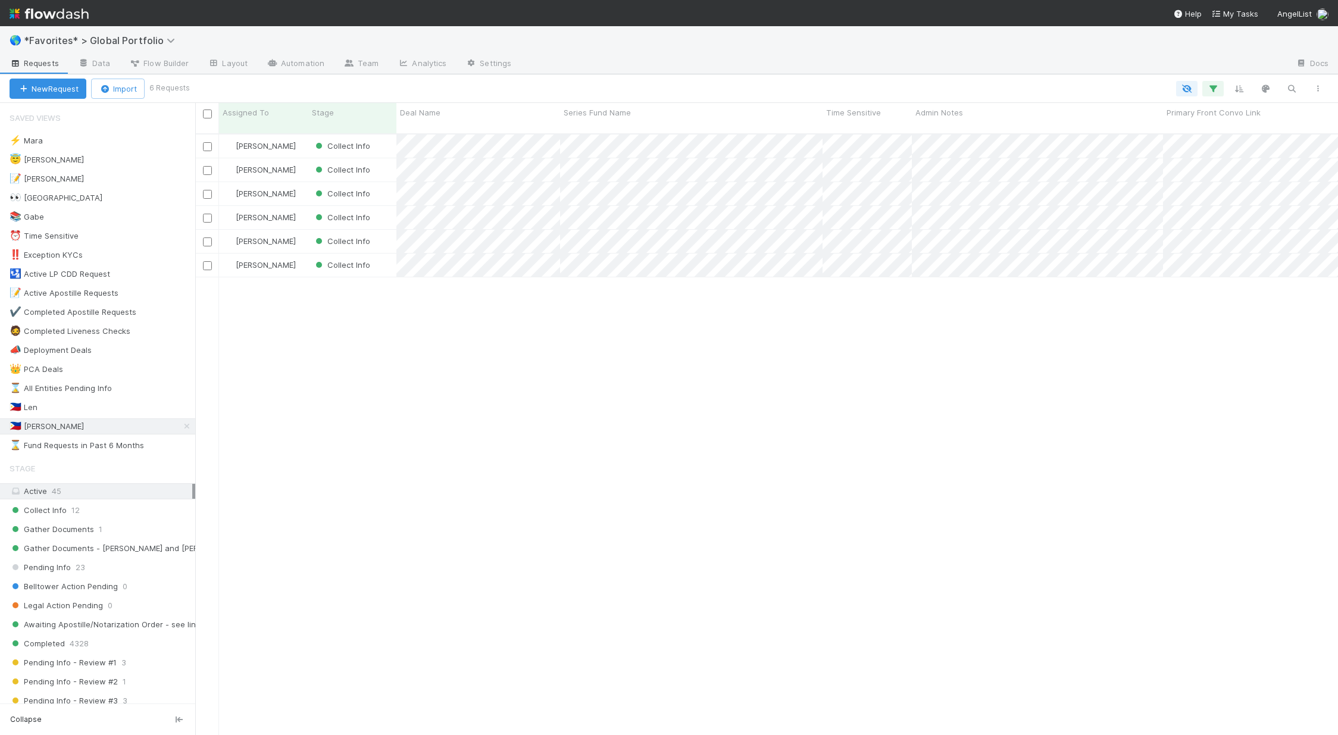
scroll to position [602, 1134]
click at [181, 427] on icon at bounding box center [187, 427] width 12 height 8
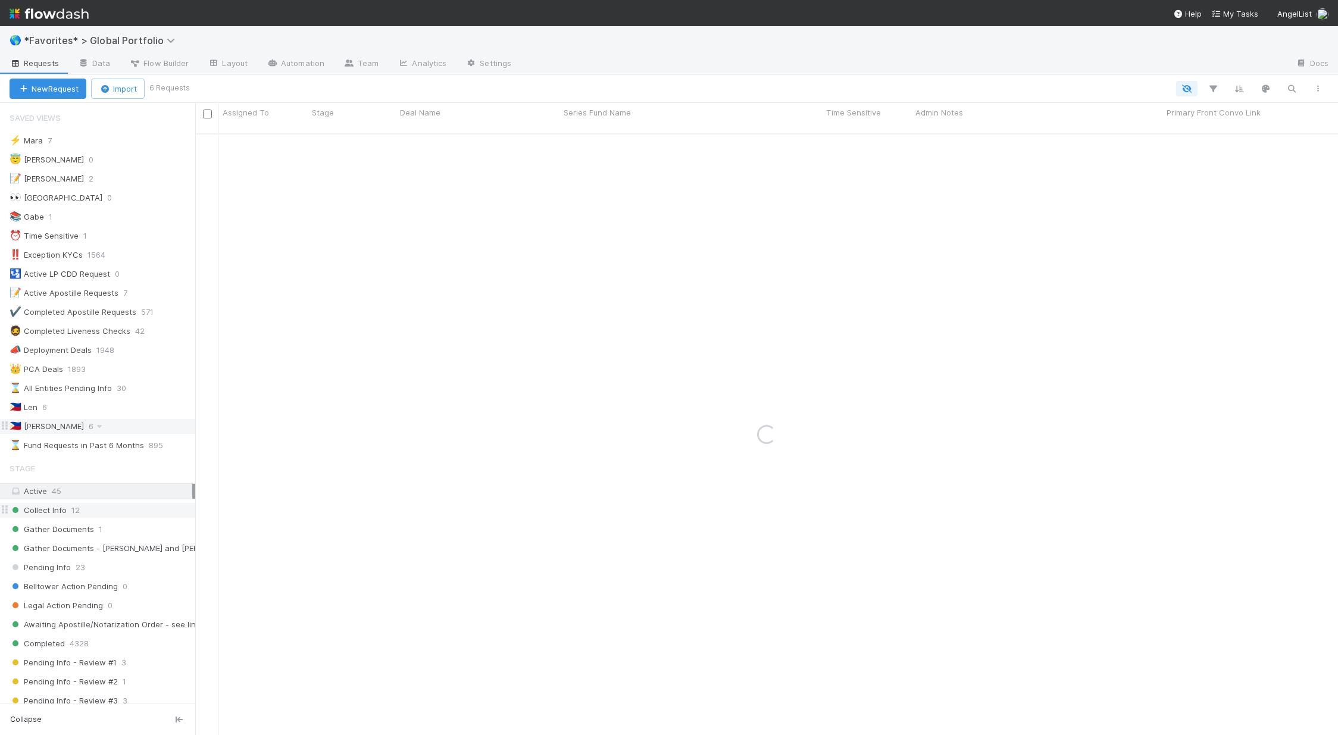
click at [68, 512] on div "Collect Info 12" at bounding box center [103, 510] width 186 height 15
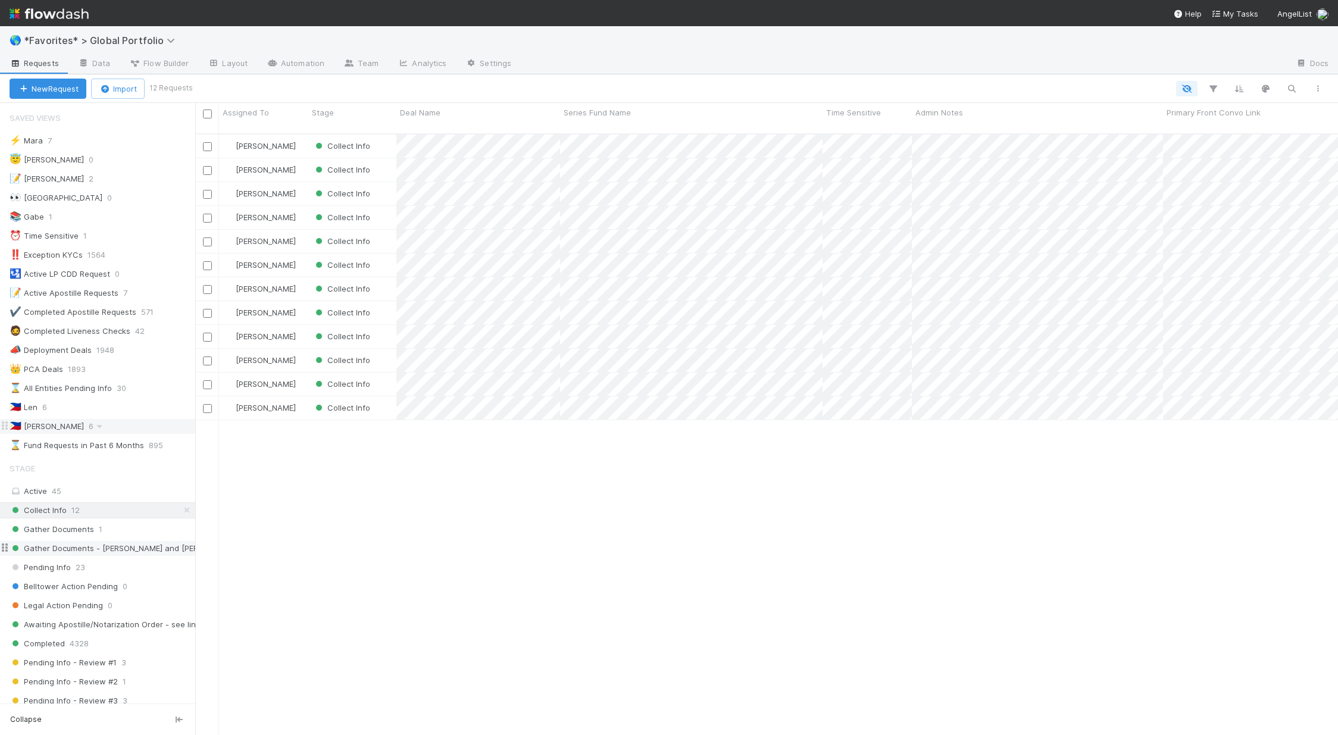
scroll to position [602, 1134]
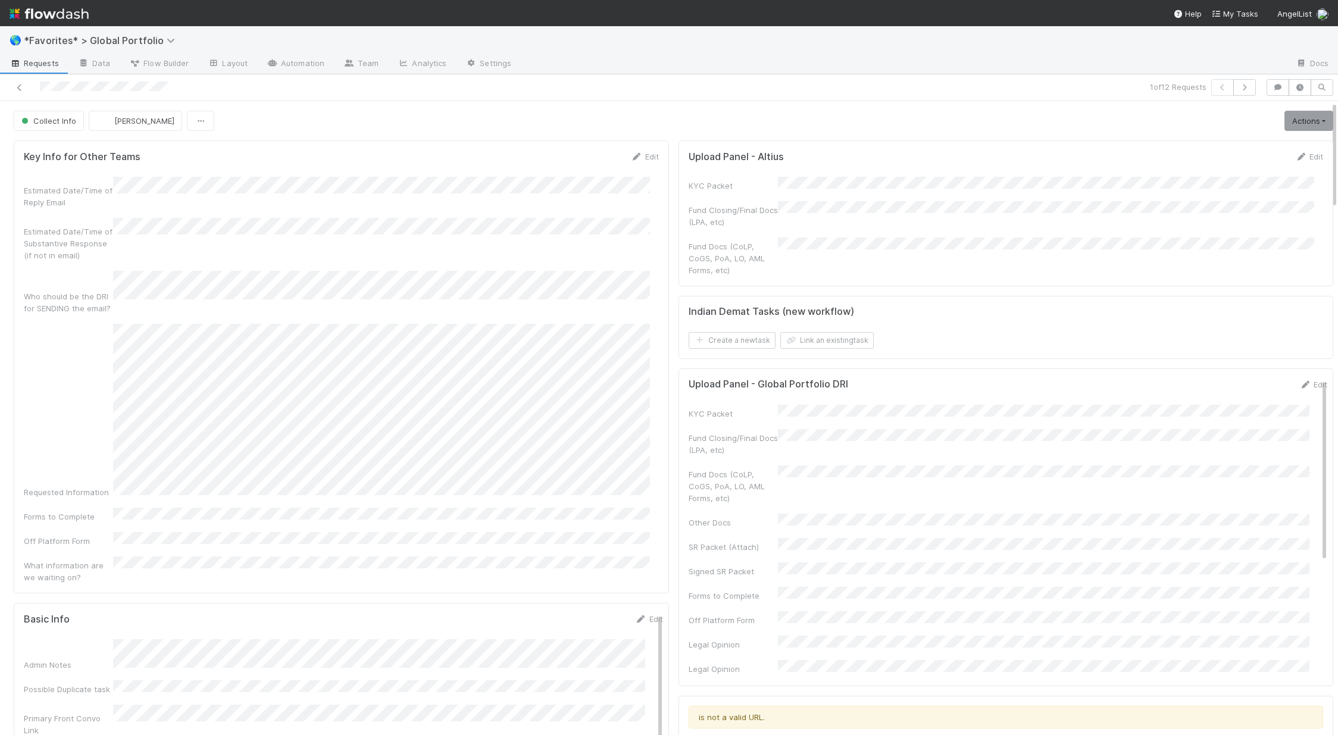
scroll to position [362, 0]
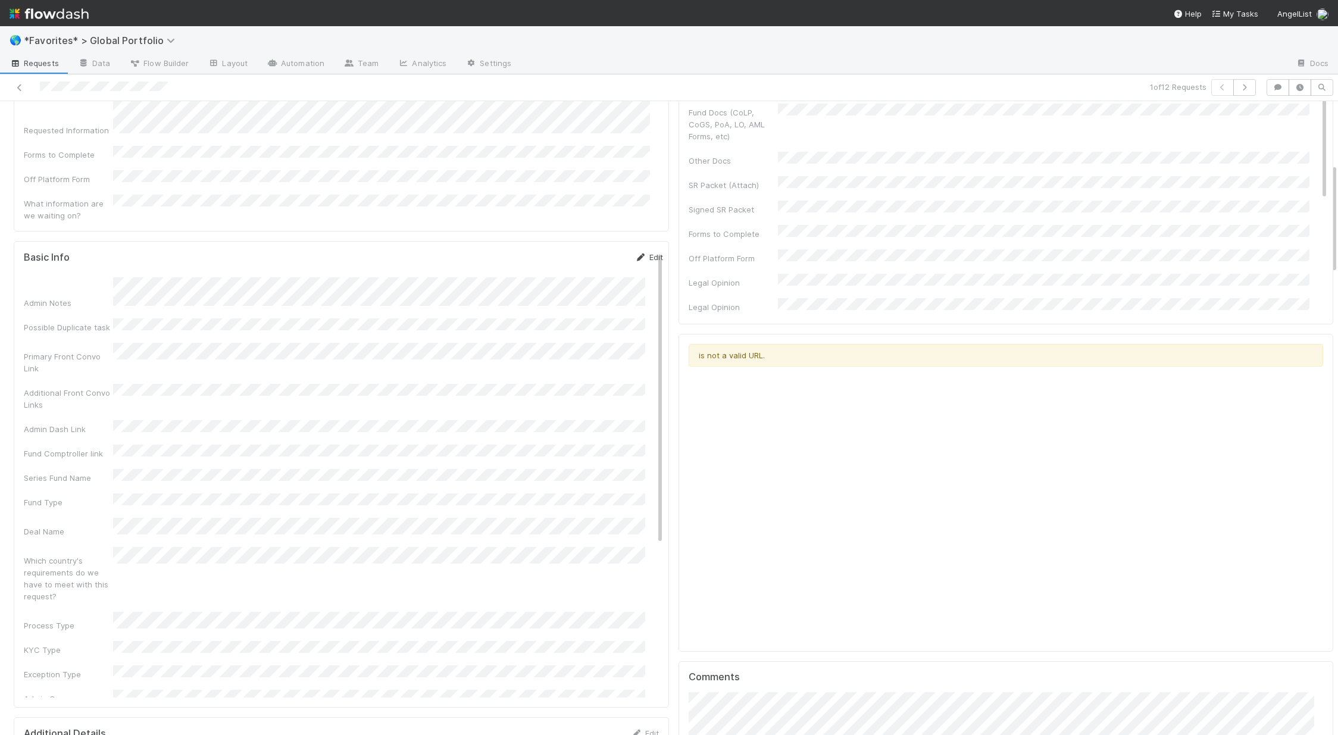
click at [637, 252] on link "Edit" at bounding box center [649, 257] width 28 height 10
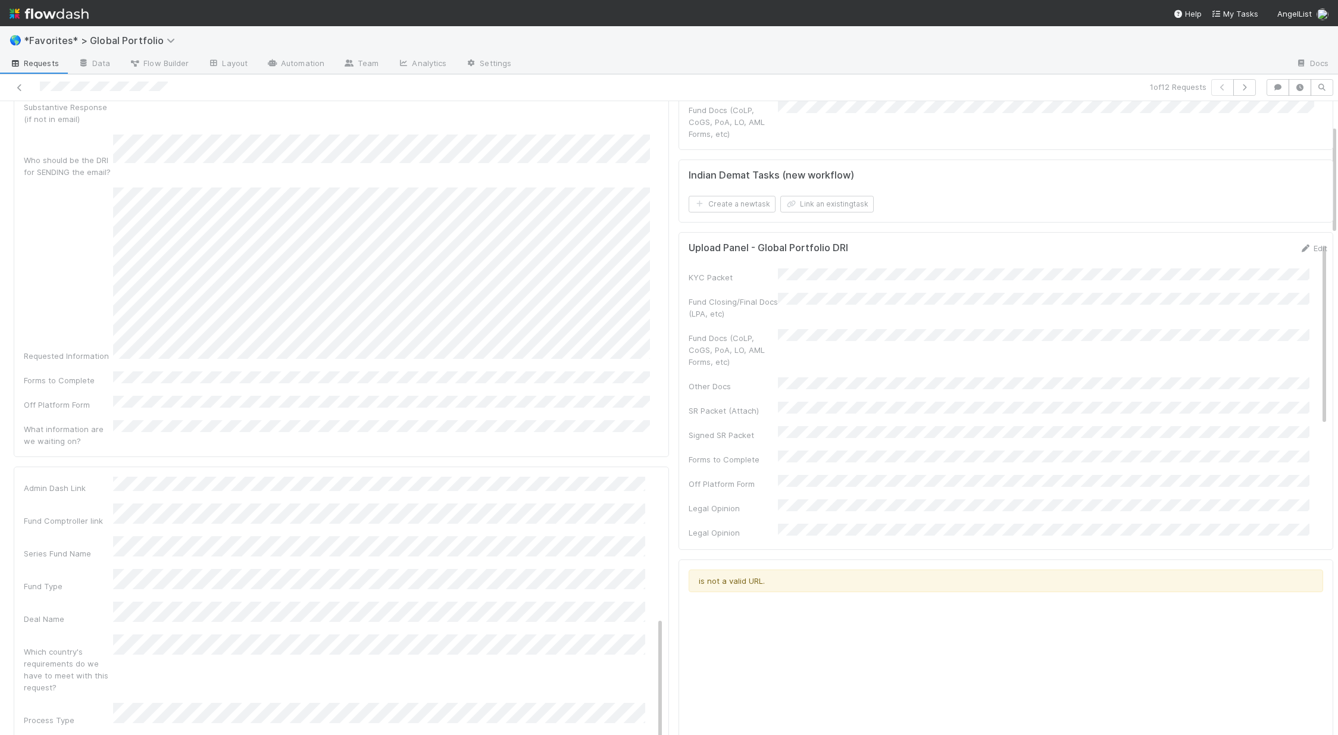
scroll to position [148, 0]
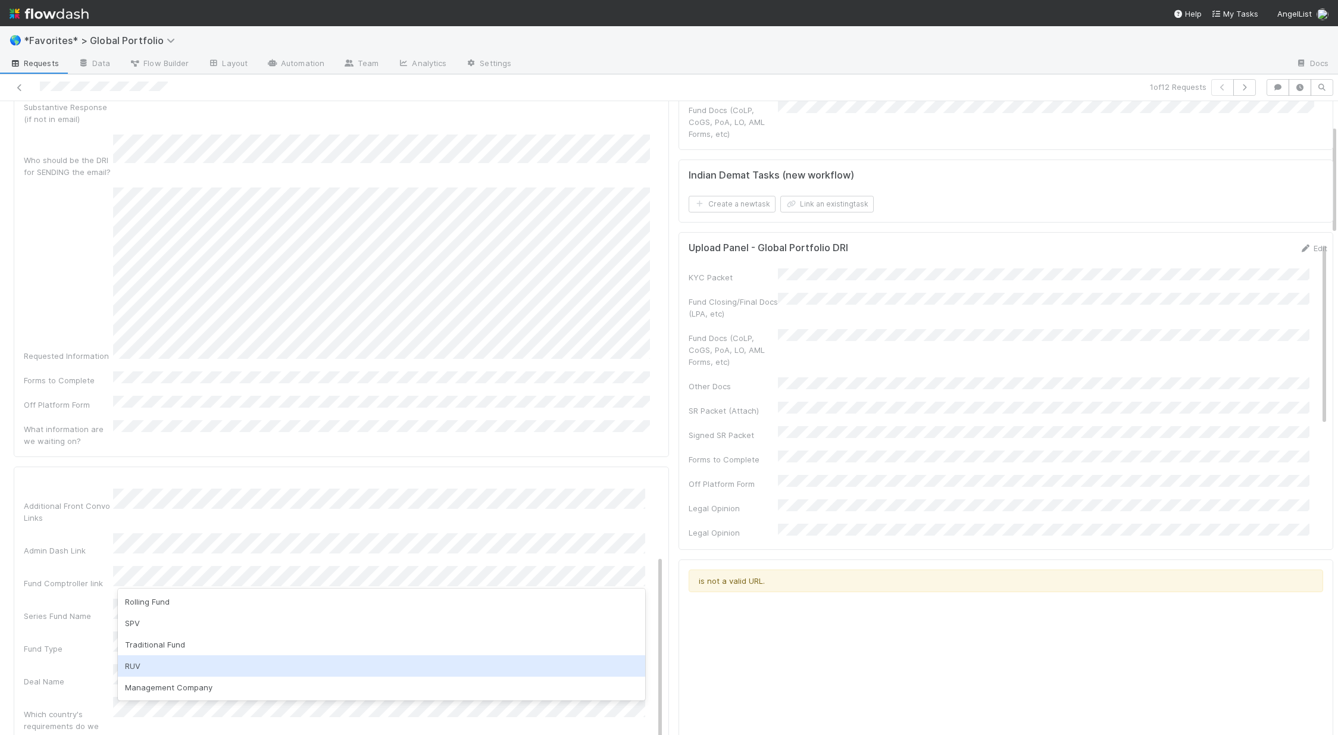
click at [164, 665] on div "RUV" at bounding box center [381, 665] width 527 height 21
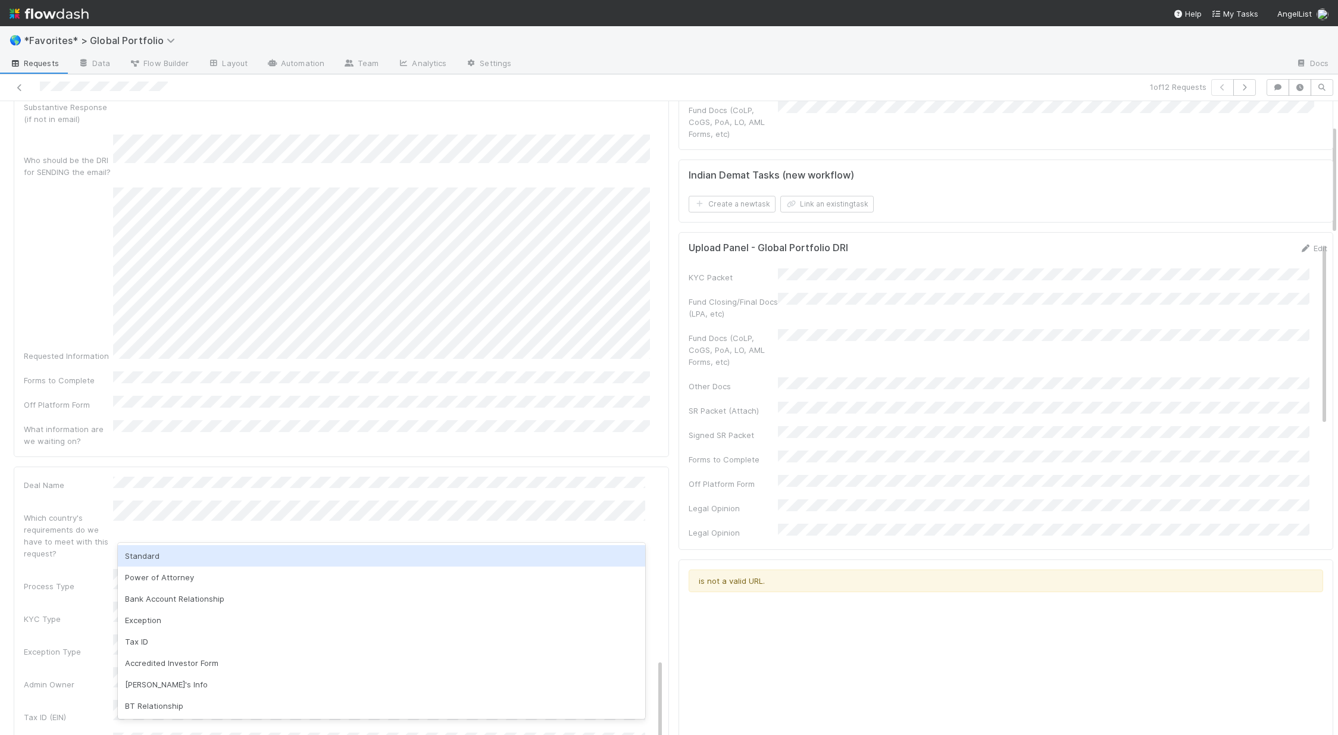
click at [162, 549] on div "Standard" at bounding box center [381, 555] width 527 height 21
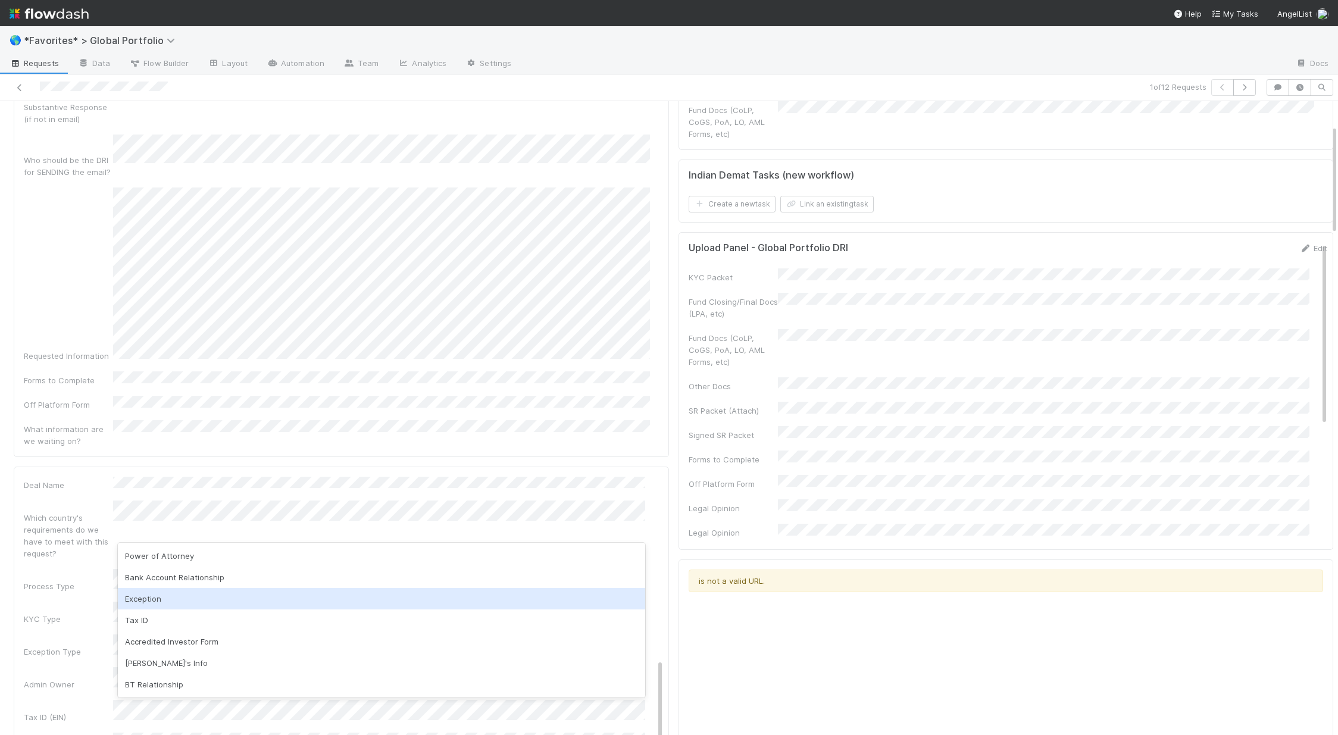
click at [164, 606] on div "Exception" at bounding box center [381, 598] width 527 height 21
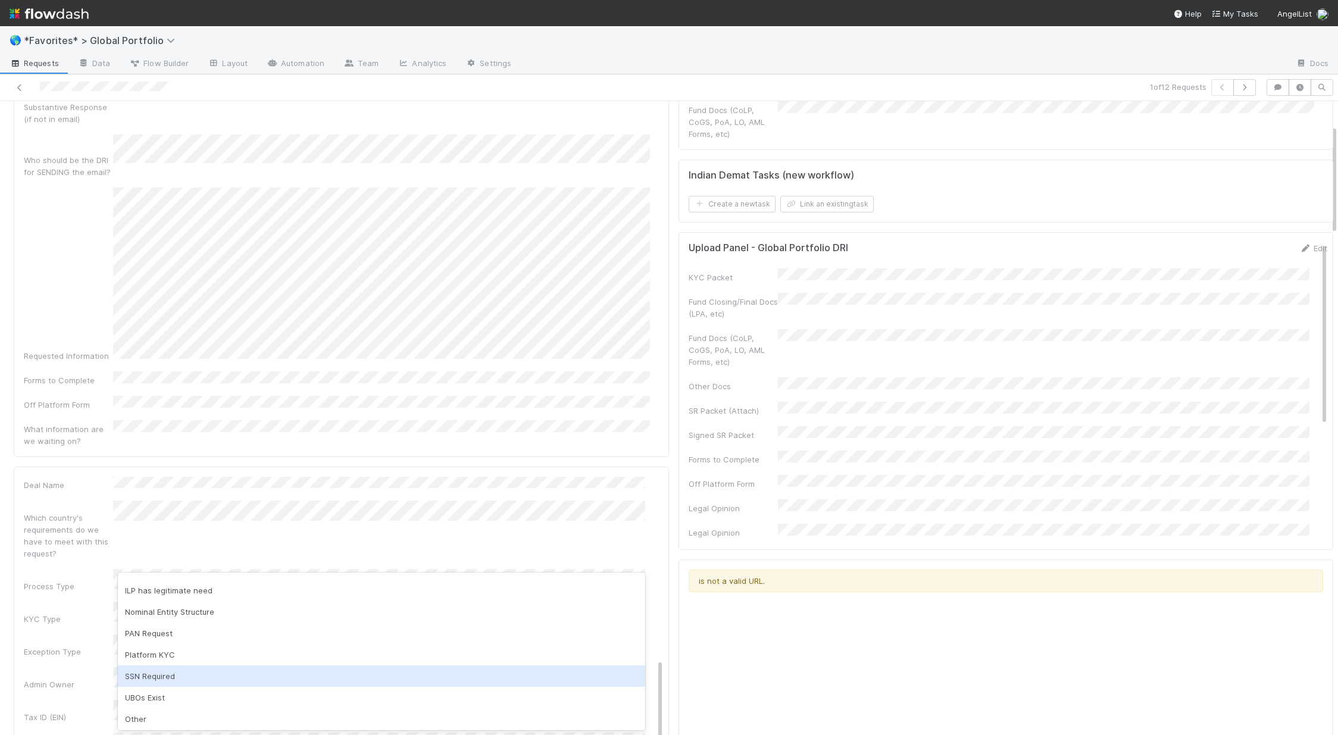
scroll to position [80, 0]
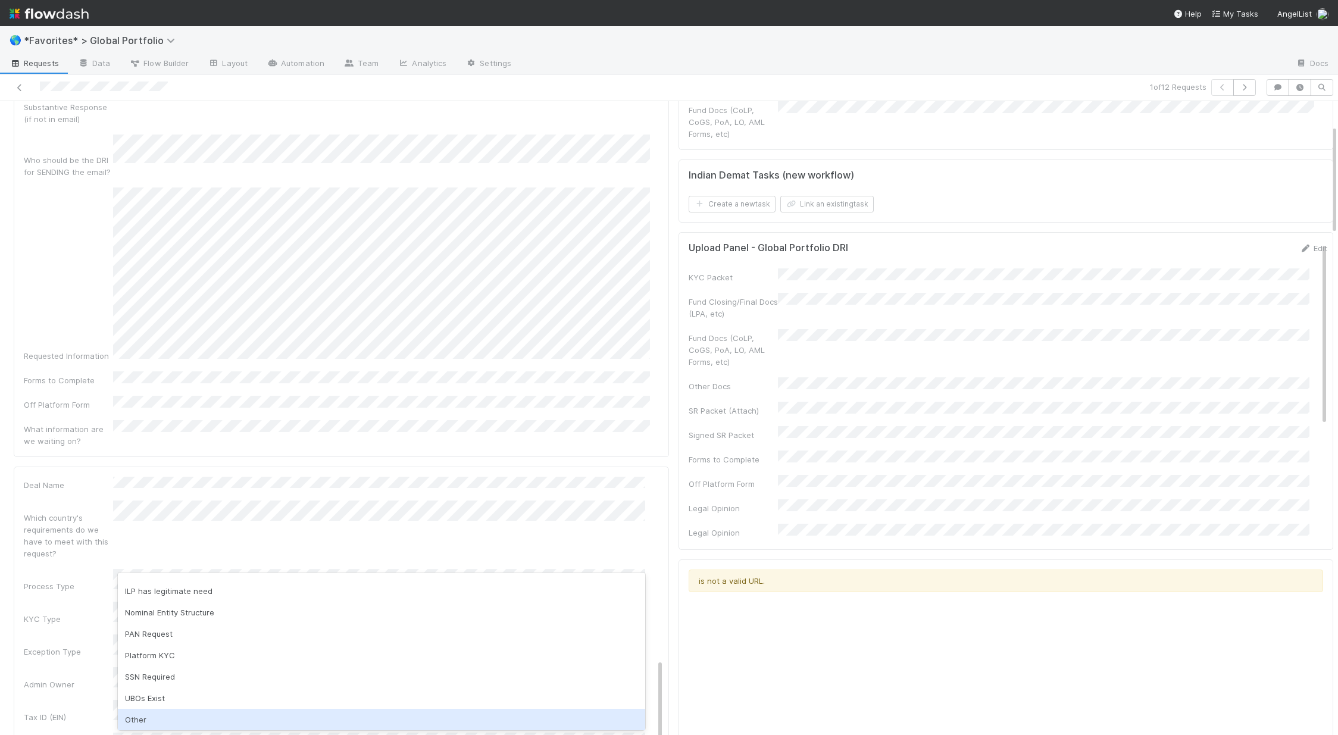
click at [133, 719] on div "Other" at bounding box center [381, 719] width 527 height 21
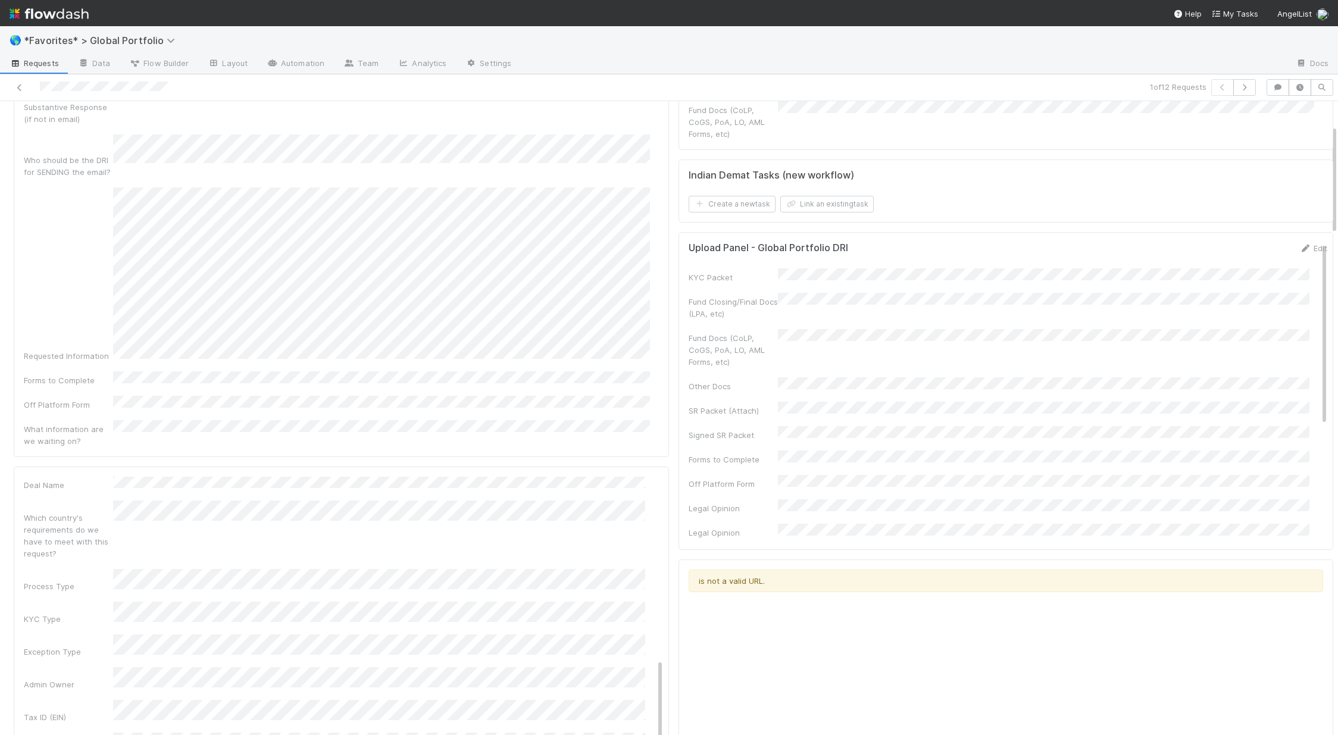
click at [78, 700] on div "Tax ID (EIN)" at bounding box center [343, 711] width 639 height 23
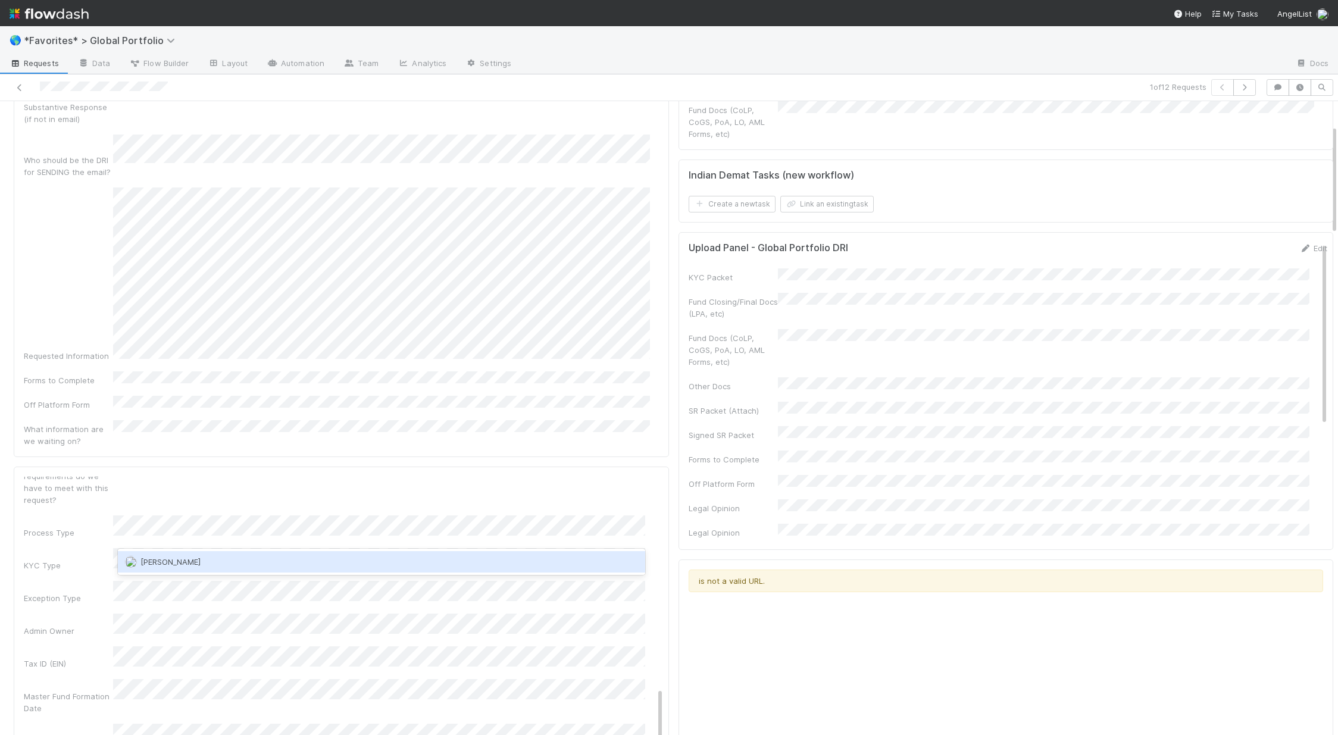
click at [174, 555] on div "Jemma Cunningham" at bounding box center [381, 561] width 527 height 21
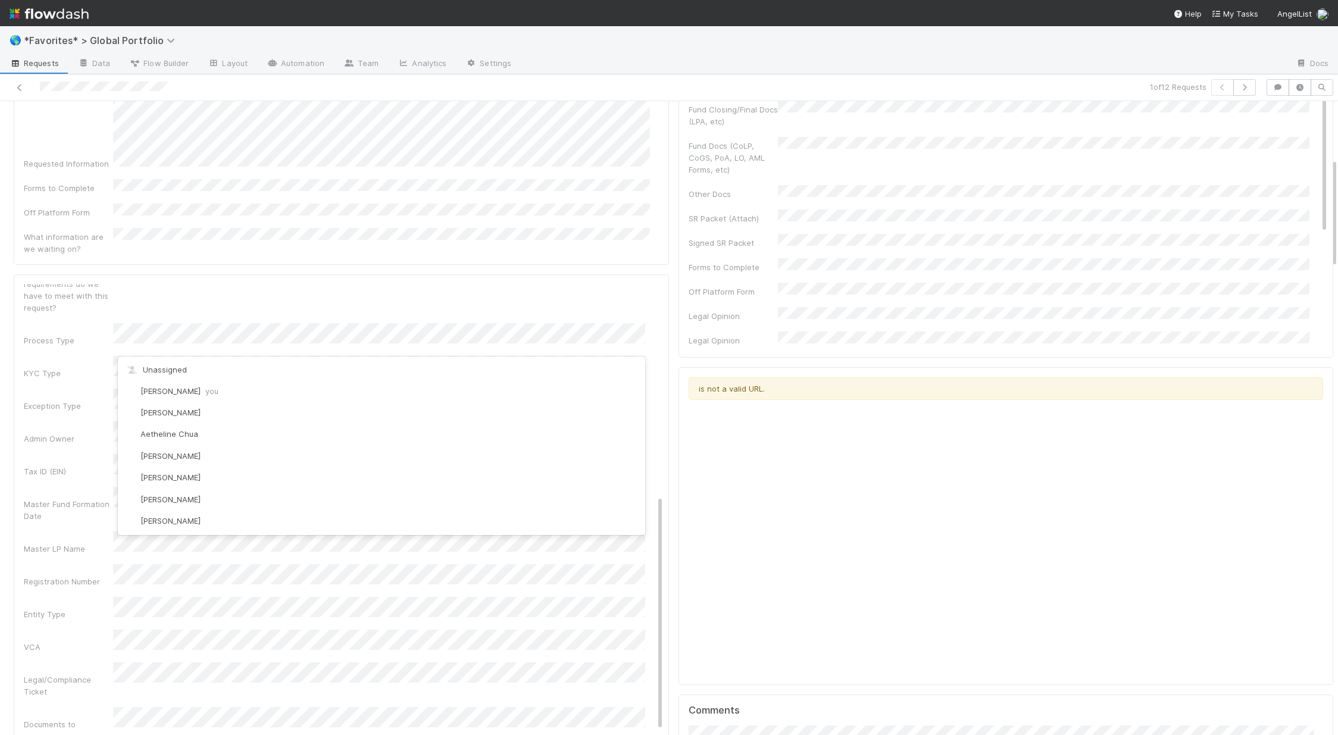
scroll to position [1132, 0]
click at [39, 718] on div "Documents to Generate" at bounding box center [68, 730] width 89 height 24
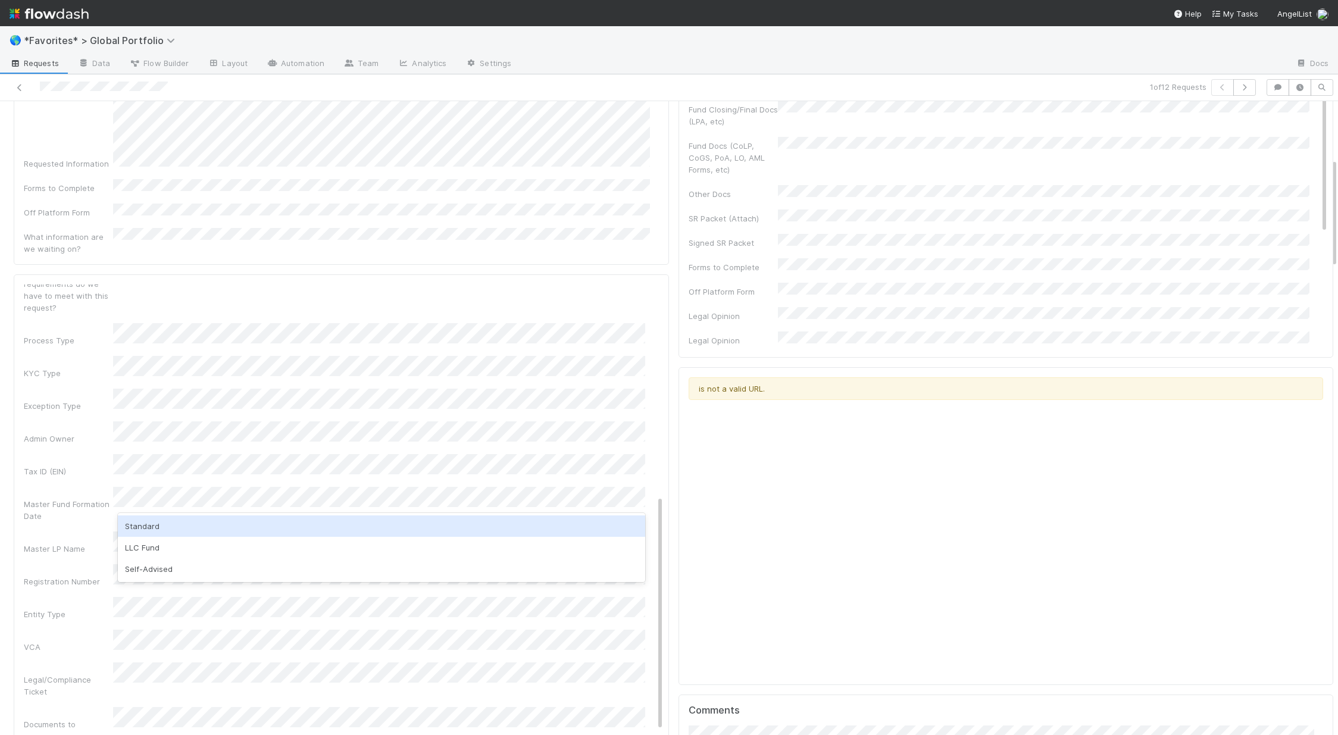
click at [168, 524] on div "Standard" at bounding box center [381, 525] width 527 height 21
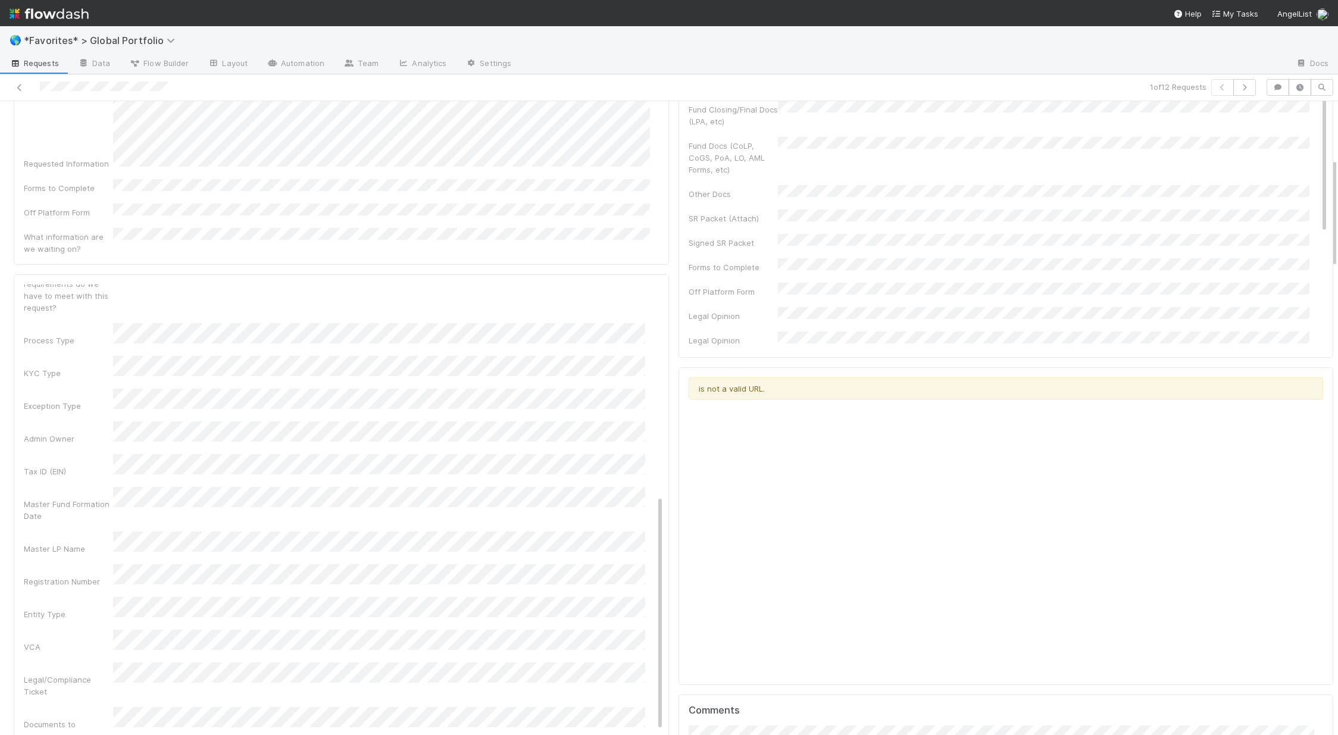
click at [62, 641] on div "VCA" at bounding box center [68, 647] width 89 height 12
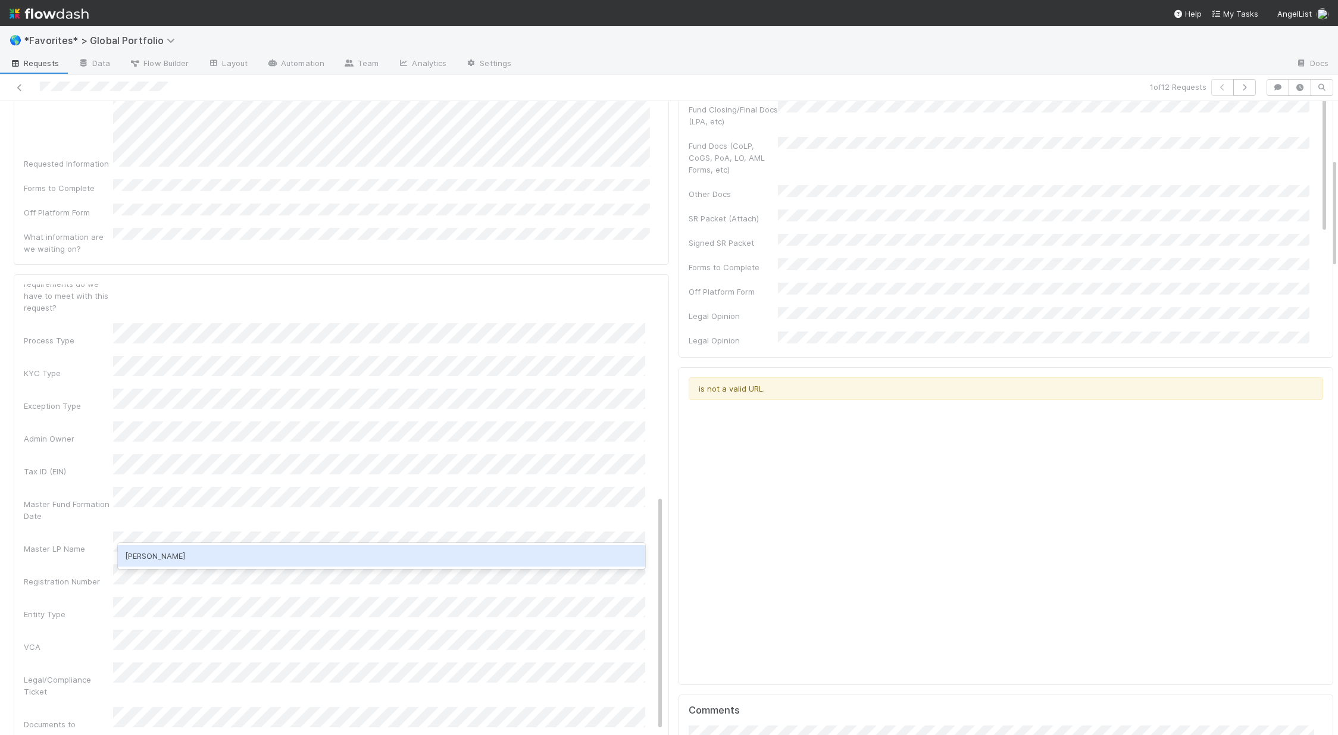
click at [171, 555] on div "Josh Webster" at bounding box center [381, 555] width 527 height 21
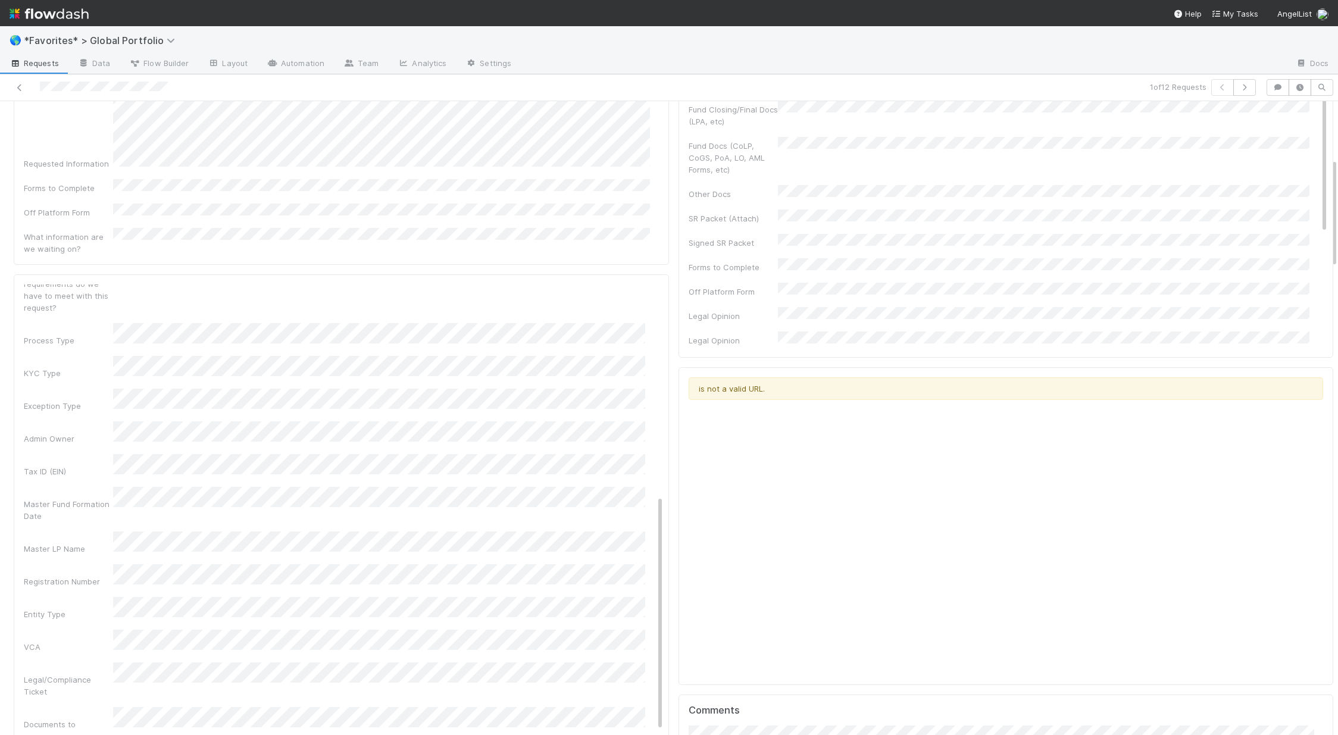
drag, startPoint x: 38, startPoint y: 562, endPoint x: 45, endPoint y: 561, distance: 6.7
click at [38, 674] on div "Legal/Compliance Ticket" at bounding box center [68, 686] width 89 height 24
click at [584, 284] on button "Save" at bounding box center [600, 294] width 34 height 20
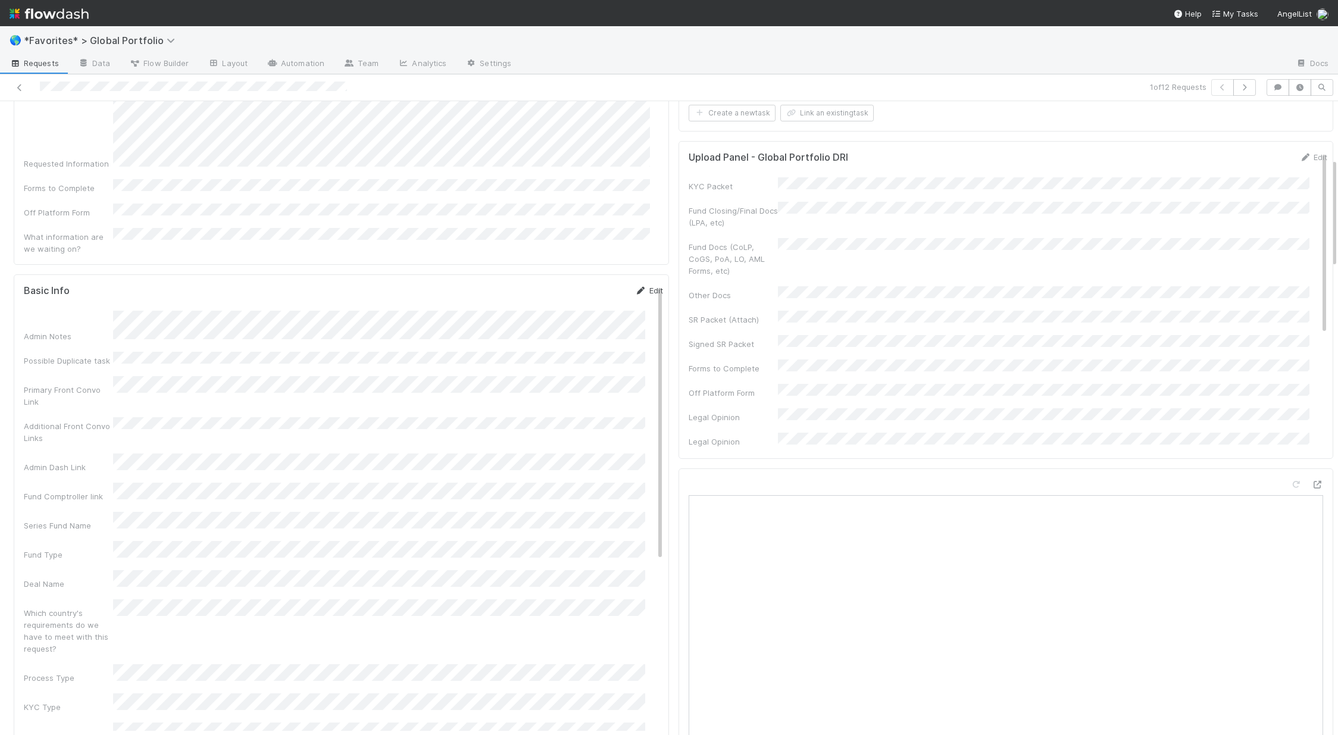
click at [637, 286] on link "Edit" at bounding box center [649, 291] width 28 height 10
drag, startPoint x: 24, startPoint y: 370, endPoint x: 89, endPoint y: 379, distance: 64.9
click at [89, 454] on div "Tax ID (EIN)" at bounding box center [343, 465] width 639 height 23
click at [60, 674] on div "Legal/Compliance Ticket" at bounding box center [68, 686] width 89 height 24
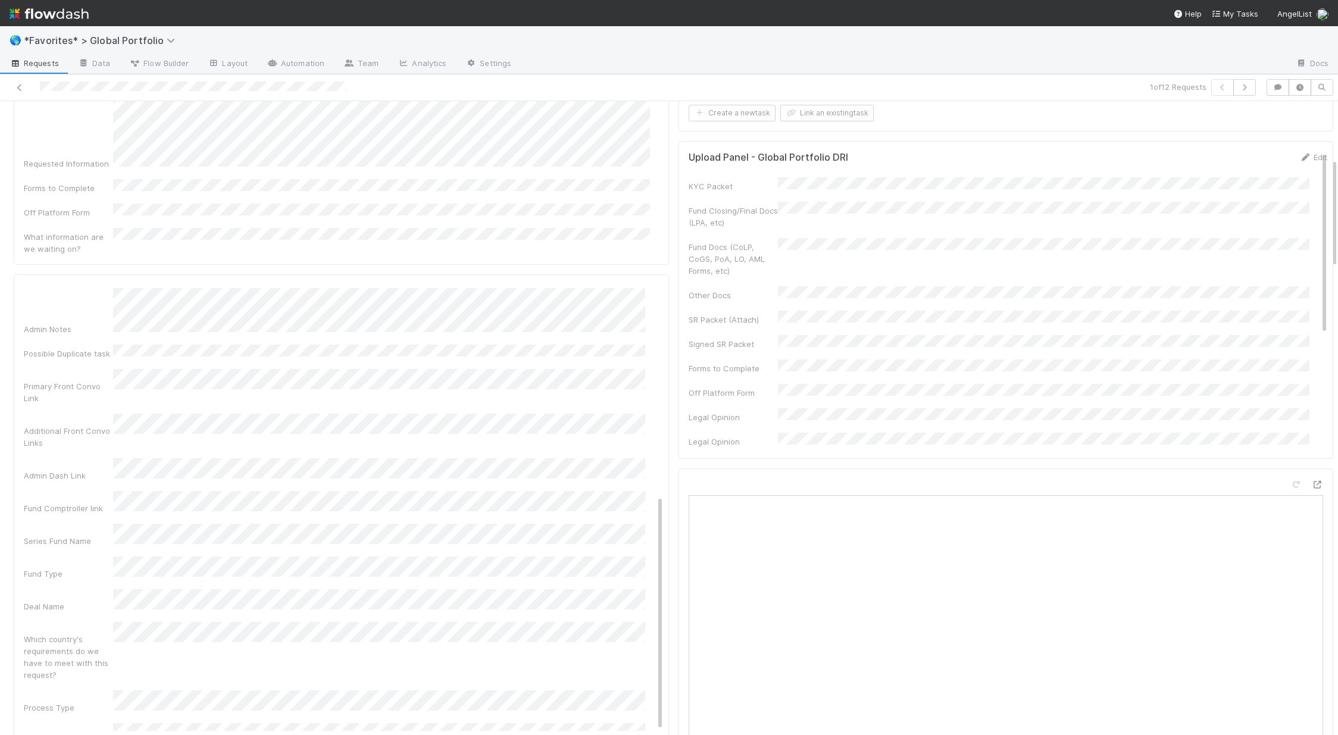
scroll to position [0, 0]
click at [583, 284] on button "Save" at bounding box center [600, 294] width 34 height 20
drag, startPoint x: 705, startPoint y: 235, endPoint x: 955, endPoint y: 246, distance: 250.2
click at [724, 246] on div "Fund Docs (CoLP, CoGS, PoA, LO, AML Forms, etc)" at bounding box center [1008, 257] width 639 height 39
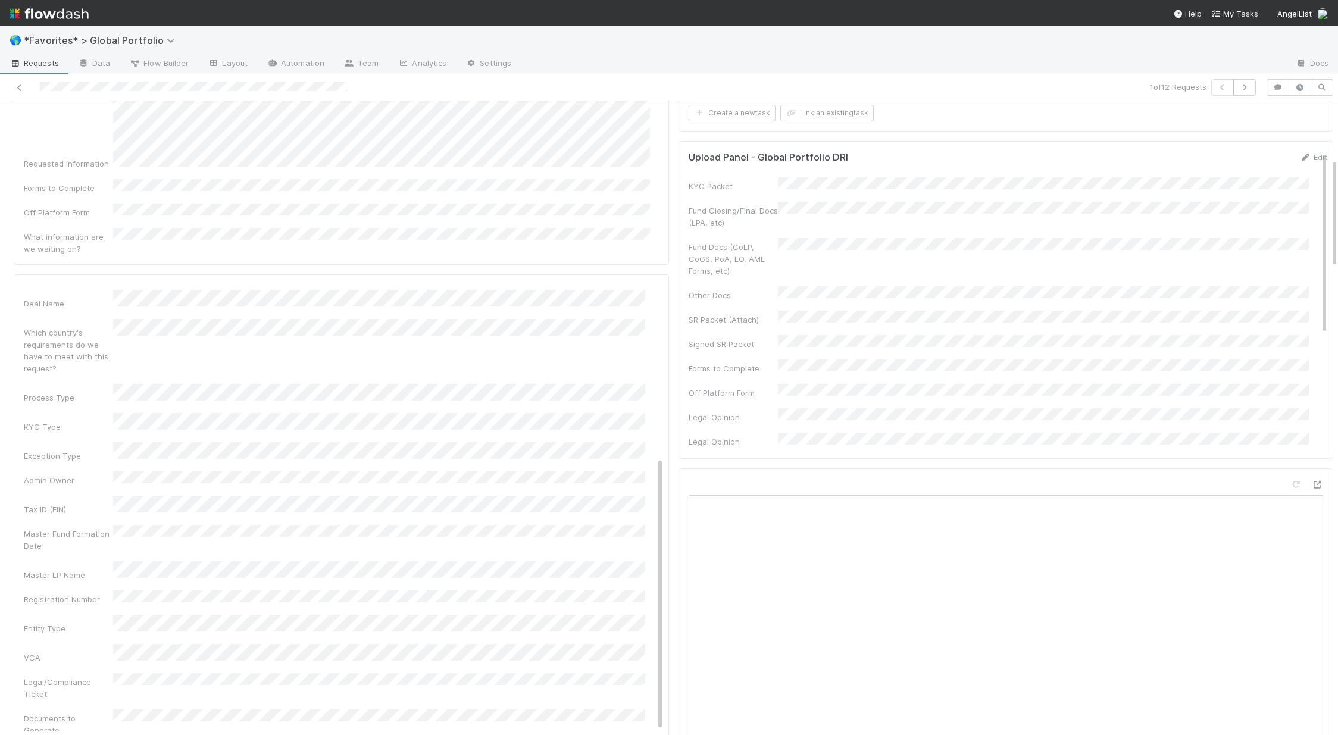
click at [656, 490] on div "Basic Info Edit Admin Notes Possible Duplicate task Primary Front Convo Link Ad…" at bounding box center [341, 507] width 655 height 467
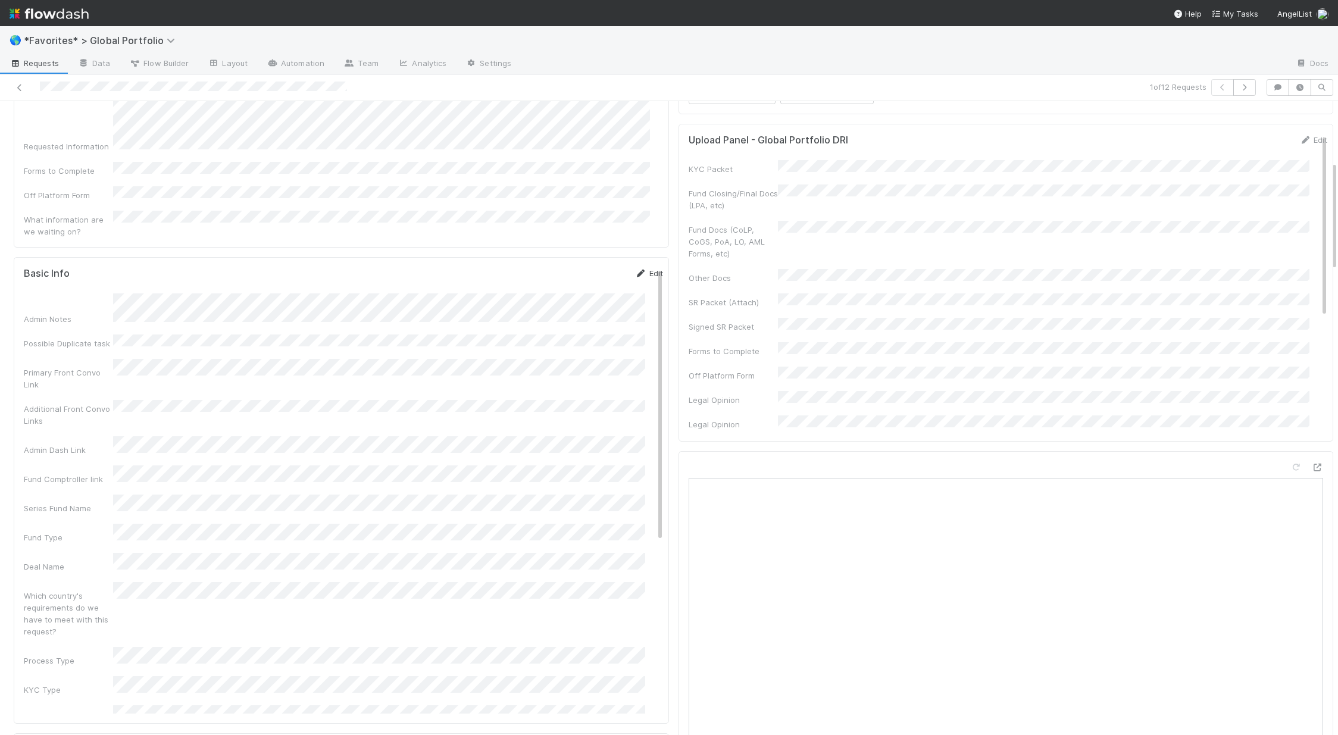
click at [635, 268] on link "Edit" at bounding box center [649, 273] width 28 height 10
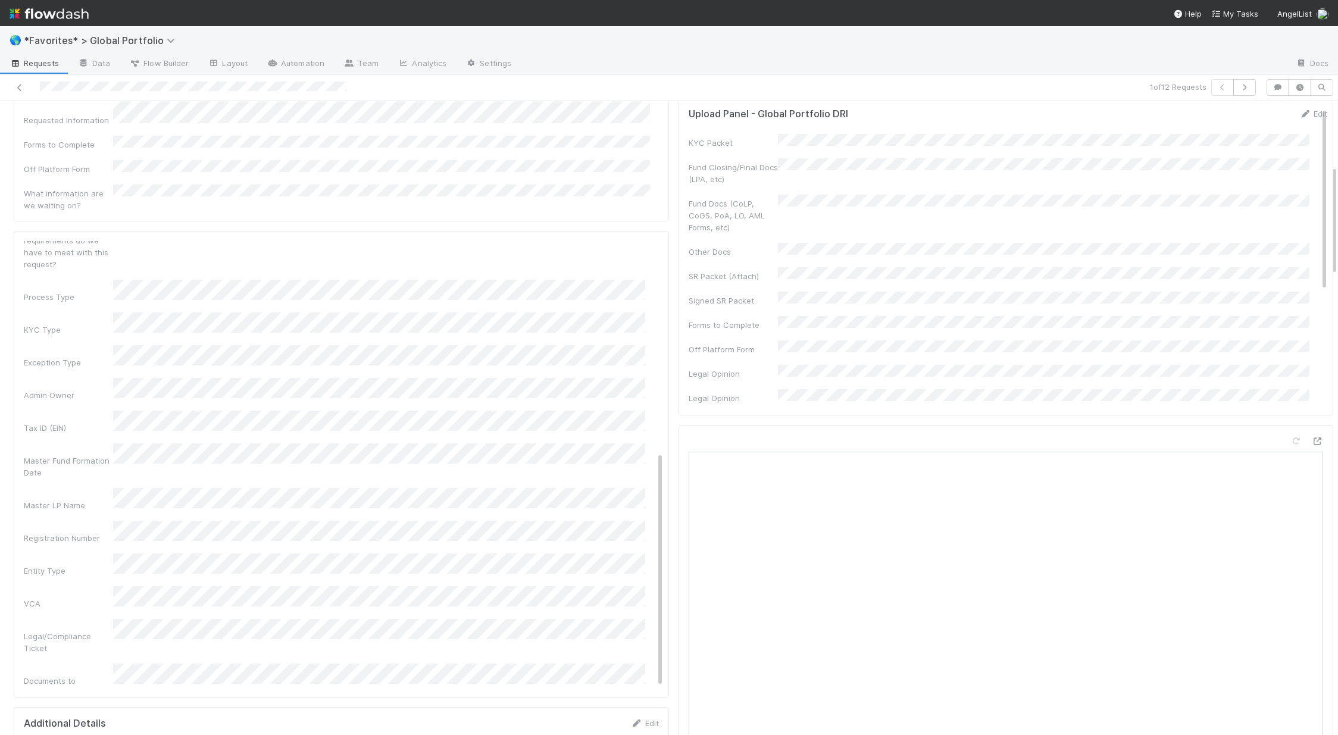
scroll to position [373, 0]
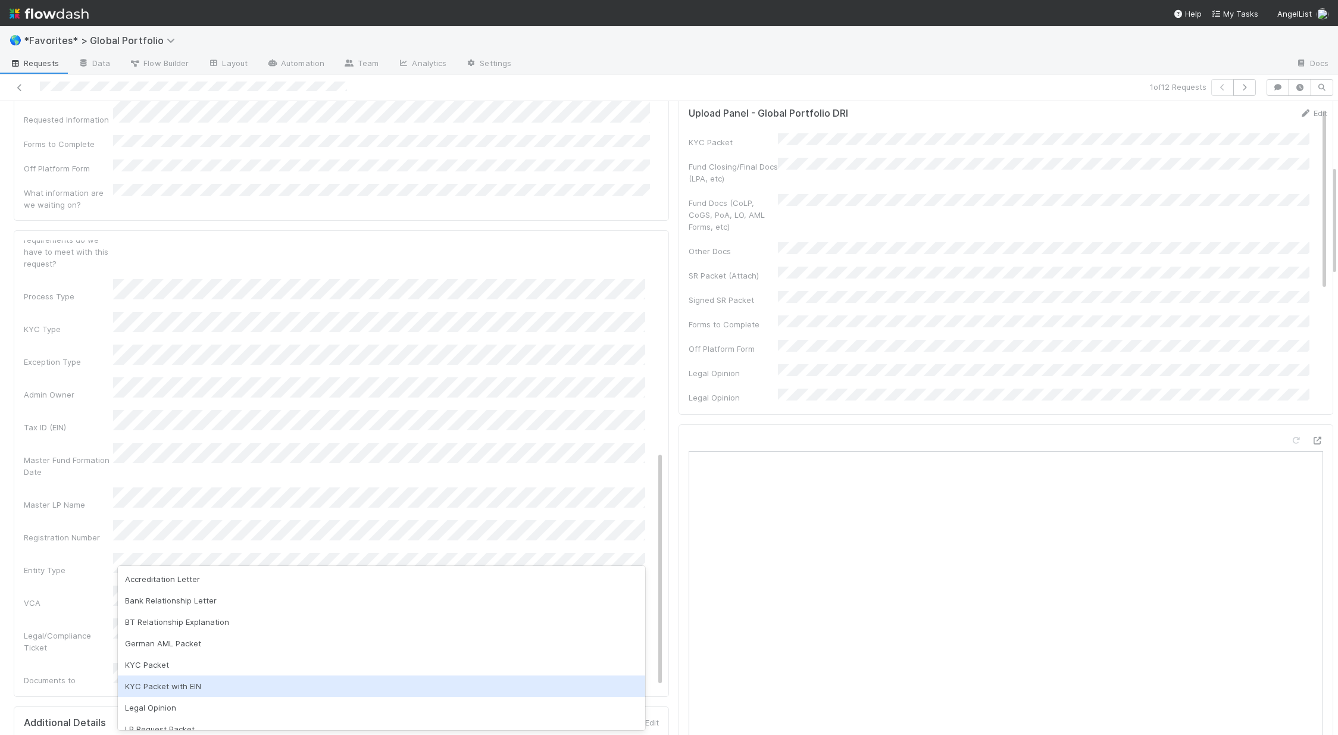
click at [186, 691] on div "KYC Packet with EIN" at bounding box center [381, 685] width 527 height 21
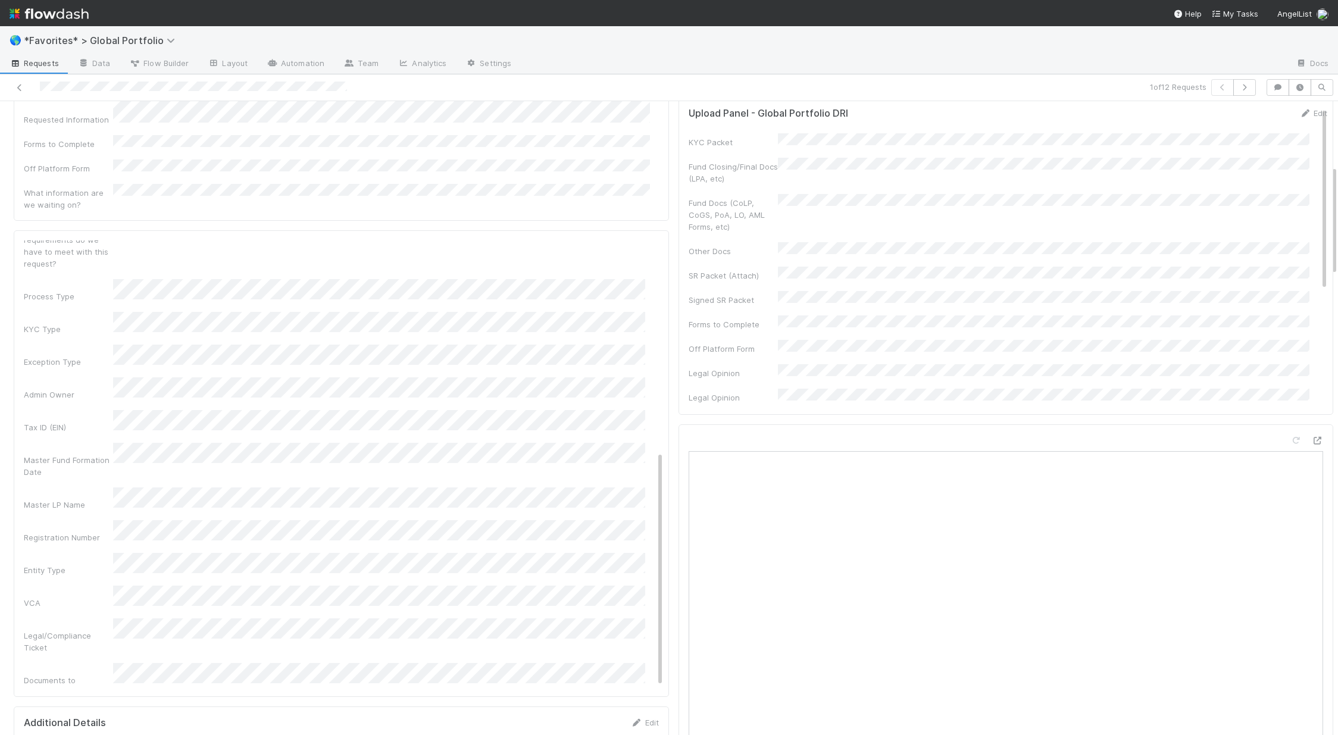
drag, startPoint x: 42, startPoint y: 506, endPoint x: 77, endPoint y: 532, distance: 44.3
click at [42, 618] on div "Legal/Compliance Ticket" at bounding box center [343, 635] width 639 height 35
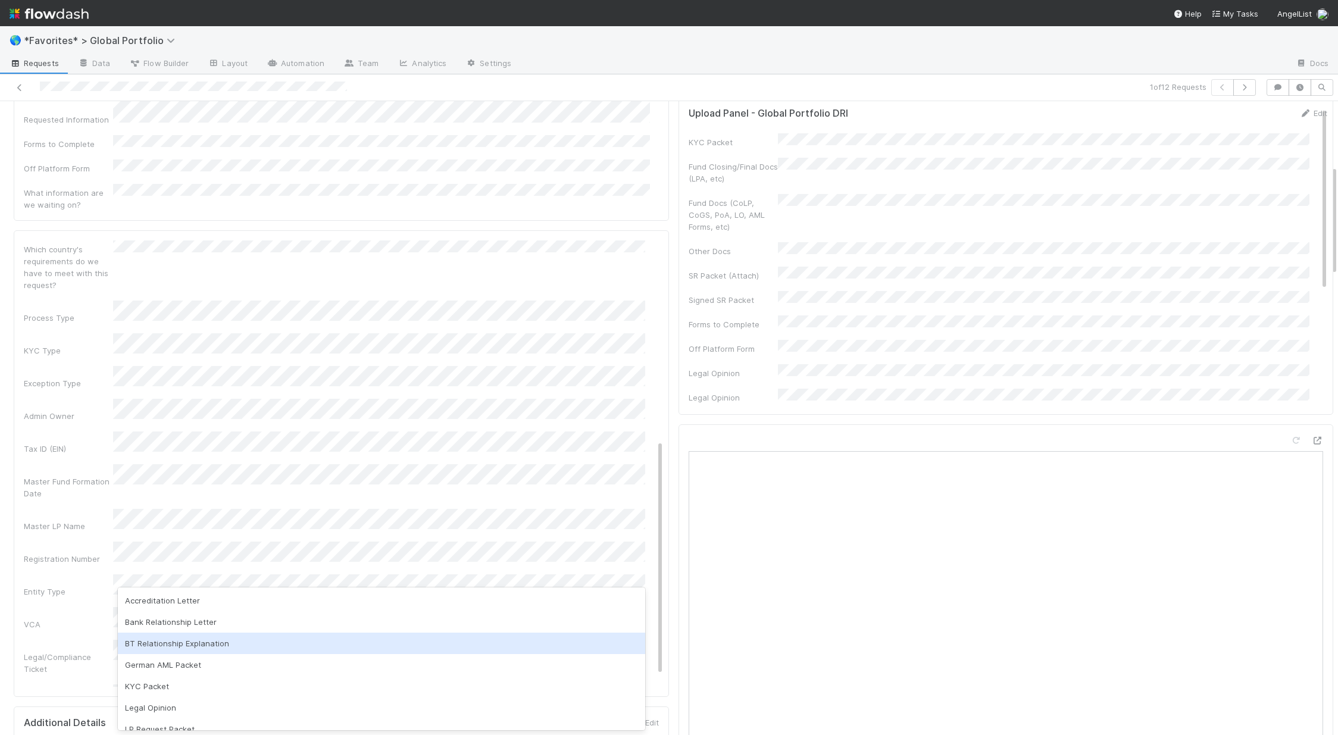
click at [35, 684] on div "Documents to Generate" at bounding box center [343, 701] width 639 height 35
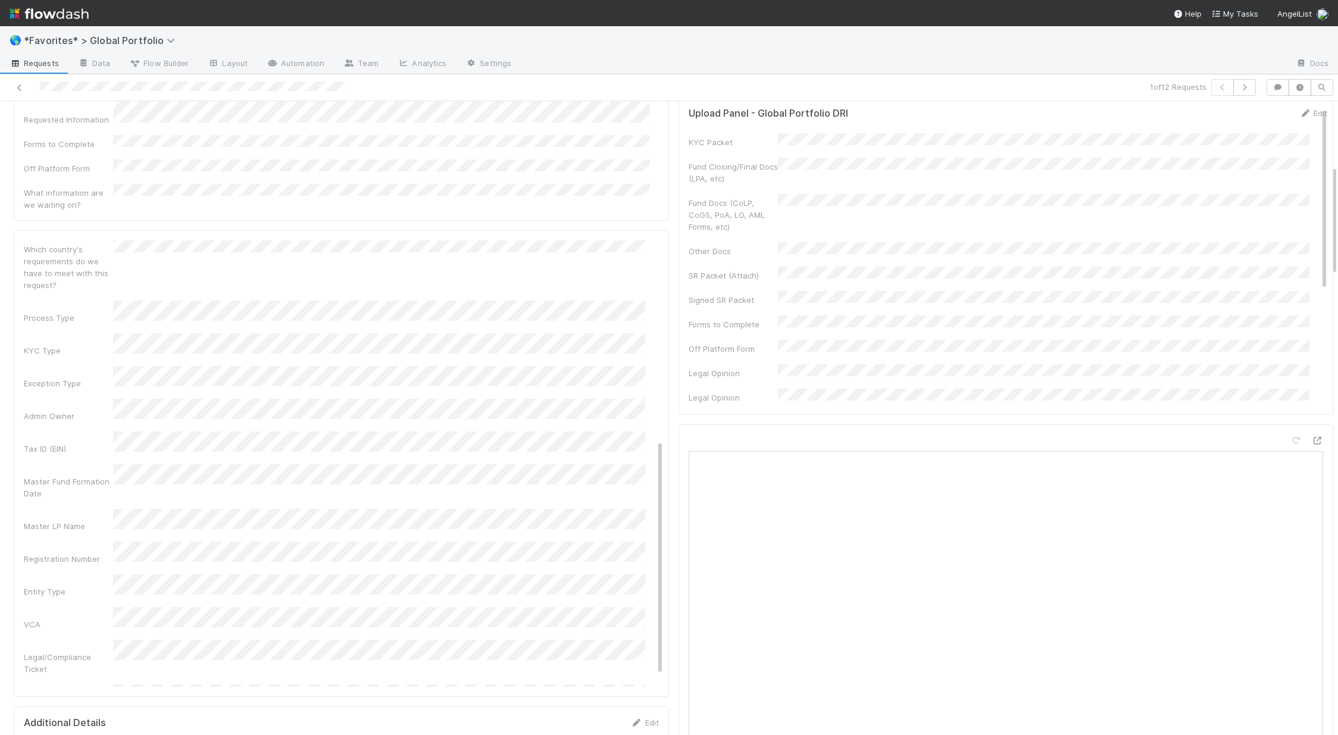
click at [29, 517] on div "Admin Notes Possible Duplicate task Primary Front Convo Link Additional Front C…" at bounding box center [343, 359] width 639 height 922
click at [583, 240] on button "Save" at bounding box center [600, 250] width 34 height 20
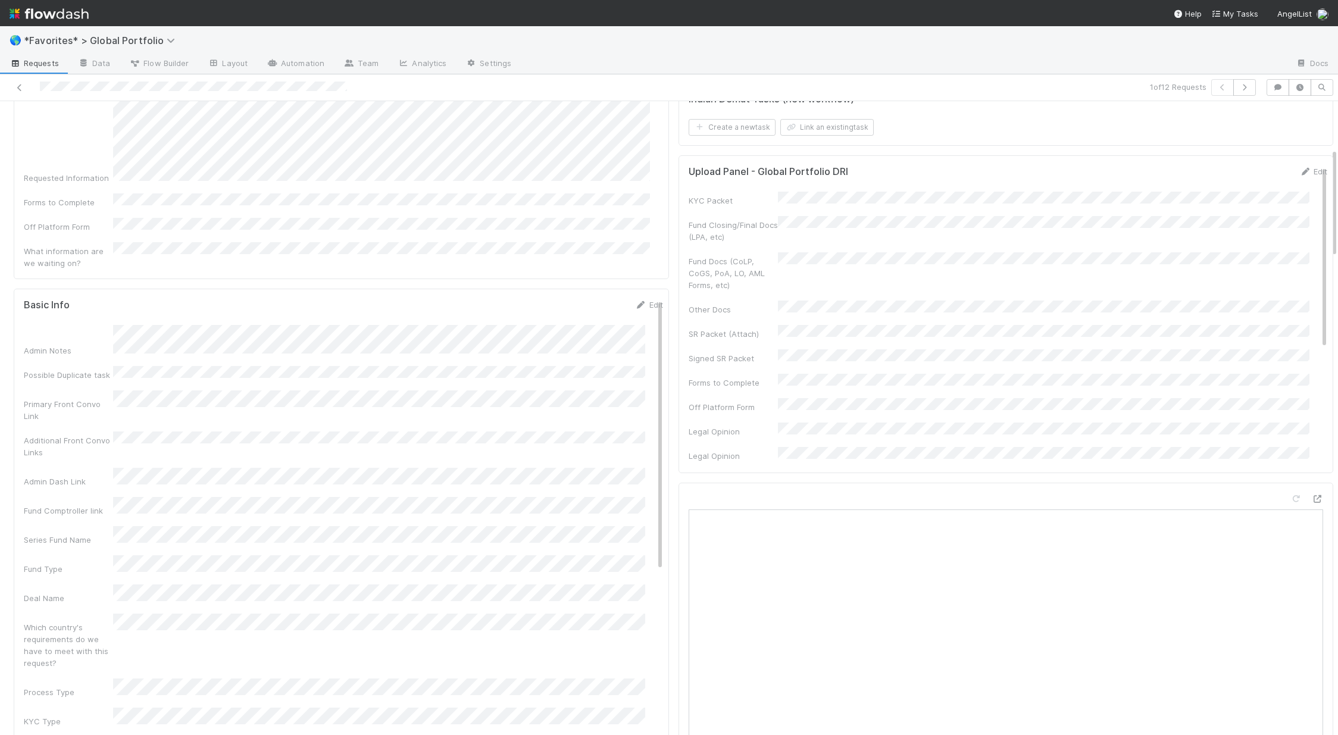
scroll to position [11, 0]
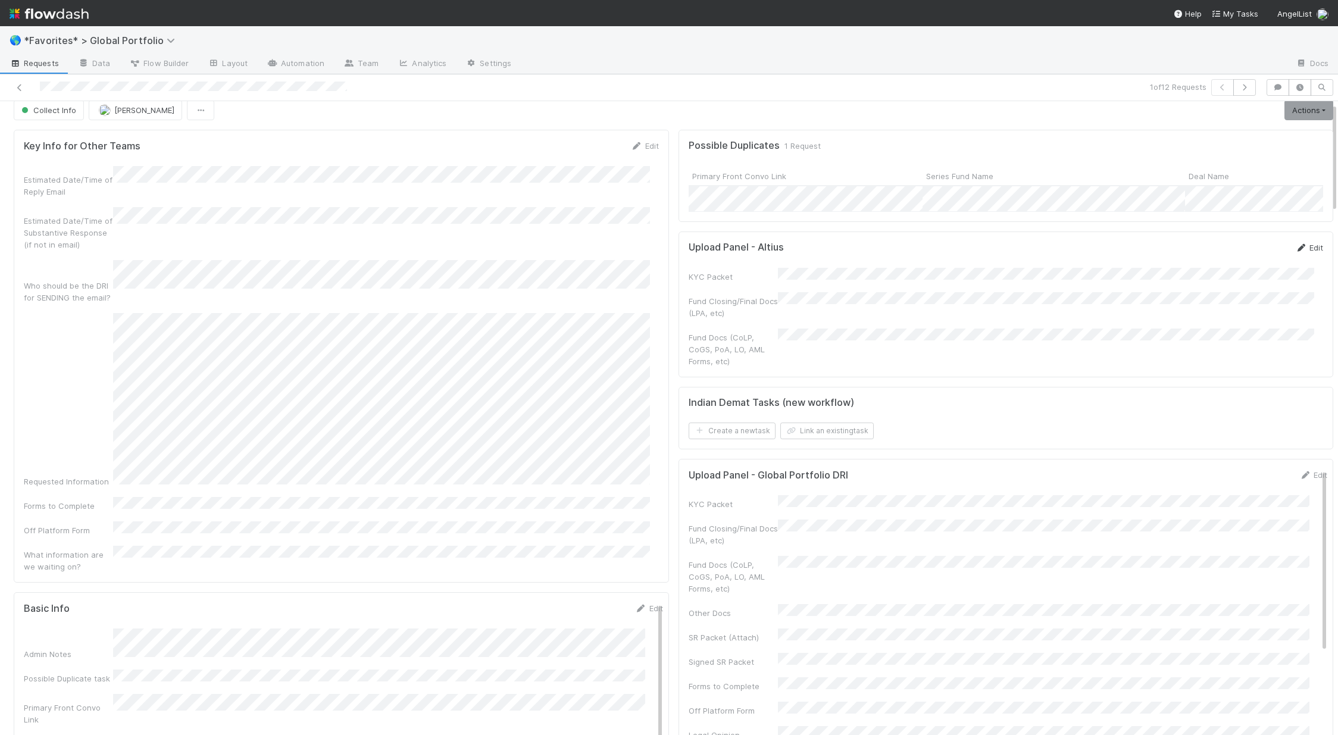
click at [724, 252] on link "Edit" at bounding box center [1309, 248] width 28 height 10
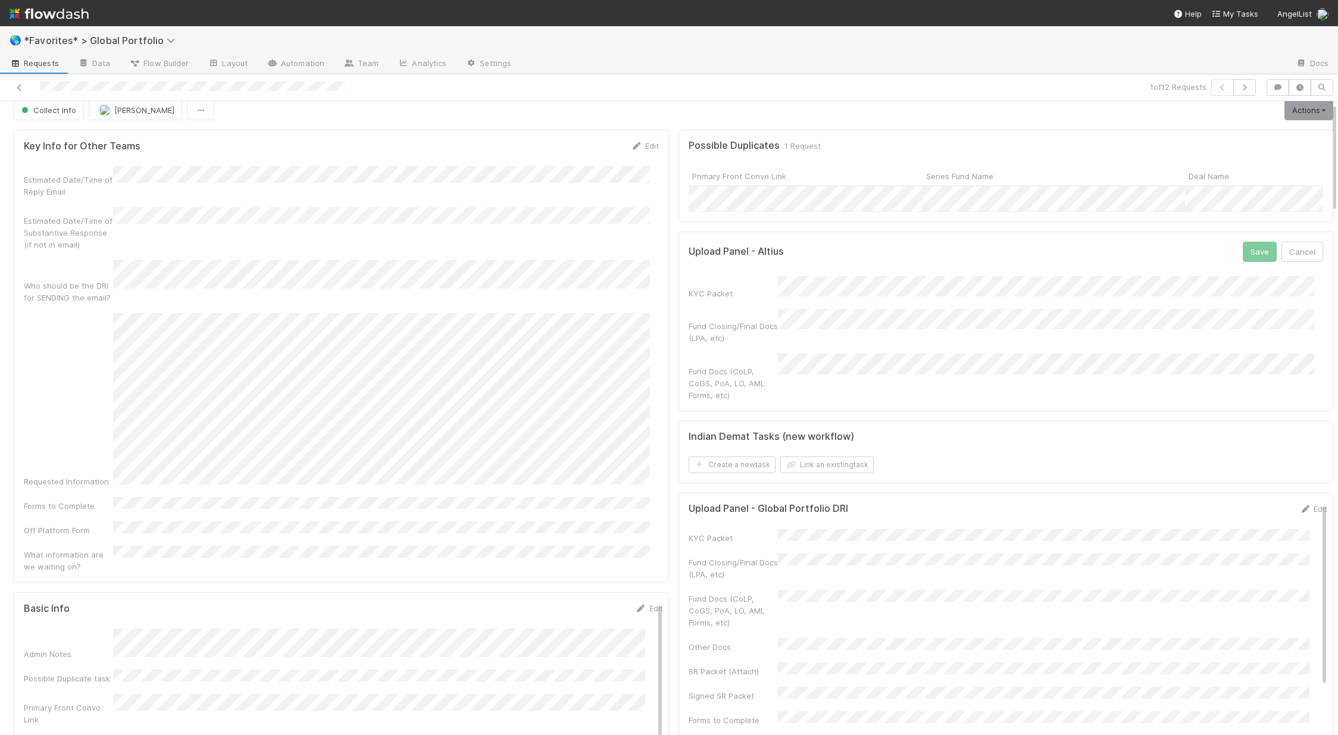
click at [724, 402] on div "Upload Panel - Altius Save Cancel KYC Packet Fund Closing/Final Docs (LPA, etc)…" at bounding box center [1005, 322] width 655 height 180
click at [724, 261] on button "Save" at bounding box center [1260, 252] width 34 height 20
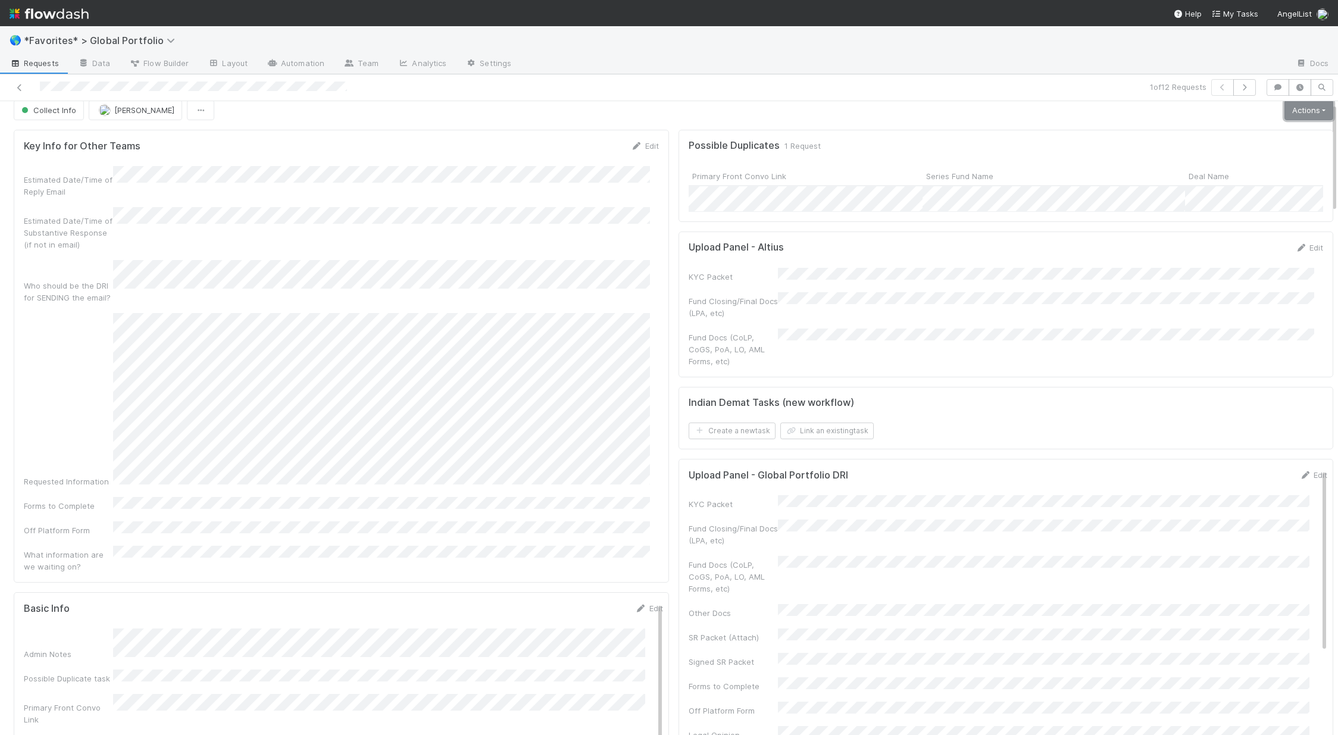
click at [724, 115] on link "Actions" at bounding box center [1308, 110] width 49 height 20
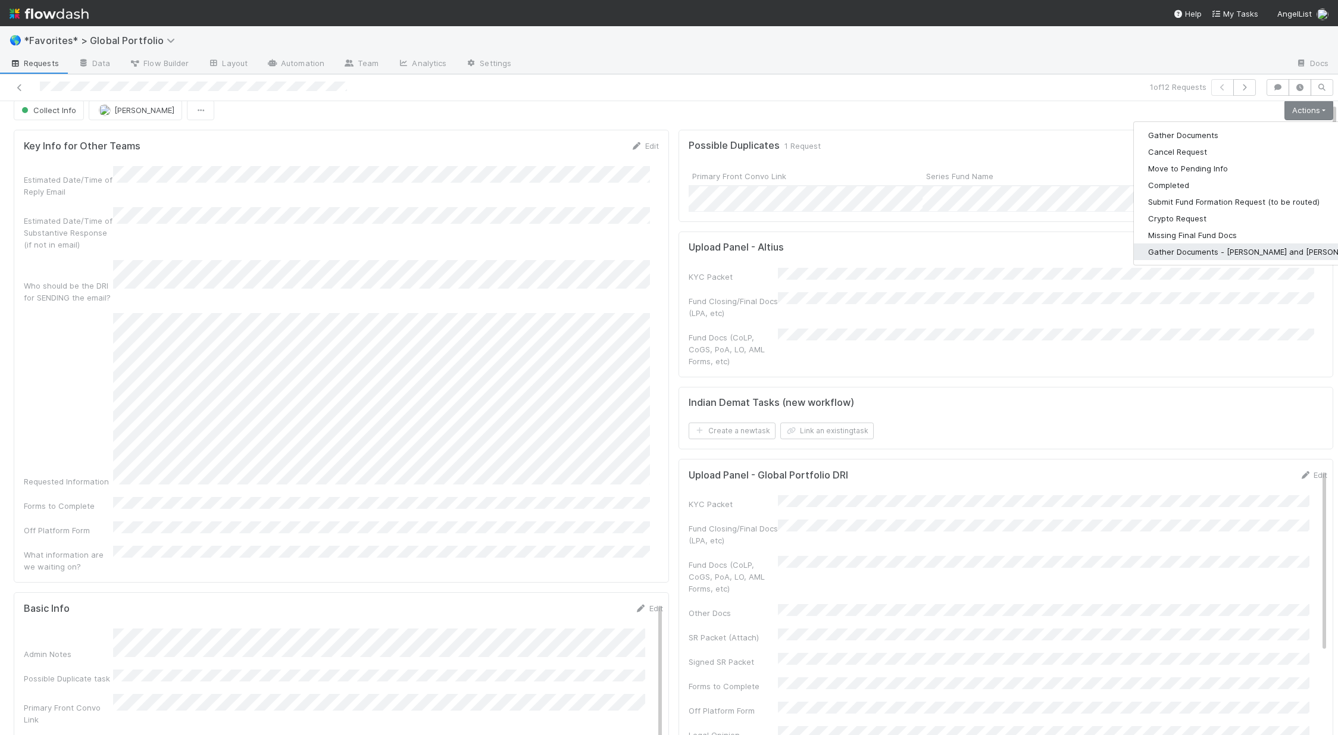
click at [724, 249] on button "Gather Documents - [PERSON_NAME] and [PERSON_NAME]" at bounding box center [1257, 251] width 246 height 17
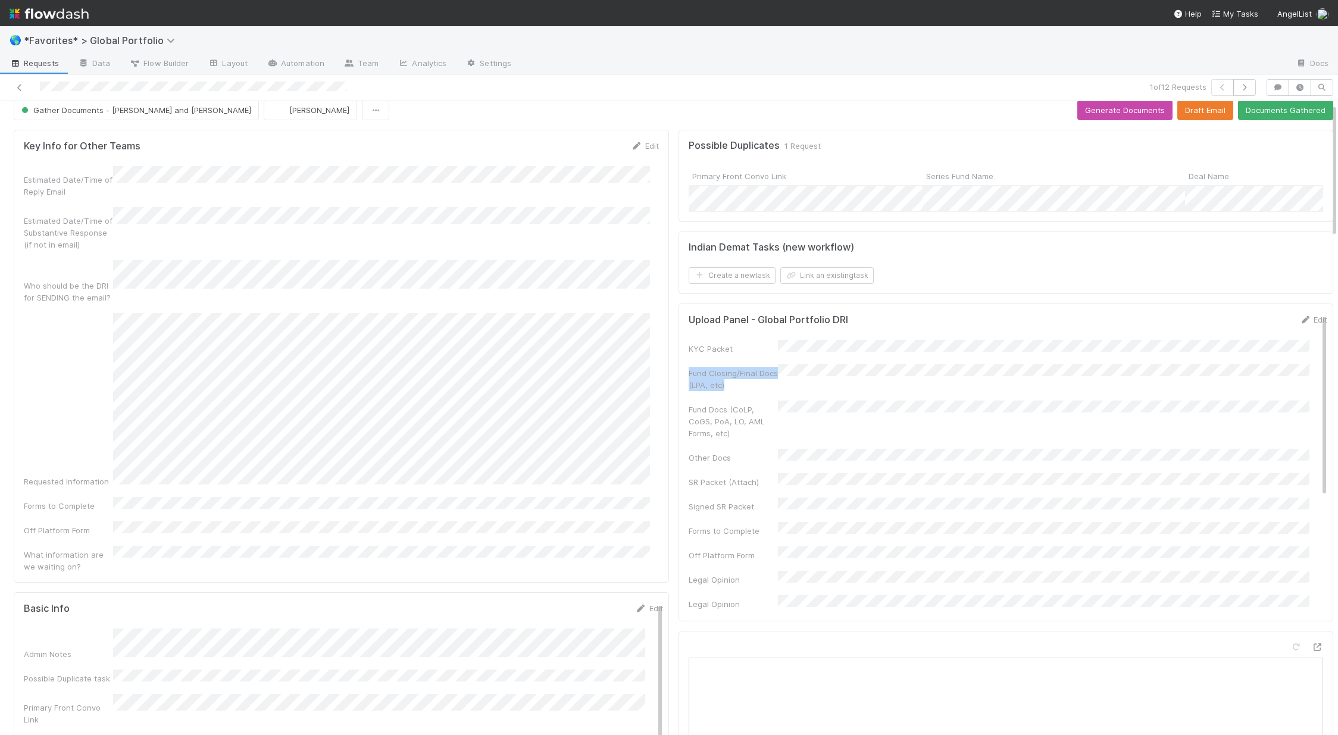
drag, startPoint x: 678, startPoint y: 379, endPoint x: 758, endPoint y: 389, distance: 79.8
click at [724, 389] on div "Fund Closing/Final Docs (LPA, etc)" at bounding box center [733, 379] width 89 height 24
click at [724, 110] on button "Generate Documents" at bounding box center [1124, 110] width 95 height 20
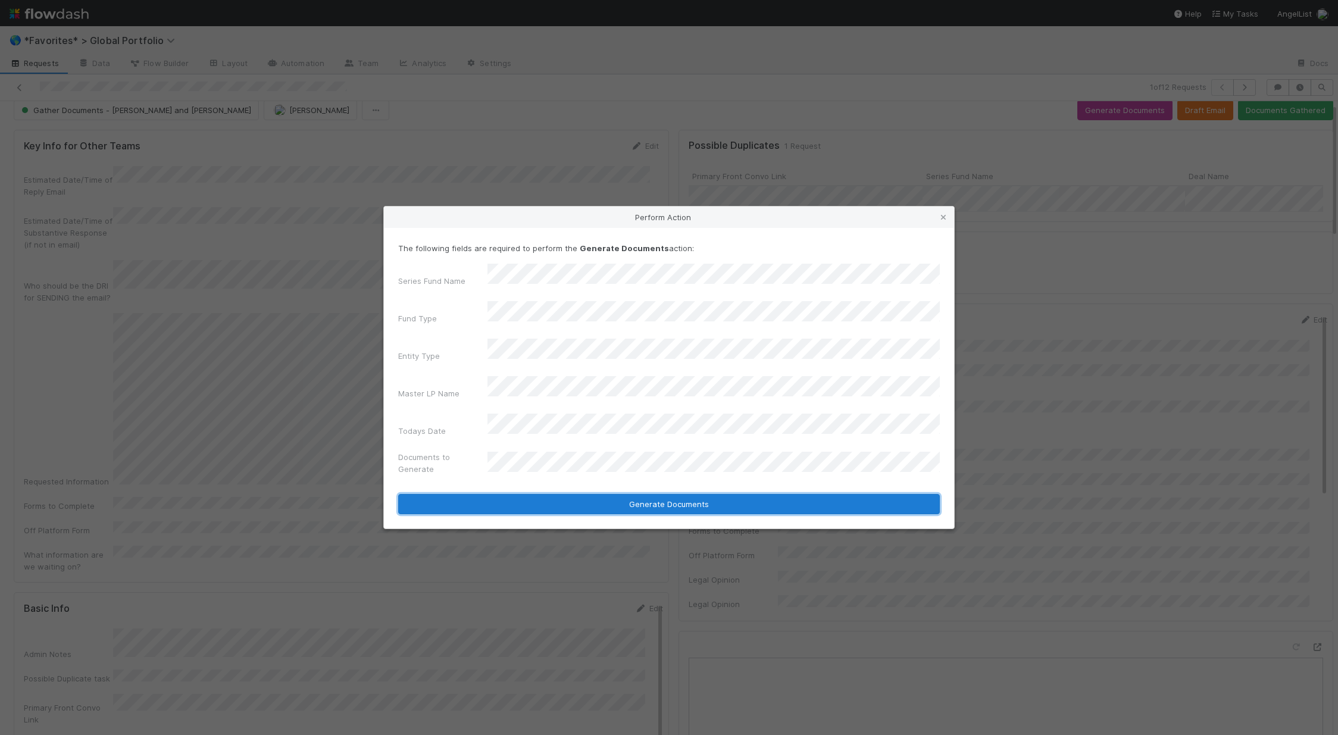
click at [538, 494] on button "Generate Documents" at bounding box center [669, 504] width 542 height 20
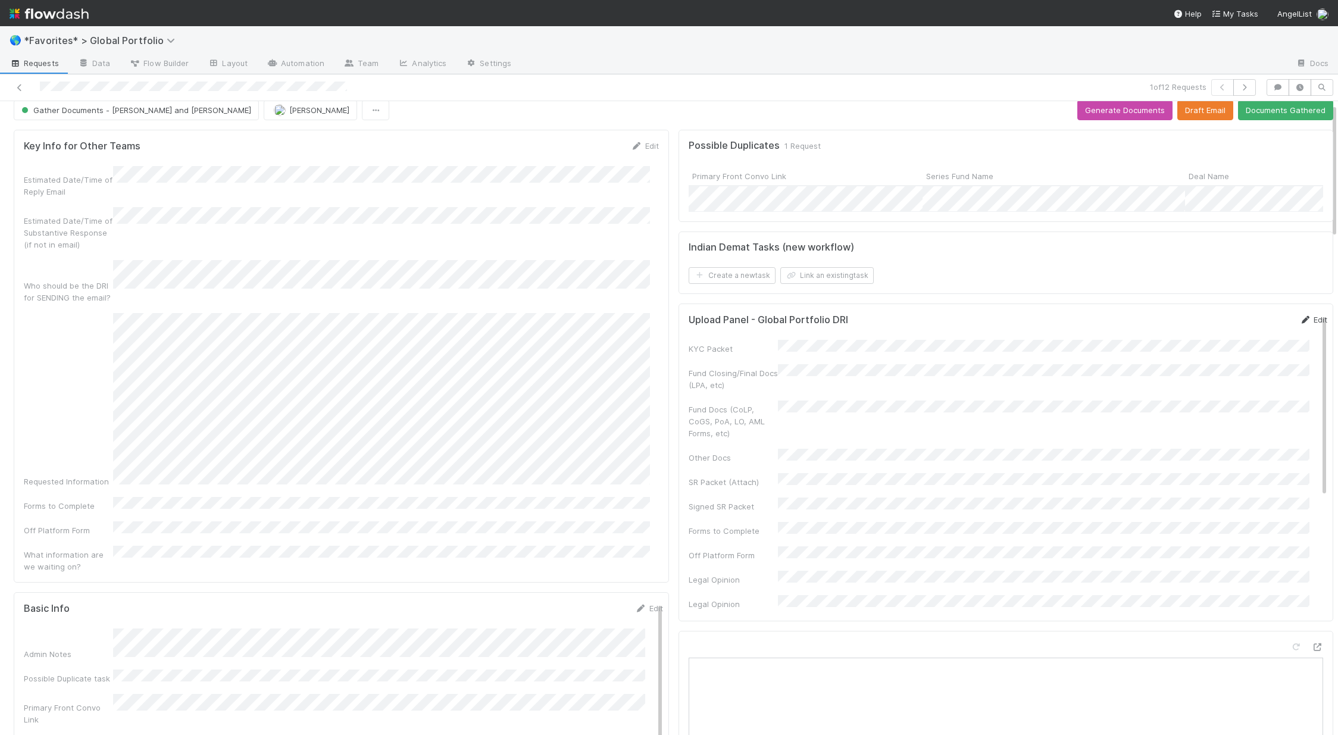
click at [724, 324] on link "Edit" at bounding box center [1313, 320] width 28 height 10
click at [724, 334] on button "Save" at bounding box center [1264, 324] width 34 height 20
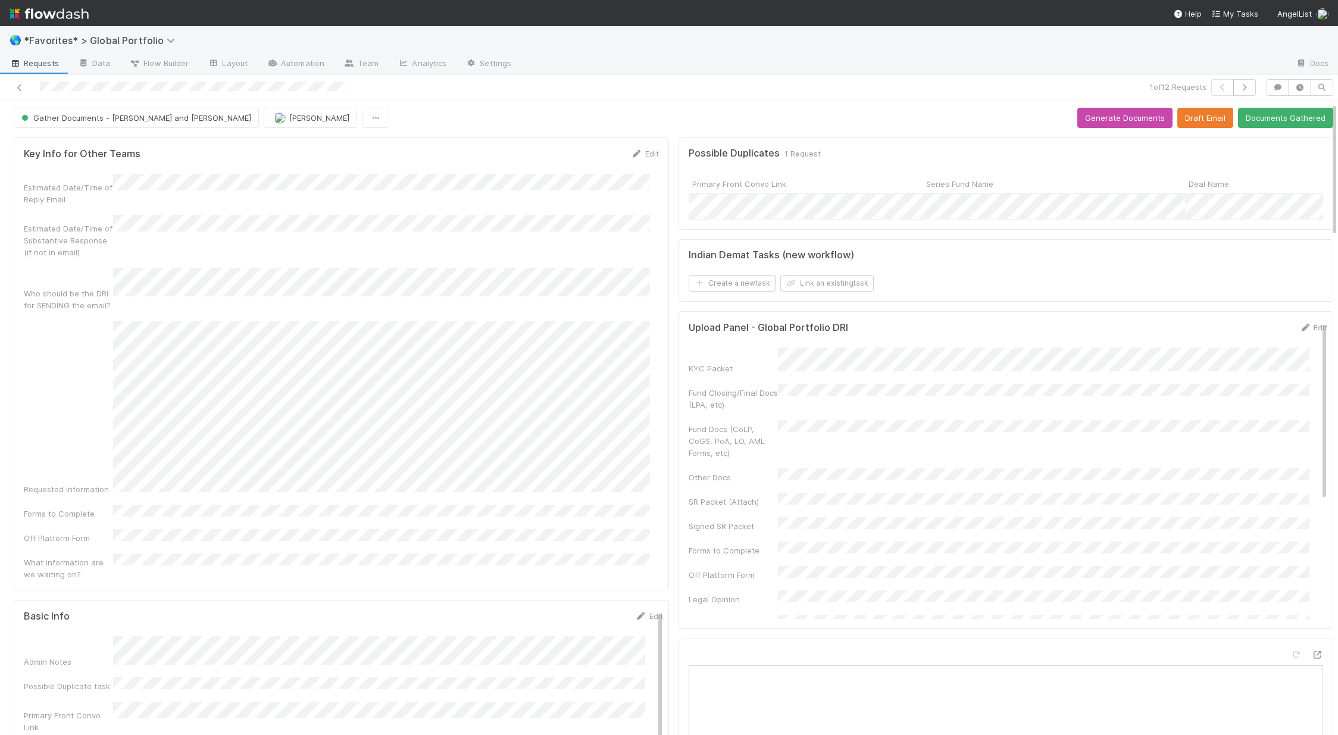
scroll to position [0, 0]
click at [724, 124] on button "Documents Gathered" at bounding box center [1285, 121] width 95 height 20
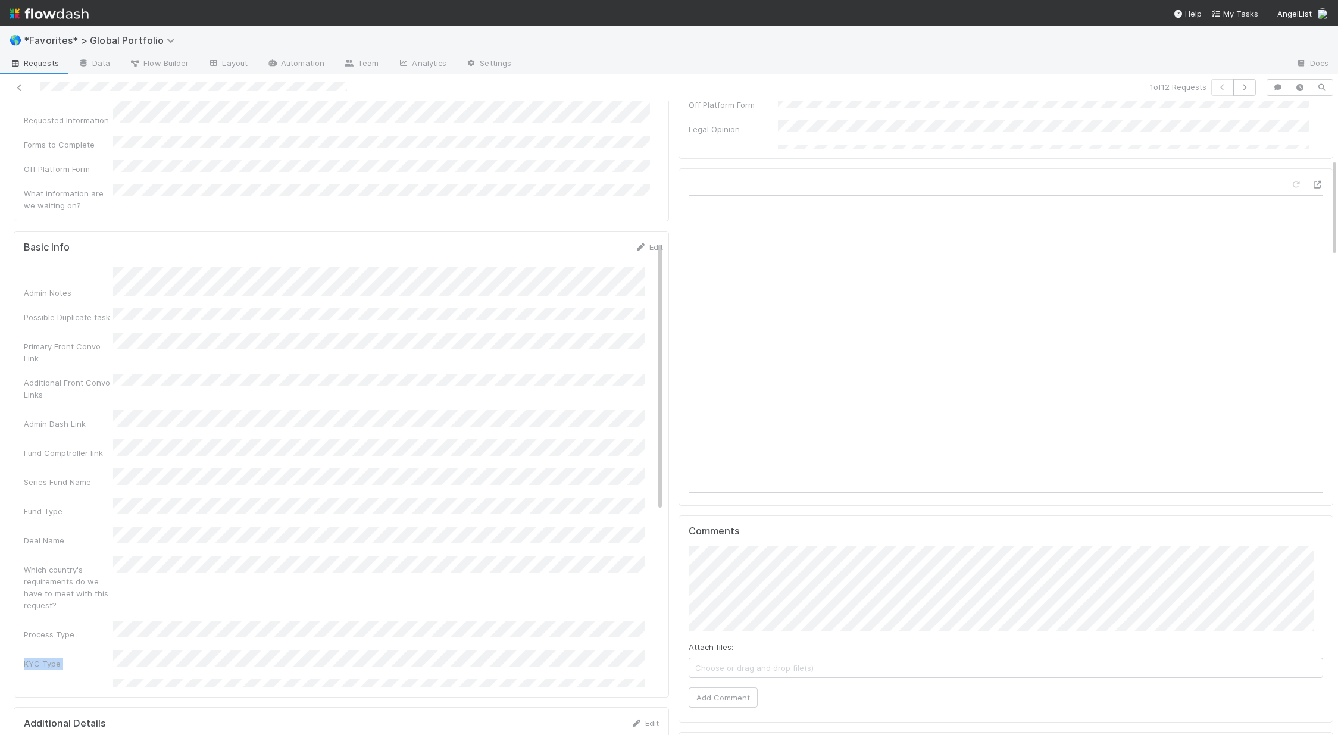
click at [230, 586] on div "Basic Info Edit Admin Notes Possible Duplicate task Primary Front Convo Link Ad…" at bounding box center [341, 464] width 655 height 467
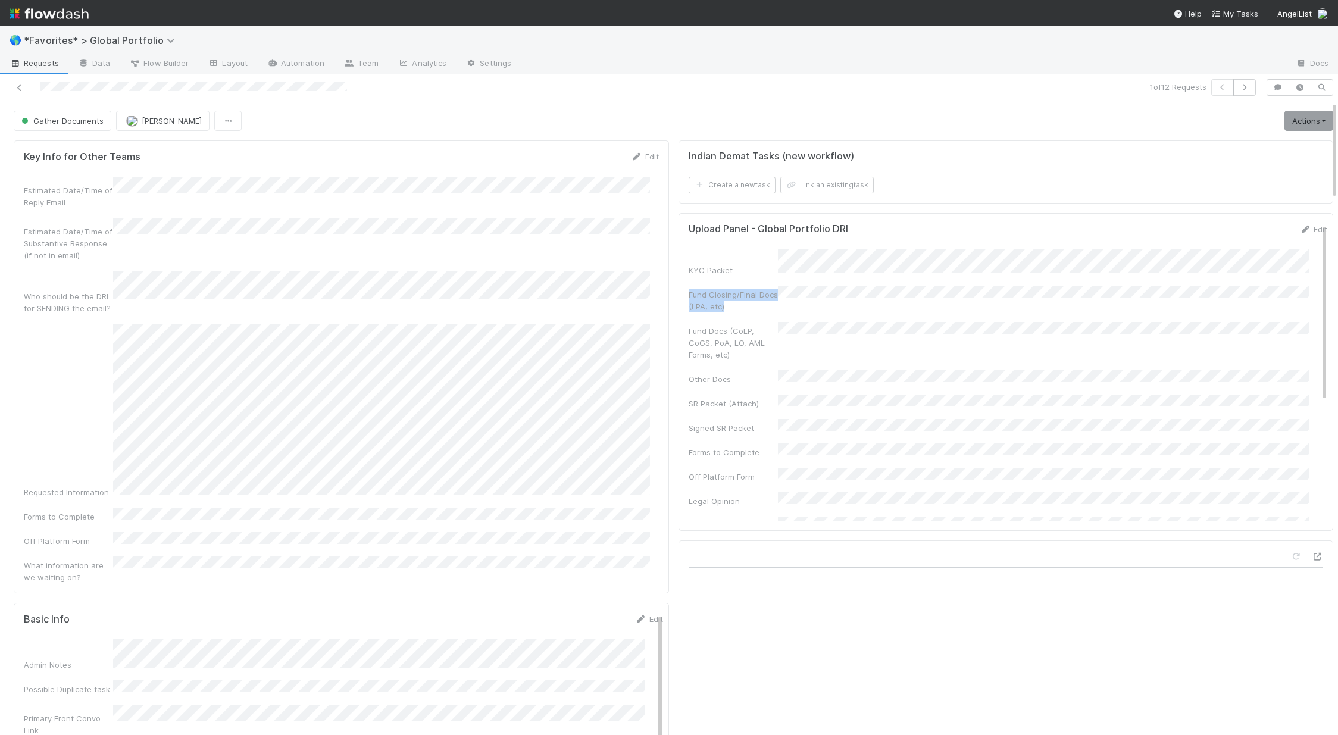
click at [724, 293] on div "Fund Closing/Final Docs (LPA, etc)" at bounding box center [1008, 299] width 639 height 27
click at [18, 90] on icon at bounding box center [20, 88] width 12 height 8
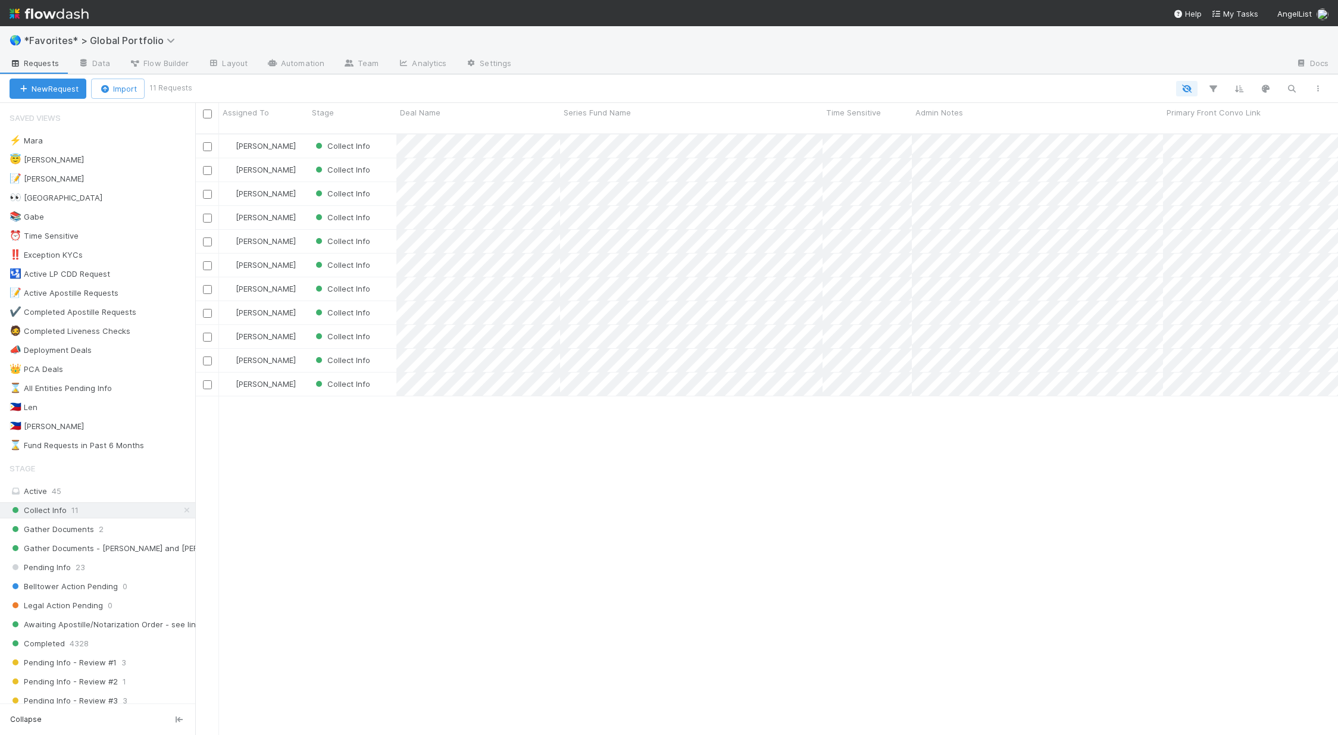
scroll to position [602, 1134]
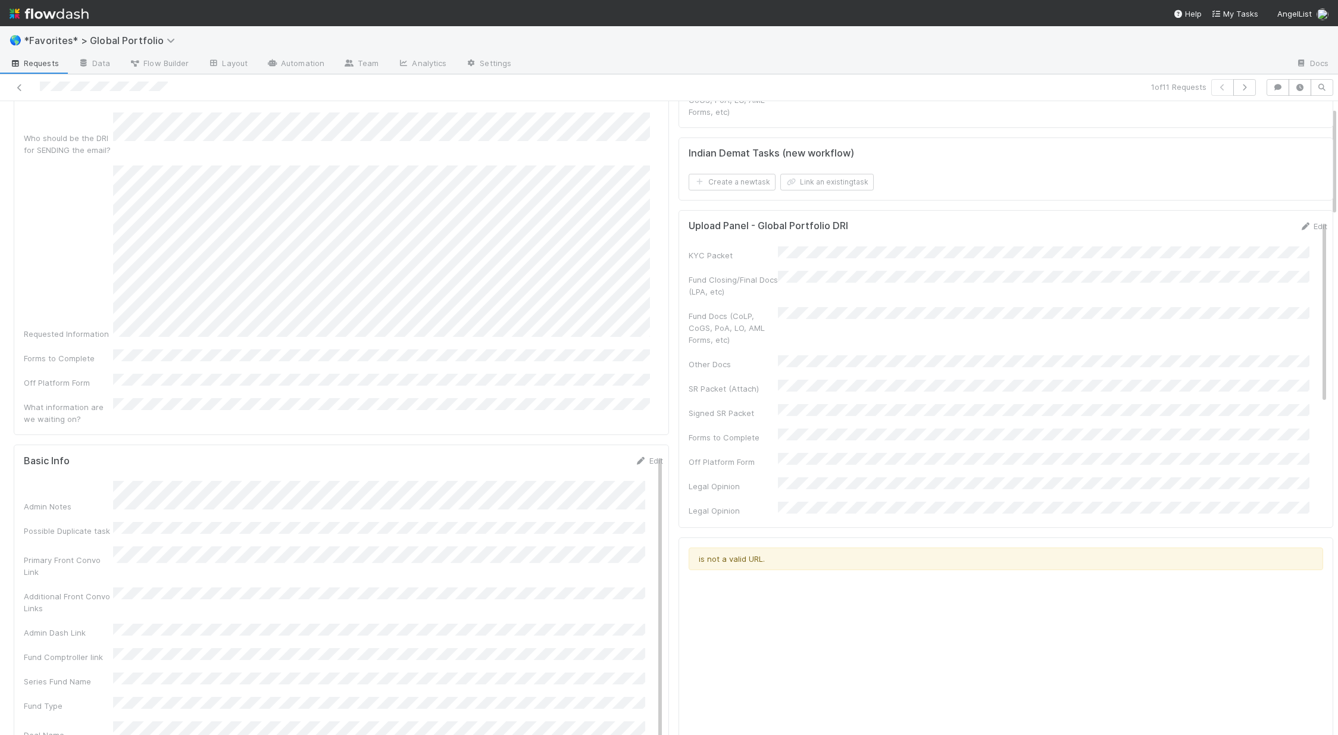
scroll to position [387, 0]
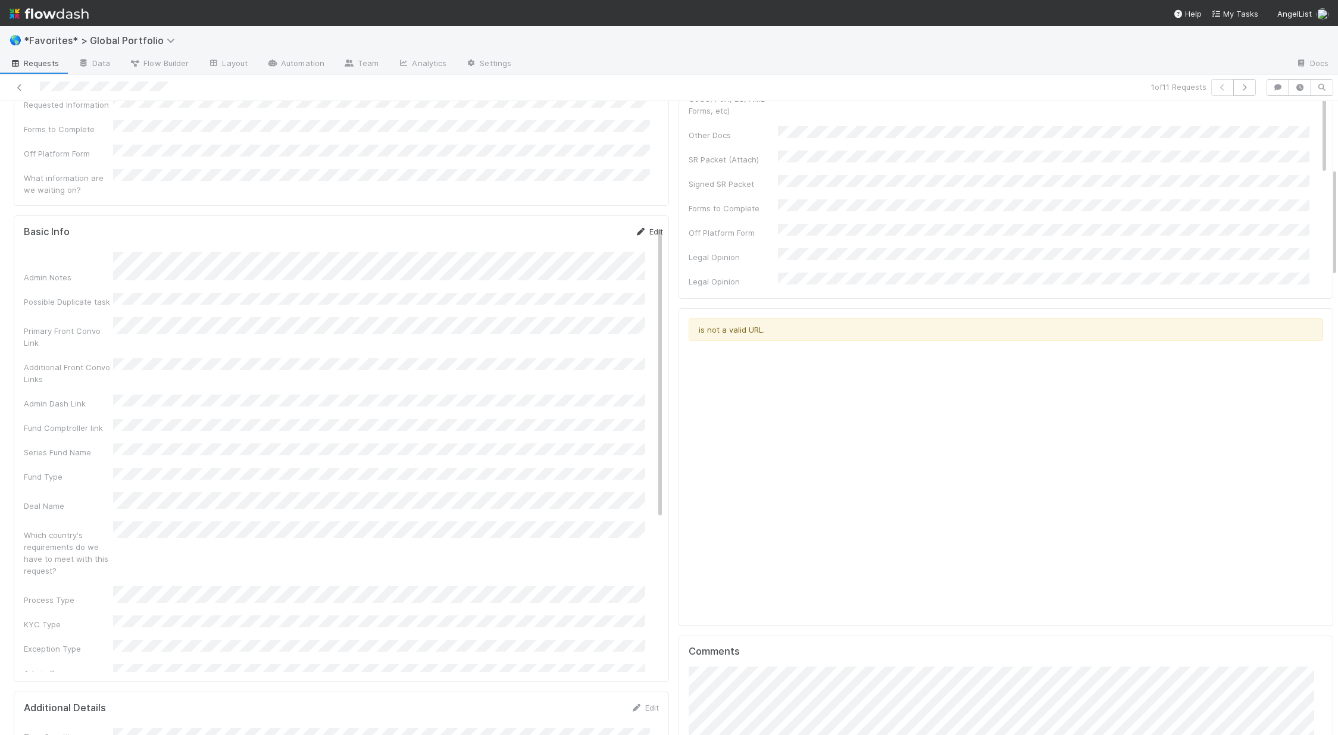
click at [636, 227] on link "Edit" at bounding box center [649, 232] width 28 height 10
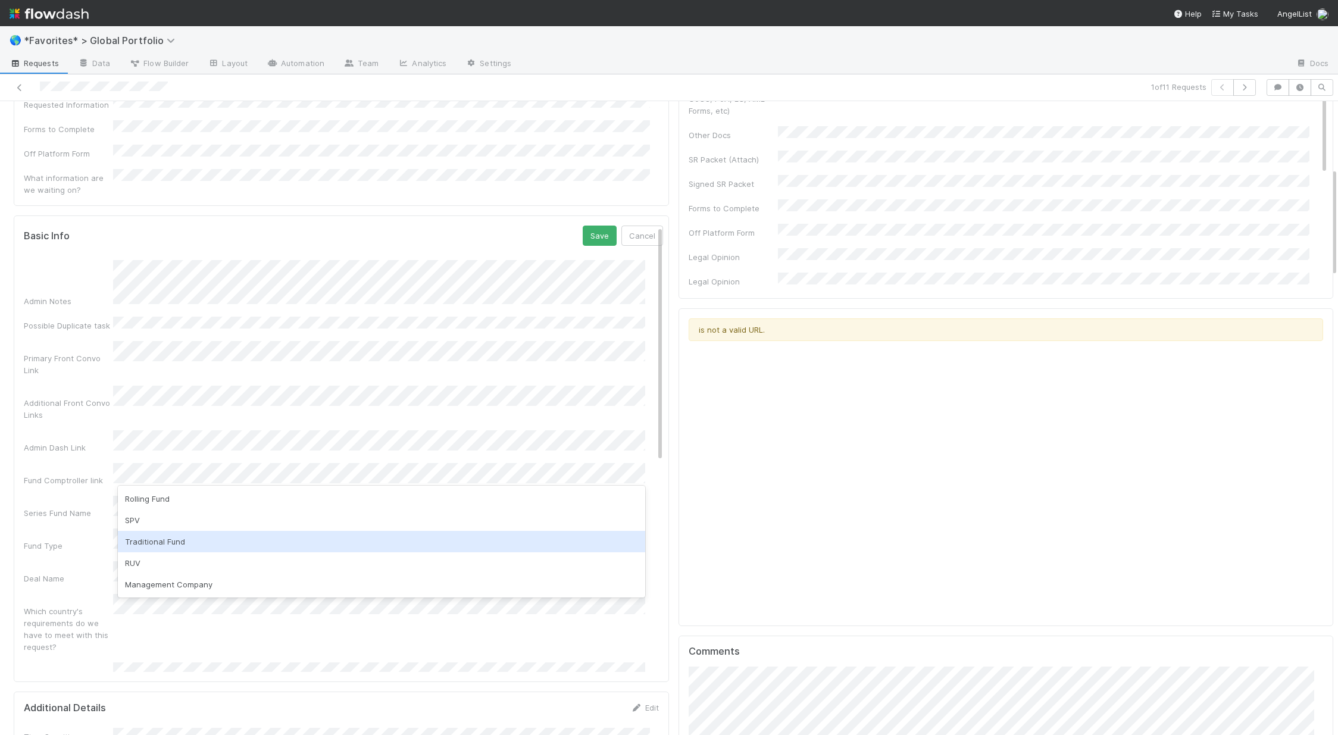
click at [166, 545] on div "Traditional Fund" at bounding box center [381, 541] width 527 height 21
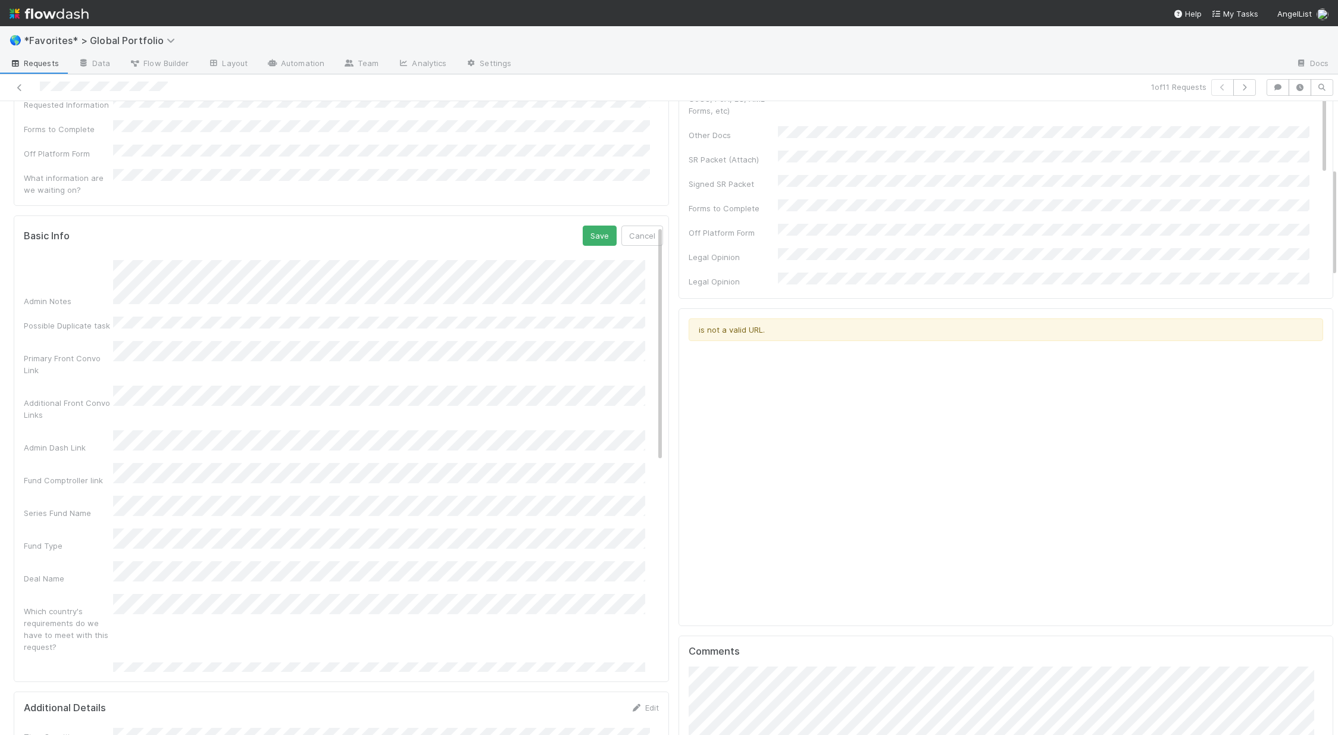
click at [26, 484] on div "Admin Notes Possible Duplicate task Primary Front Convo Link Additional Front C…" at bounding box center [343, 721] width 639 height 922
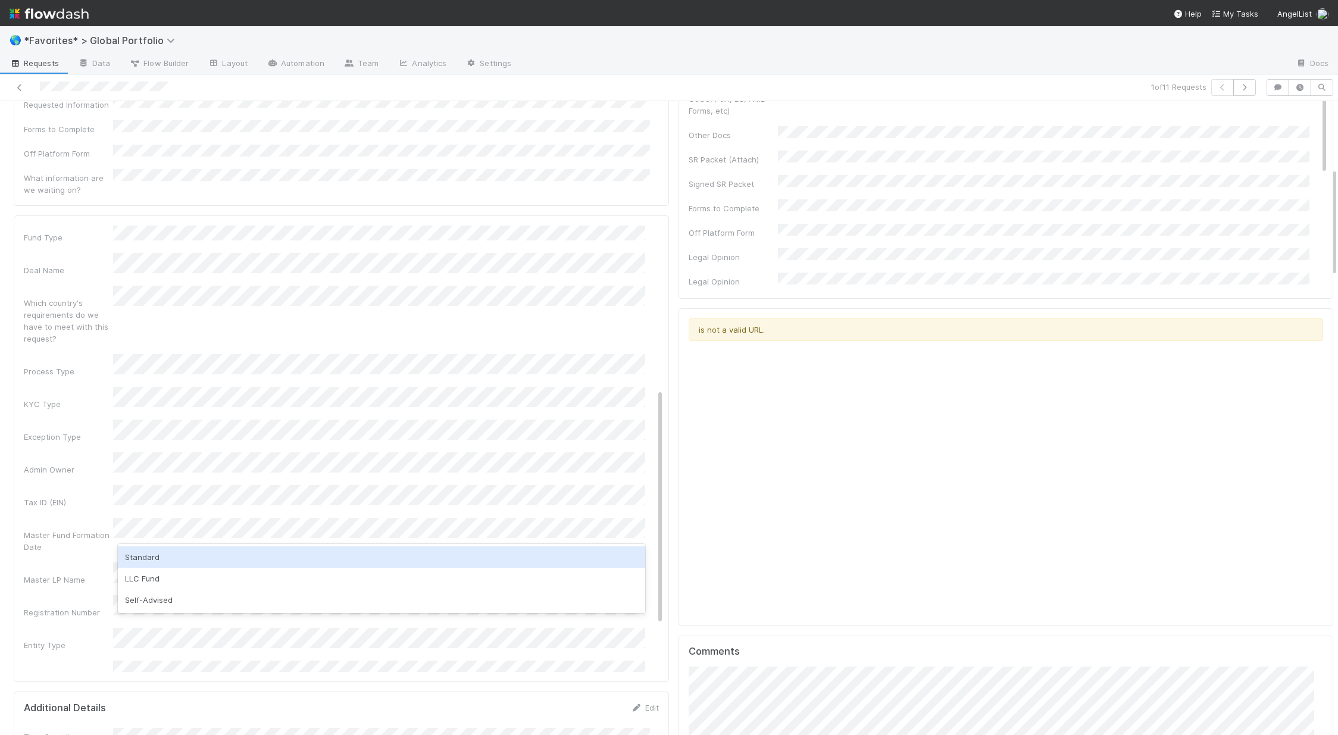
click at [152, 553] on div "Standard" at bounding box center [381, 556] width 527 height 21
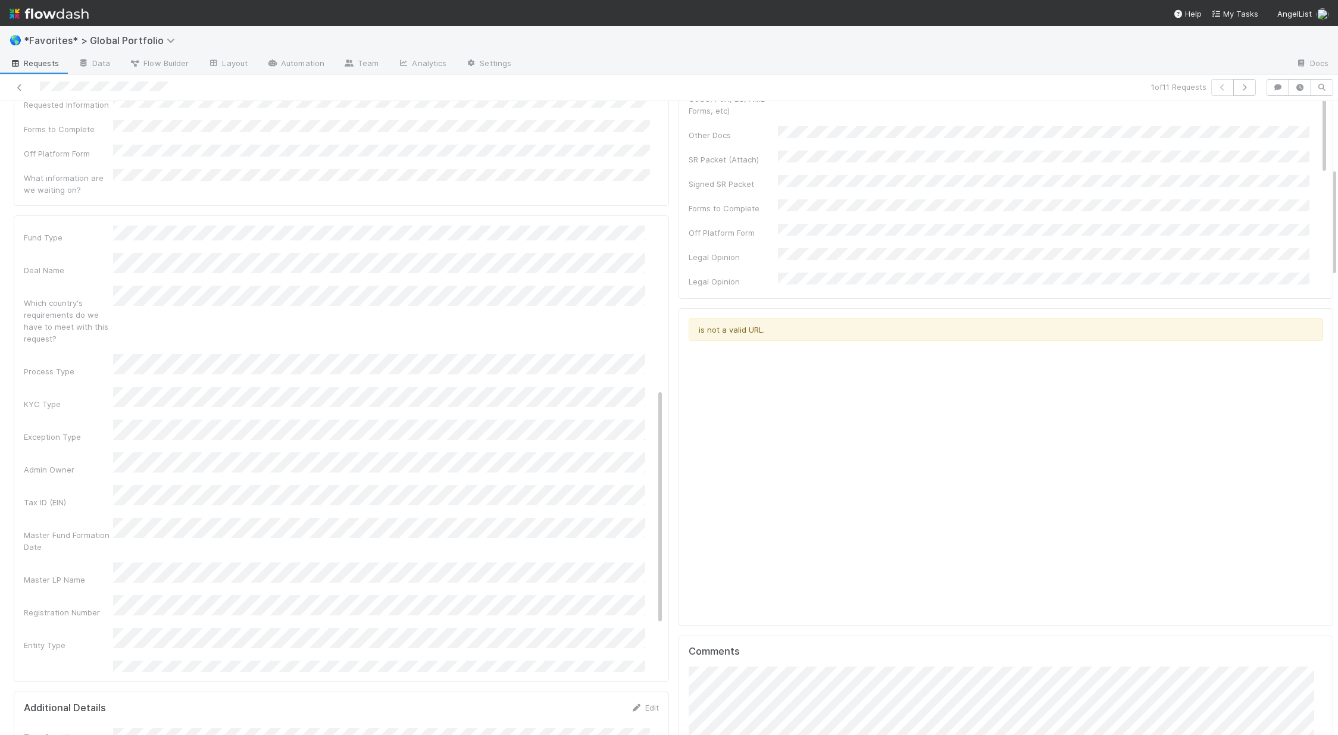
click at [78, 639] on div "Entity Type" at bounding box center [68, 645] width 89 height 12
click at [583, 226] on button "Save" at bounding box center [600, 236] width 34 height 20
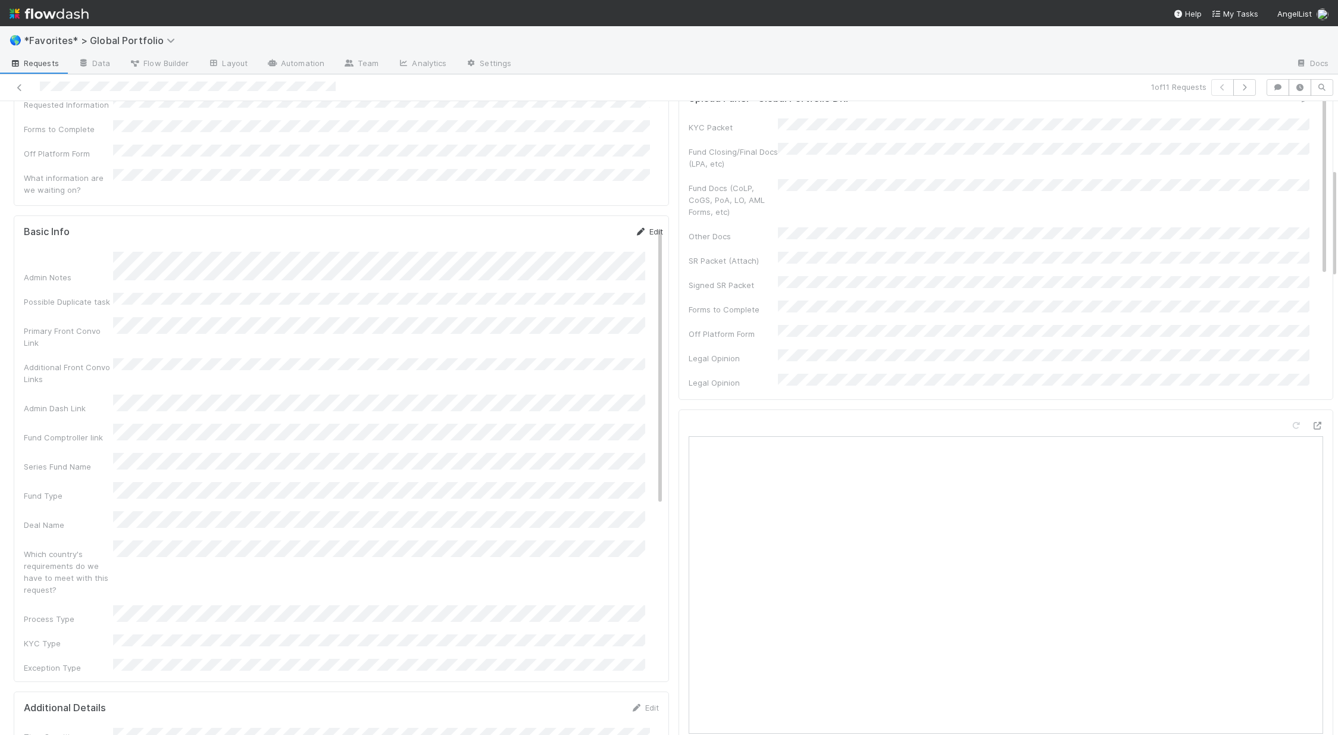
click at [635, 227] on link "Edit" at bounding box center [649, 232] width 28 height 10
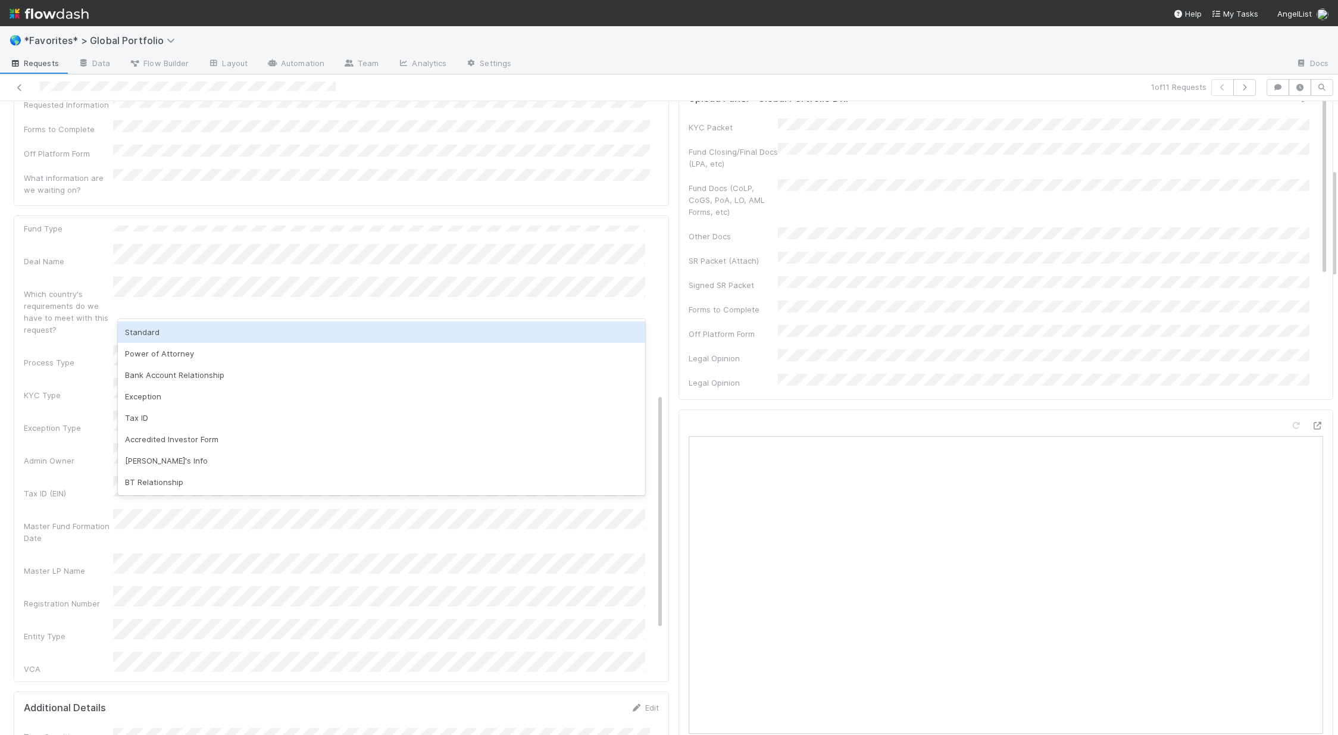
click at [161, 337] on div "Standard" at bounding box center [381, 331] width 527 height 21
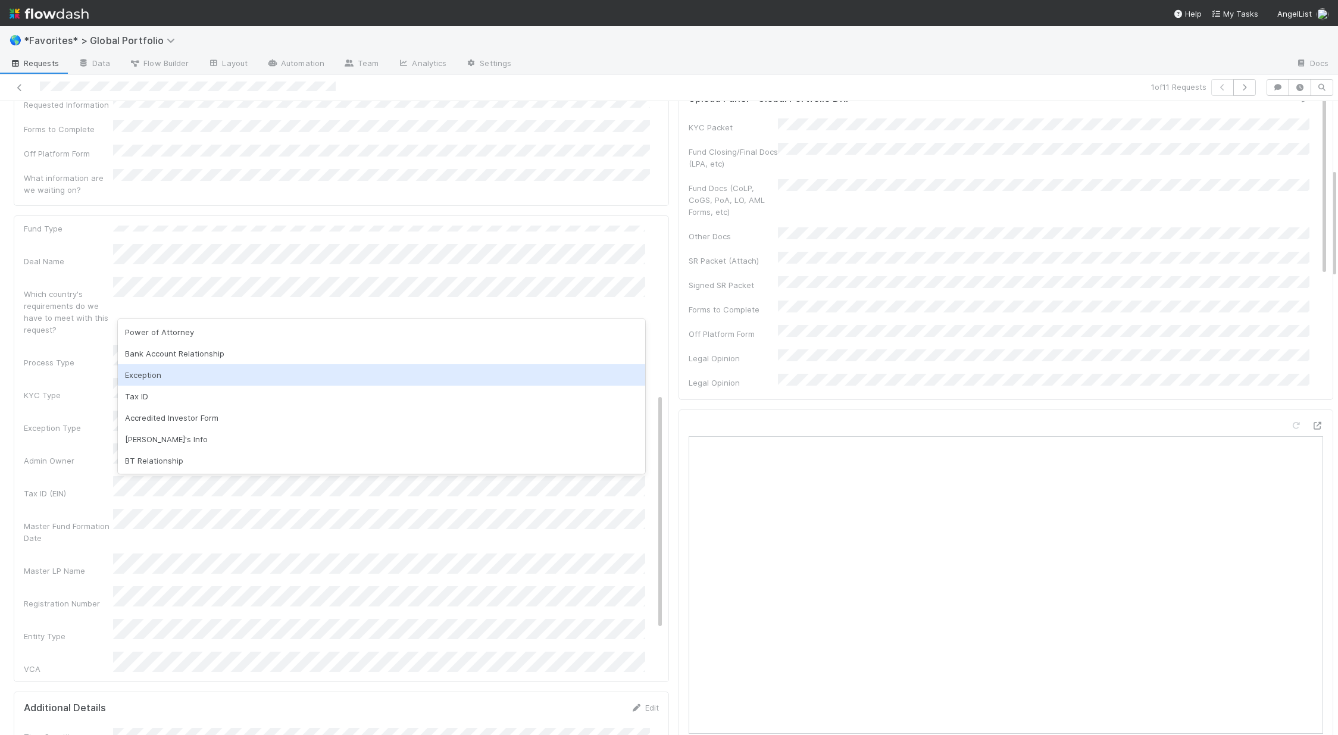
click at [183, 379] on div "Exception" at bounding box center [381, 374] width 527 height 21
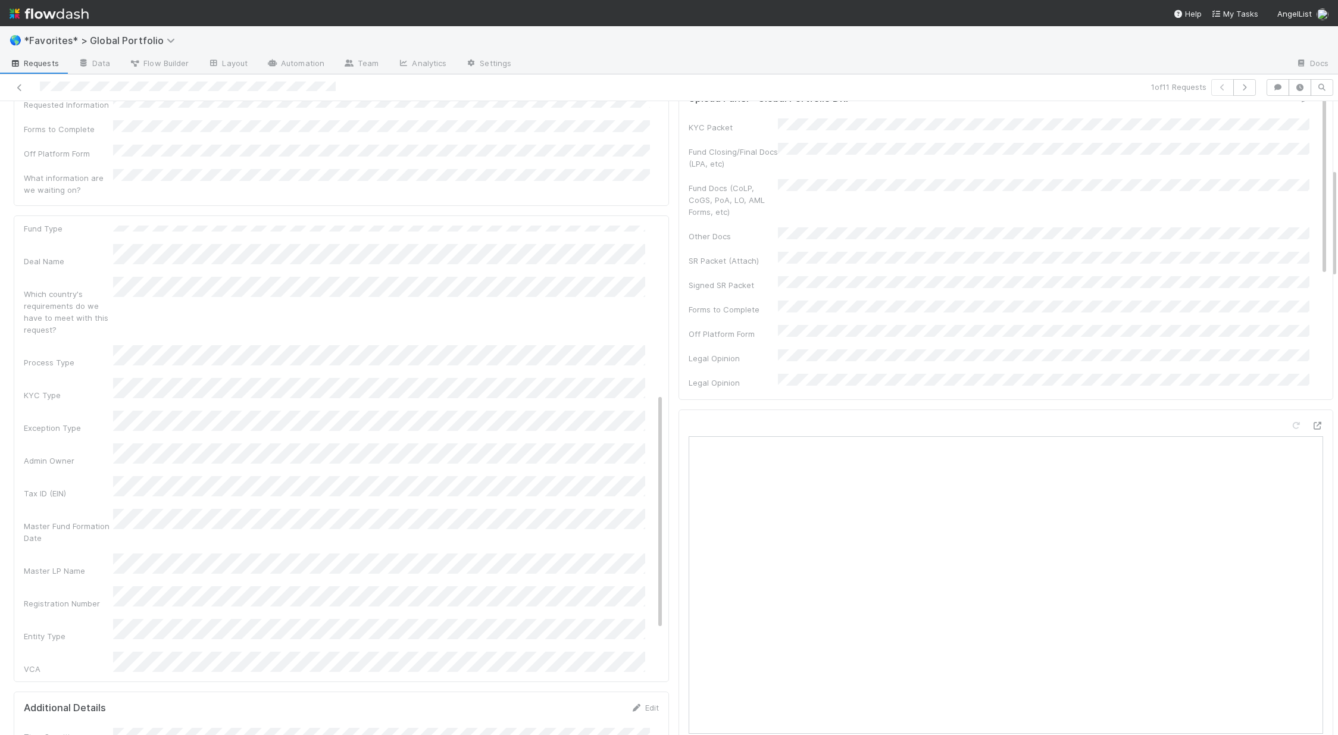
click at [159, 347] on div "Admin Notes Possible Duplicate task Primary Front Convo Link Additional Front C…" at bounding box center [343, 404] width 639 height 922
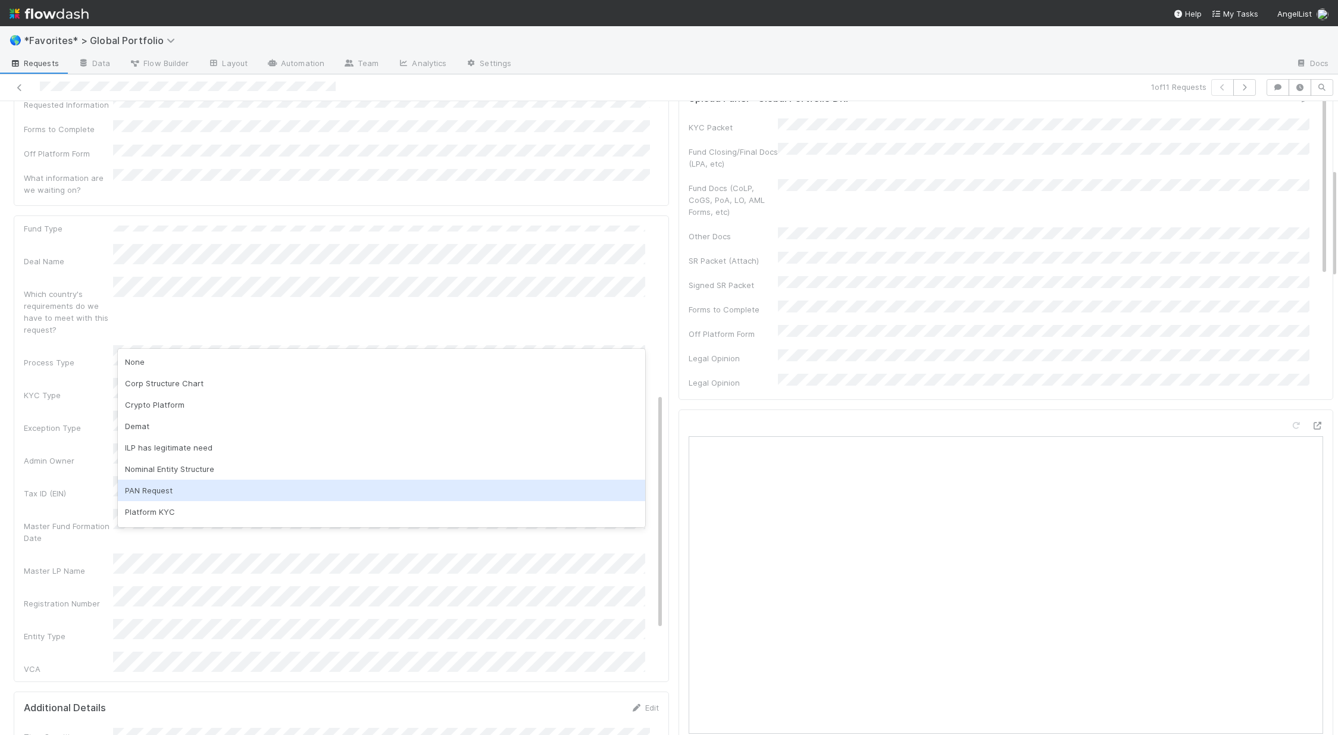
scroll to position [62, 0]
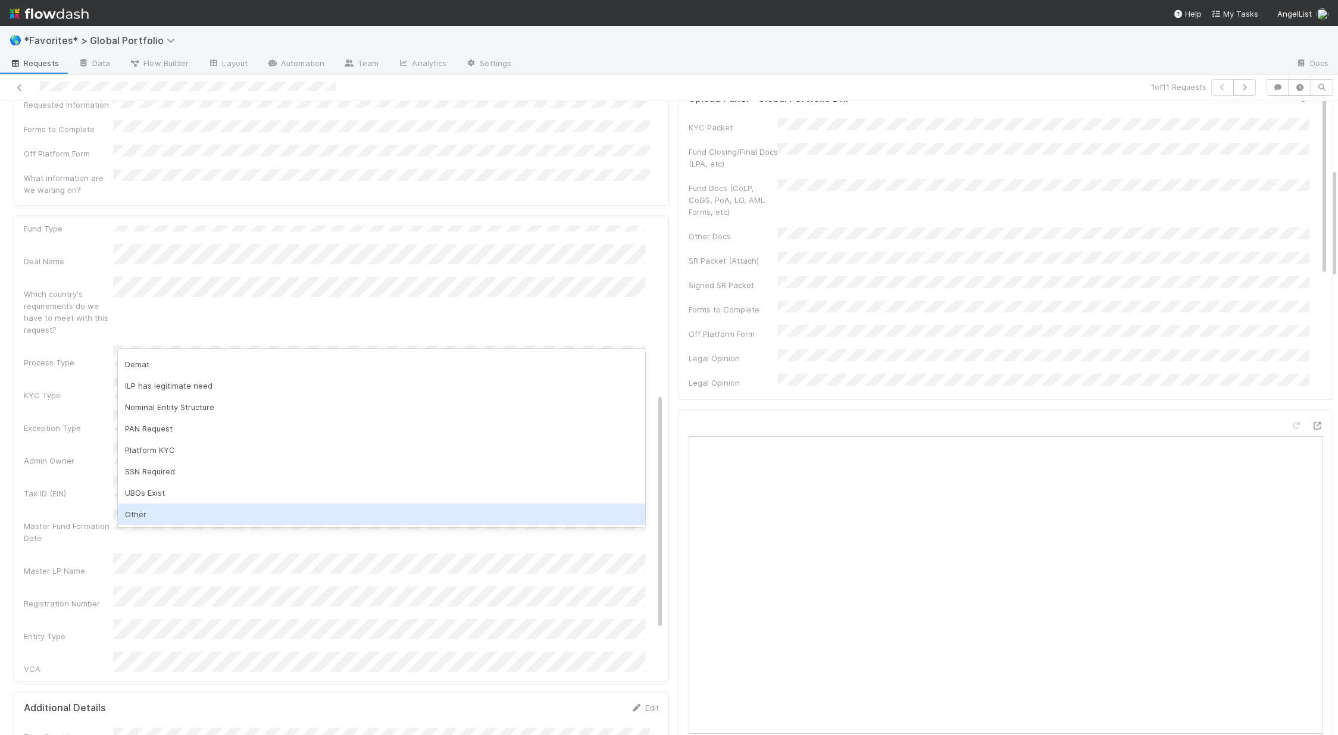
click at [140, 514] on div "Other" at bounding box center [381, 513] width 527 height 21
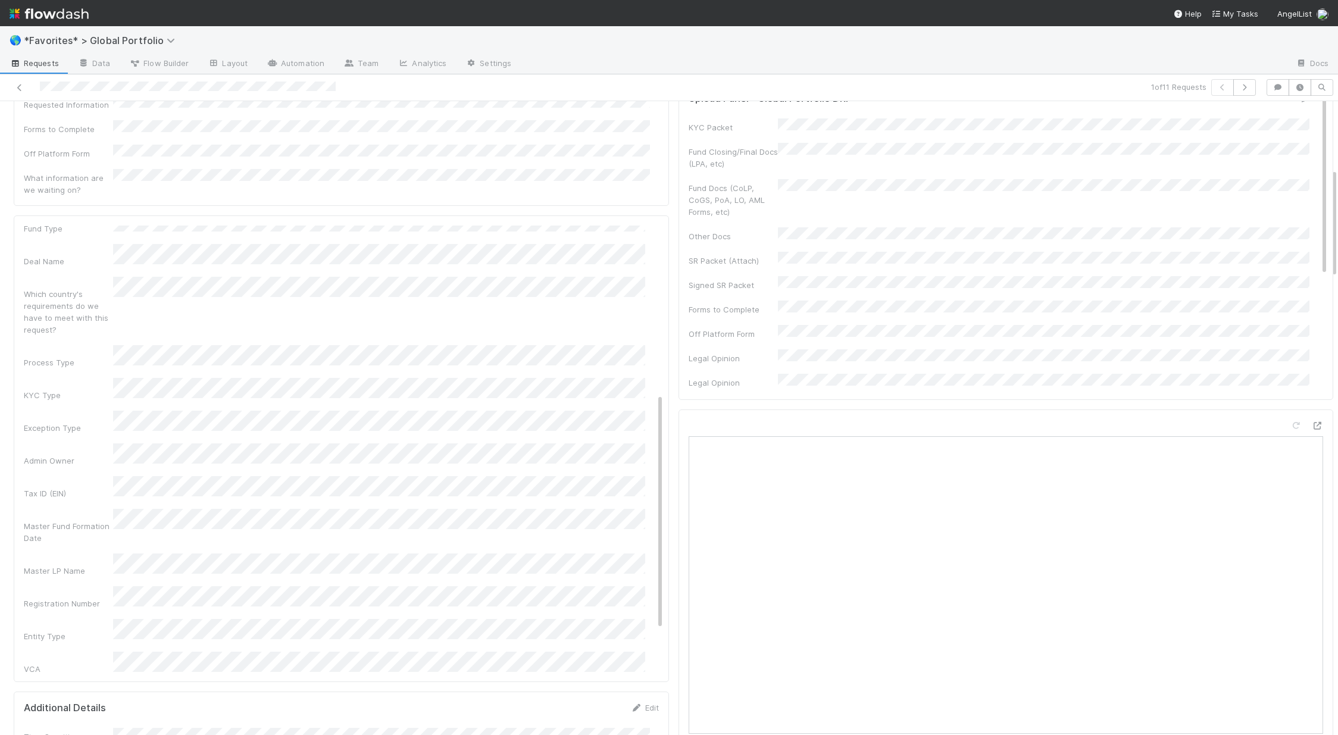
click at [59, 598] on div "Registration Number" at bounding box center [68, 604] width 89 height 12
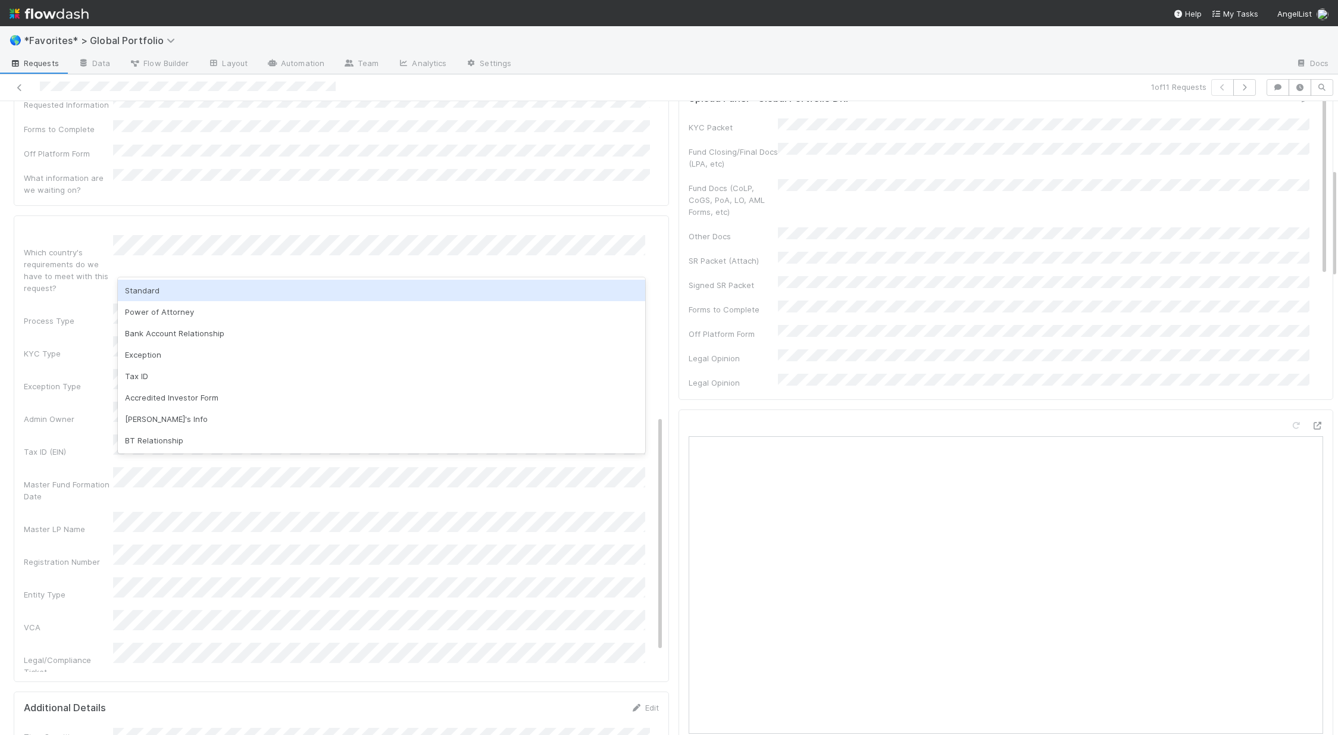
click at [155, 282] on div "Standard" at bounding box center [381, 290] width 527 height 21
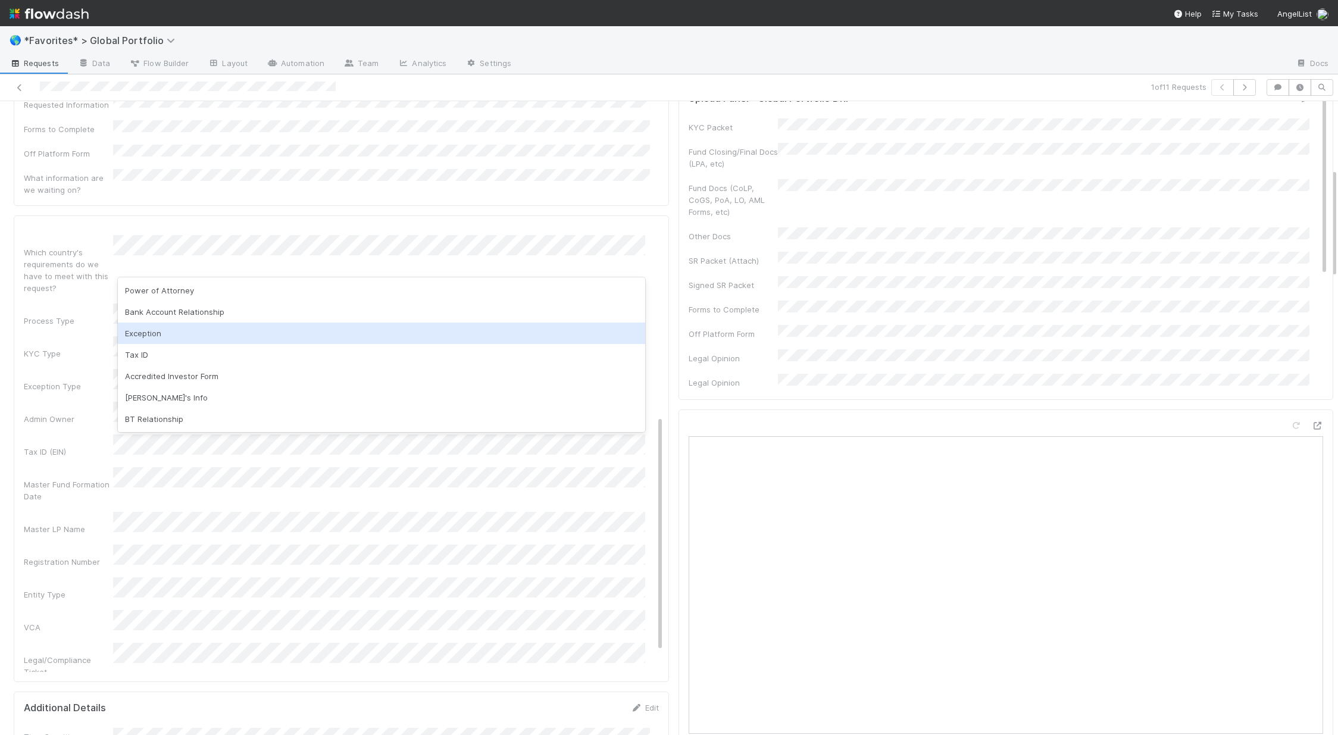
click at [151, 341] on div "Exception" at bounding box center [381, 333] width 527 height 21
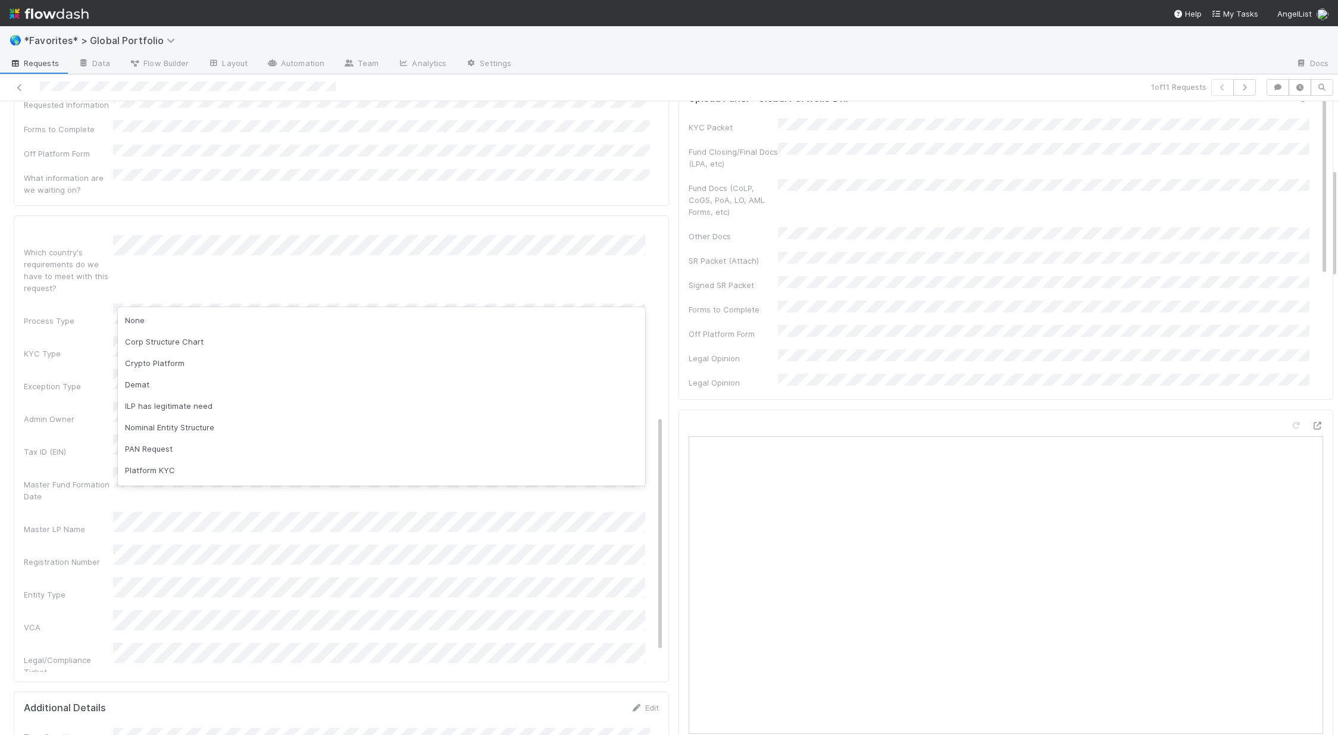
scroll to position [62, 0]
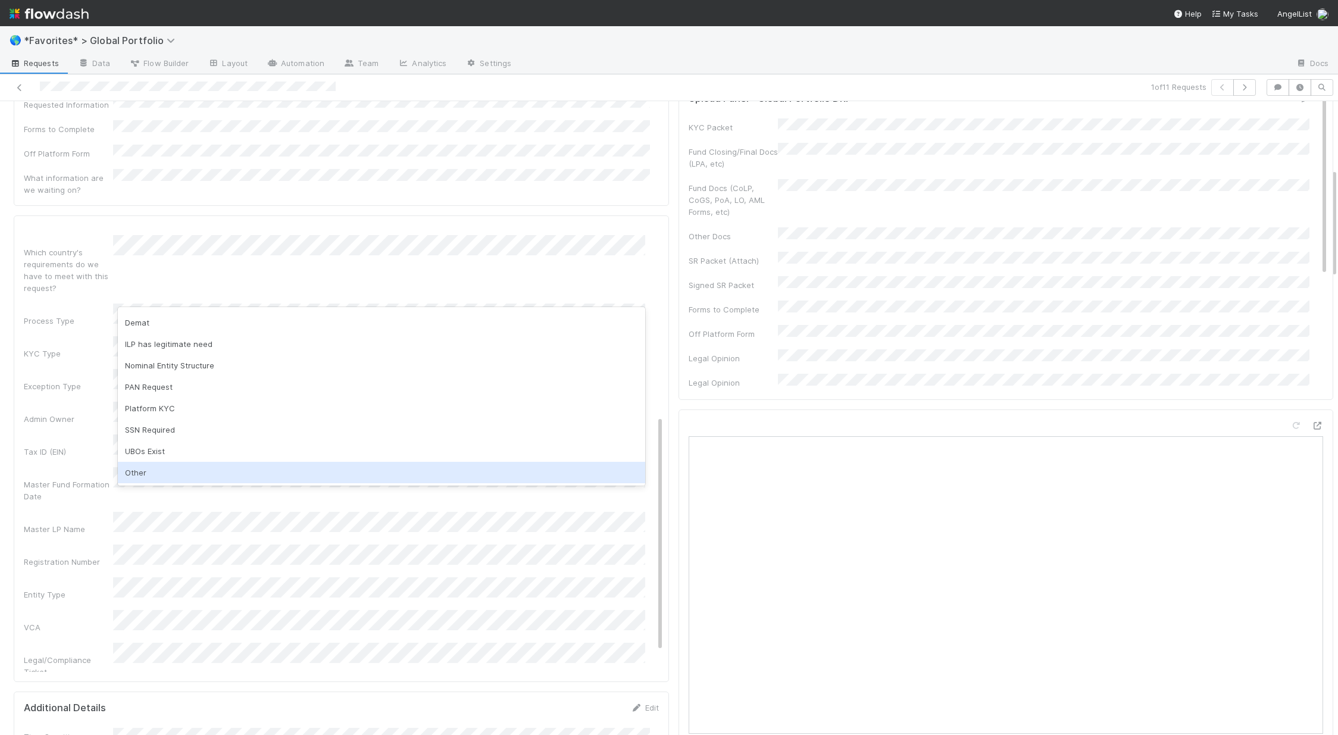
click at [148, 471] on div "Other" at bounding box center [381, 472] width 527 height 21
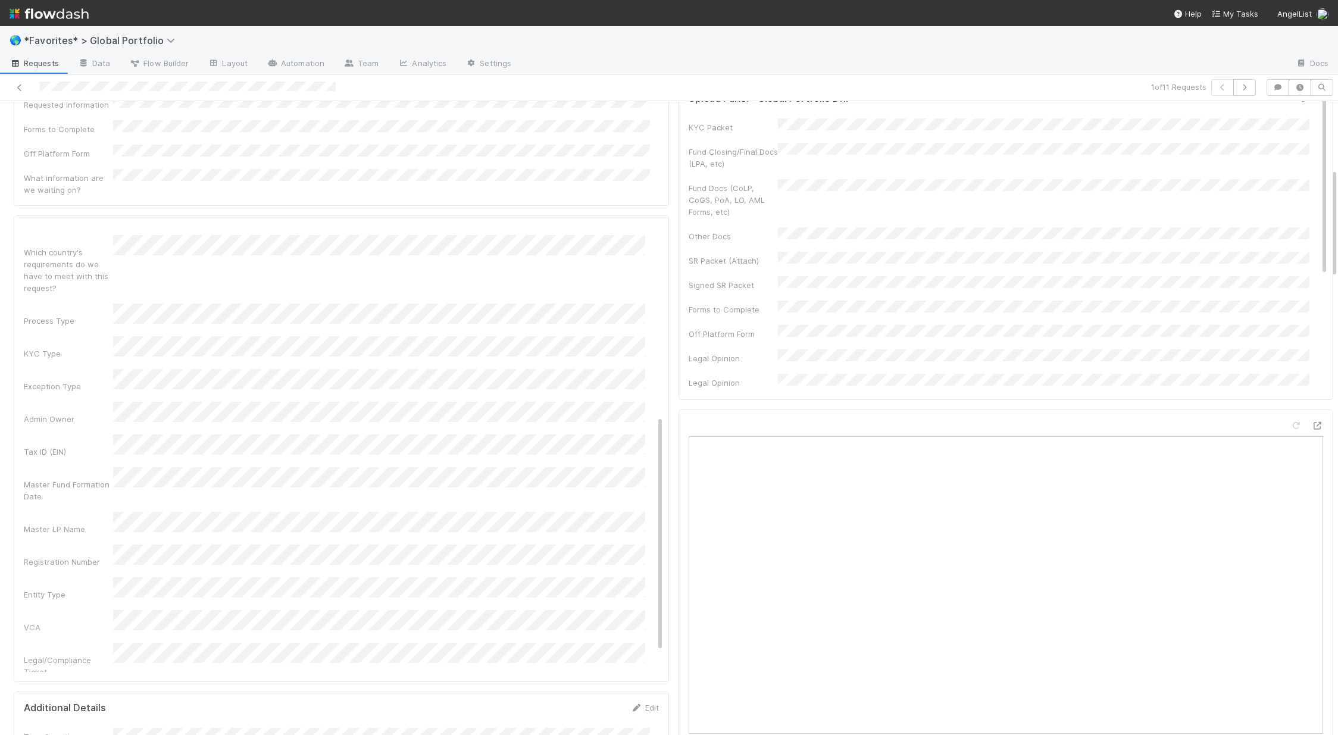
click at [79, 460] on div "Admin Notes Possible Duplicate task Primary Front Convo Link Additional Front C…" at bounding box center [343, 362] width 639 height 922
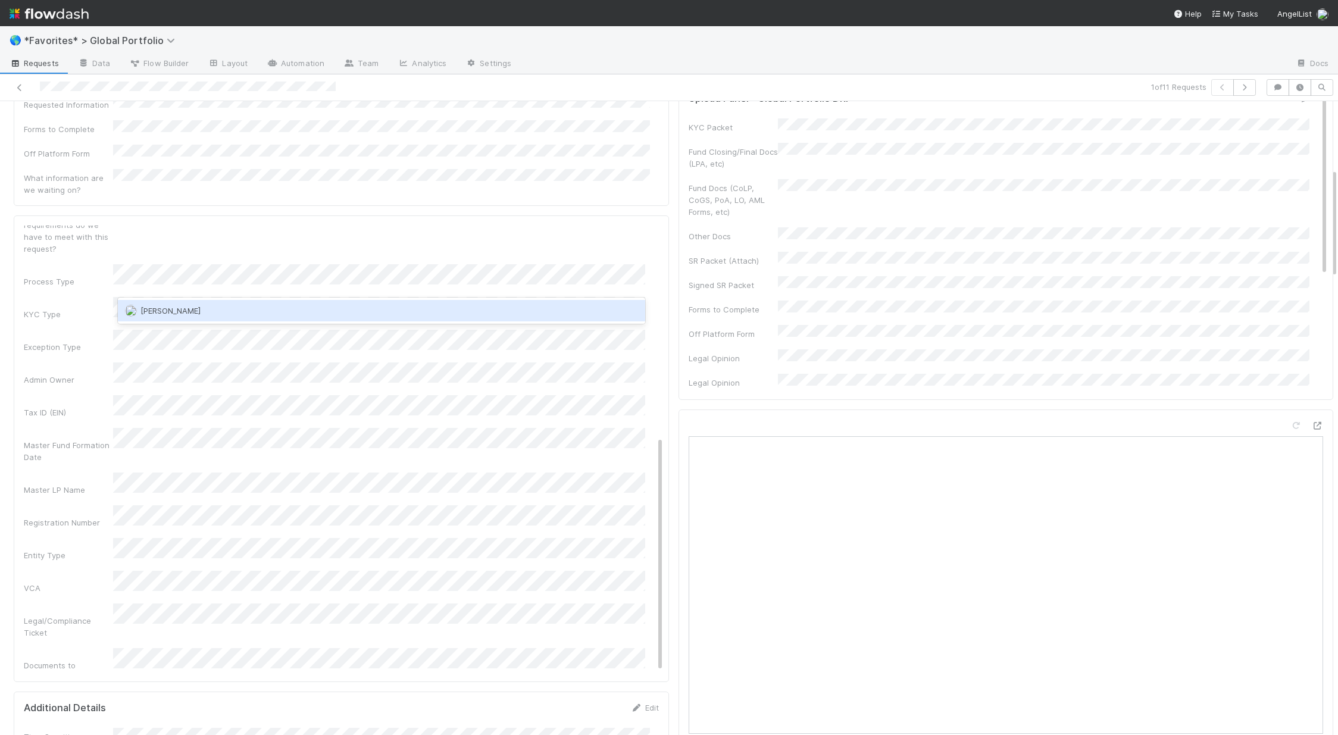
click at [193, 315] on span "Jemma Cunningham" at bounding box center [170, 311] width 60 height 10
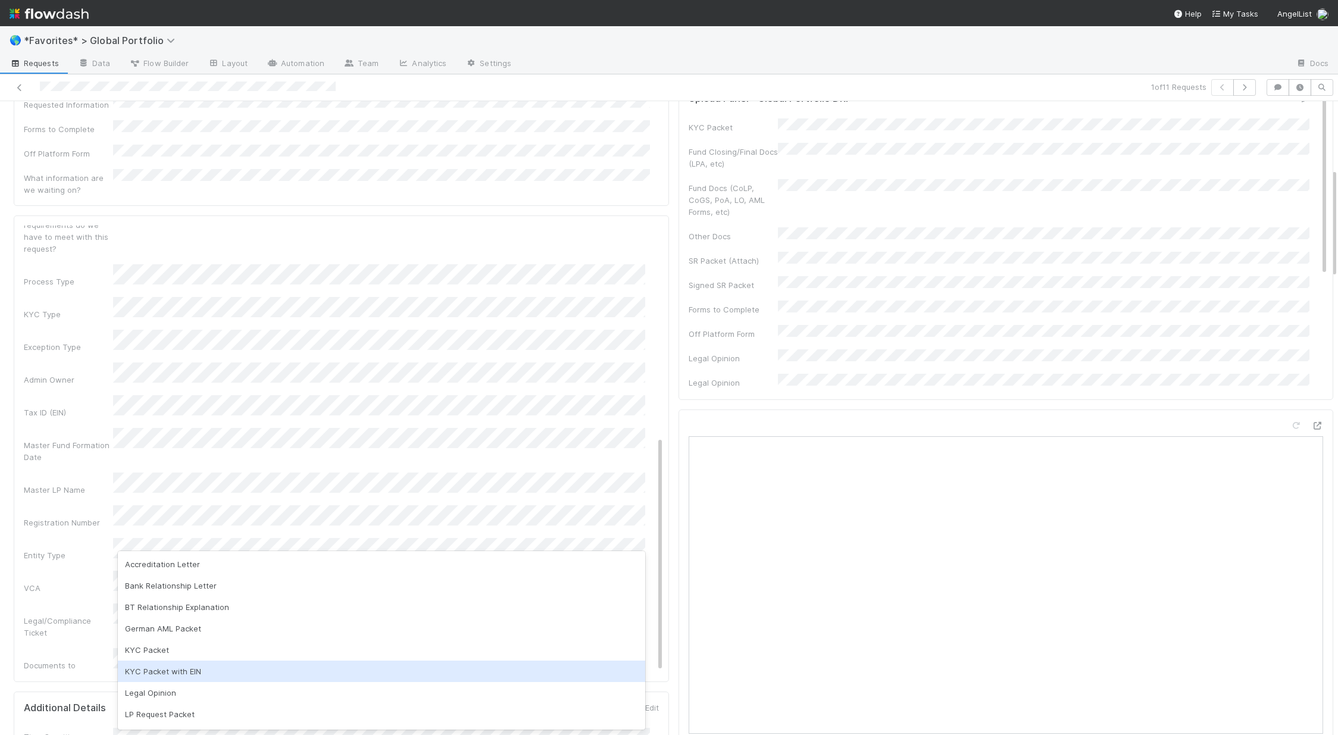
click at [199, 667] on div "KYC Packet with EIN" at bounding box center [381, 671] width 527 height 21
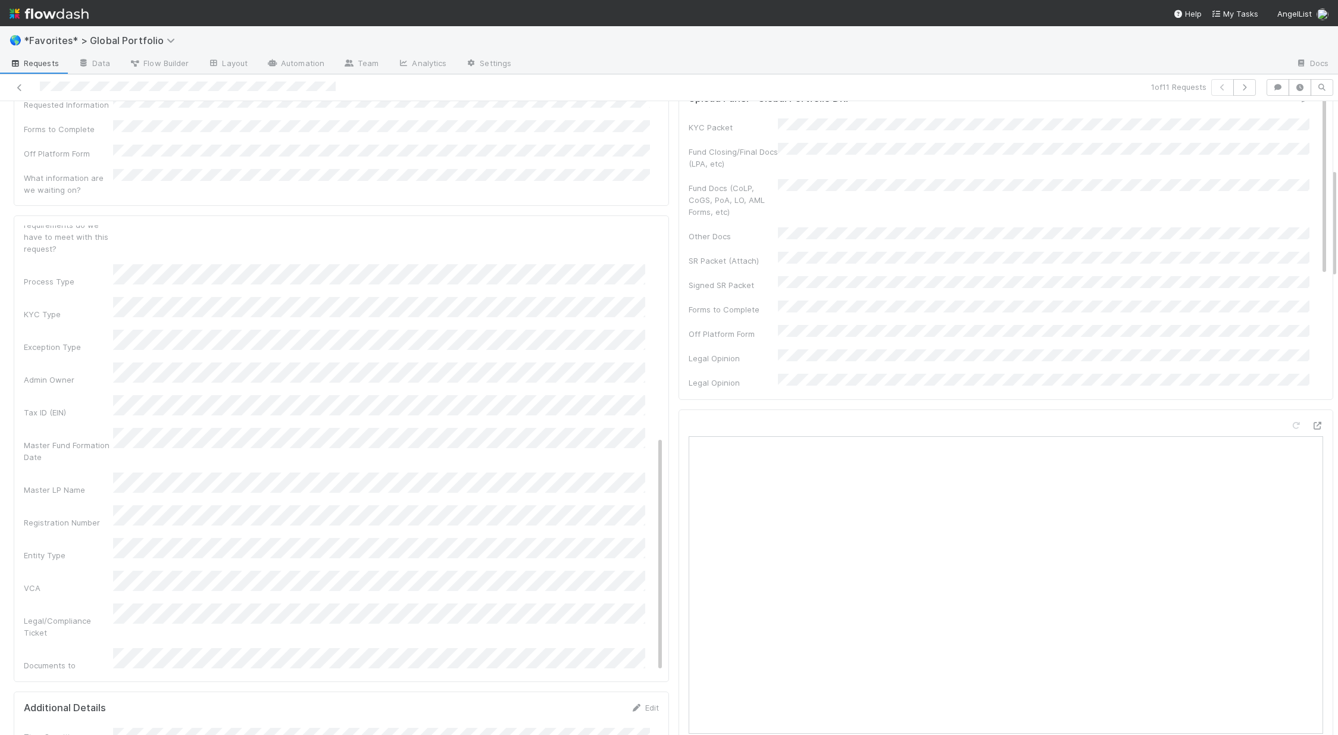
click at [49, 554] on div "Admin Notes Possible Duplicate task Primary Front Convo Link Additional Front C…" at bounding box center [343, 323] width 639 height 922
click at [583, 226] on button "Save" at bounding box center [600, 236] width 34 height 20
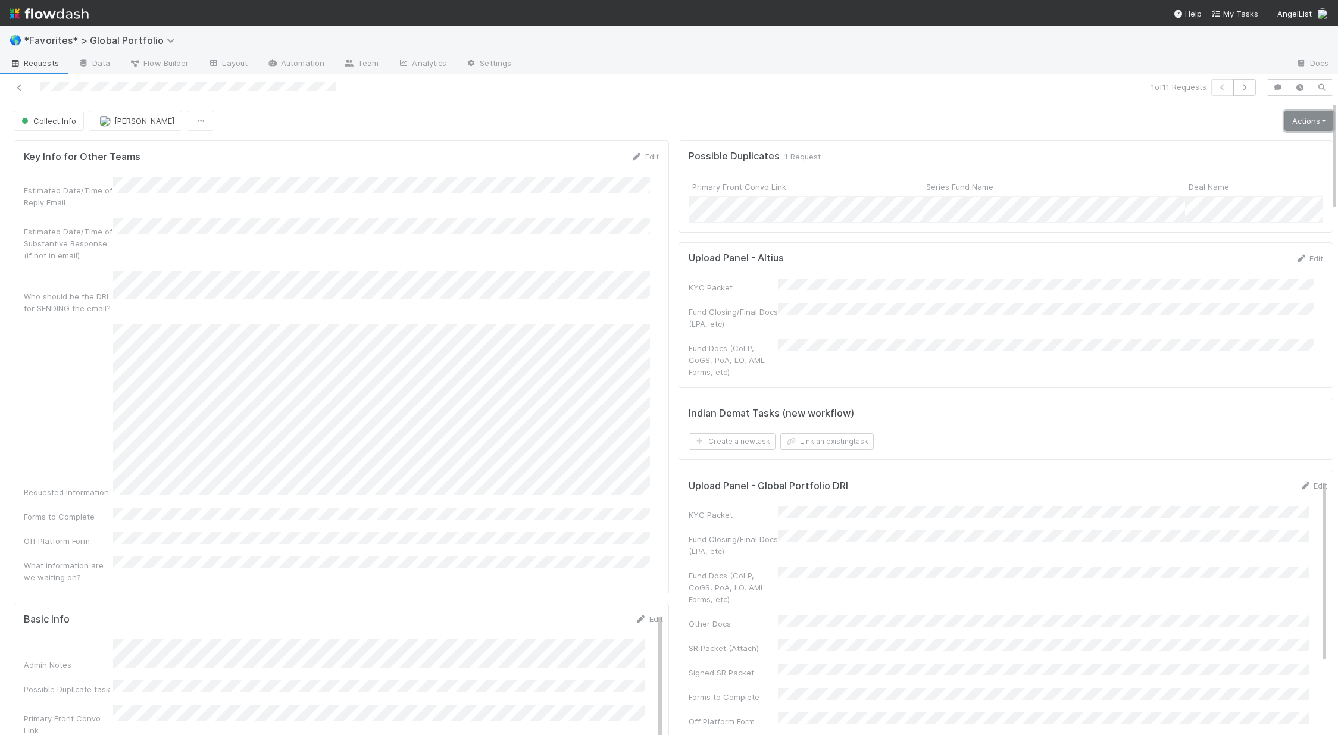
click at [724, 125] on link "Actions" at bounding box center [1308, 121] width 49 height 20
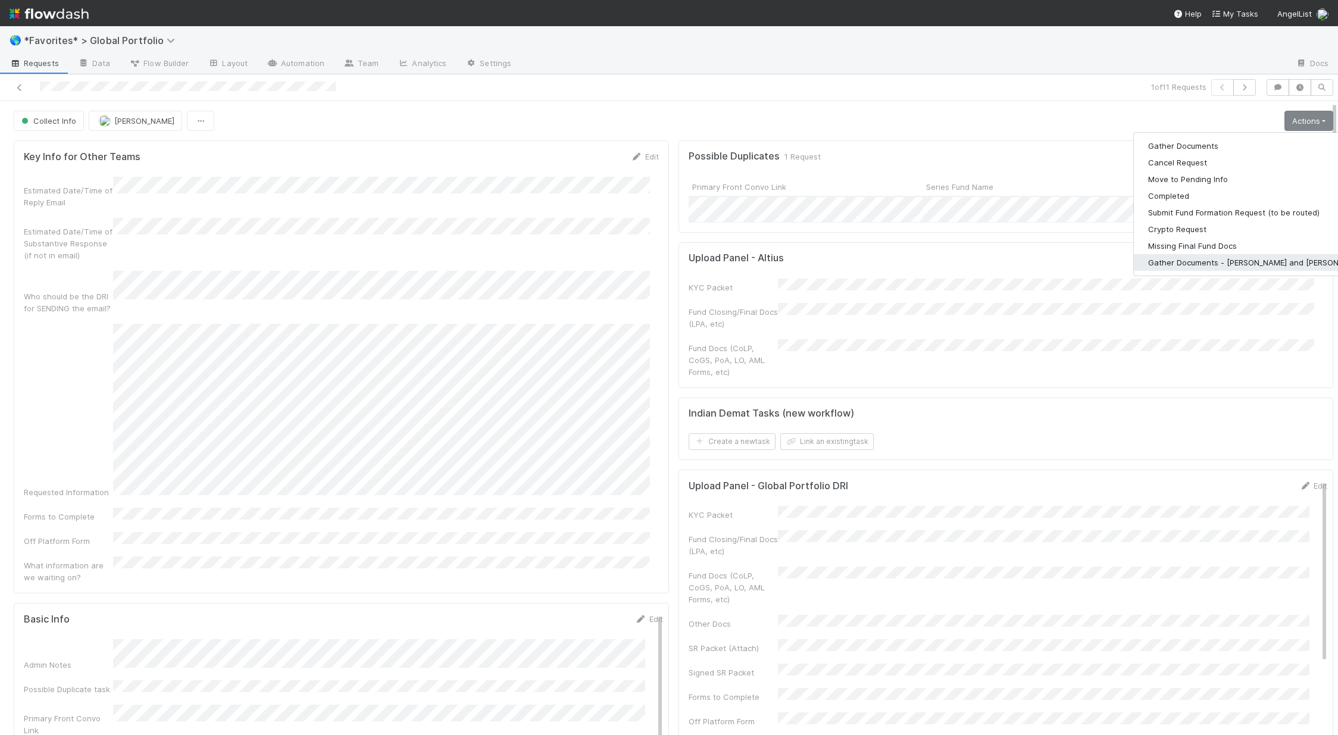
click at [724, 268] on button "Gather Documents - [PERSON_NAME] and [PERSON_NAME]" at bounding box center [1257, 262] width 246 height 17
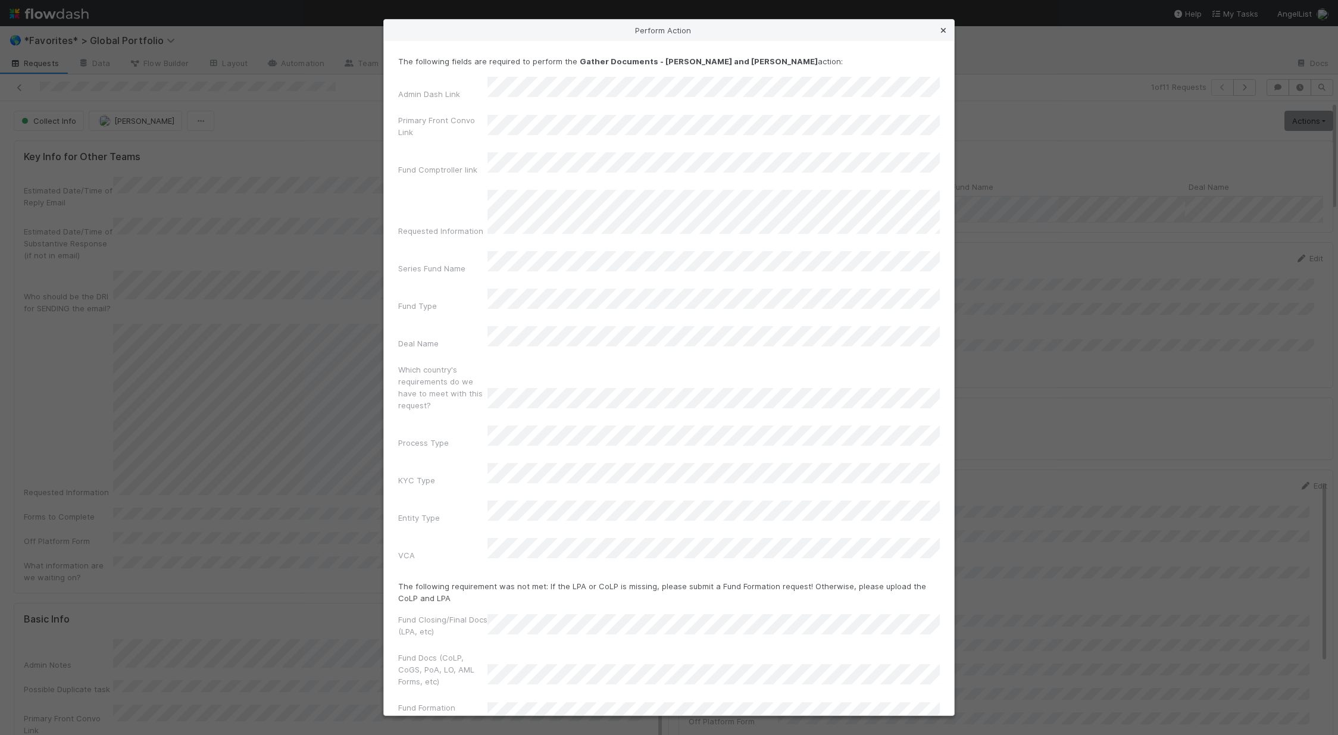
click at [724, 35] on icon at bounding box center [943, 31] width 12 height 8
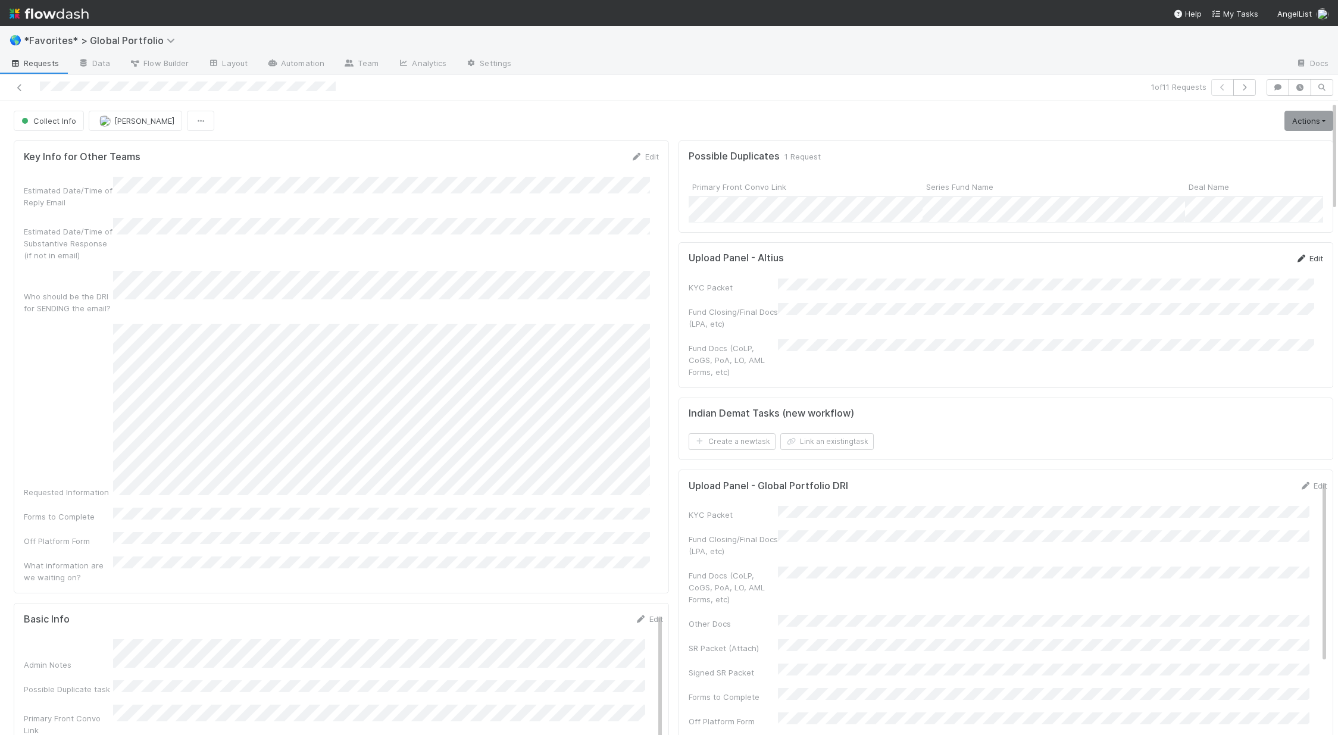
click at [724, 263] on link "Edit" at bounding box center [1309, 259] width 28 height 10
click at [724, 273] on button "Save" at bounding box center [1260, 262] width 34 height 20
click at [724, 124] on link "Actions" at bounding box center [1308, 121] width 49 height 20
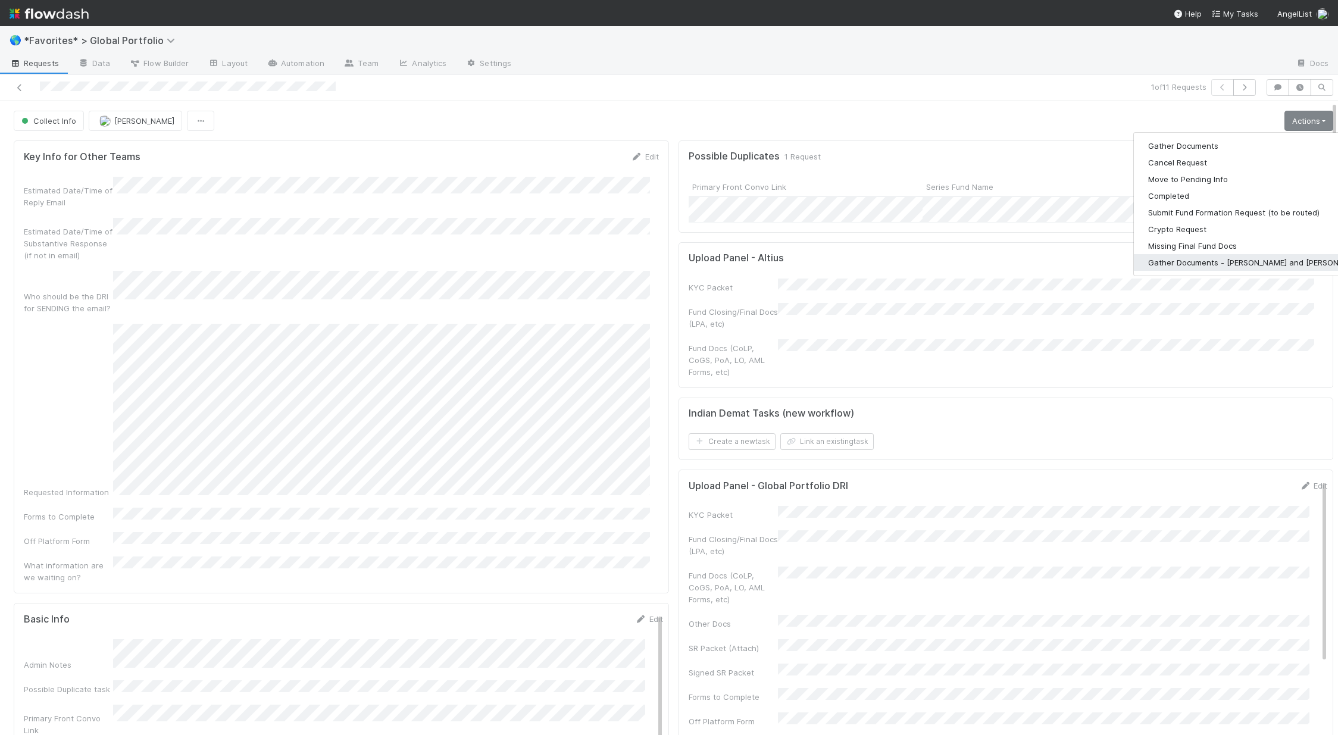
click at [724, 262] on button "Gather Documents - [PERSON_NAME] and [PERSON_NAME]" at bounding box center [1257, 262] width 246 height 17
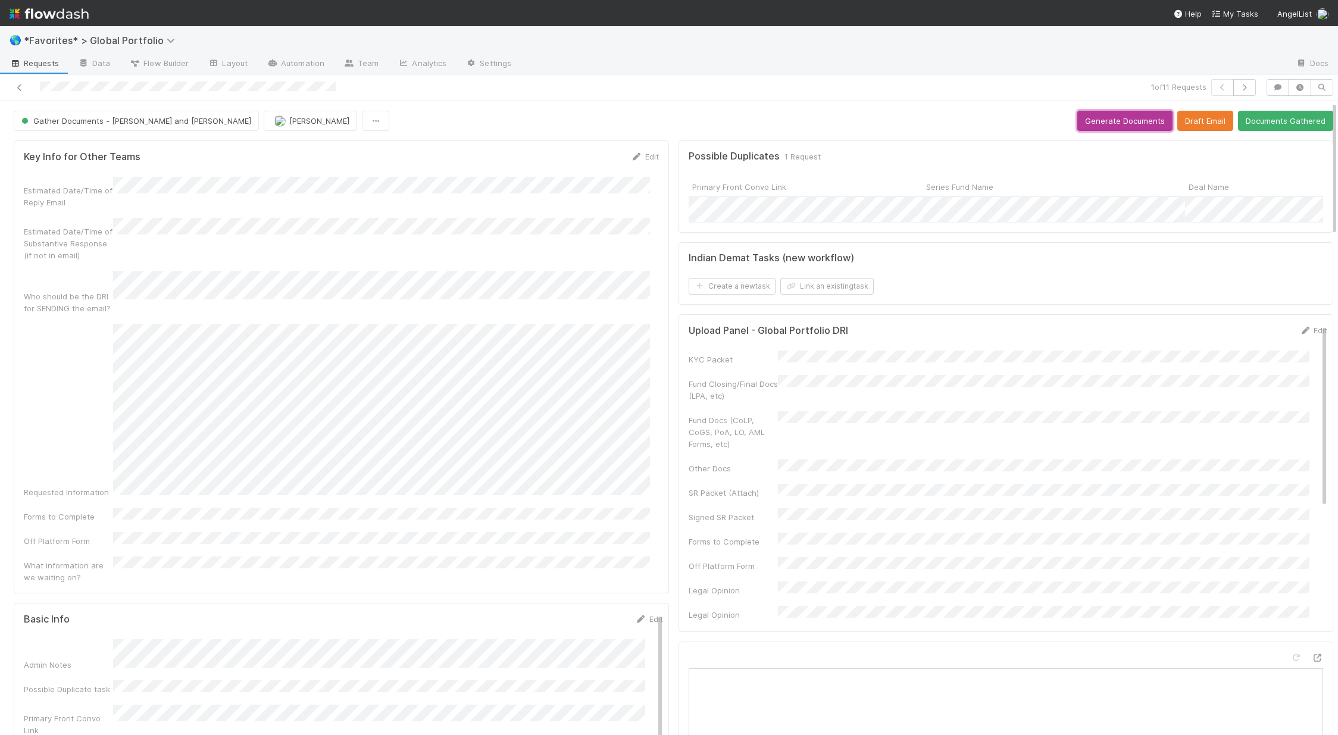
click at [724, 116] on button "Generate Documents" at bounding box center [1124, 121] width 95 height 20
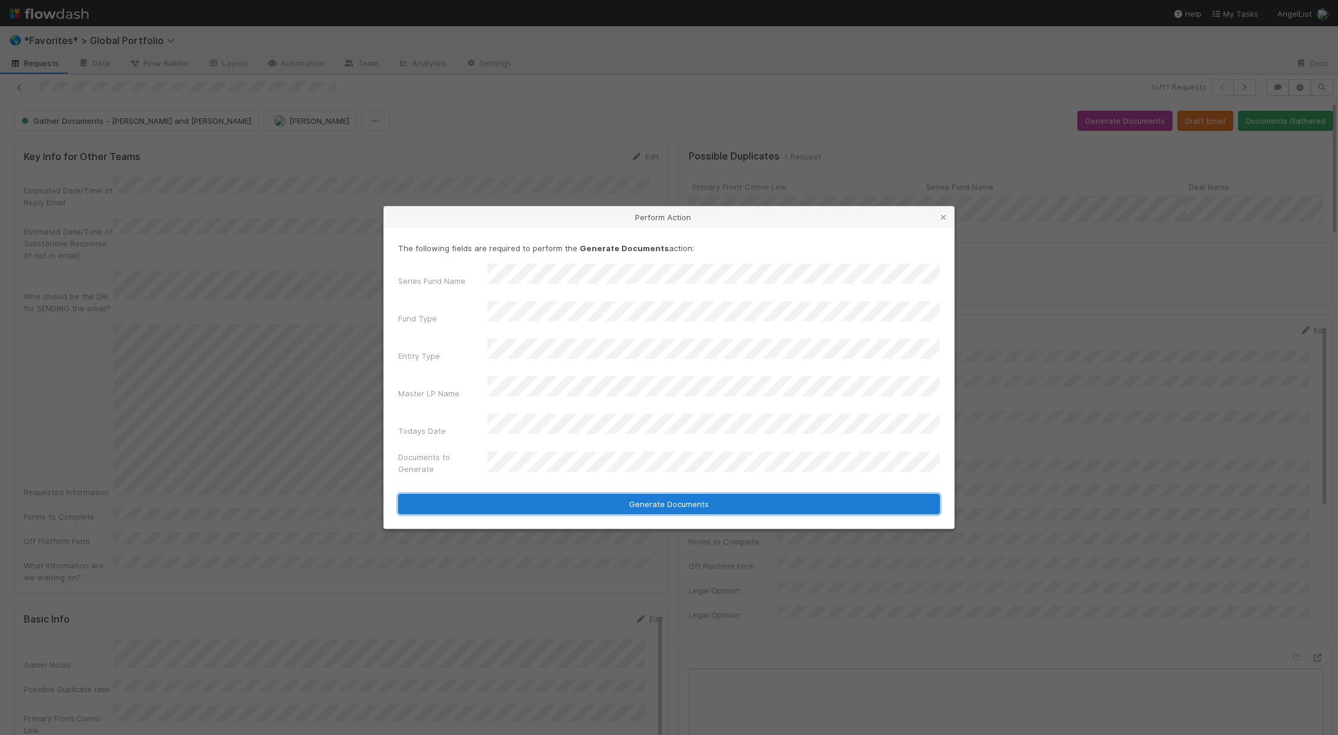
click at [625, 494] on button "Generate Documents" at bounding box center [669, 504] width 542 height 20
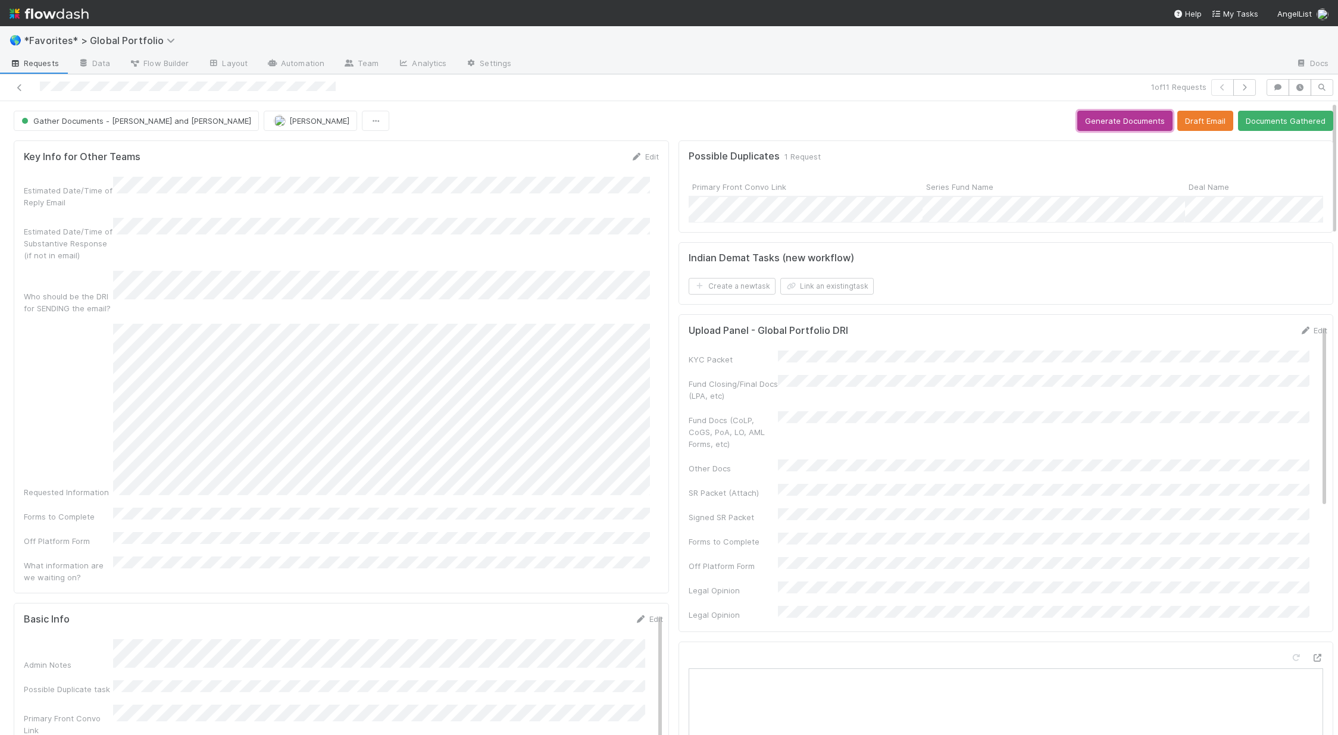
click at [724, 123] on button "Generate Documents" at bounding box center [1124, 121] width 95 height 20
click at [724, 334] on icon at bounding box center [1305, 331] width 12 height 8
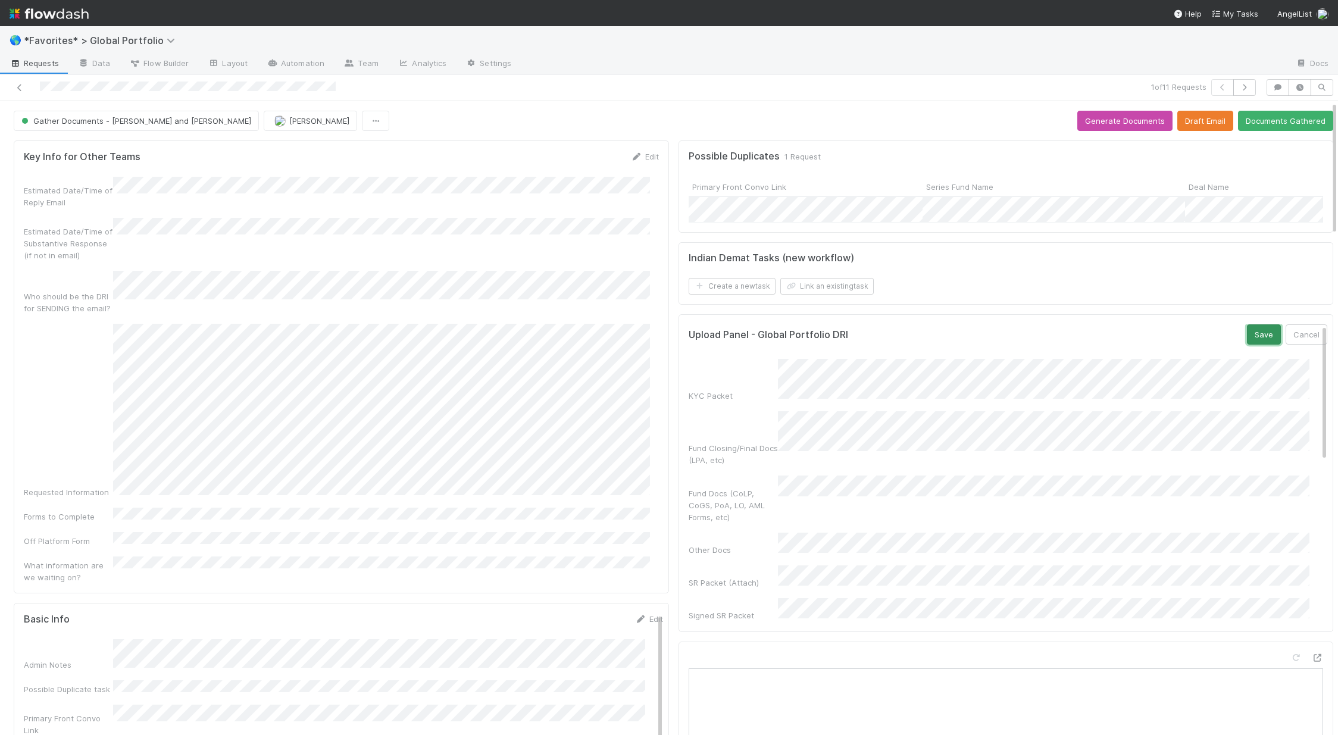
click at [724, 339] on button "Save" at bounding box center [1264, 334] width 34 height 20
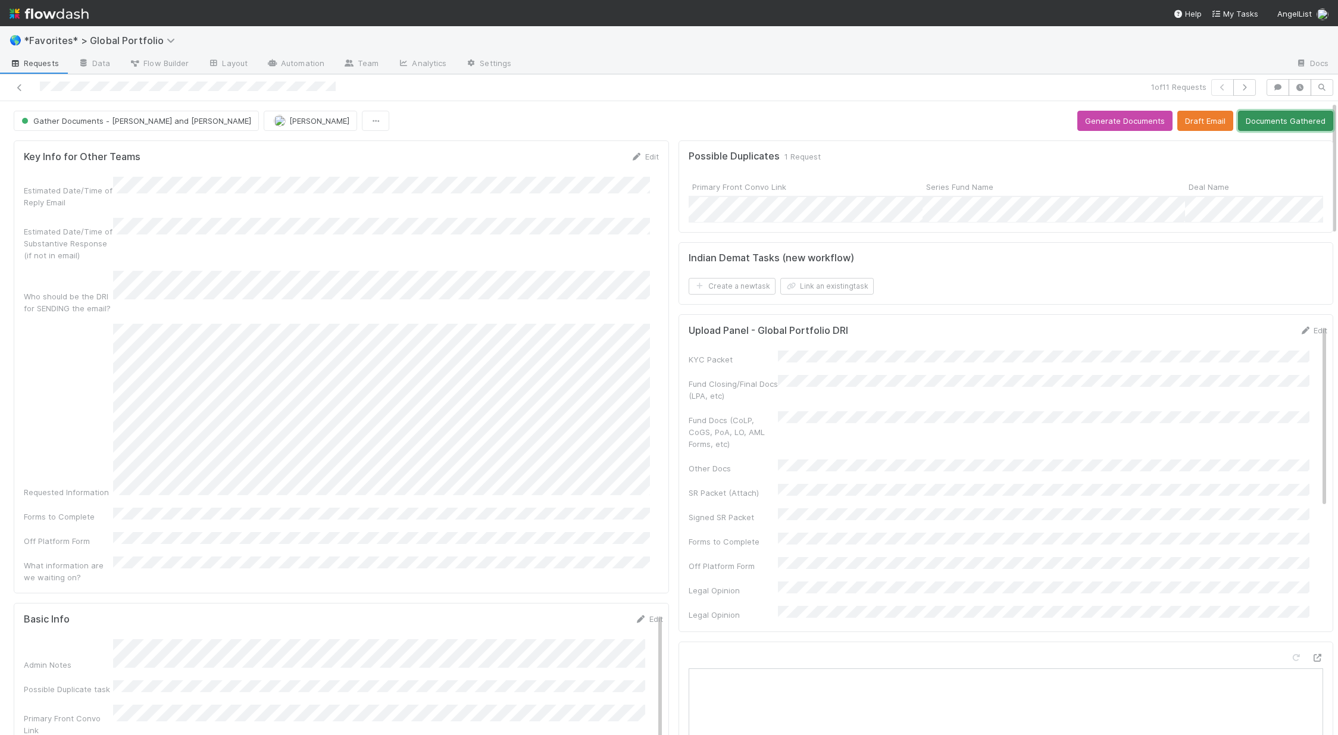
click at [724, 121] on button "Documents Gathered" at bounding box center [1285, 121] width 95 height 20
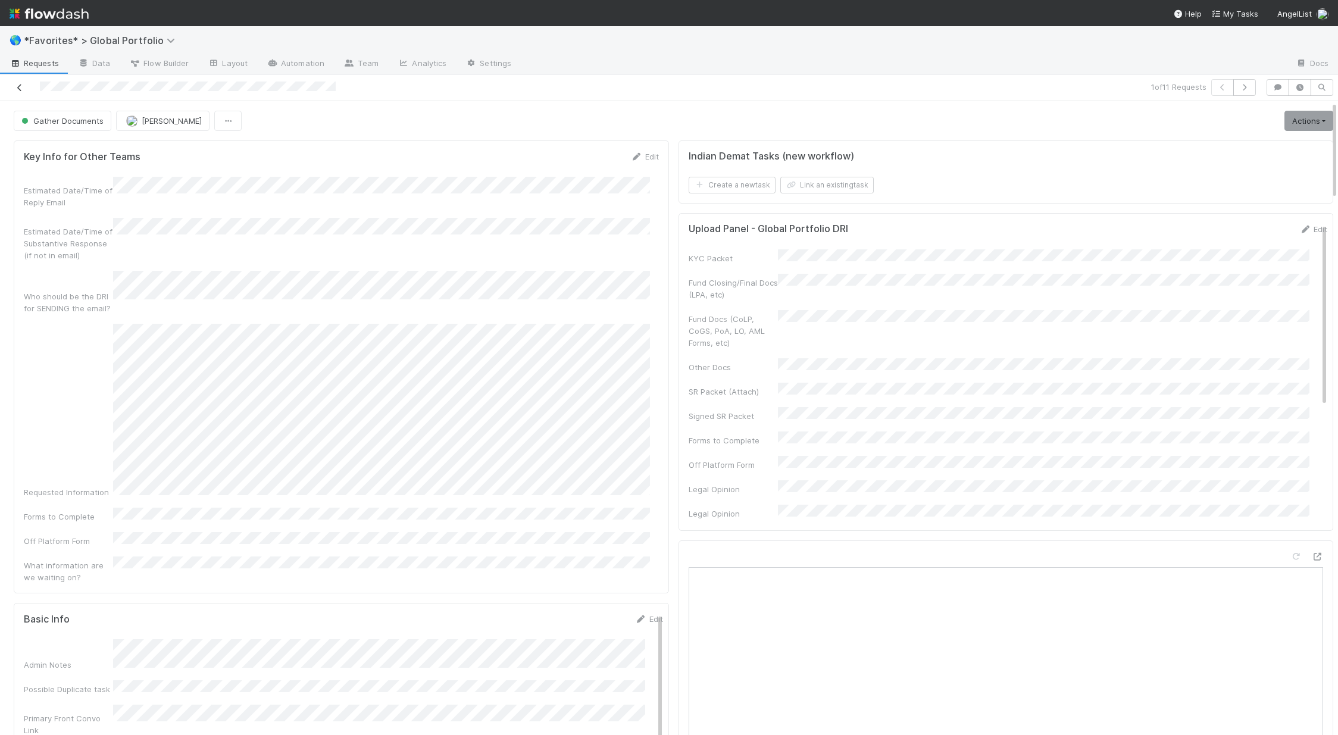
click at [21, 87] on icon at bounding box center [20, 88] width 12 height 8
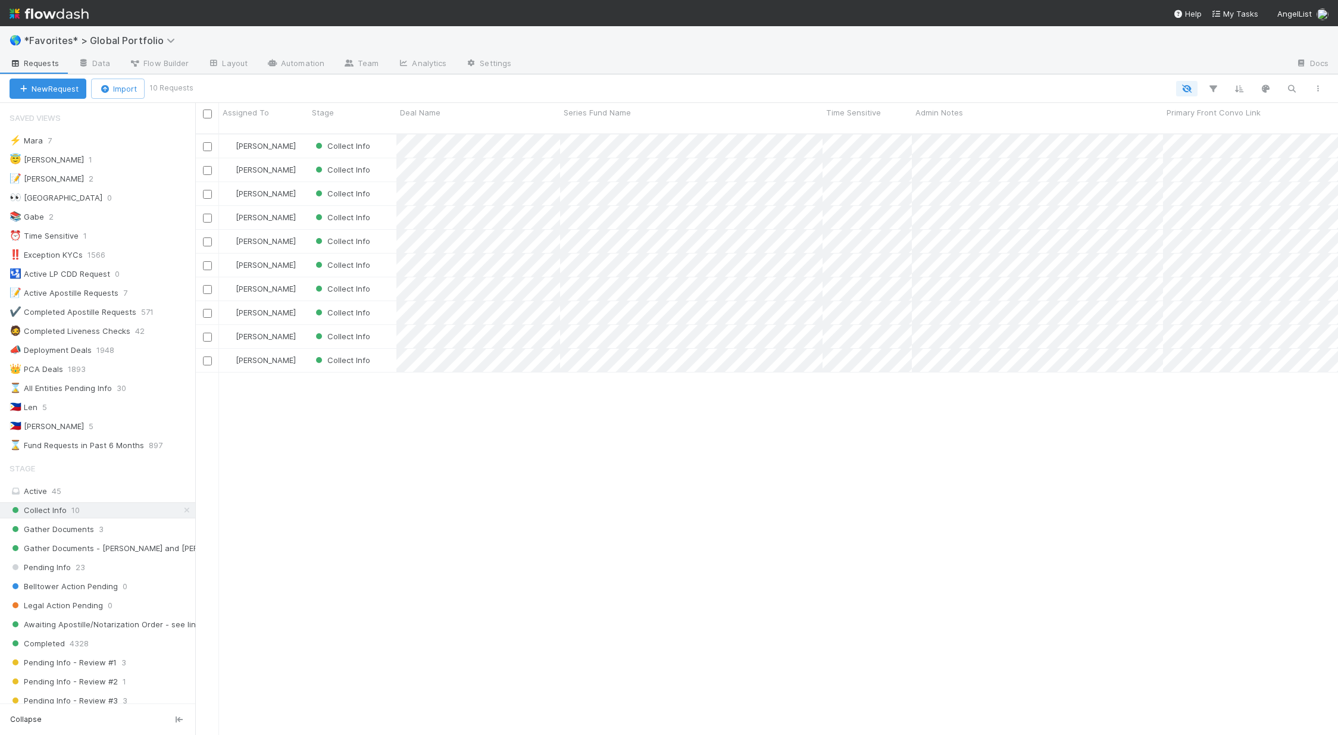
scroll to position [602, 1134]
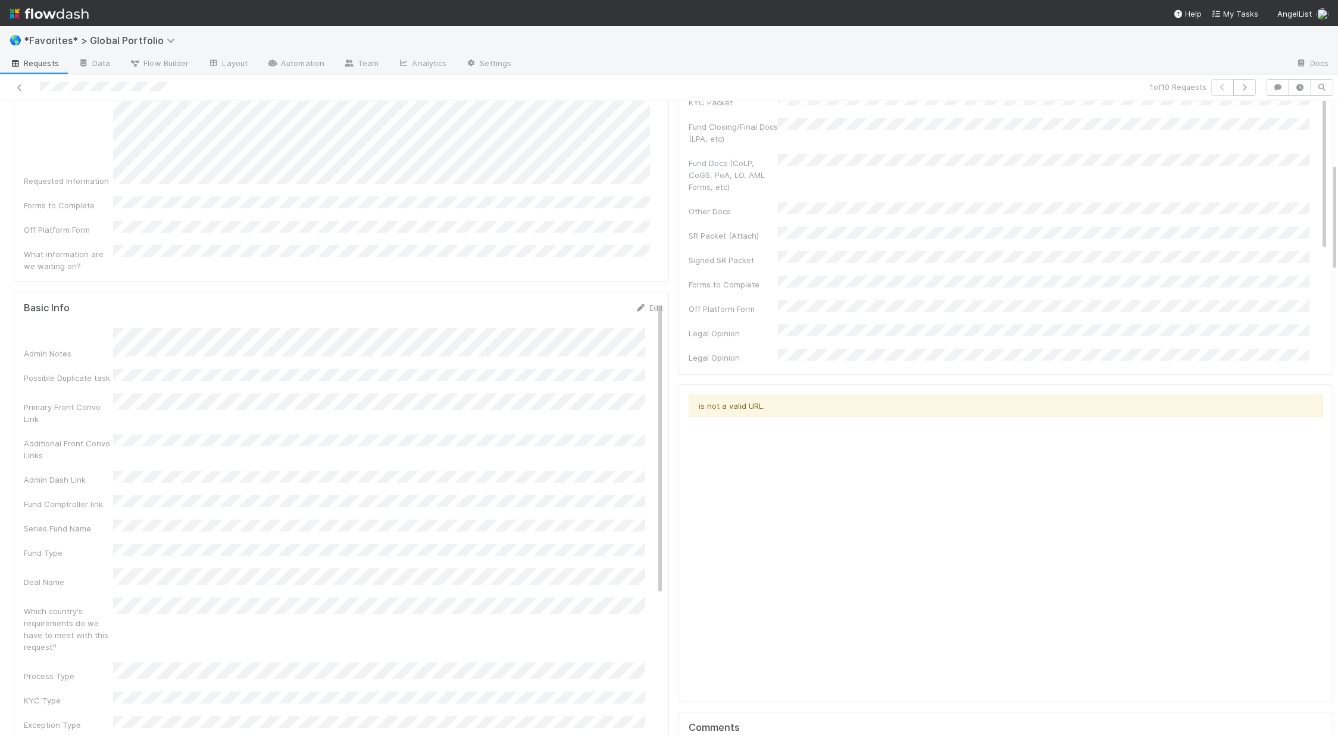
scroll to position [416, 0]
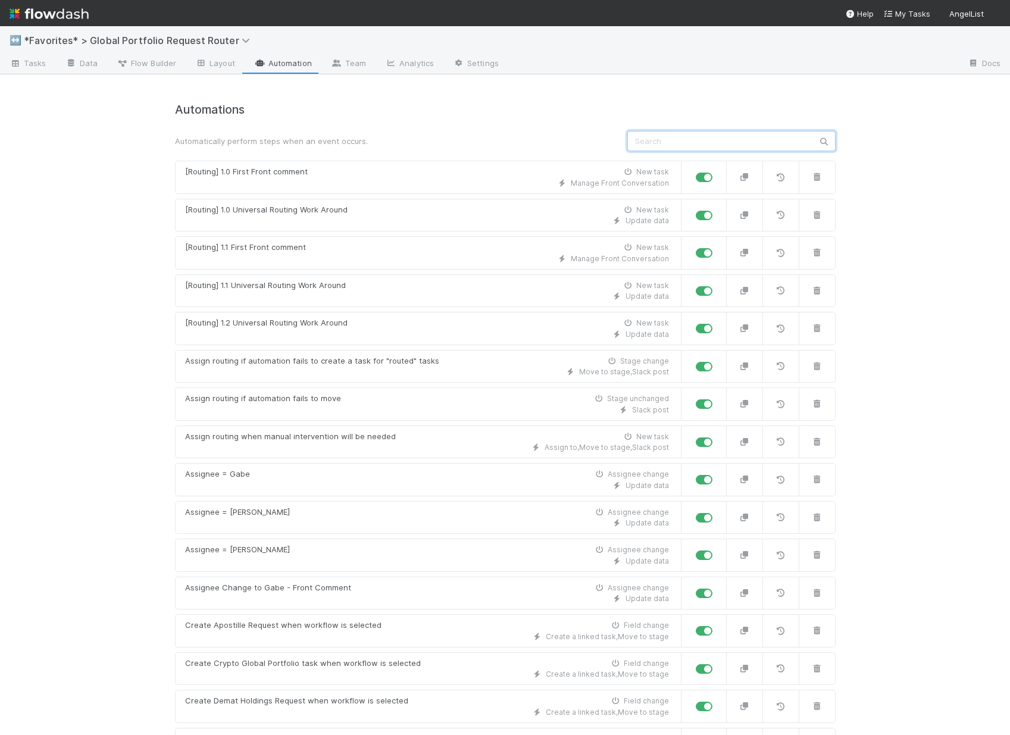
click at [699, 136] on input "text" at bounding box center [731, 141] width 208 height 20
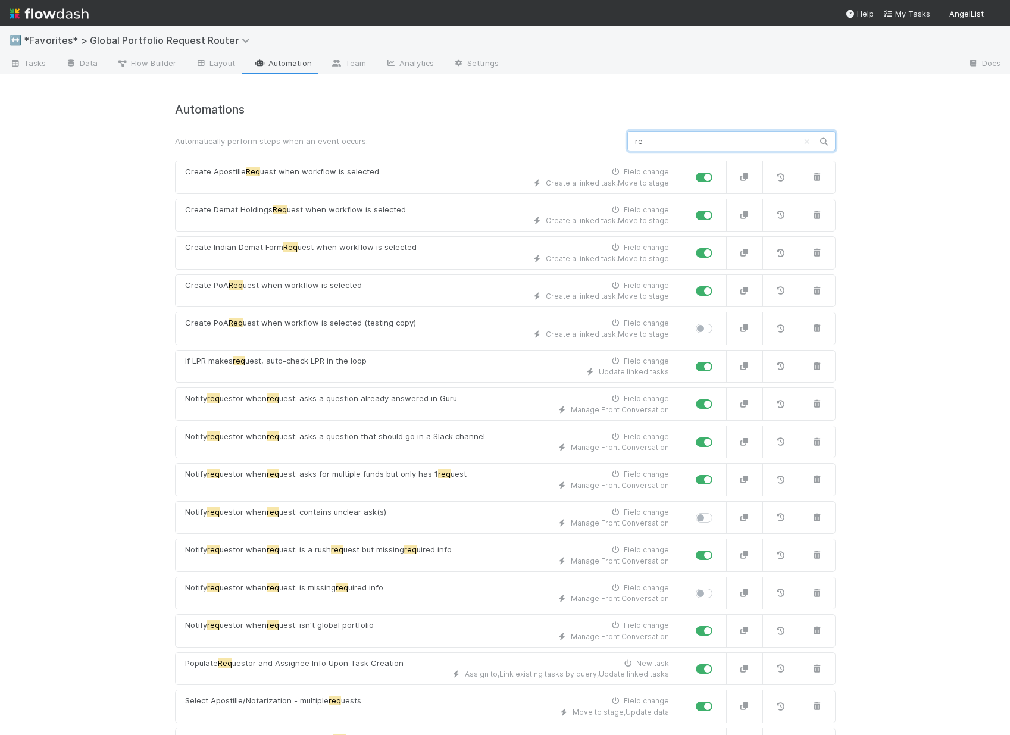
type input "r"
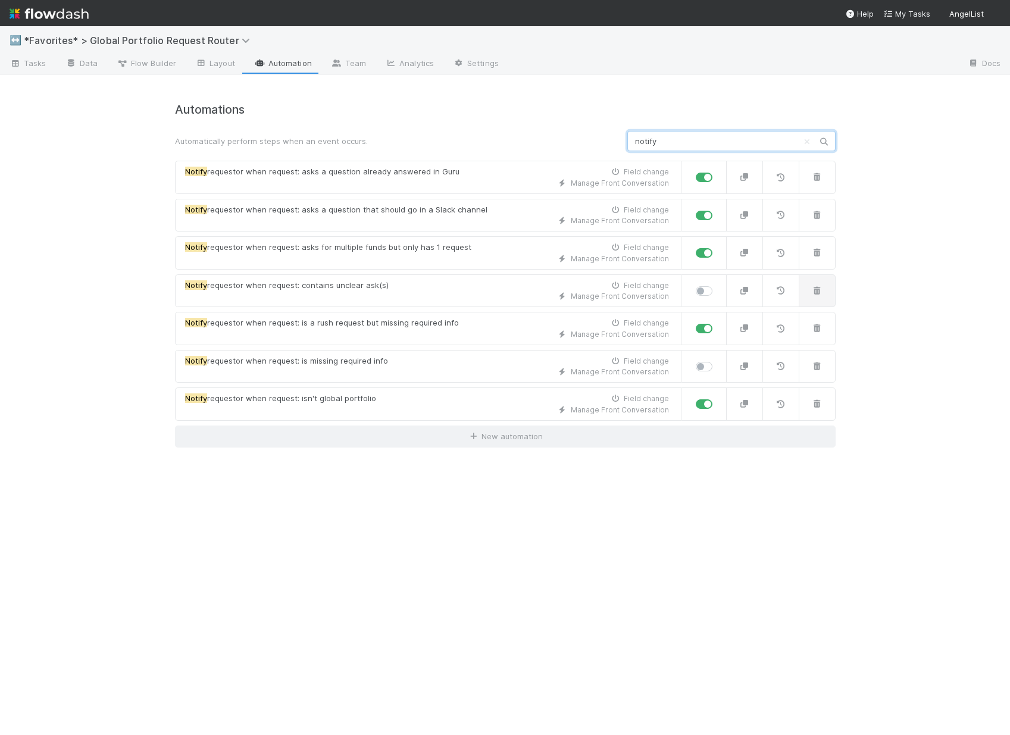
type input "notify"
click at [822, 284] on button "button" at bounding box center [817, 290] width 37 height 33
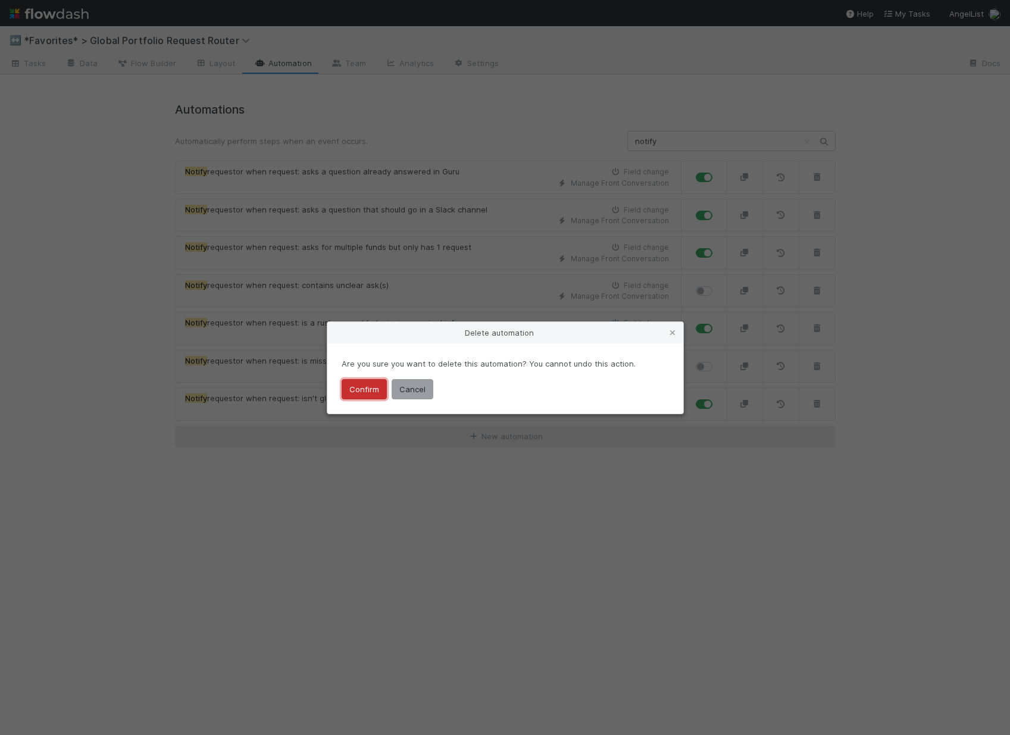
click at [368, 394] on button "Confirm" at bounding box center [364, 389] width 45 height 20
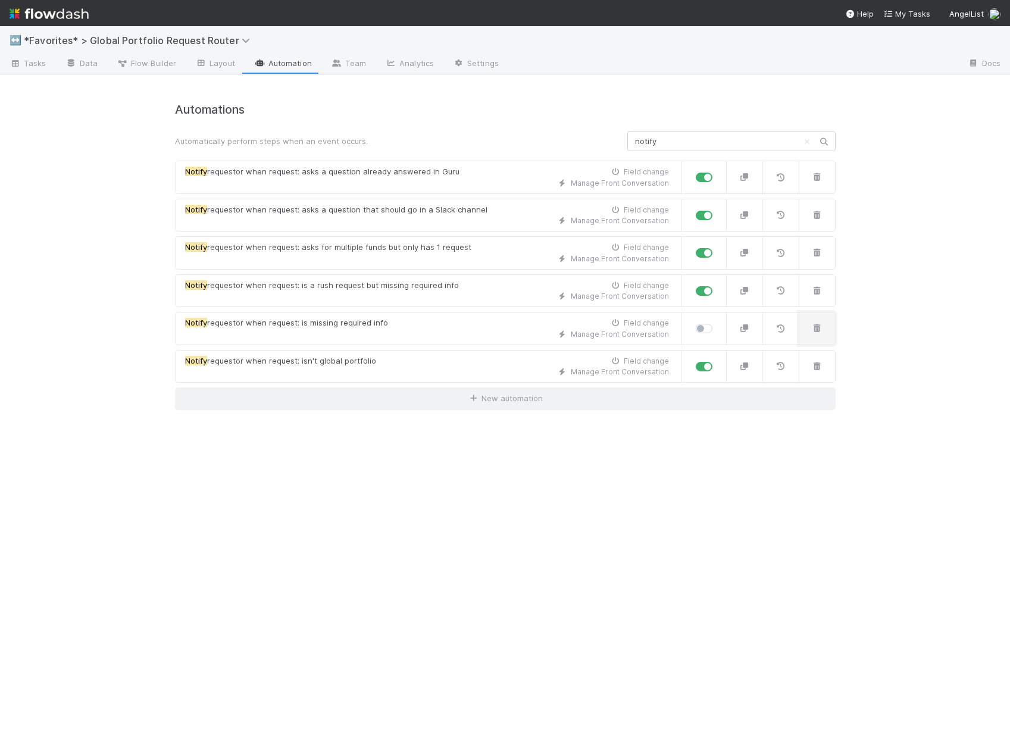
click at [821, 337] on button "button" at bounding box center [817, 328] width 37 height 33
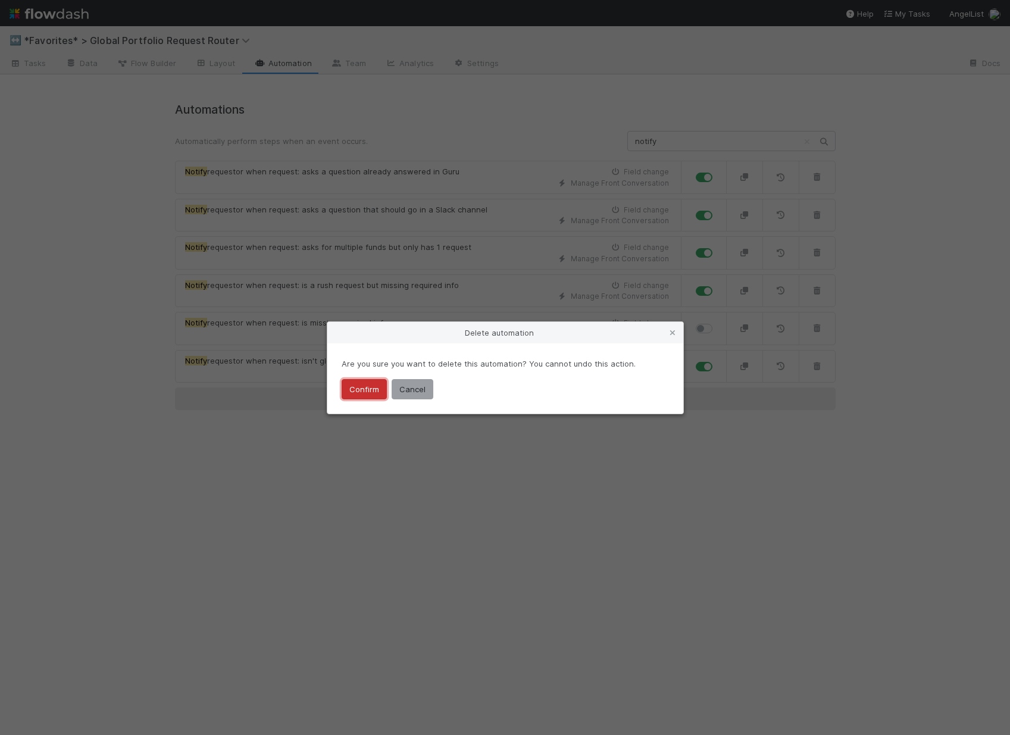
click at [356, 388] on button "Confirm" at bounding box center [364, 389] width 45 height 20
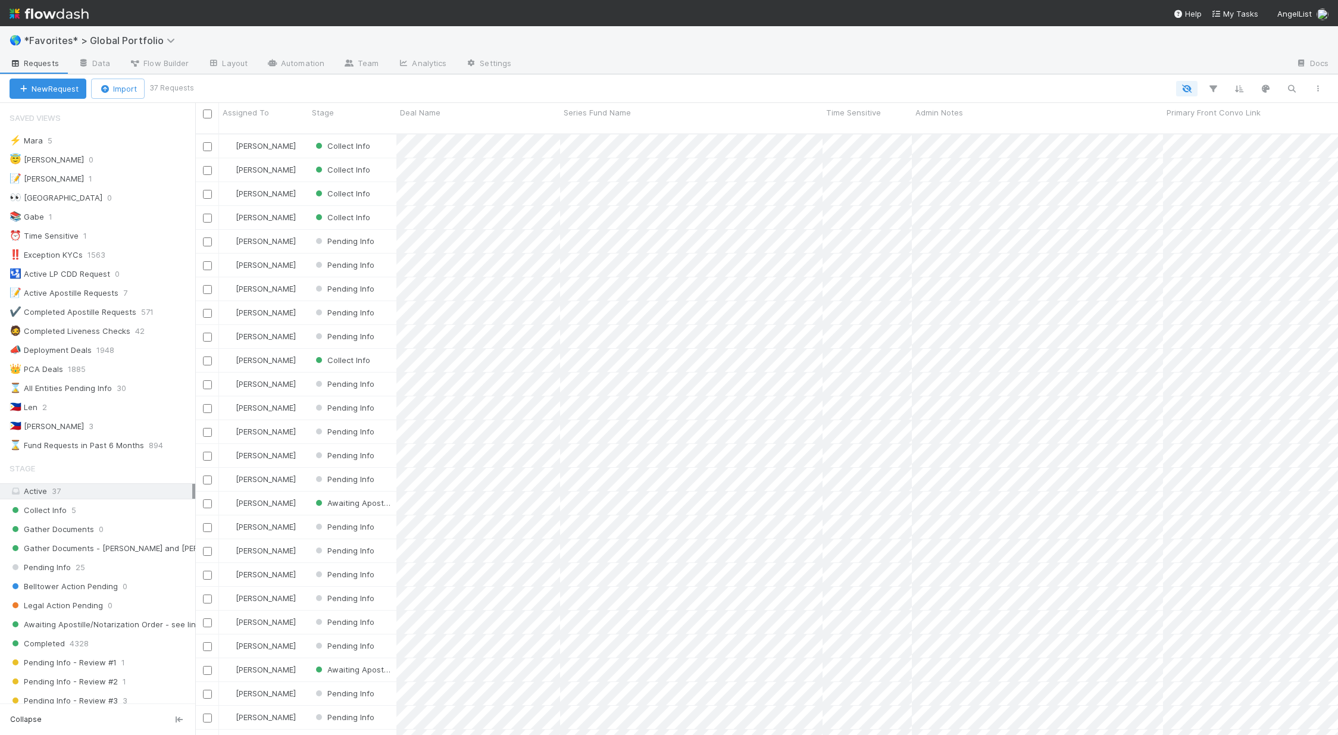
scroll to position [602, 1134]
click at [52, 510] on span "Collect Info" at bounding box center [38, 510] width 57 height 15
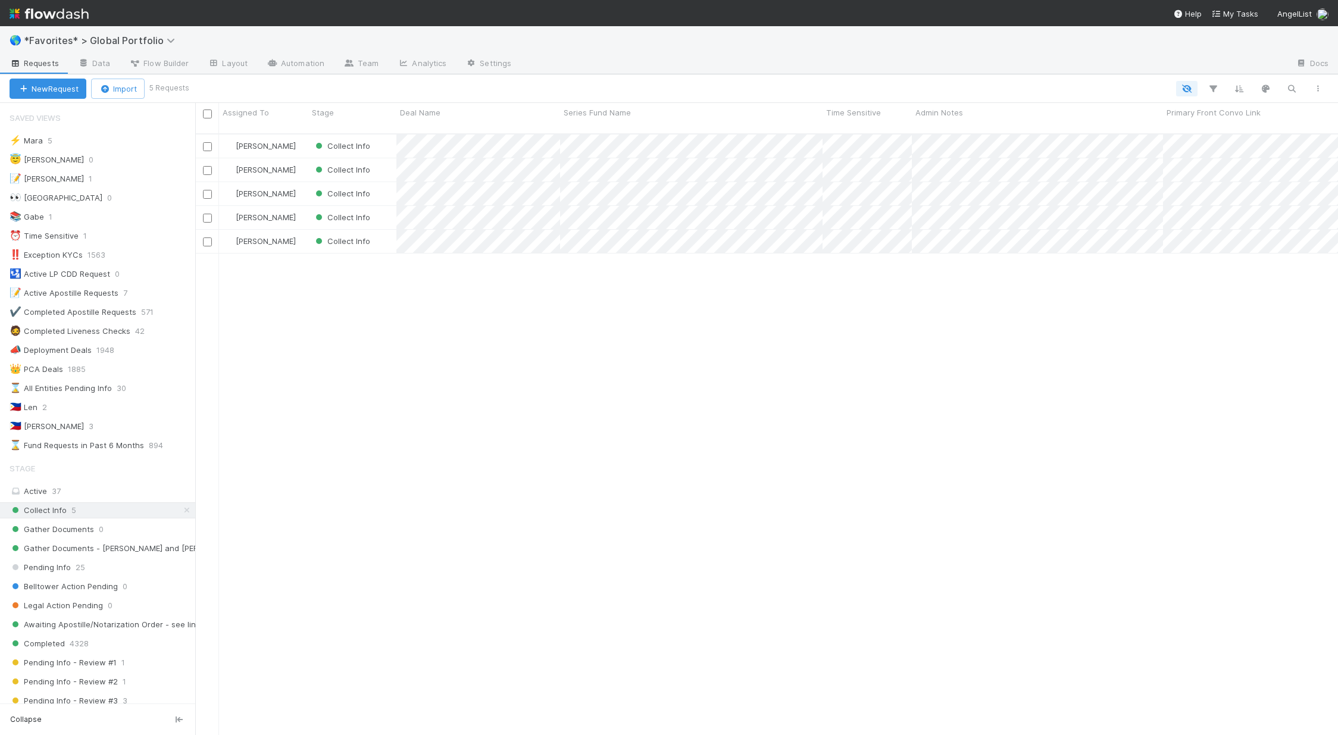
scroll to position [602, 1134]
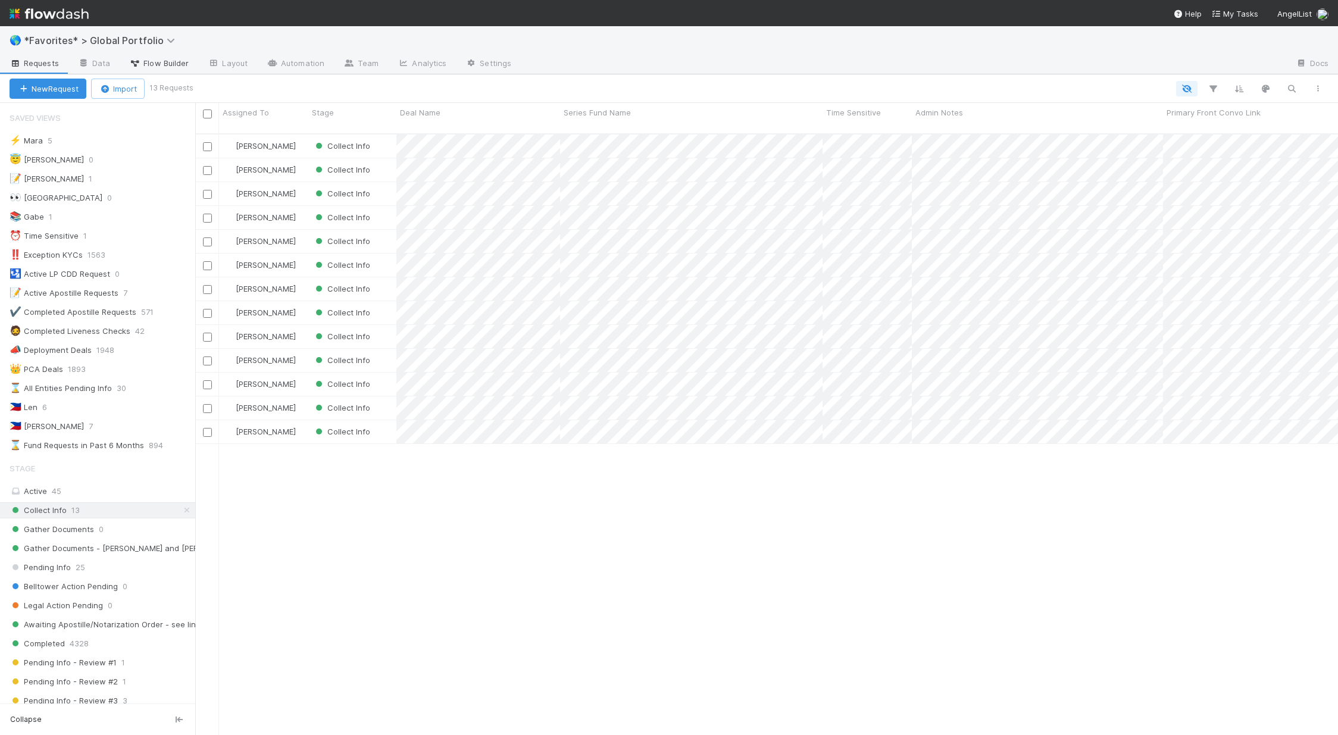
click at [180, 61] on span "Flow Builder" at bounding box center [159, 63] width 60 height 12
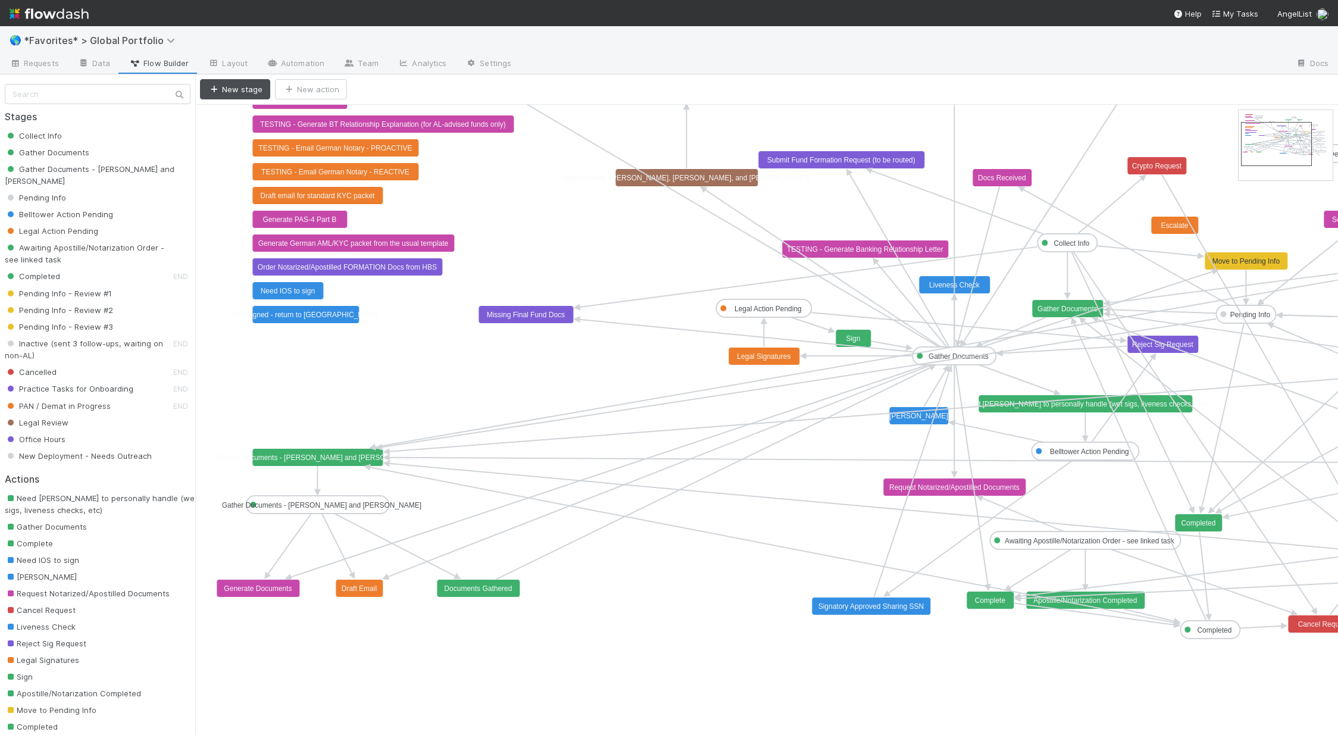
drag, startPoint x: 1270, startPoint y: 140, endPoint x: 1278, endPoint y: 151, distance: 14.0
drag, startPoint x: 1067, startPoint y: 252, endPoint x: 349, endPoint y: 452, distance: 745.5
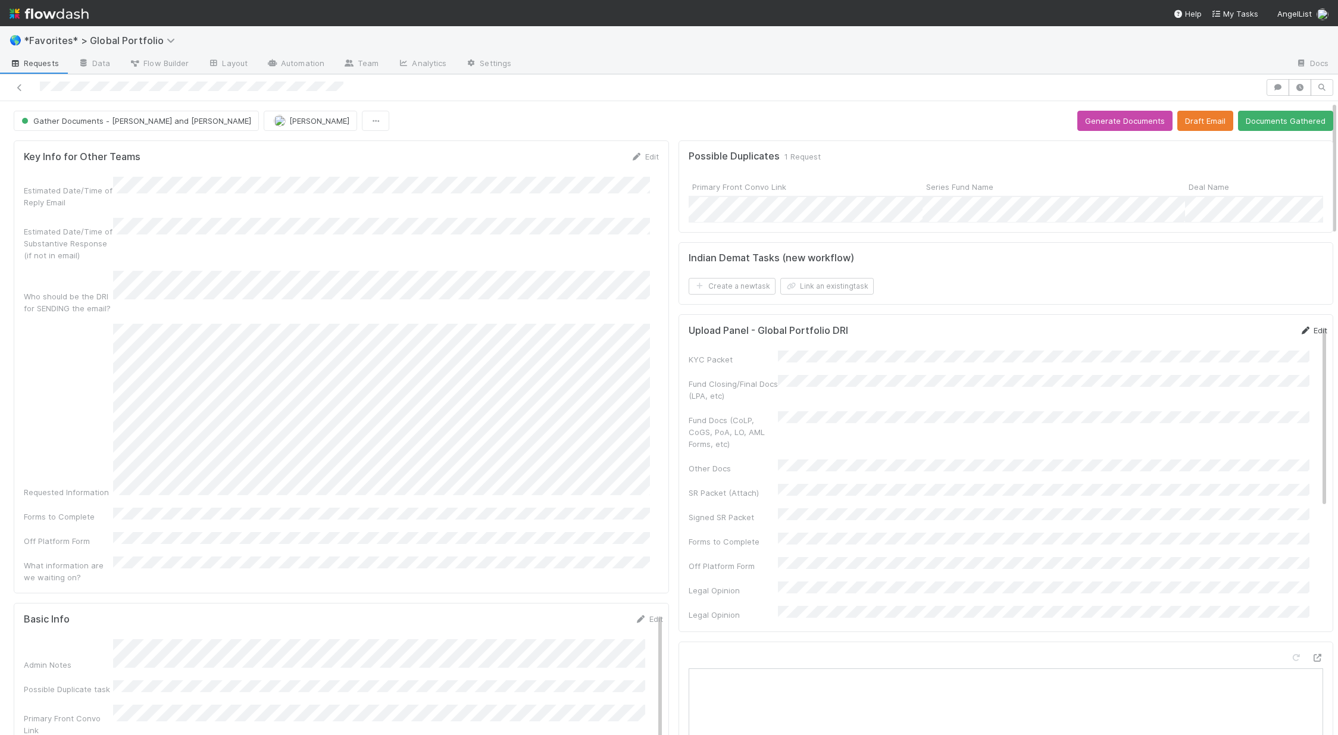
click at [1299, 335] on link "Edit" at bounding box center [1313, 331] width 28 height 10
click at [1247, 342] on button "Save" at bounding box center [1264, 334] width 34 height 20
click at [1299, 335] on link "Edit" at bounding box center [1313, 331] width 28 height 10
click at [1247, 345] on button "Save" at bounding box center [1264, 334] width 34 height 20
click at [1203, 122] on button "Draft Email" at bounding box center [1205, 121] width 56 height 20
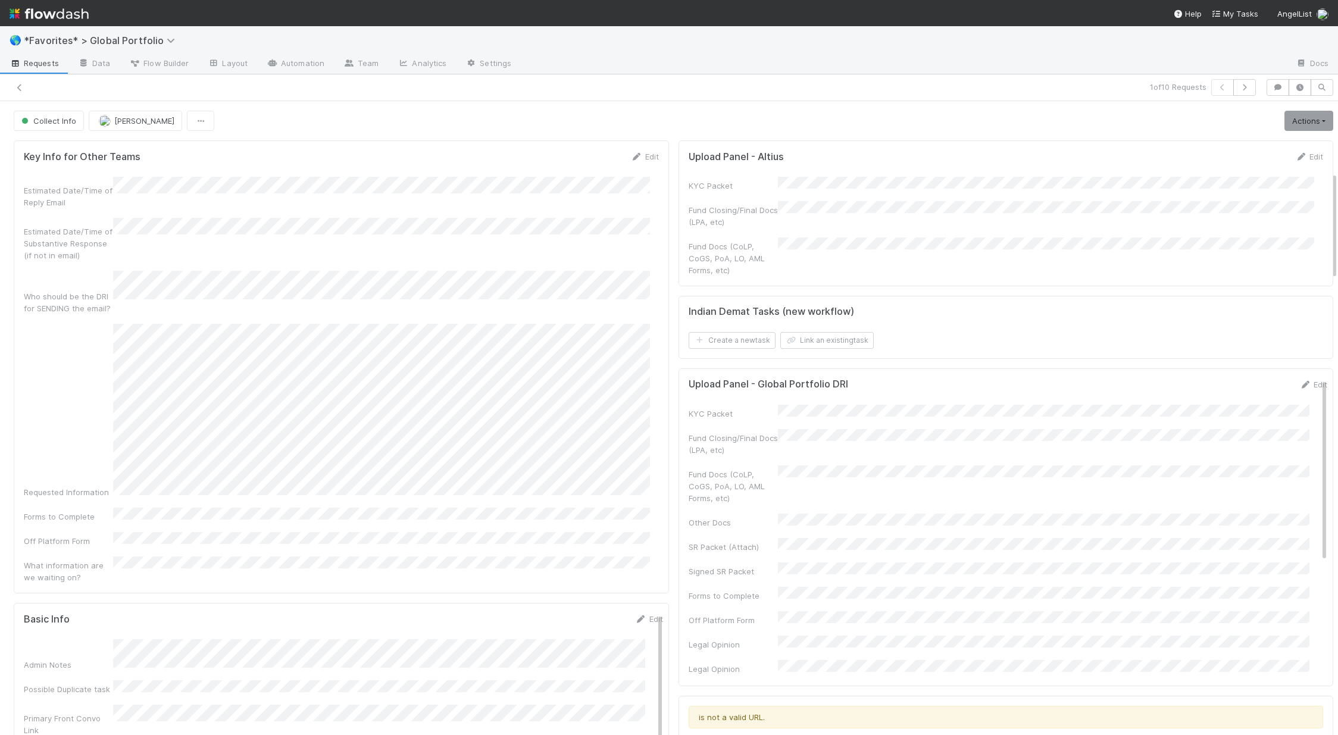
click at [642, 614] on link "Edit" at bounding box center [649, 619] width 28 height 10
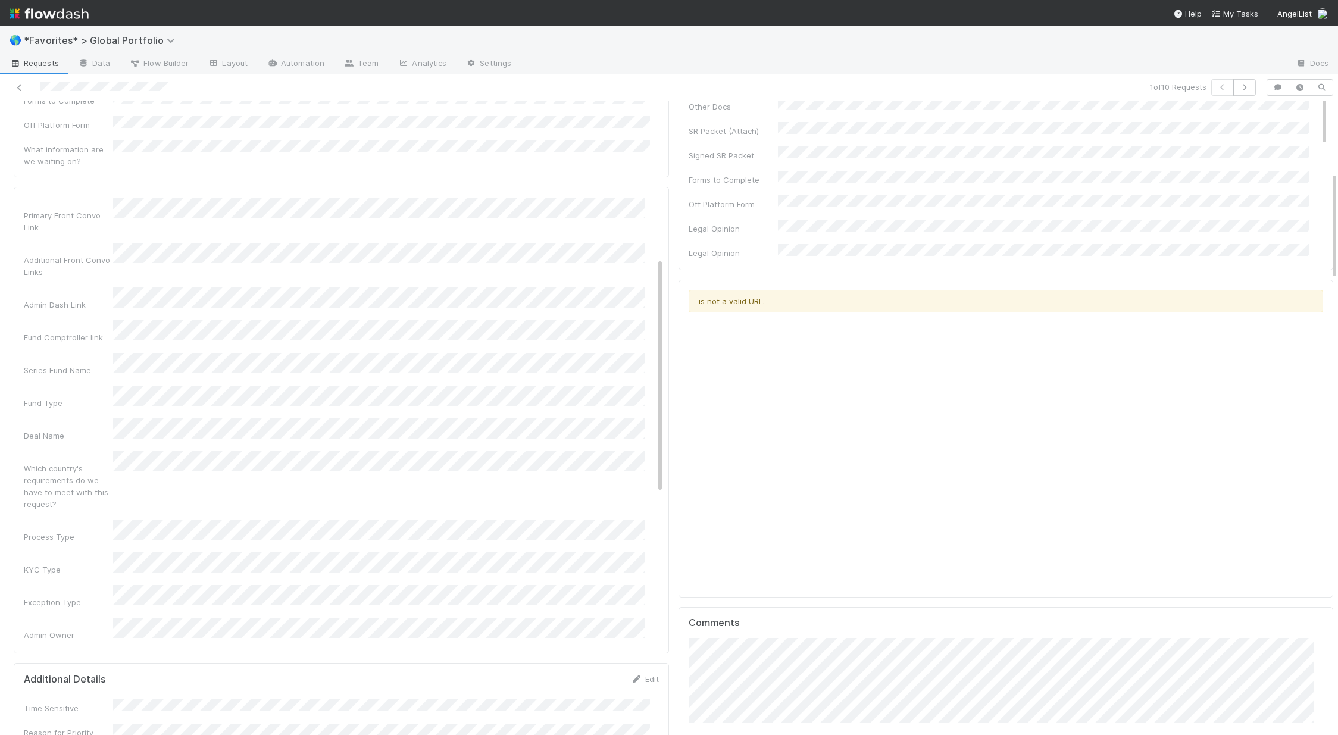
scroll to position [116, 0]
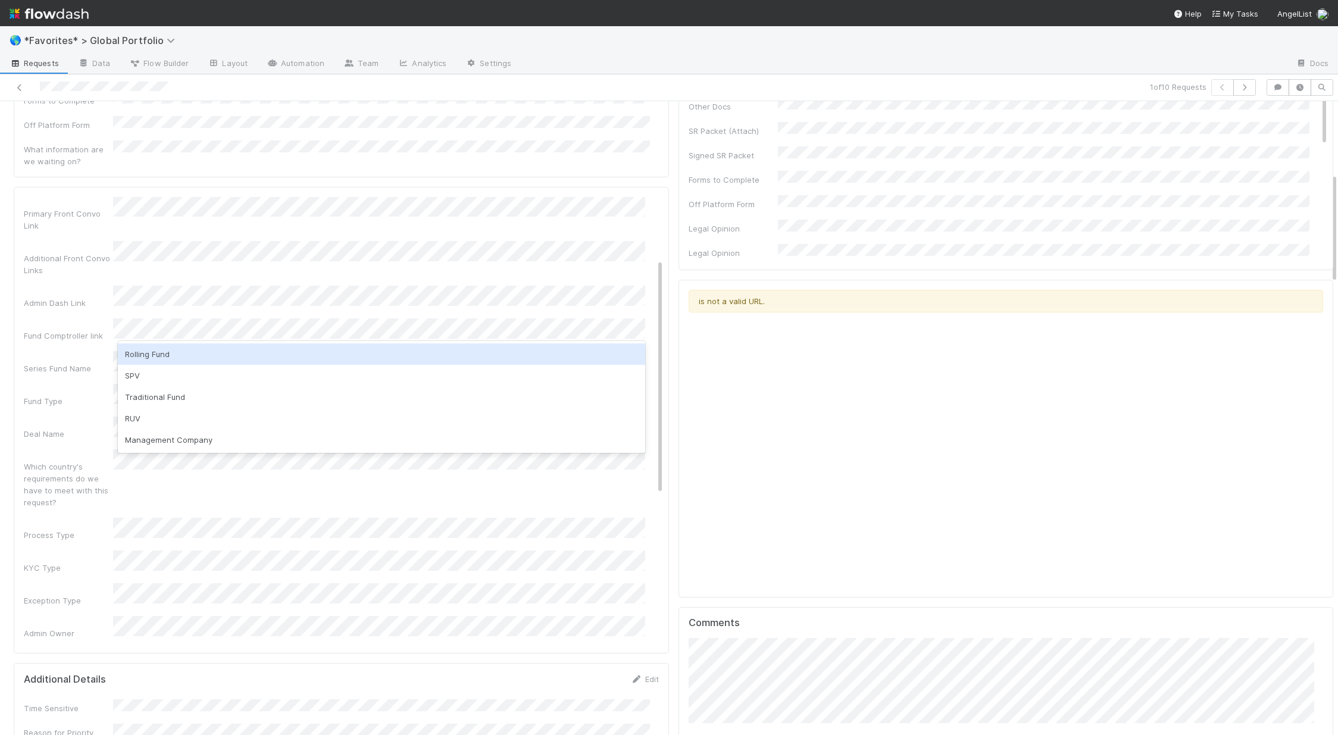
click at [165, 354] on div "Rolling Fund" at bounding box center [381, 353] width 527 height 21
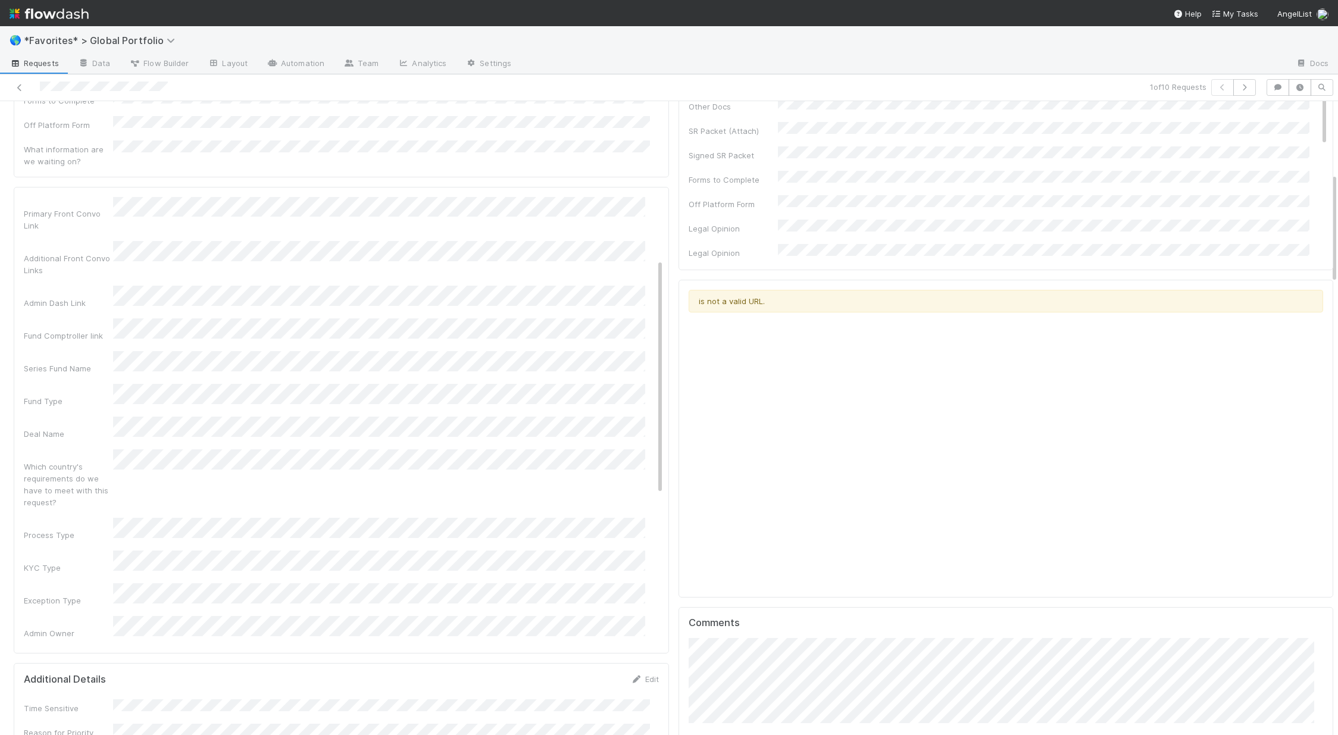
click at [48, 460] on div "Admin Notes Possible Duplicate task Primary Front Convo Link Additional Front C…" at bounding box center [343, 576] width 639 height 922
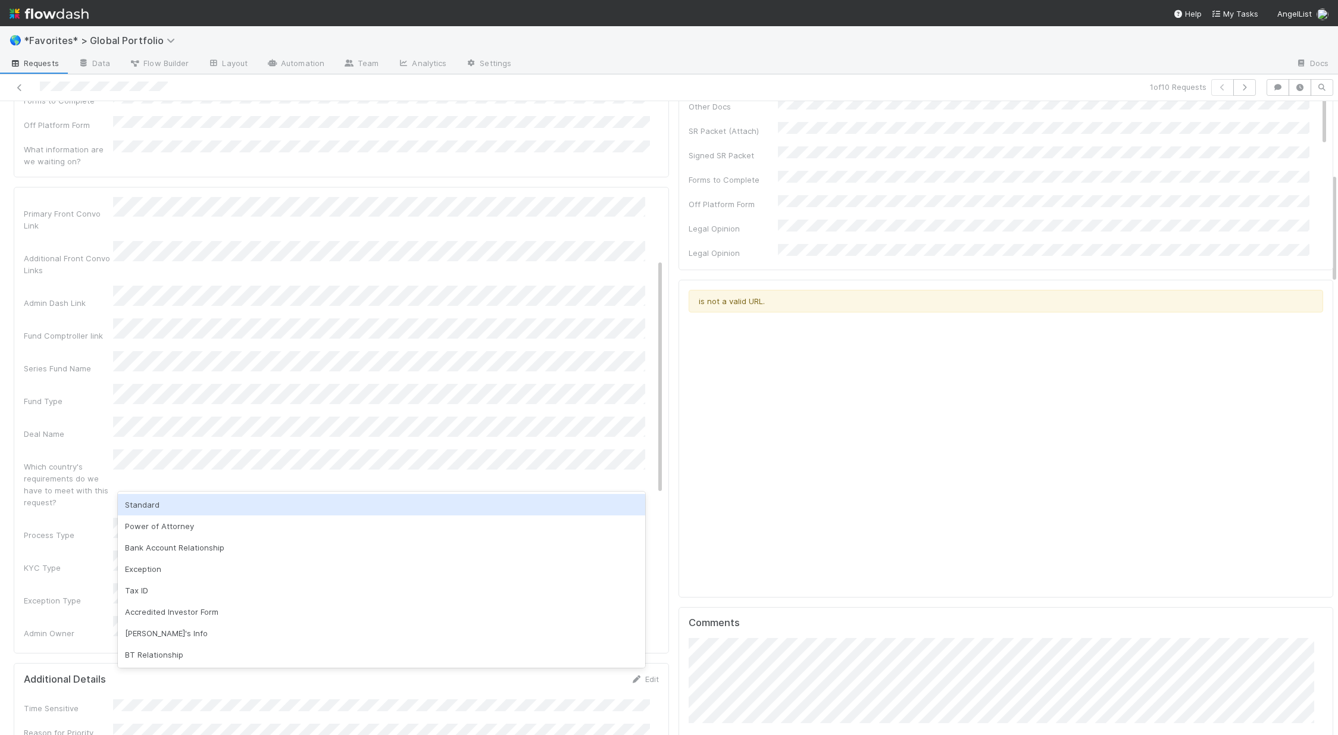
click at [183, 503] on div "Standard" at bounding box center [381, 504] width 527 height 21
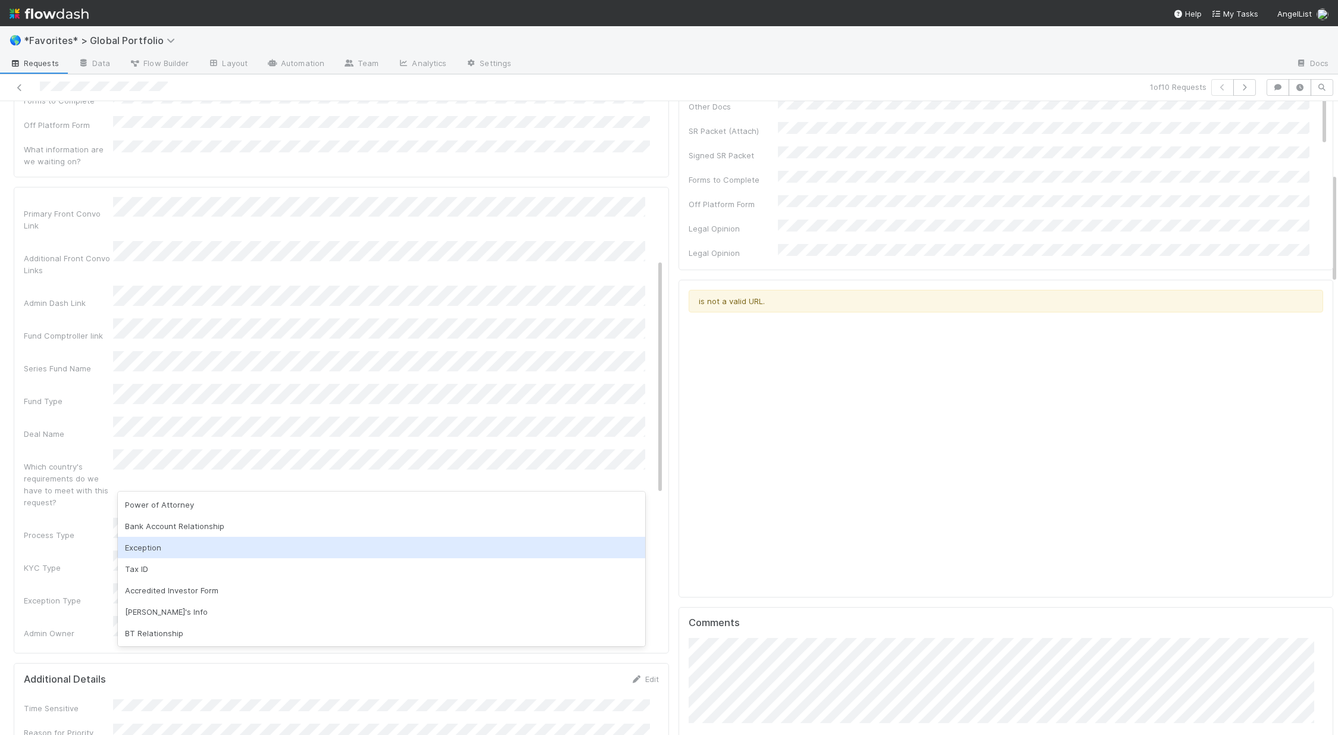
click at [172, 542] on div "Exception" at bounding box center [381, 547] width 527 height 21
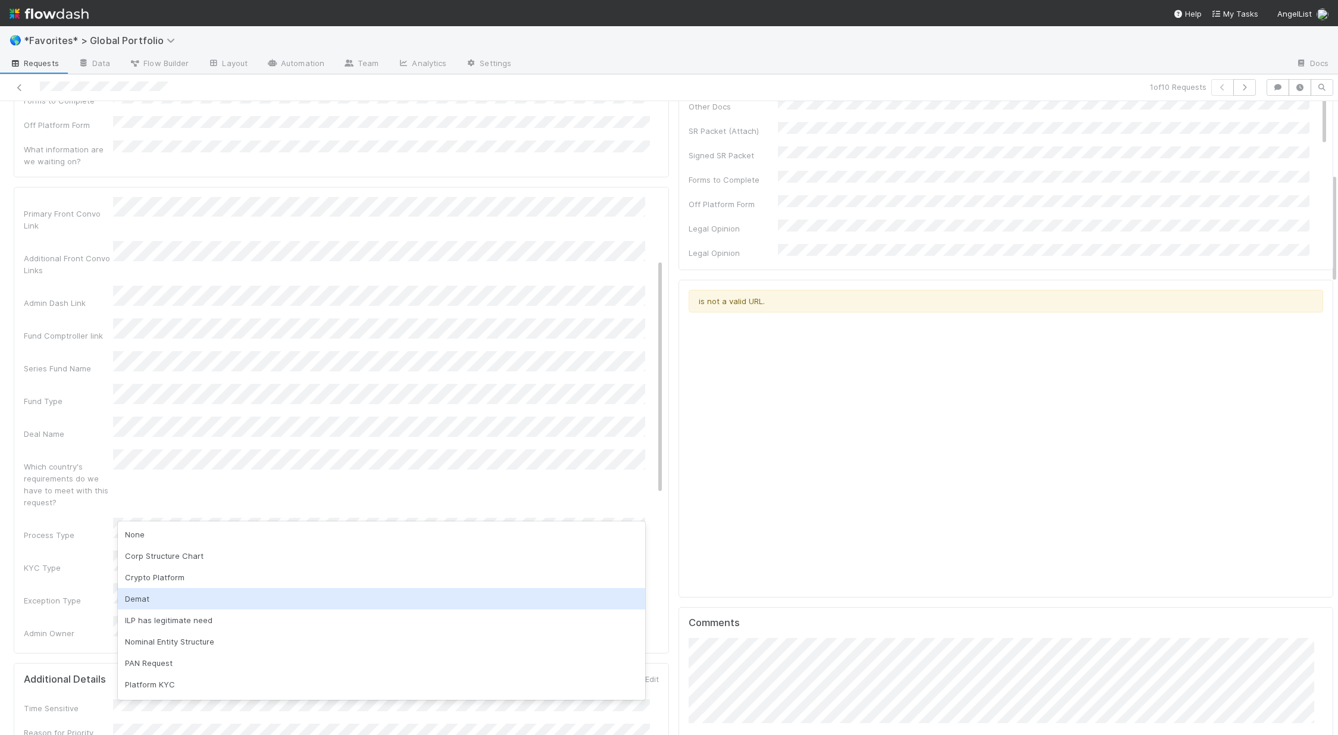
scroll to position [62, 0]
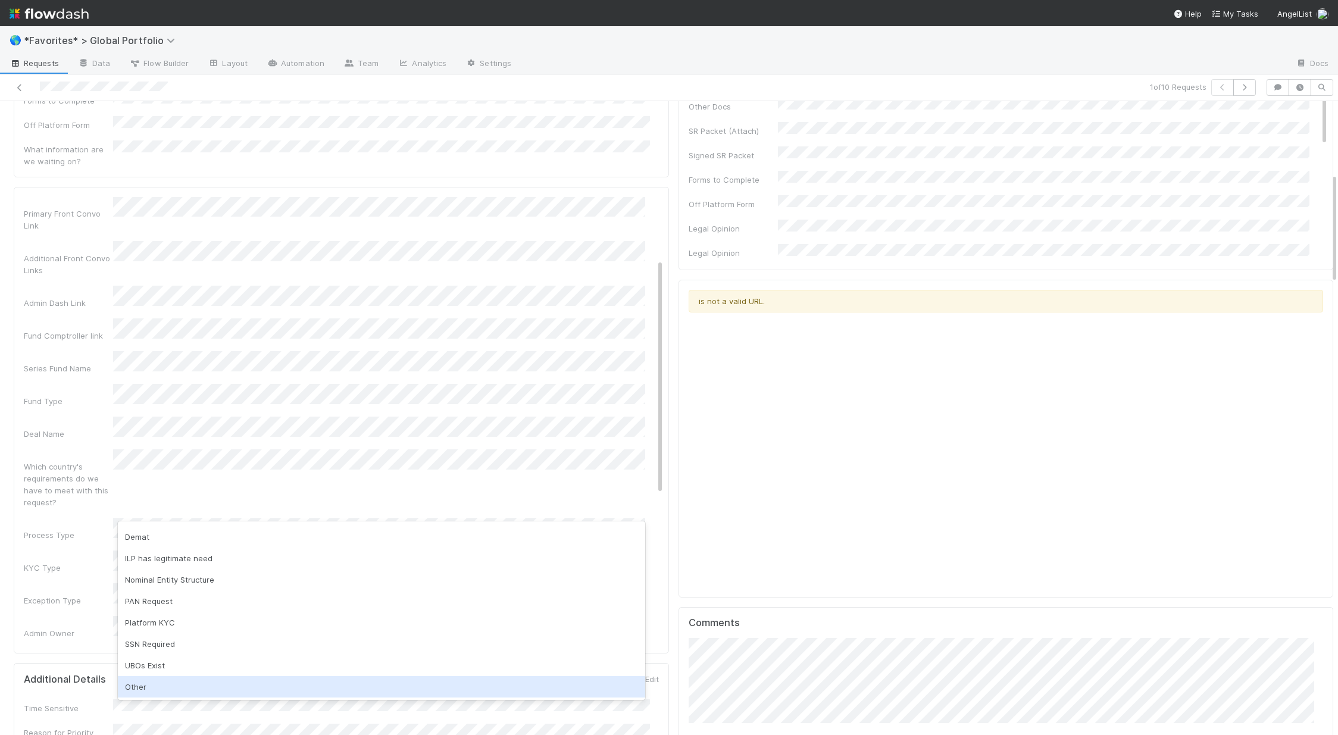
click at [172, 680] on div "Other" at bounding box center [381, 686] width 527 height 21
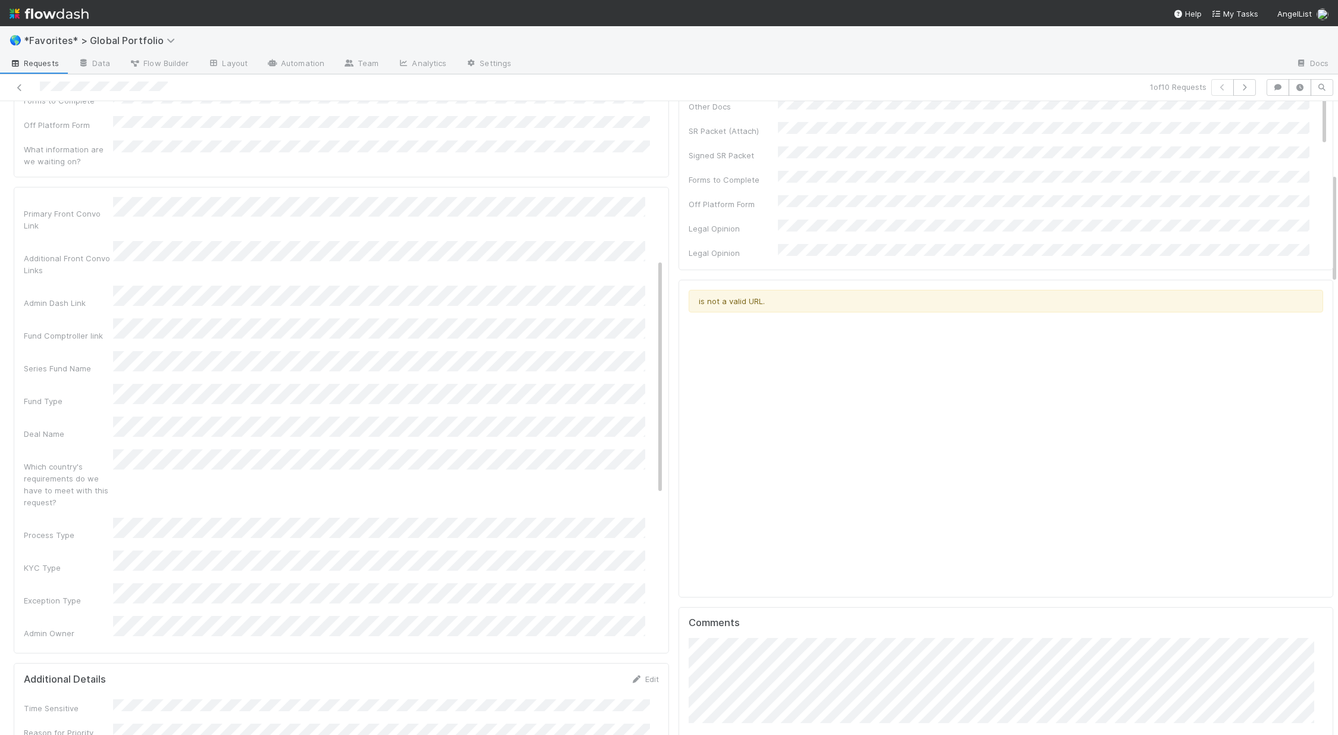
click at [85, 660] on div "Tax ID (EIN)" at bounding box center [68, 666] width 89 height 12
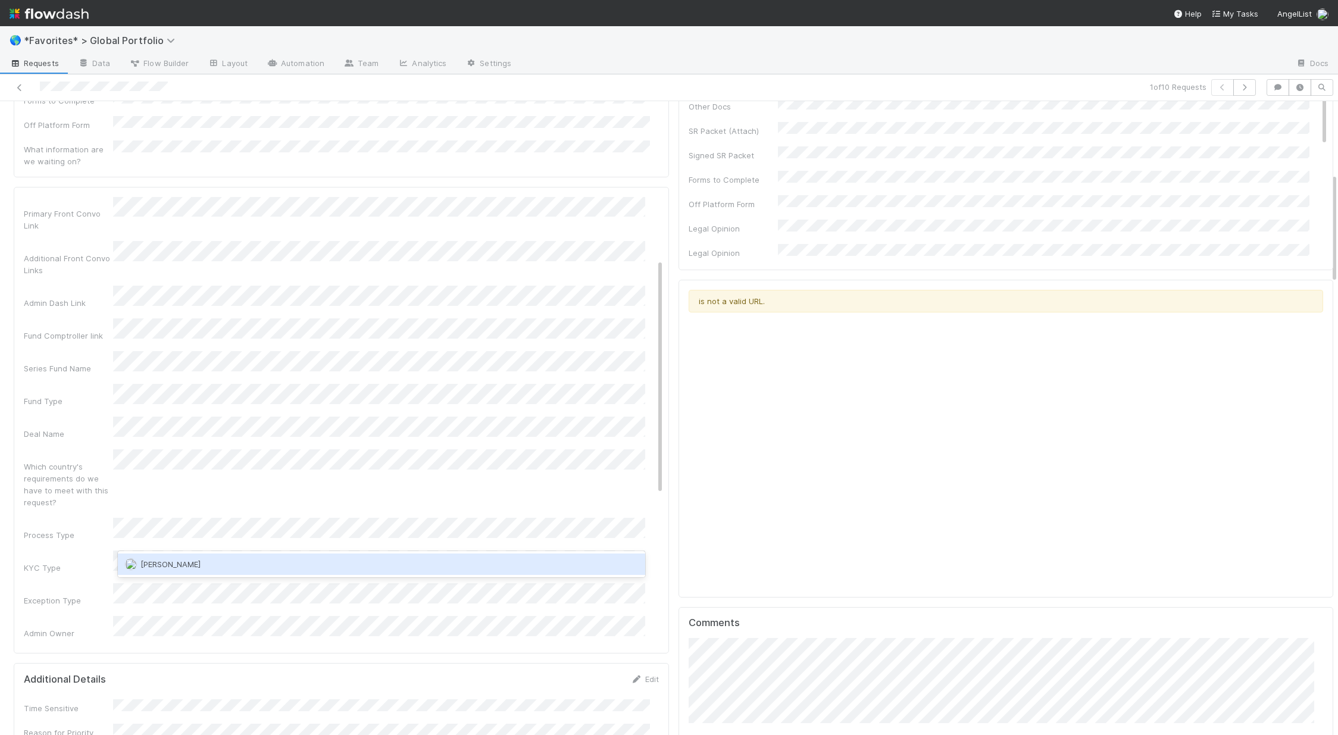
click at [168, 556] on div "Jemma Cunningham" at bounding box center [381, 563] width 527 height 21
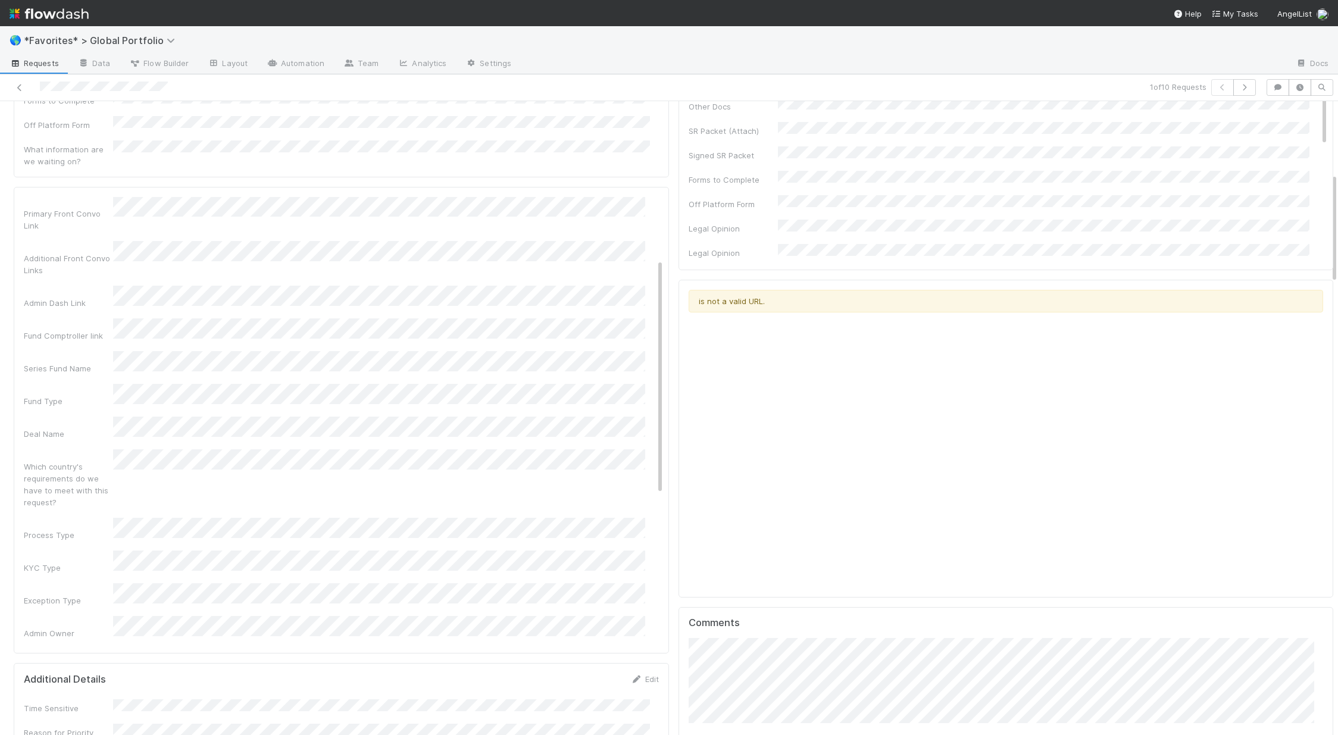
drag, startPoint x: 96, startPoint y: 554, endPoint x: 98, endPoint y: 548, distance: 7.0
click at [96, 554] on div "Admin Notes Possible Duplicate task Primary Front Convo Link Additional Front C…" at bounding box center [343, 576] width 639 height 922
click at [584, 197] on button "Save" at bounding box center [600, 207] width 34 height 20
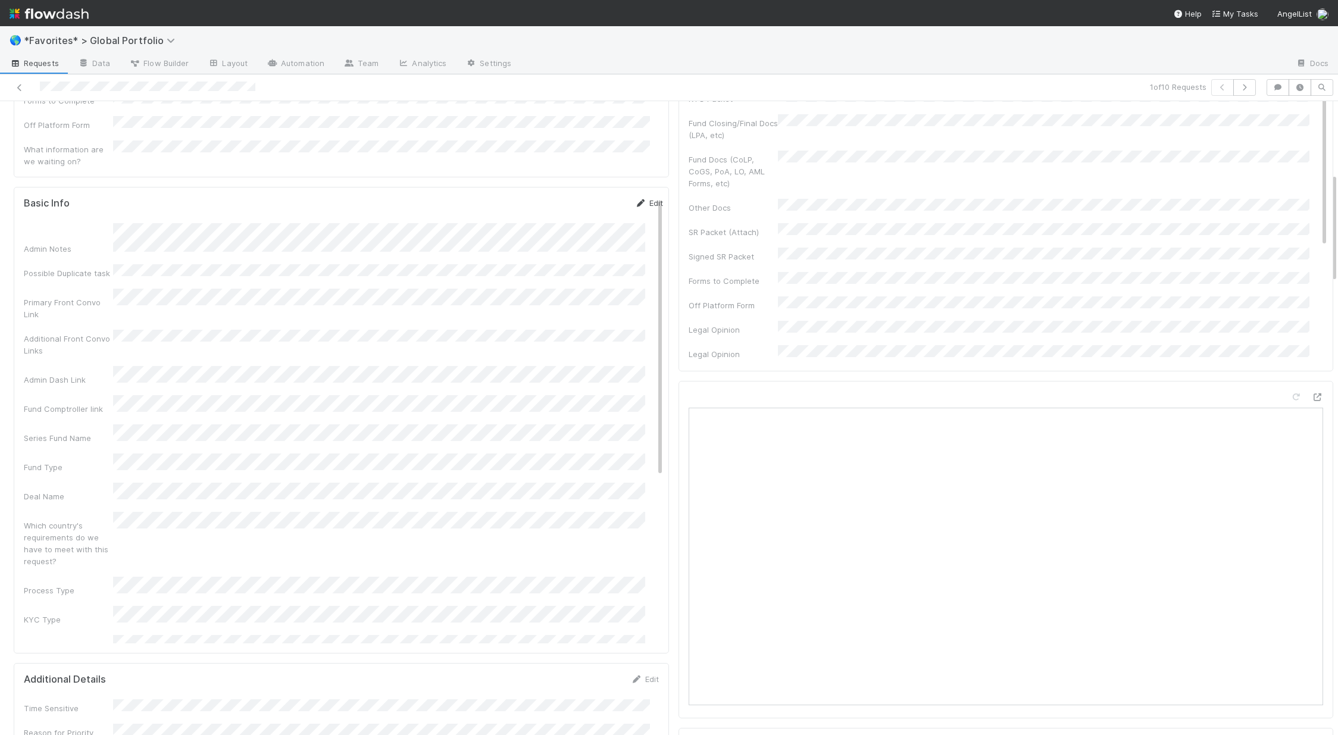
click at [635, 198] on link "Edit" at bounding box center [649, 203] width 28 height 10
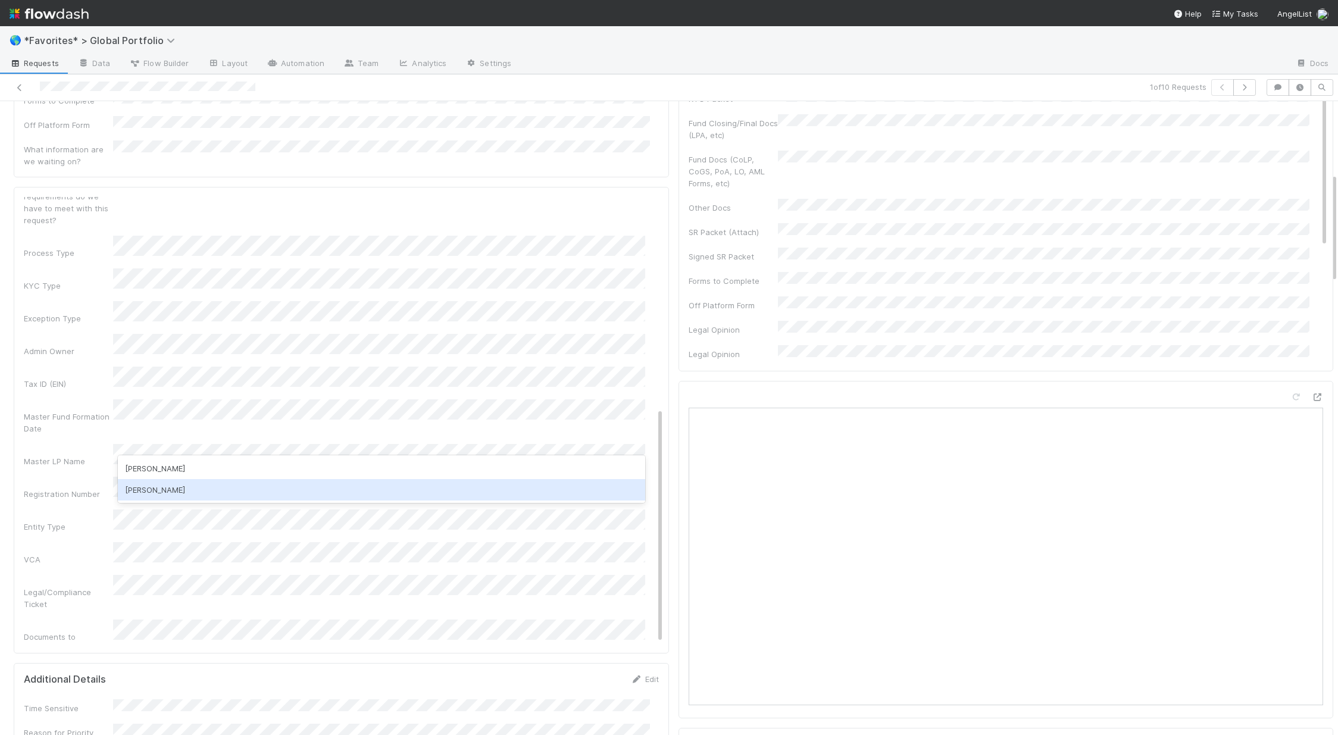
click at [239, 499] on div "Jun Yoon" at bounding box center [381, 489] width 527 height 21
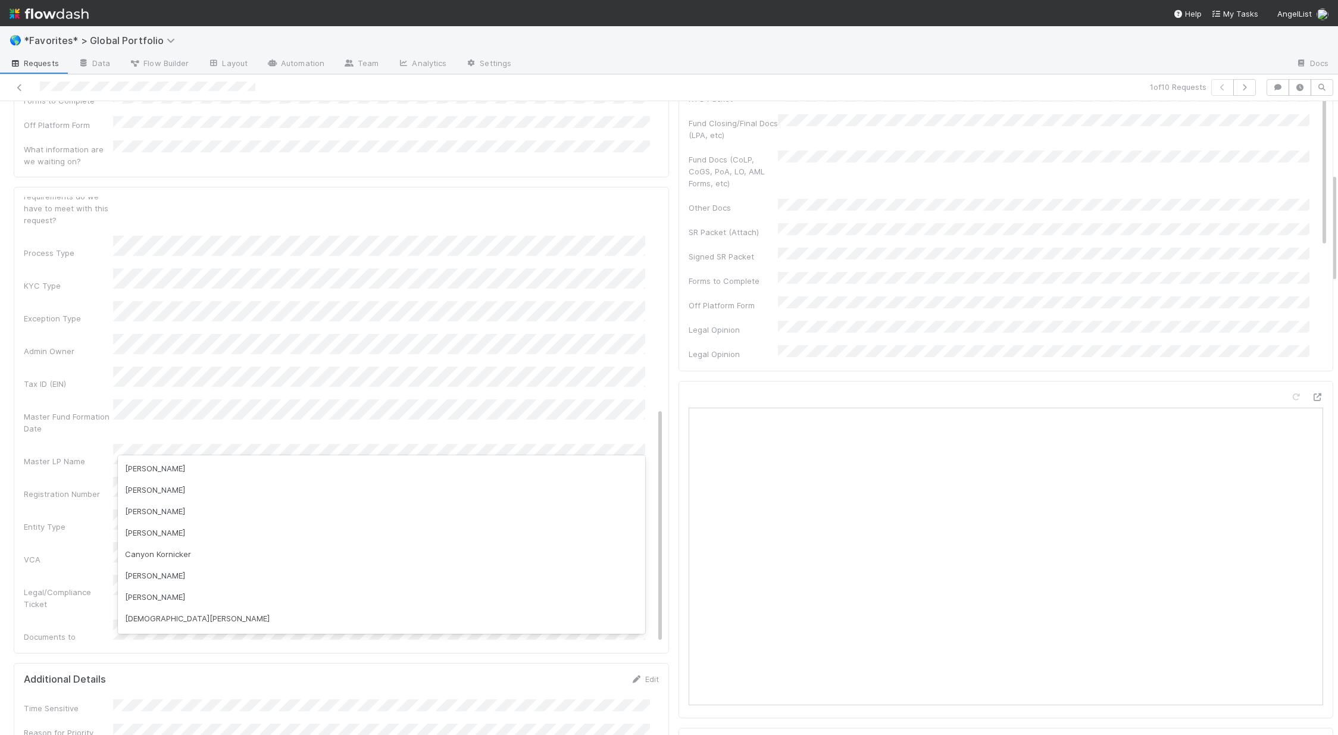
scroll to position [345, 0]
click at [28, 542] on div "VCA" at bounding box center [343, 553] width 639 height 23
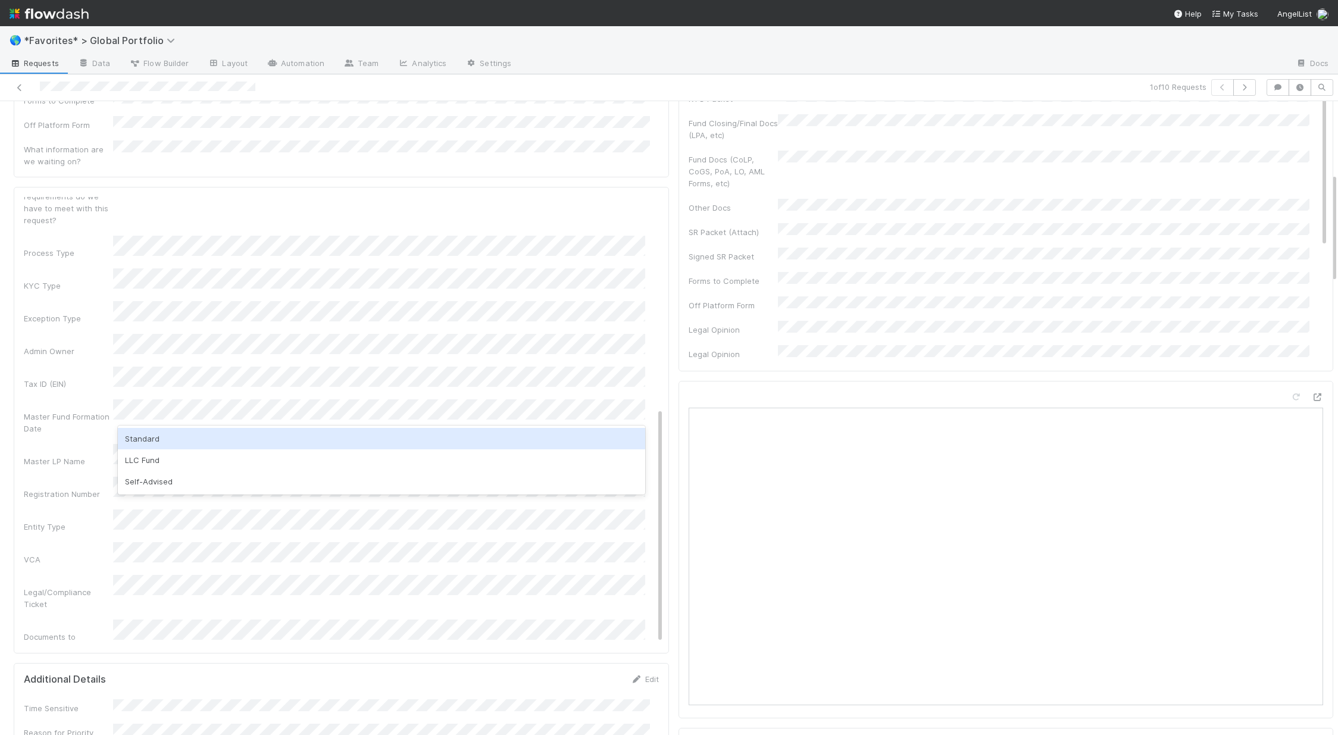
click at [144, 445] on div "Standard" at bounding box center [381, 438] width 527 height 21
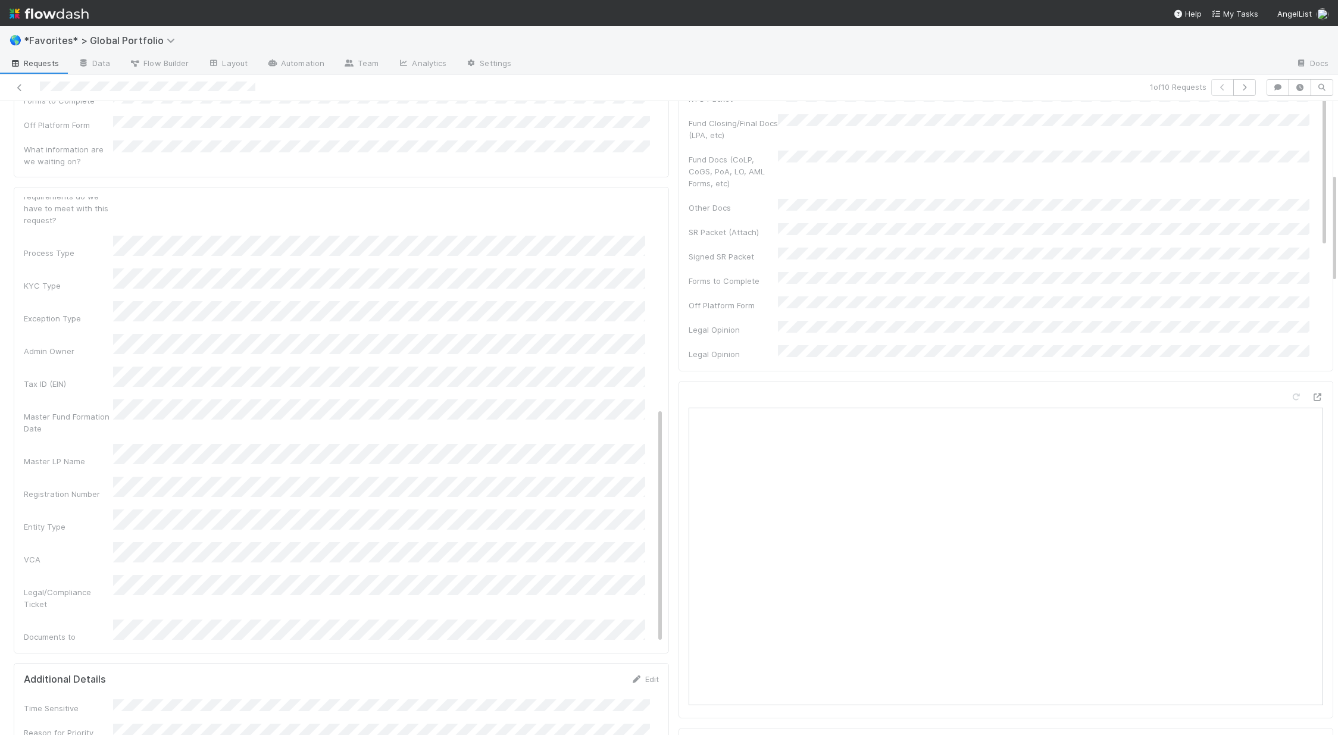
click at [52, 459] on div "Admin Notes Possible Duplicate task Primary Front Convo Link Additional Front C…" at bounding box center [343, 294] width 639 height 922
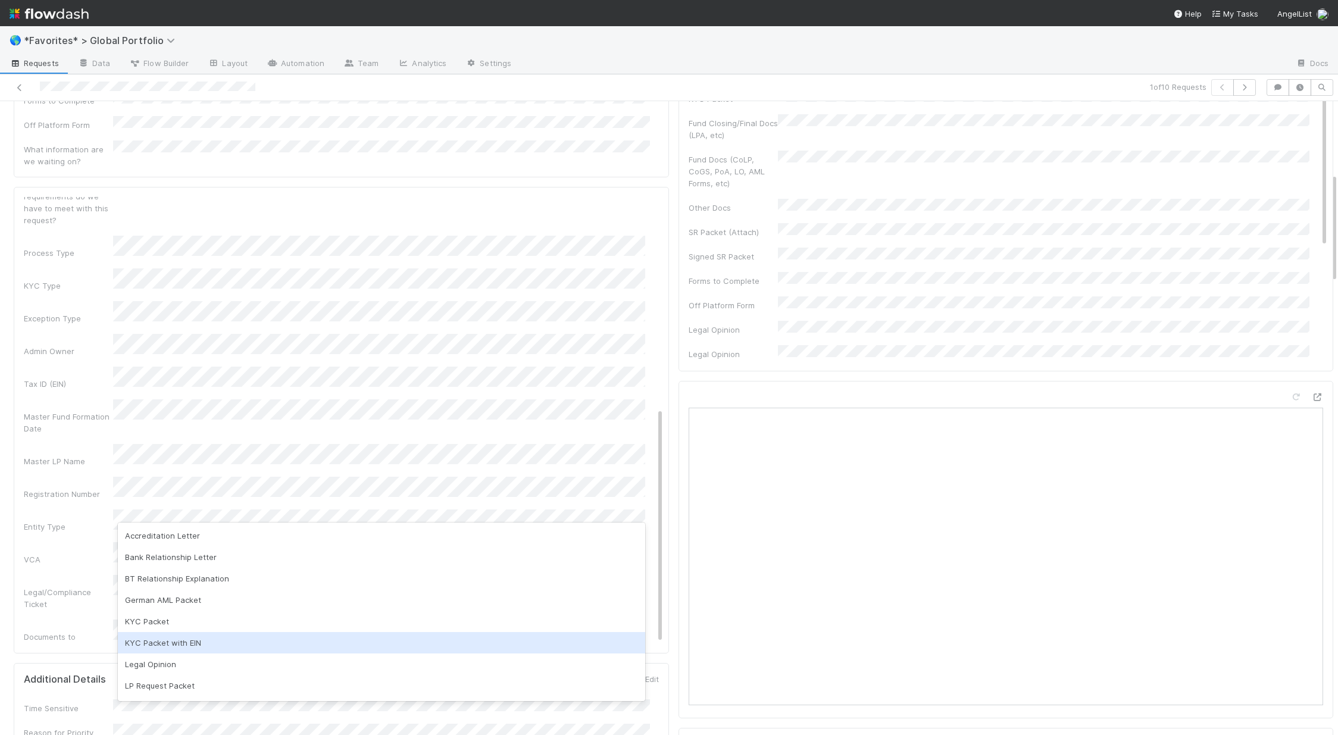
click at [182, 645] on div "KYC Packet with EIN" at bounding box center [381, 642] width 527 height 21
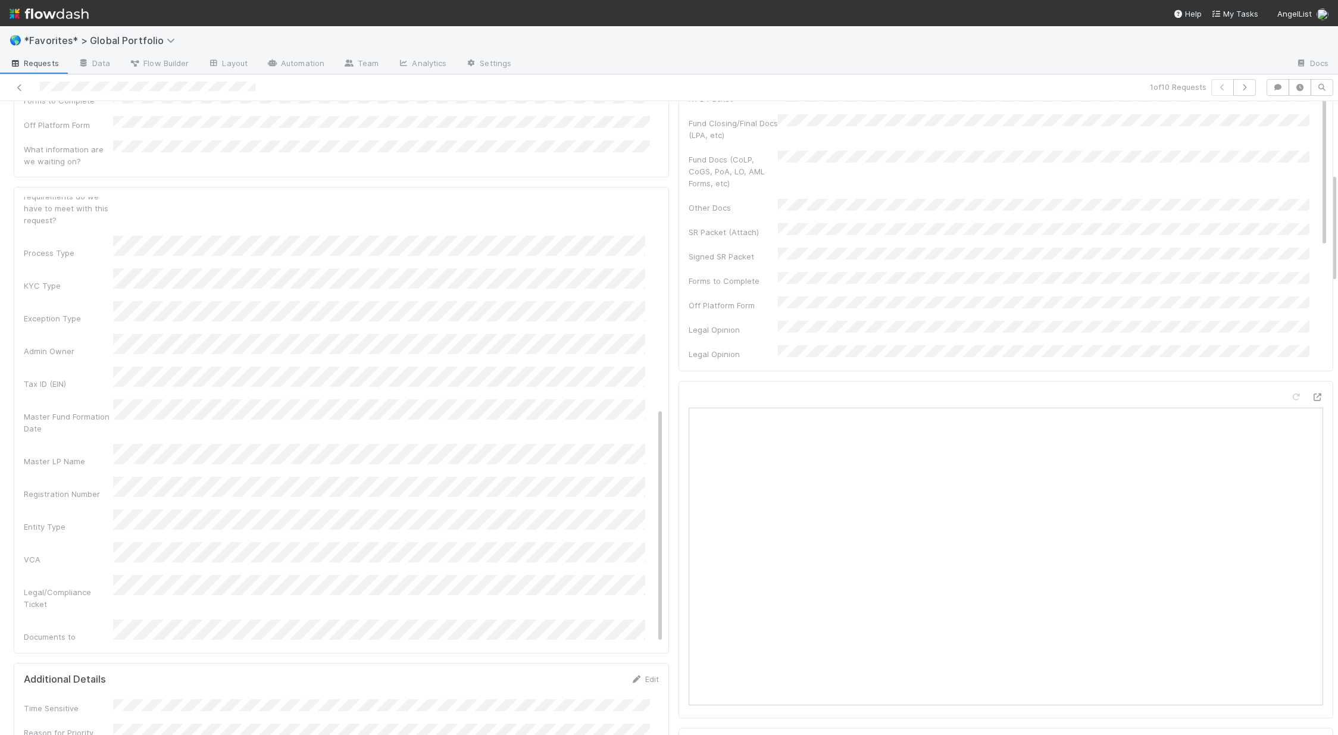
click at [90, 631] on div "Documents to Generate" at bounding box center [68, 643] width 89 height 24
click at [583, 197] on button "Save" at bounding box center [600, 207] width 34 height 20
drag, startPoint x: 22, startPoint y: 350, endPoint x: 51, endPoint y: 364, distance: 31.9
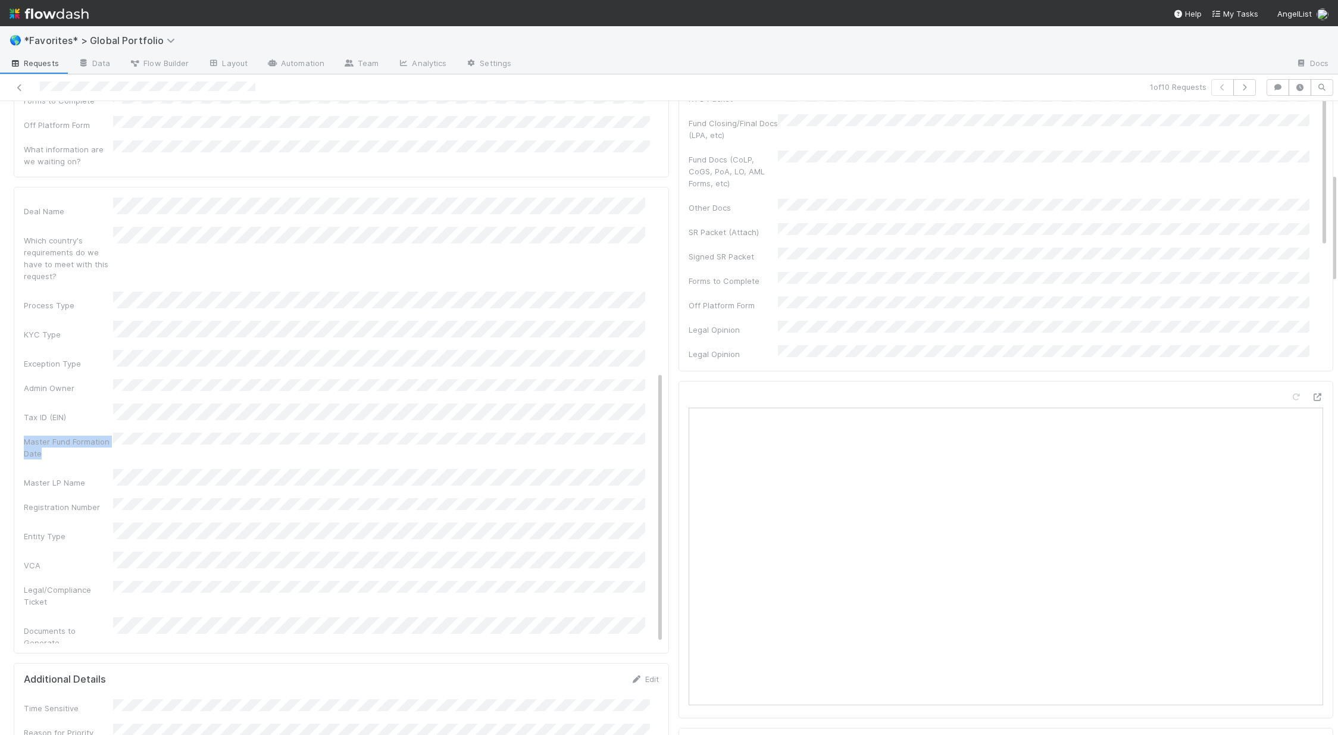
click at [51, 364] on div "Basic Info Edit Admin Notes Possible Duplicate task Primary Front Convo Link Ad…" at bounding box center [341, 420] width 655 height 467
click at [134, 411] on div "Basic Info Edit Admin Notes Possible Duplicate task Primary Front Convo Link Ad…" at bounding box center [341, 420] width 655 height 467
click at [89, 419] on div "Admin Notes Possible Duplicate task Primary Front Convo Link Additional Front C…" at bounding box center [343, 335] width 639 height 795
click at [639, 198] on link "Edit" at bounding box center [649, 203] width 28 height 10
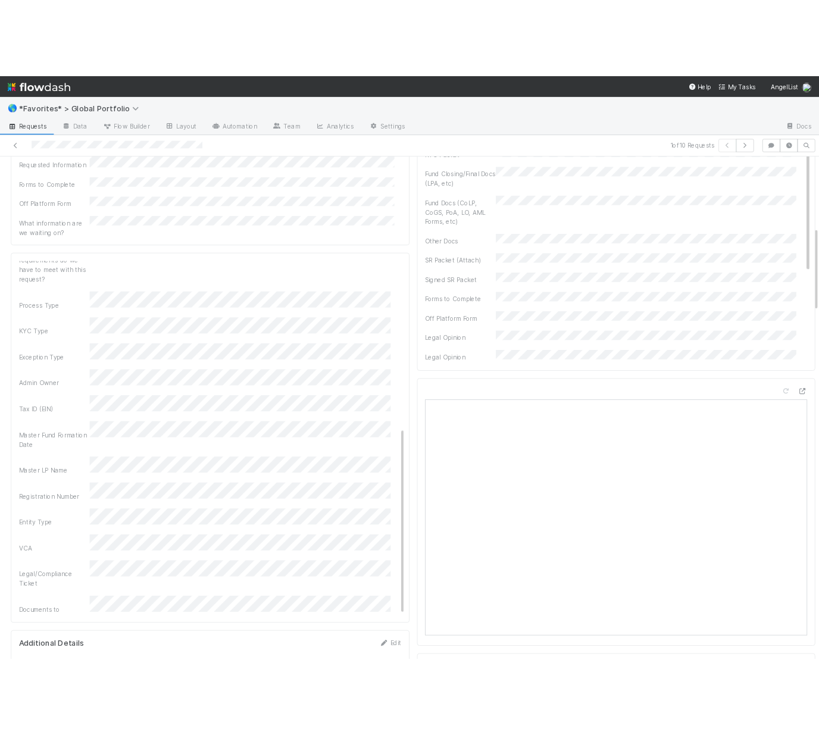
scroll to position [535, 0]
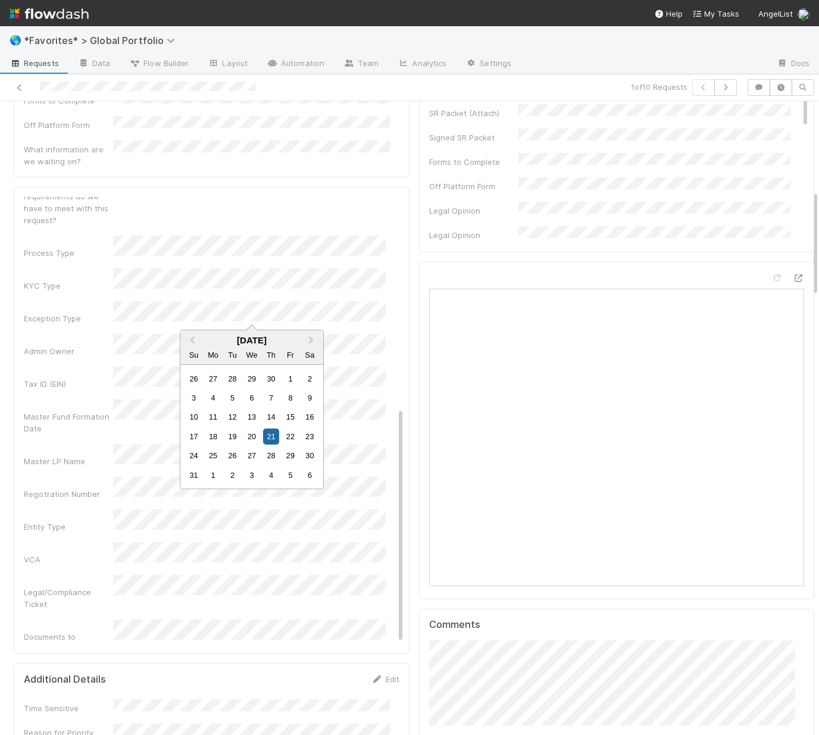
drag, startPoint x: 73, startPoint y: 373, endPoint x: 85, endPoint y: 373, distance: 12.5
click at [73, 477] on div "Registration Number" at bounding box center [214, 488] width 380 height 23
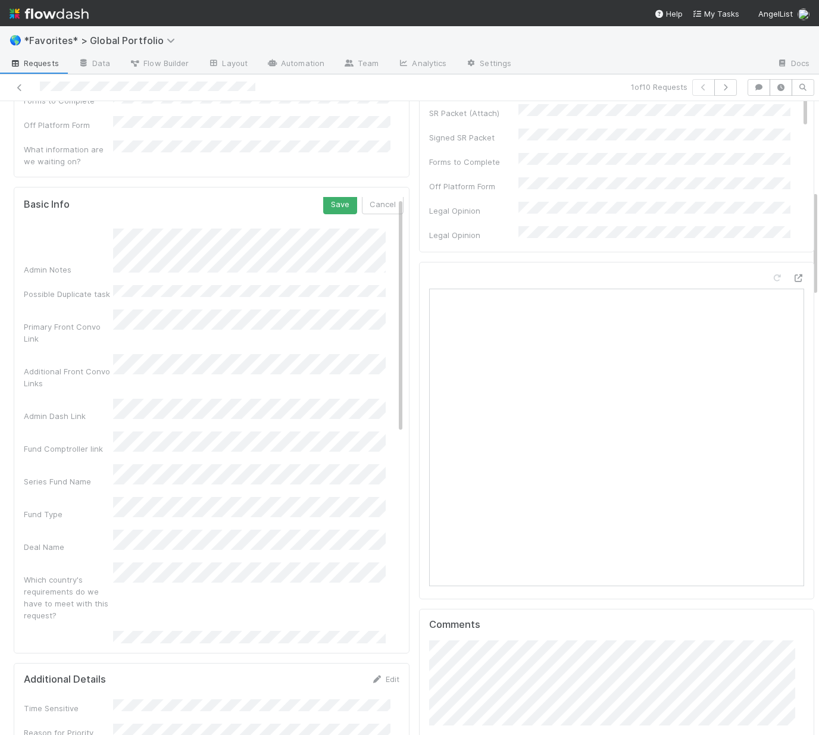
scroll to position [0, 0]
click at [328, 197] on button "Save" at bounding box center [340, 207] width 34 height 20
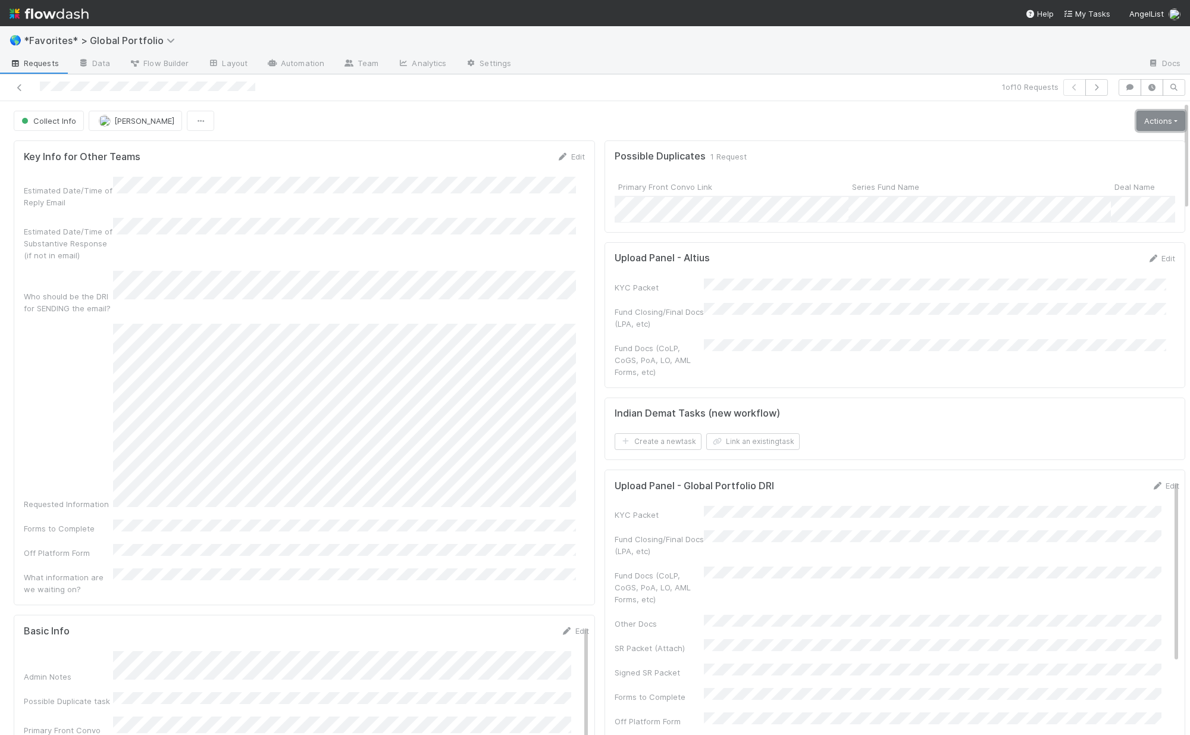
click at [1147, 126] on link "Actions" at bounding box center [1161, 121] width 49 height 20
click at [933, 359] on div "Fund Docs (CoLP, CoGS, PoA, LO, AML Forms, etc)" at bounding box center [895, 358] width 561 height 39
click at [1147, 263] on link "Edit" at bounding box center [1161, 259] width 28 height 10
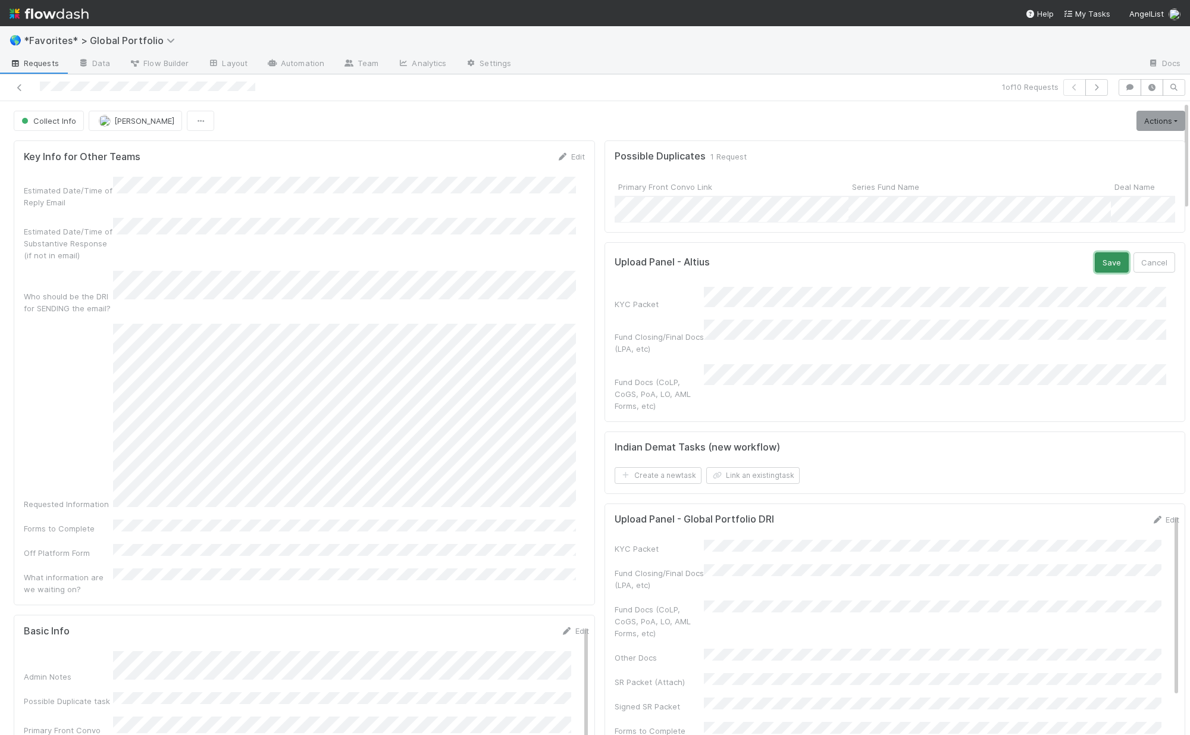
click at [1095, 273] on button "Save" at bounding box center [1112, 262] width 34 height 20
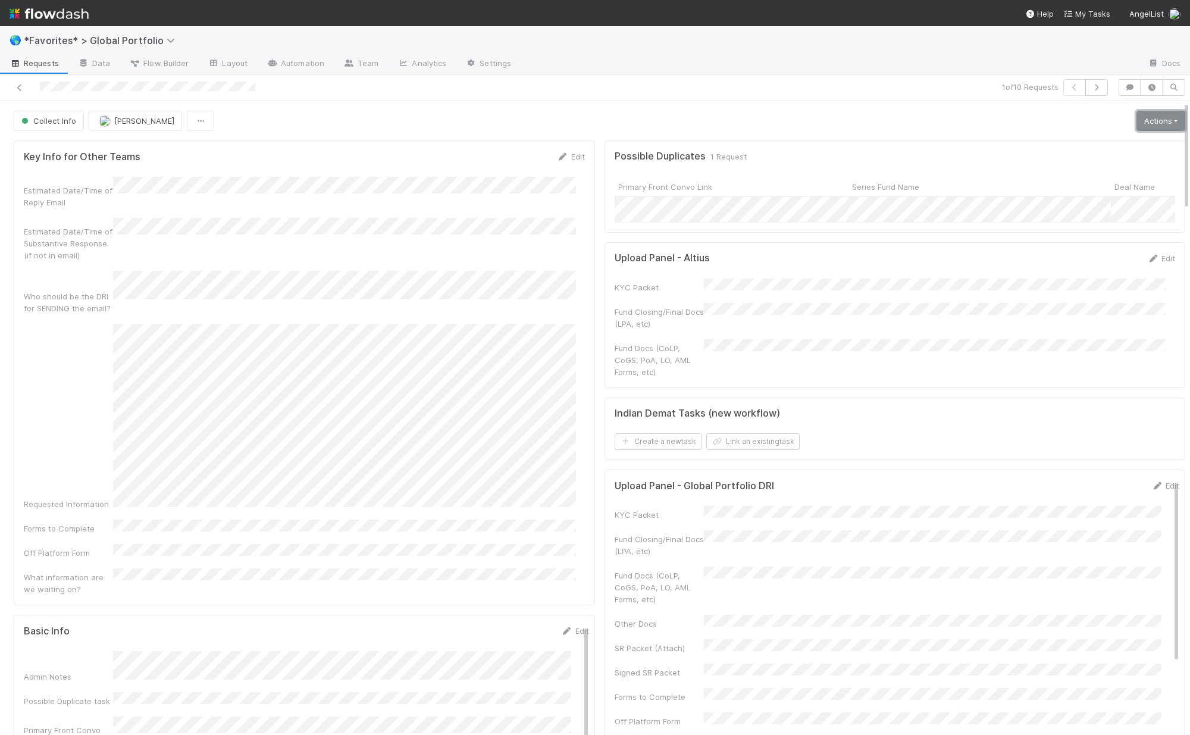
click at [1137, 124] on link "Actions" at bounding box center [1161, 121] width 49 height 20
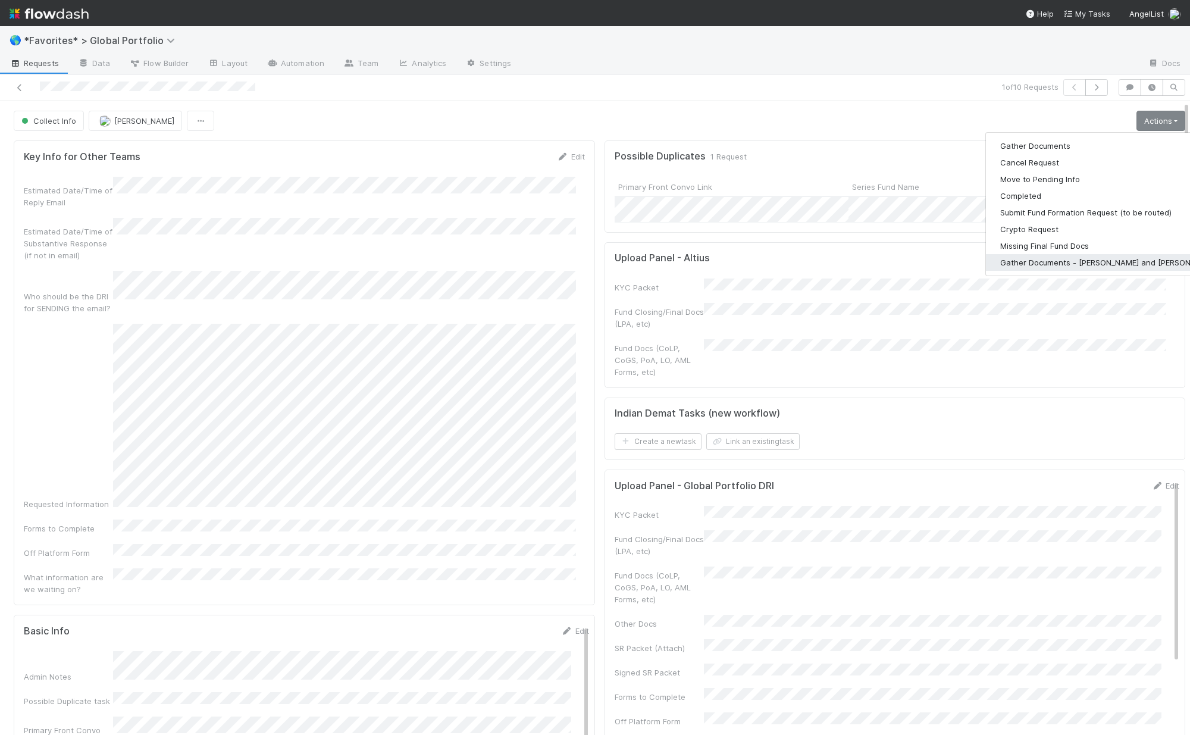
click at [1030, 261] on button "Gather Documents - [PERSON_NAME] and [PERSON_NAME]" at bounding box center [1109, 262] width 246 height 17
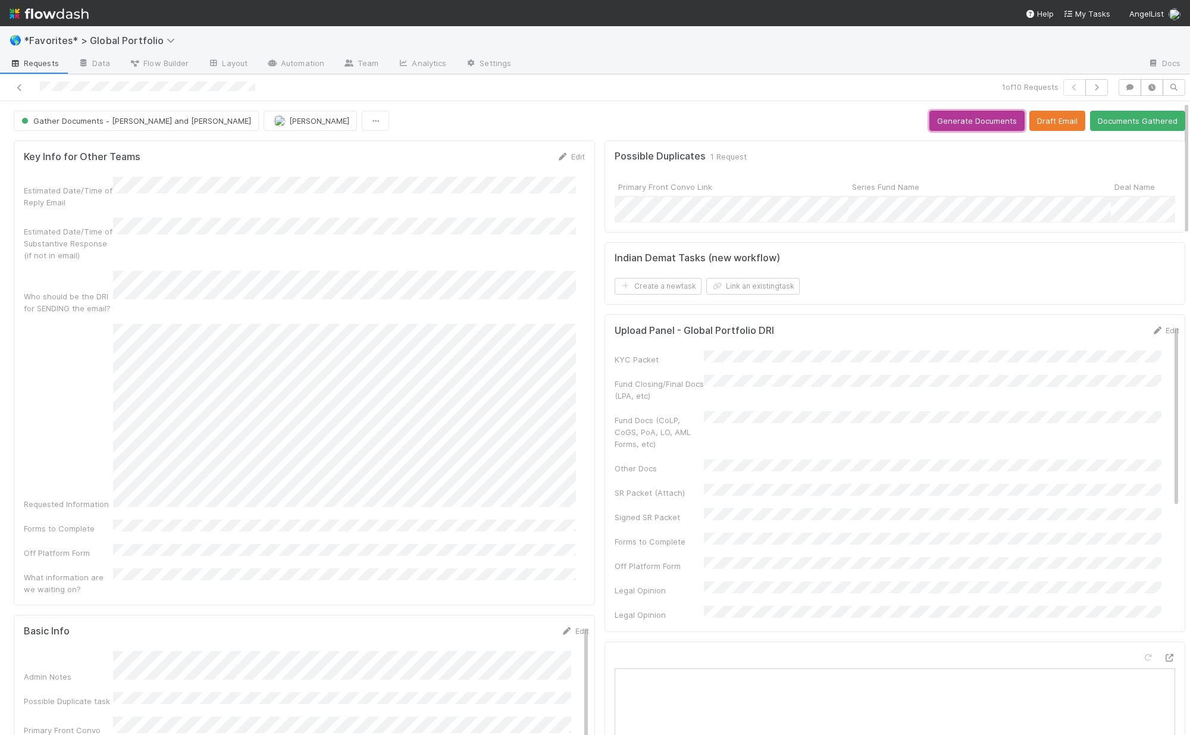
click at [964, 124] on button "Generate Documents" at bounding box center [977, 121] width 95 height 20
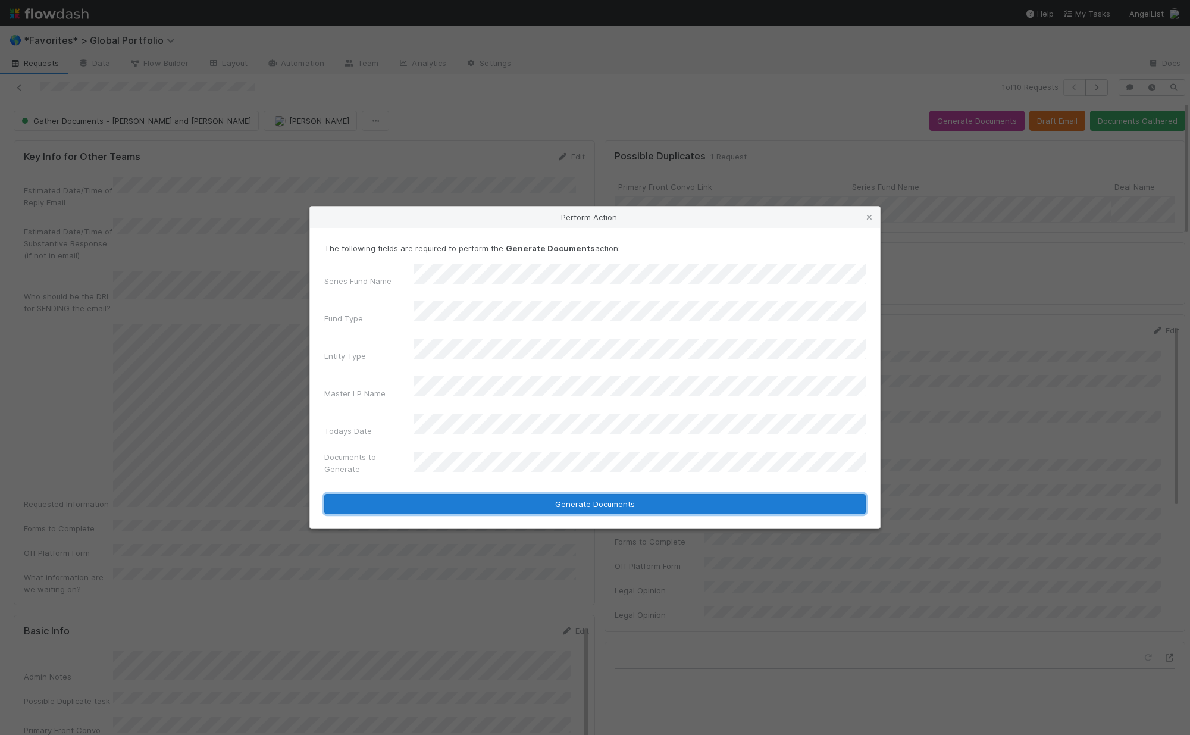
click at [593, 494] on button "Generate Documents" at bounding box center [595, 504] width 542 height 20
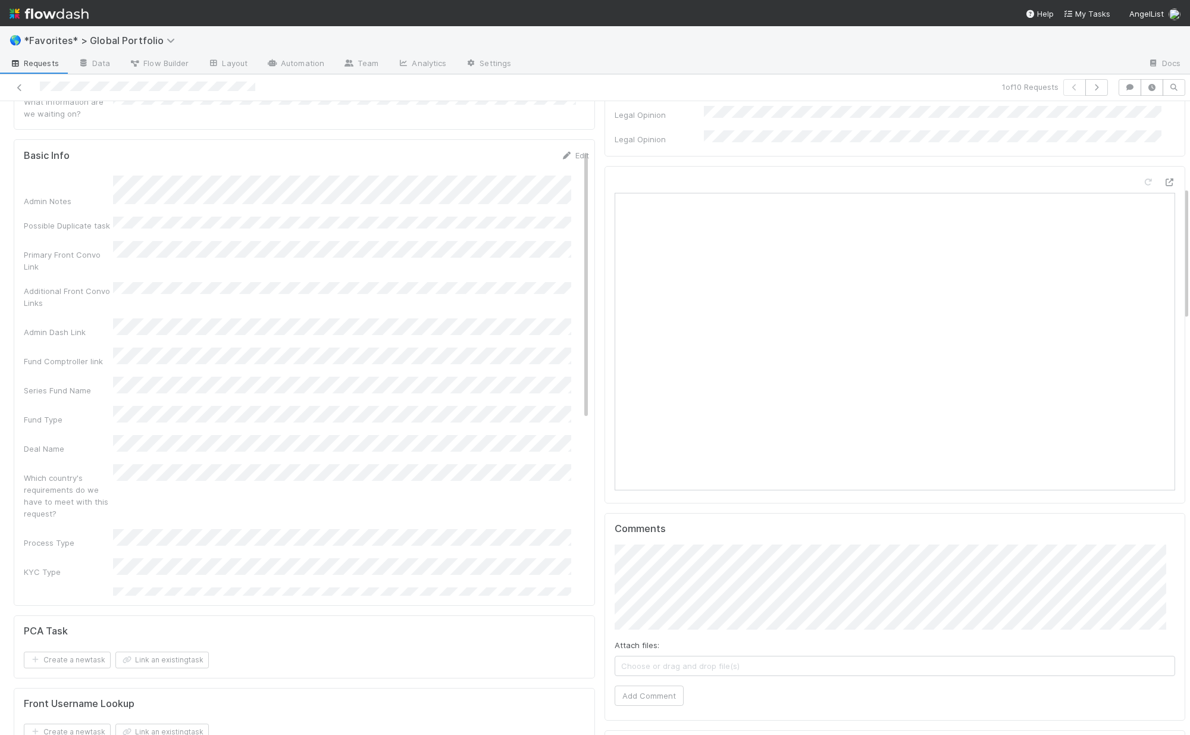
scroll to position [486, 0]
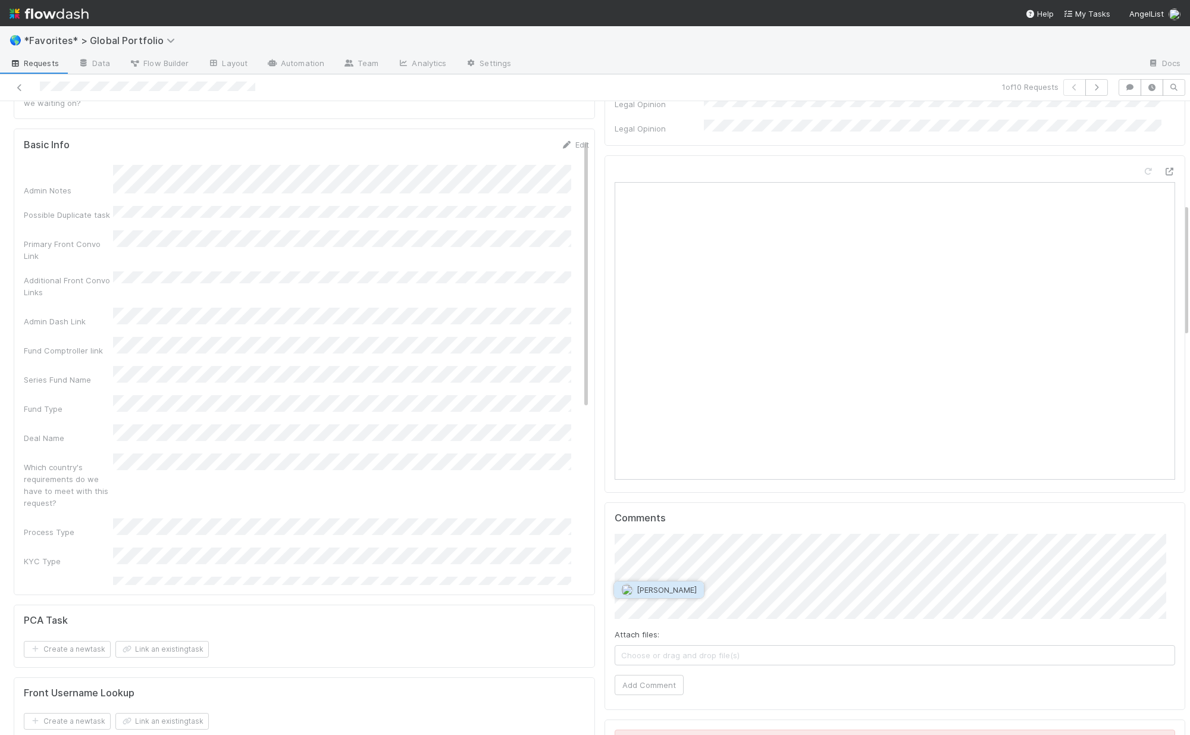
click at [687, 596] on button "[PERSON_NAME]" at bounding box center [659, 589] width 90 height 17
click at [715, 608] on span "Jeremy Nsouli" at bounding box center [734, 607] width 60 height 10
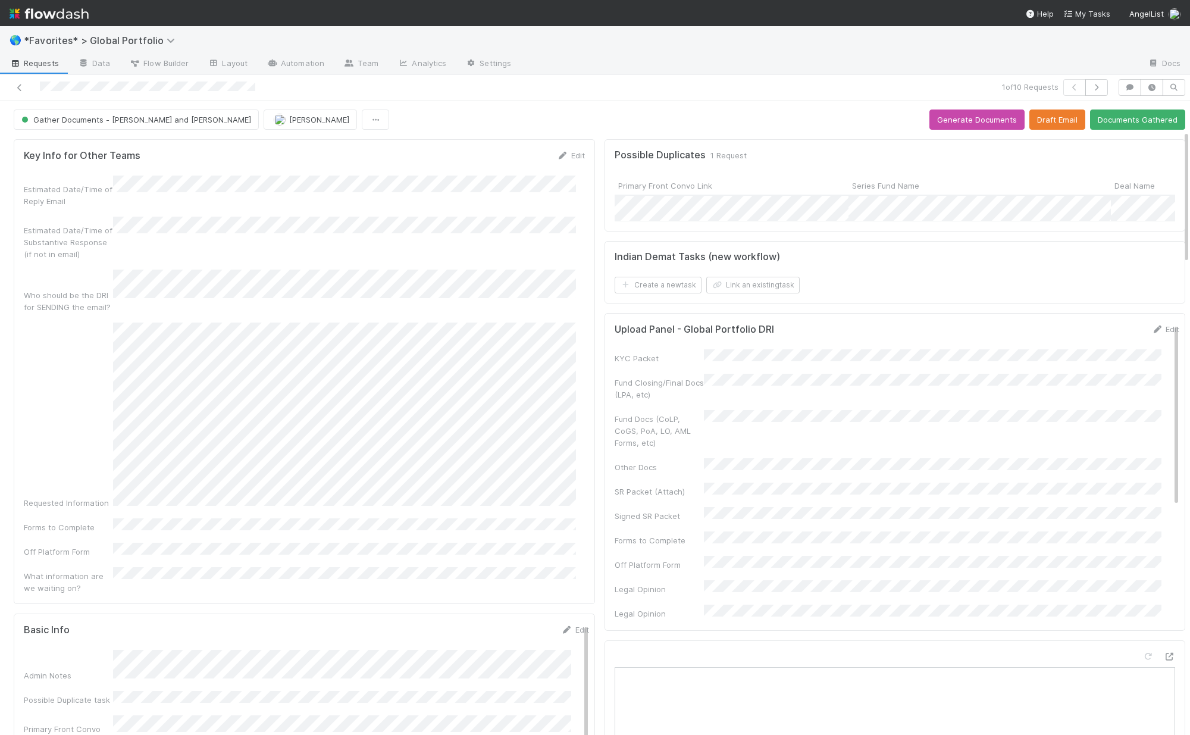
scroll to position [0, 0]
click at [1152, 335] on link "Edit" at bounding box center [1166, 331] width 28 height 10
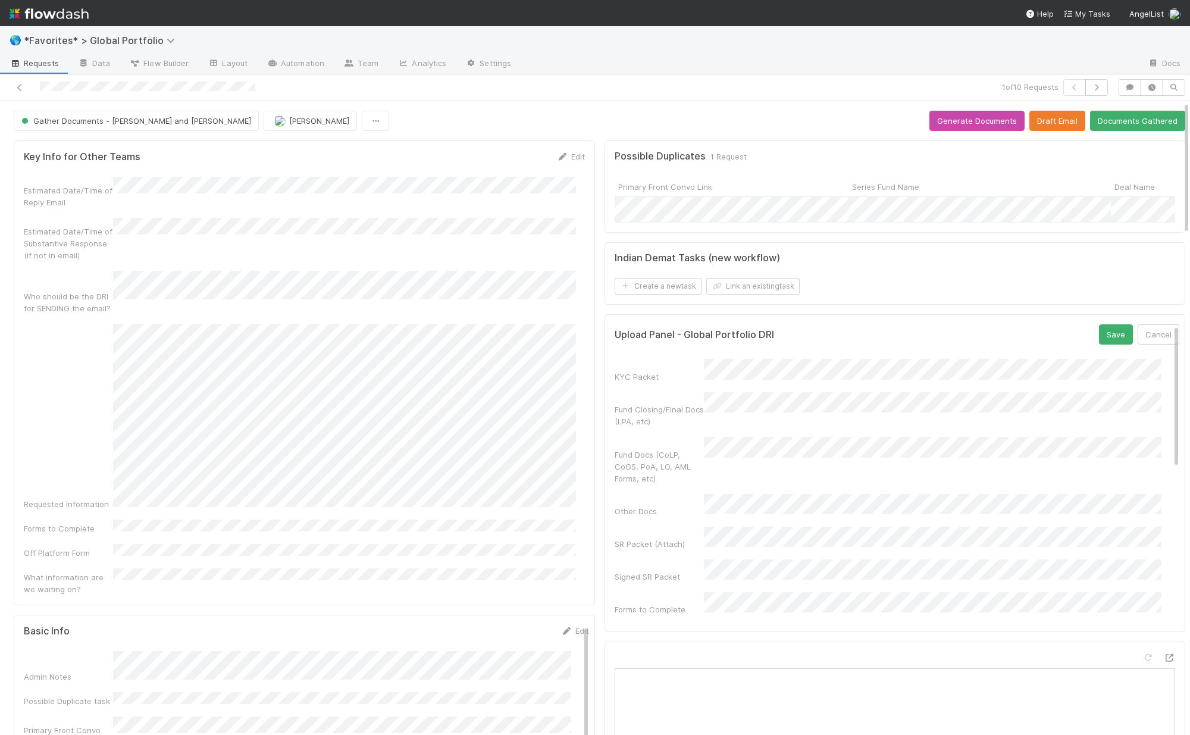
click at [1072, 341] on div "Upload Panel - Global Portfolio DRI Save Cancel" at bounding box center [897, 334] width 565 height 20
click at [1099, 345] on button "Save" at bounding box center [1116, 334] width 34 height 20
click at [1152, 335] on link "Edit" at bounding box center [1166, 331] width 28 height 10
click at [1099, 345] on button "Save" at bounding box center [1116, 334] width 34 height 20
click at [1121, 121] on button "Documents Gathered" at bounding box center [1137, 121] width 95 height 20
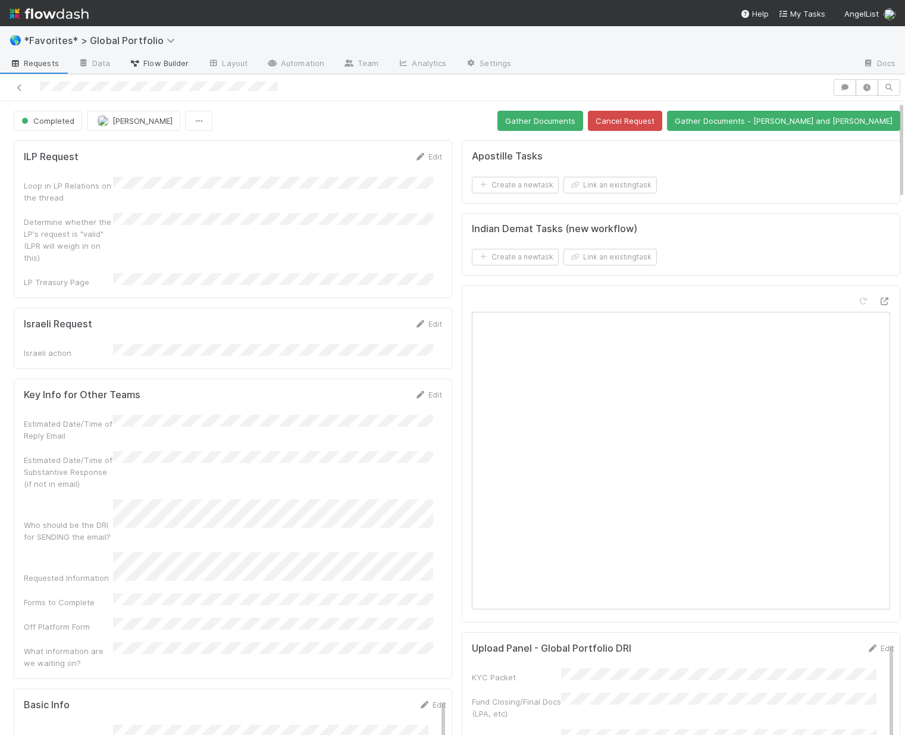
click at [183, 55] on link "Flow Builder" at bounding box center [159, 64] width 79 height 19
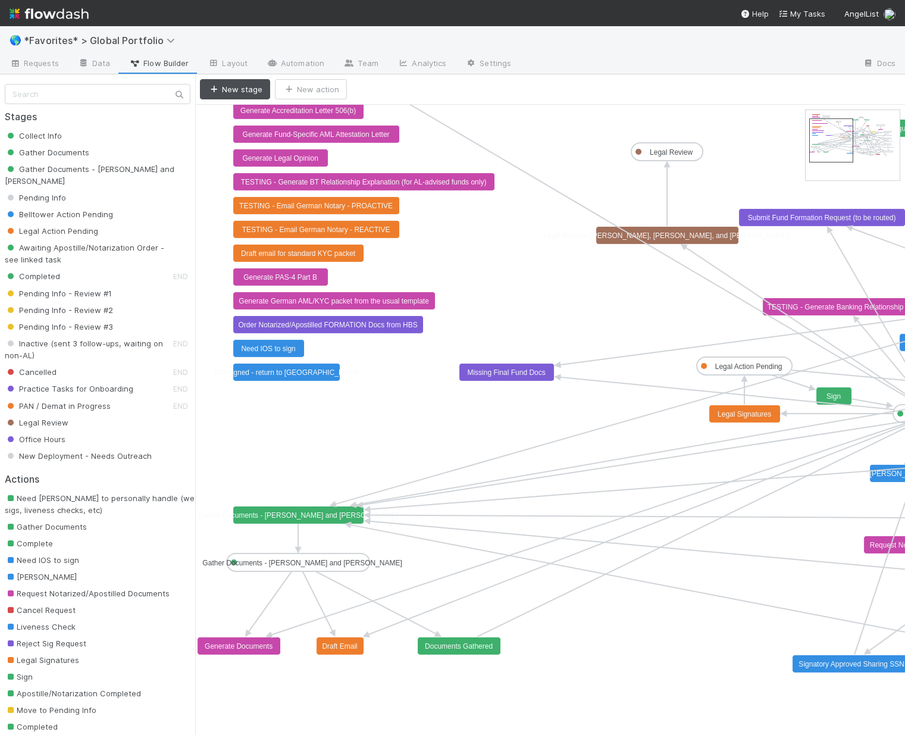
drag, startPoint x: 839, startPoint y: 122, endPoint x: 843, endPoint y: 130, distance: 9.1
click at [327, 652] on rect at bounding box center [341, 646] width 48 height 18
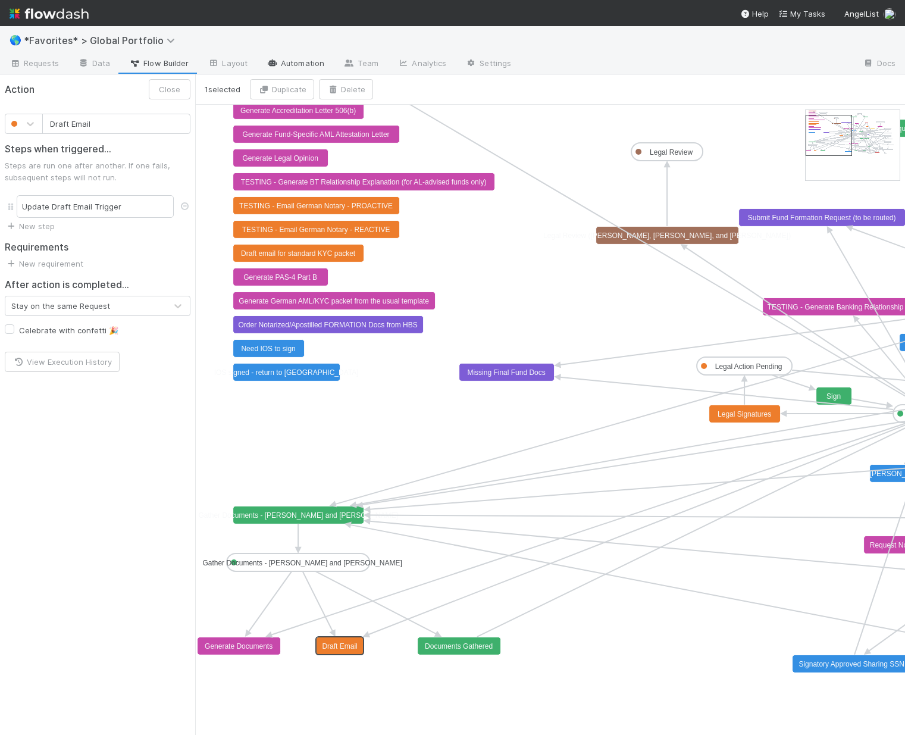
click at [308, 61] on link "Automation" at bounding box center [295, 64] width 77 height 19
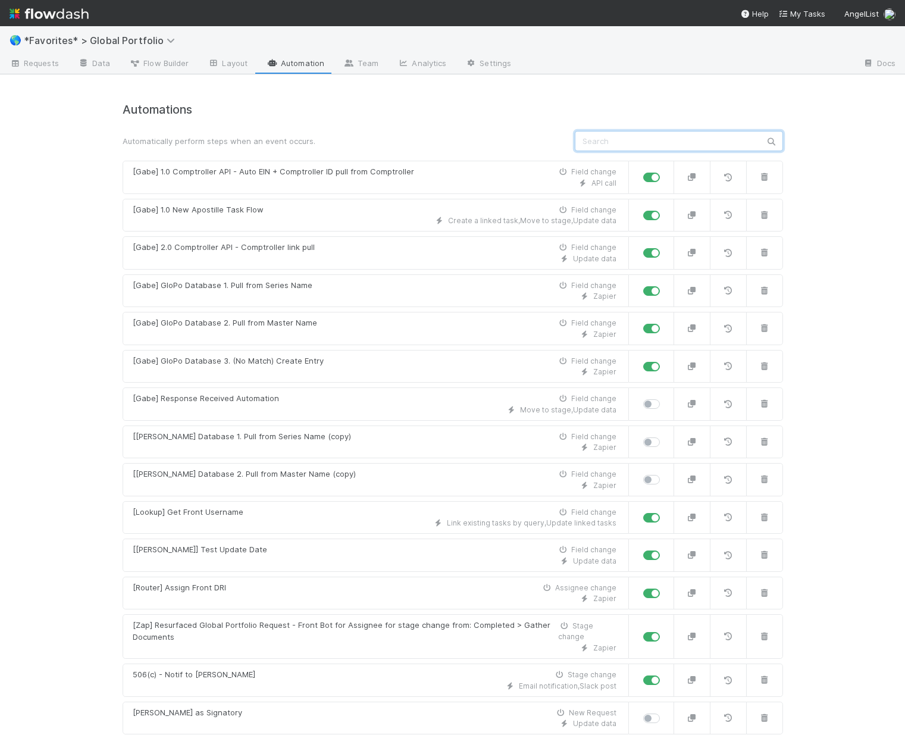
click at [680, 140] on input "text" at bounding box center [679, 141] width 208 height 20
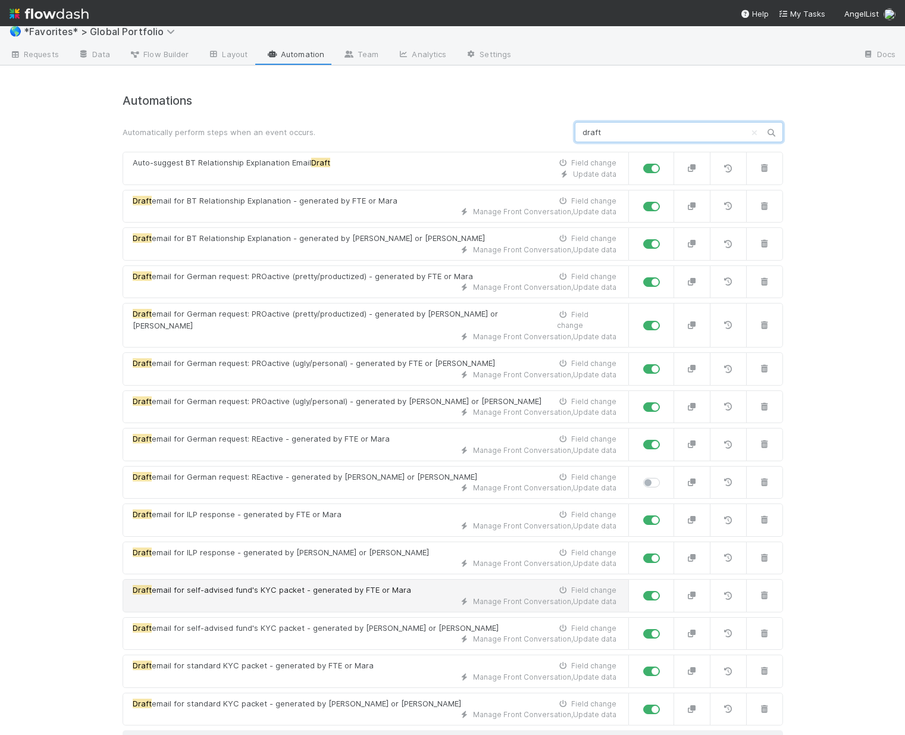
scroll to position [15, 0]
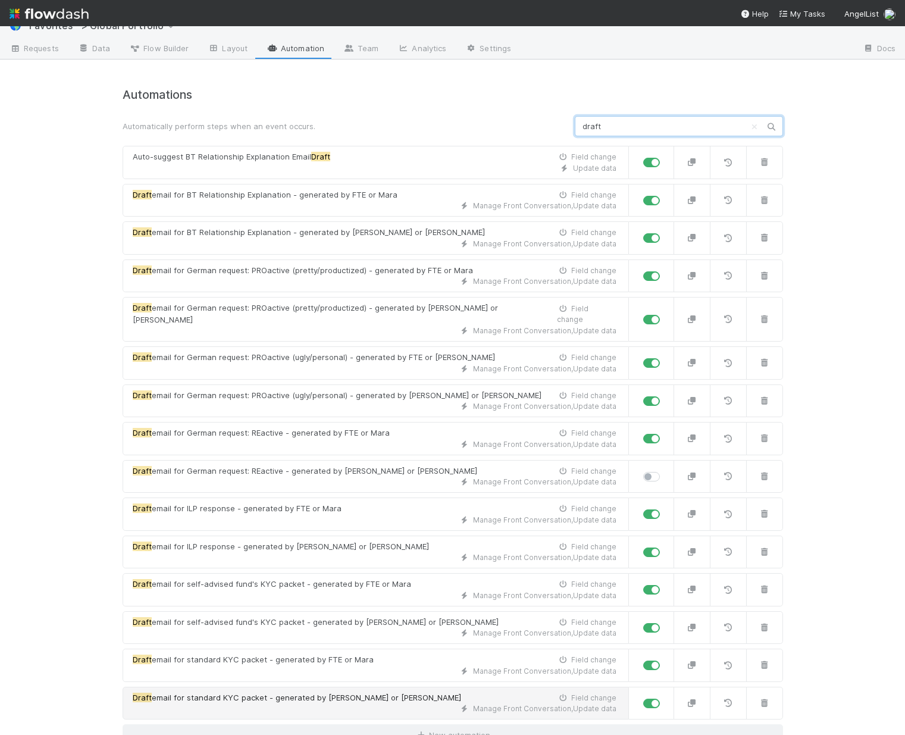
type input "draft"
click at [317, 703] on div "Manage Front Conversation , Update data" at bounding box center [375, 708] width 484 height 11
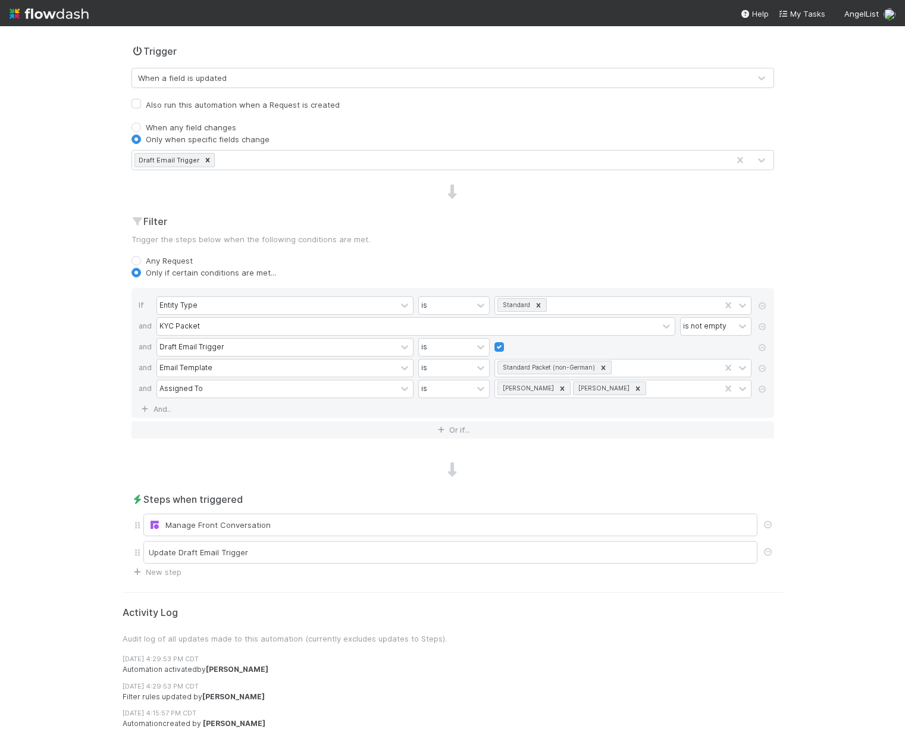
scroll to position [271, 0]
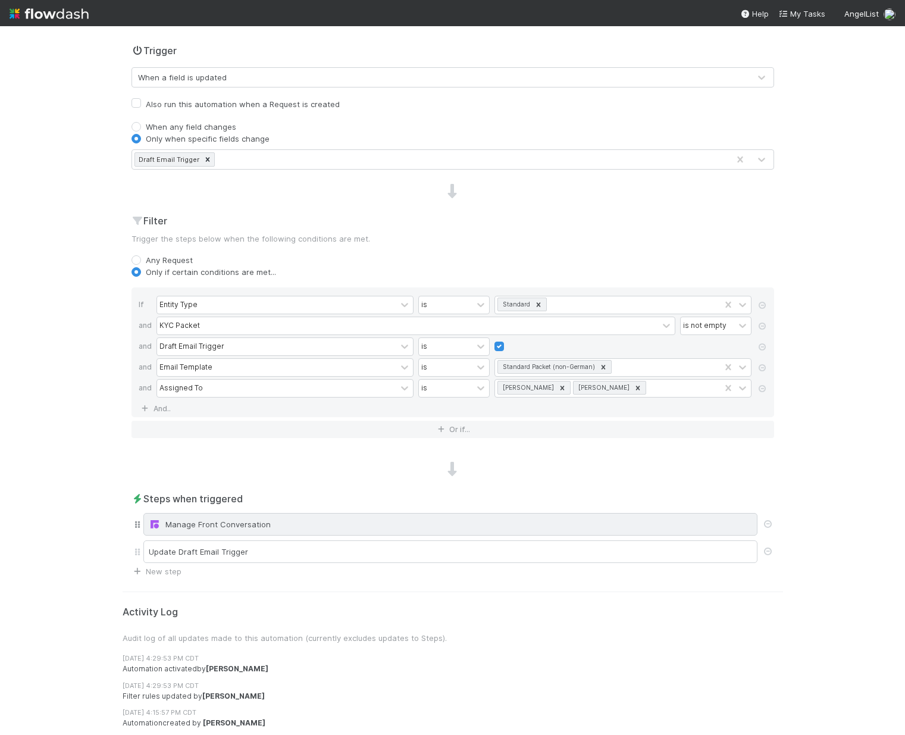
click at [310, 530] on div "Manage Front Conversation" at bounding box center [450, 524] width 603 height 12
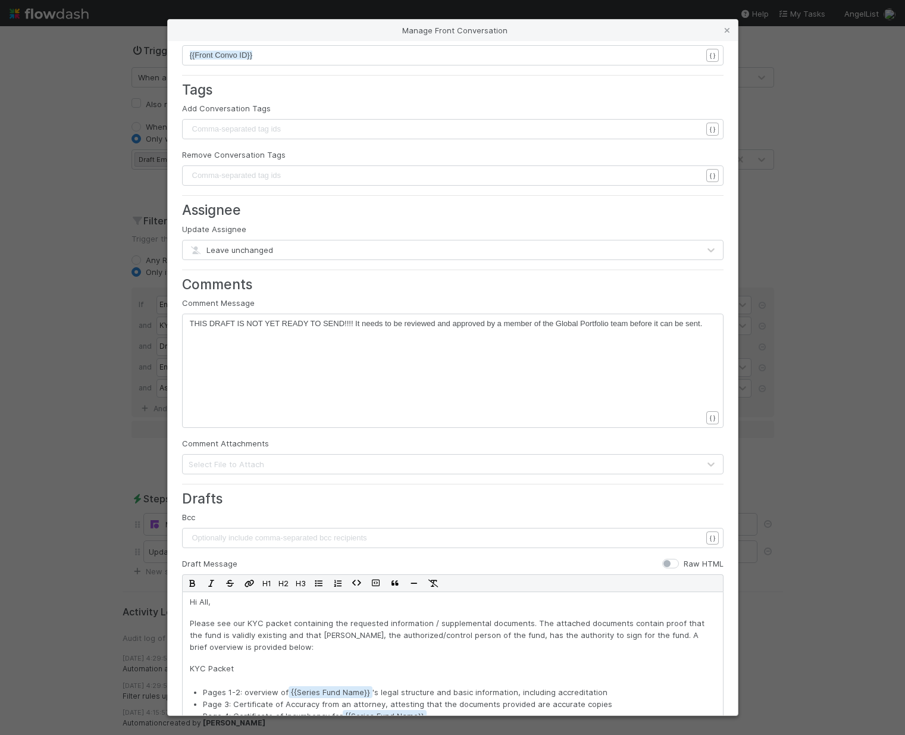
scroll to position [0, 0]
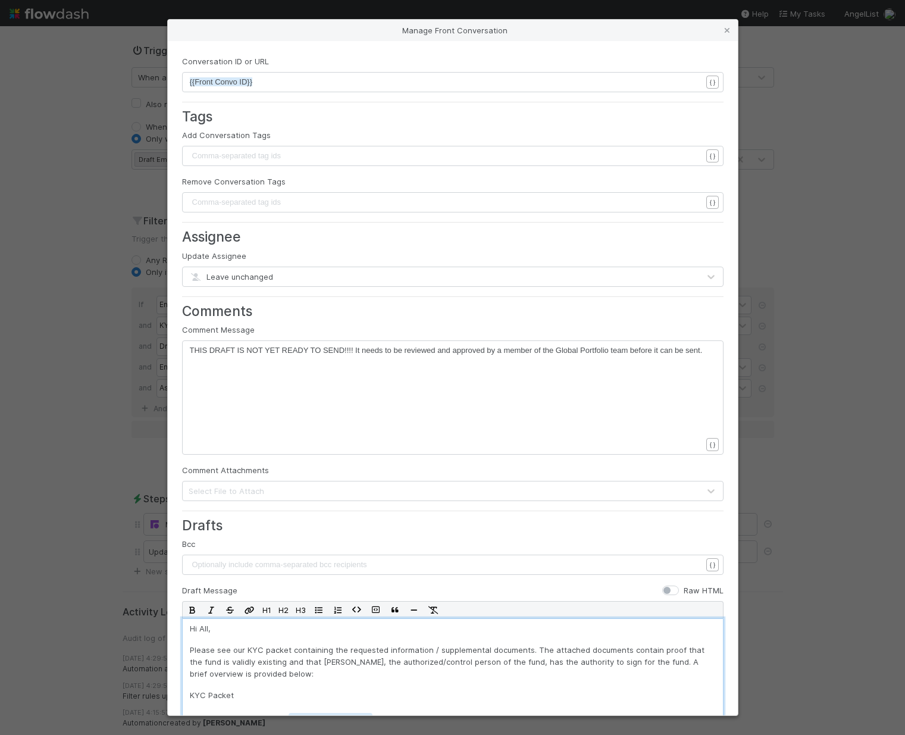
click at [190, 696] on p "KYC Packet" at bounding box center [453, 695] width 526 height 12
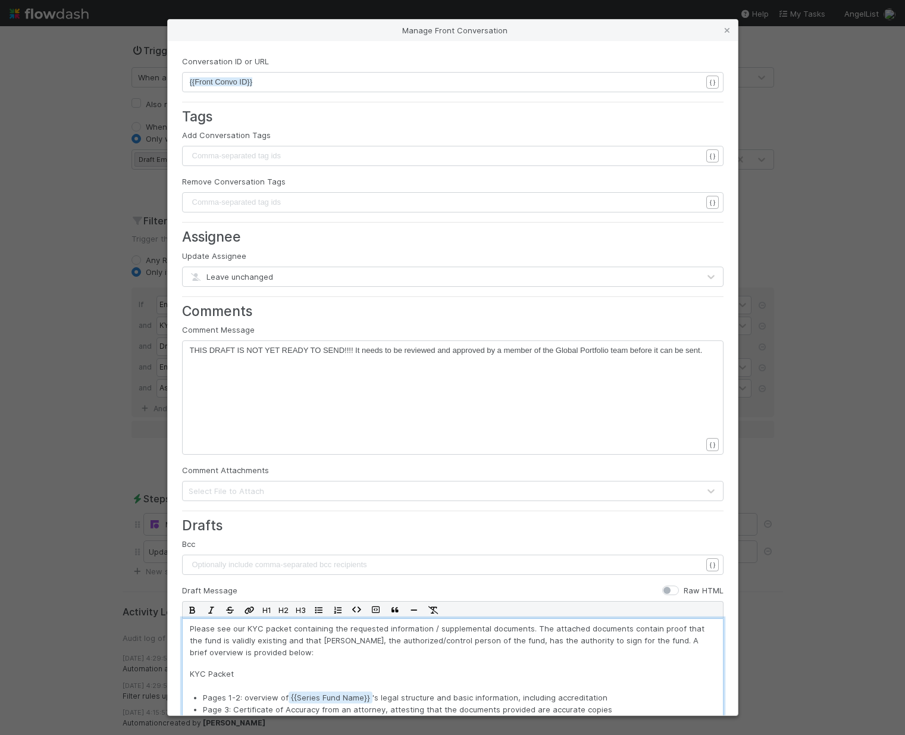
scroll to position [37, 0]
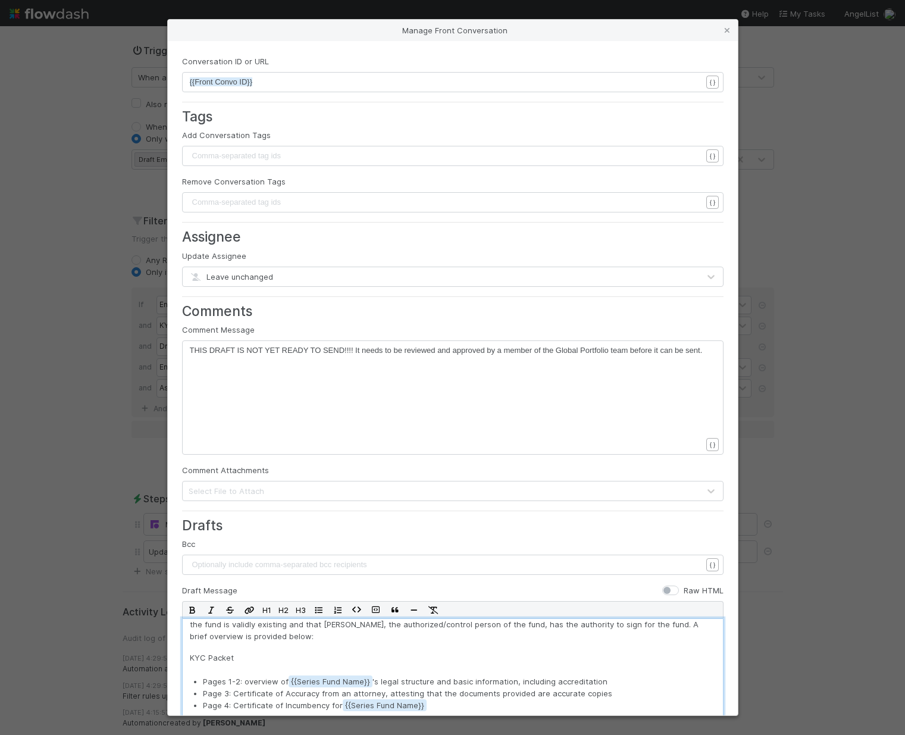
click at [299, 640] on p "Please see our KYC packet containing the requested information / supplemental d…" at bounding box center [453, 624] width 526 height 36
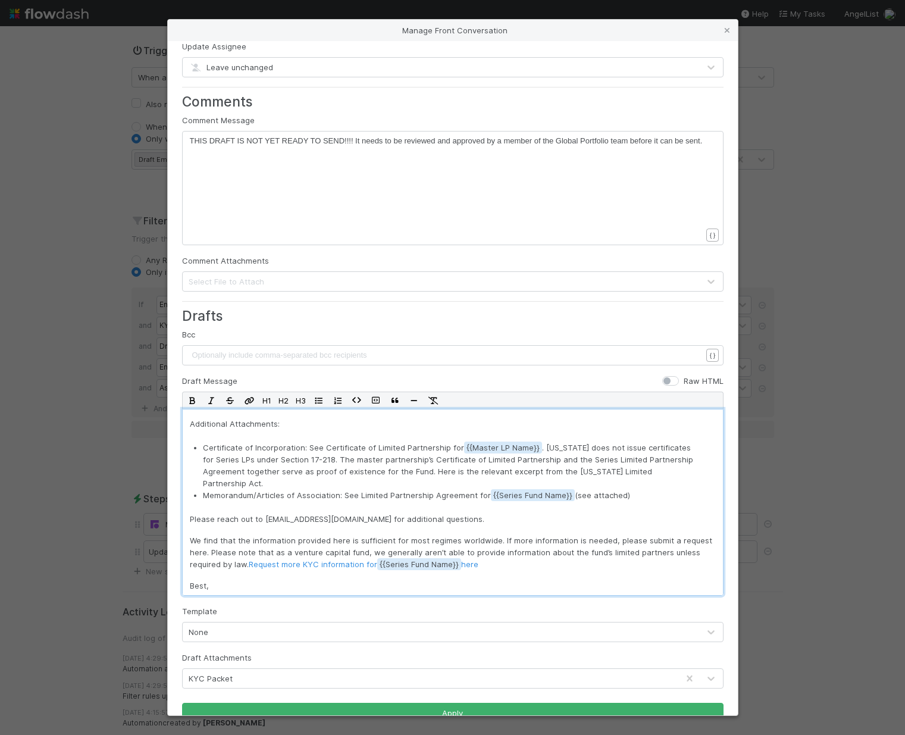
scroll to position [230, 0]
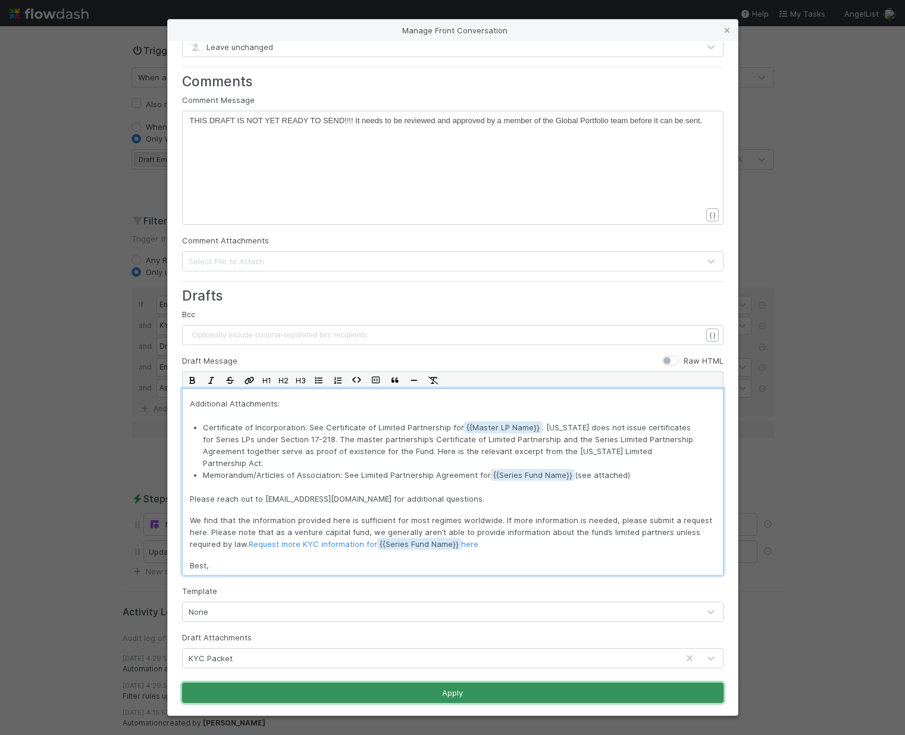
click at [337, 696] on button "Apply" at bounding box center [453, 693] width 542 height 20
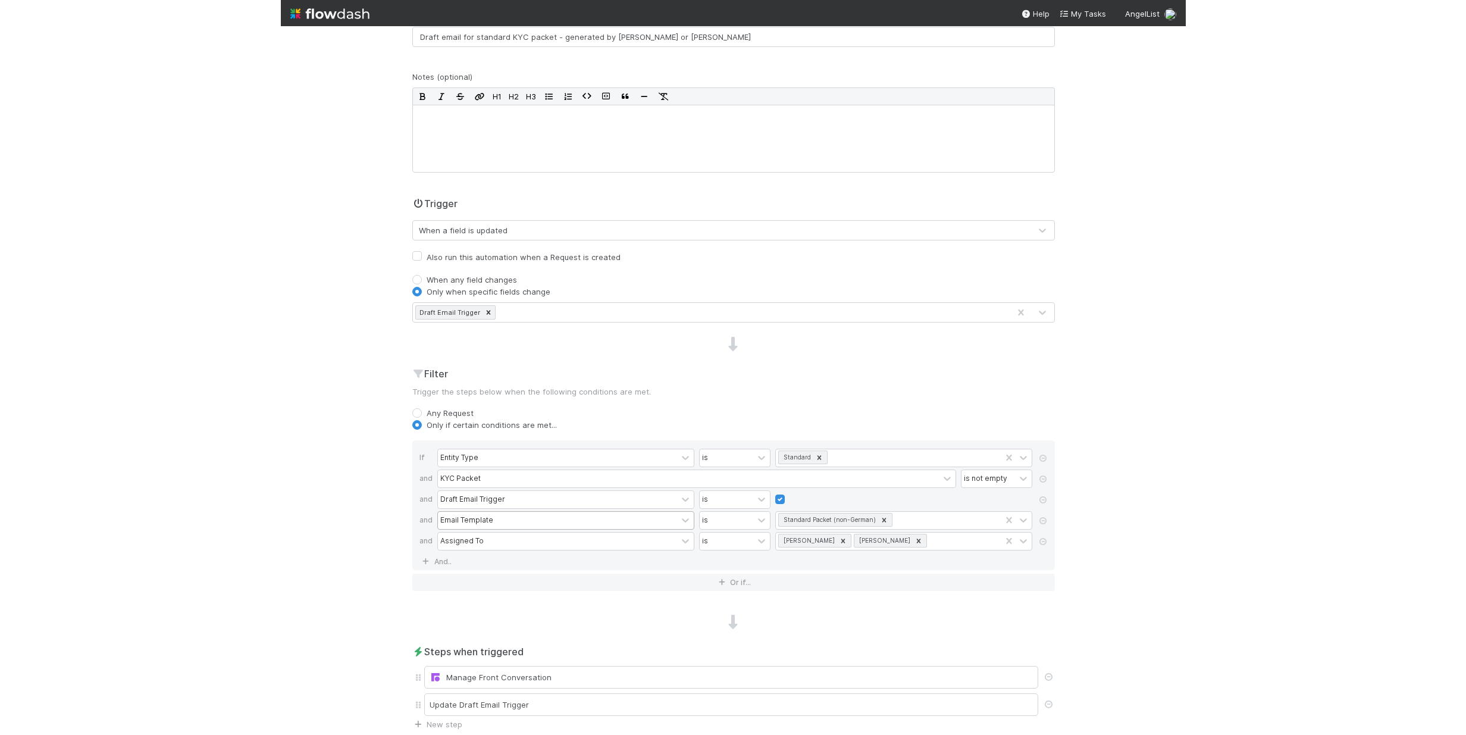
scroll to position [0, 0]
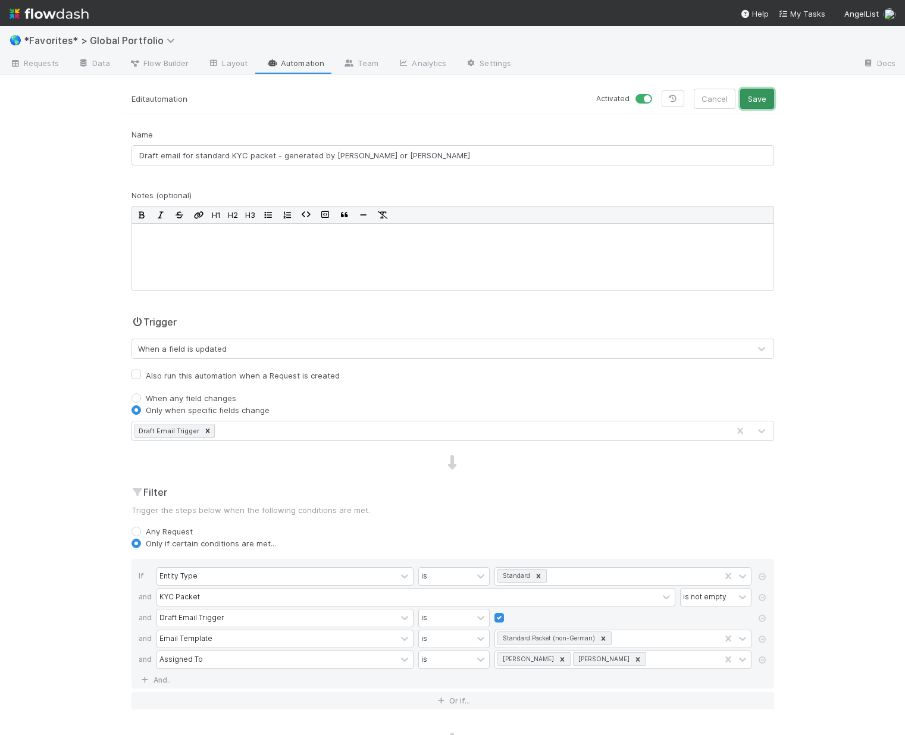
click at [757, 102] on button "Save" at bounding box center [757, 99] width 34 height 20
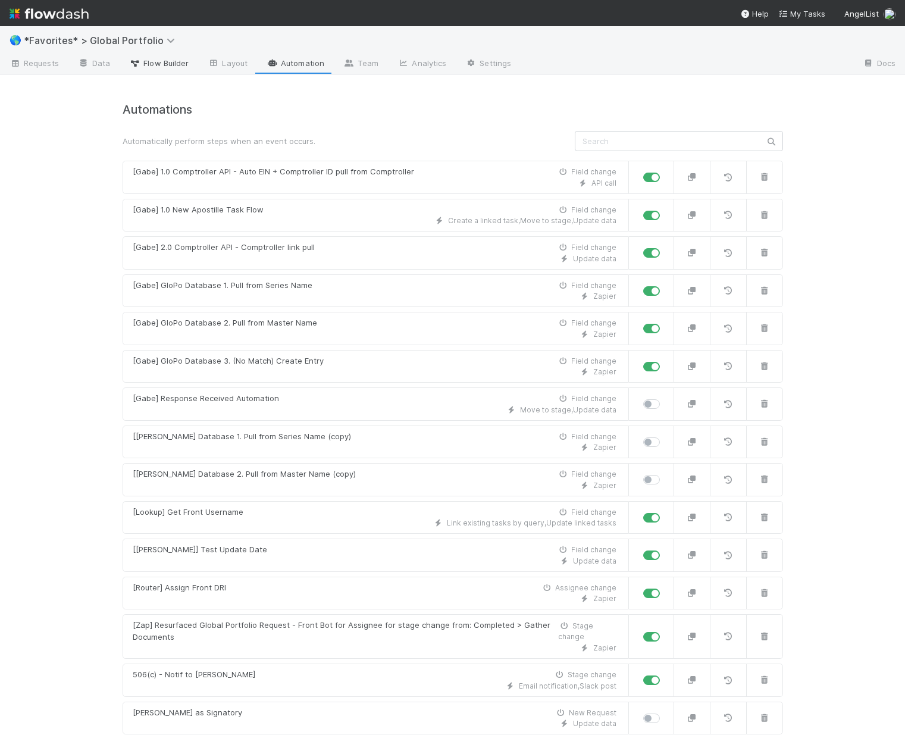
click at [151, 65] on span "Flow Builder" at bounding box center [159, 63] width 60 height 12
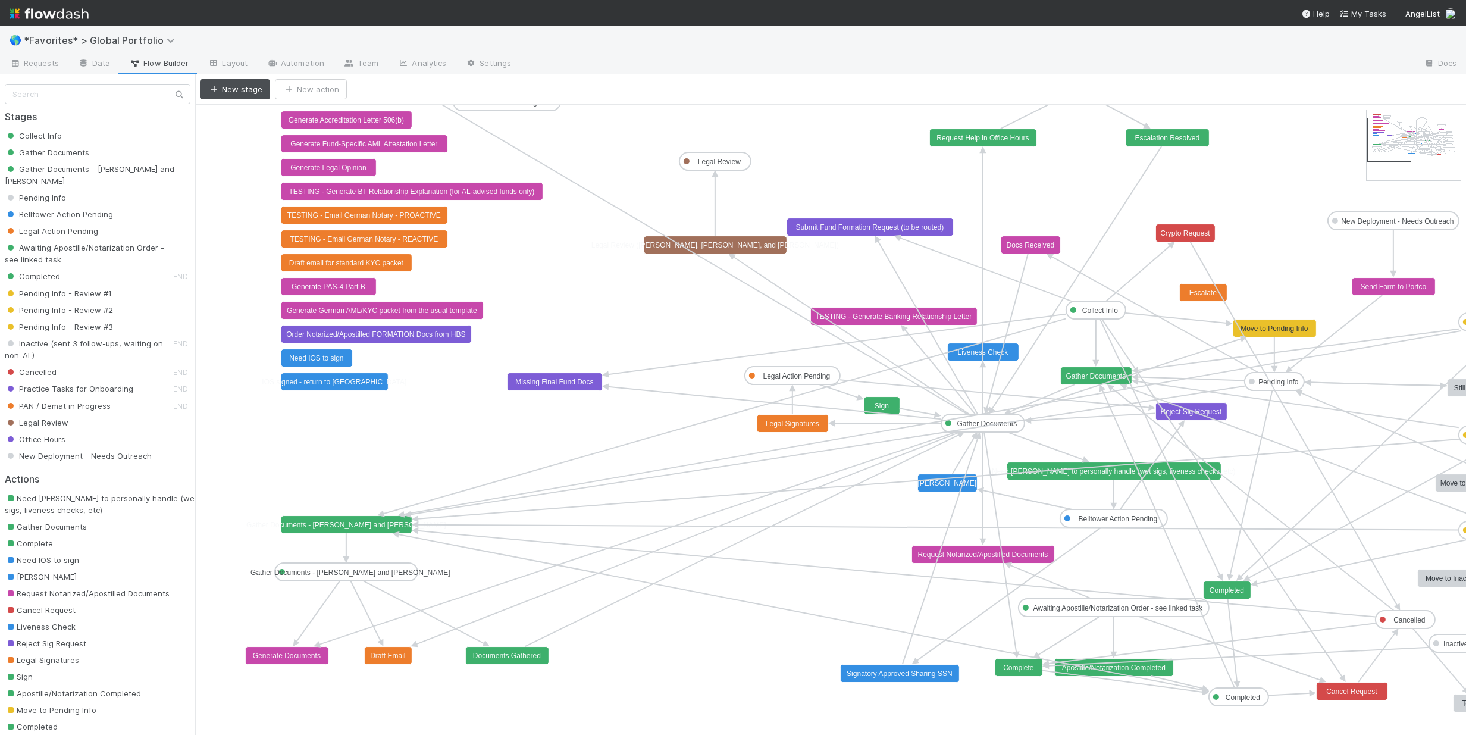
drag, startPoint x: 1391, startPoint y: 145, endPoint x: 1391, endPoint y: 153, distance: 7.8
click at [354, 528] on text "Gather Documents - [PERSON_NAME] and [PERSON_NAME]" at bounding box center [345, 525] width 199 height 8
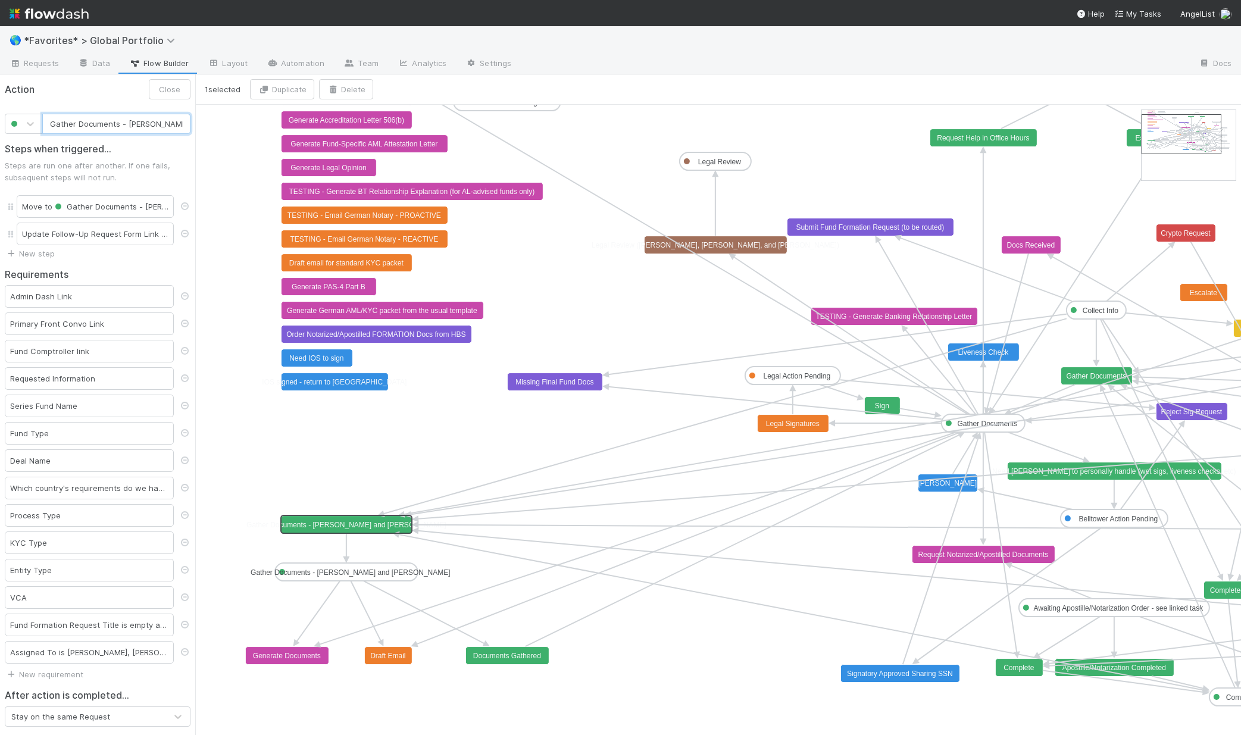
click at [156, 123] on input "Gather Documents - [PERSON_NAME] and [PERSON_NAME]" at bounding box center [116, 124] width 148 height 20
type input "Gather Documents - [PERSON_NAME], and [PERSON_NAME]"
click at [164, 93] on button "Save" at bounding box center [171, 89] width 39 height 20
